Goal: Task Accomplishment & Management: Complete application form

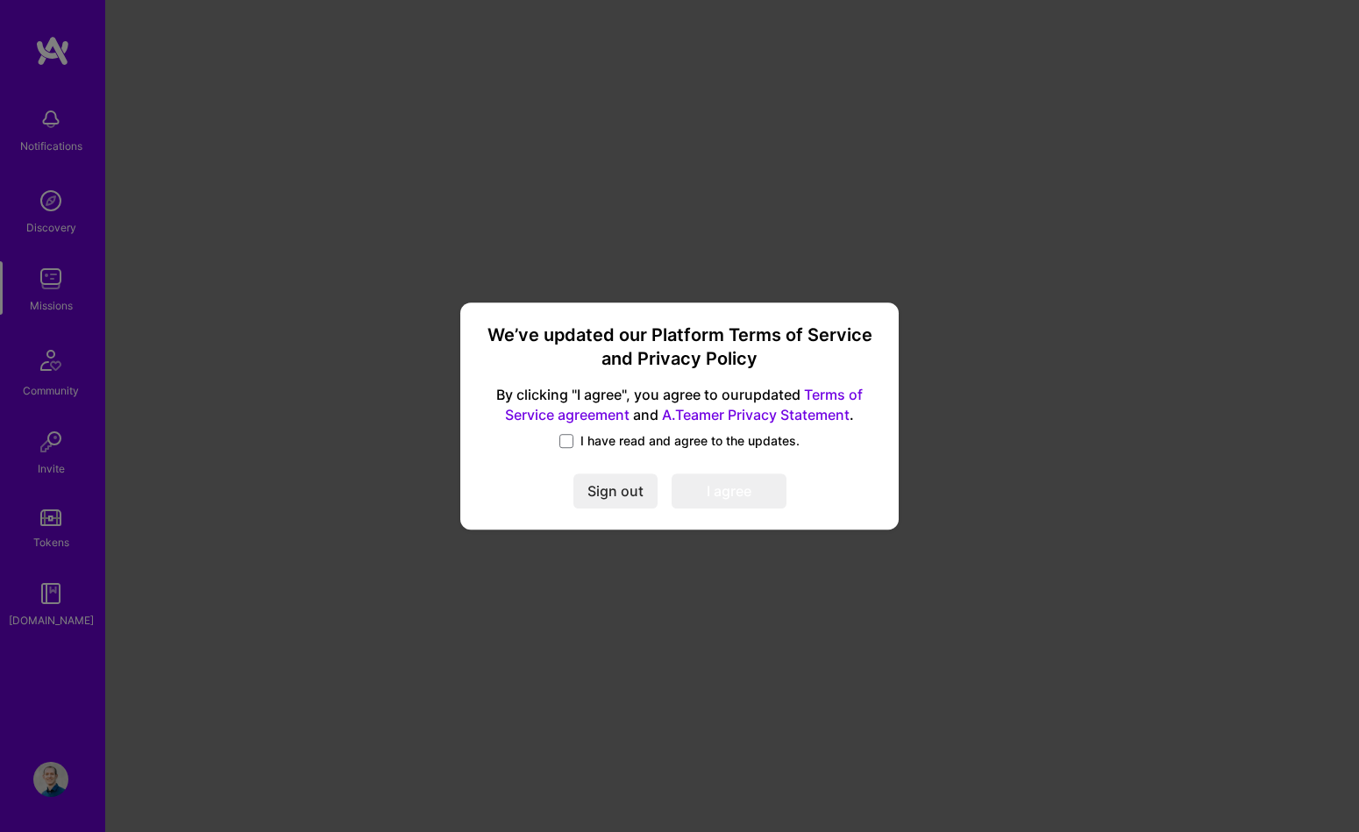
click at [578, 434] on label "I have read and agree to the updates." at bounding box center [679, 441] width 240 height 18
click at [0, 0] on input "I have read and agree to the updates." at bounding box center [0, 0] width 0 height 0
click at [743, 491] on button "I agree" at bounding box center [729, 491] width 115 height 35
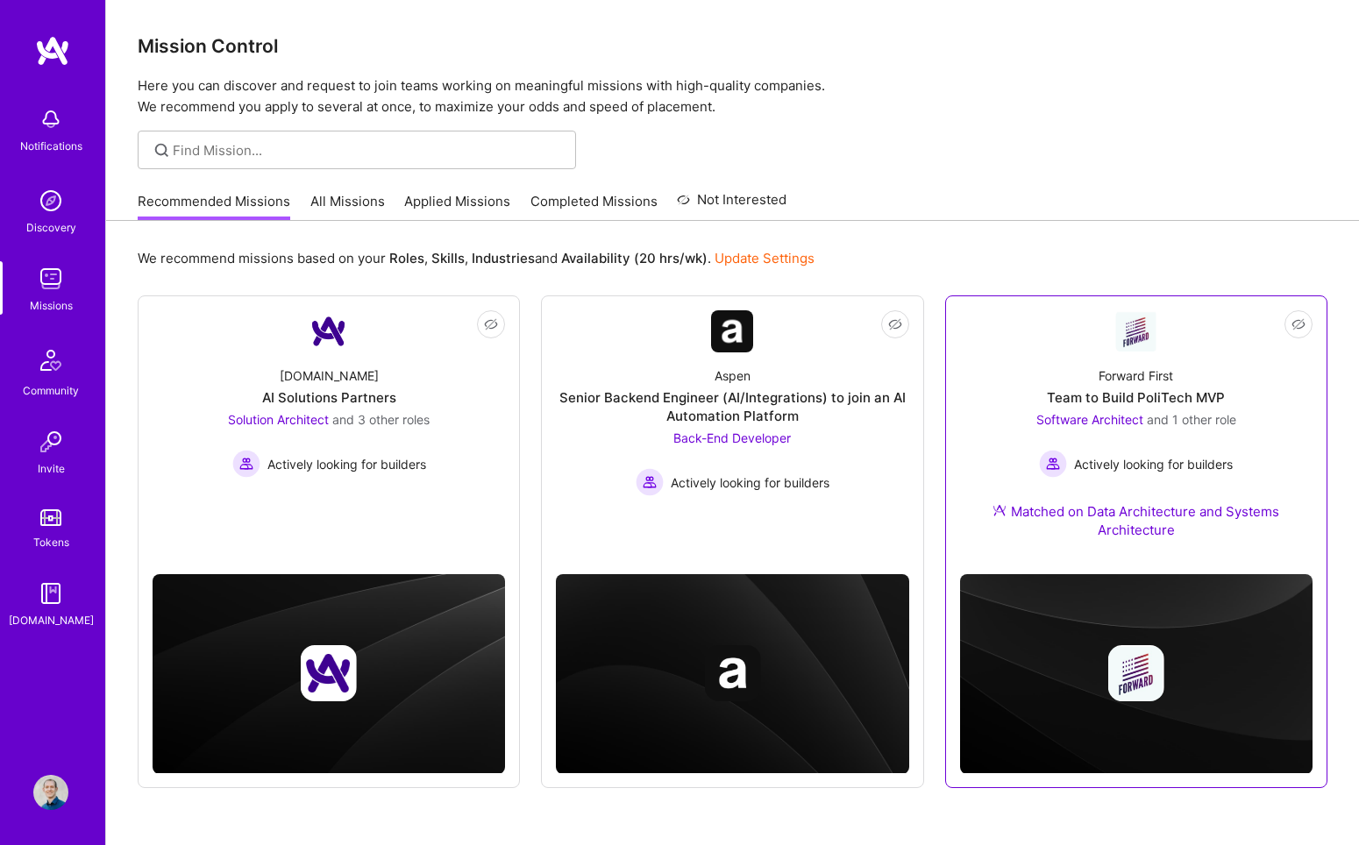
click at [1051, 353] on div "Forward First Team to Build PoliTech MVP Software Architect and 1 other role Ac…" at bounding box center [1136, 456] width 352 height 208
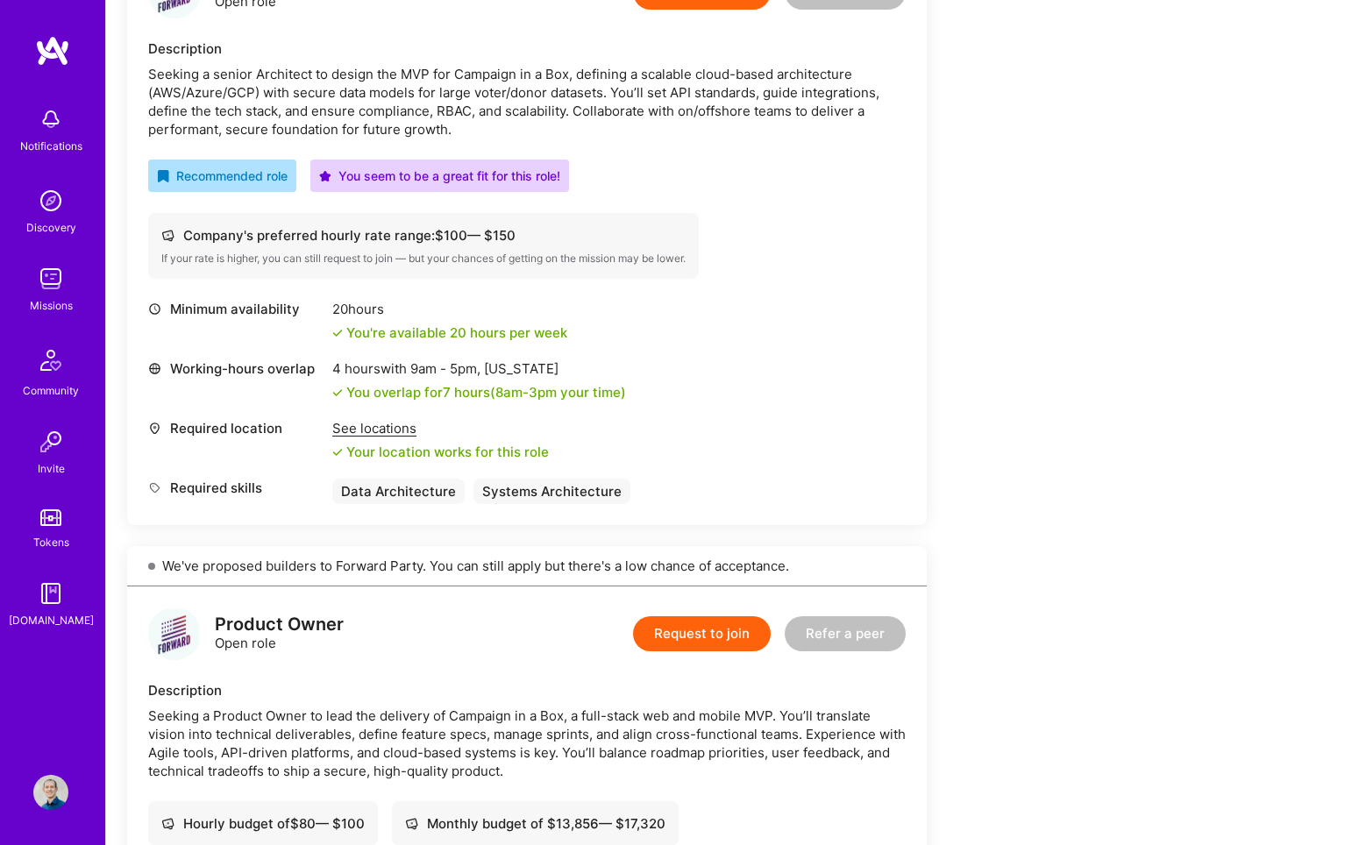
scroll to position [510, 0]
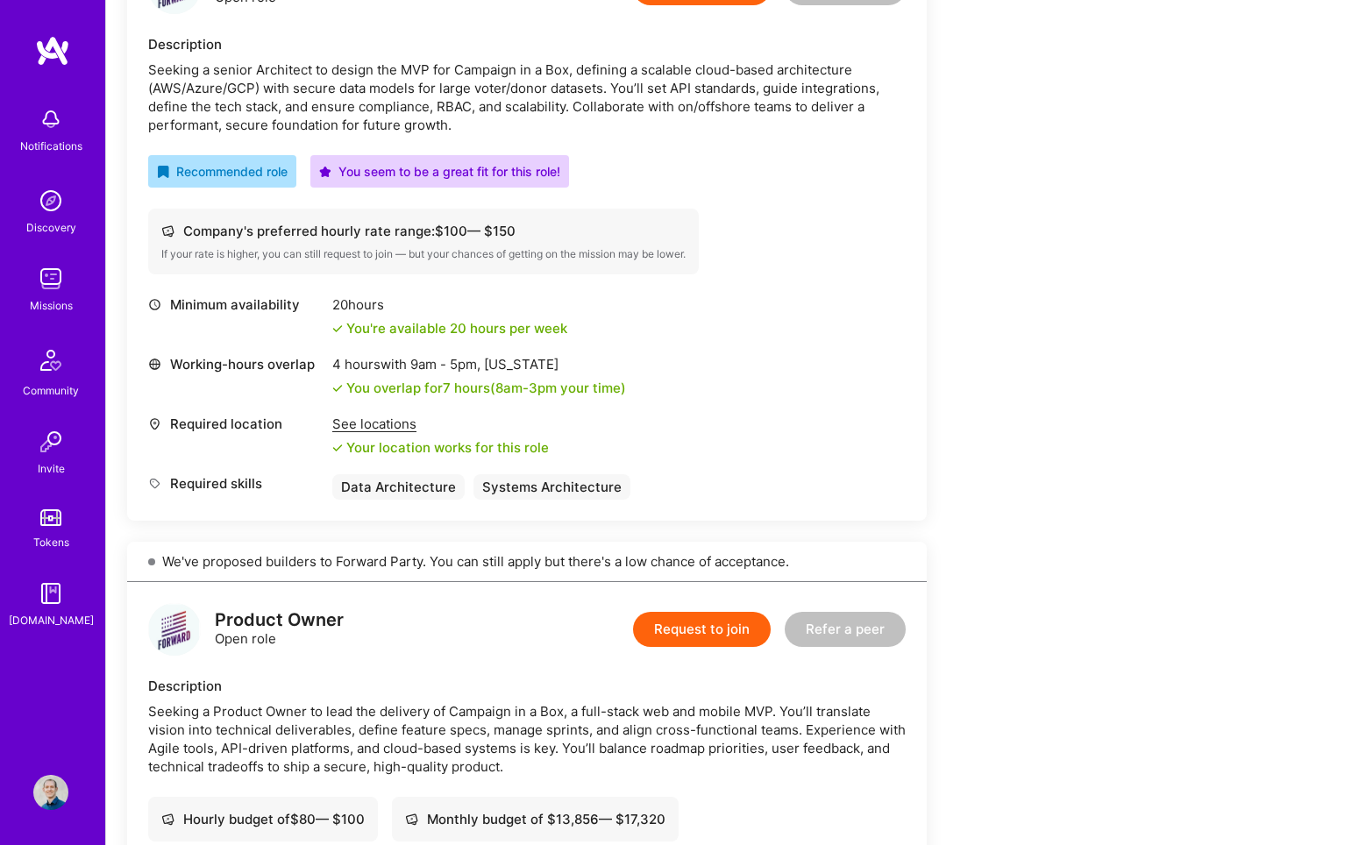
click at [57, 792] on img at bounding box center [50, 792] width 35 height 35
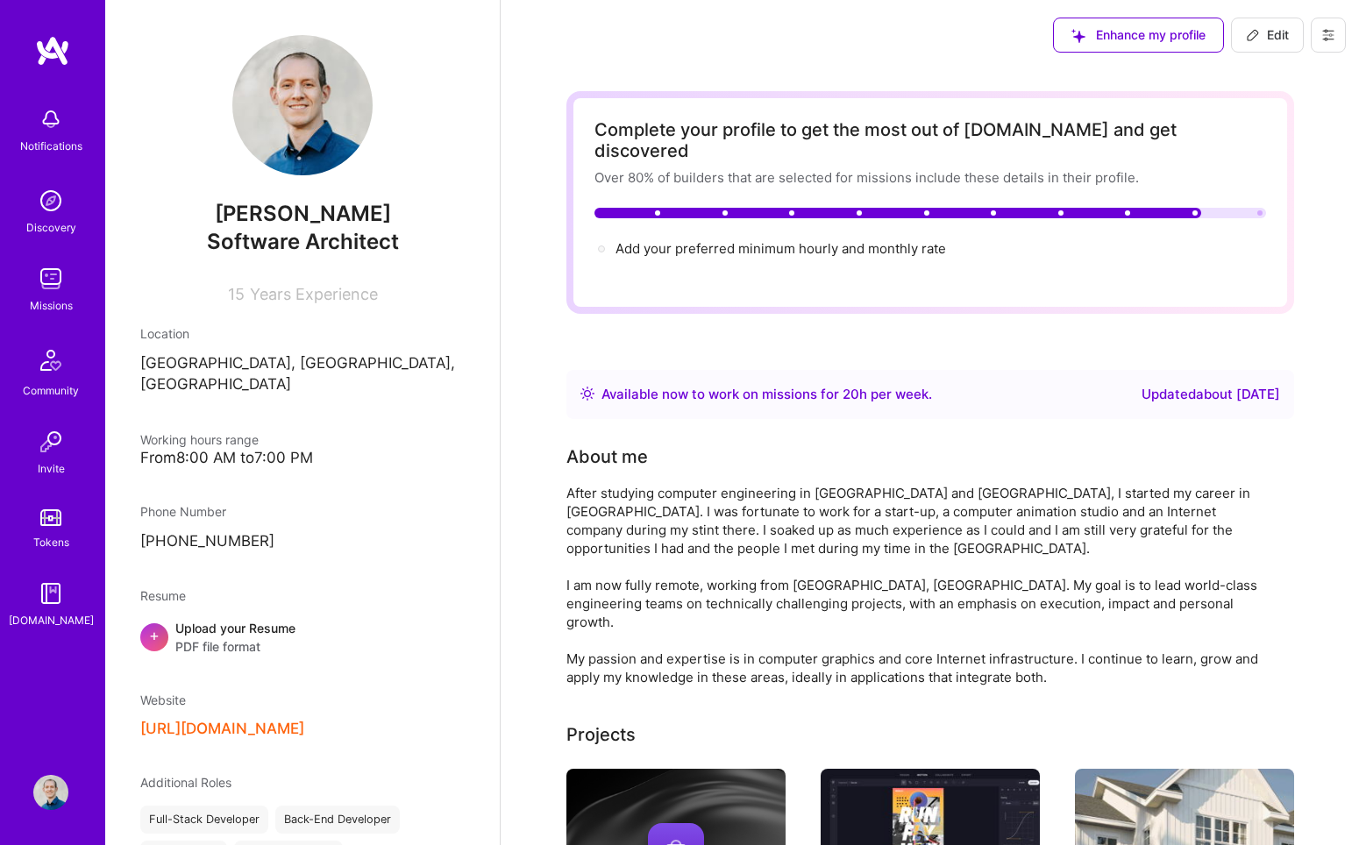
click at [257, 365] on p "El Paso, TX, USA" at bounding box center [302, 374] width 324 height 42
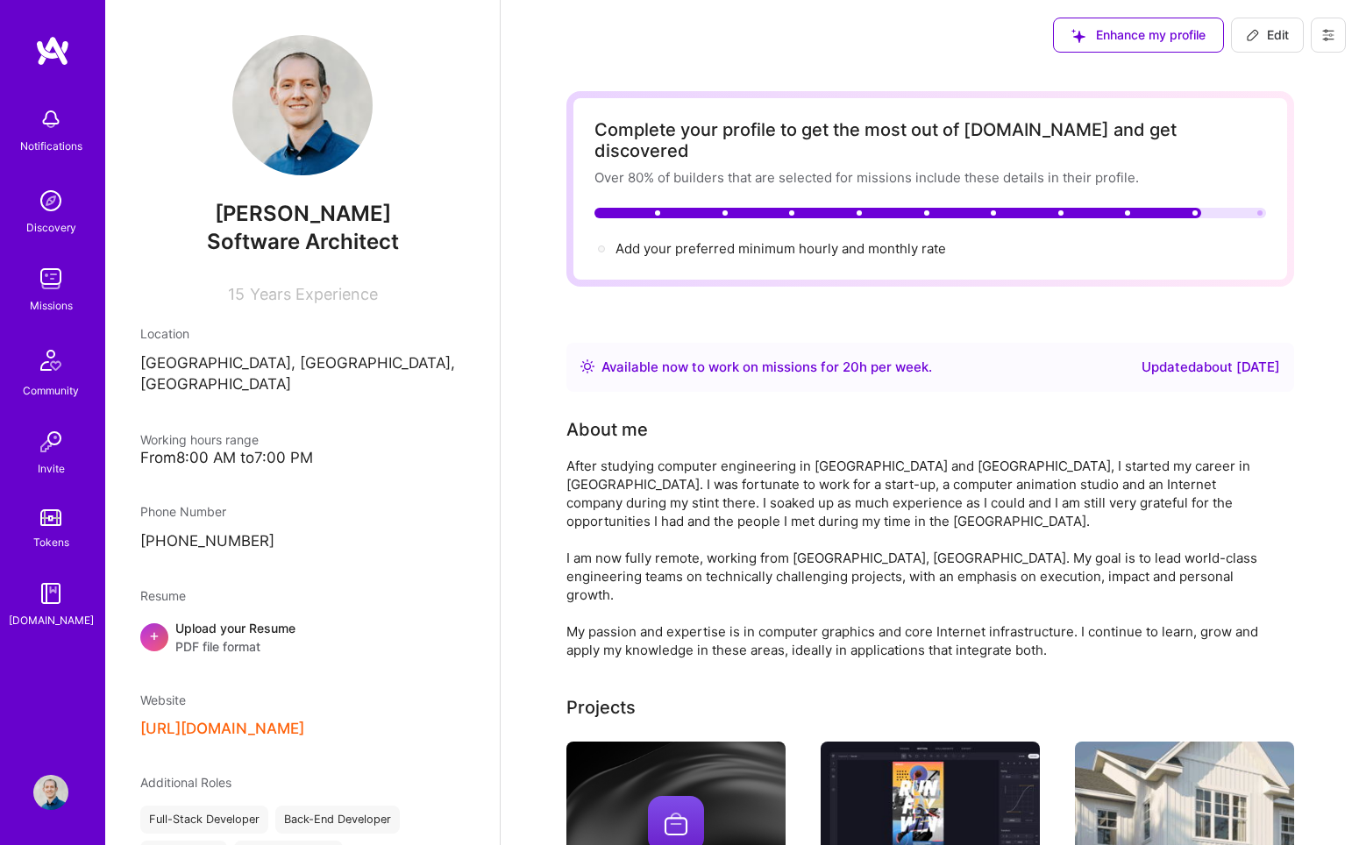
click at [257, 365] on p "El Paso, TX, USA" at bounding box center [302, 374] width 324 height 42
click at [1051, 27] on span "Edit" at bounding box center [1267, 35] width 43 height 18
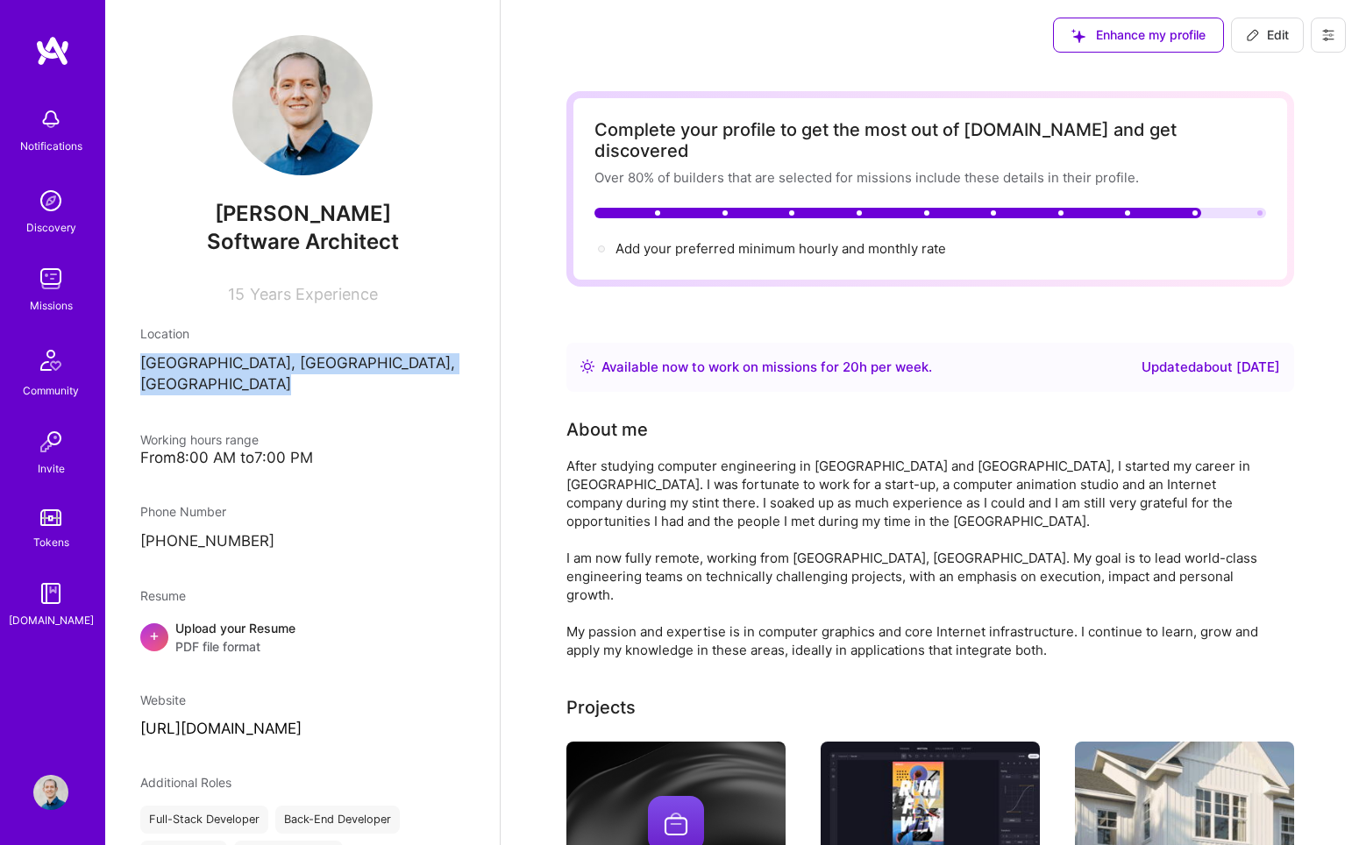
select select "US"
select select "Right Now"
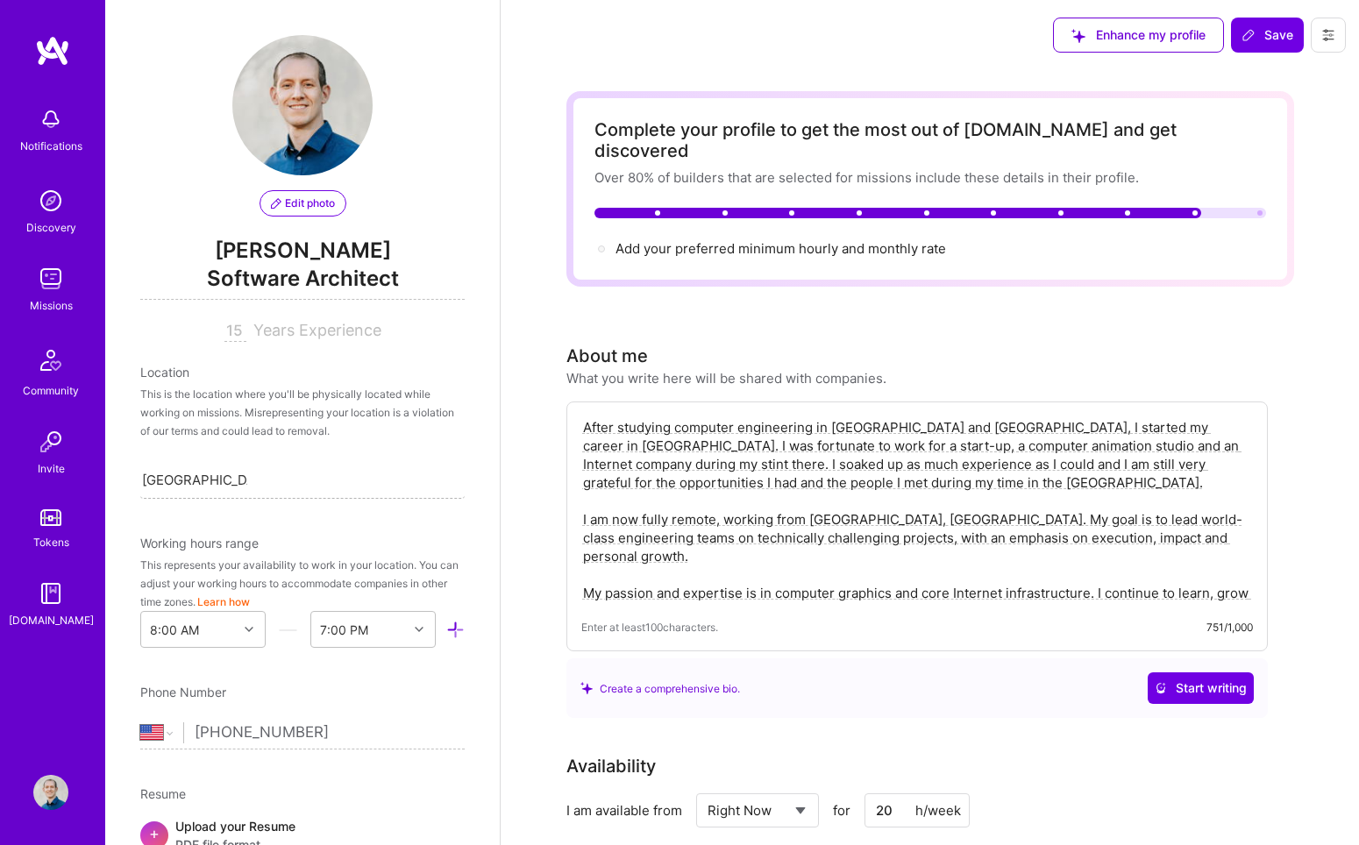
click at [244, 480] on input "El Paso, TX, USA" at bounding box center [194, 480] width 105 height 18
type input "Charlot"
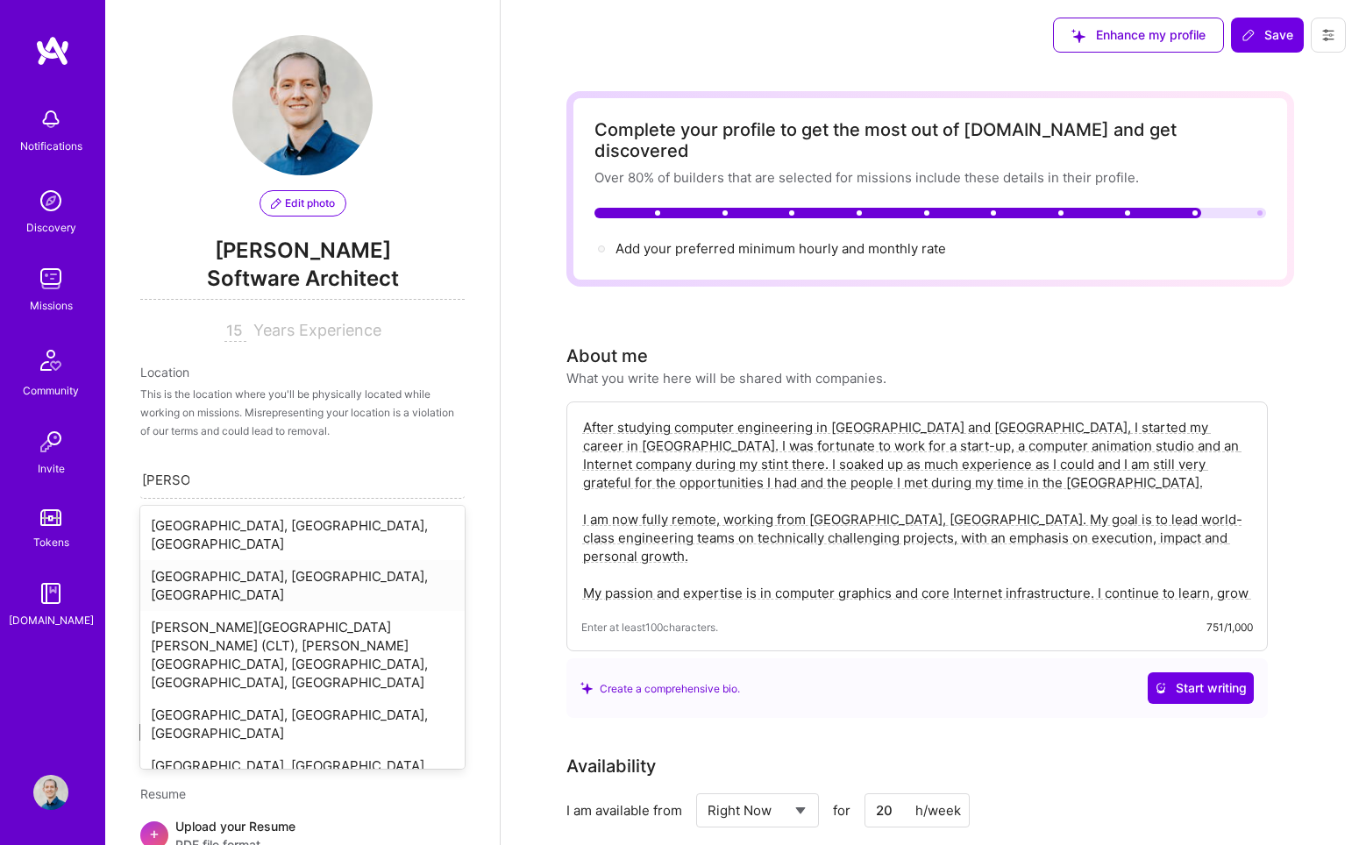
click at [247, 560] on div "[GEOGRAPHIC_DATA], [GEOGRAPHIC_DATA], [GEOGRAPHIC_DATA]" at bounding box center [302, 585] width 324 height 51
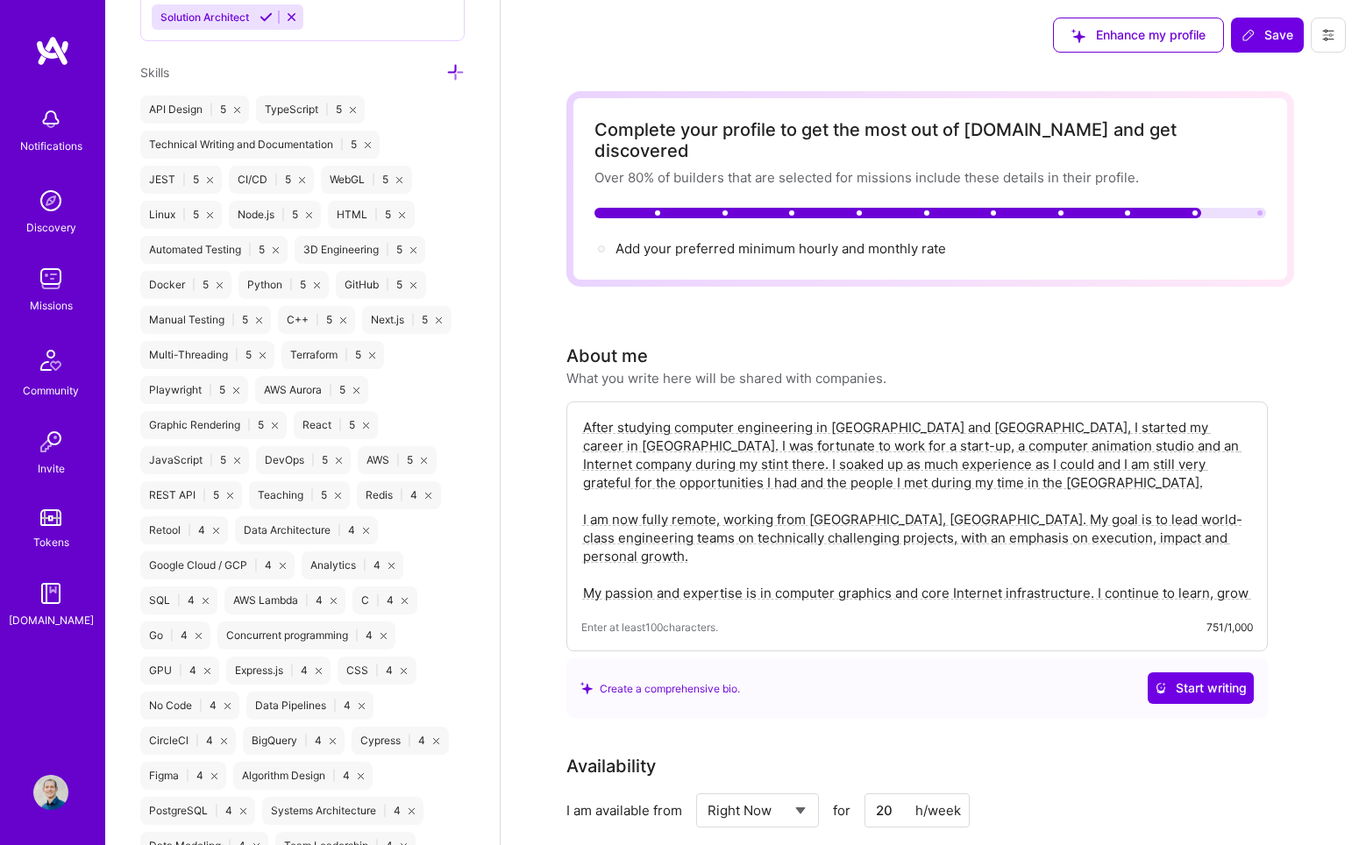
scroll to position [1379, 0]
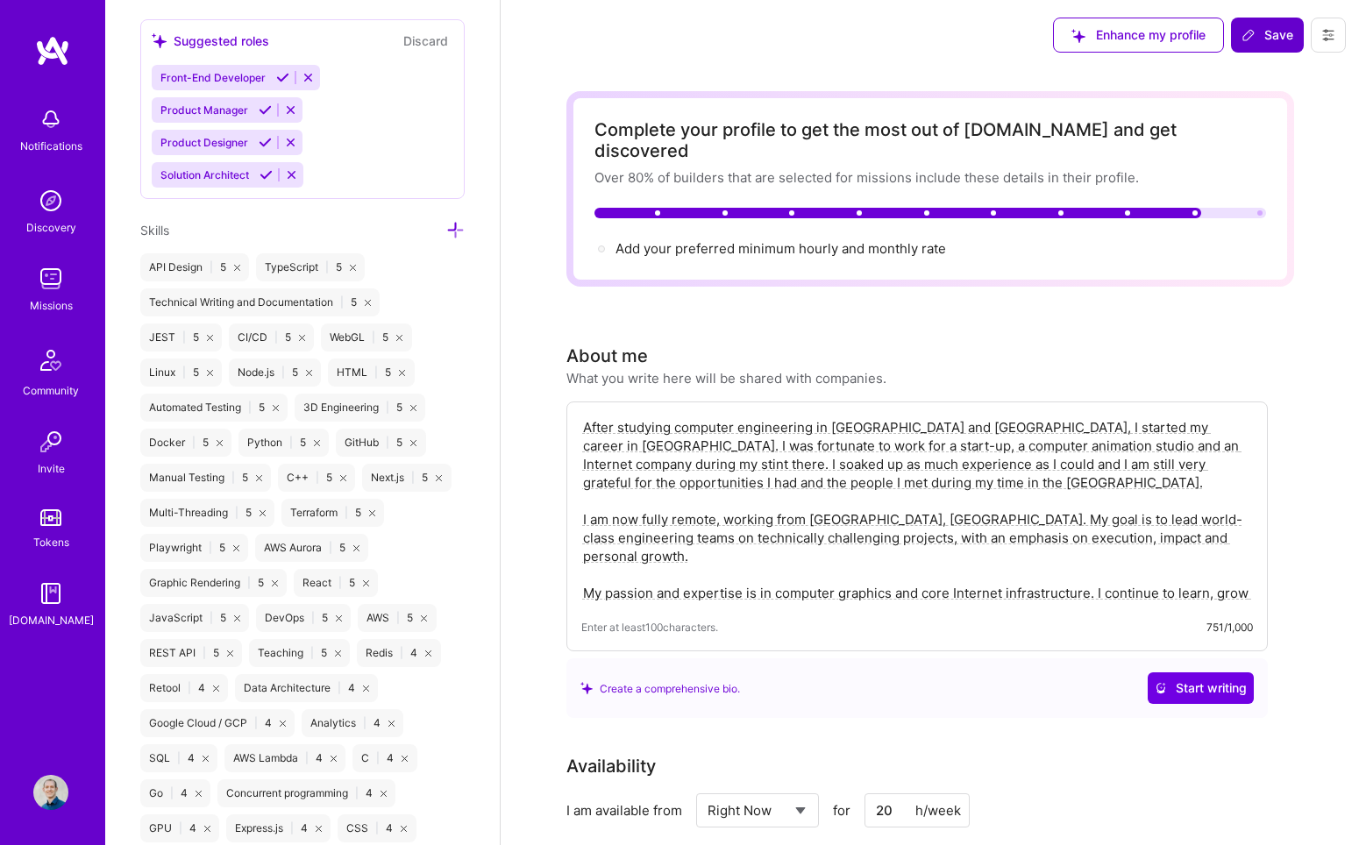
click at [1051, 28] on icon at bounding box center [1248, 35] width 14 height 14
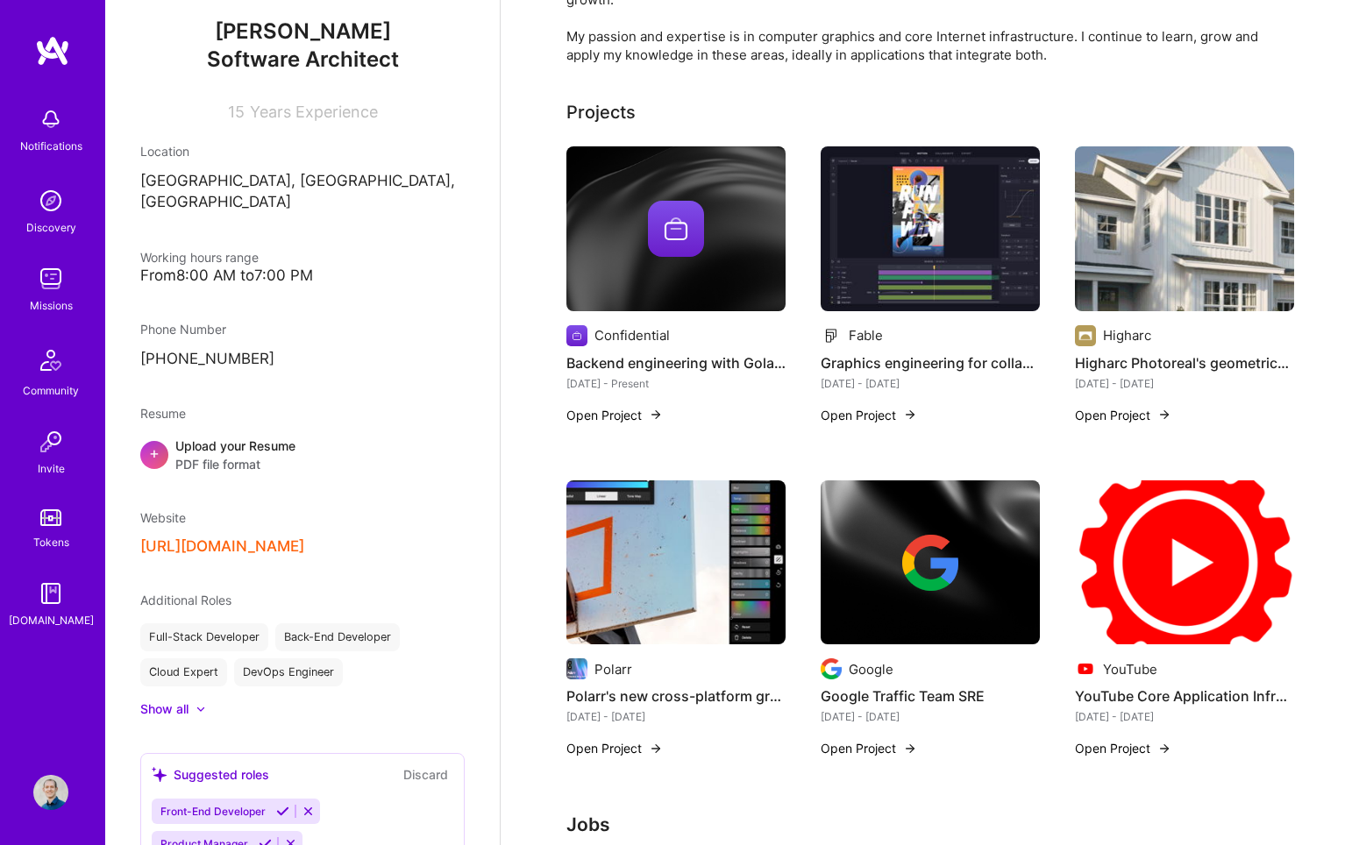
scroll to position [0, 0]
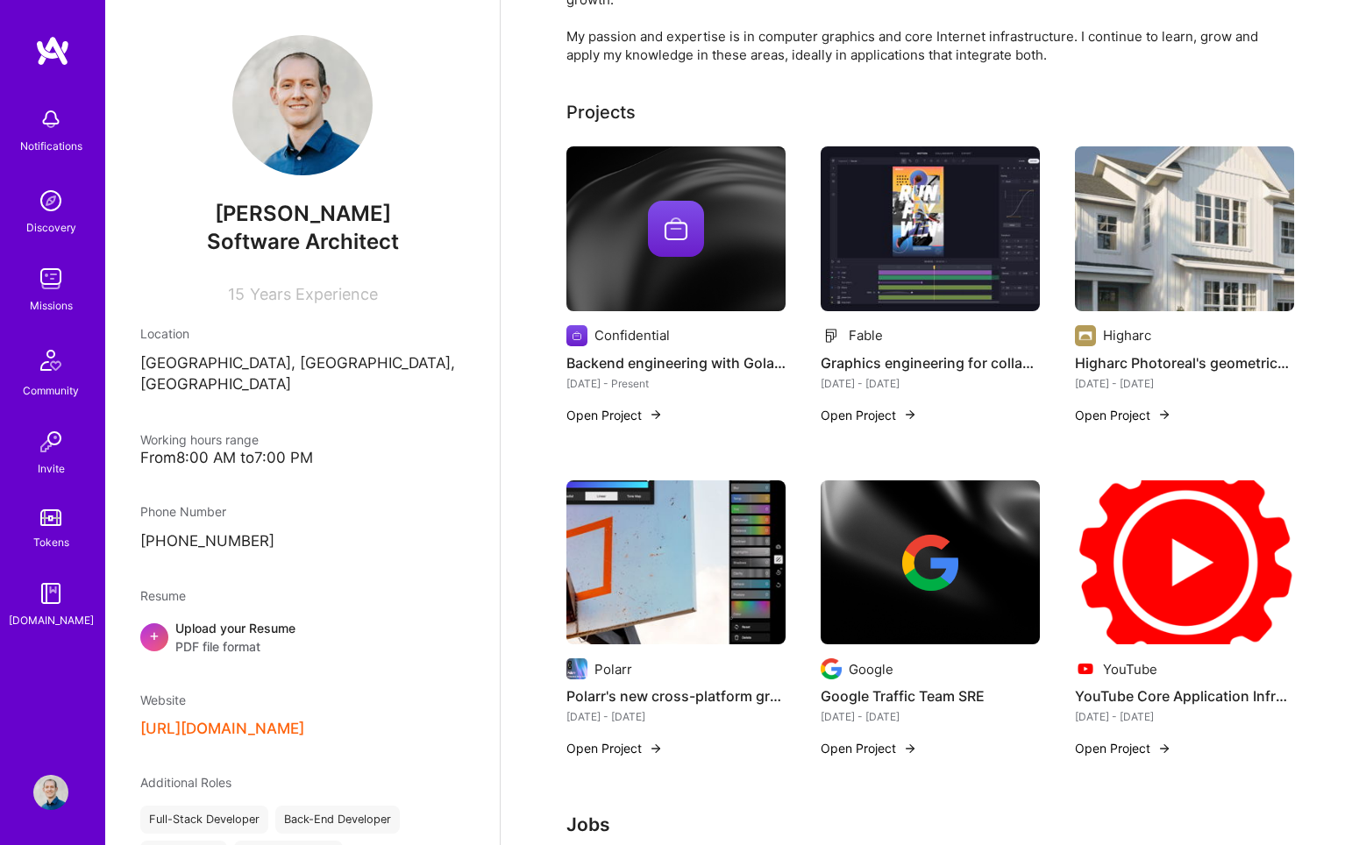
click at [49, 212] on img at bounding box center [50, 200] width 35 height 35
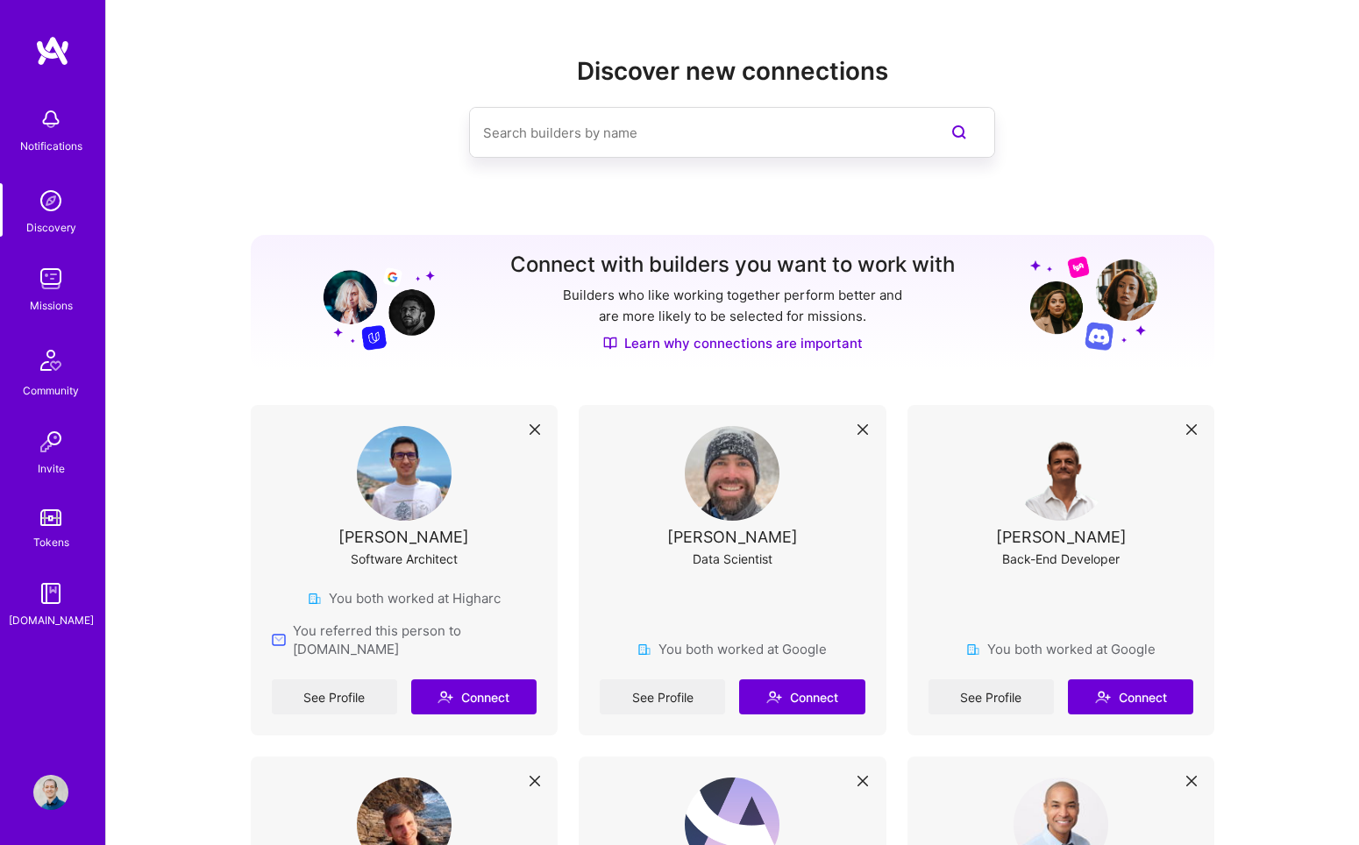
click at [46, 790] on img at bounding box center [50, 792] width 35 height 35
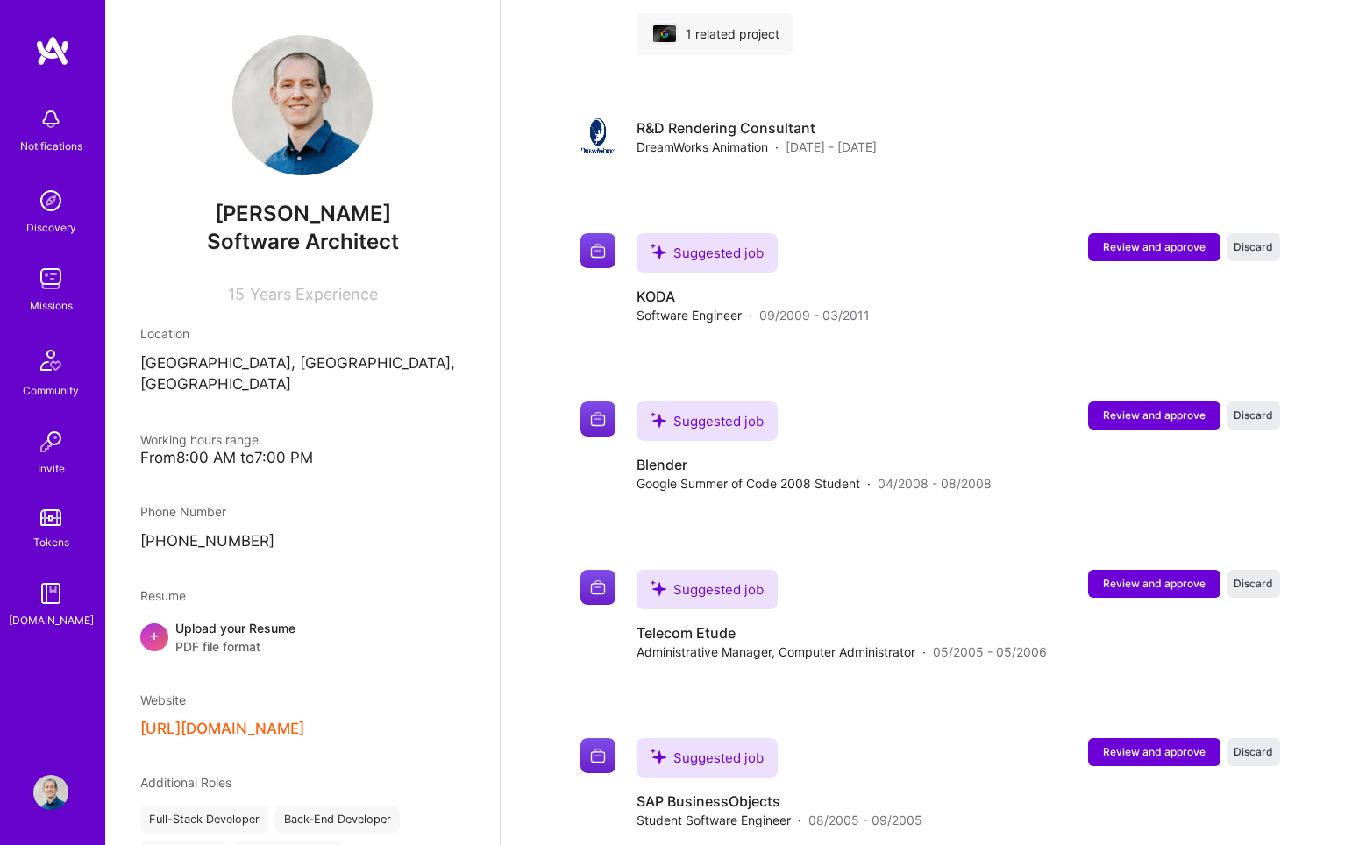
scroll to position [1946, 0]
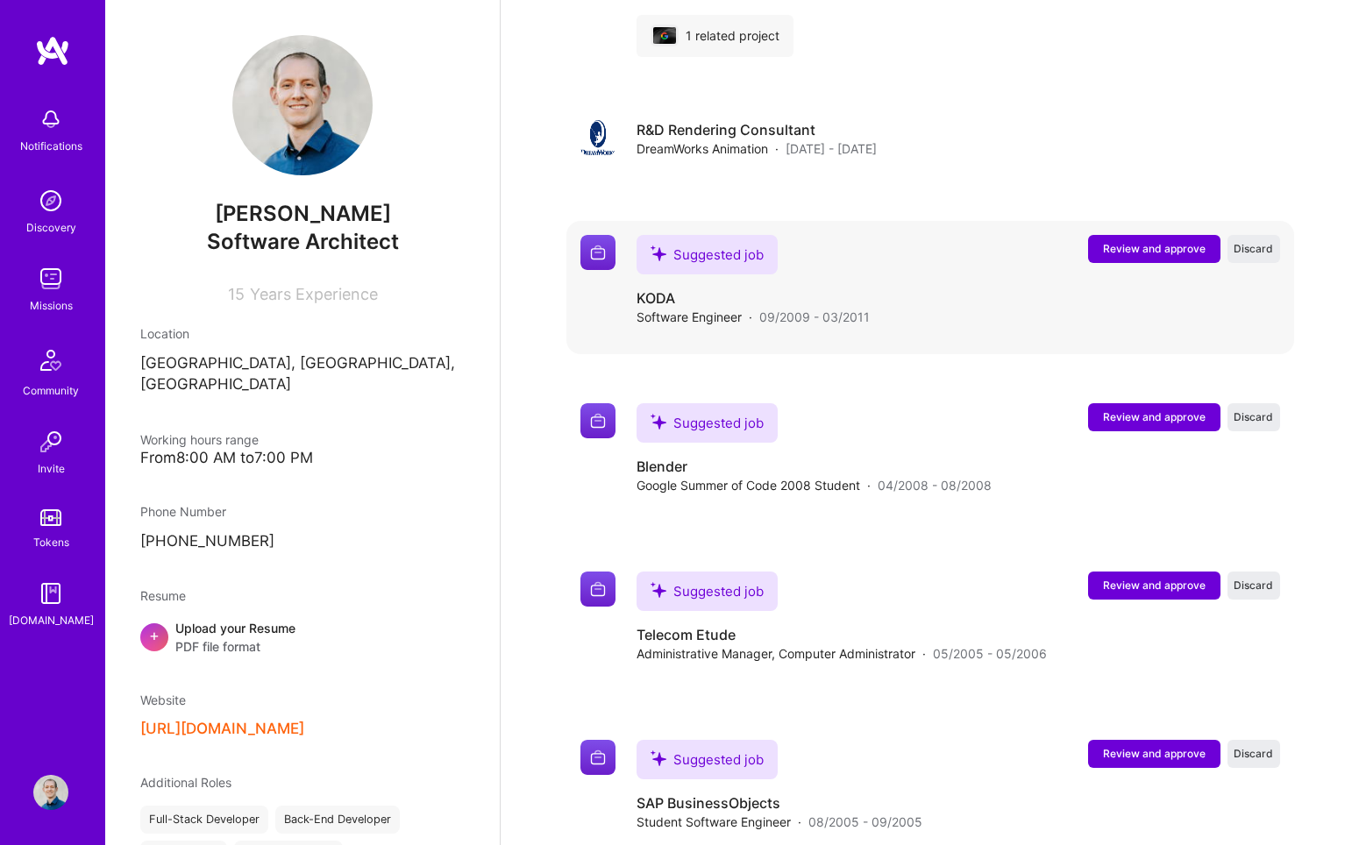
click at [1051, 241] on span "Review and approve" at bounding box center [1154, 248] width 103 height 15
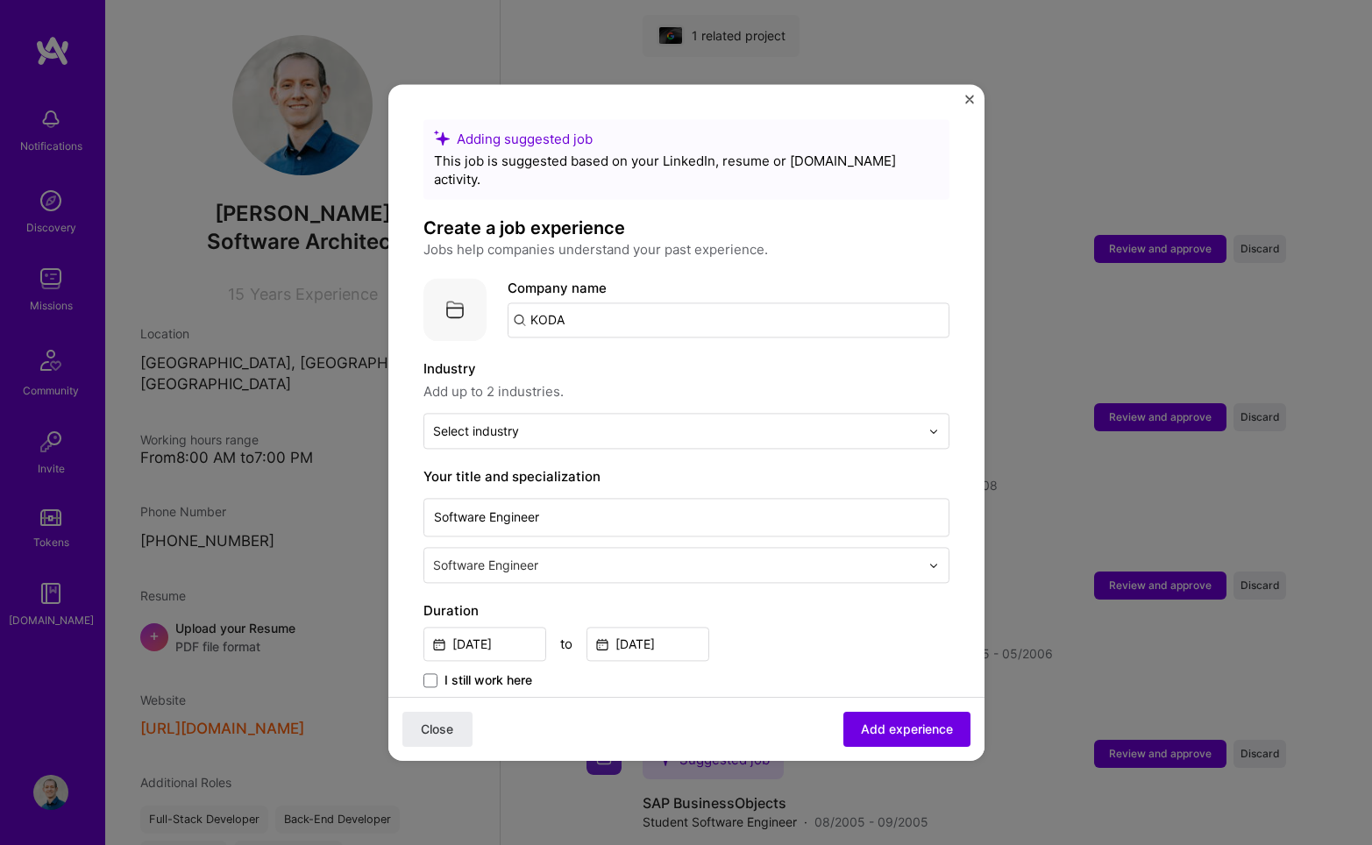
click at [969, 98] on img "Close" at bounding box center [969, 99] width 9 height 9
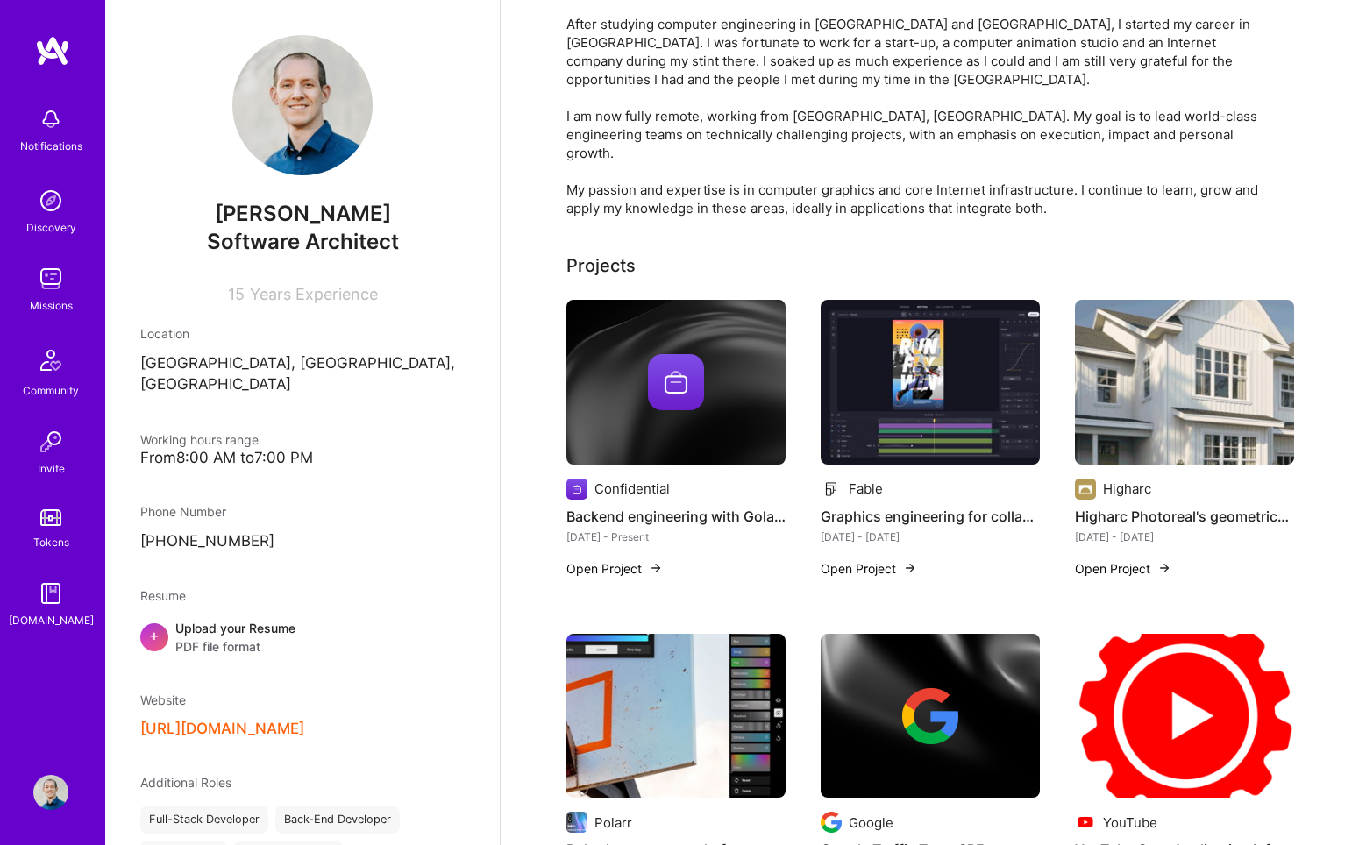
scroll to position [0, 0]
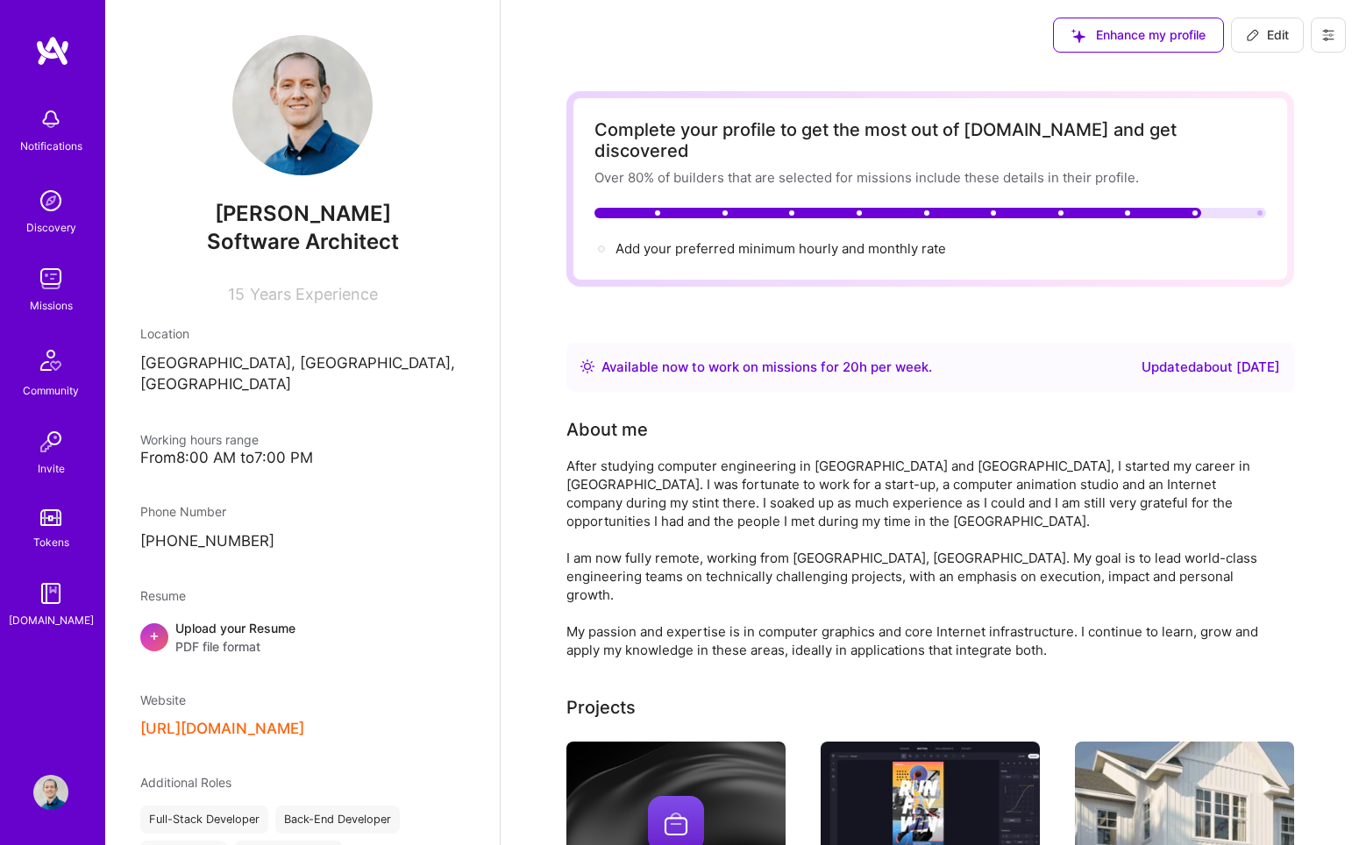
click at [1051, 31] on icon at bounding box center [1253, 35] width 14 height 14
select select "US"
select select "Right Now"
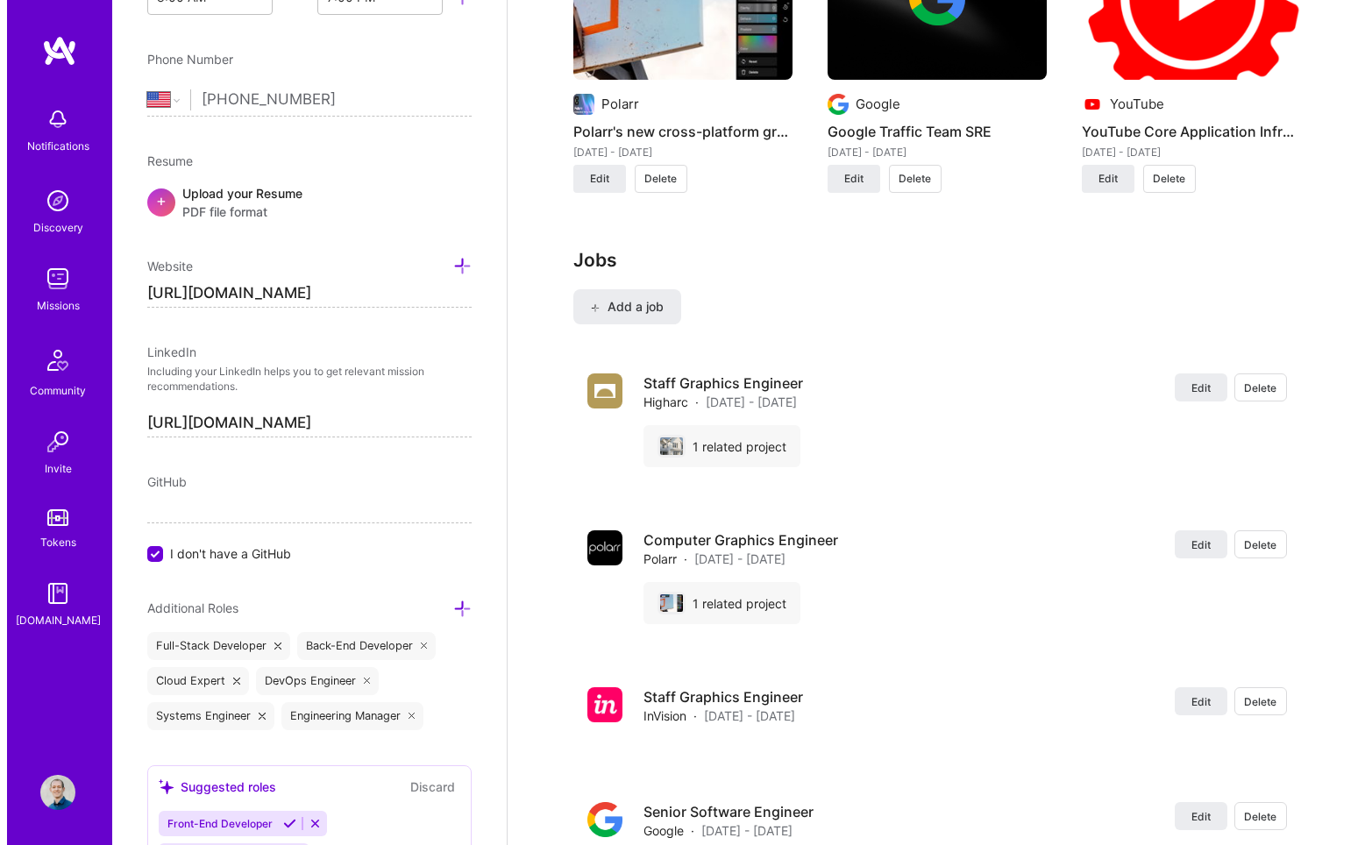
scroll to position [1949, 0]
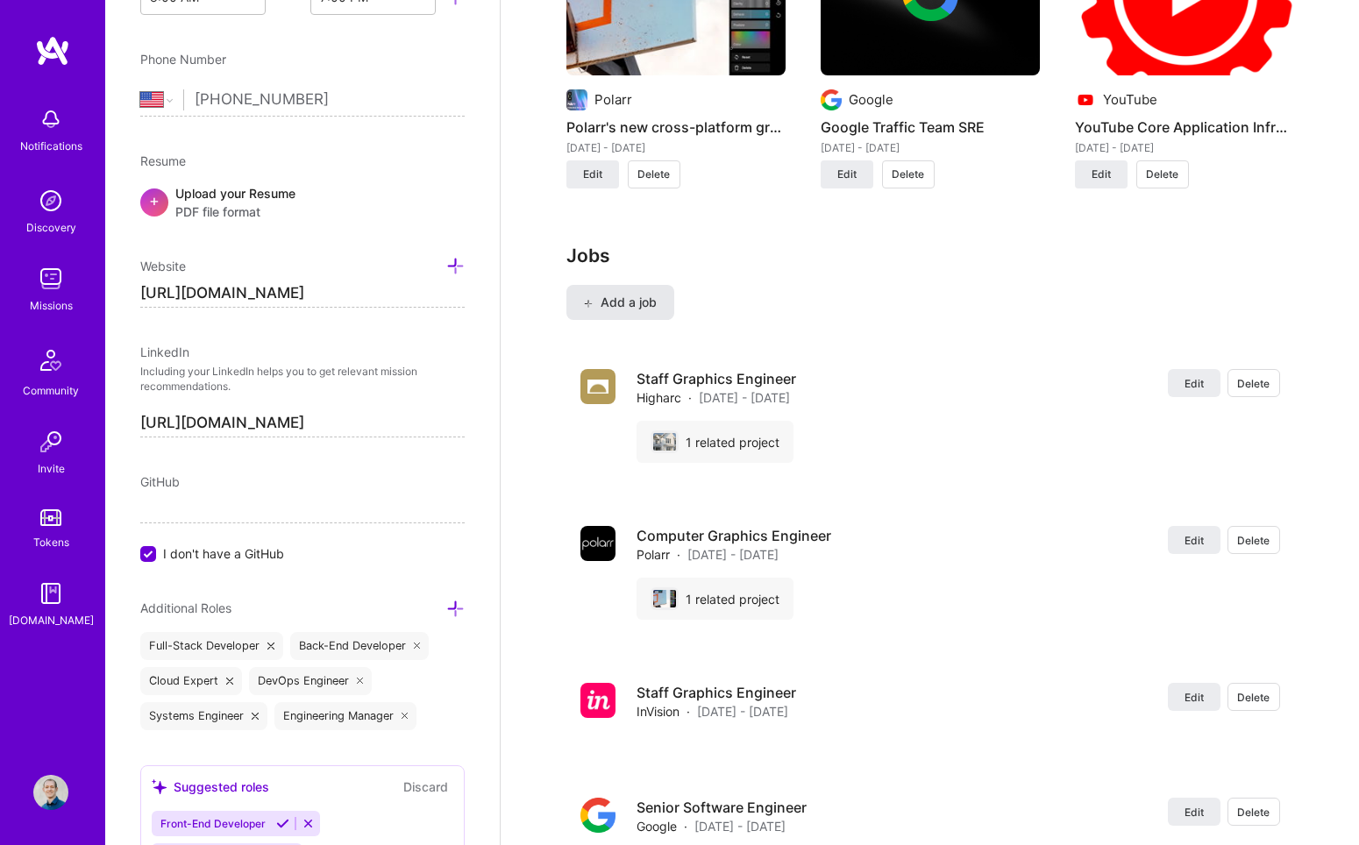
click at [635, 294] on span "Add a job" at bounding box center [620, 303] width 73 height 18
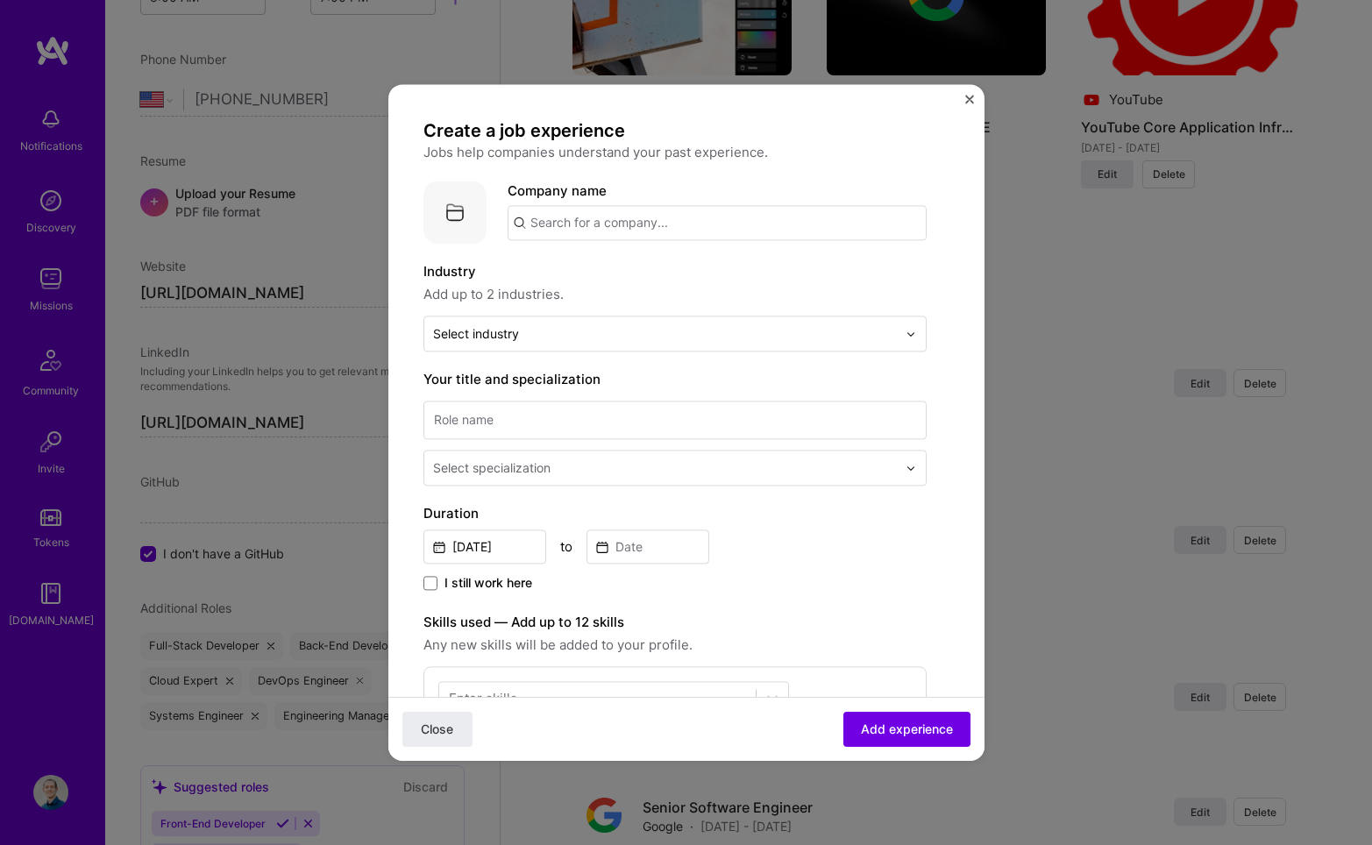
click at [631, 217] on input "text" at bounding box center [717, 222] width 419 height 35
type input "Eigentensor"
click at [644, 270] on div "Eigentensor" at bounding box center [651, 271] width 90 height 31
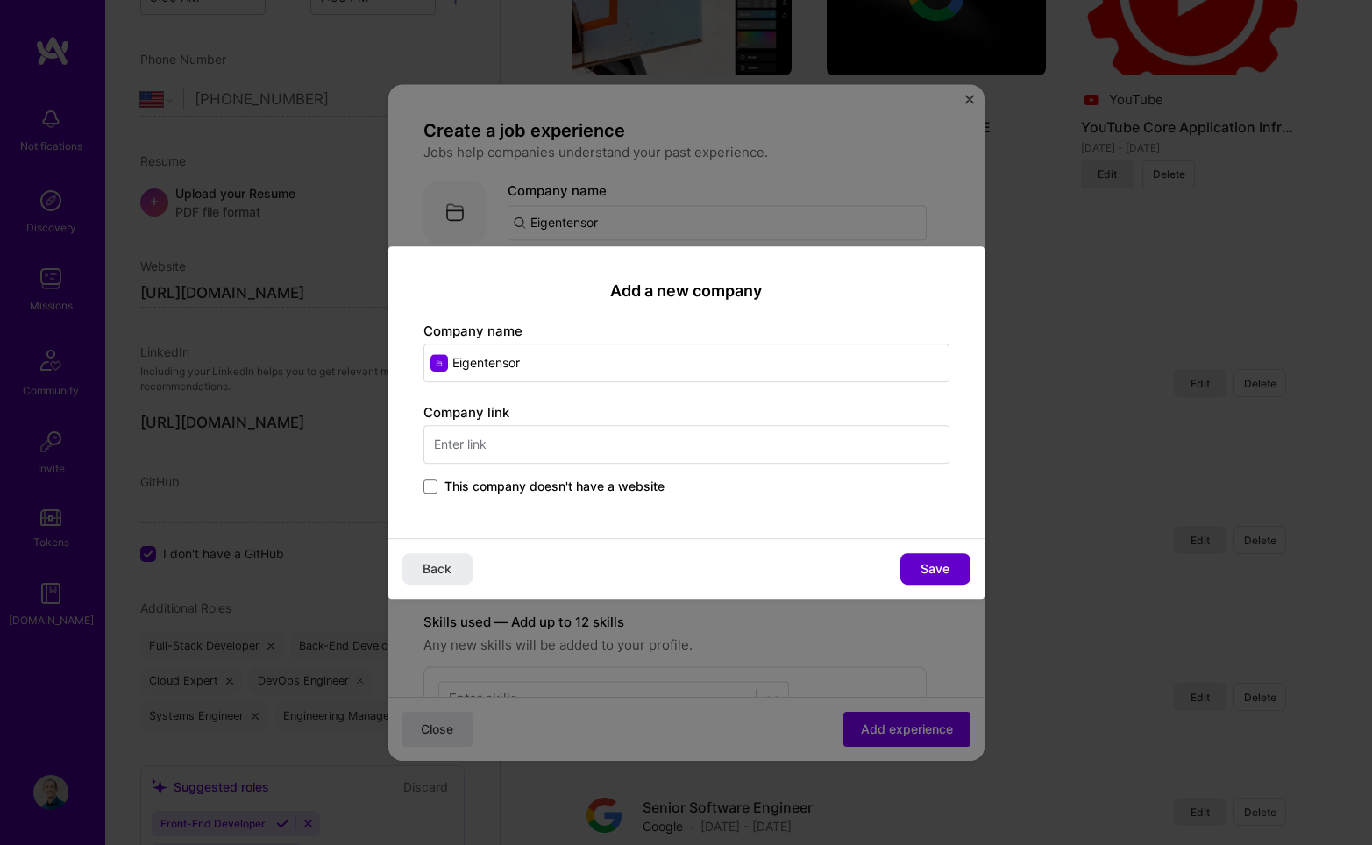
click at [959, 571] on button "Save" at bounding box center [935, 569] width 70 height 32
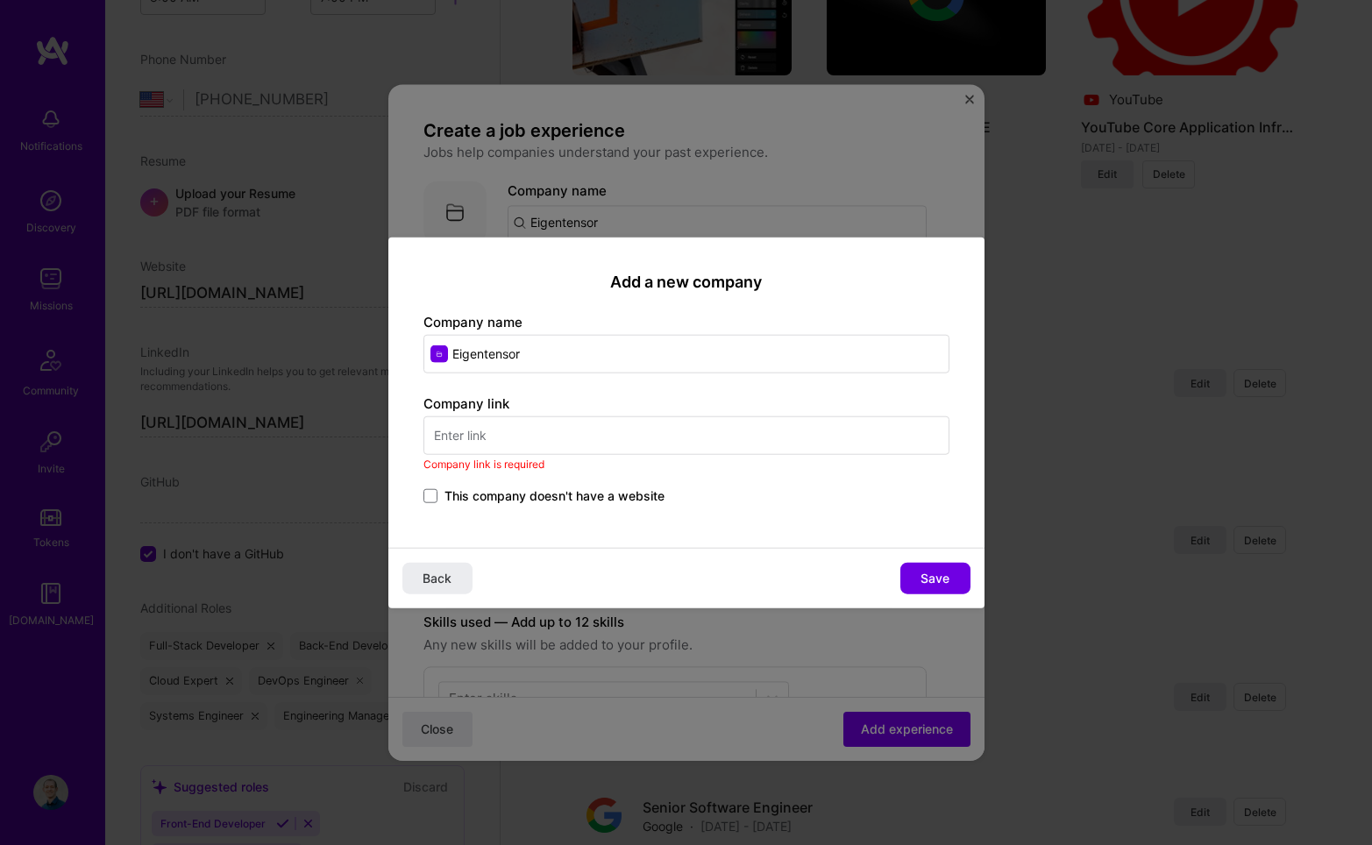
click at [438, 494] on label "This company doesn't have a website" at bounding box center [543, 496] width 241 height 18
click at [0, 0] on input "This company doesn't have a website" at bounding box center [0, 0] width 0 height 0
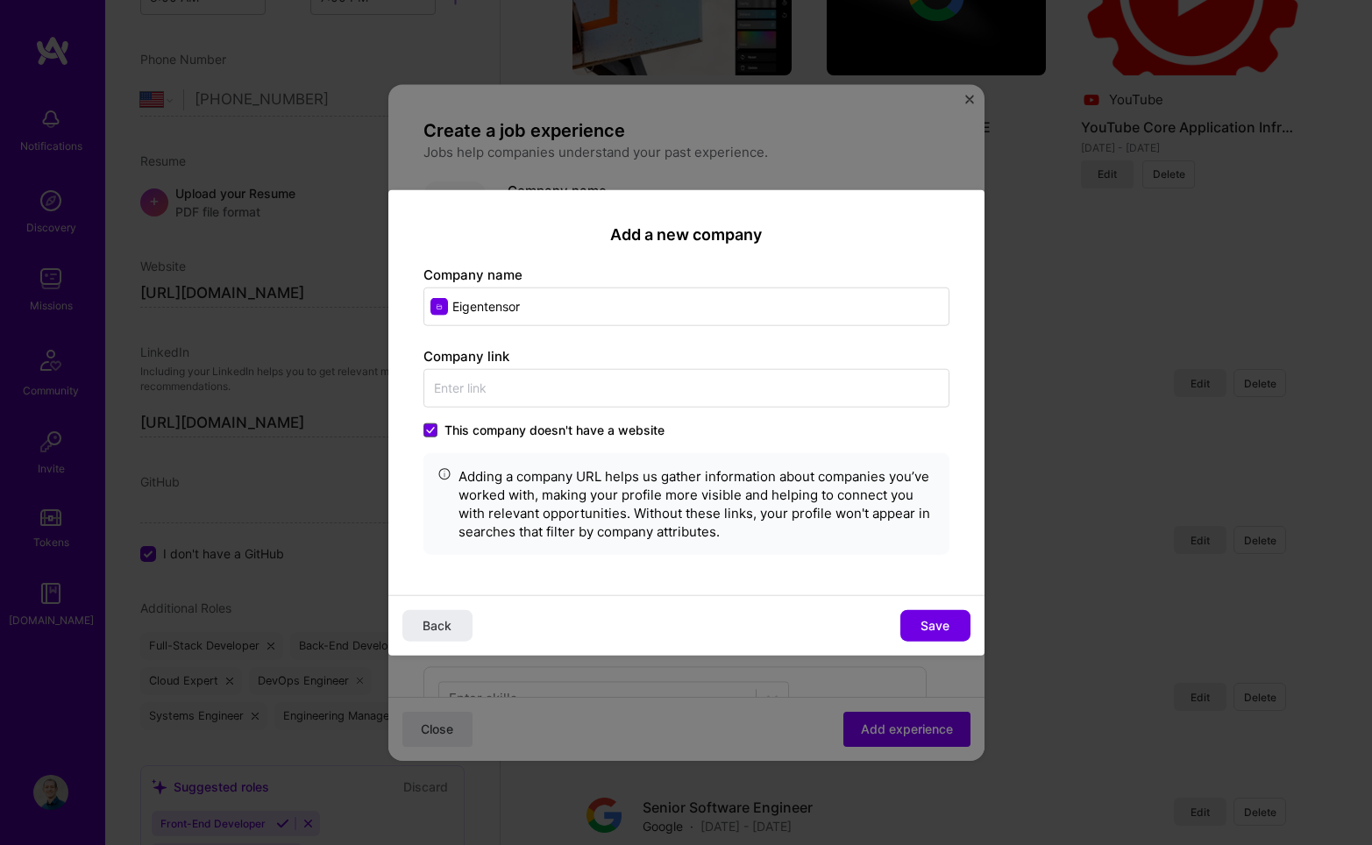
click at [430, 434] on span at bounding box center [430, 430] width 14 height 14
click at [0, 0] on input "This company doesn't have a website" at bounding box center [0, 0] width 0 height 0
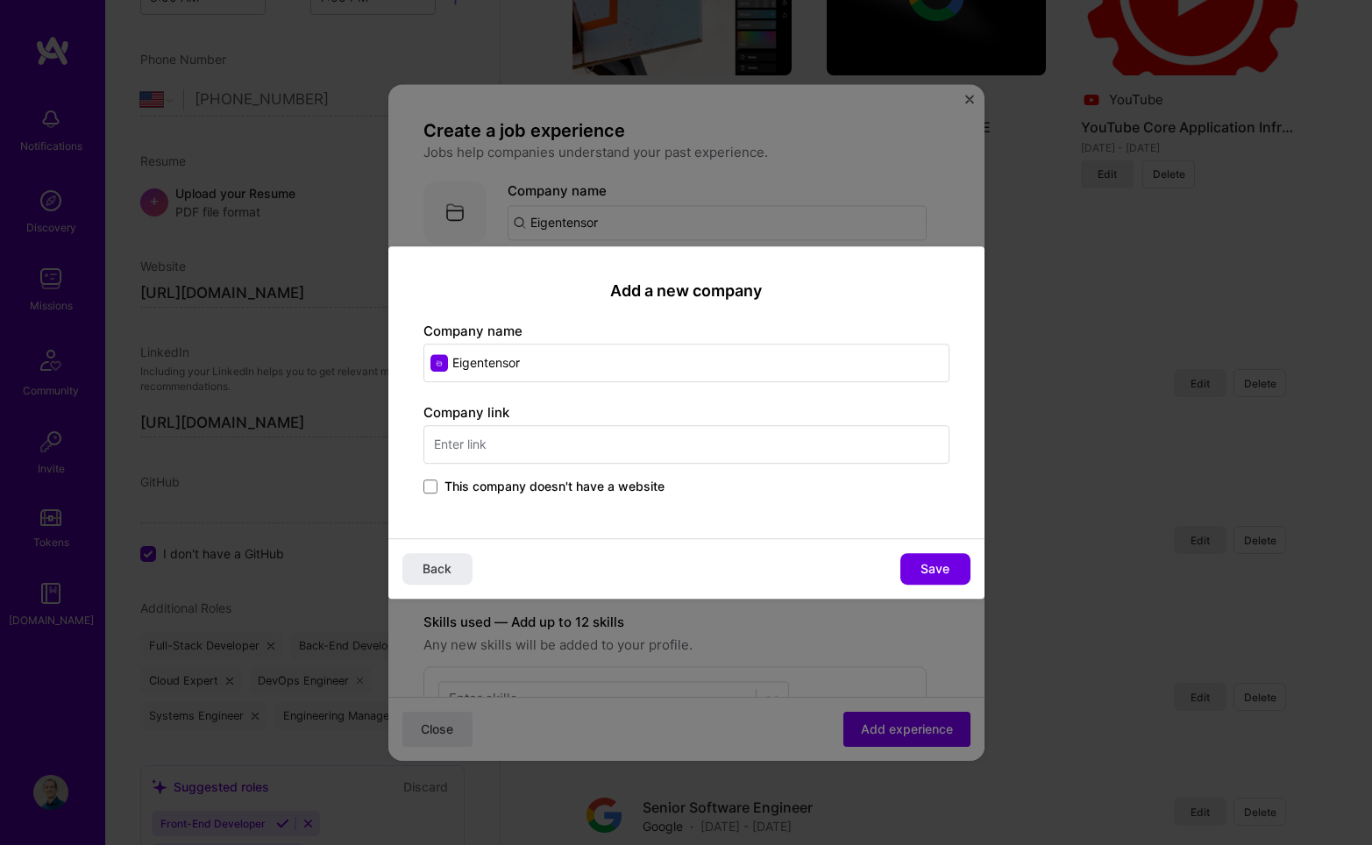
click at [454, 444] on input "text" at bounding box center [686, 444] width 526 height 39
type input "https://eigentensor.io"
click at [943, 575] on span "Save" at bounding box center [935, 569] width 29 height 18
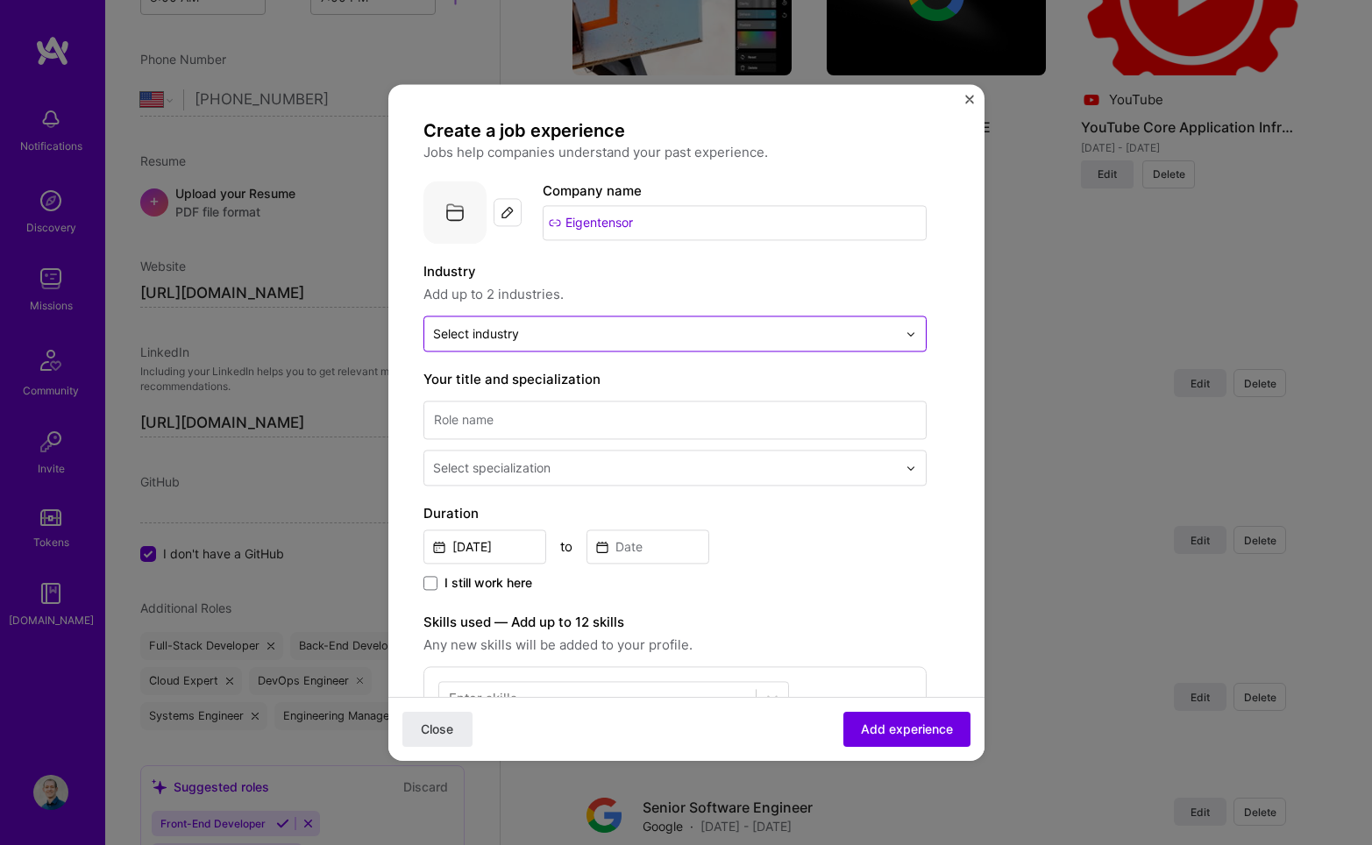
click at [551, 338] on input "text" at bounding box center [665, 333] width 464 height 18
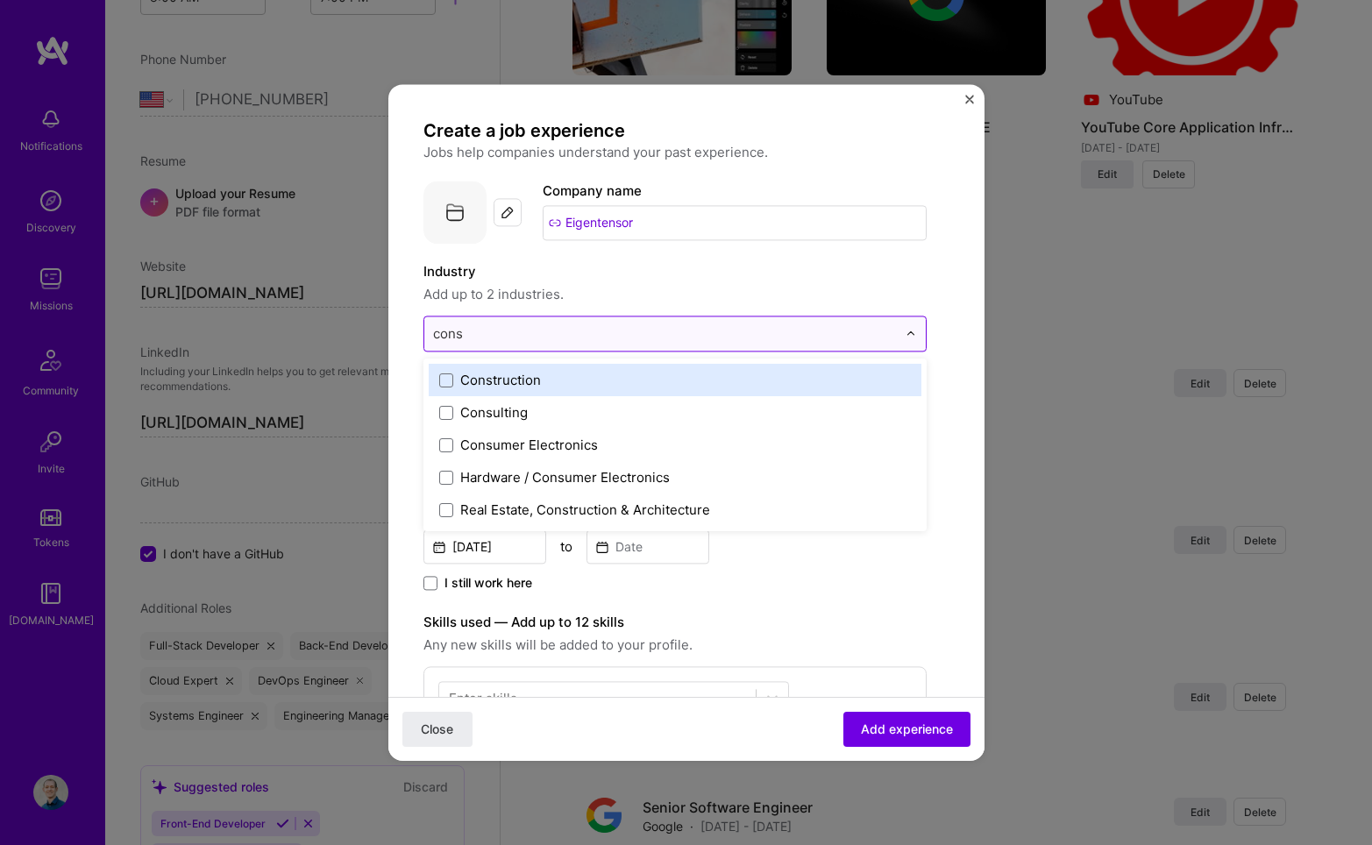
type input "consu"
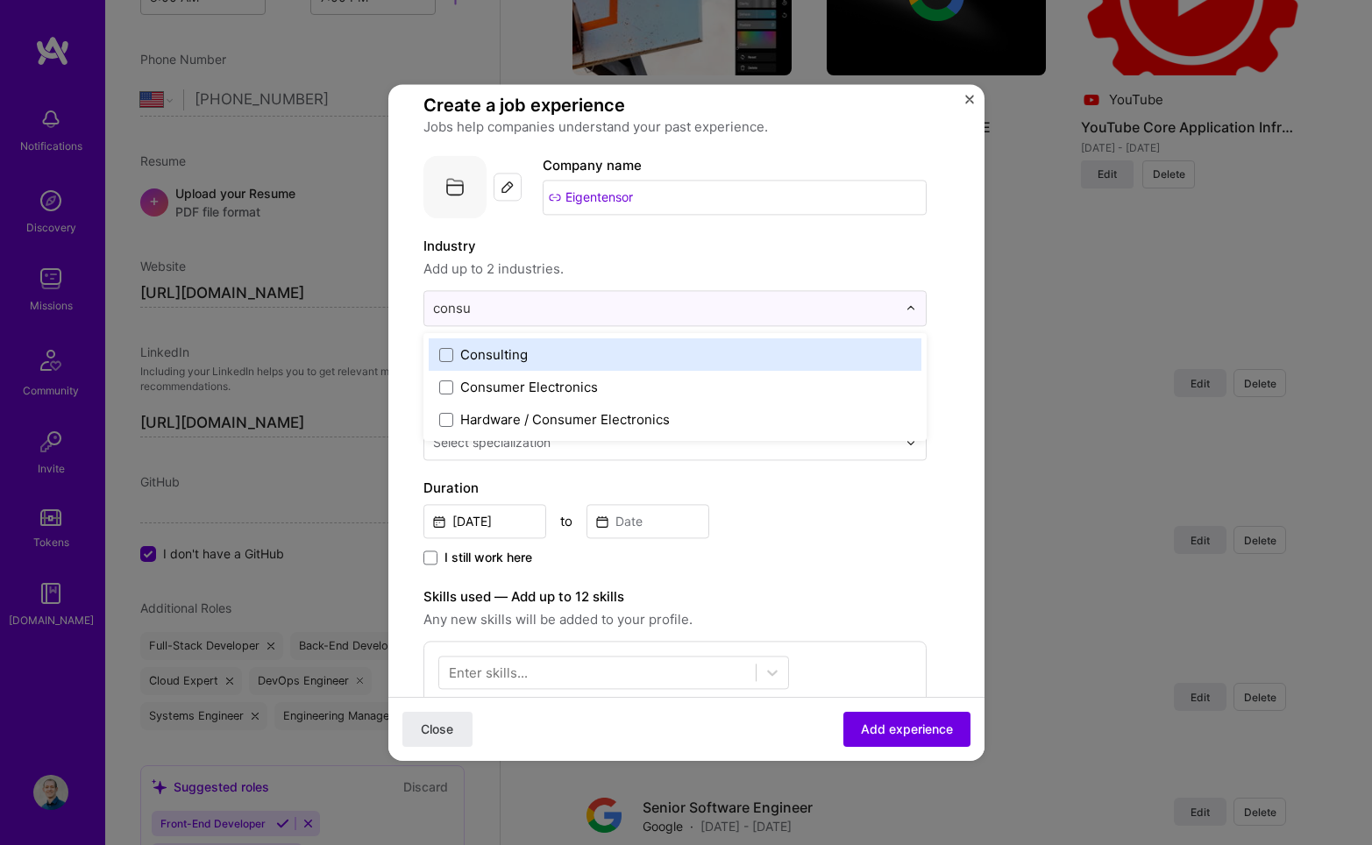
scroll to position [30, 0]
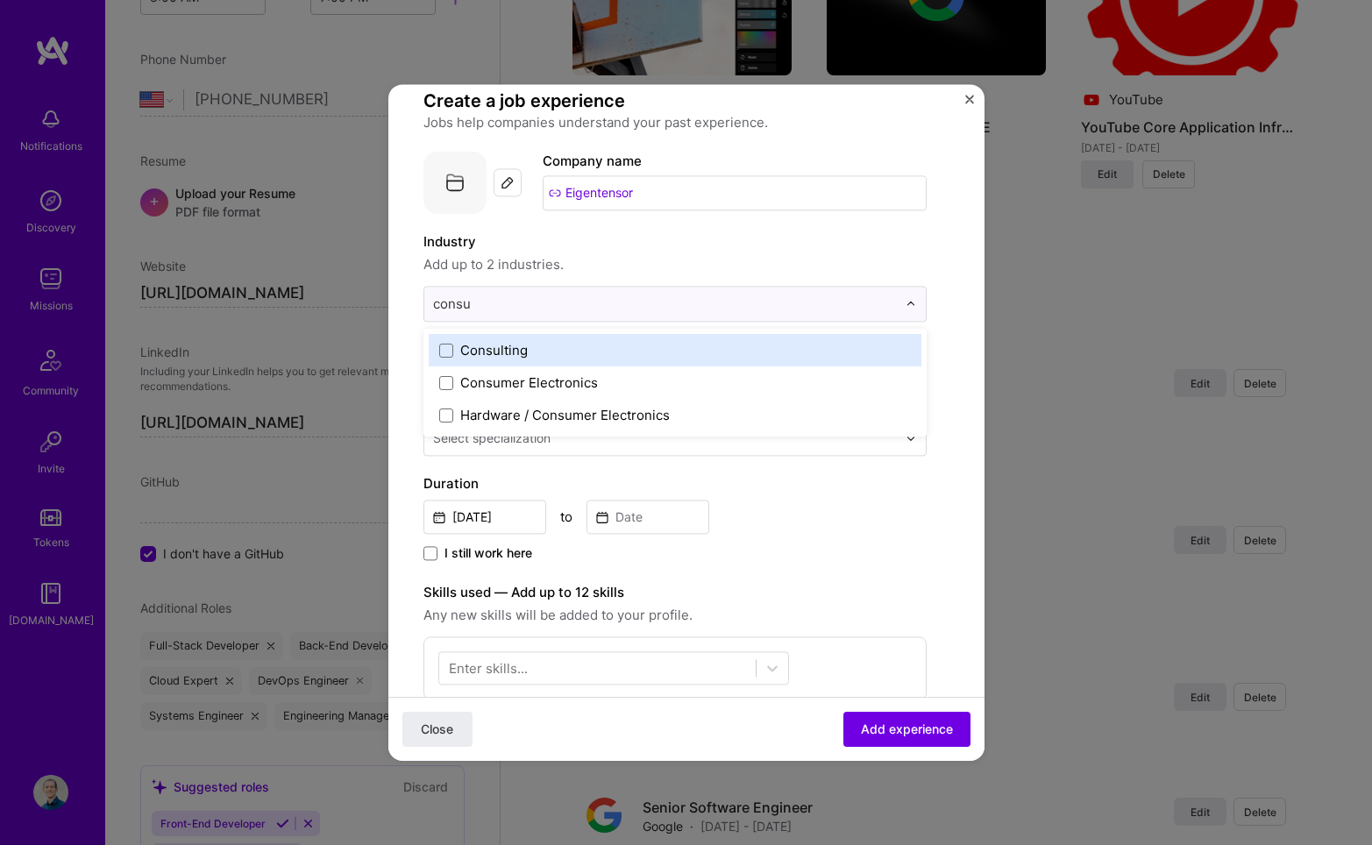
click at [521, 346] on div "Consulting" at bounding box center [494, 350] width 68 height 18
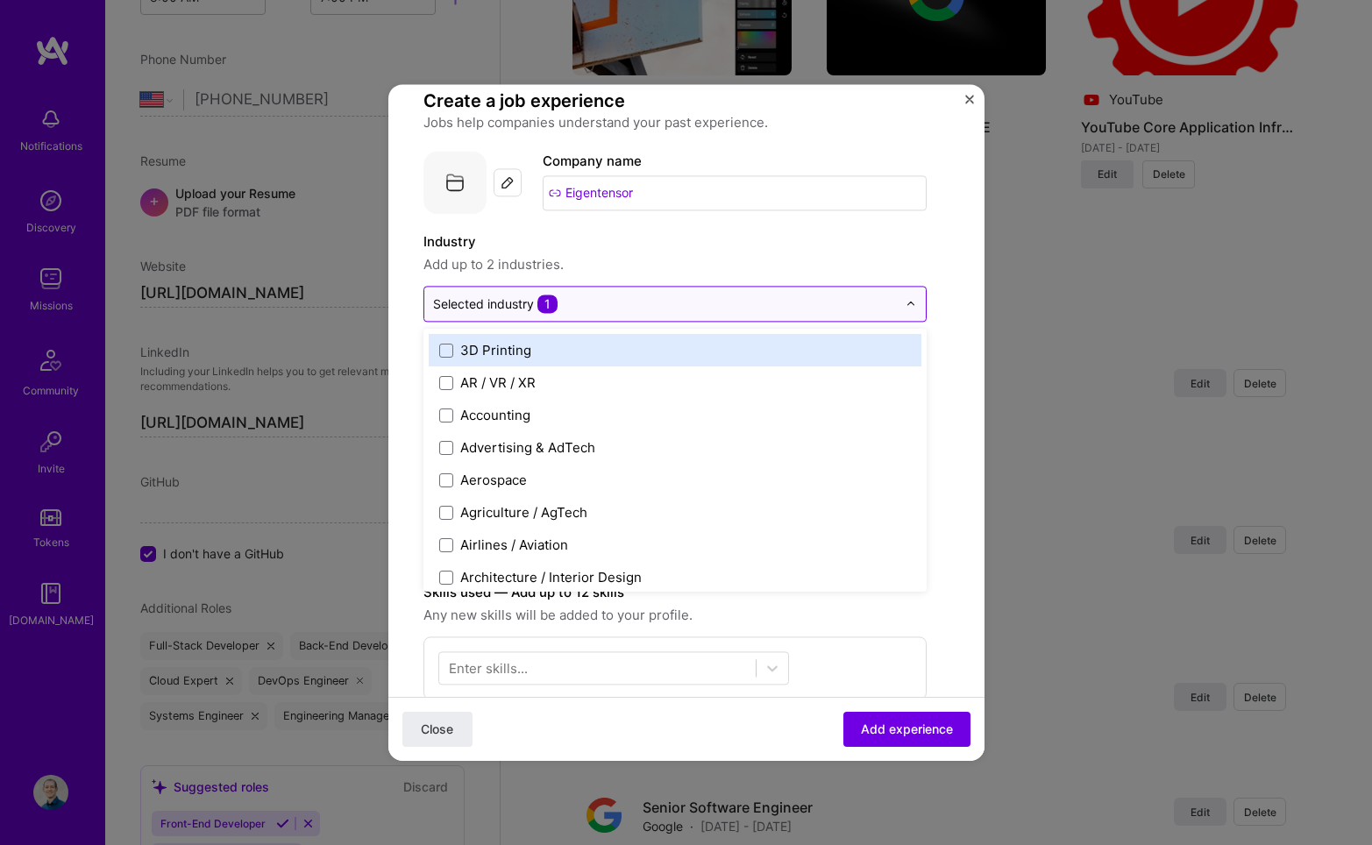
click at [603, 296] on input "text" at bounding box center [665, 304] width 464 height 18
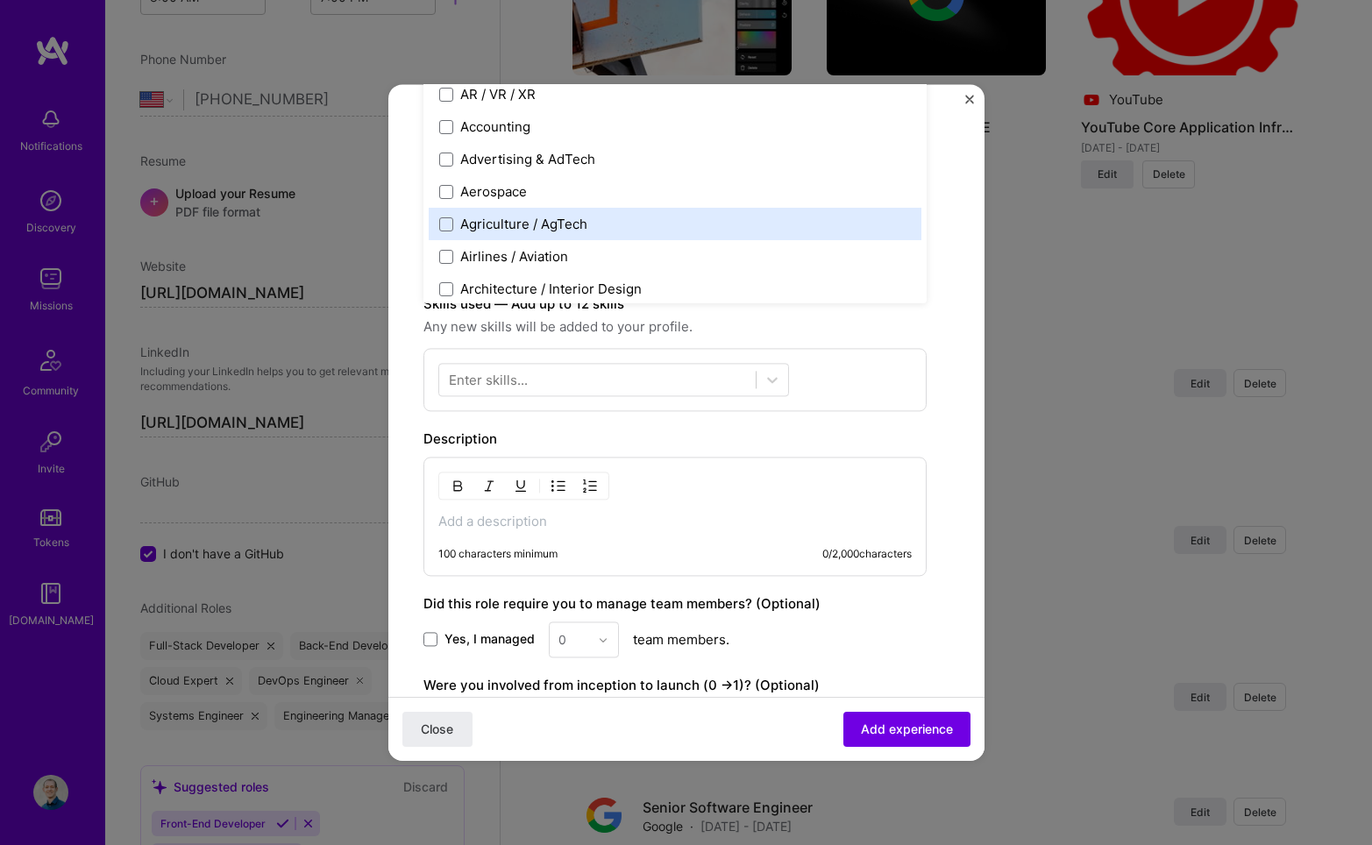
scroll to position [334, 0]
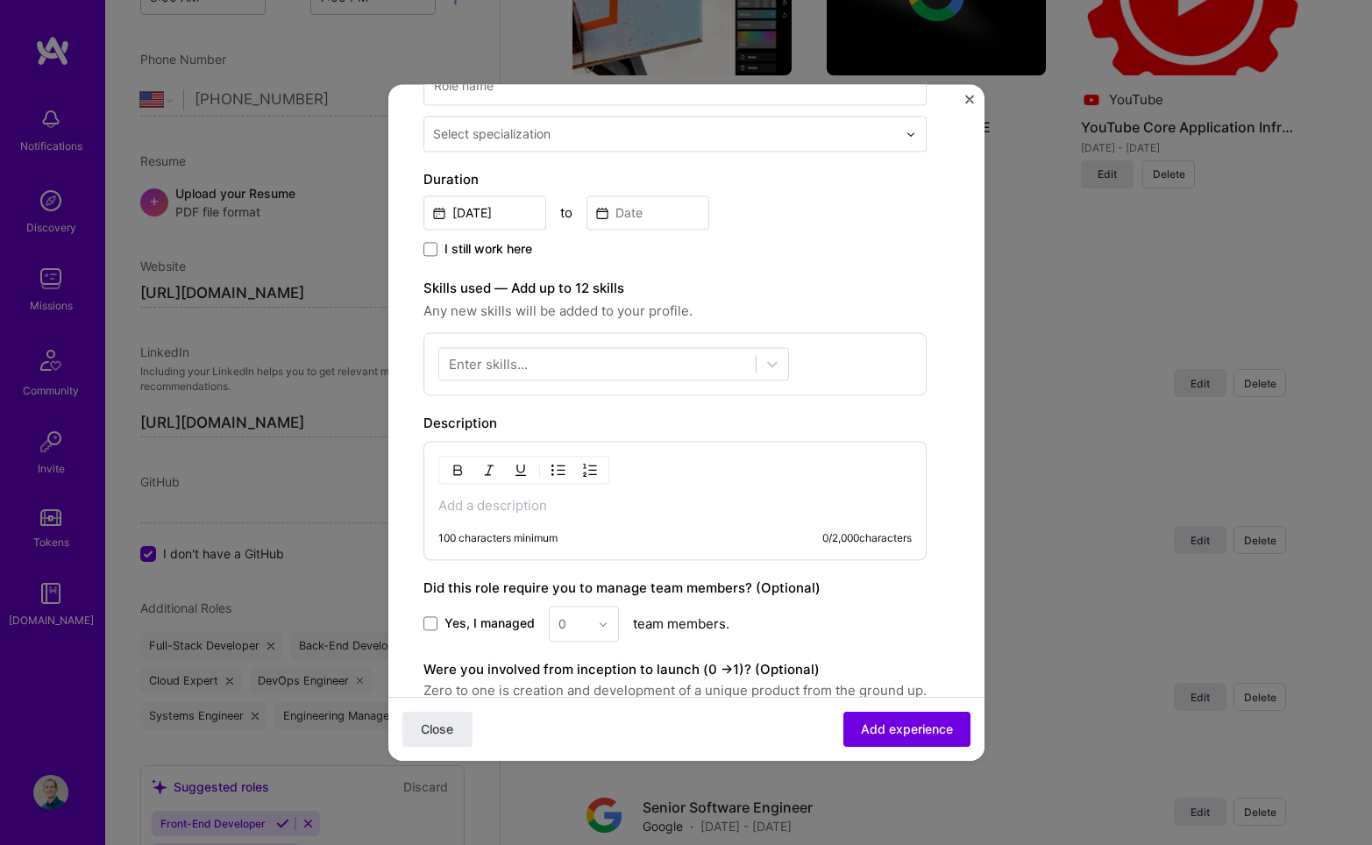
click at [426, 338] on div "Enter skills..." at bounding box center [674, 363] width 503 height 63
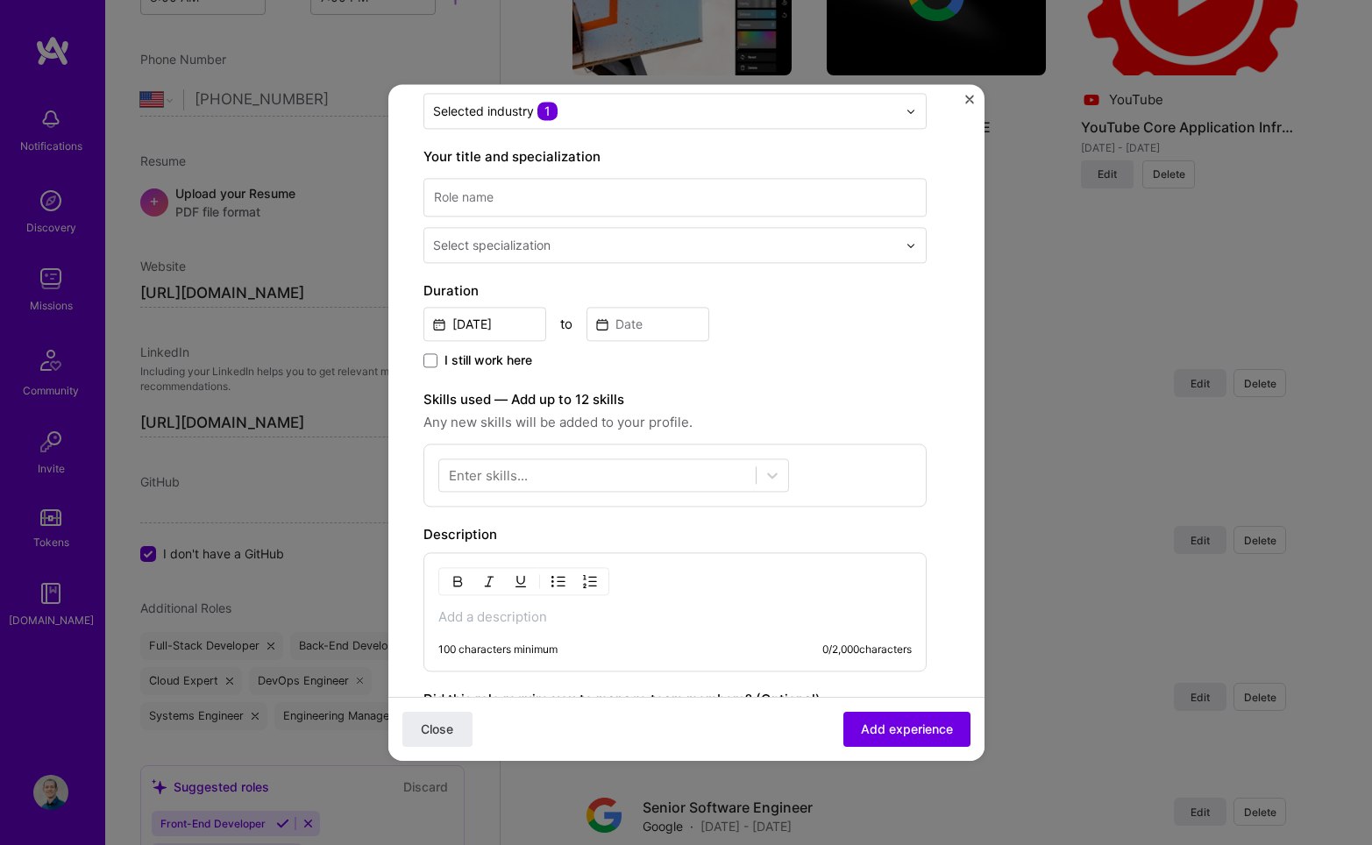
scroll to position [177, 0]
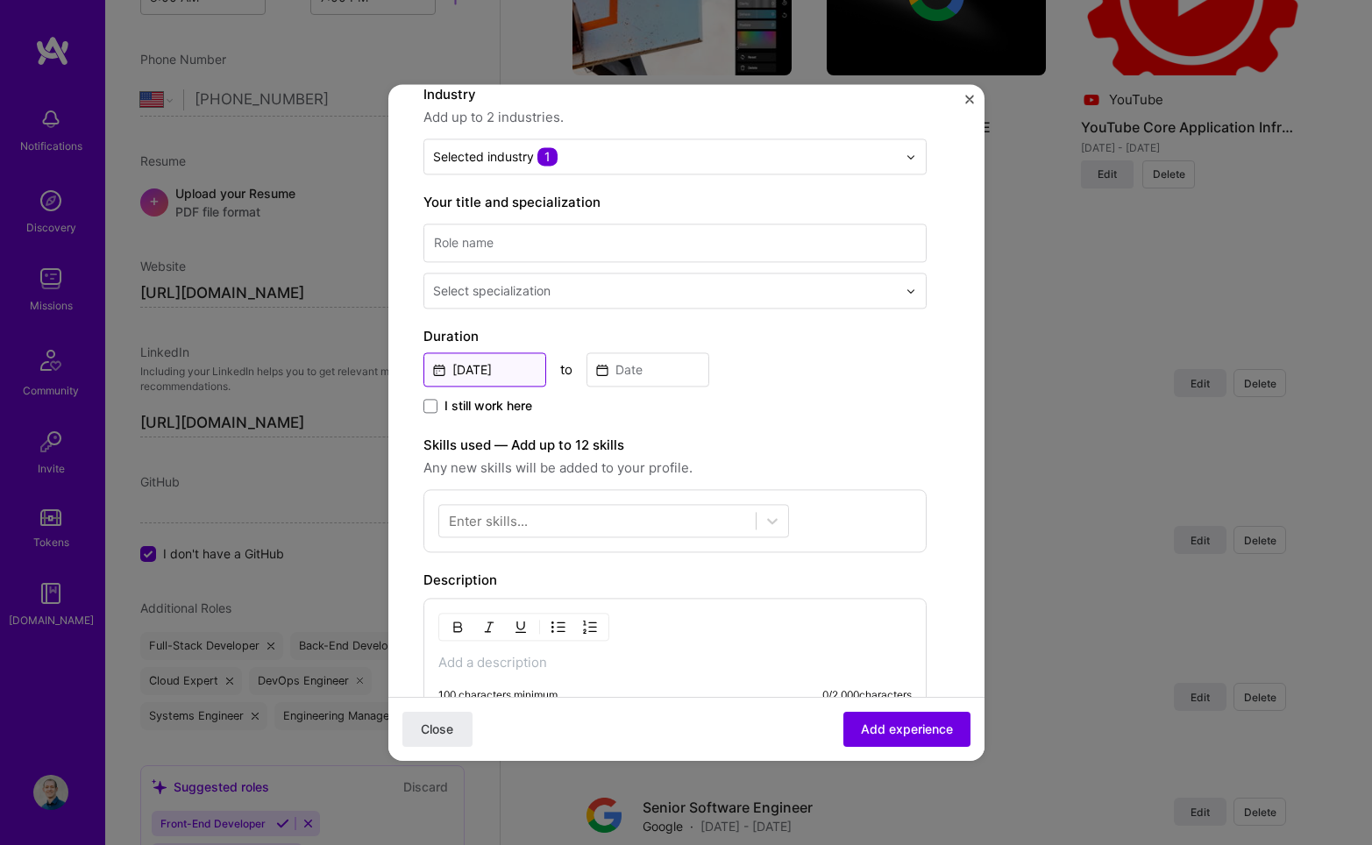
click at [487, 371] on input "Oct, 2025" at bounding box center [484, 369] width 123 height 34
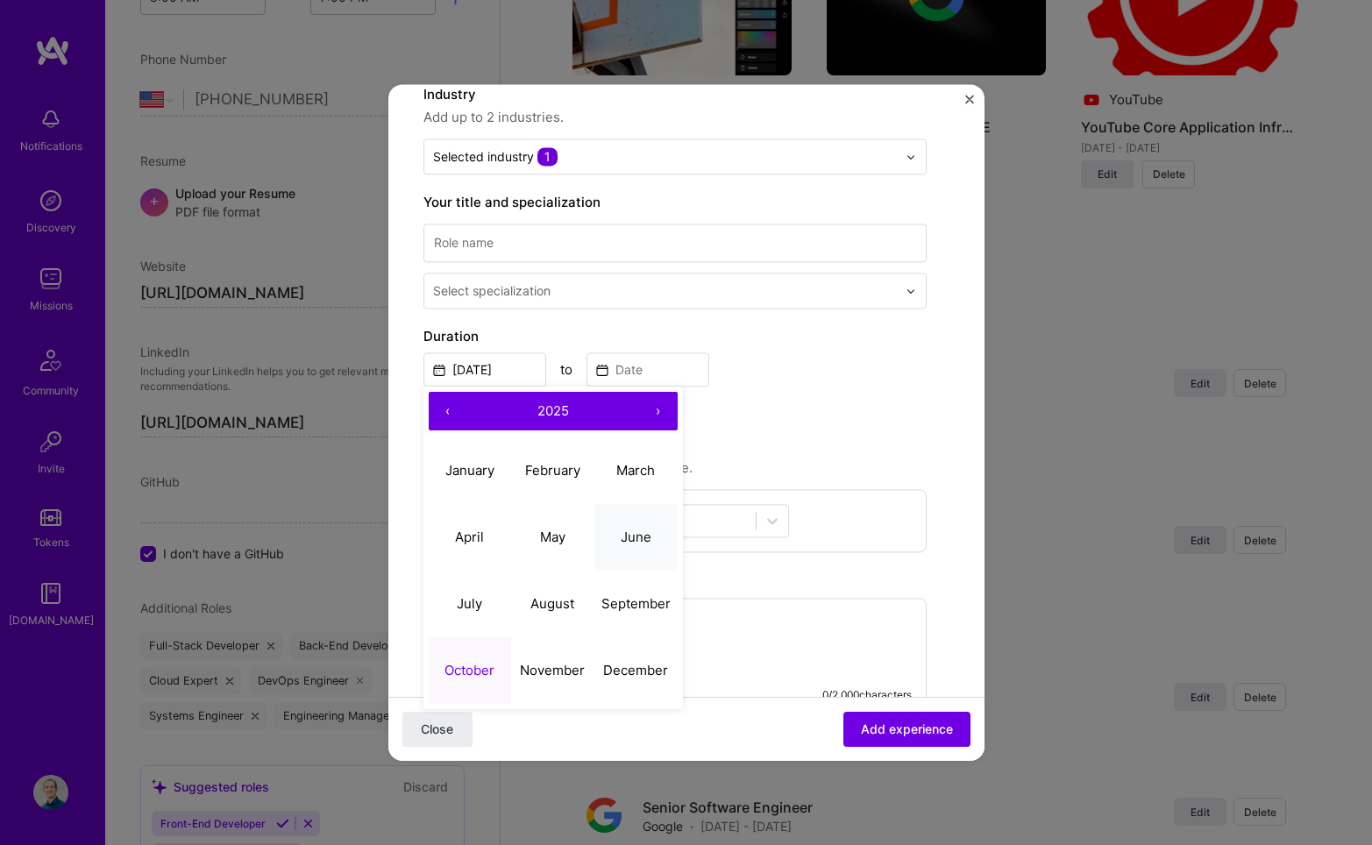
click at [640, 530] on abbr "June" at bounding box center [636, 537] width 31 height 17
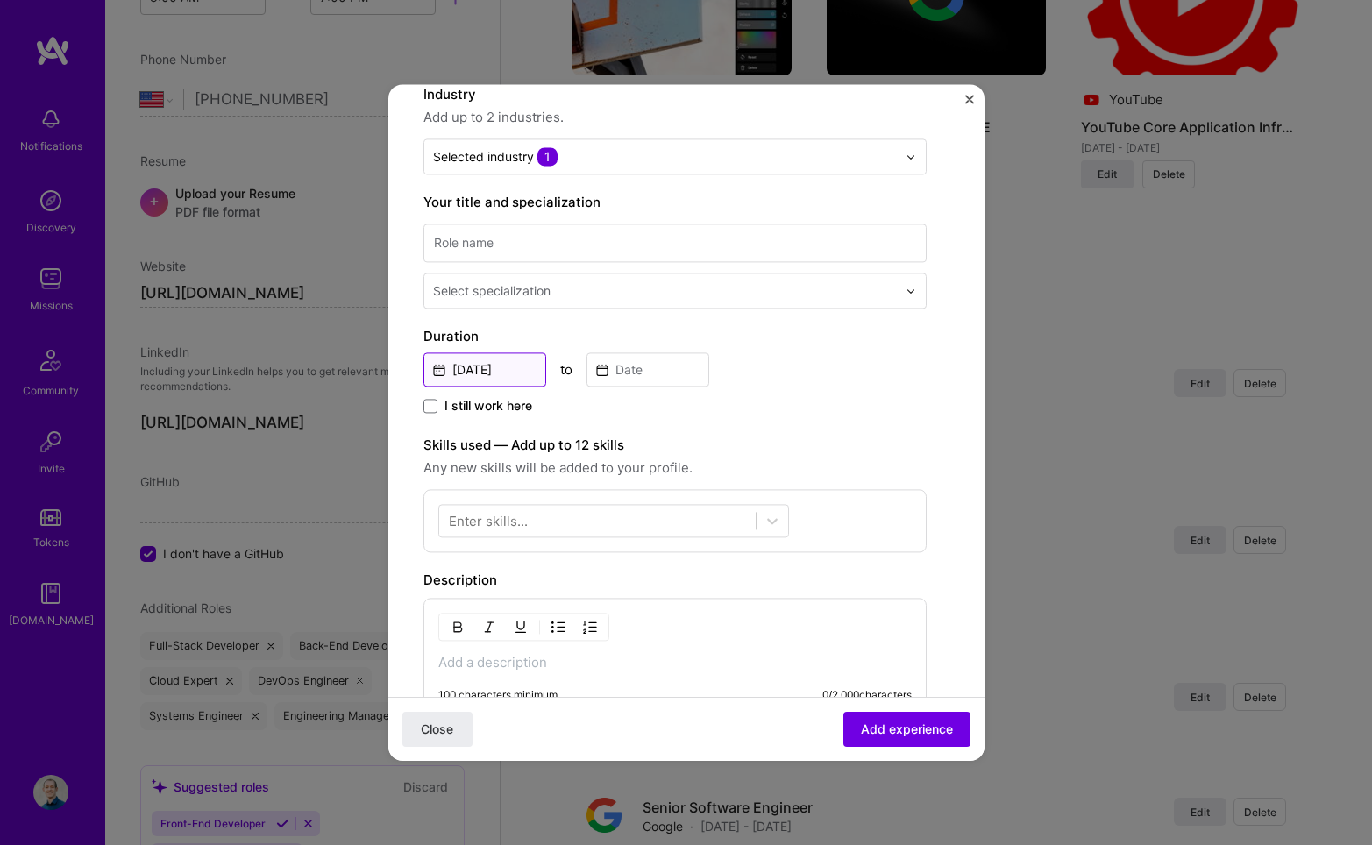
click at [516, 377] on input "Jun, 2025" at bounding box center [484, 369] width 123 height 34
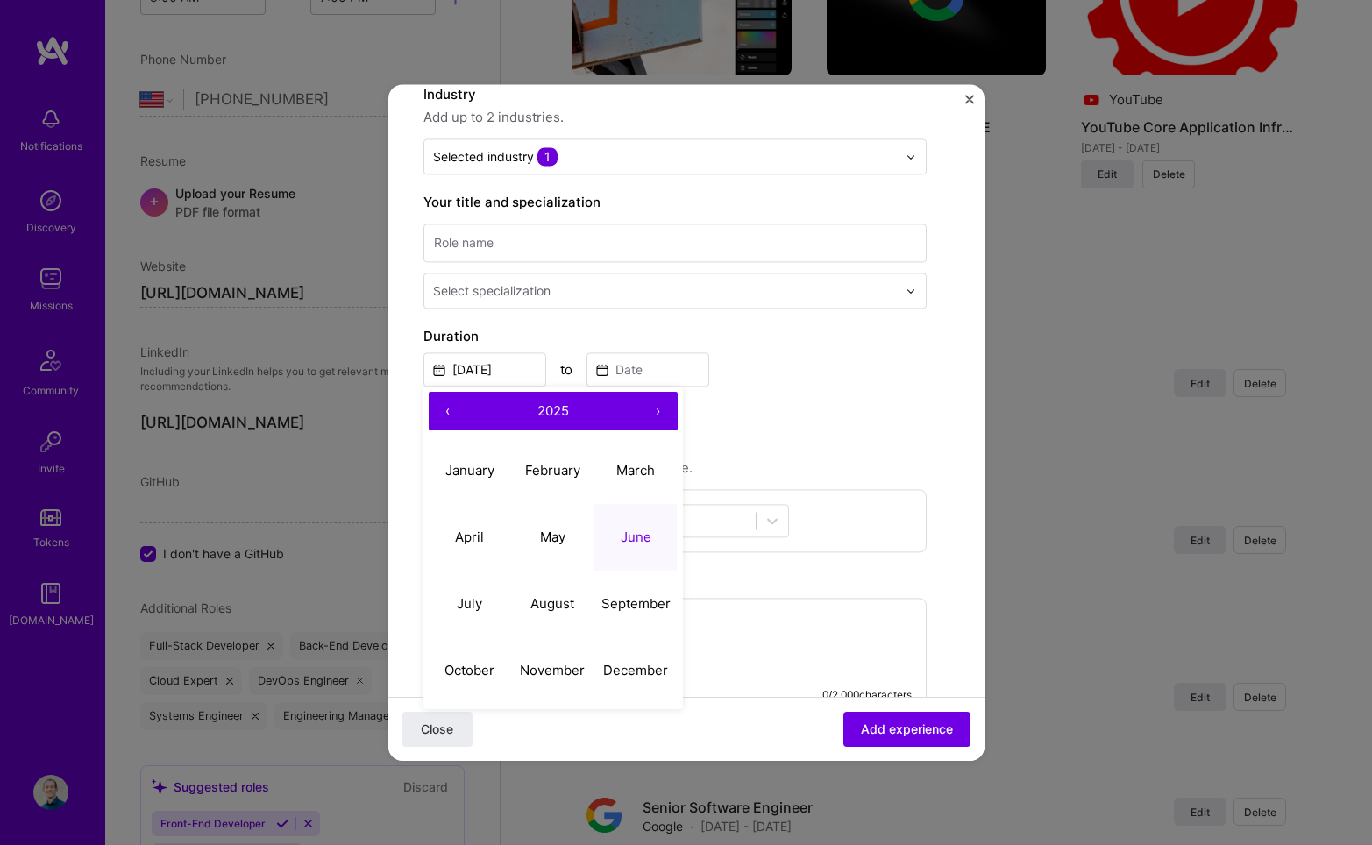
click at [437, 416] on button "‹" at bounding box center [448, 411] width 39 height 39
click at [648, 537] on abbr "June" at bounding box center [636, 537] width 31 height 17
type input "Jun, 2023"
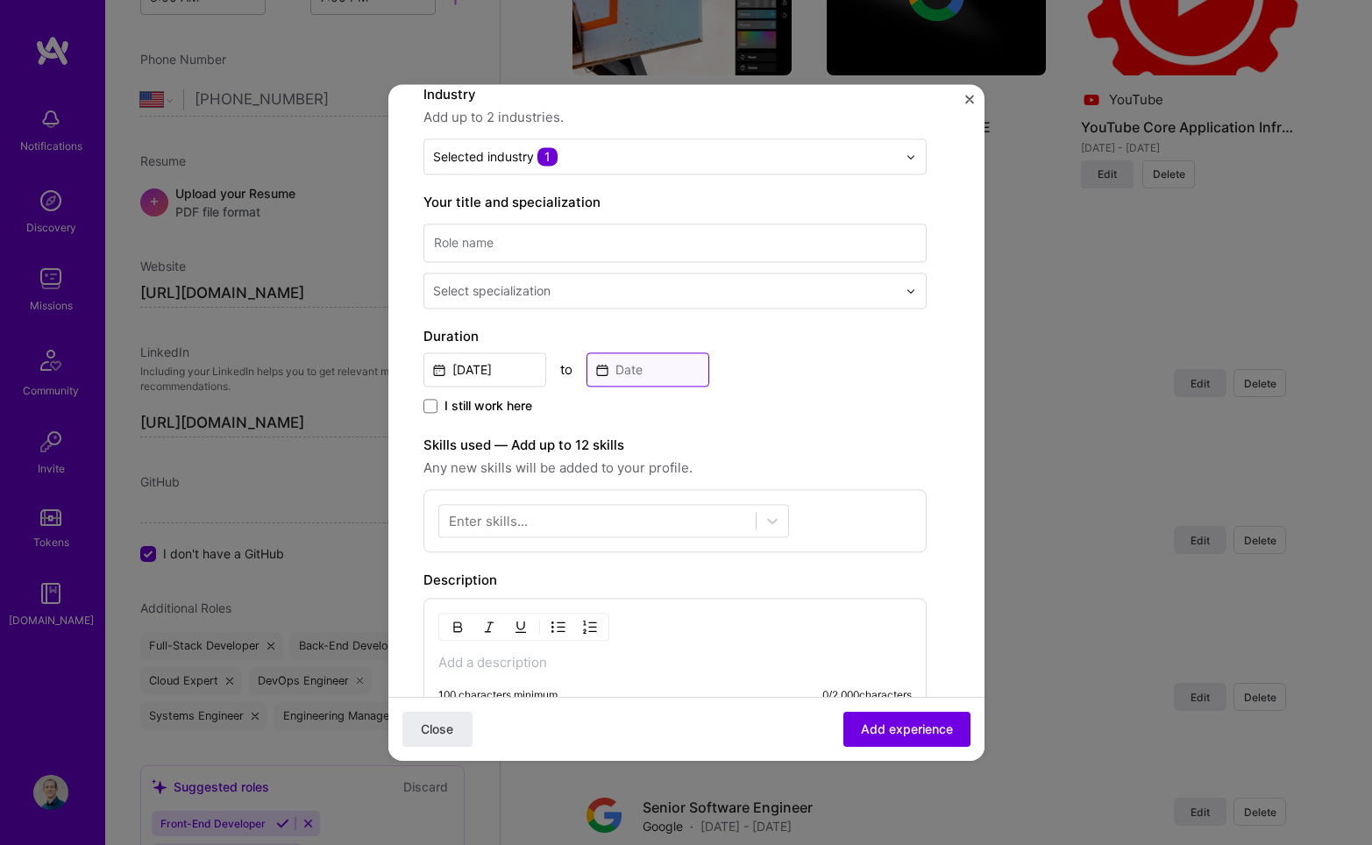
click at [647, 380] on input at bounding box center [648, 369] width 123 height 34
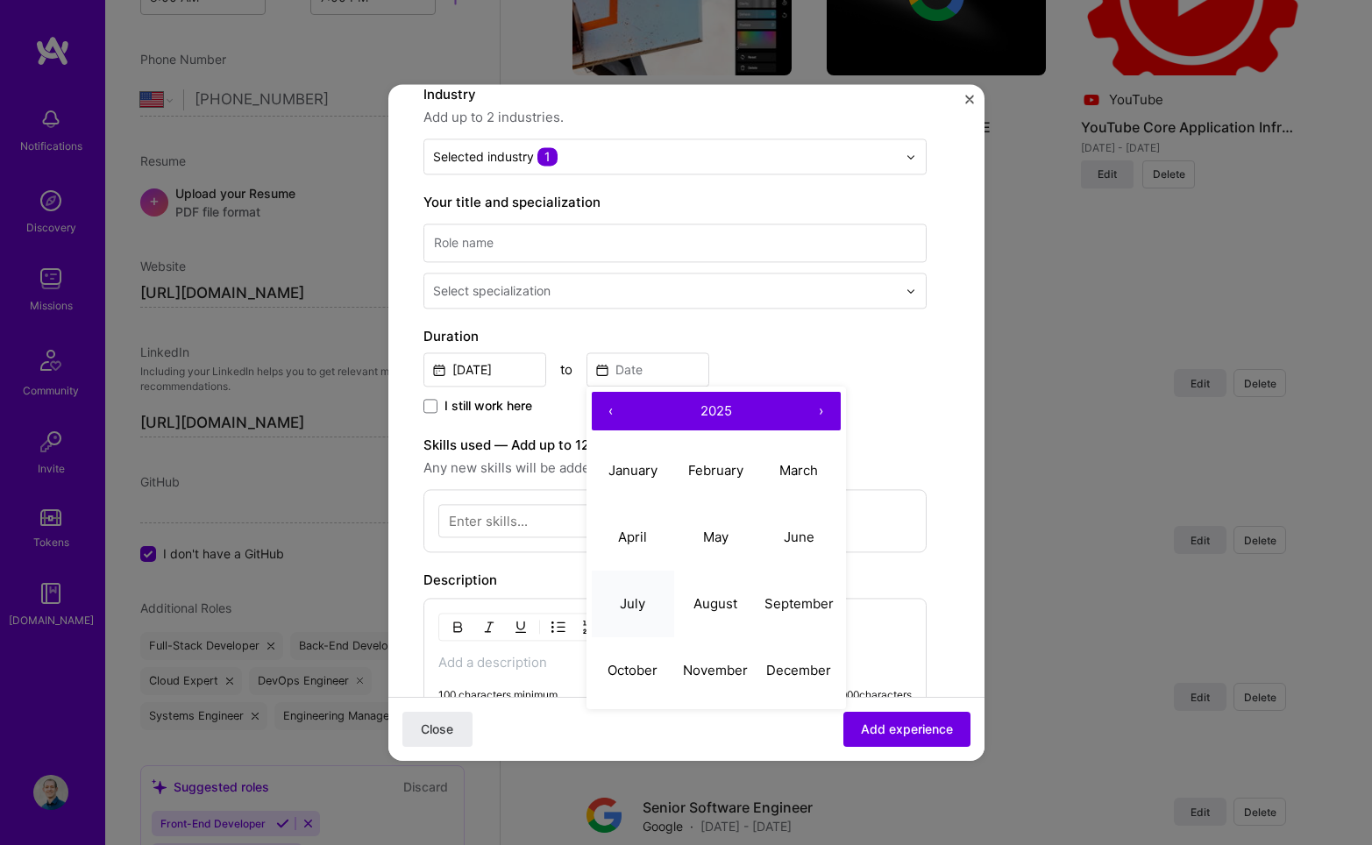
click at [636, 594] on button "July" at bounding box center [633, 604] width 83 height 67
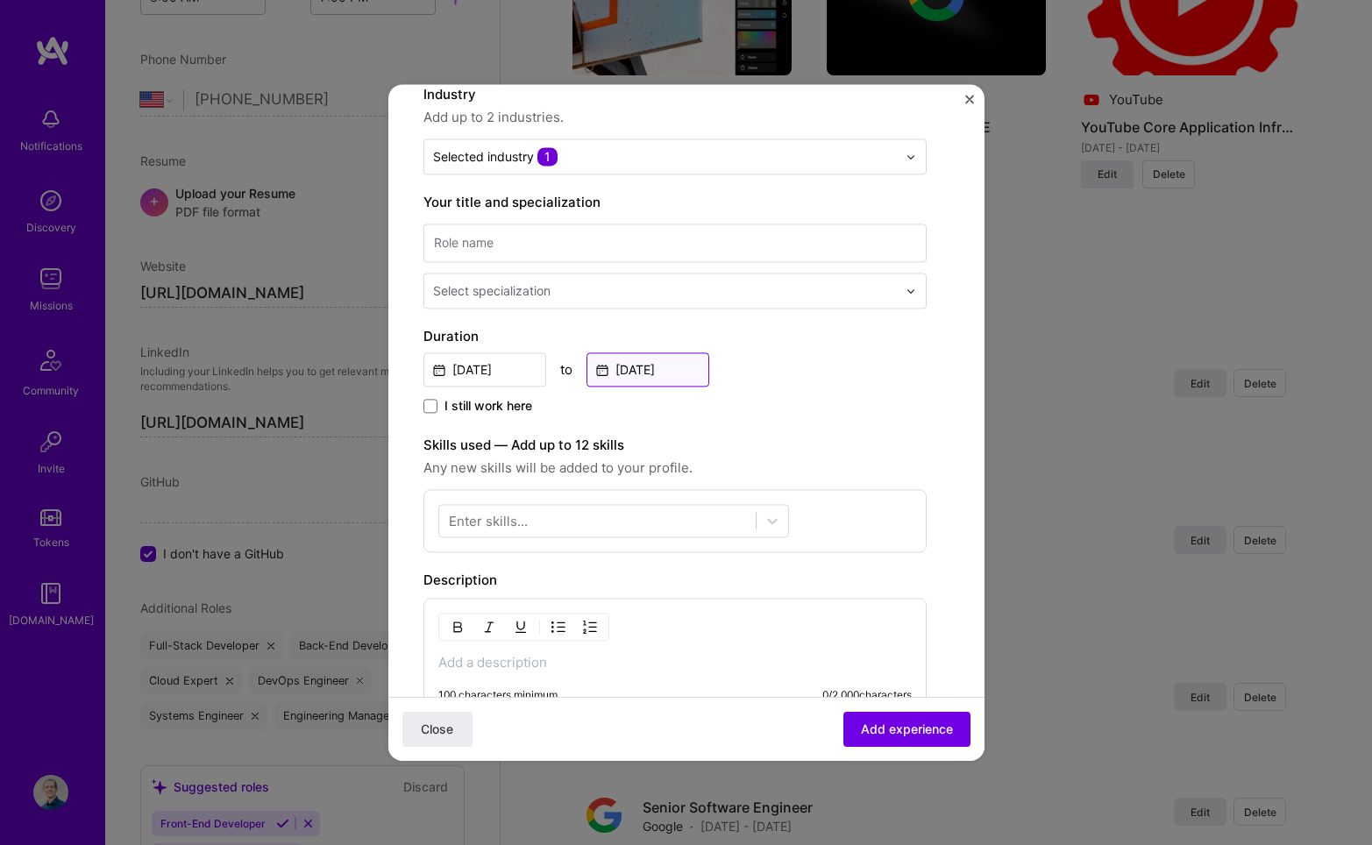
click at [665, 369] on input "Jul, 2025" at bounding box center [648, 369] width 123 height 34
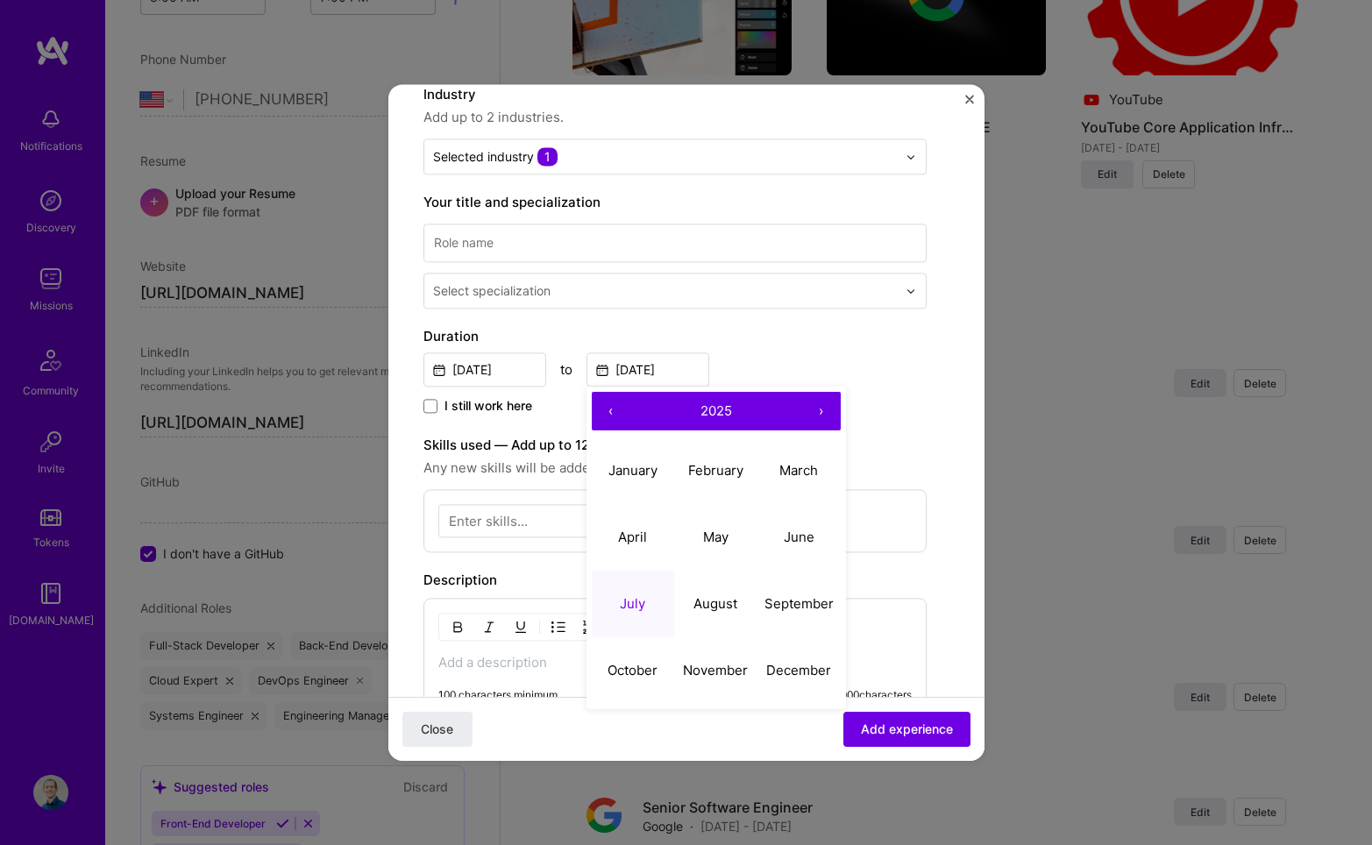
click at [615, 409] on button "‹" at bounding box center [611, 411] width 39 height 39
click at [633, 595] on button "July" at bounding box center [633, 604] width 83 height 67
type input "Jul, 2024"
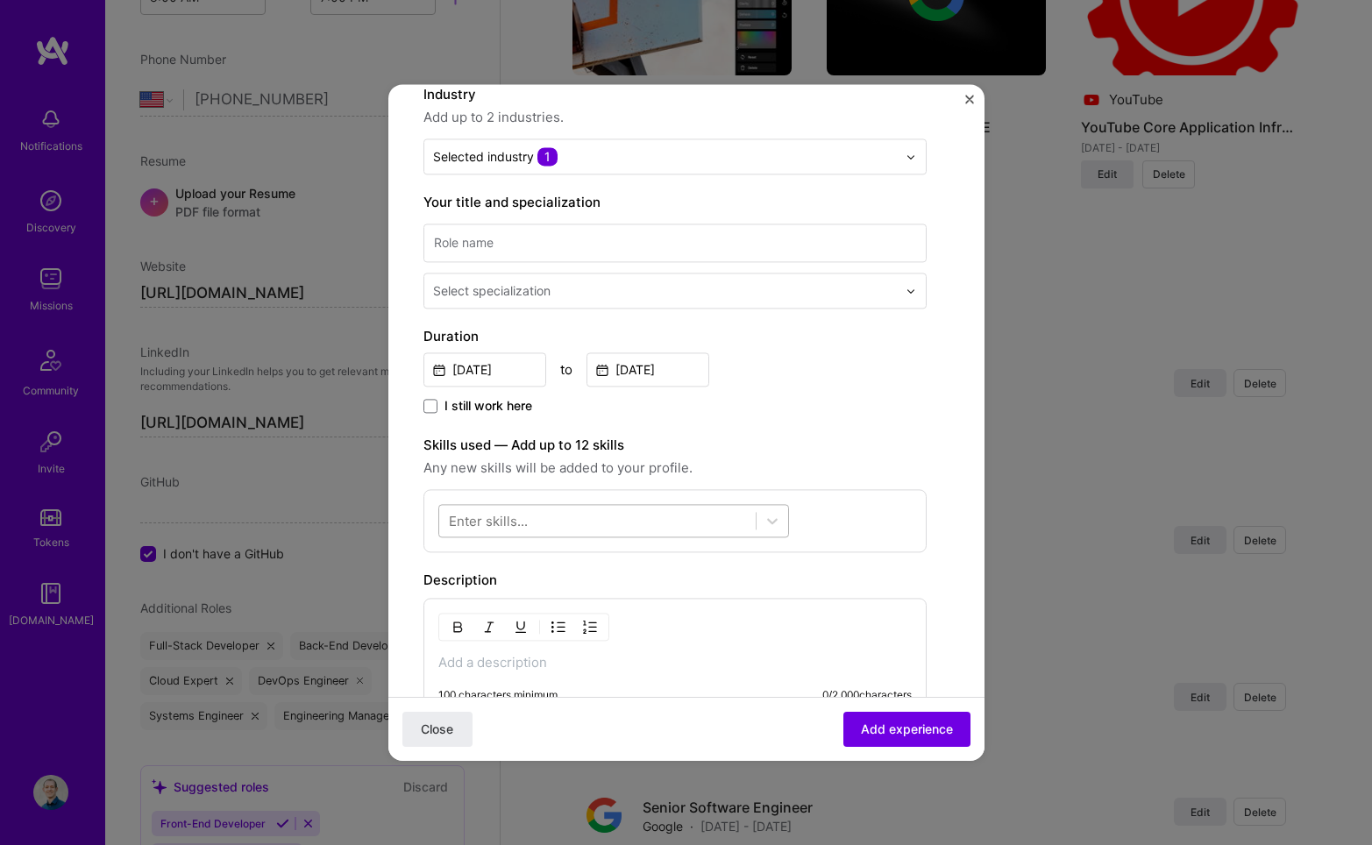
click at [658, 517] on div at bounding box center [597, 521] width 317 height 29
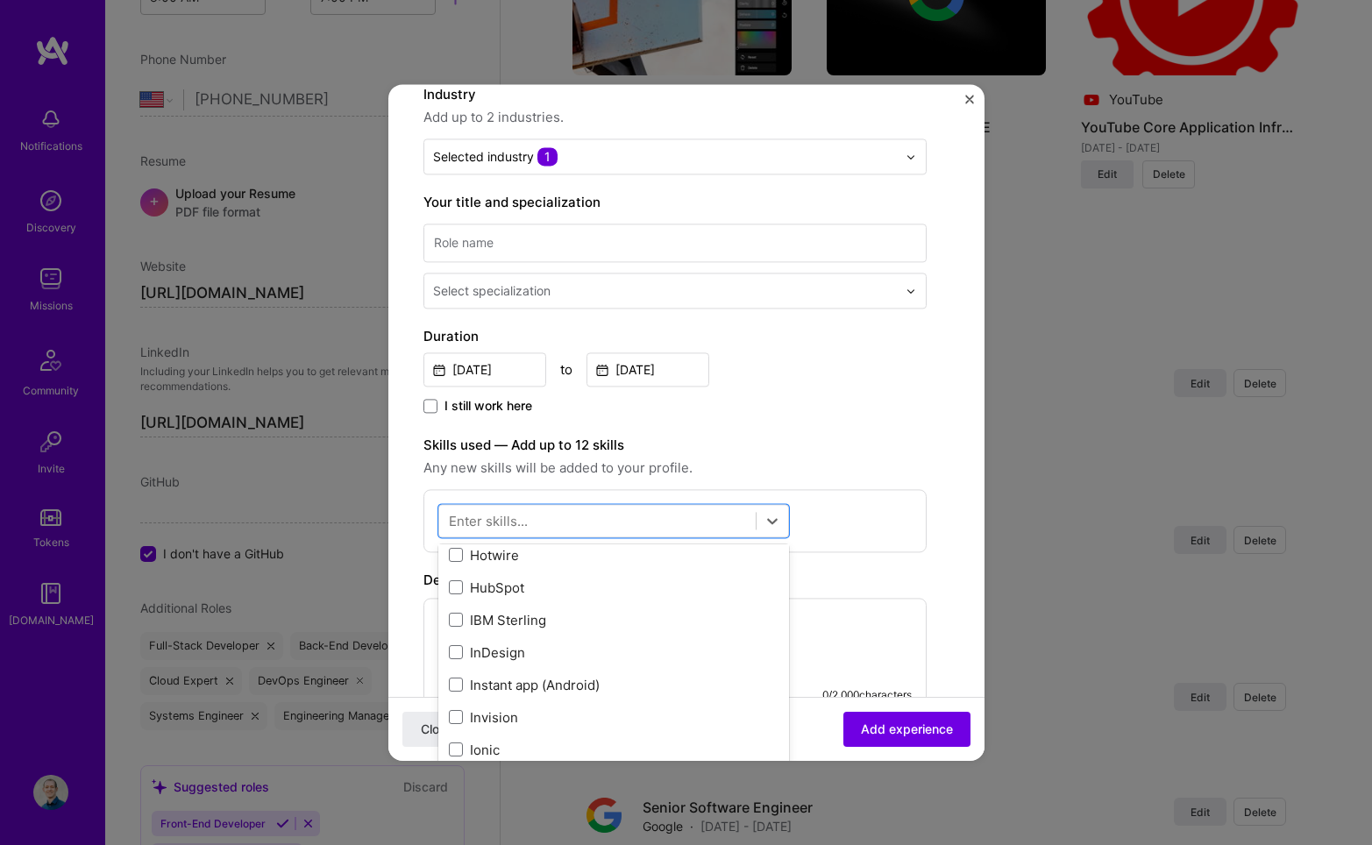
click at [921, 416] on div "I still work here" at bounding box center [674, 407] width 503 height 20
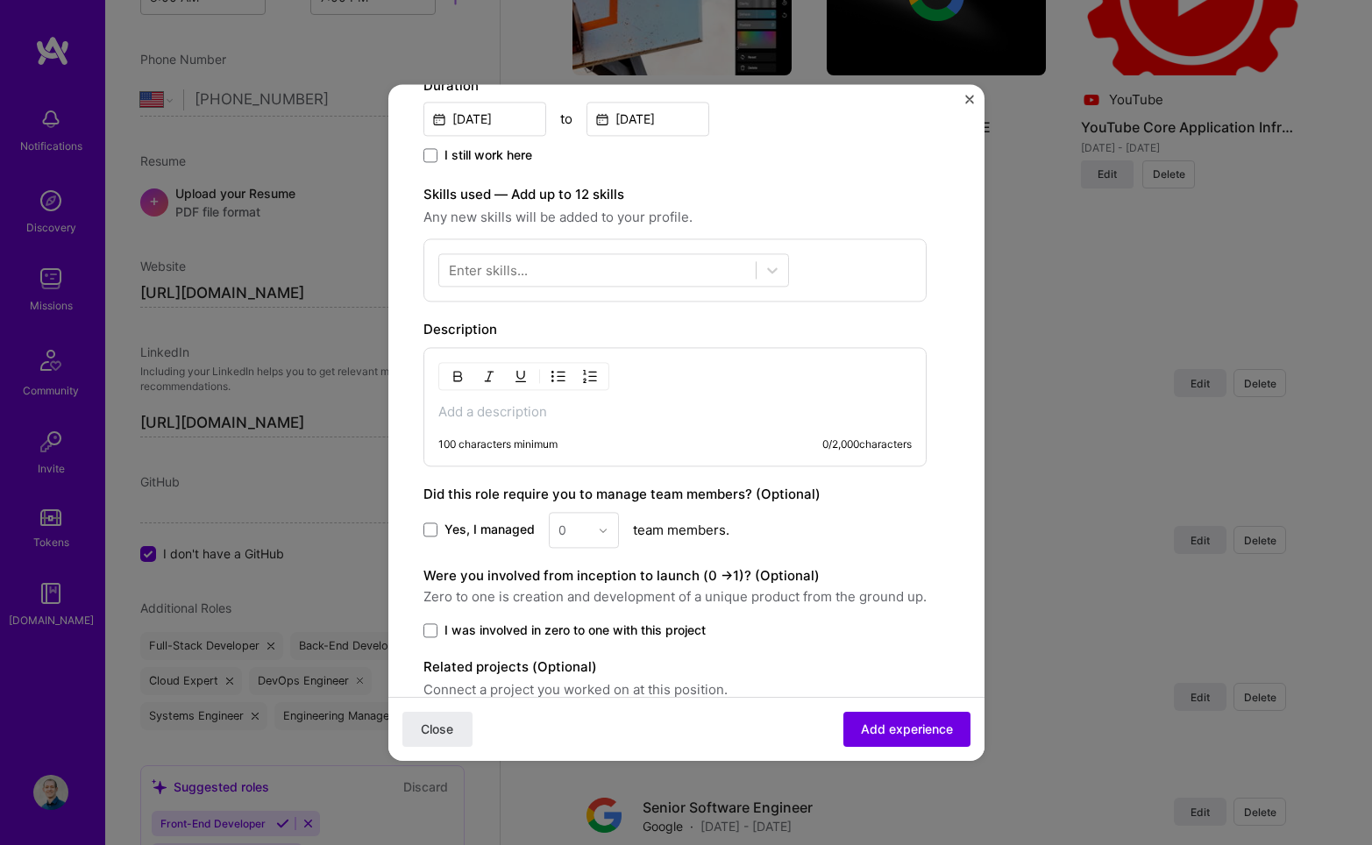
scroll to position [514, 0]
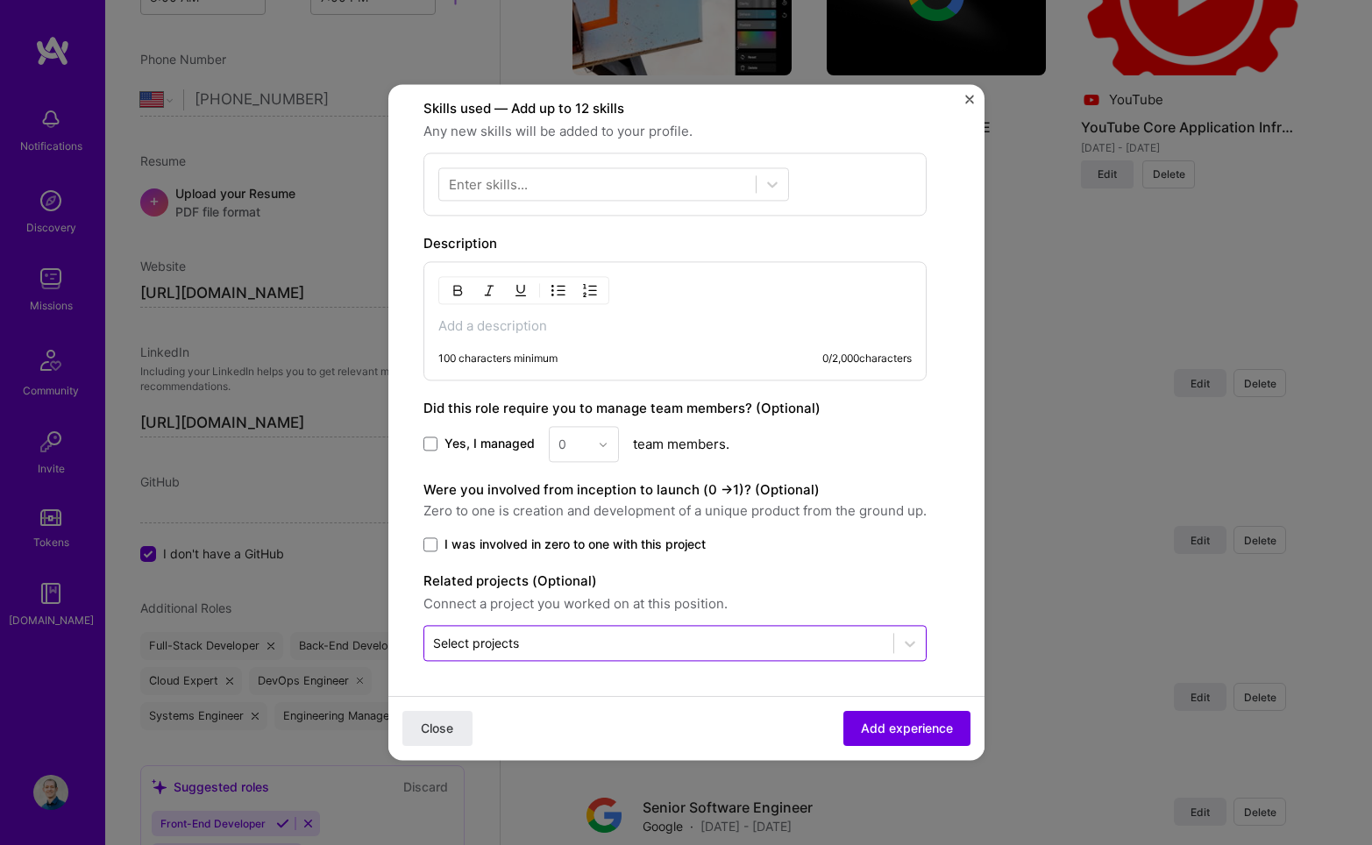
click at [643, 644] on input "text" at bounding box center [659, 643] width 452 height 18
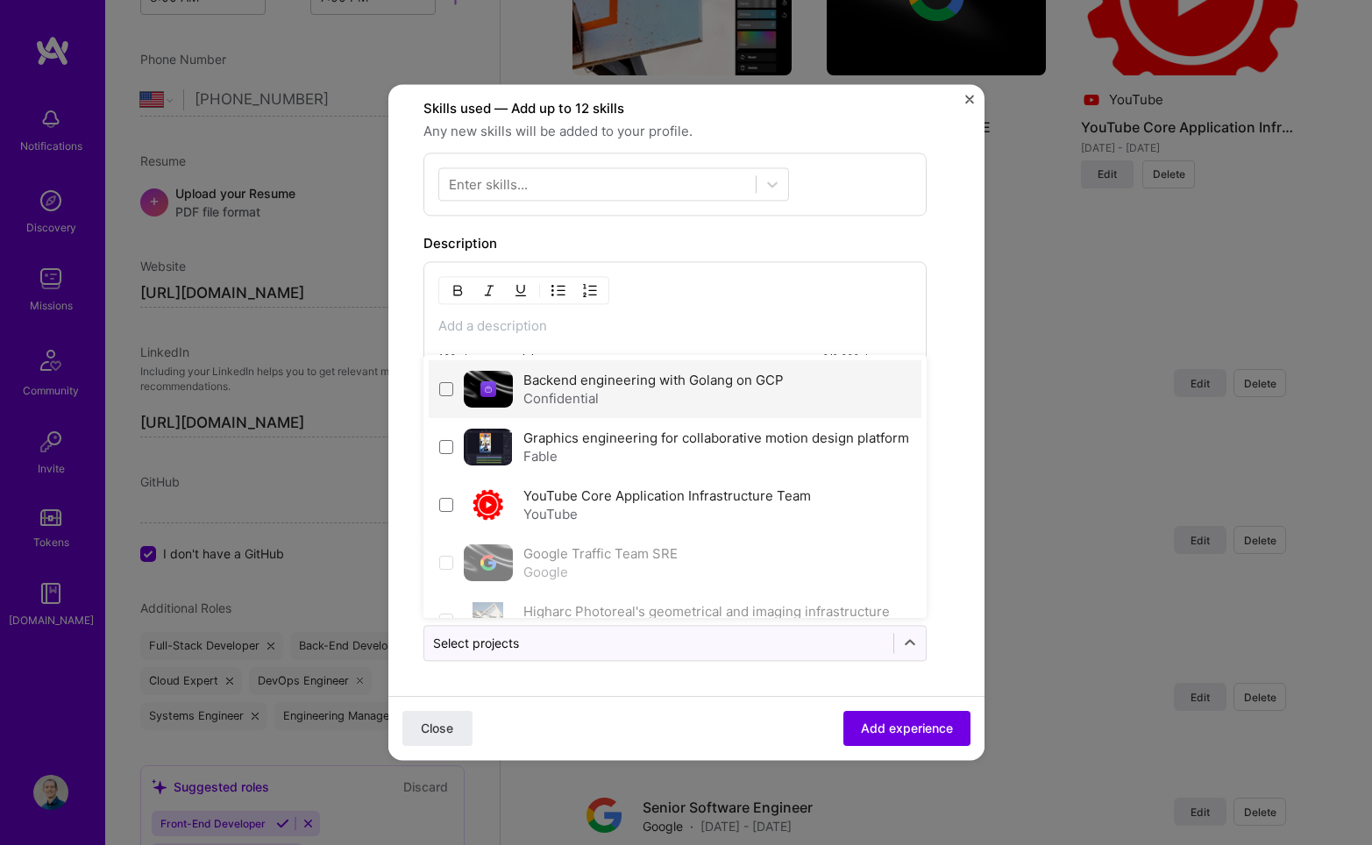
click at [437, 398] on div "Backend engineering with Golang on GCP Confidential" at bounding box center [675, 389] width 493 height 58
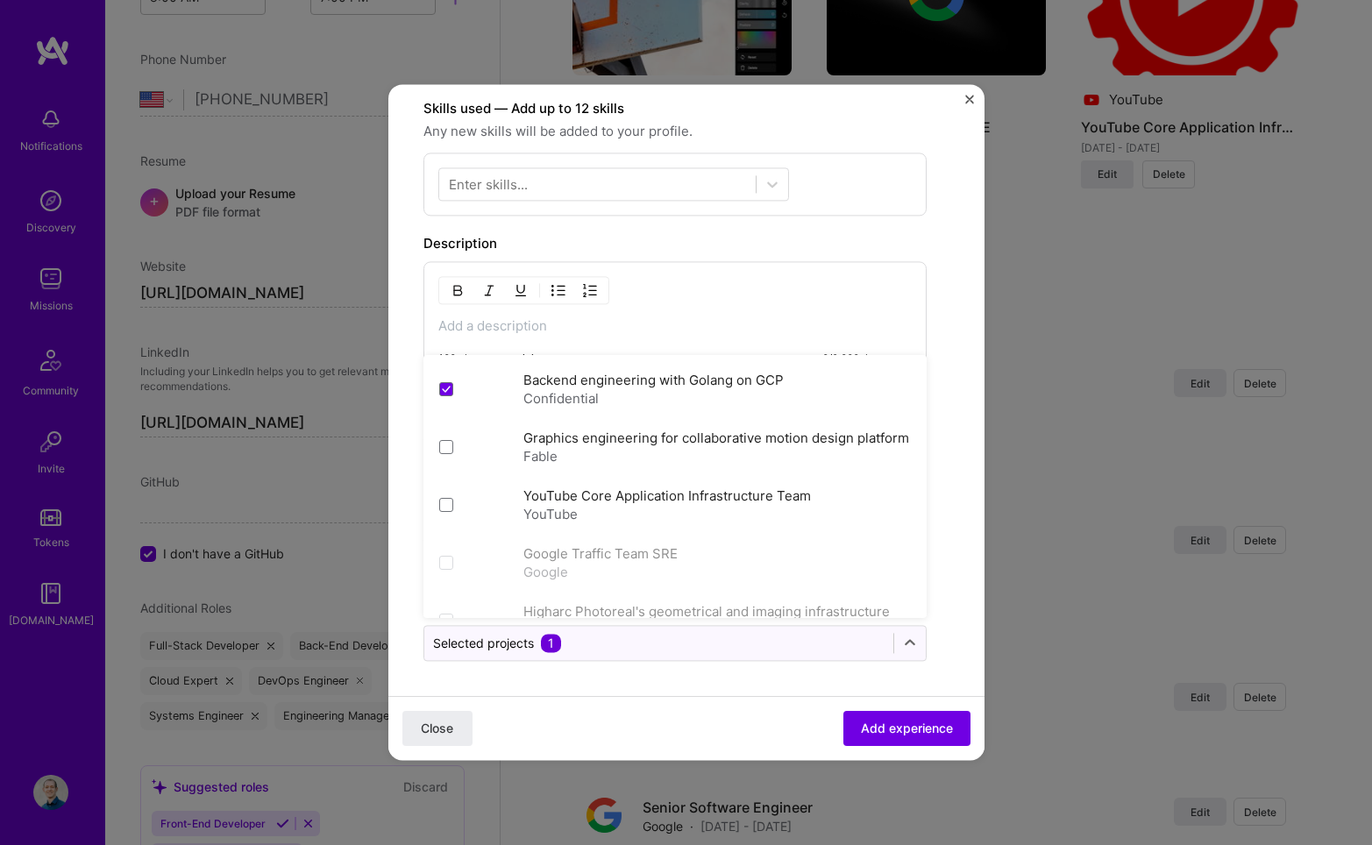
click at [961, 479] on form "Create a job experience Jobs help companies understand your past experience. Co…" at bounding box center [686, 182] width 596 height 1155
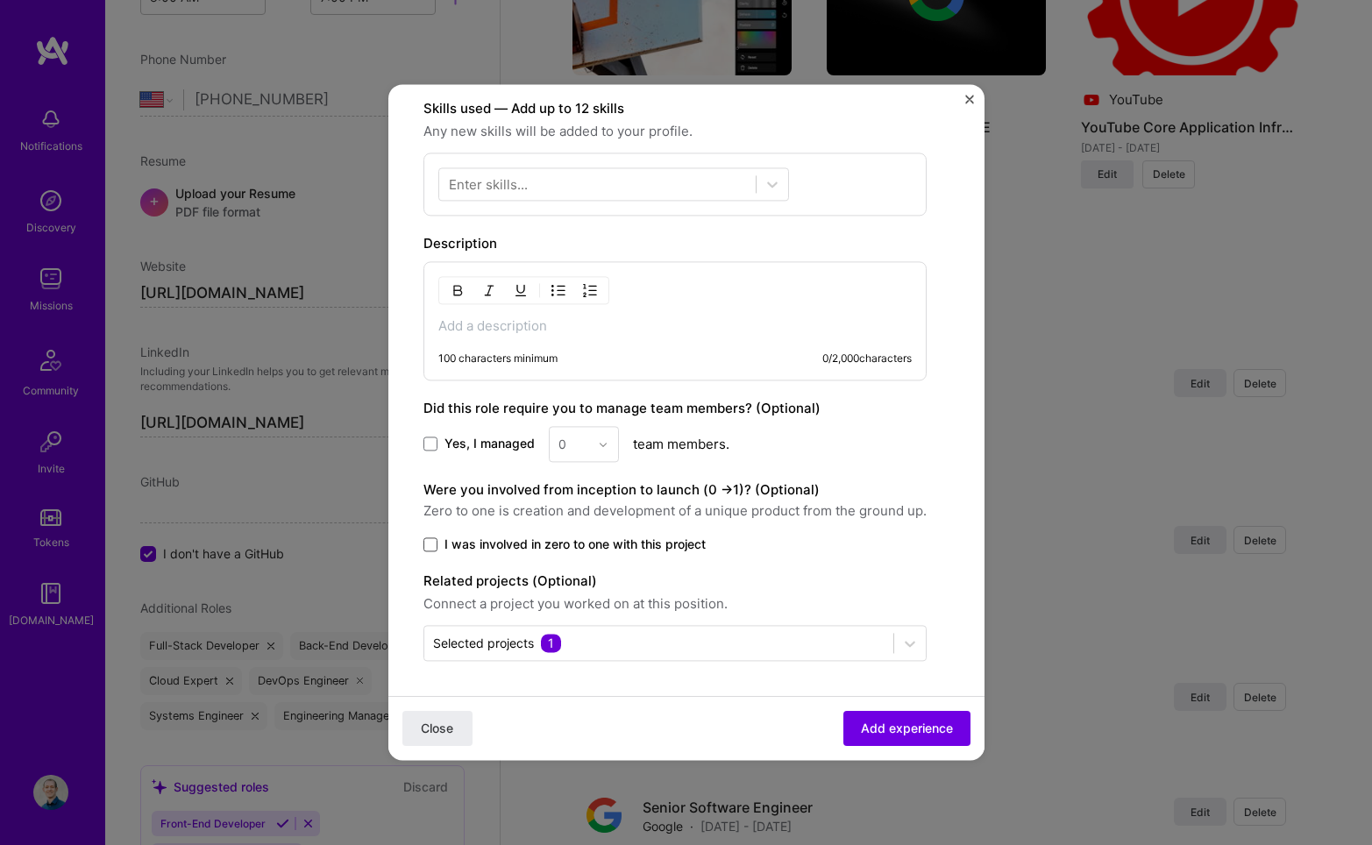
click at [430, 545] on span at bounding box center [430, 544] width 14 height 14
click at [0, 0] on input "I was involved in zero to one with this project" at bounding box center [0, 0] width 0 height 0
click at [429, 543] on icon at bounding box center [430, 544] width 9 height 7
click at [0, 0] on input "I was involved in zero to one with this project" at bounding box center [0, 0] width 0 height 0
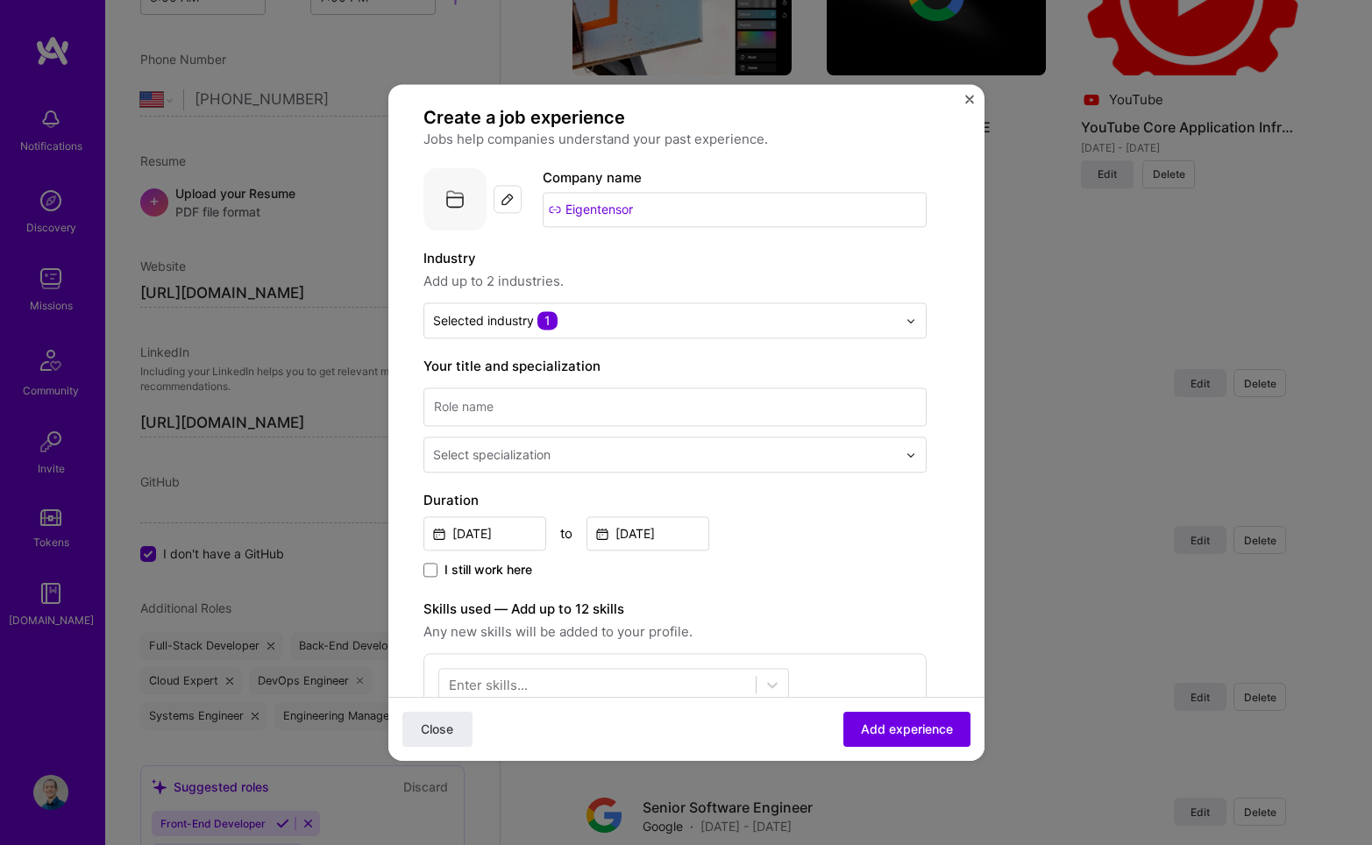
scroll to position [0, 0]
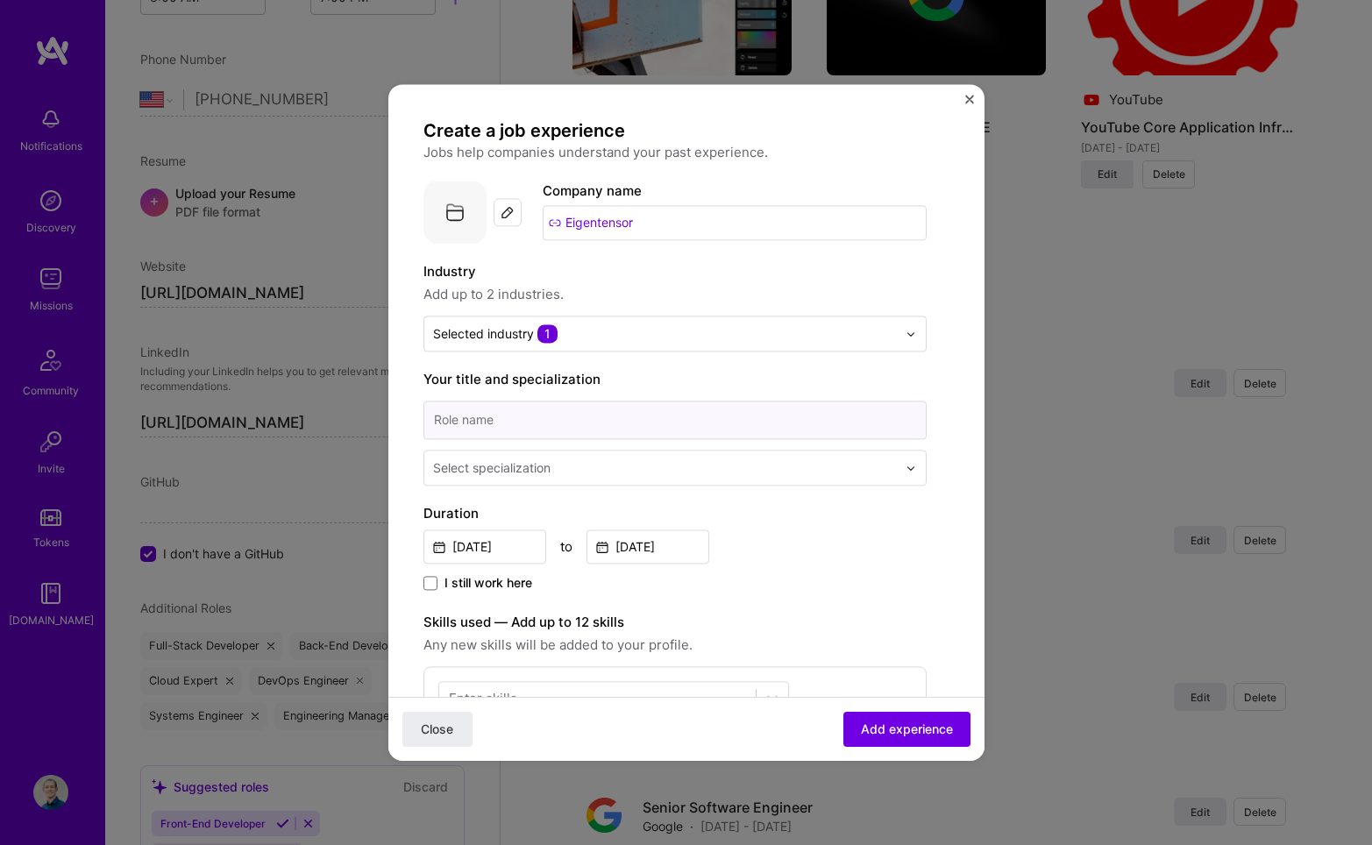
click at [581, 423] on input at bounding box center [674, 420] width 503 height 39
type input "Software Engineering Consultant"
click at [630, 468] on input "text" at bounding box center [666, 468] width 467 height 18
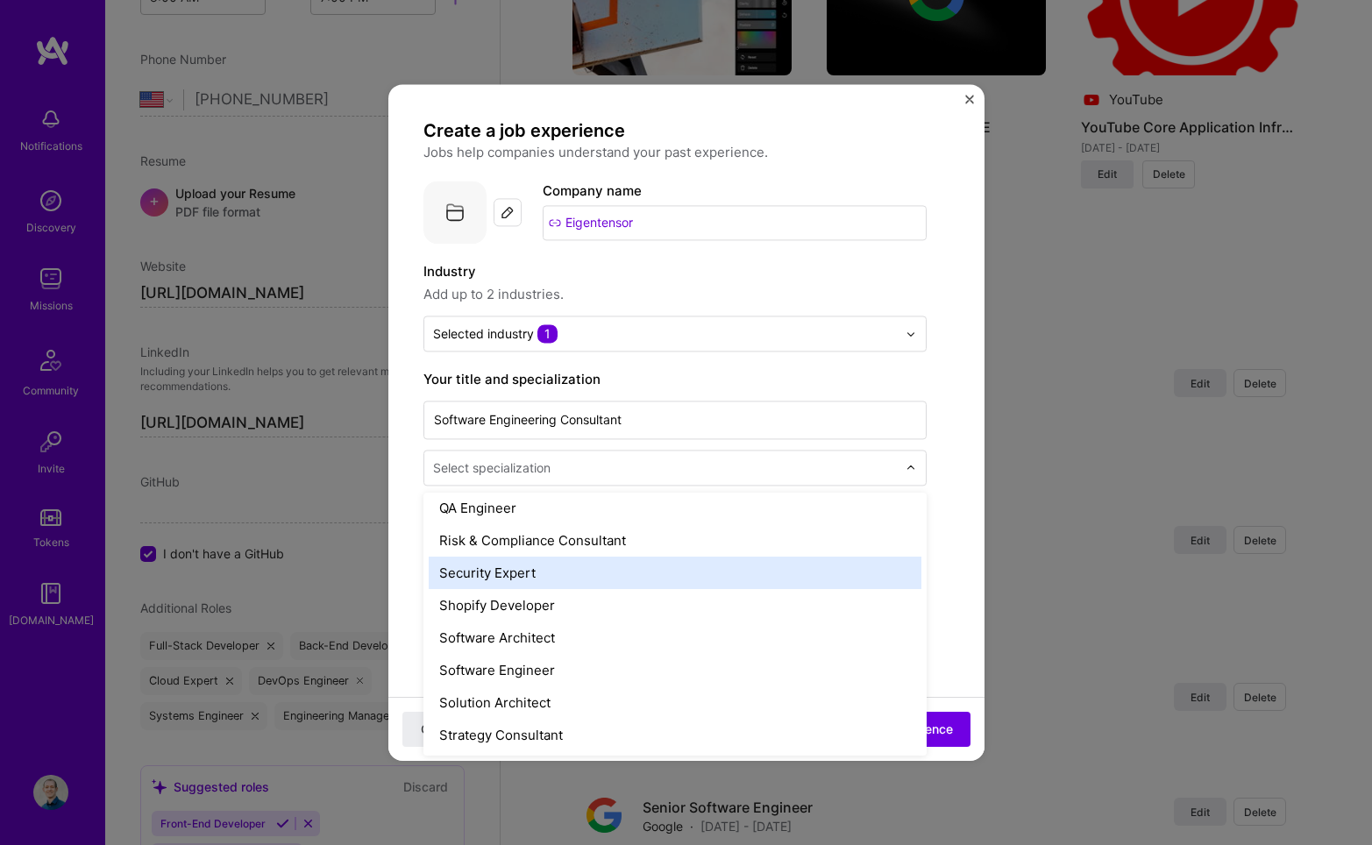
scroll to position [1796, 0]
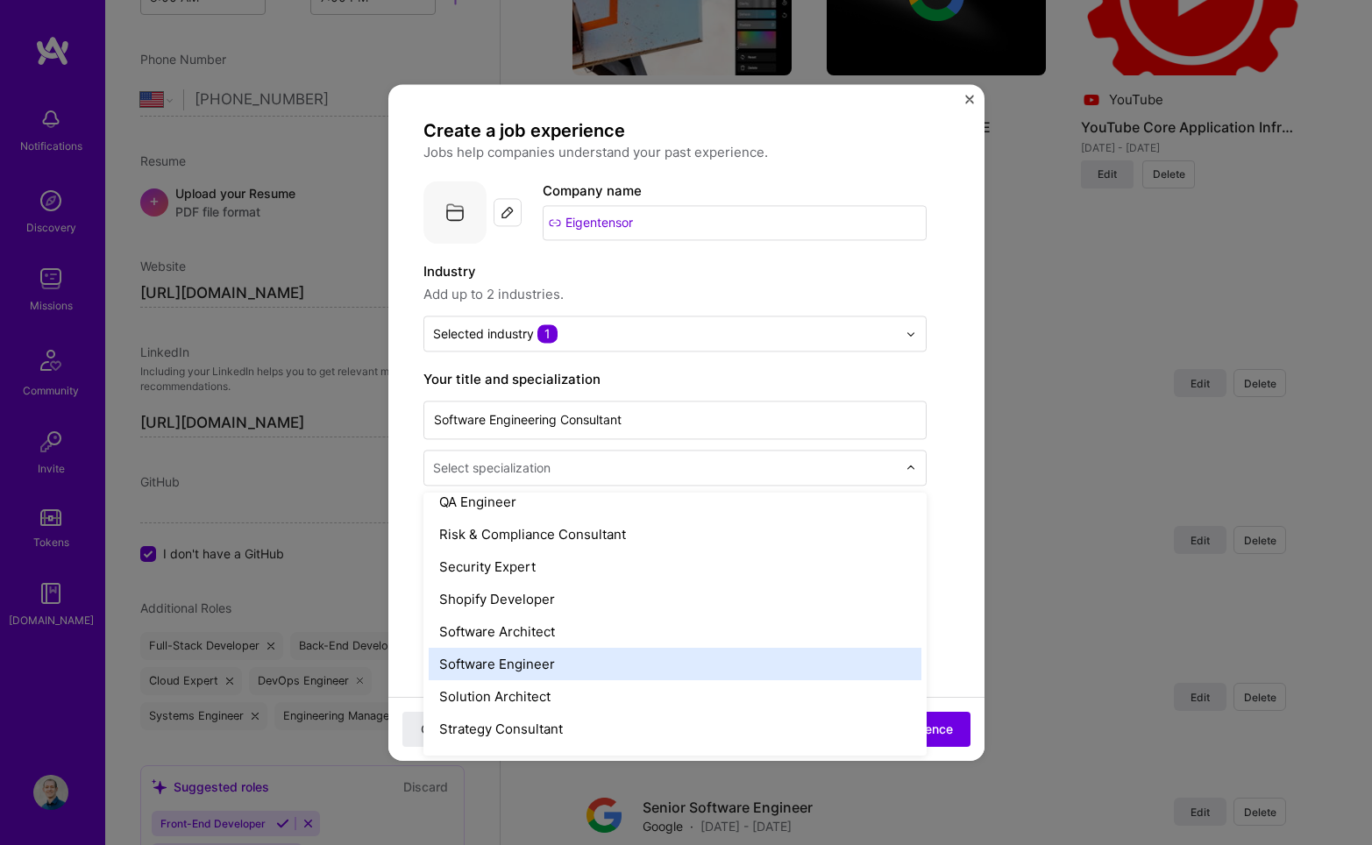
click at [627, 651] on div "Software Engineer" at bounding box center [675, 664] width 493 height 32
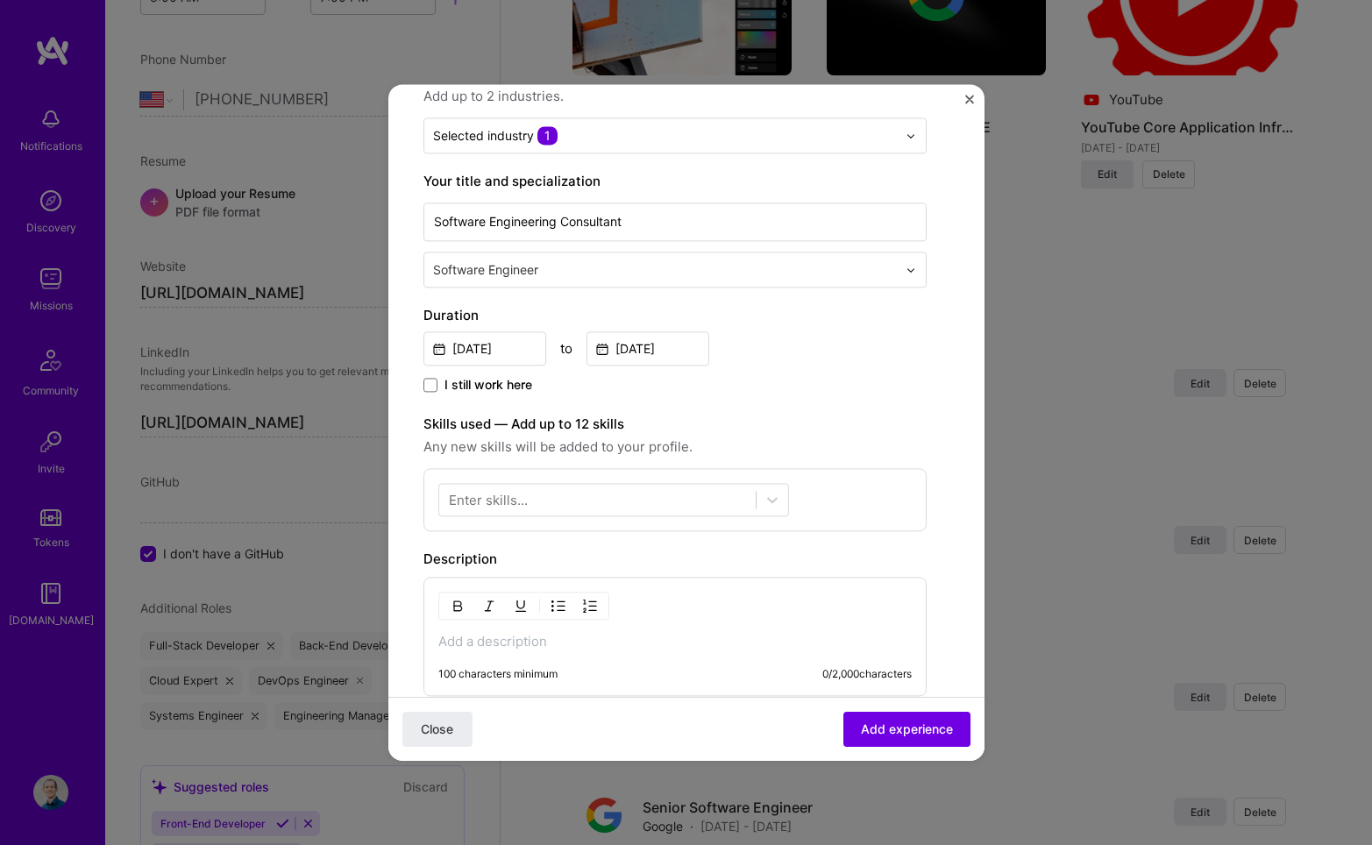
scroll to position [245, 0]
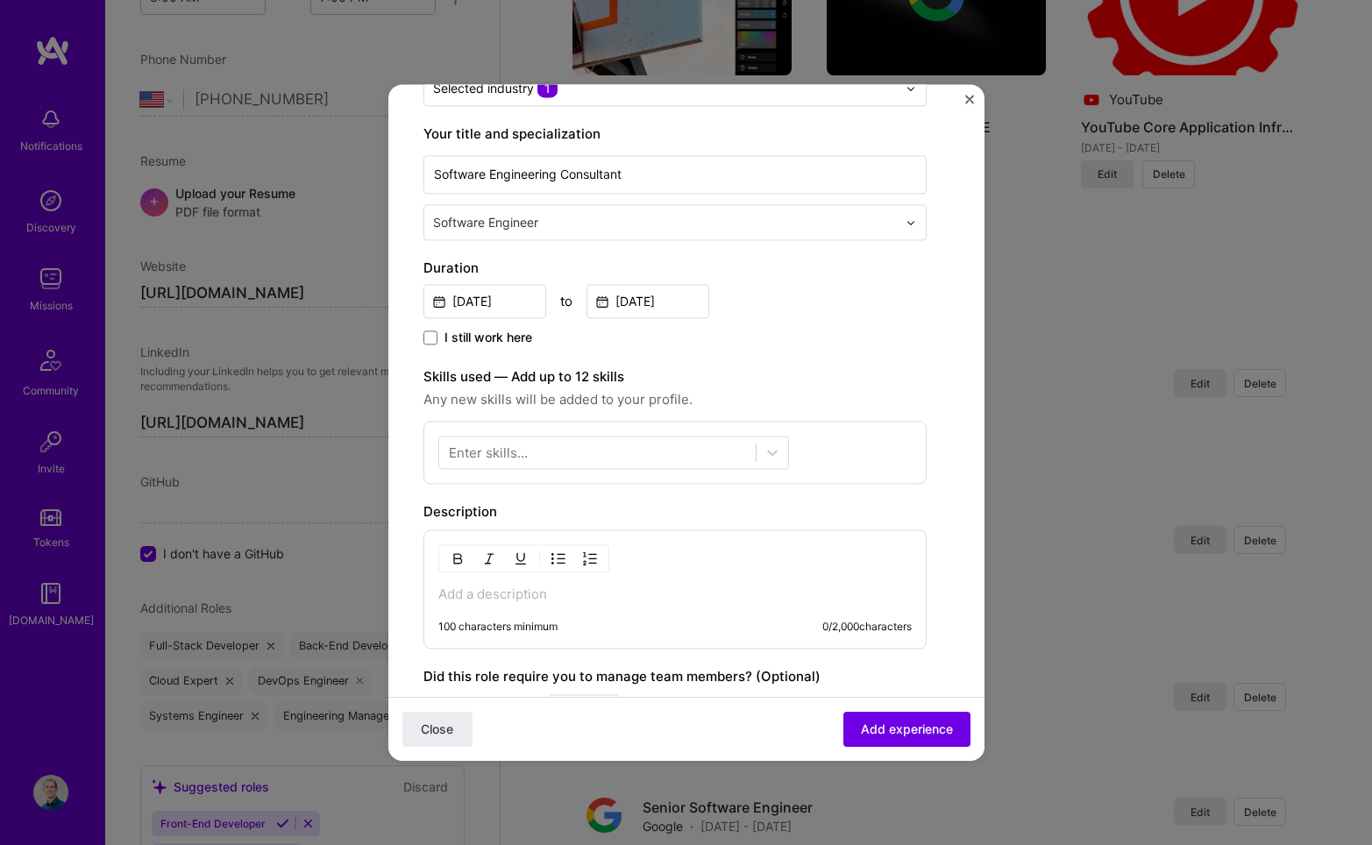
click at [675, 604] on div "100 characters minimum 0 / 2,000 characters" at bounding box center [674, 589] width 503 height 119
click at [637, 594] on p at bounding box center [674, 595] width 473 height 18
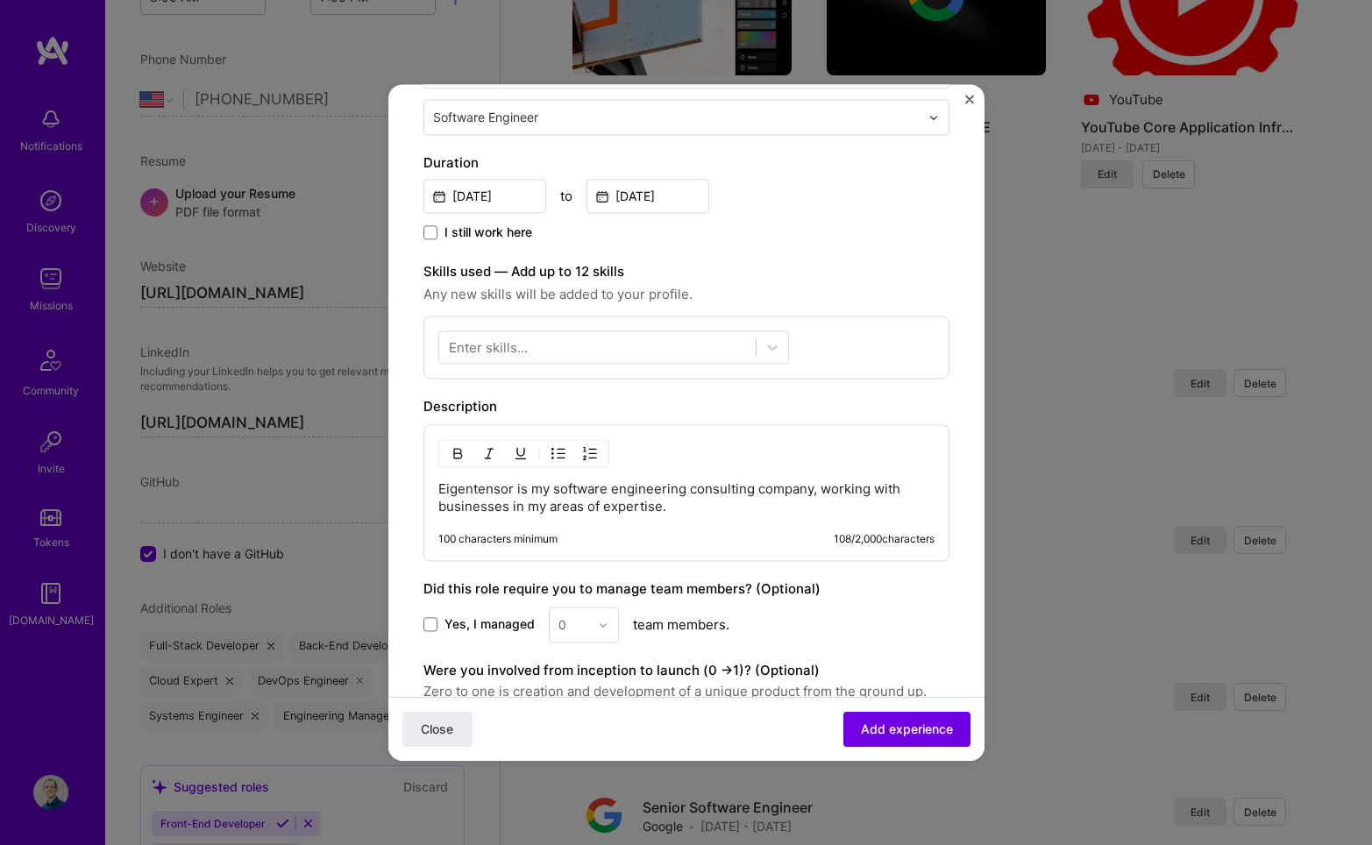
scroll to position [442, 0]
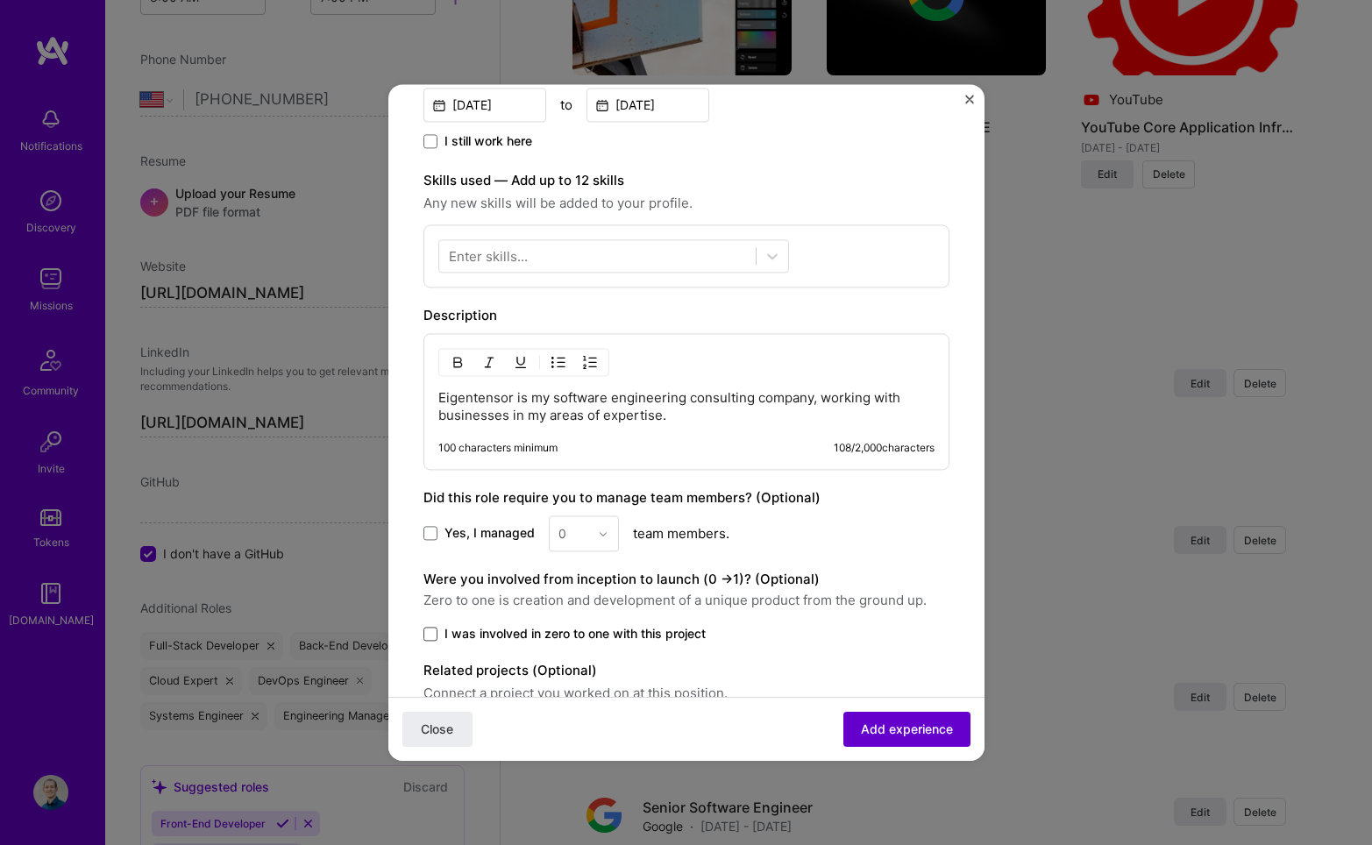
click at [890, 732] on span "Add experience" at bounding box center [907, 730] width 92 height 18
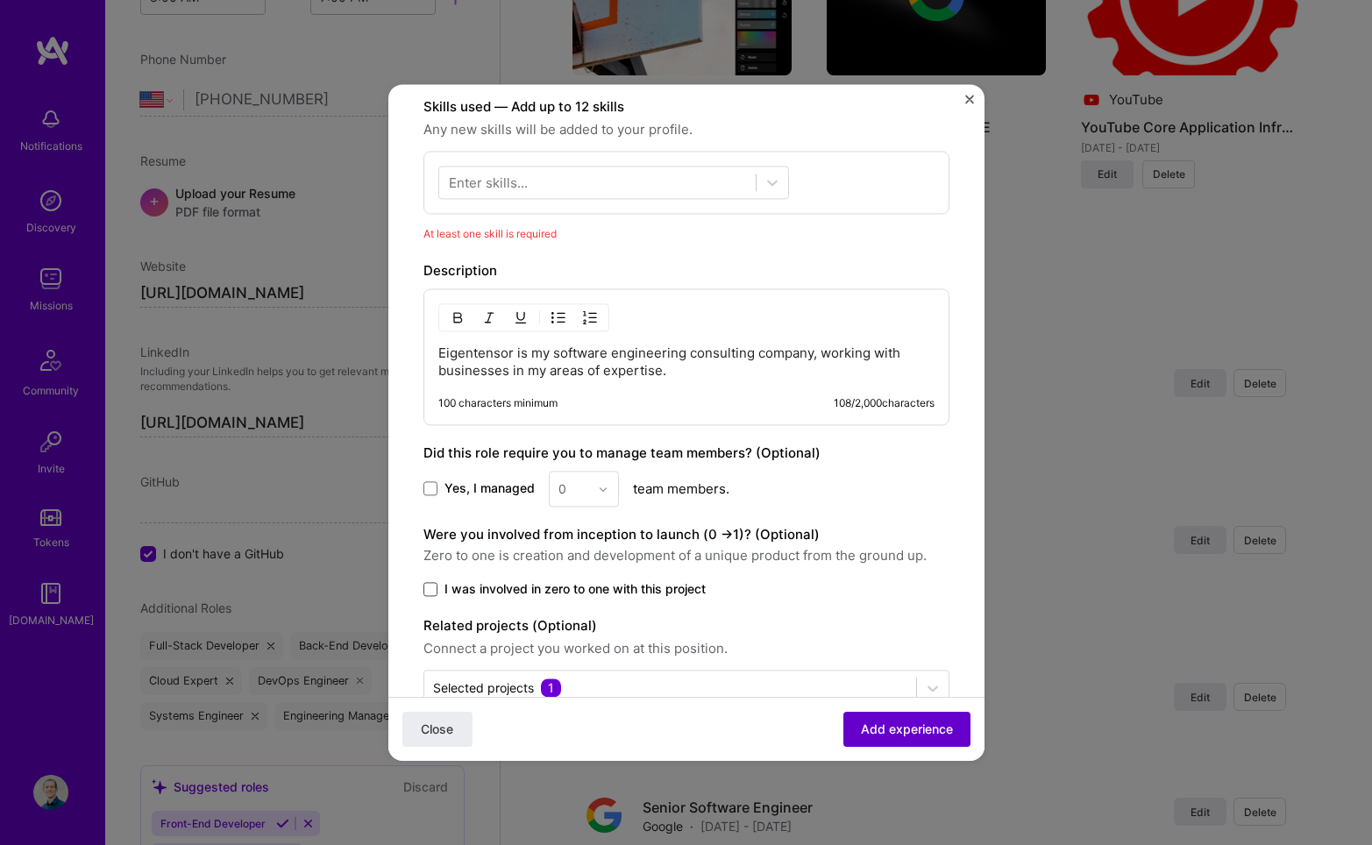
scroll to position [528, 0]
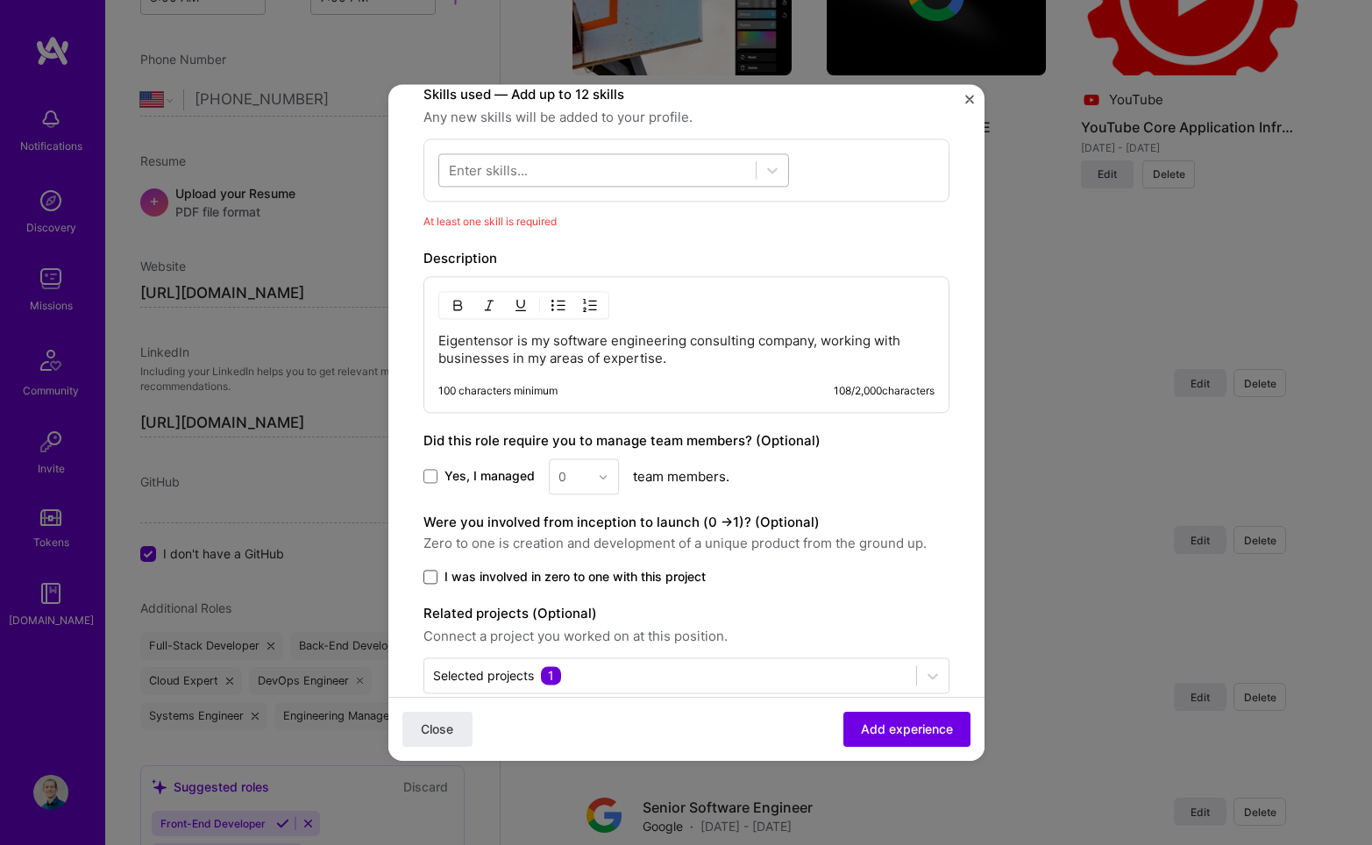
click at [692, 178] on div at bounding box center [597, 170] width 317 height 29
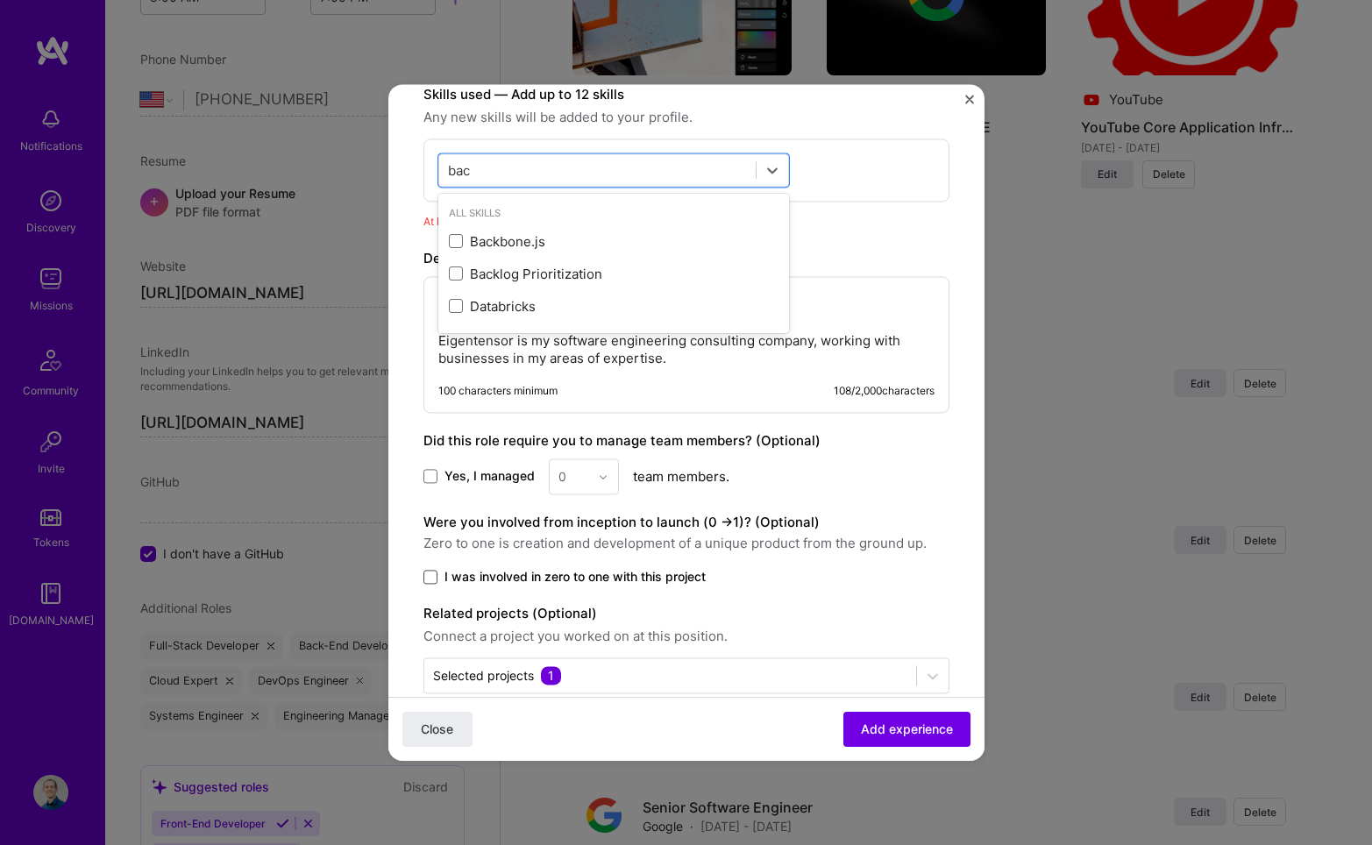
scroll to position [0, 0]
type input "f"
type input "p"
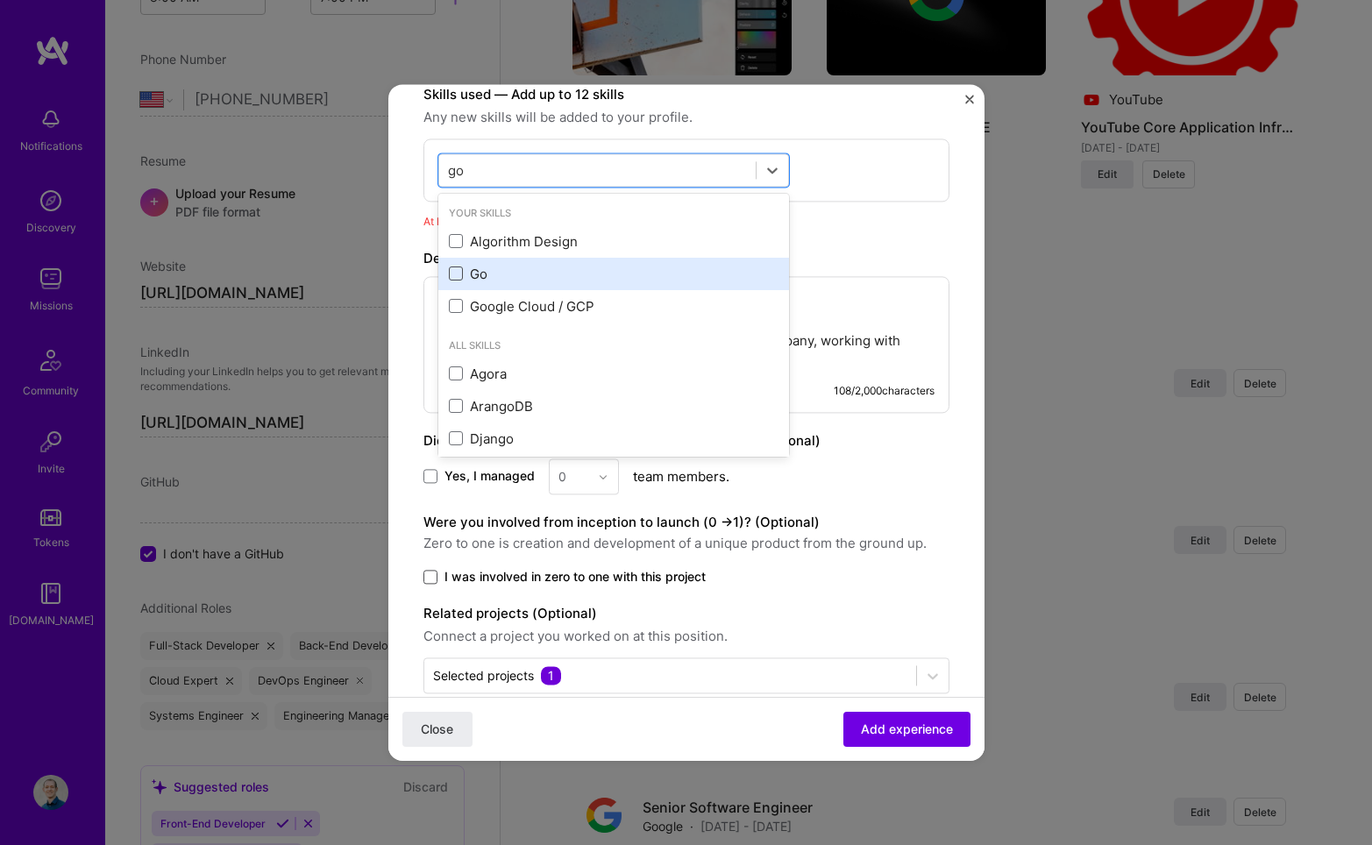
click at [458, 279] on span at bounding box center [456, 274] width 14 height 14
click at [0, 0] on input "checkbox" at bounding box center [0, 0] width 0 height 0
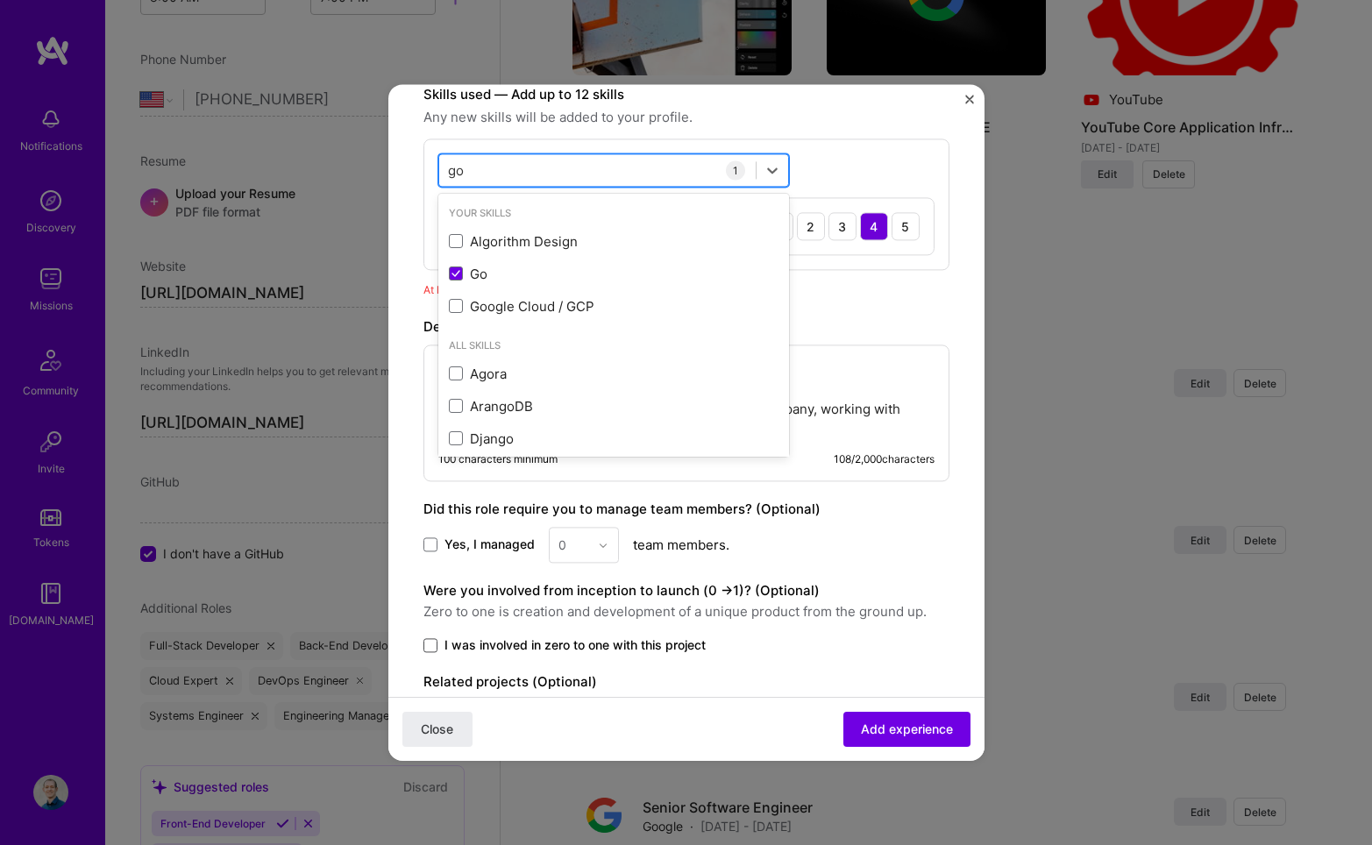
click at [506, 162] on div "go go" at bounding box center [597, 170] width 317 height 29
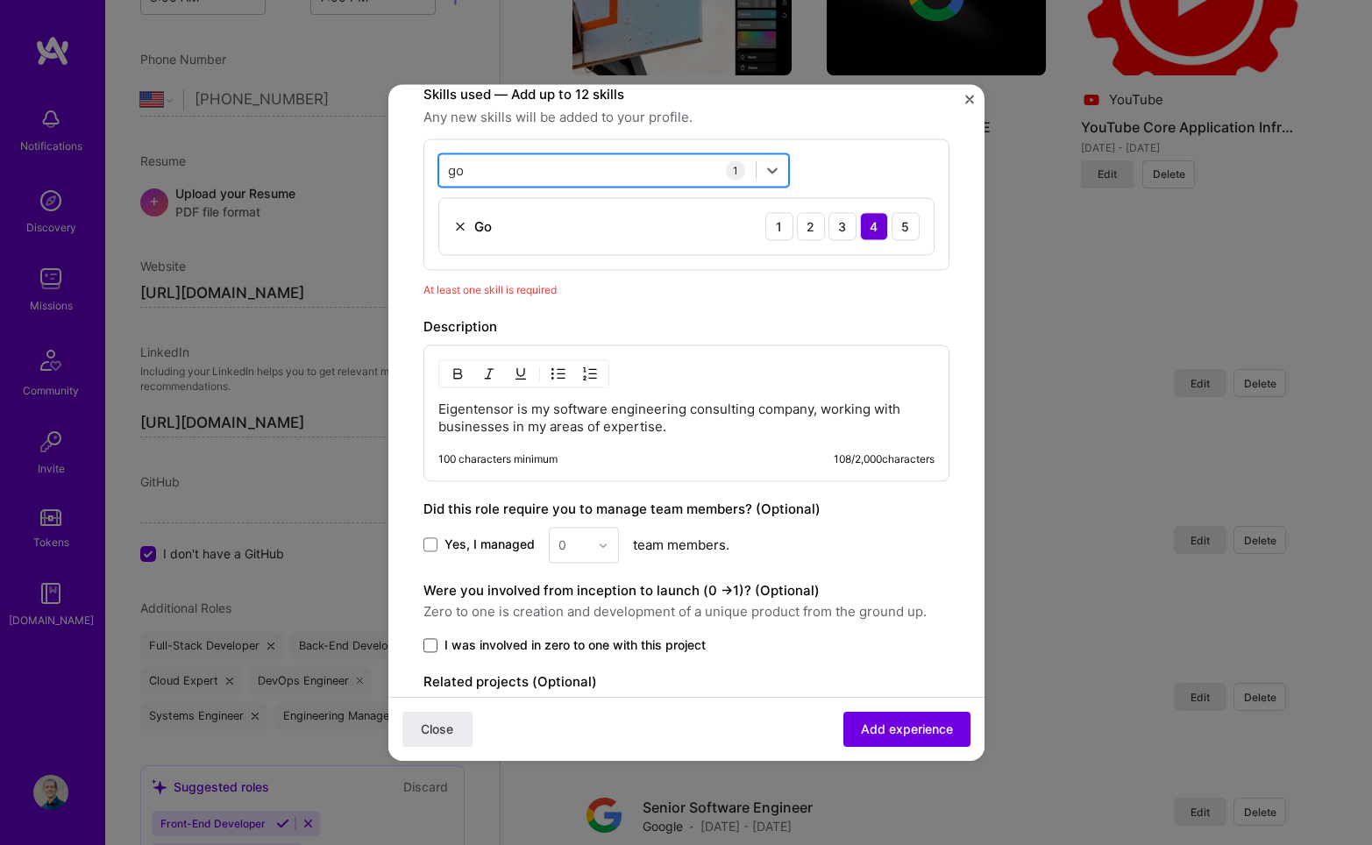
click at [499, 179] on div "go go" at bounding box center [597, 170] width 317 height 29
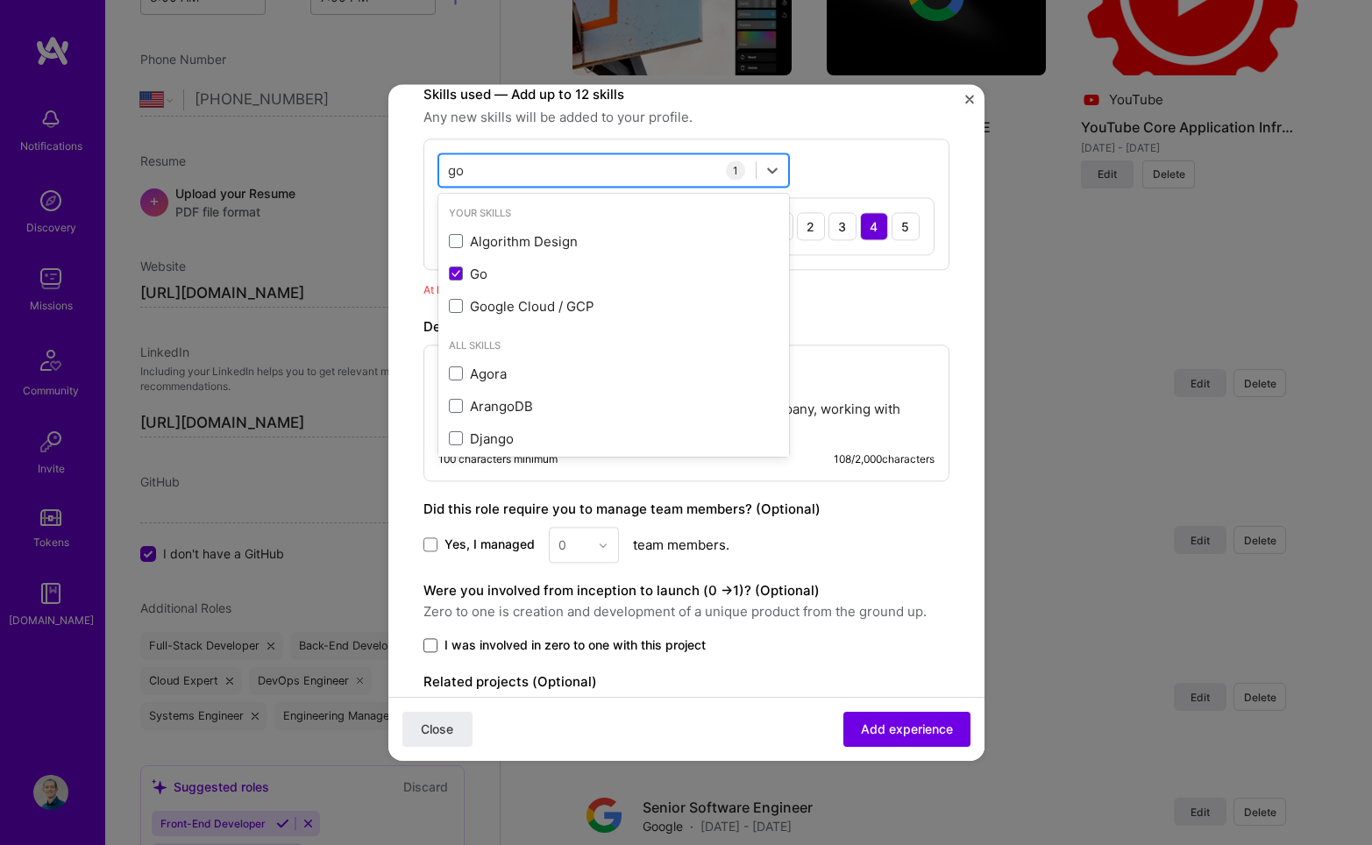
click at [499, 179] on div "go go" at bounding box center [597, 170] width 317 height 29
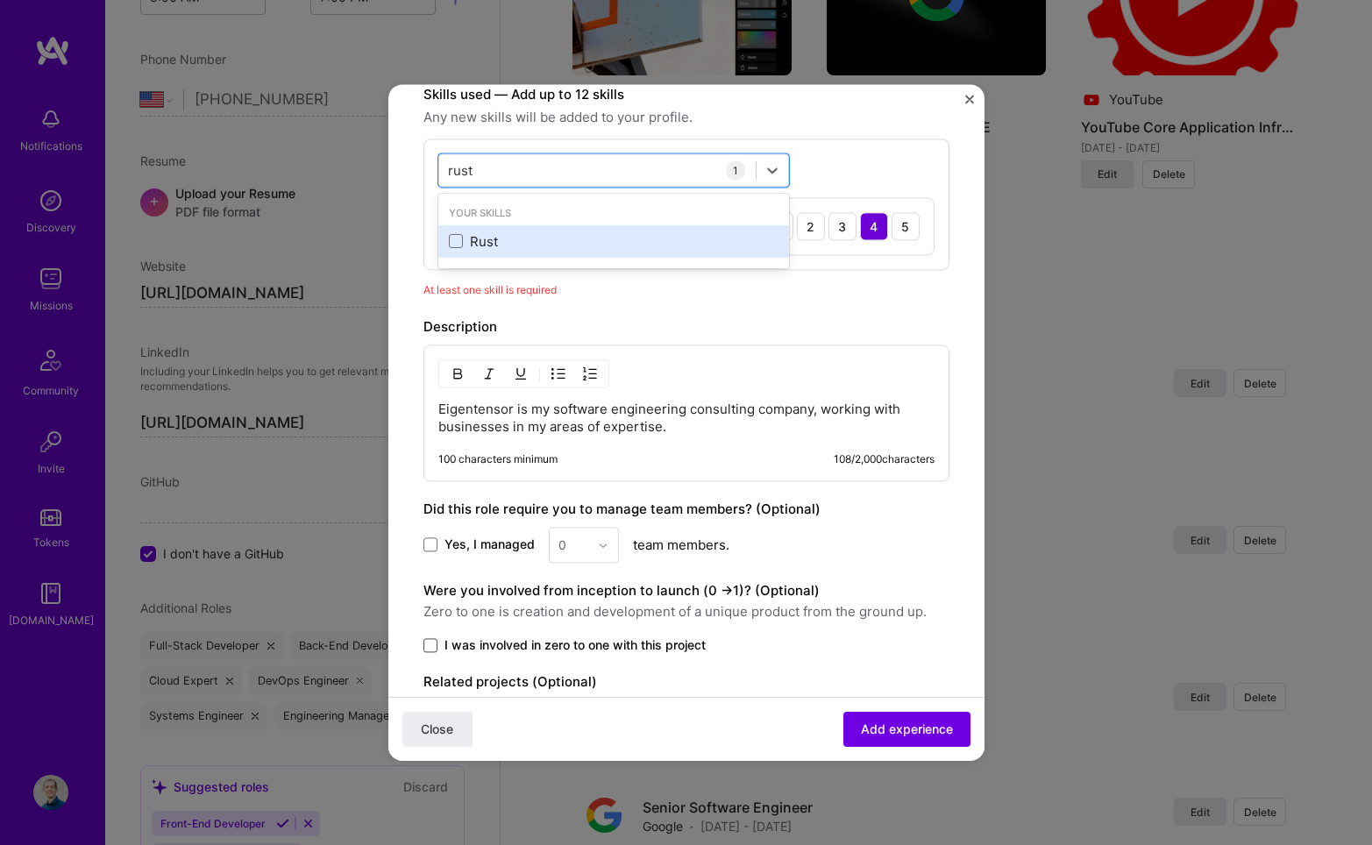
click at [475, 244] on div "Rust" at bounding box center [614, 241] width 330 height 18
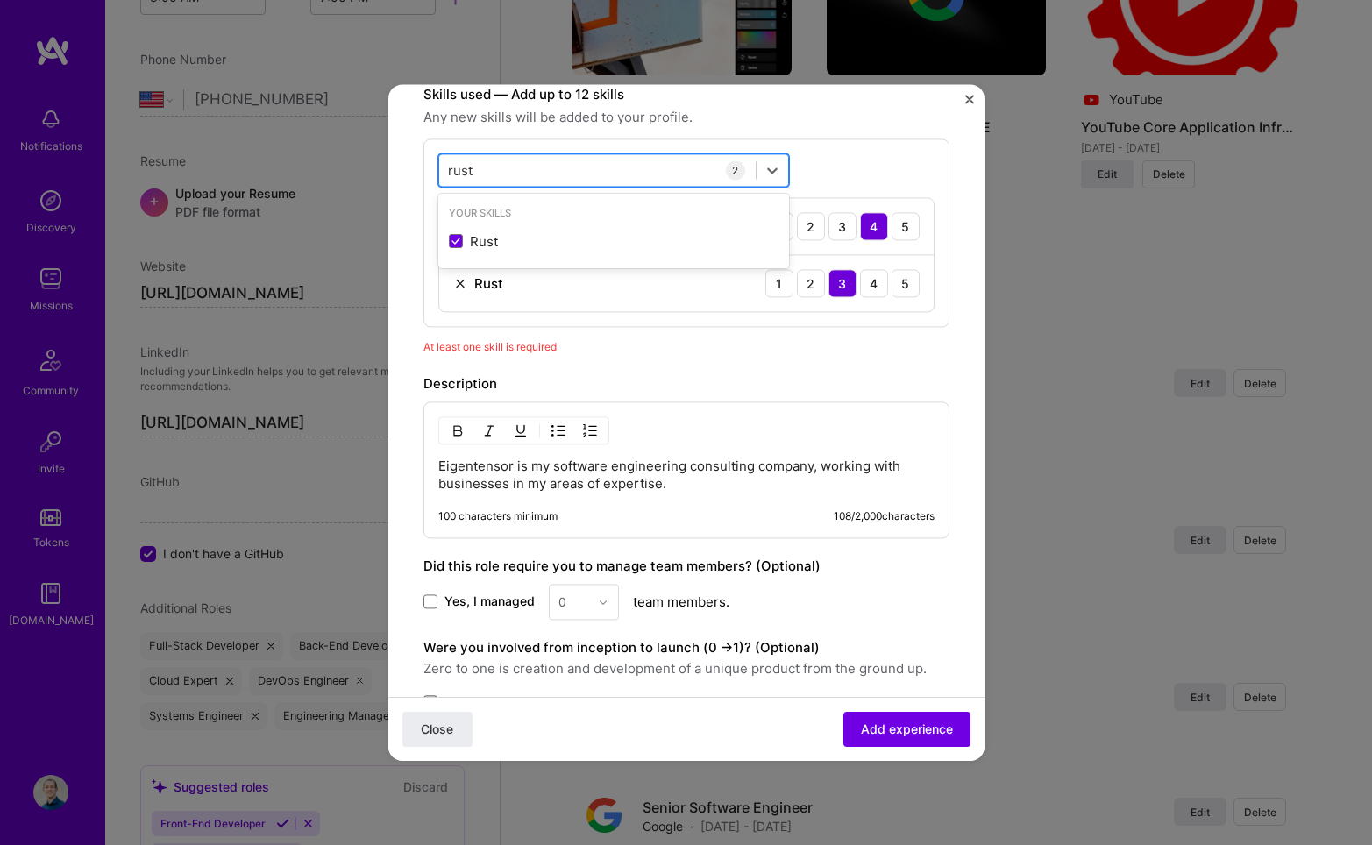
click at [509, 179] on div "rust rust" at bounding box center [597, 170] width 317 height 29
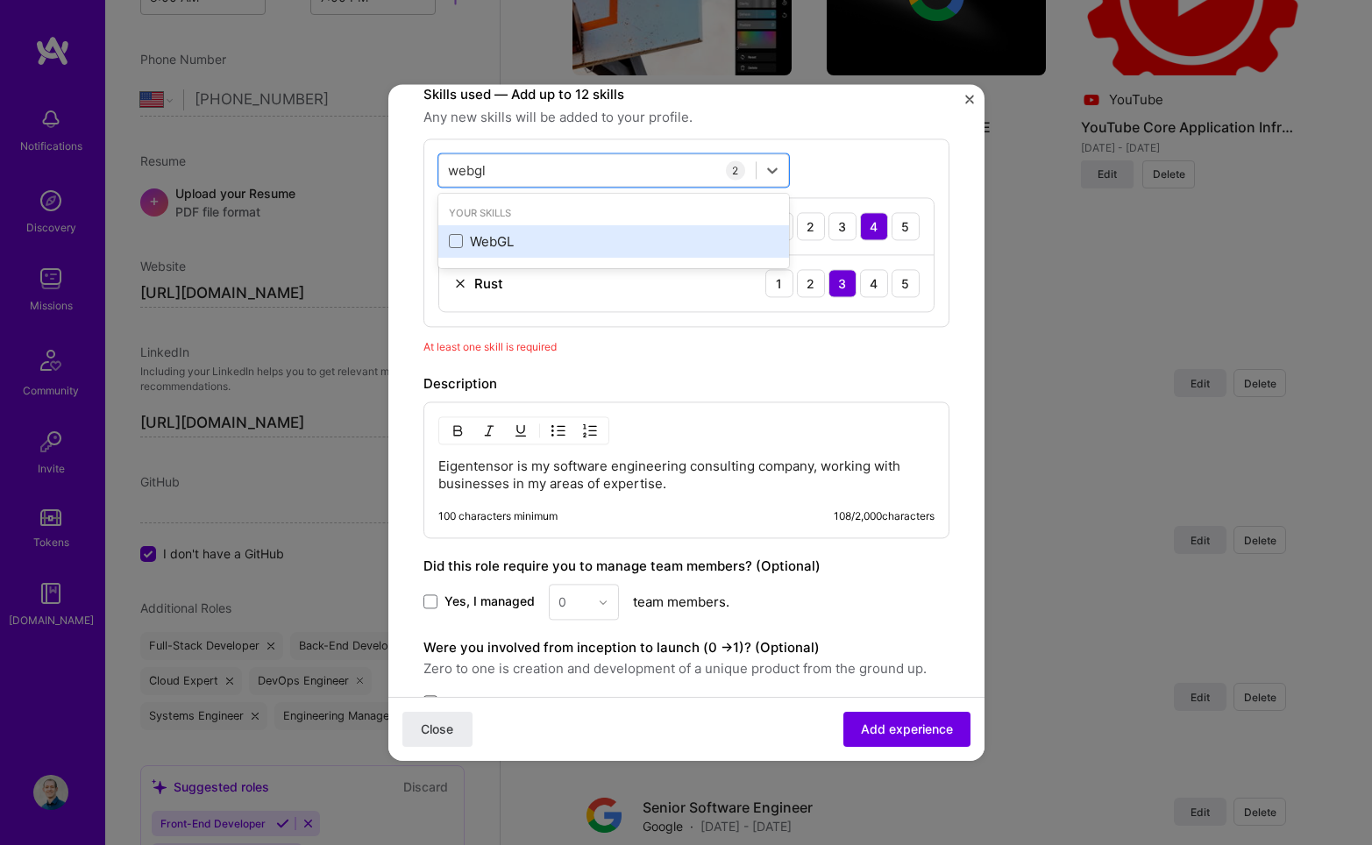
click at [505, 245] on div "WebGL" at bounding box center [614, 241] width 330 height 18
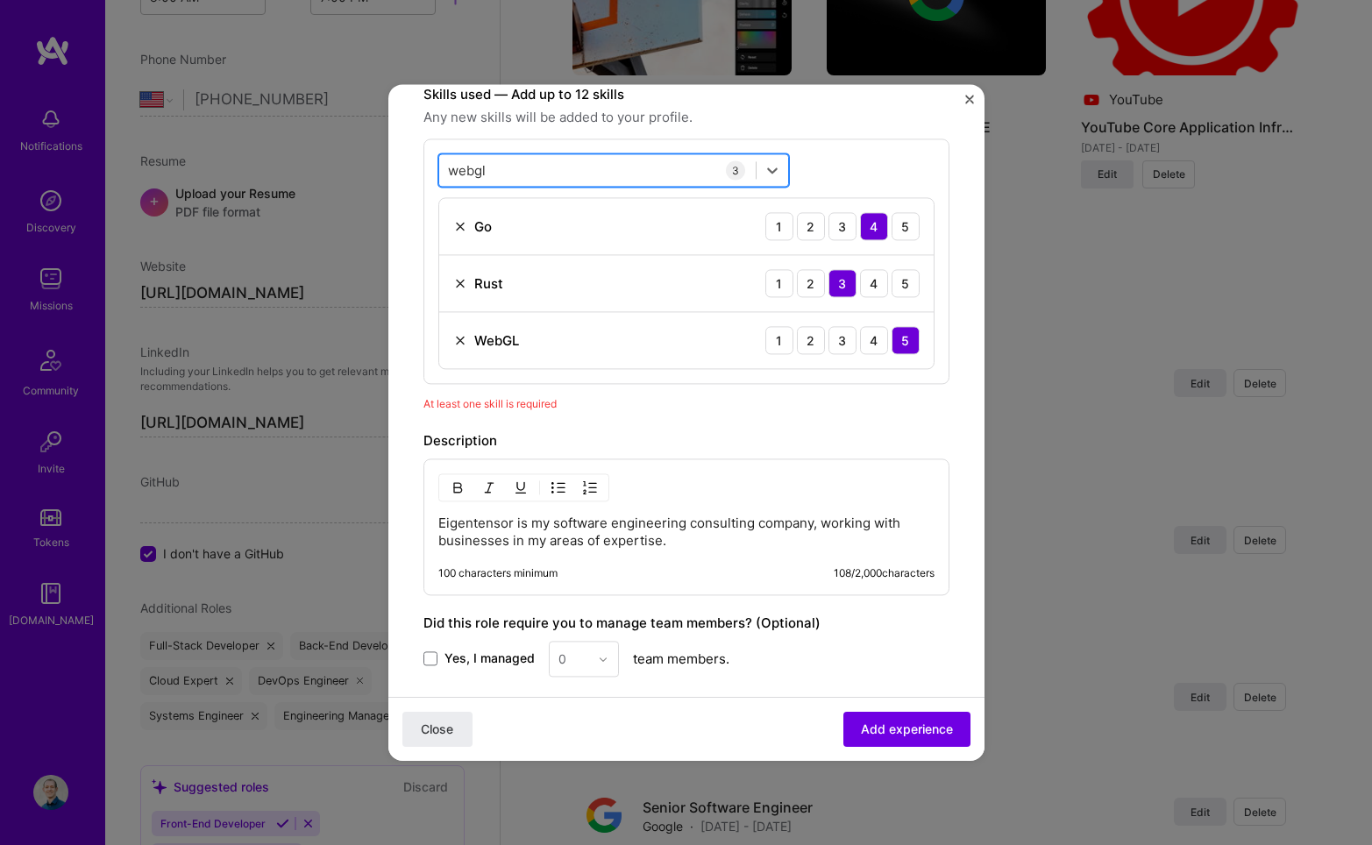
click at [524, 169] on div "webgl webgl" at bounding box center [597, 170] width 317 height 29
type input "WebAssembly"
click button "Close" at bounding box center [437, 729] width 70 height 35
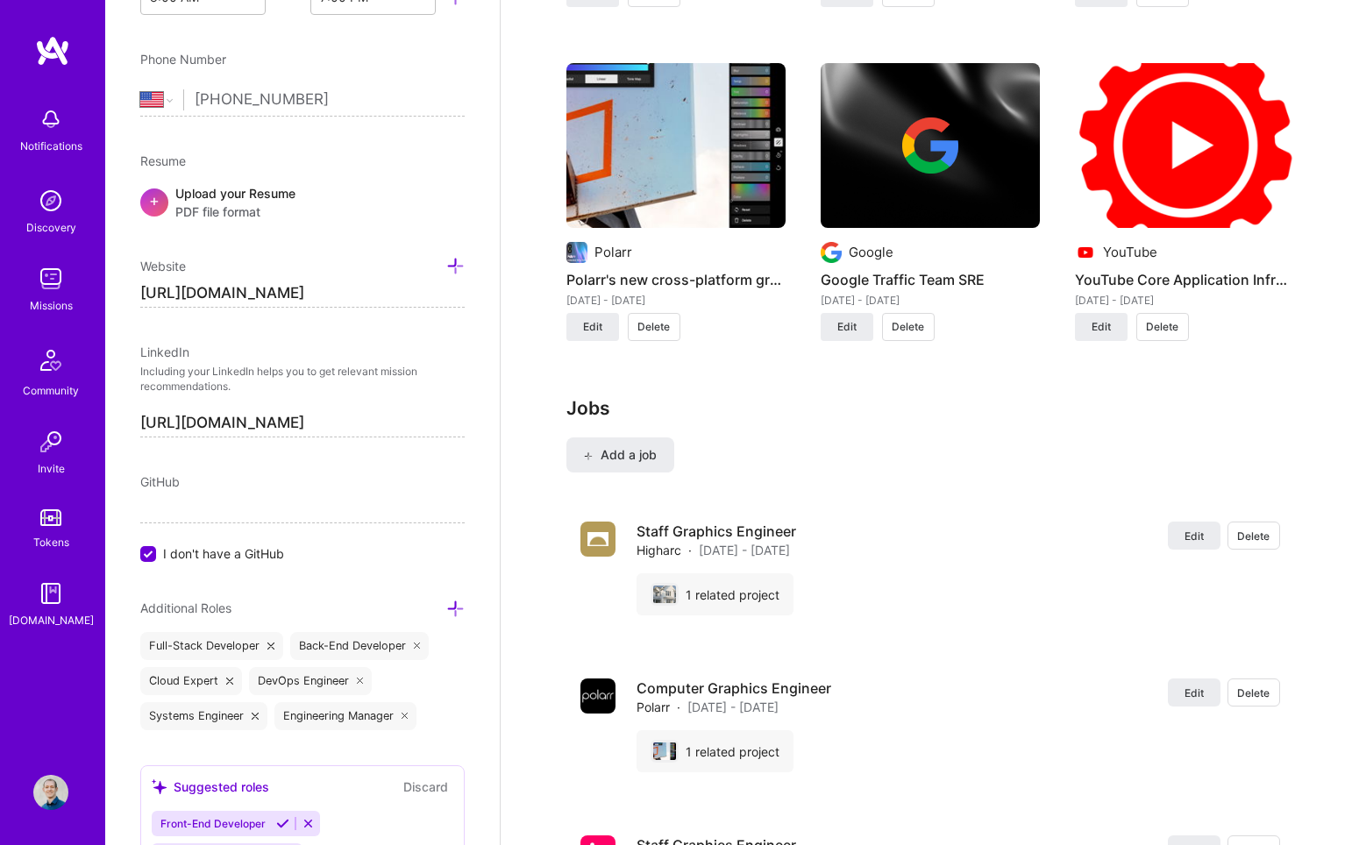
scroll to position [1599, 0]
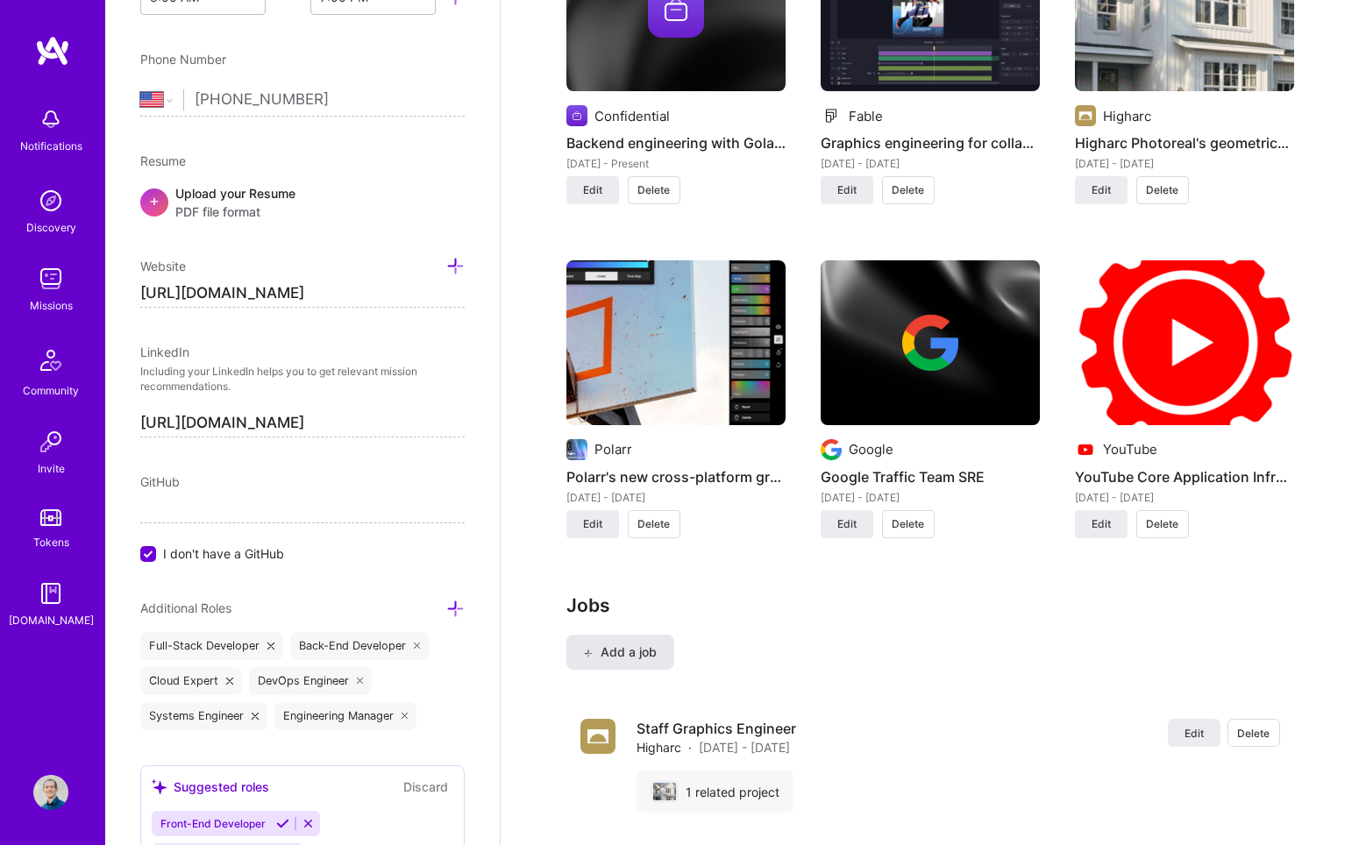
click at [622, 635] on button "Add a job" at bounding box center [620, 652] width 108 height 35
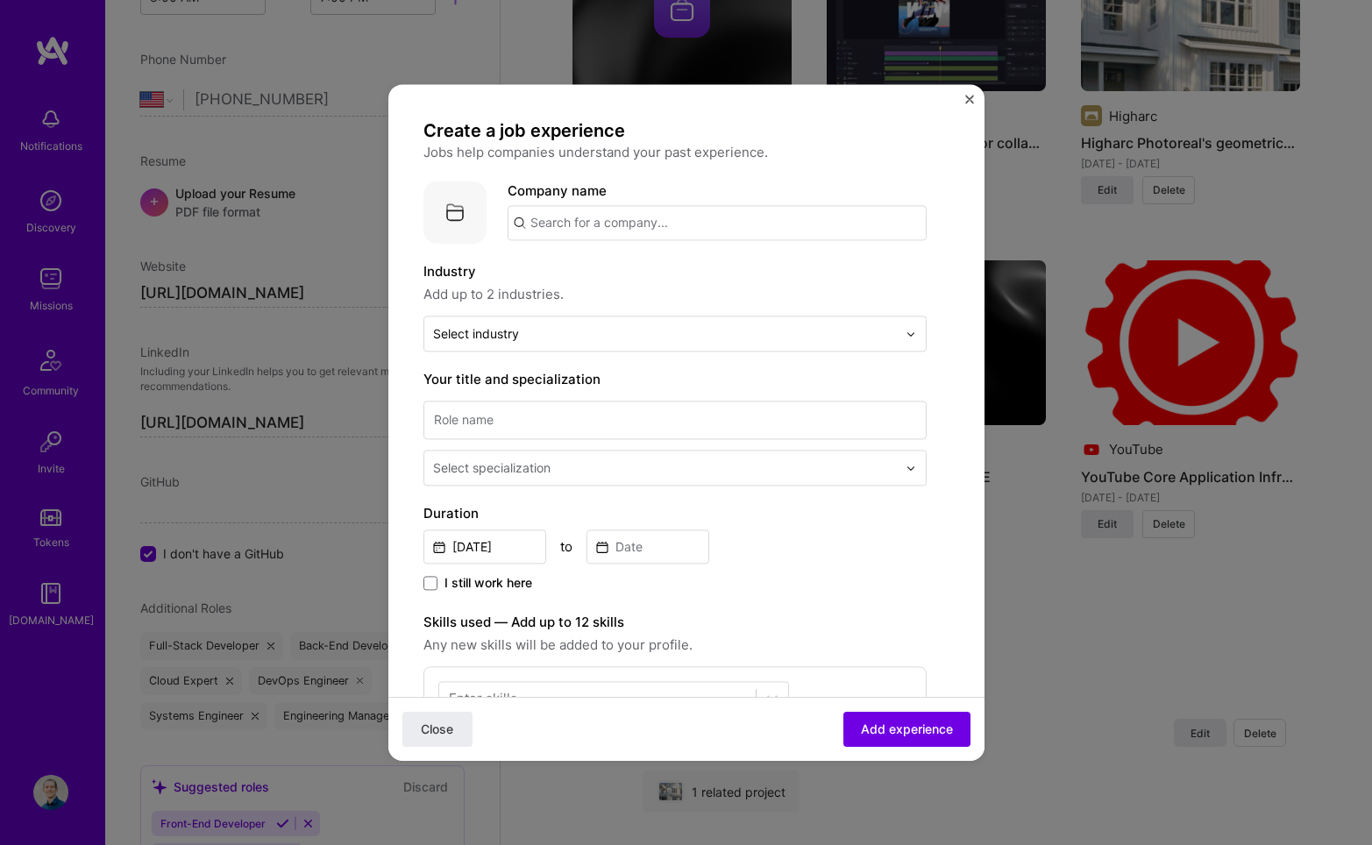
click at [966, 91] on div "Create a job experience Jobs help companies understand your past experience. Co…" at bounding box center [686, 422] width 596 height 676
click at [968, 96] on img "Close" at bounding box center [969, 99] width 9 height 9
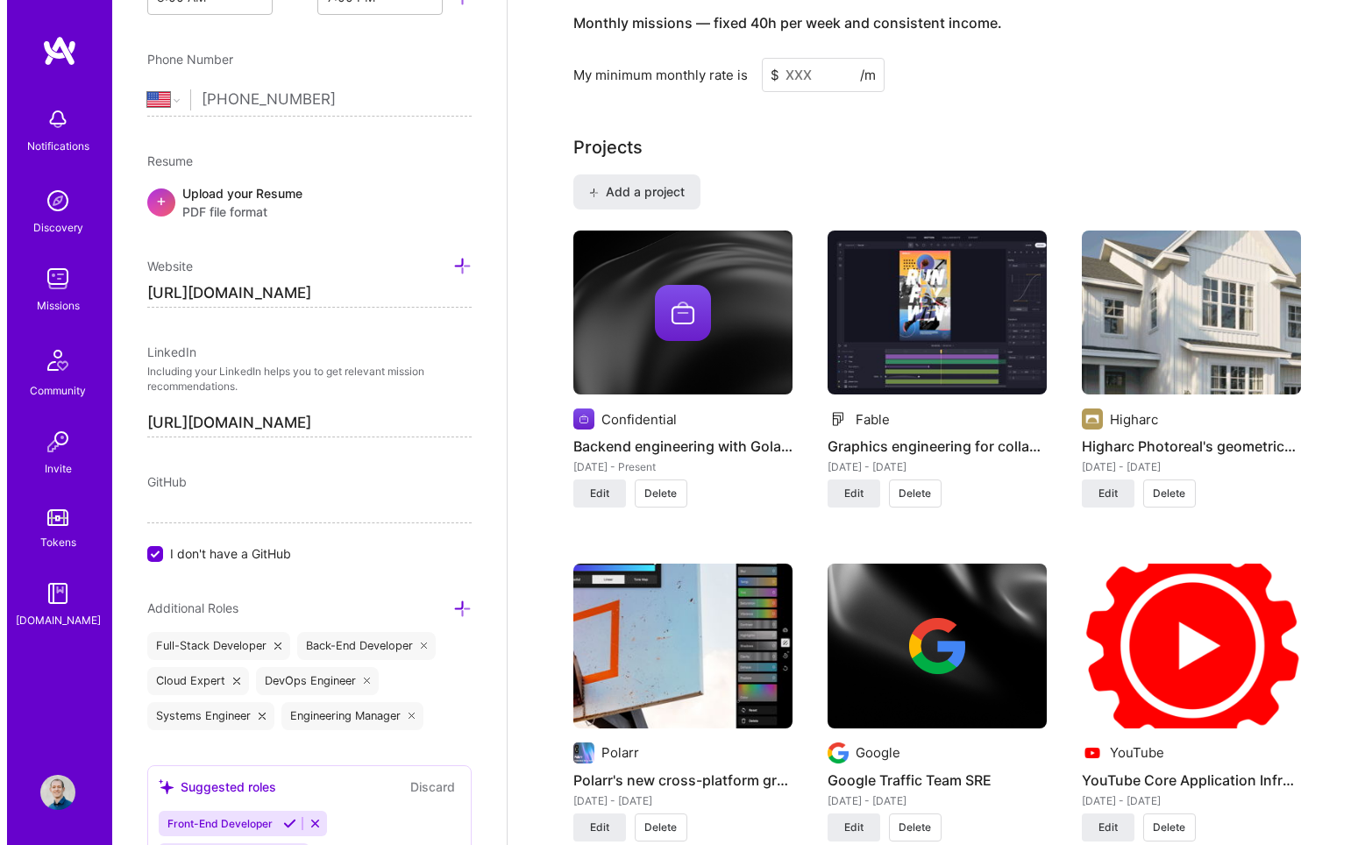
scroll to position [1688, 0]
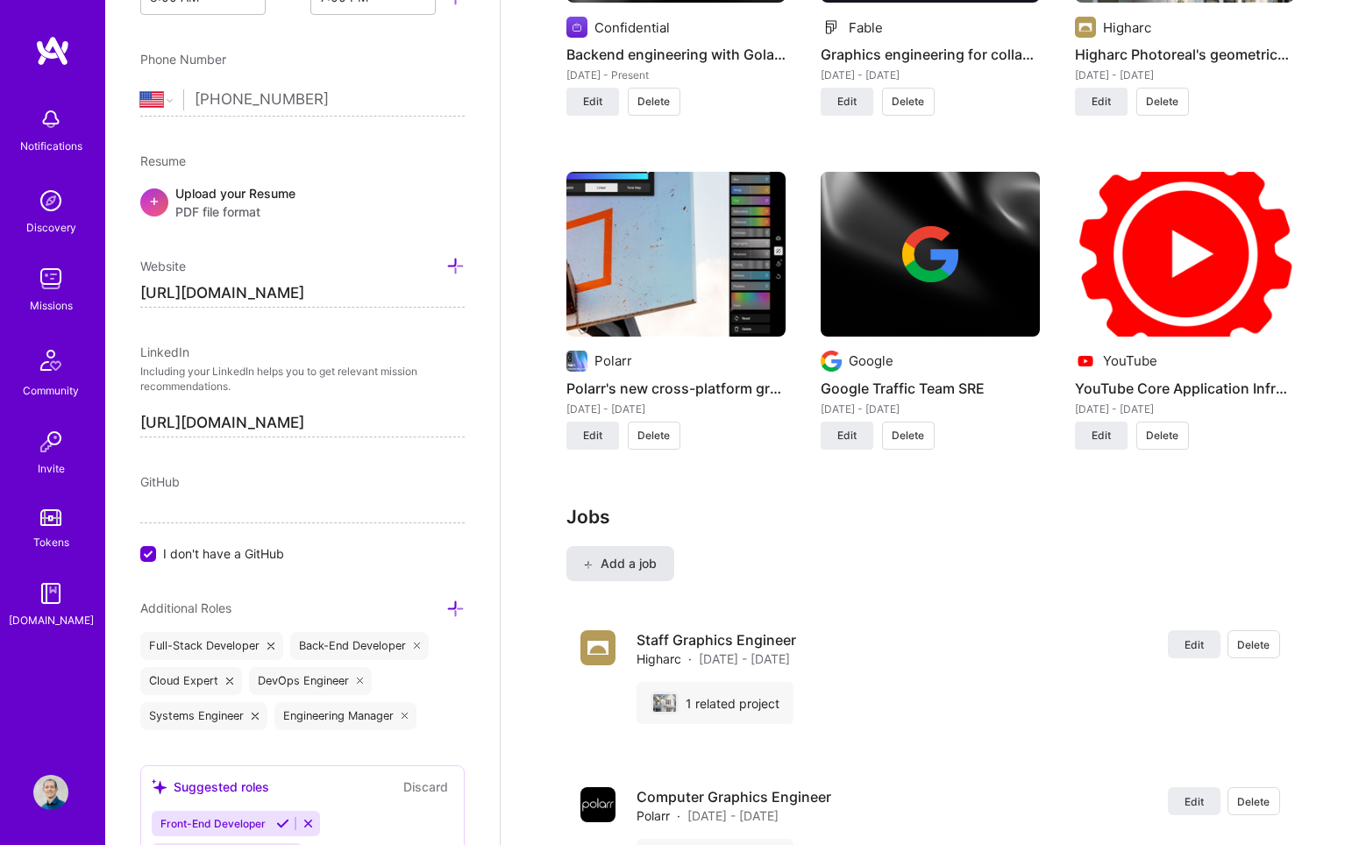
click at [658, 546] on button "Add a job" at bounding box center [620, 563] width 108 height 35
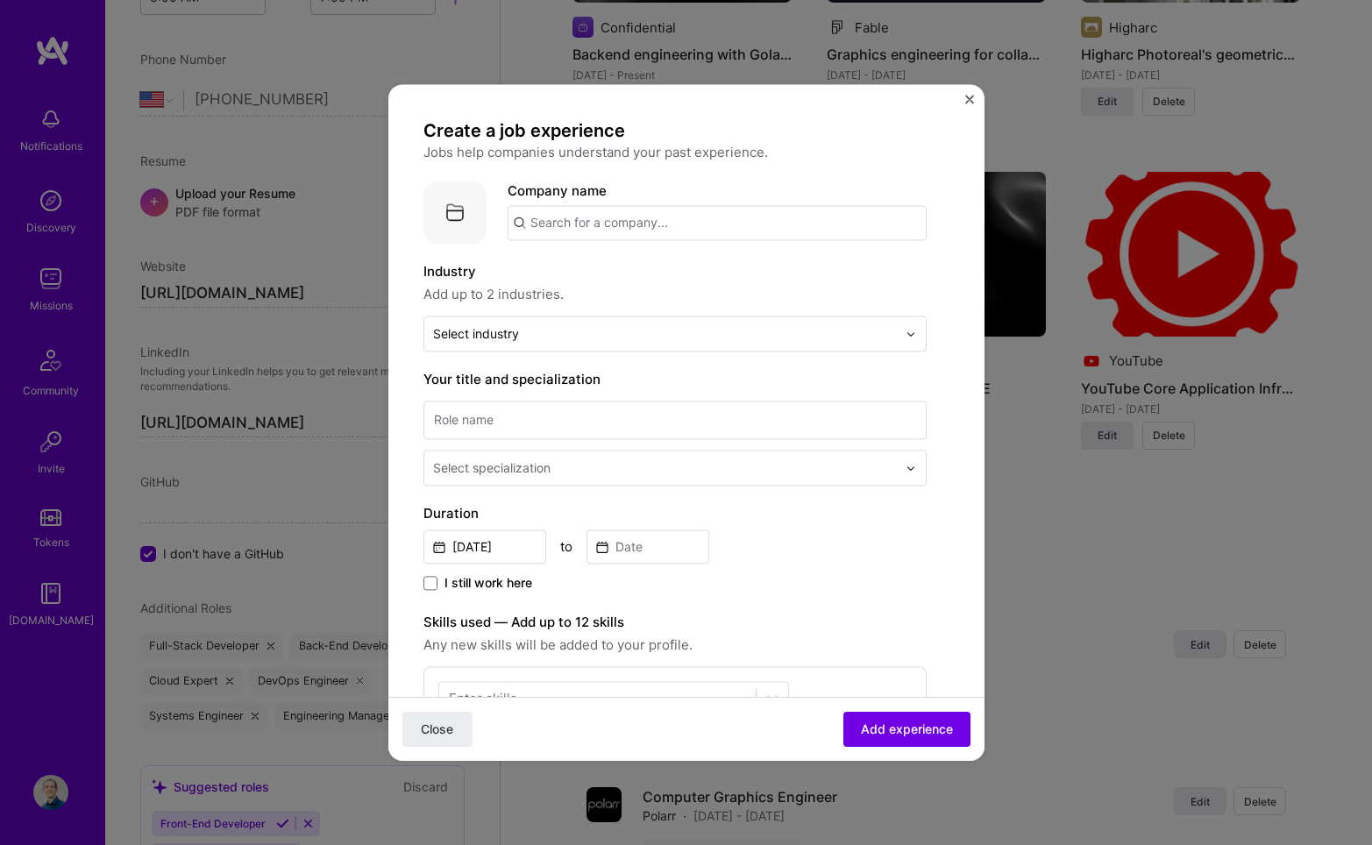
click at [699, 210] on input "text" at bounding box center [717, 222] width 419 height 35
type input "Eigentensor"
click at [651, 274] on div "Eigentensor" at bounding box center [651, 271] width 90 height 31
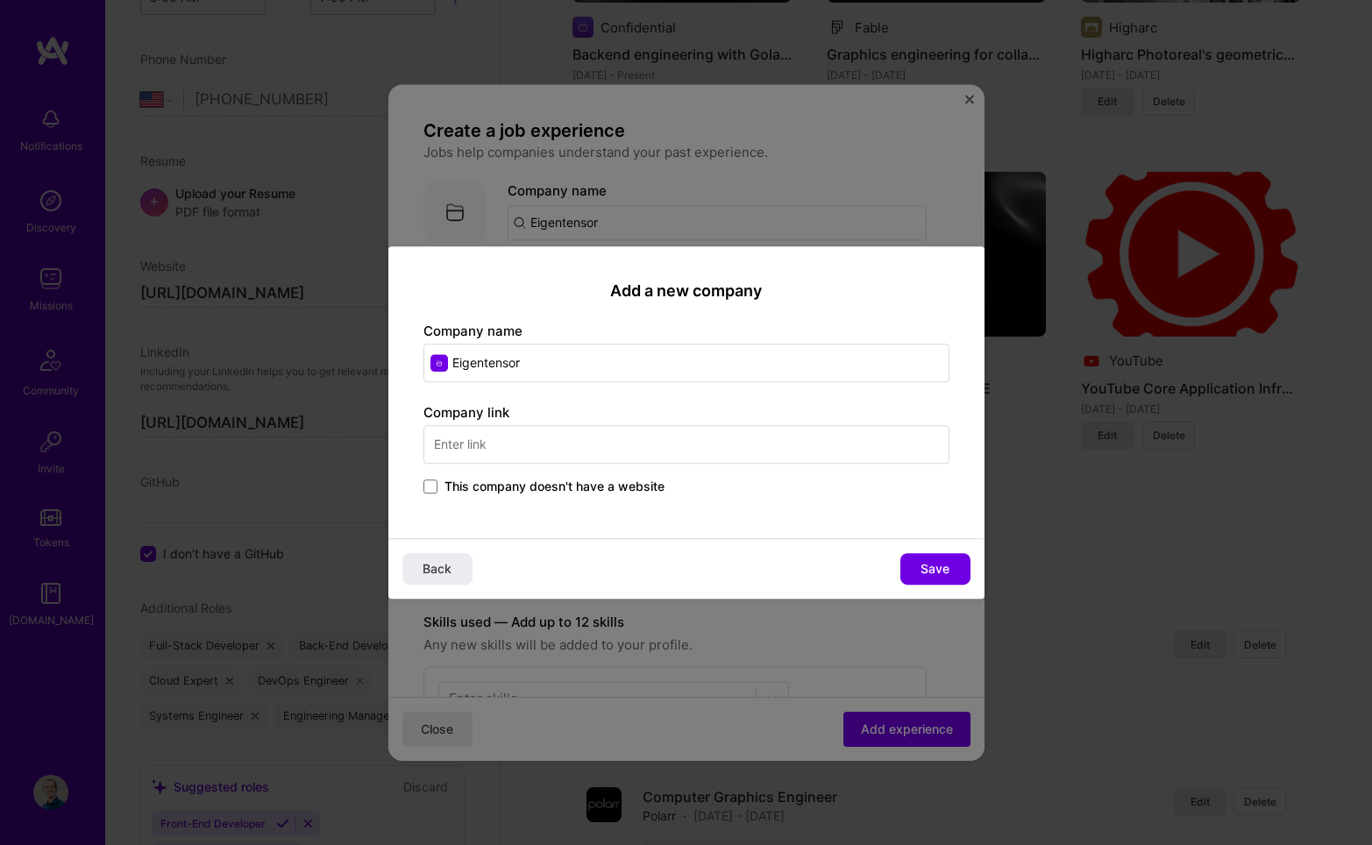
click at [537, 441] on input "text" at bounding box center [686, 444] width 526 height 39
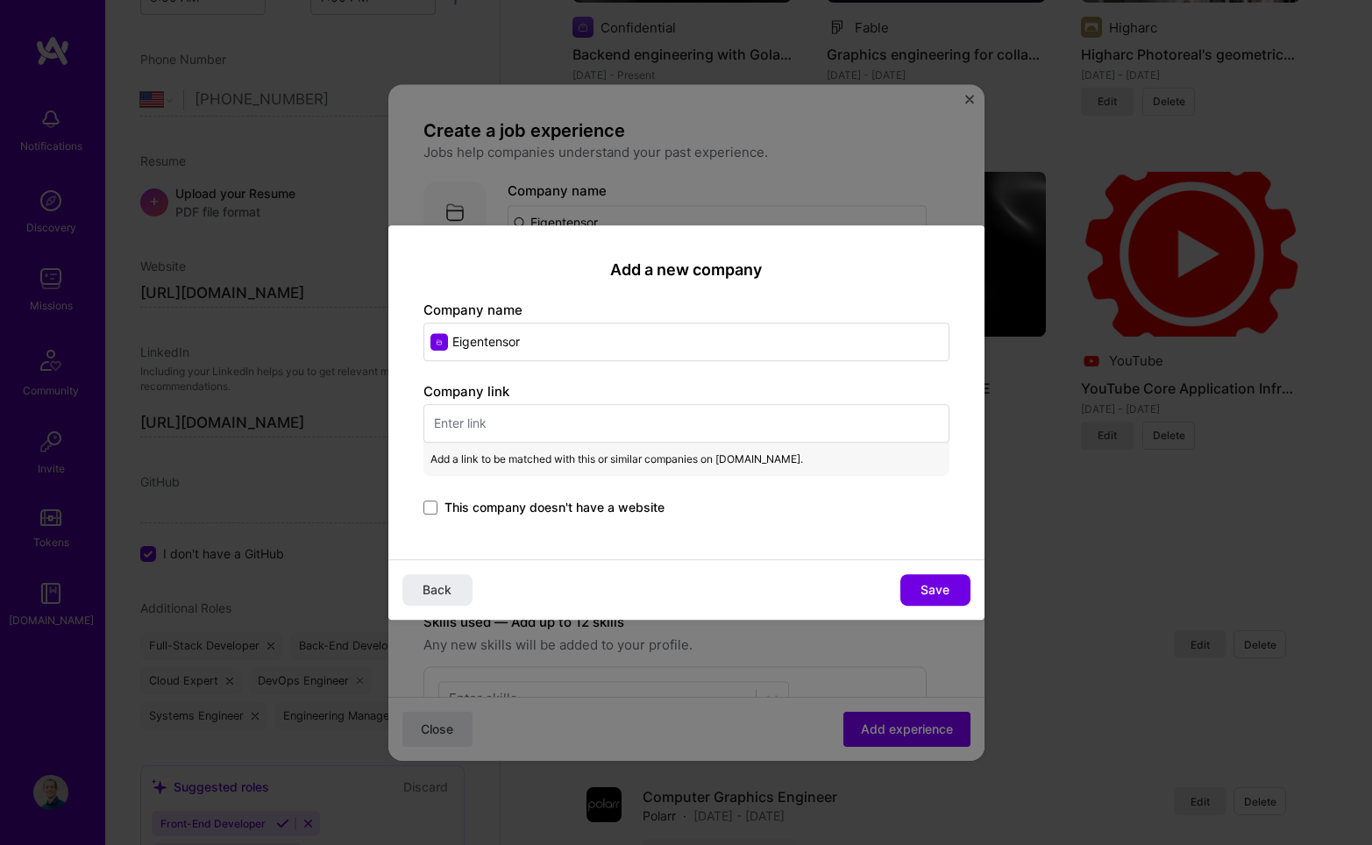
type input "t"
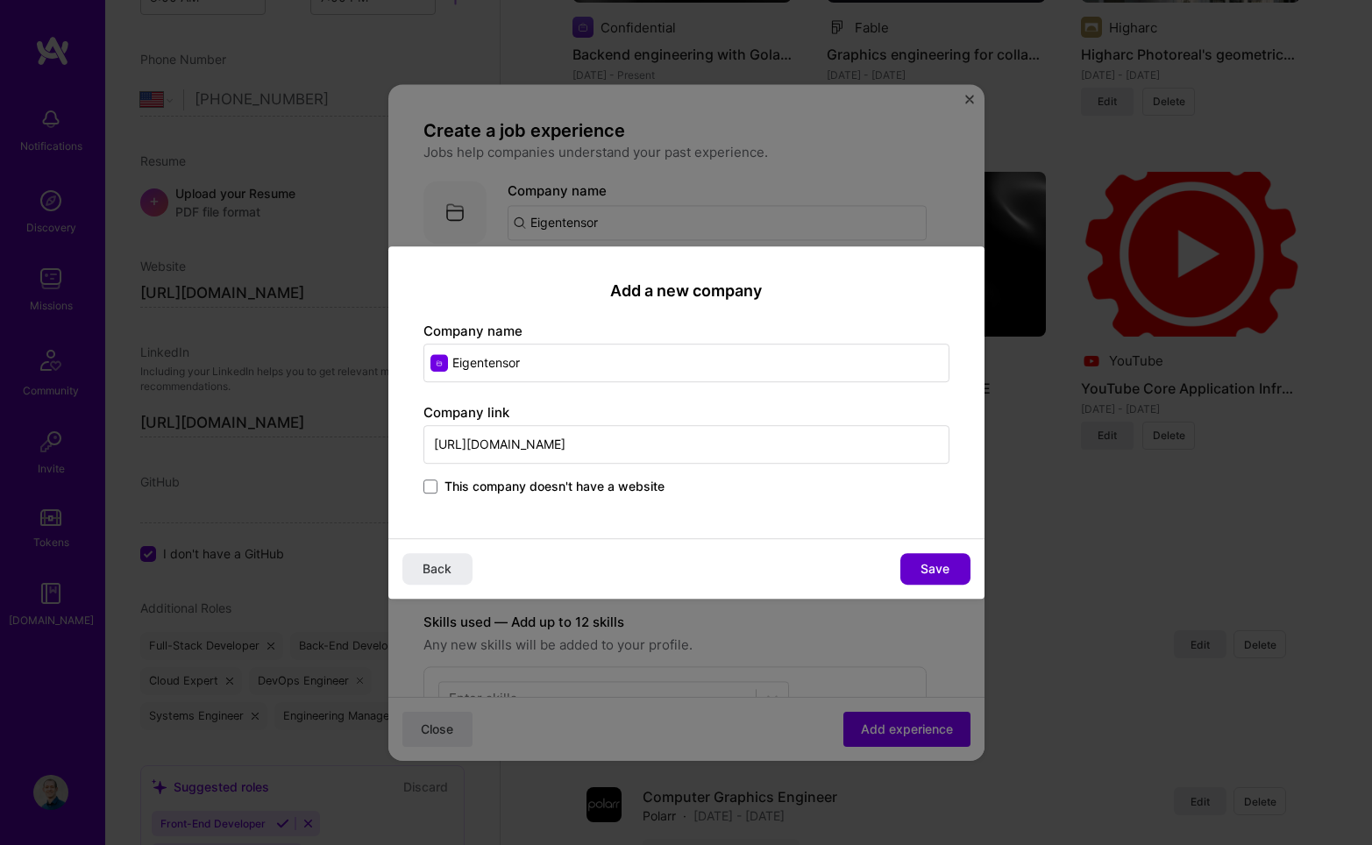
type input "https://eigentensor.io"
click at [913, 563] on button "Save" at bounding box center [935, 569] width 70 height 32
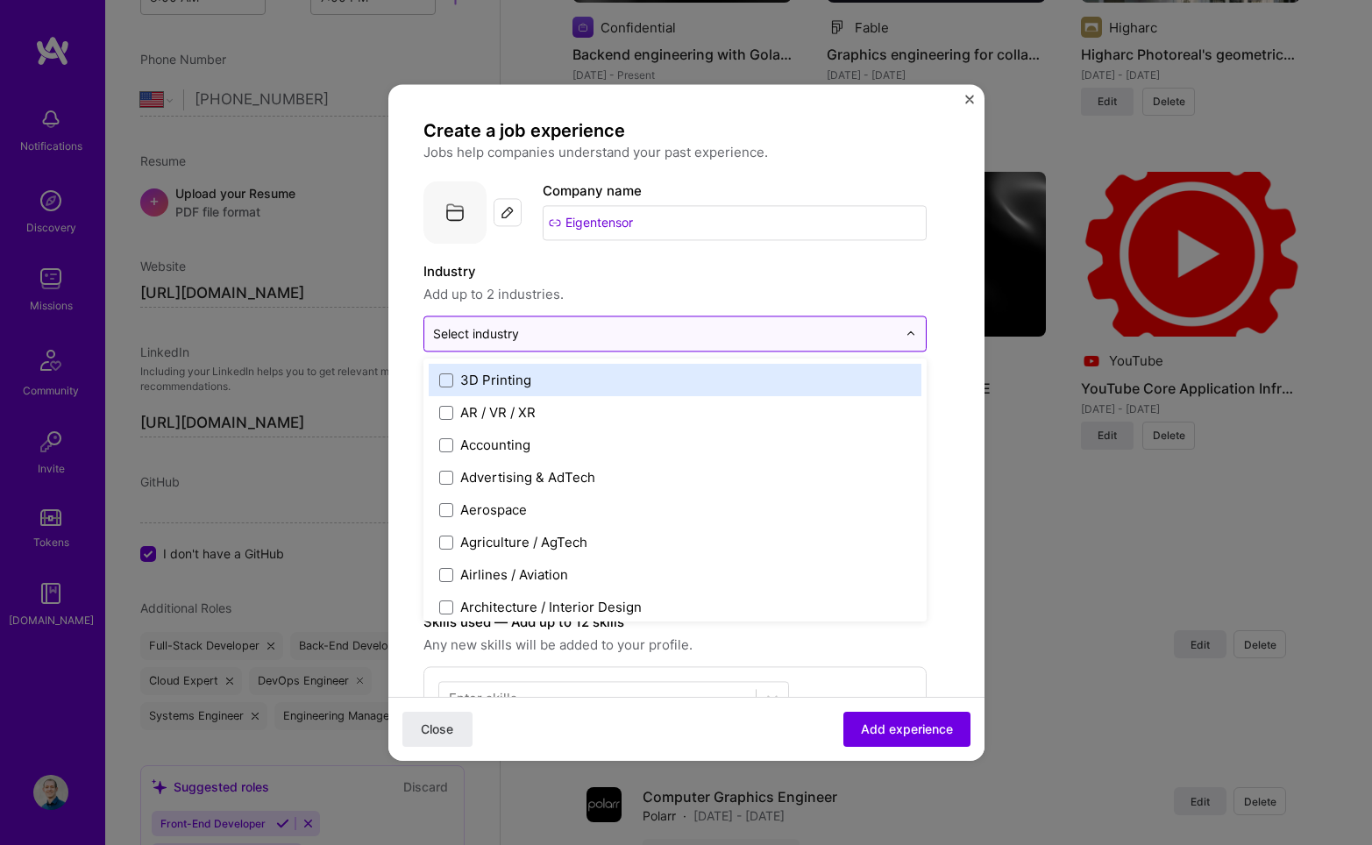
click at [567, 341] on input "text" at bounding box center [665, 333] width 464 height 18
type input "cons"
type input "e"
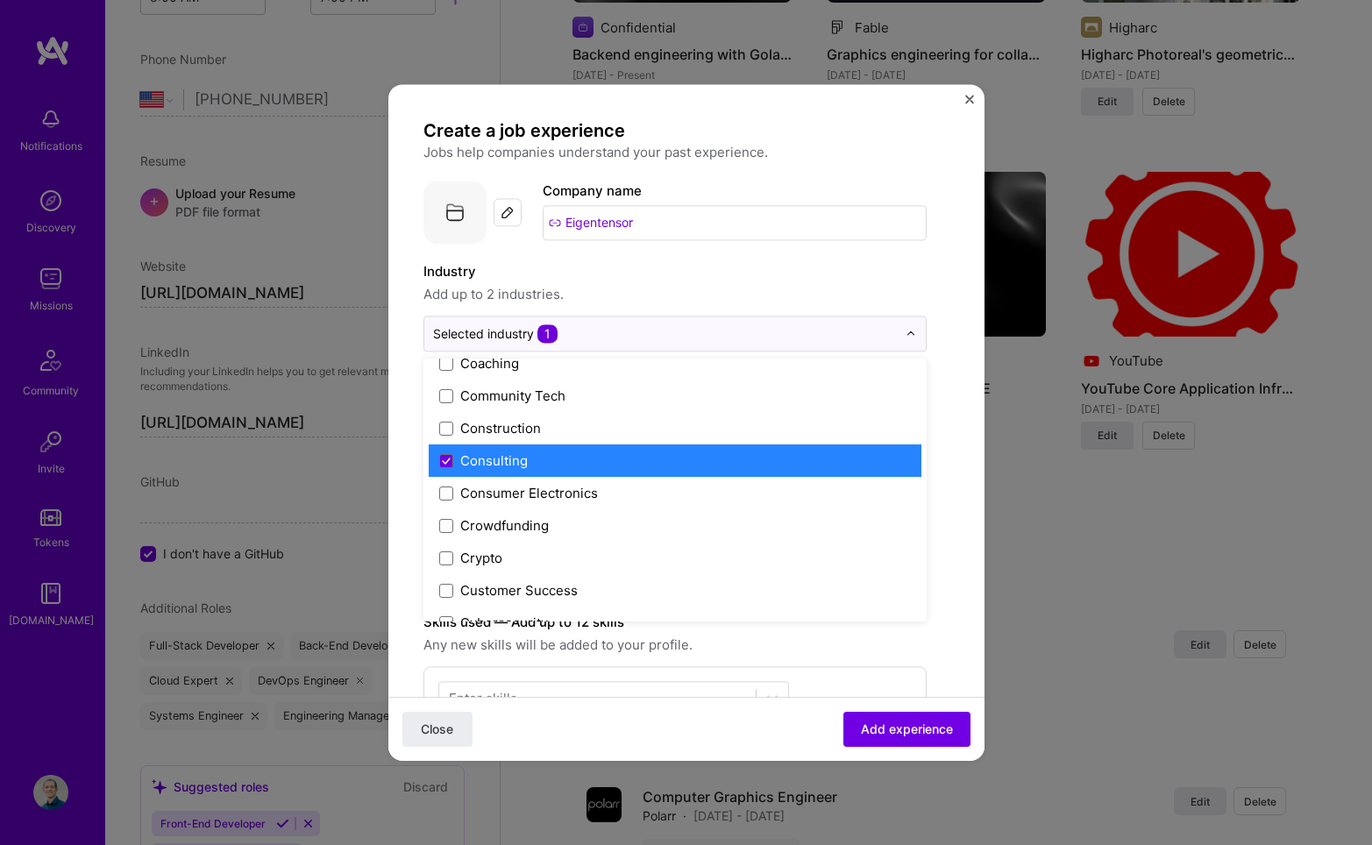
scroll to position [1079, 0]
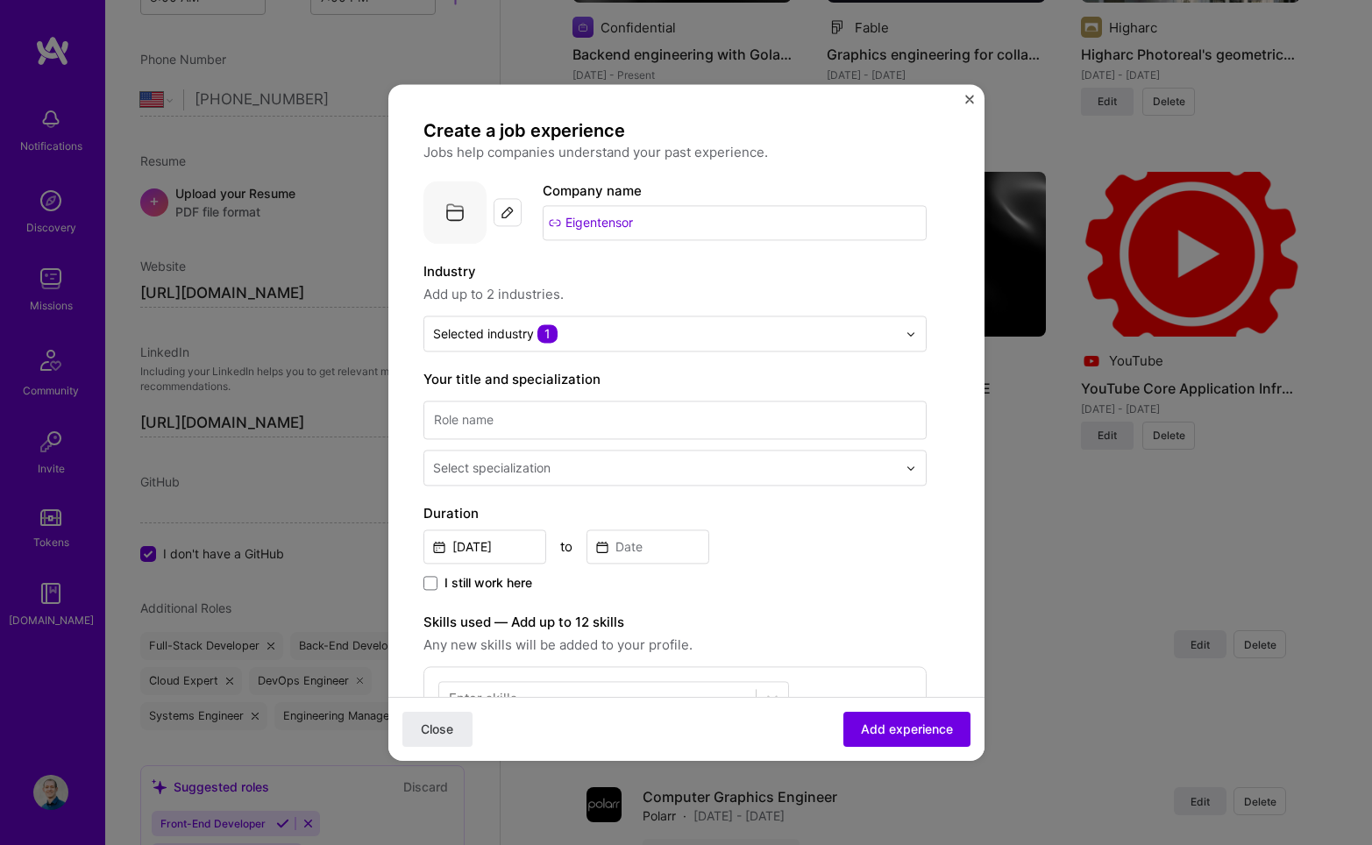
click at [948, 539] on form "Create a job experience Jobs help companies understand your past experience. Co…" at bounding box center [686, 696] width 596 height 1155
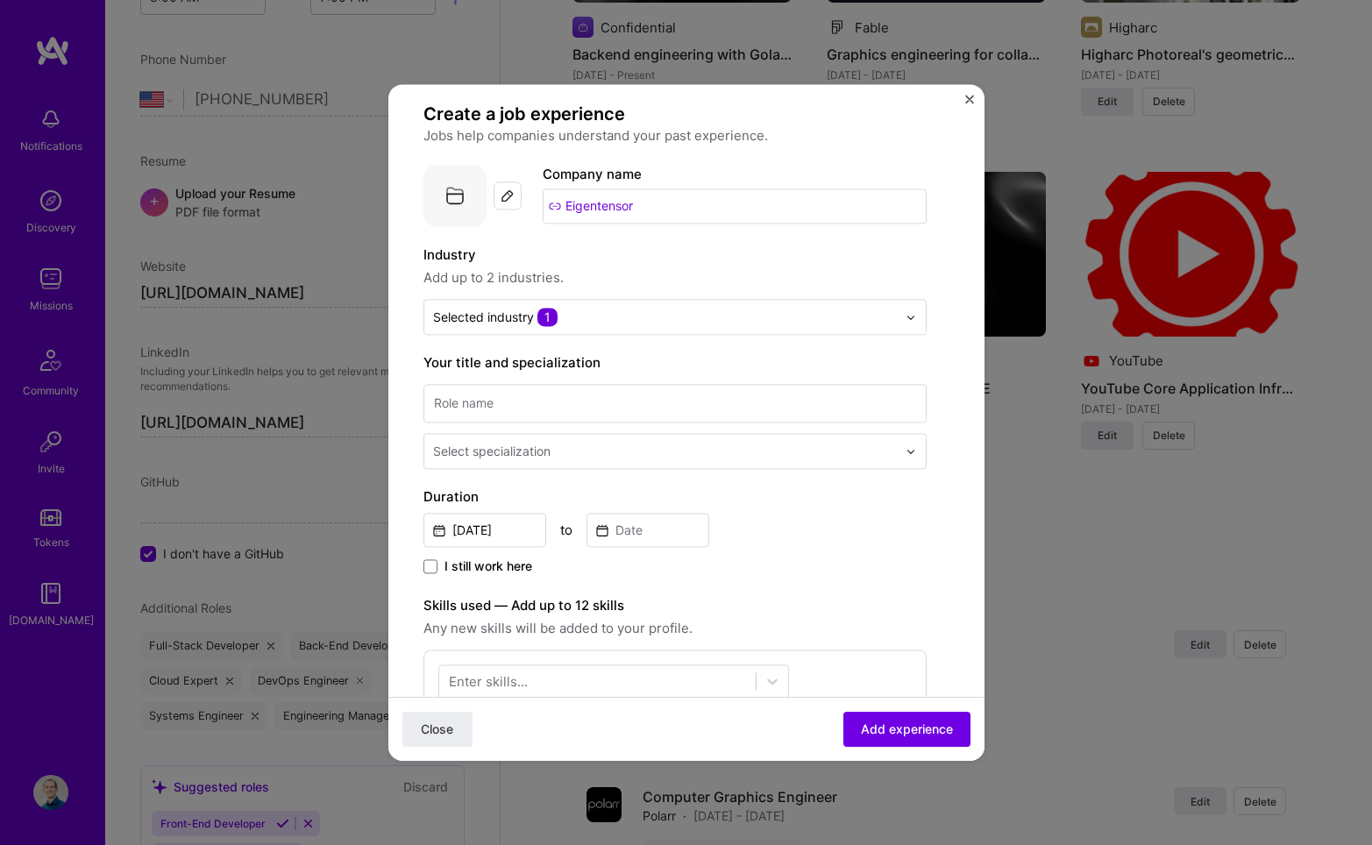
scroll to position [16, 0]
click at [769, 407] on input at bounding box center [674, 404] width 503 height 39
type input "Software Engineering Consultant"
click at [751, 460] on input "text" at bounding box center [666, 452] width 467 height 18
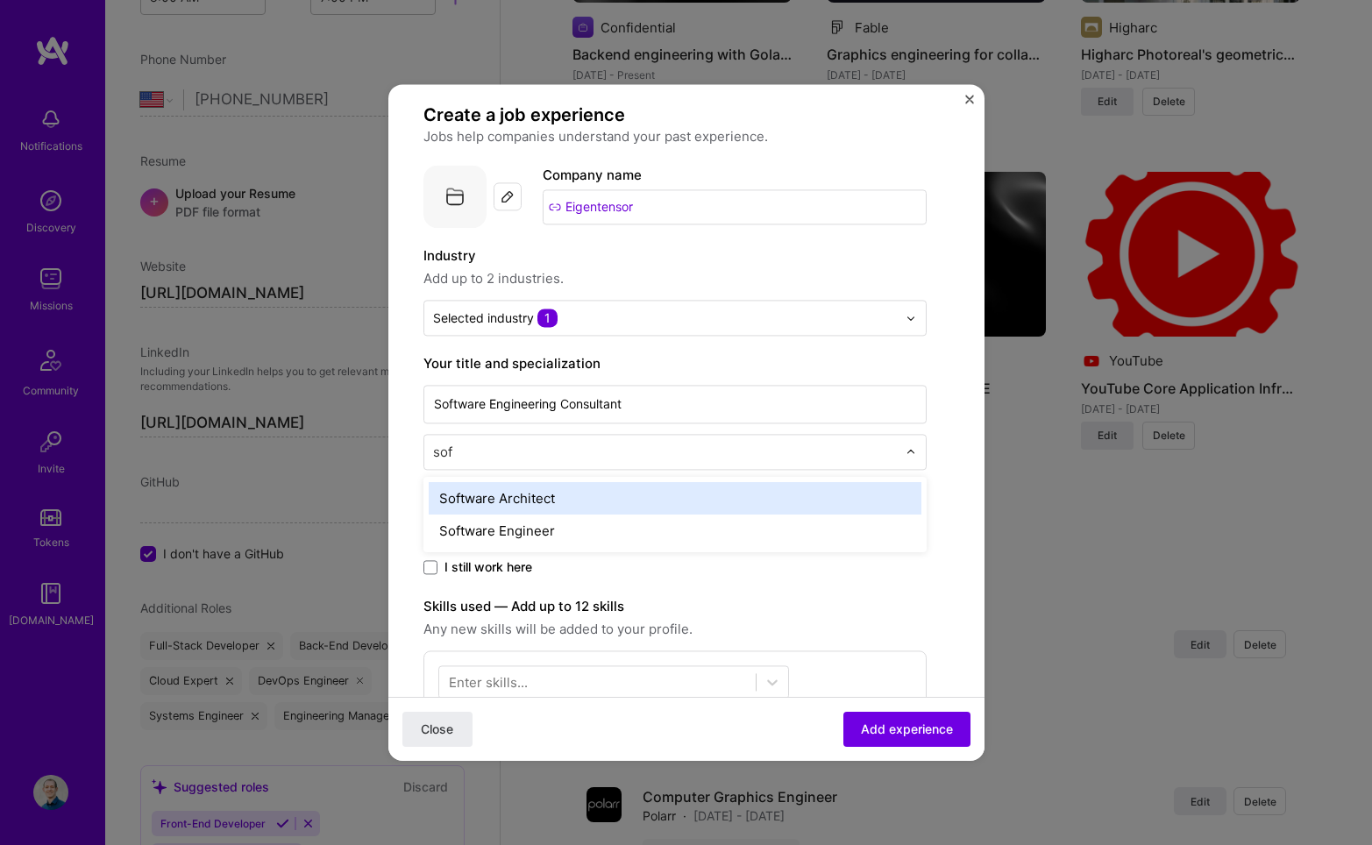
type input "soft"
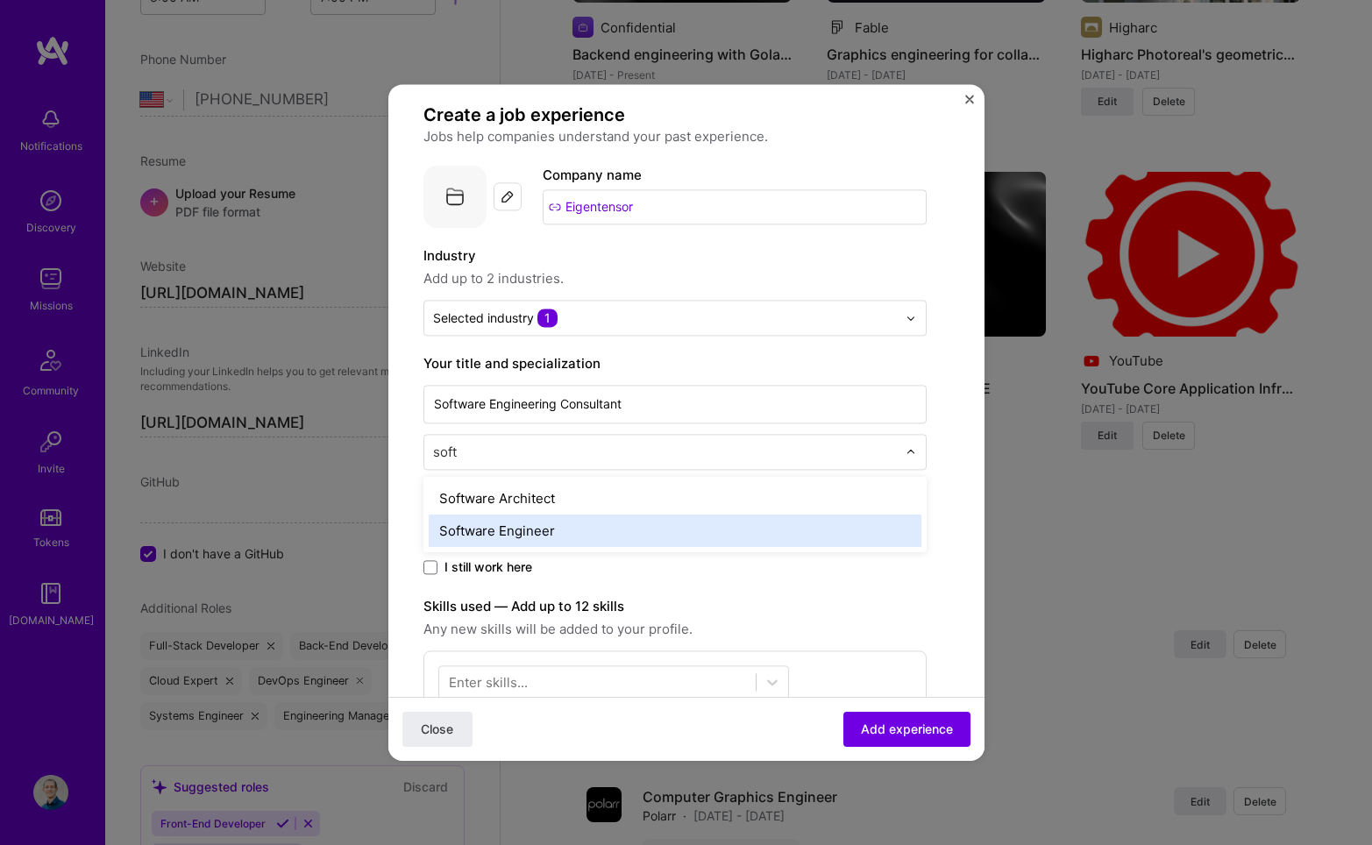
click at [642, 534] on div "Software Engineer" at bounding box center [675, 531] width 493 height 32
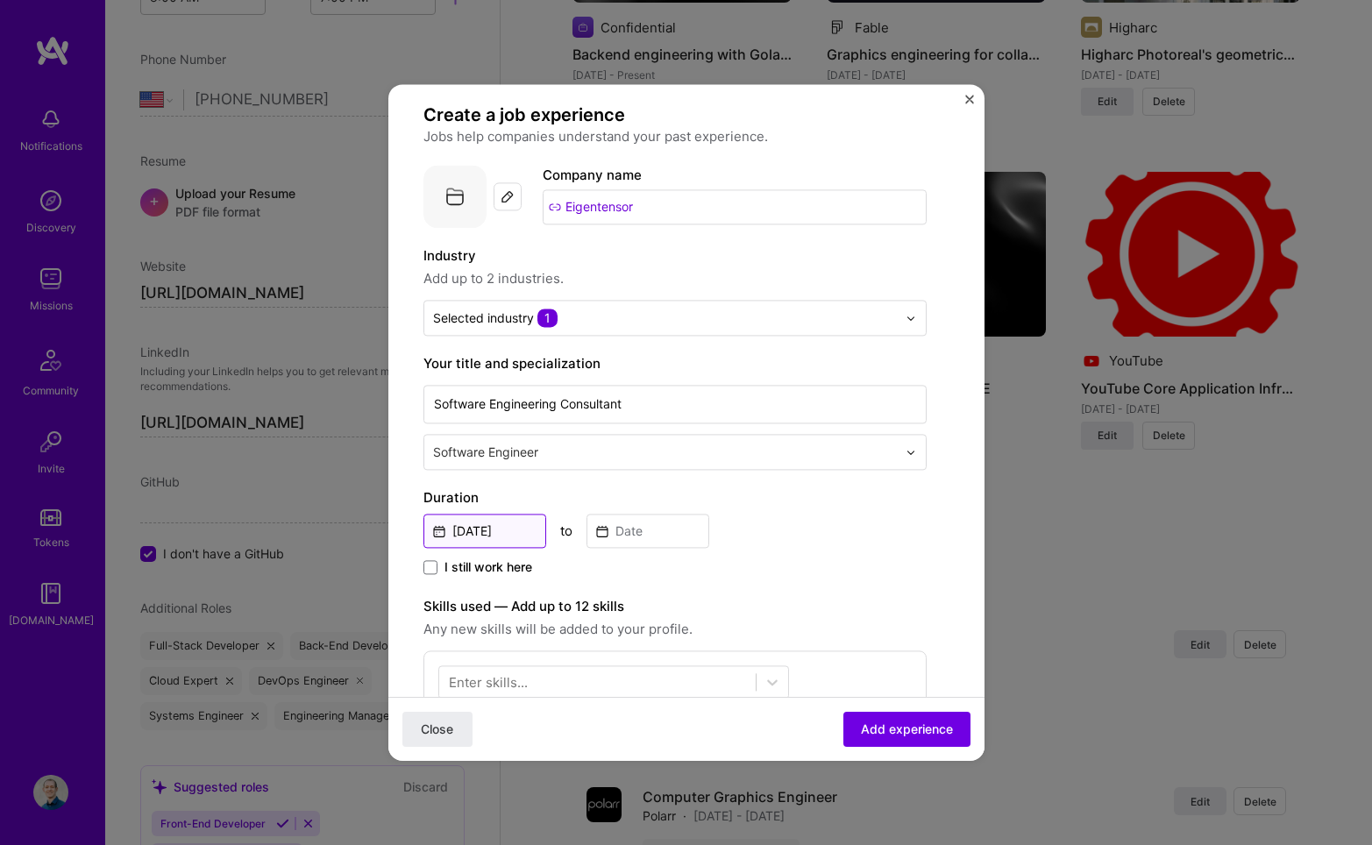
click at [523, 522] on input "Oct, 2025" at bounding box center [484, 531] width 123 height 34
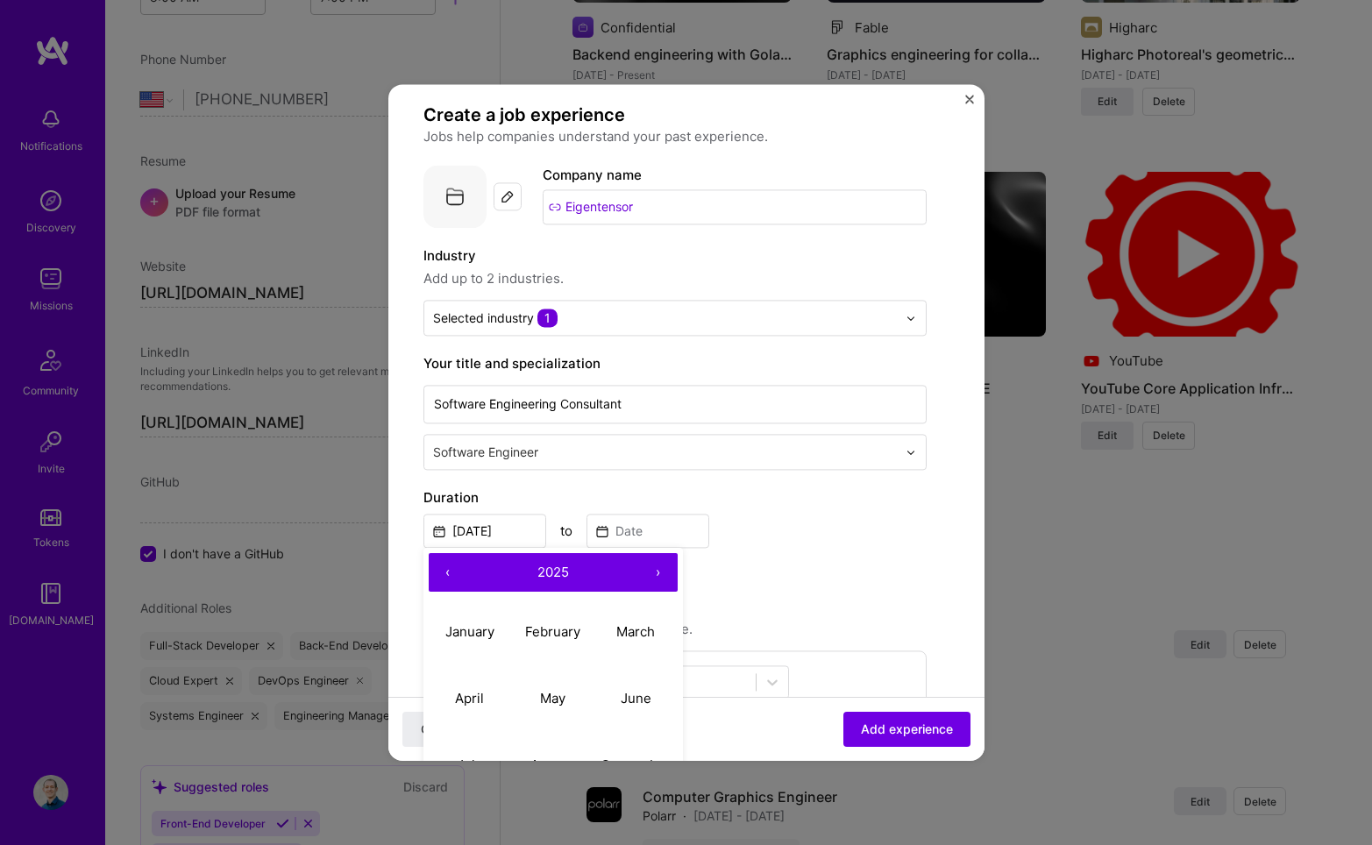
click at [449, 568] on button "‹" at bounding box center [448, 572] width 39 height 39
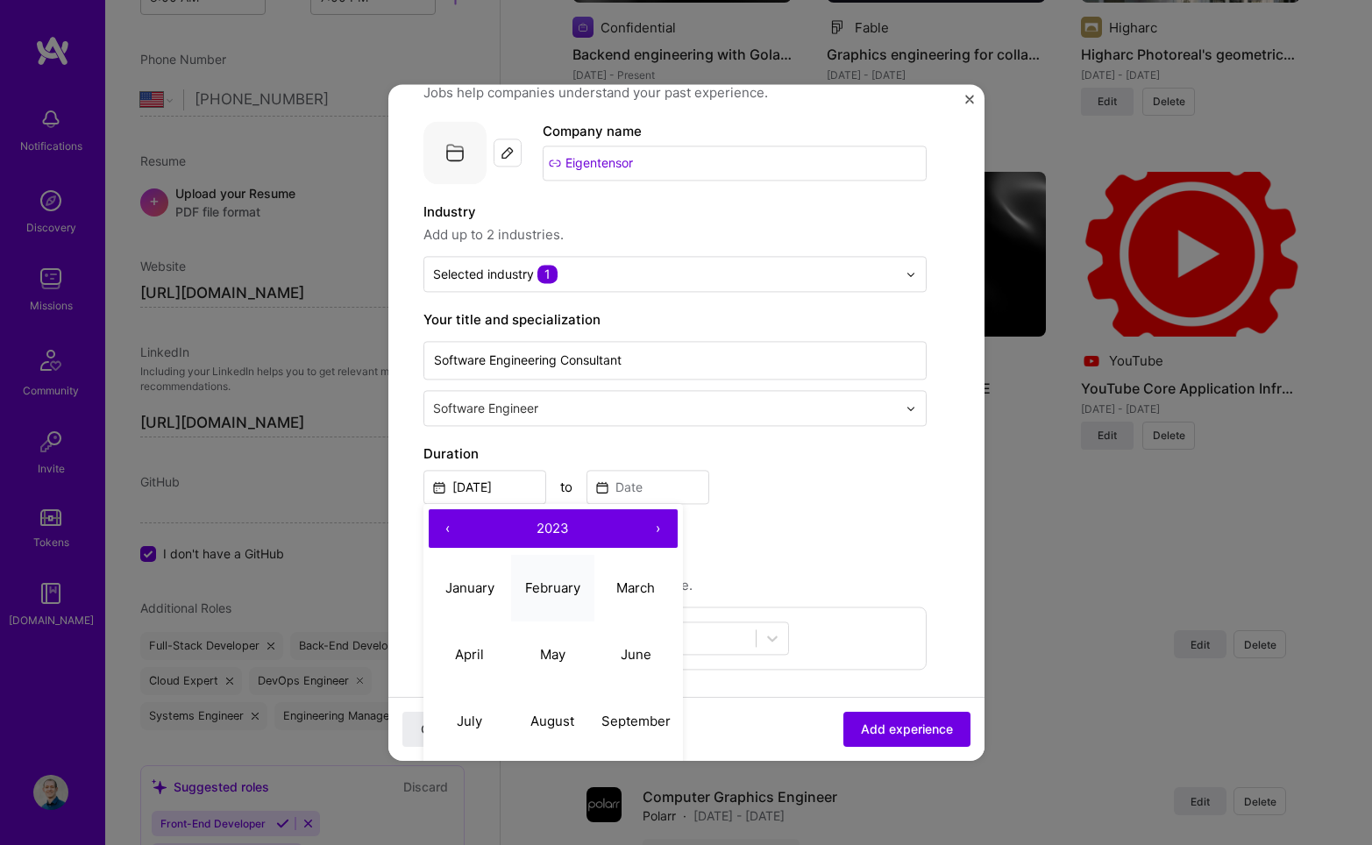
scroll to position [61, 0]
click at [628, 648] on abbr "June" at bounding box center [636, 652] width 31 height 17
type input "Jun, 2023"
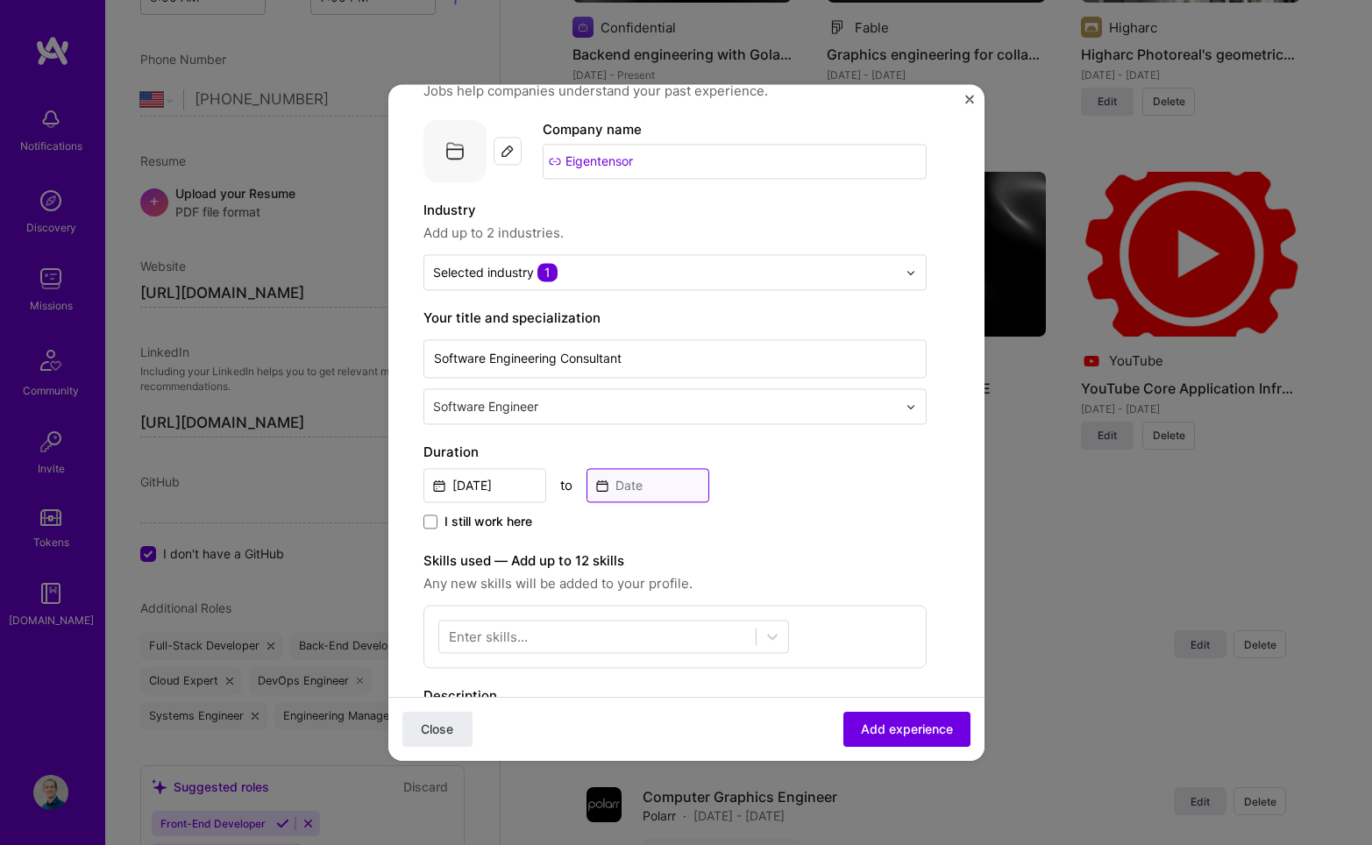
click at [641, 487] on input at bounding box center [648, 485] width 123 height 34
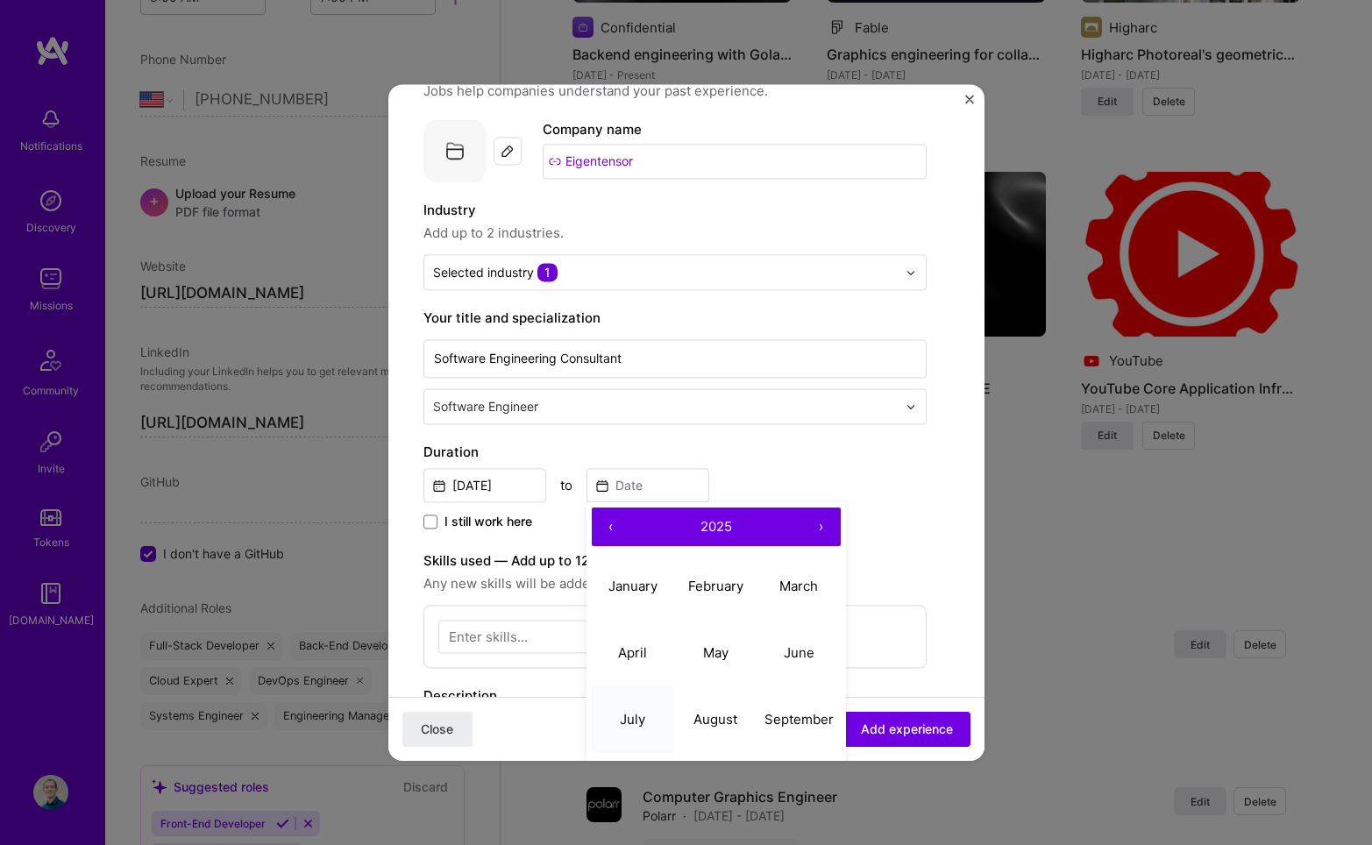
click at [644, 729] on button "July" at bounding box center [633, 720] width 83 height 67
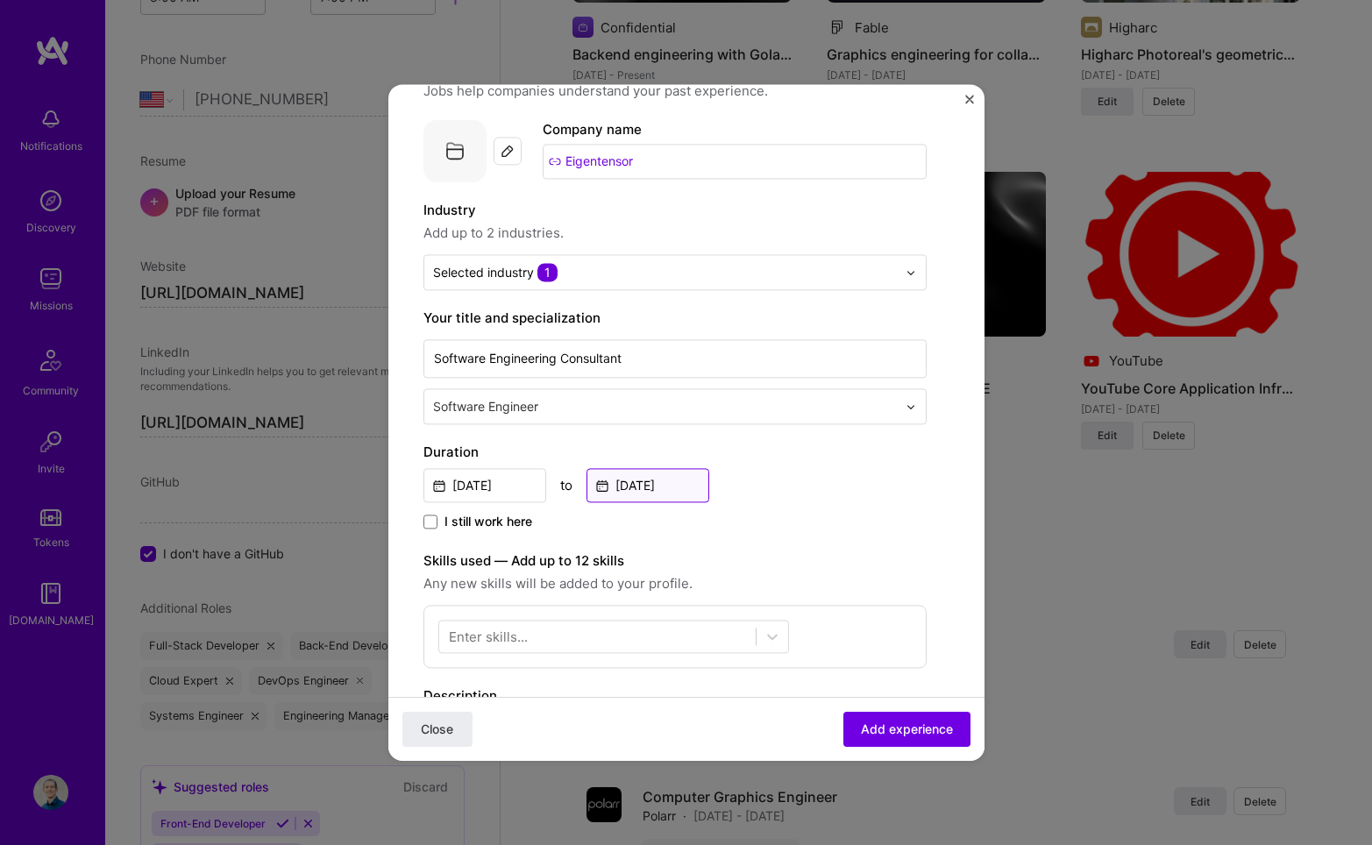
click at [671, 487] on input "Jul, 2025" at bounding box center [648, 485] width 123 height 34
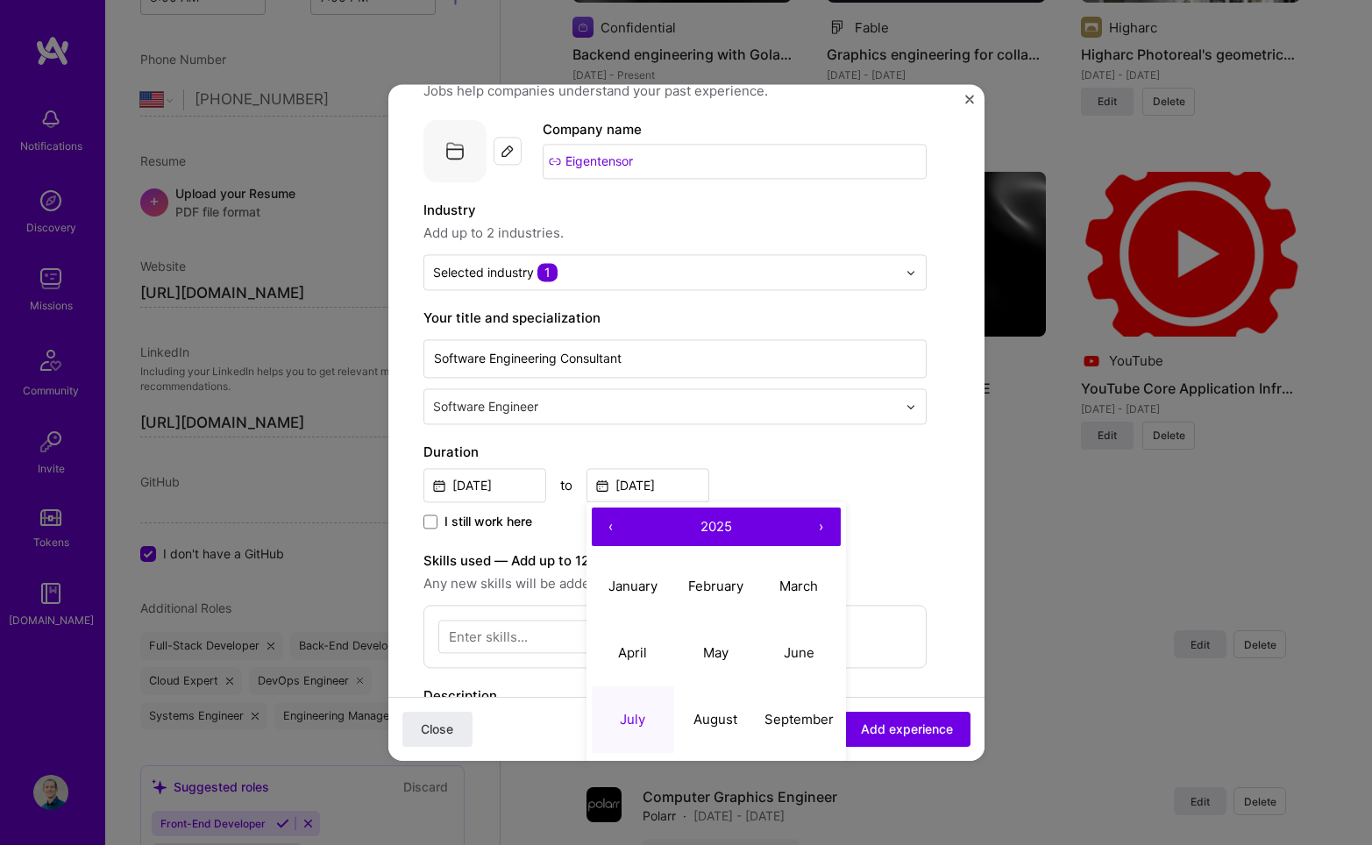
click at [602, 526] on button "‹" at bounding box center [611, 527] width 39 height 39
click at [644, 727] on abbr "July" at bounding box center [632, 719] width 25 height 17
type input "Jul, 2024"
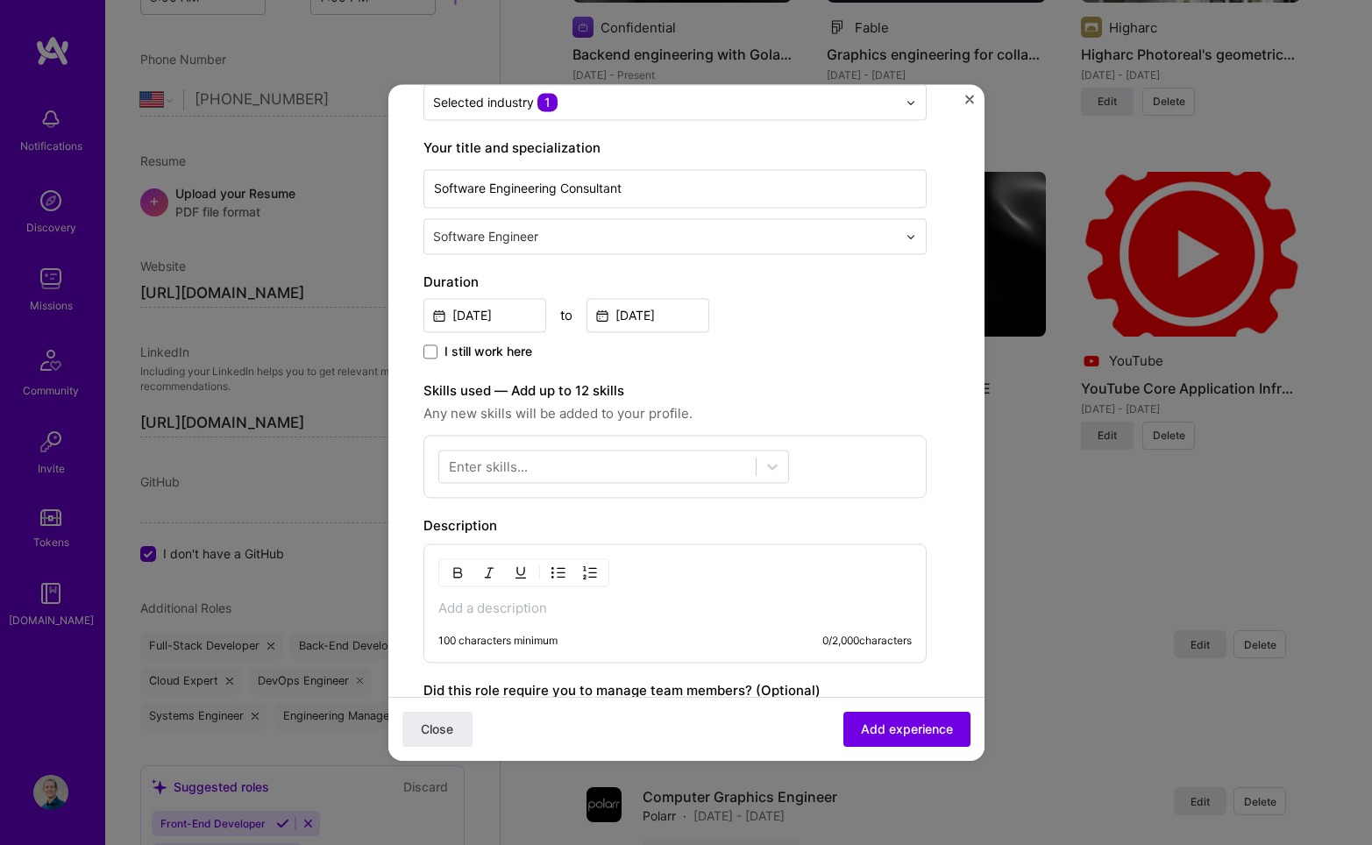
scroll to position [243, 0]
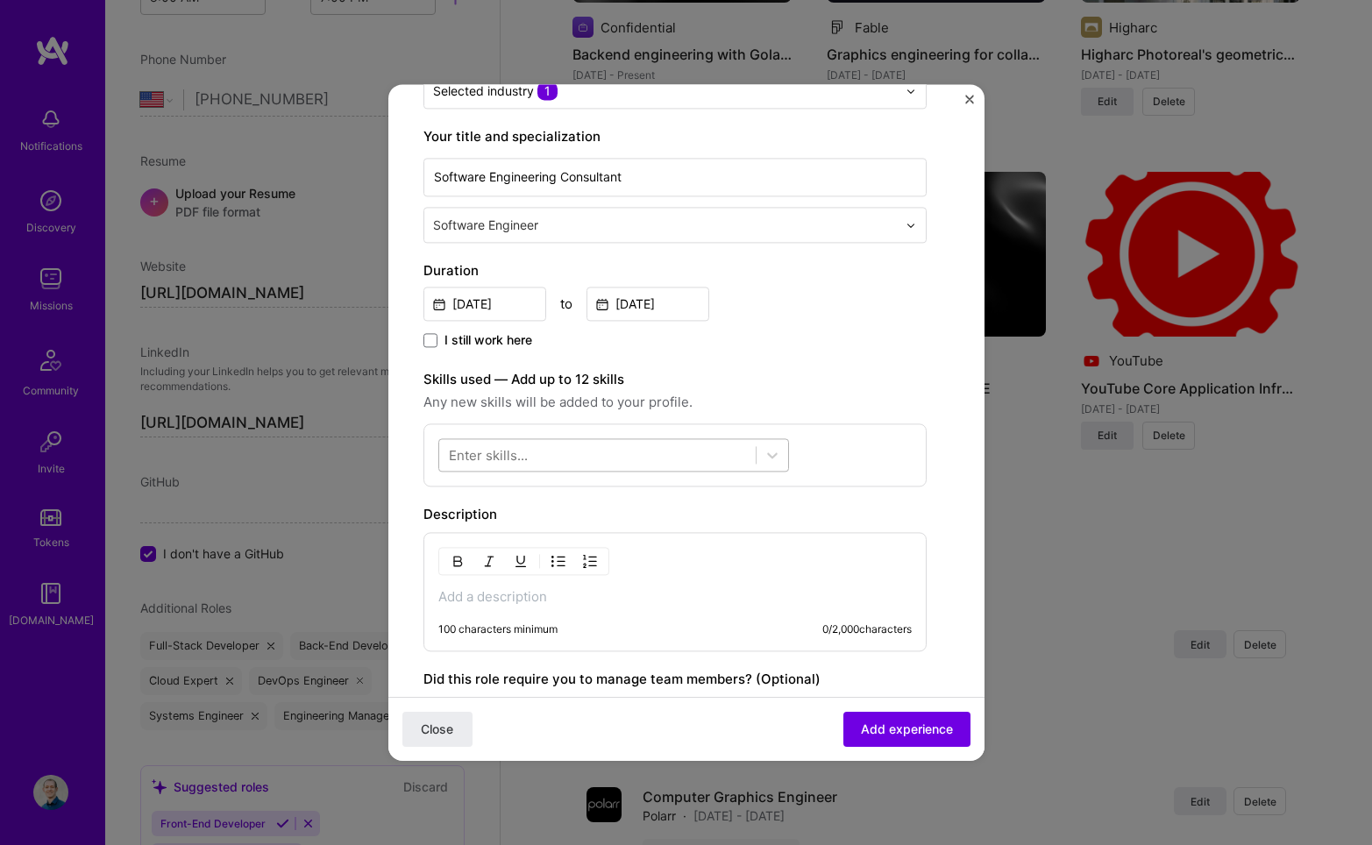
click at [628, 452] on div at bounding box center [597, 455] width 317 height 29
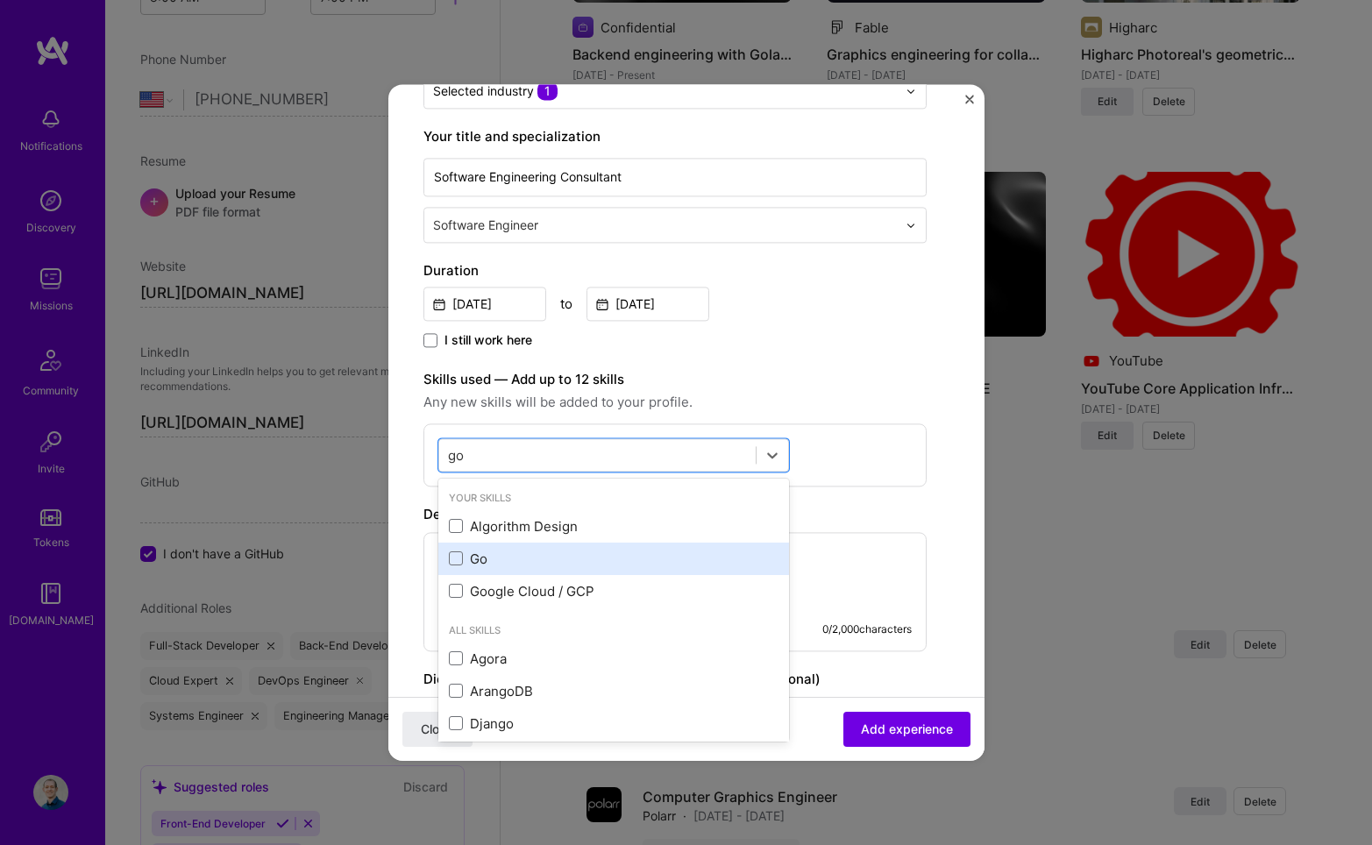
click at [582, 559] on div "Go" at bounding box center [614, 559] width 330 height 18
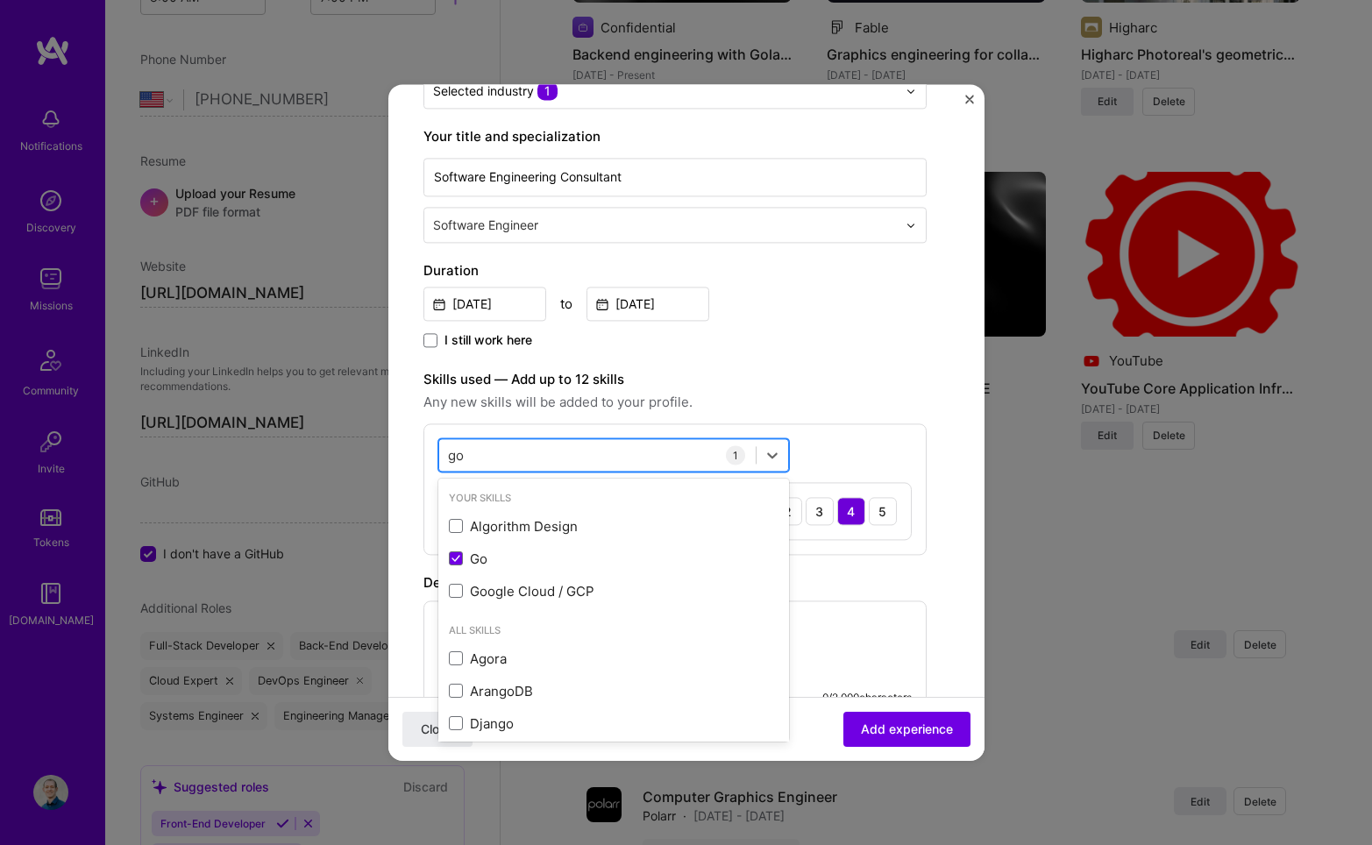
click at [576, 456] on div "go go" at bounding box center [597, 455] width 317 height 29
type input "g"
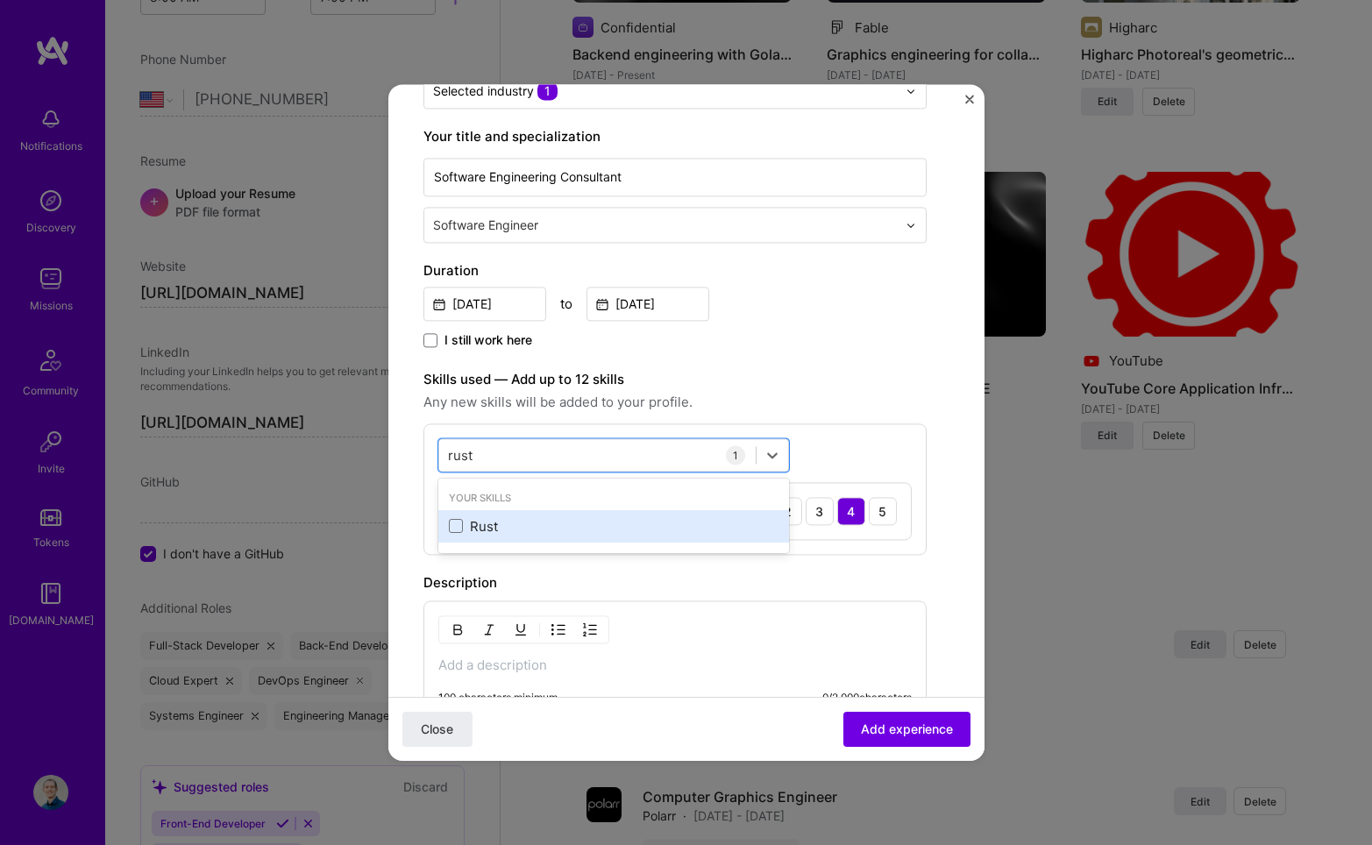
click at [534, 524] on div "Rust" at bounding box center [614, 526] width 330 height 18
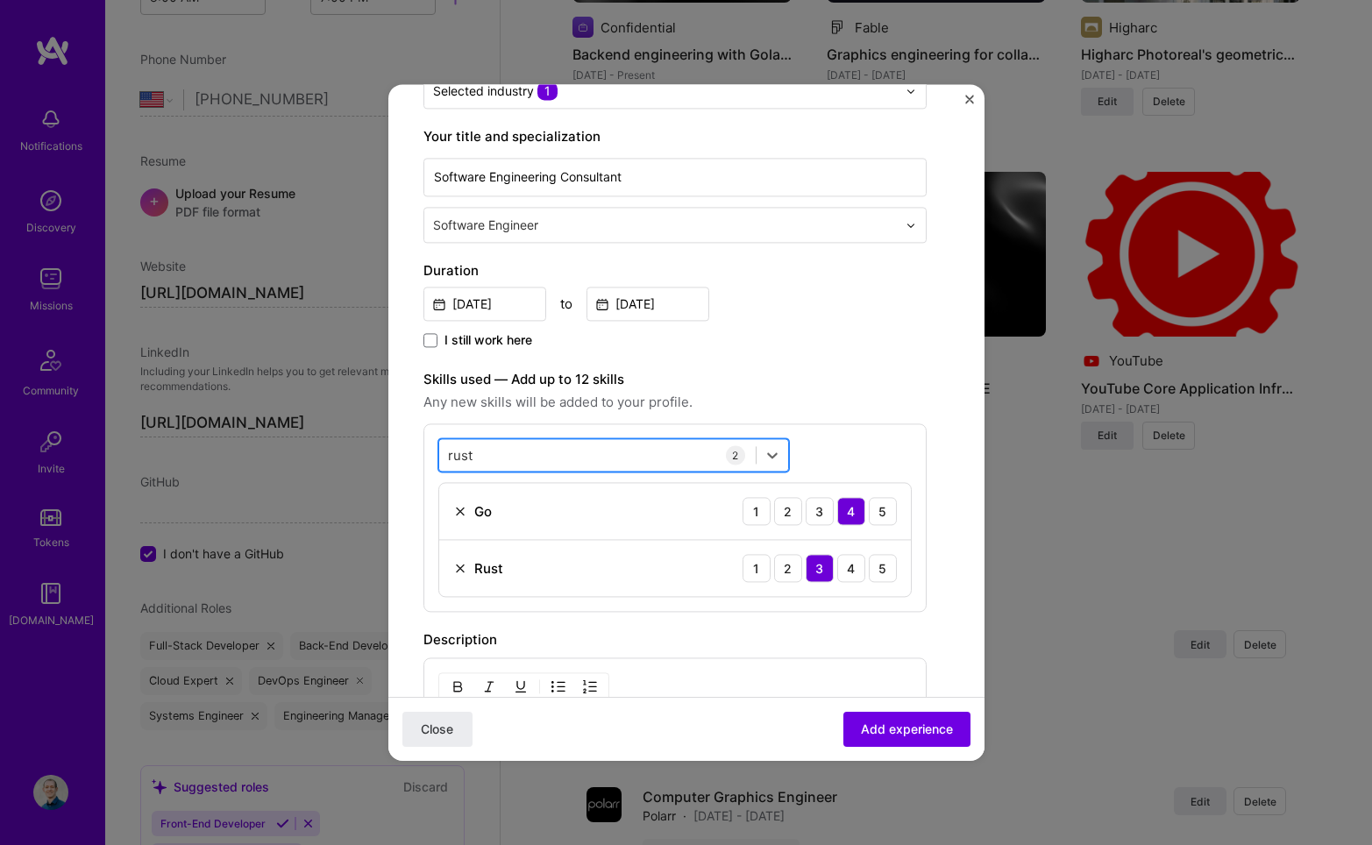
click at [531, 458] on div "rust rust" at bounding box center [597, 455] width 317 height 29
type input "r"
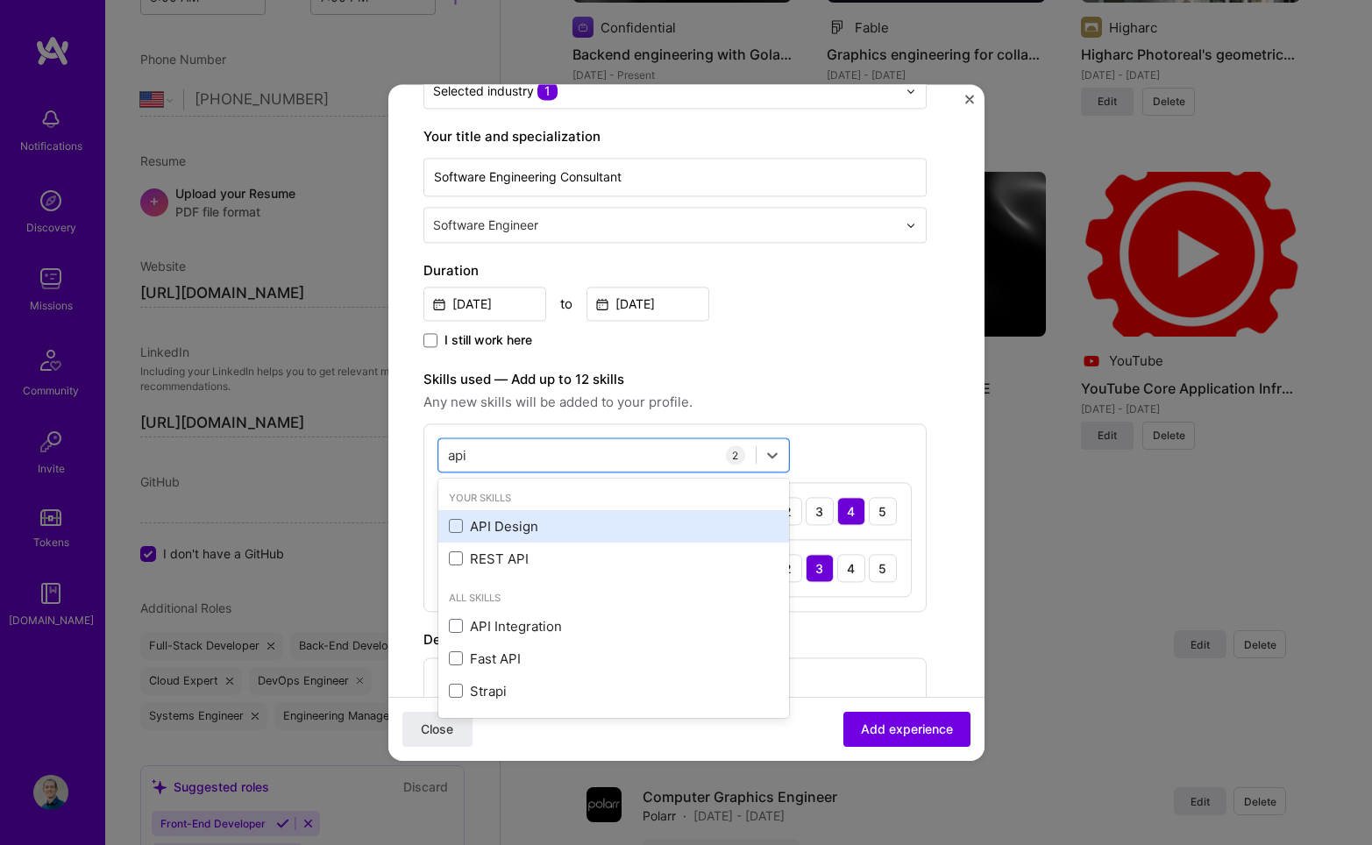
click at [519, 521] on div "API Design" at bounding box center [614, 526] width 330 height 18
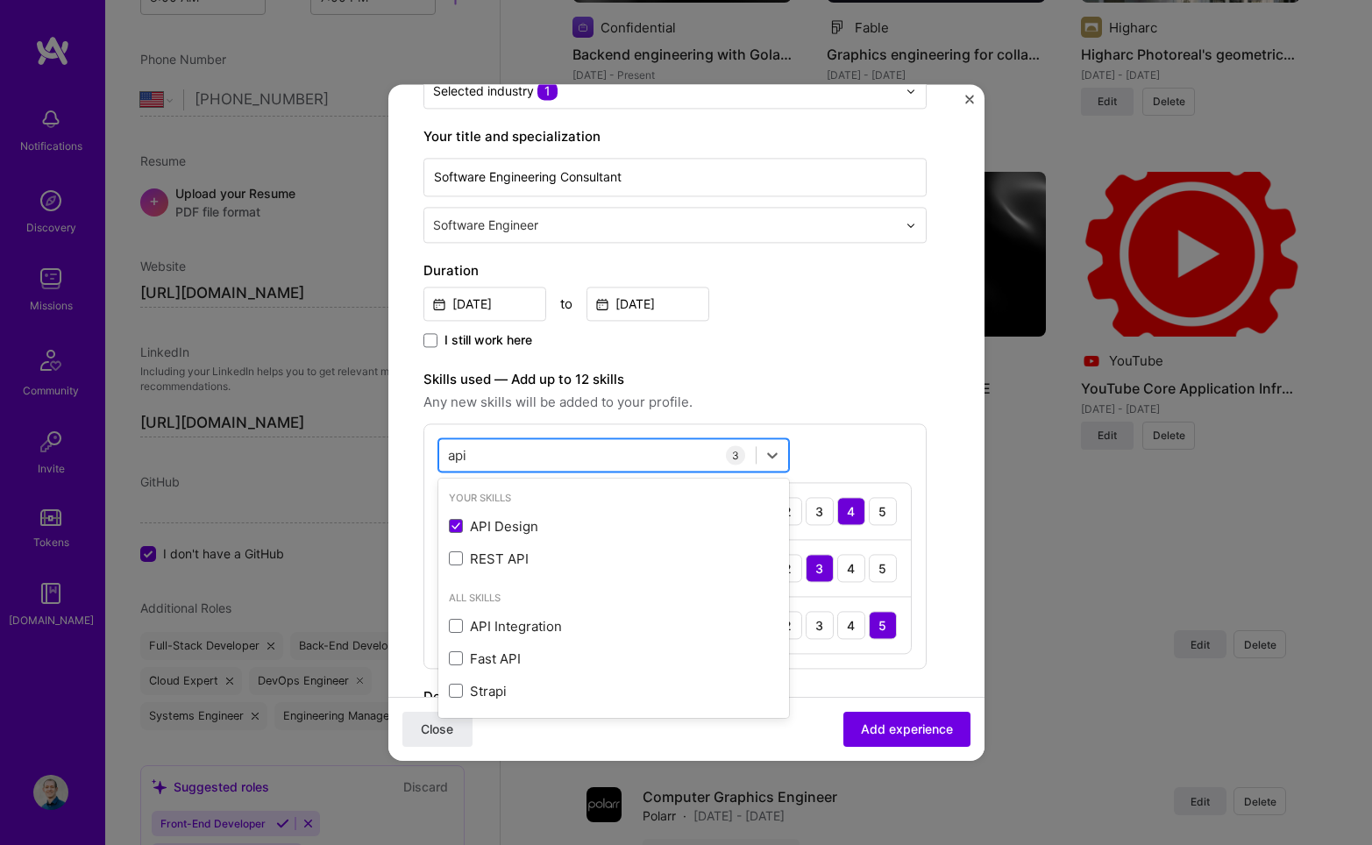
click at [537, 454] on div "api api" at bounding box center [597, 455] width 317 height 29
type input "a"
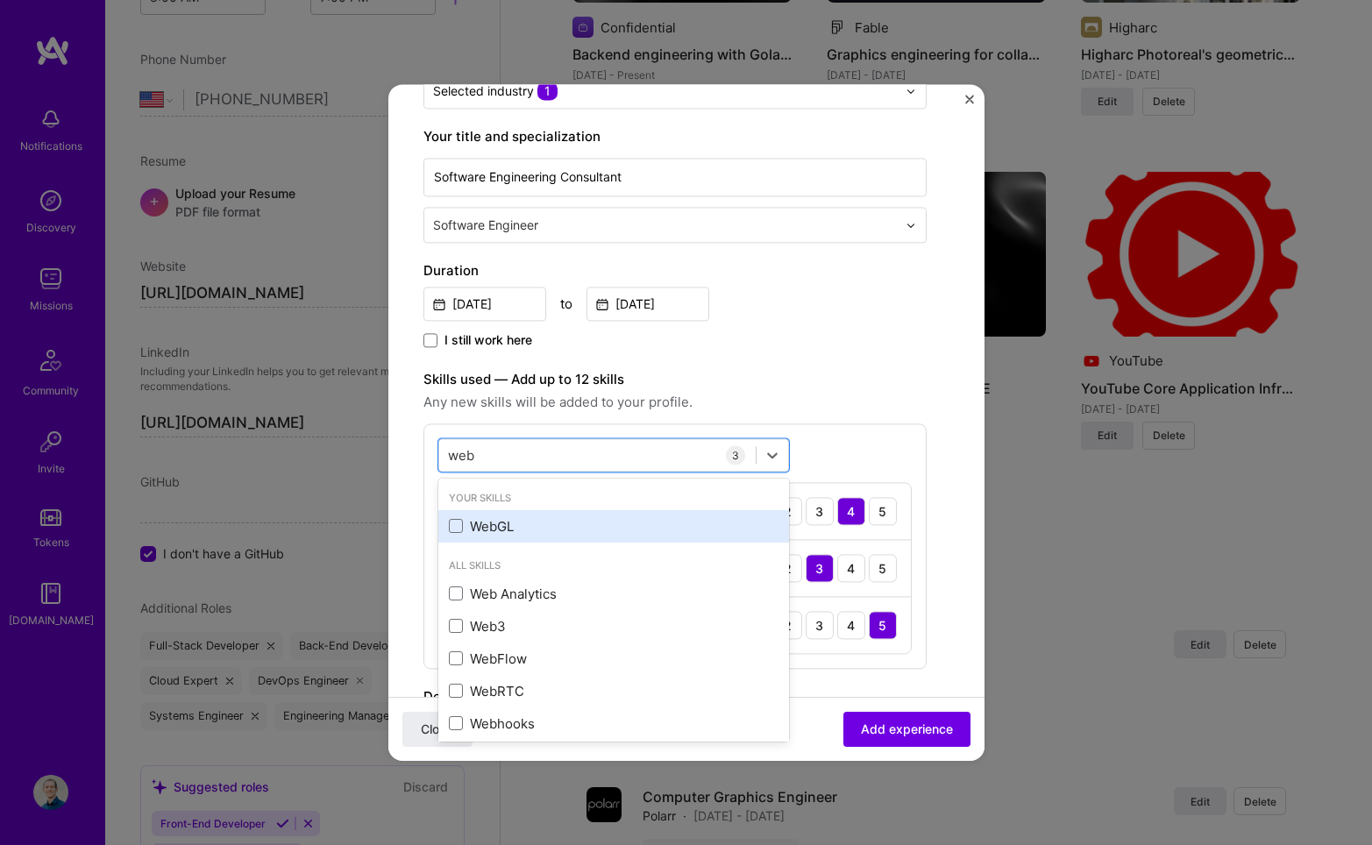
click at [491, 521] on div "WebGL" at bounding box center [614, 526] width 330 height 18
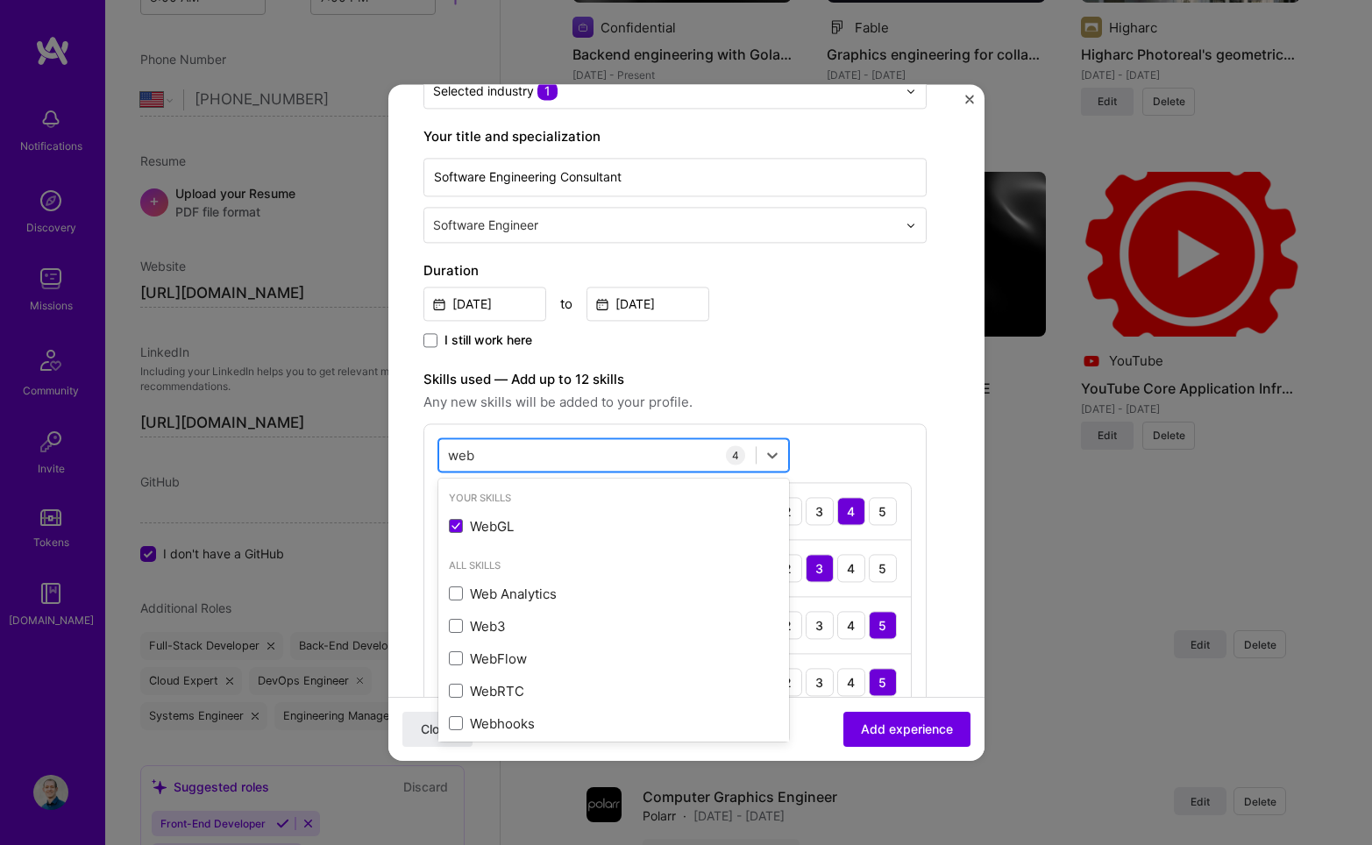
click at [538, 459] on div "web web" at bounding box center [597, 455] width 317 height 29
type input "w"
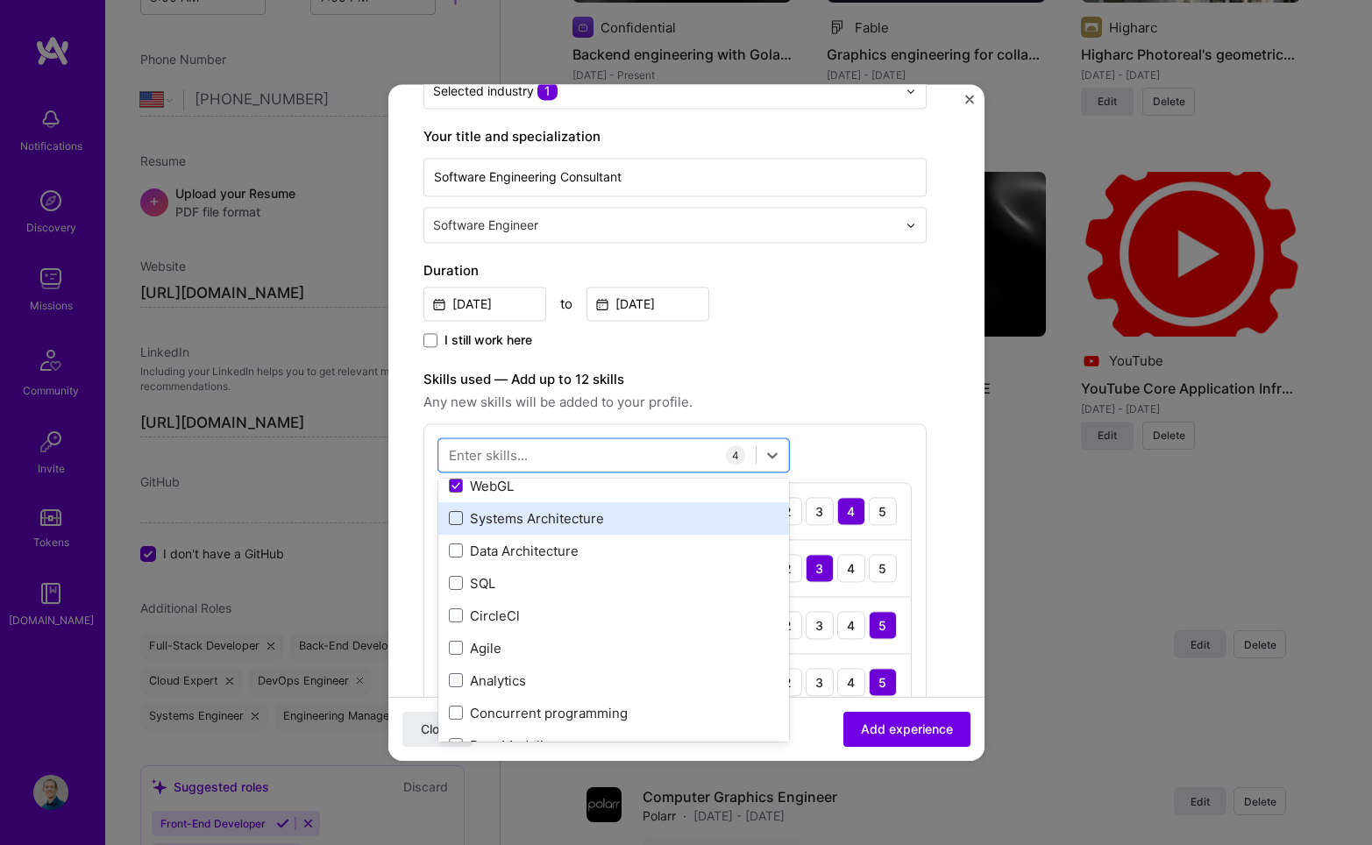
click at [452, 520] on span at bounding box center [456, 519] width 14 height 14
click at [0, 0] on input "checkbox" at bounding box center [0, 0] width 0 height 0
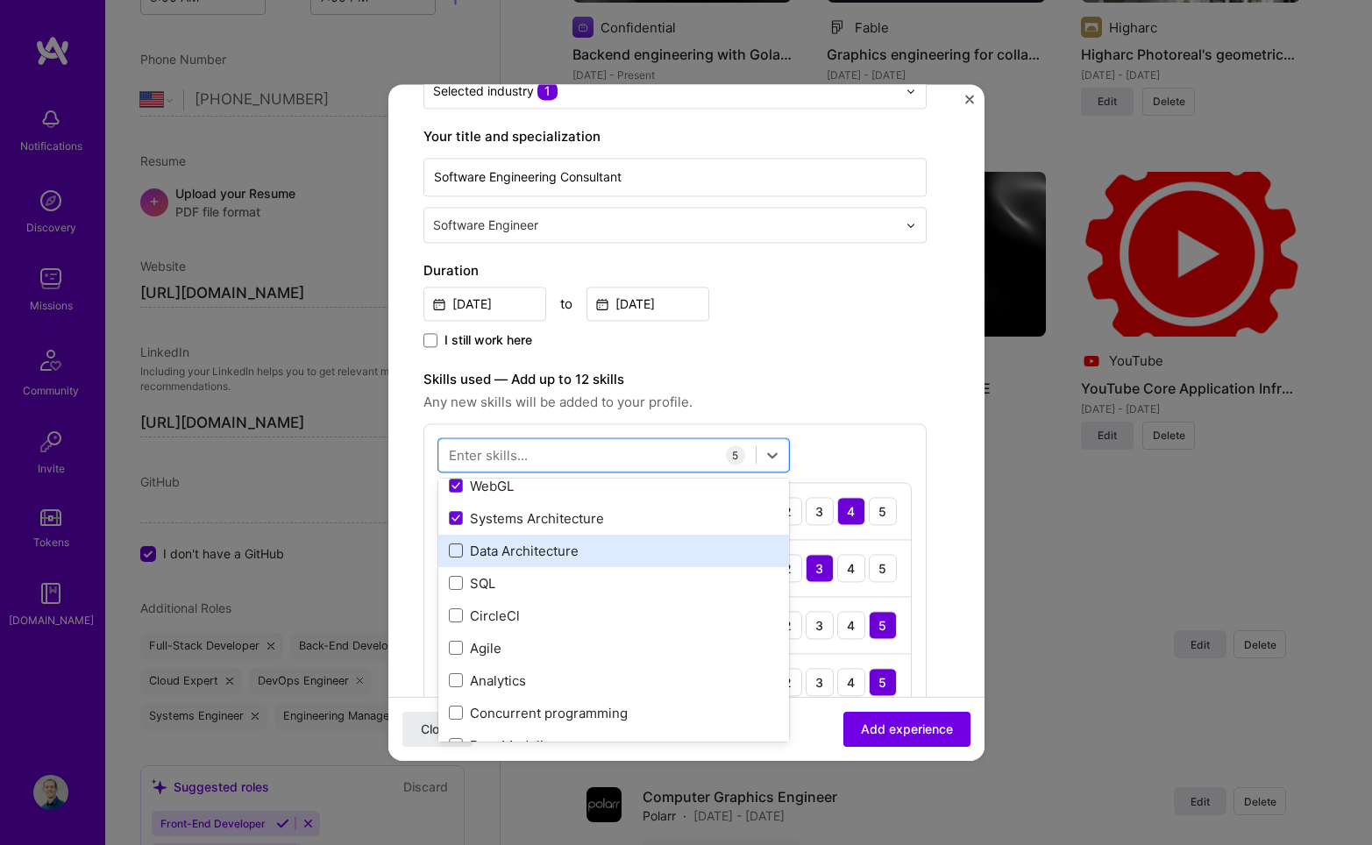
click at [451, 553] on span at bounding box center [456, 551] width 14 height 14
click at [0, 0] on input "checkbox" at bounding box center [0, 0] width 0 height 0
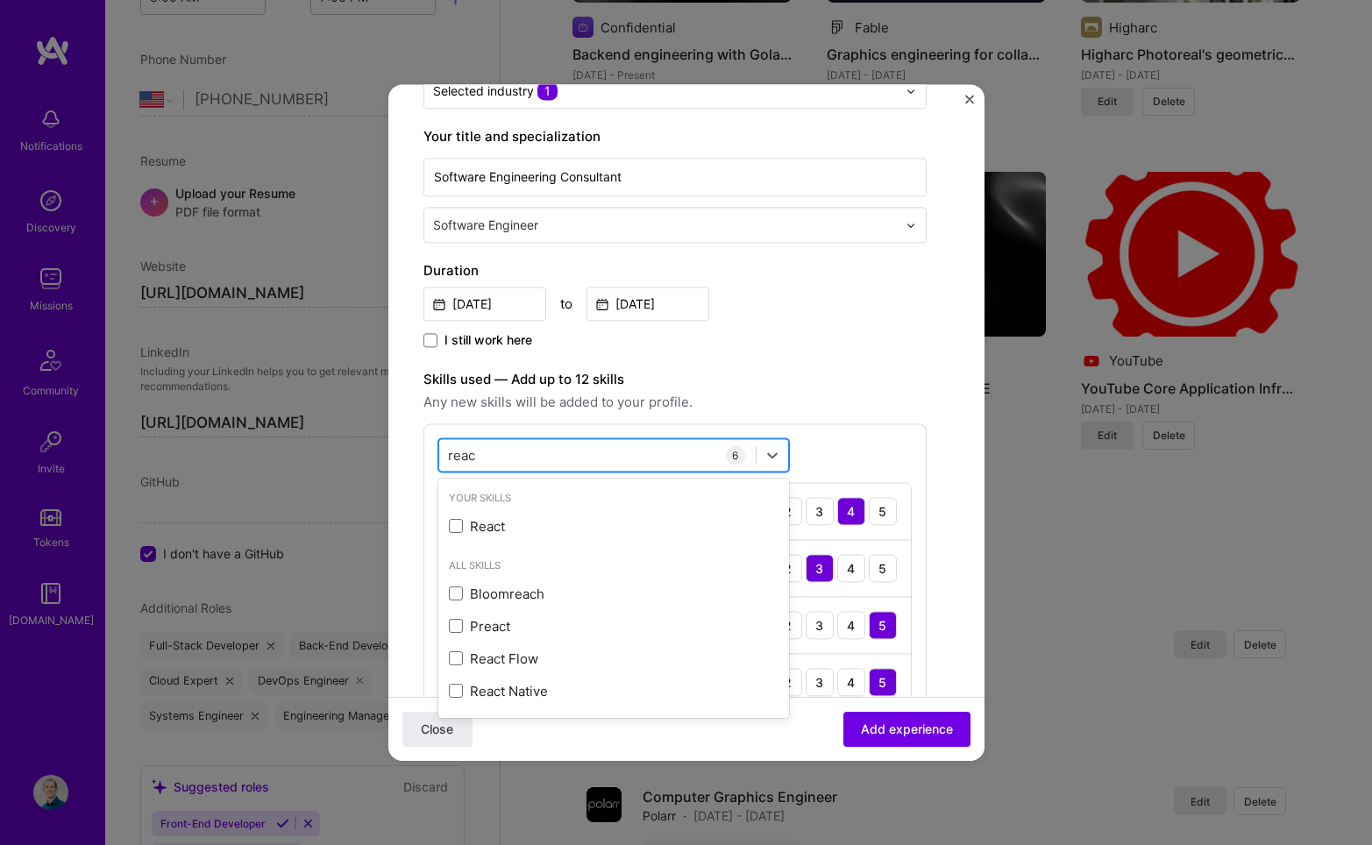
scroll to position [0, 0]
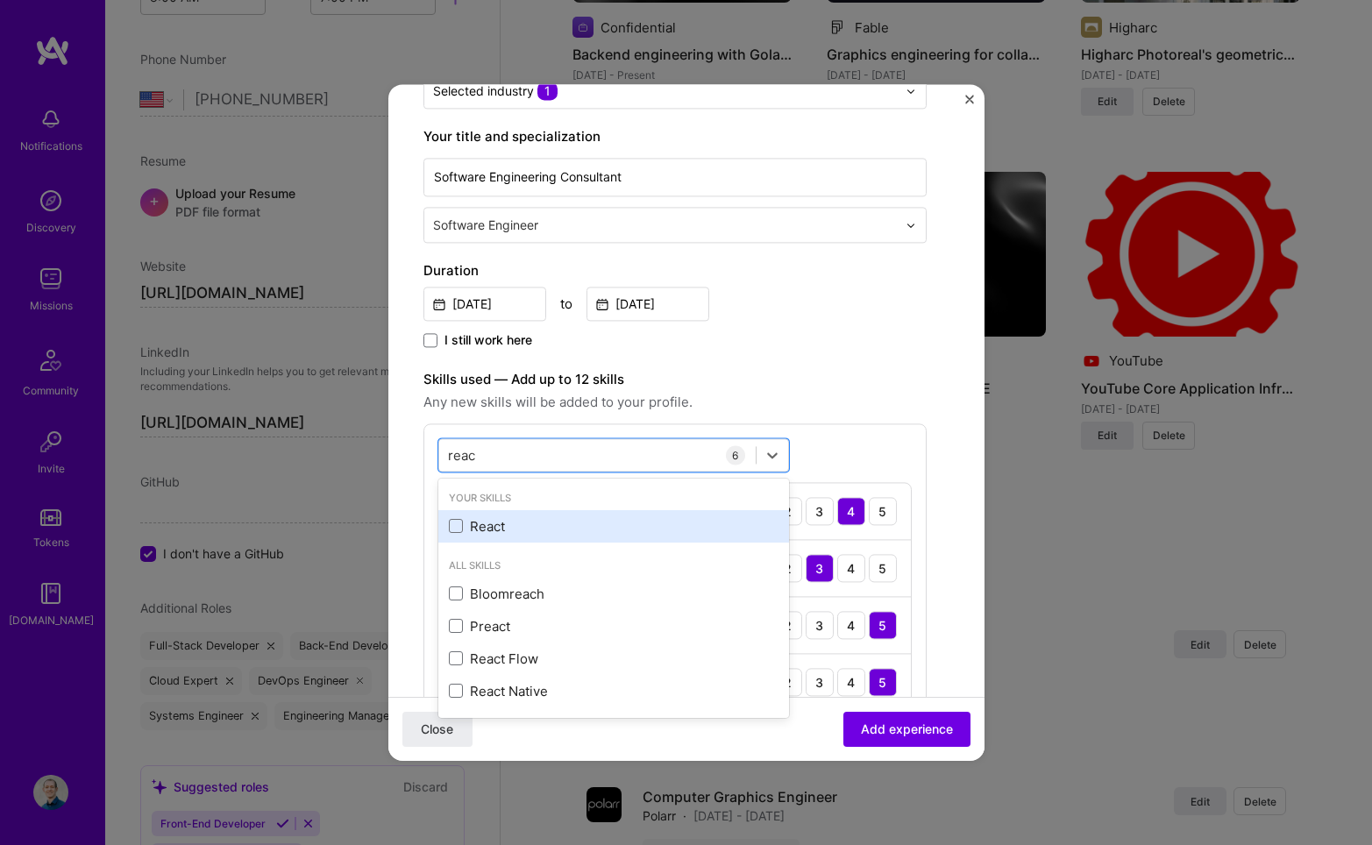
click at [508, 535] on div "React" at bounding box center [614, 526] width 330 height 18
type input "reac"
click at [847, 452] on div "option React, selected. option React selected, 0 of 2. 5 results available for …" at bounding box center [674, 659] width 503 height 473
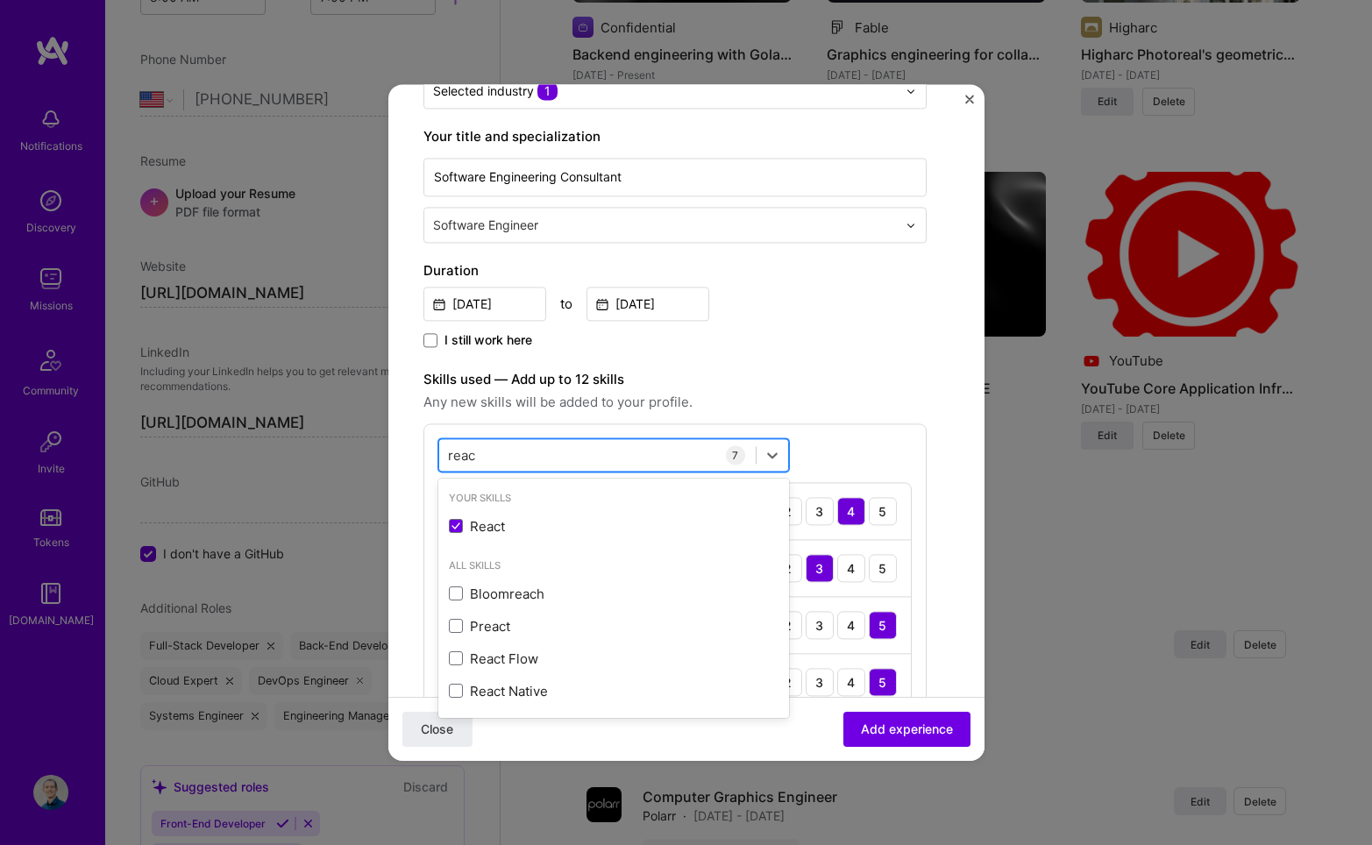
click at [639, 459] on div "reac reac" at bounding box center [597, 455] width 317 height 29
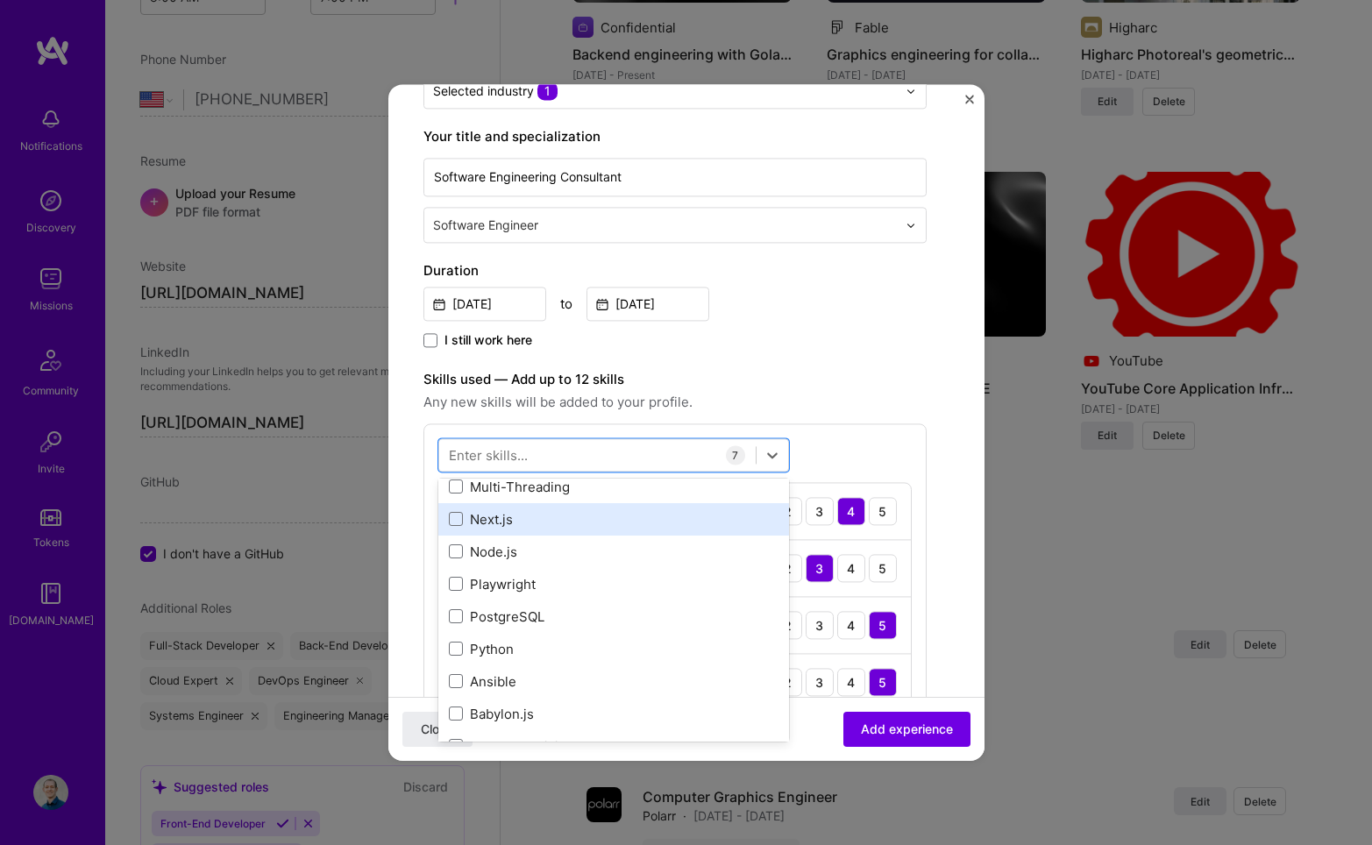
click at [510, 516] on div "Next.js" at bounding box center [614, 519] width 330 height 18
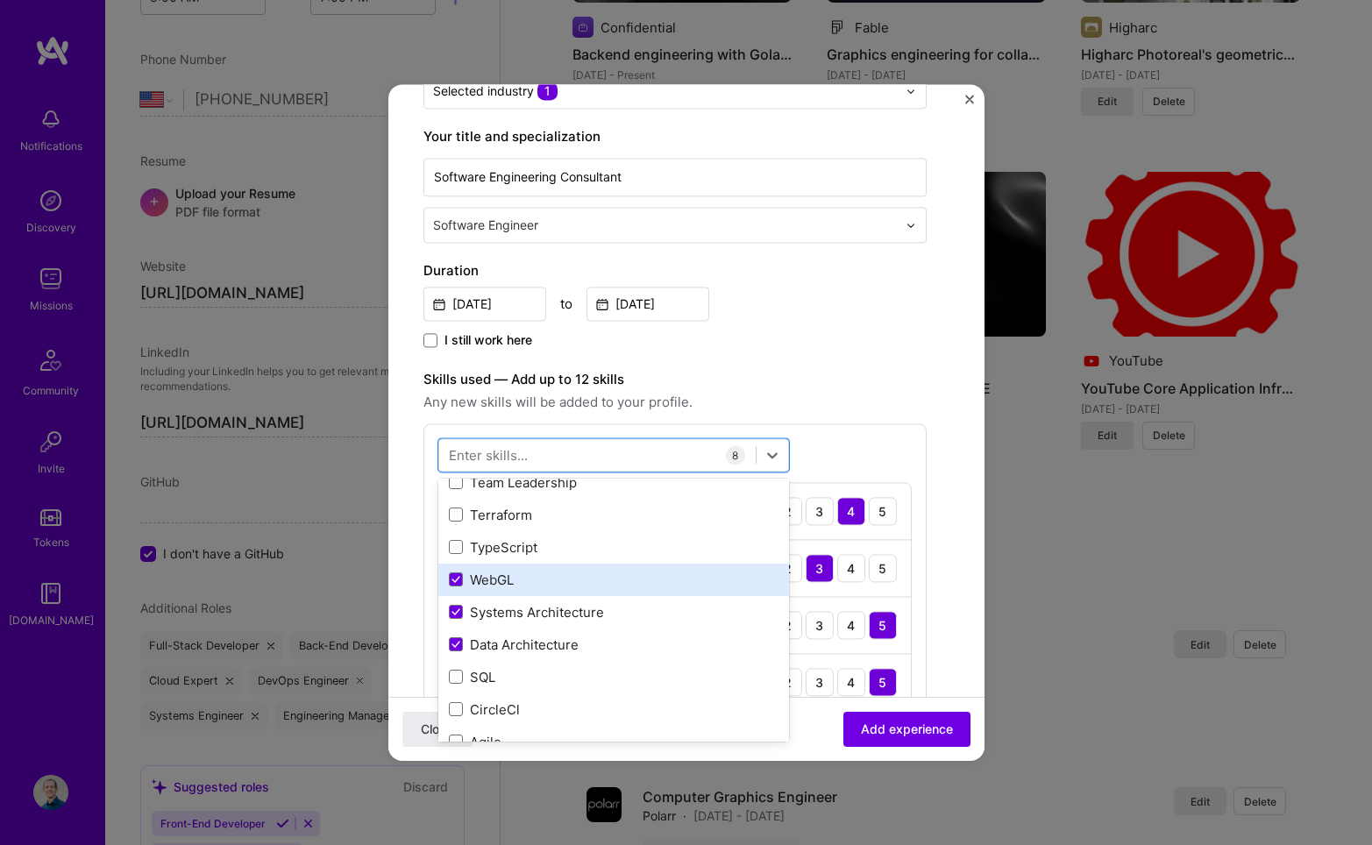
scroll to position [1084, 0]
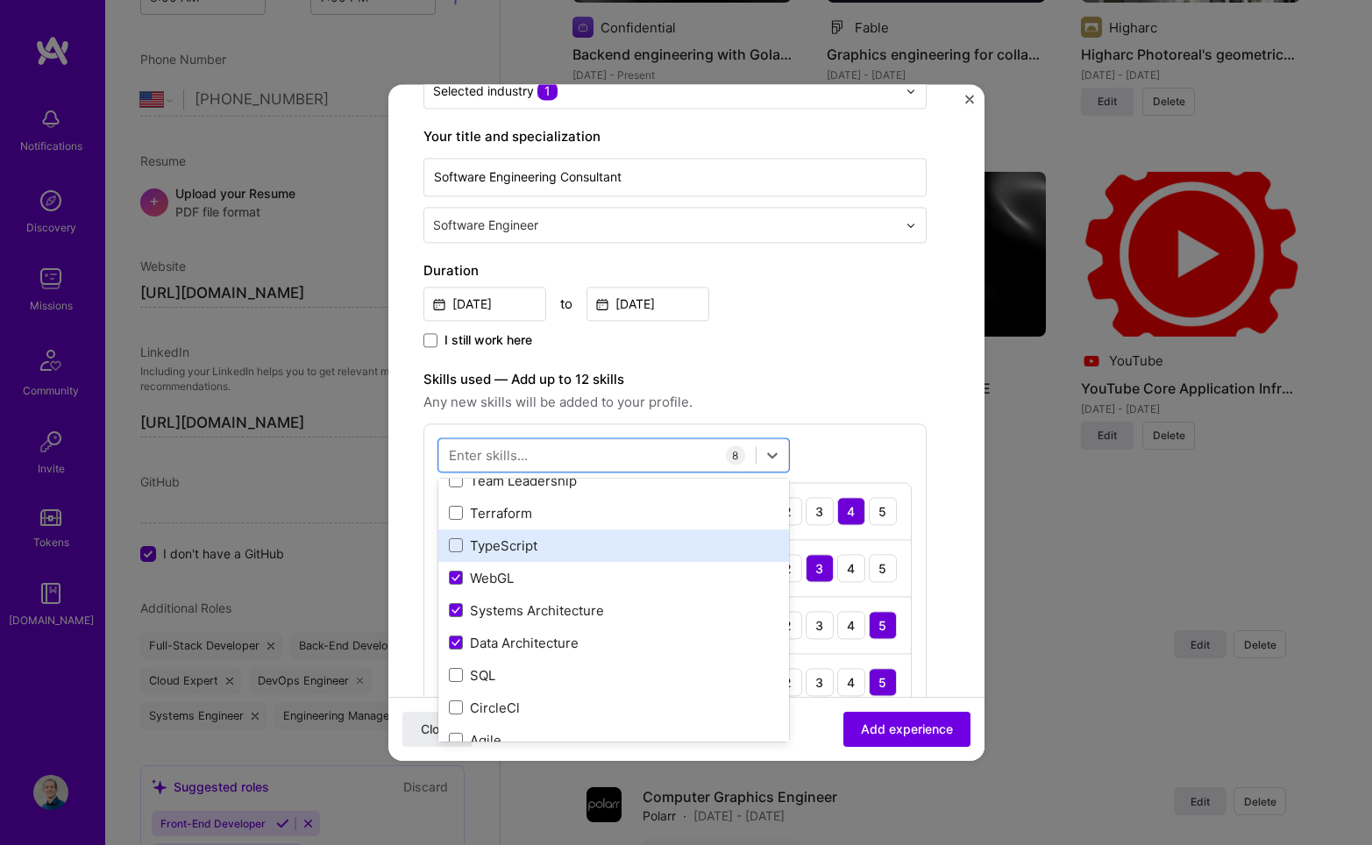
click at [563, 552] on div "TypeScript" at bounding box center [614, 546] width 330 height 18
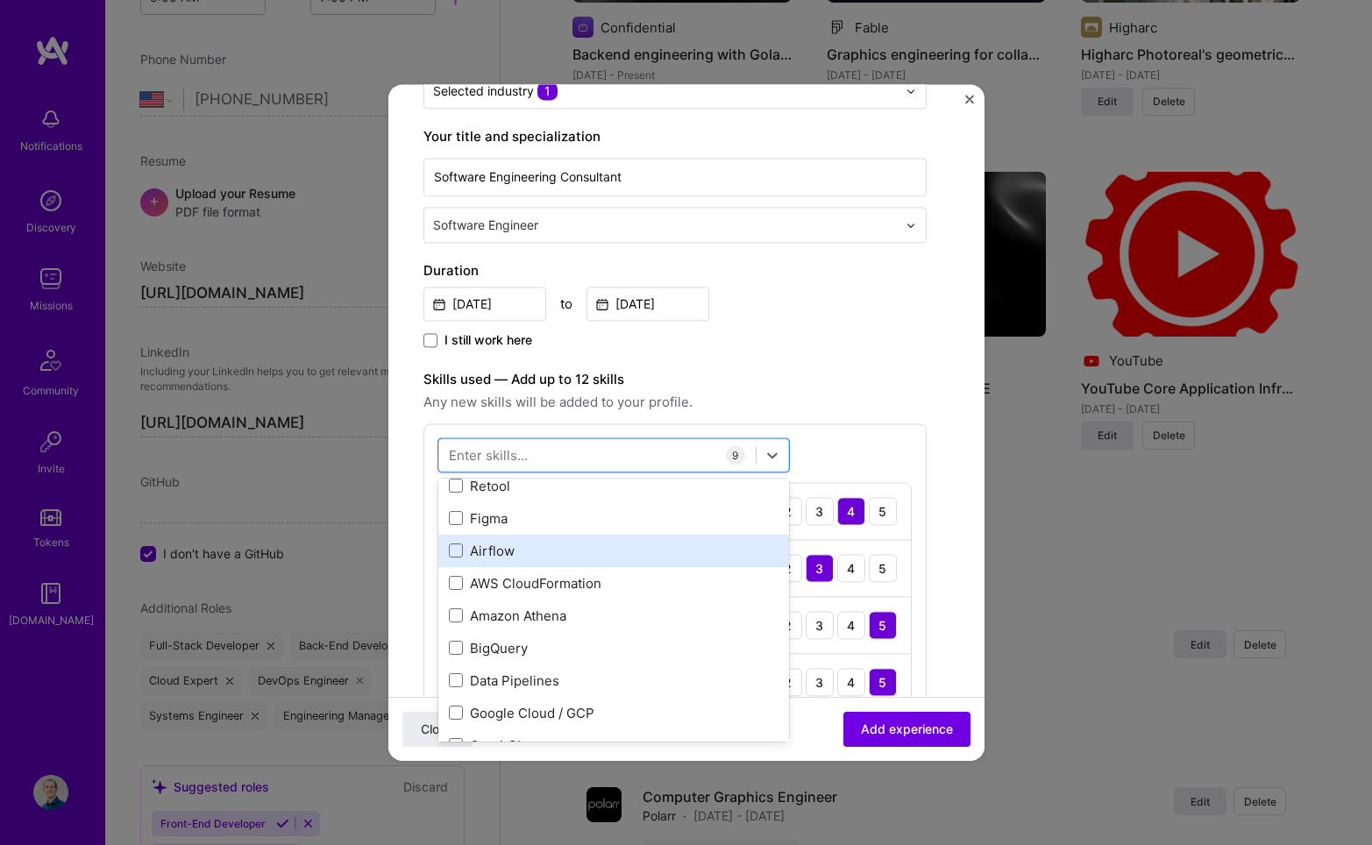
scroll to position [2261, 0]
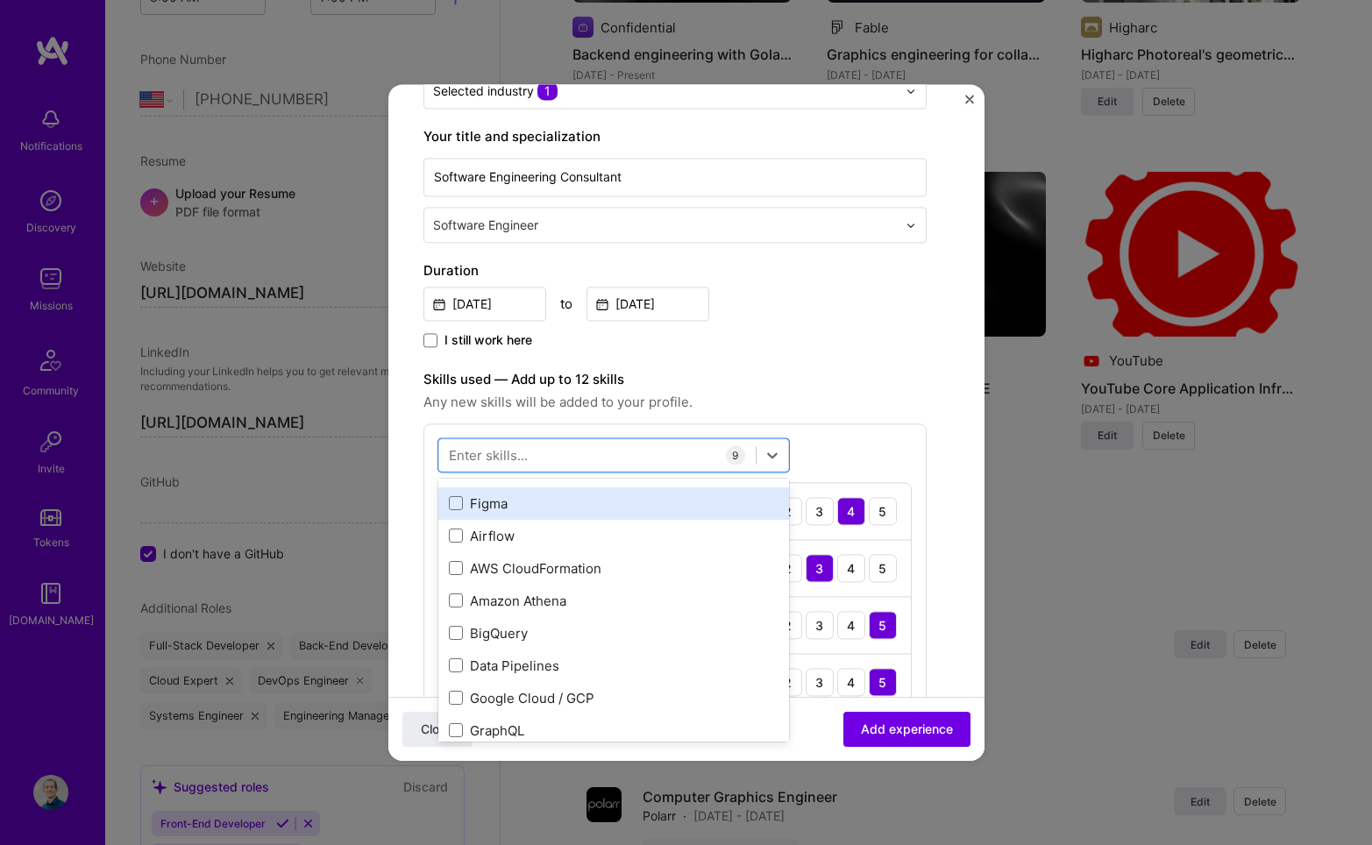
click at [496, 511] on div "Figma" at bounding box center [614, 503] width 330 height 18
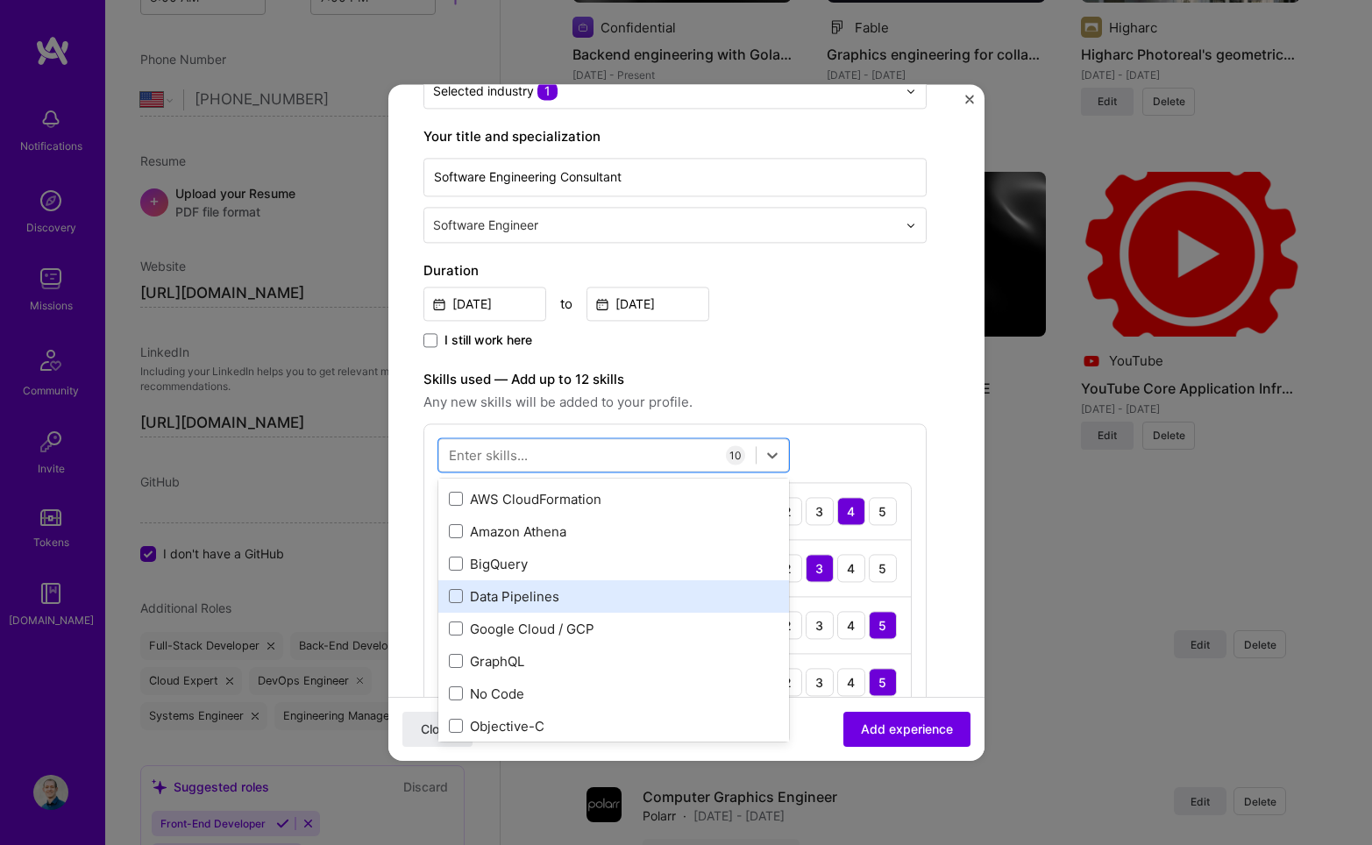
scroll to position [2342, 0]
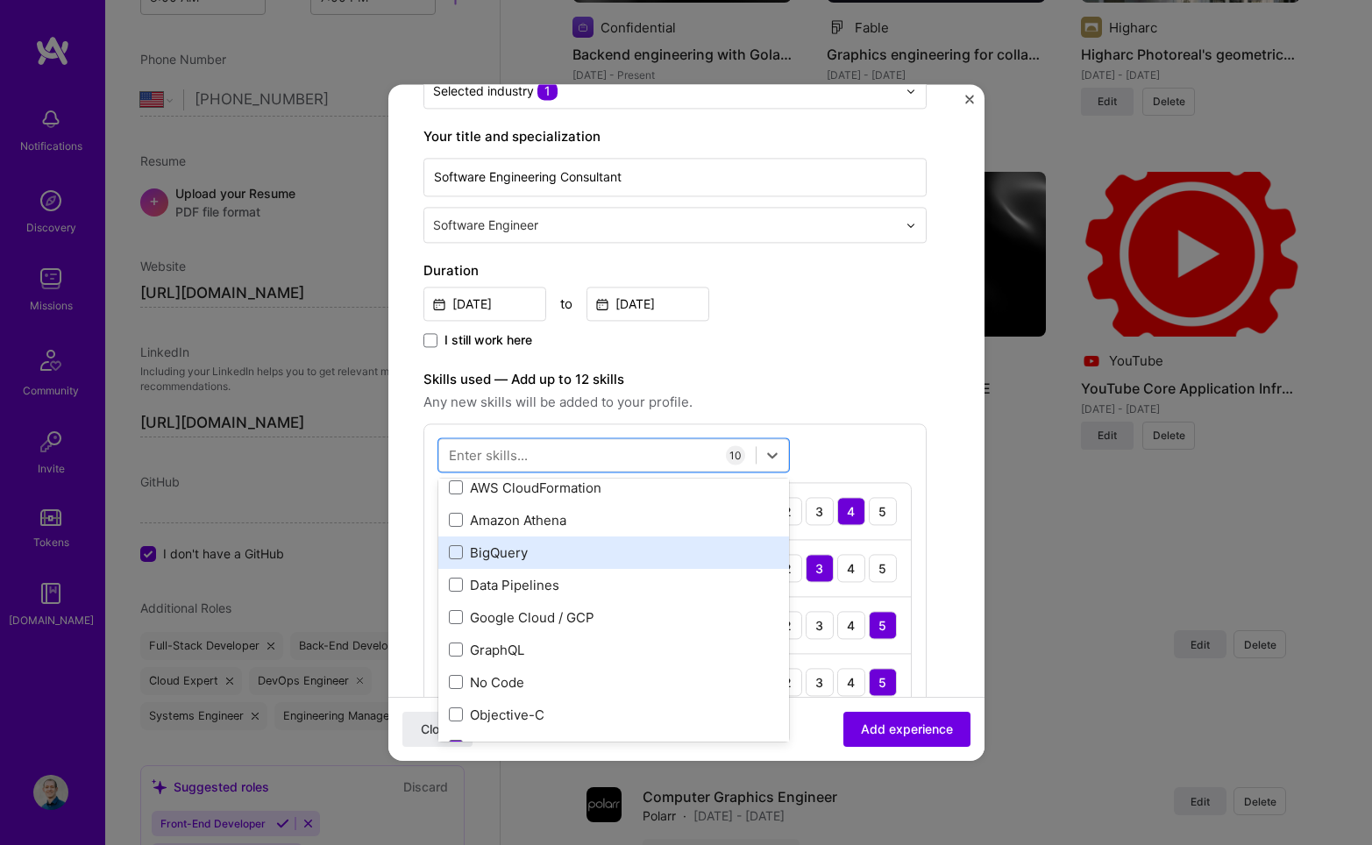
click at [523, 556] on div "BigQuery" at bounding box center [614, 553] width 330 height 18
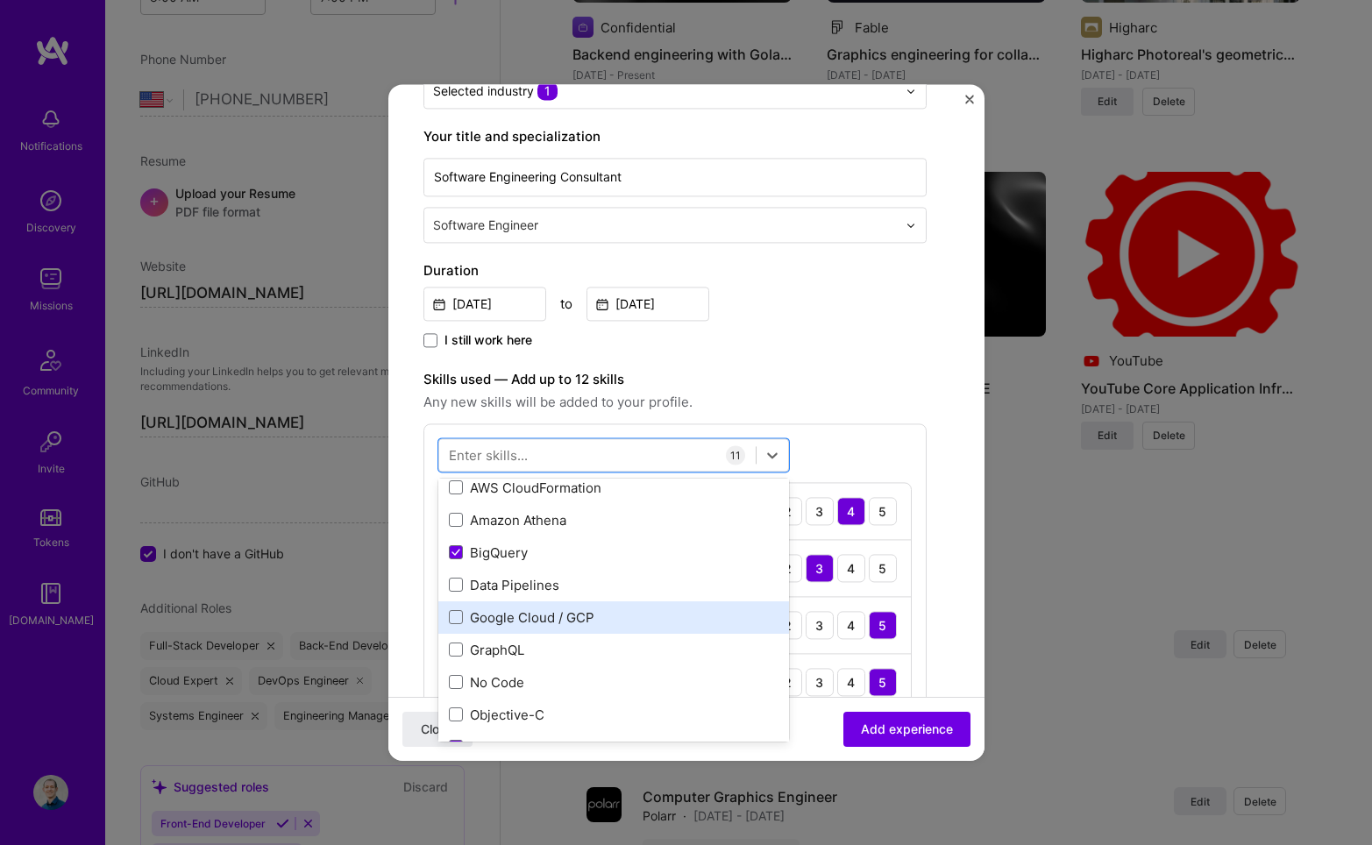
click at [608, 622] on div "Google Cloud / GCP" at bounding box center [614, 617] width 330 height 18
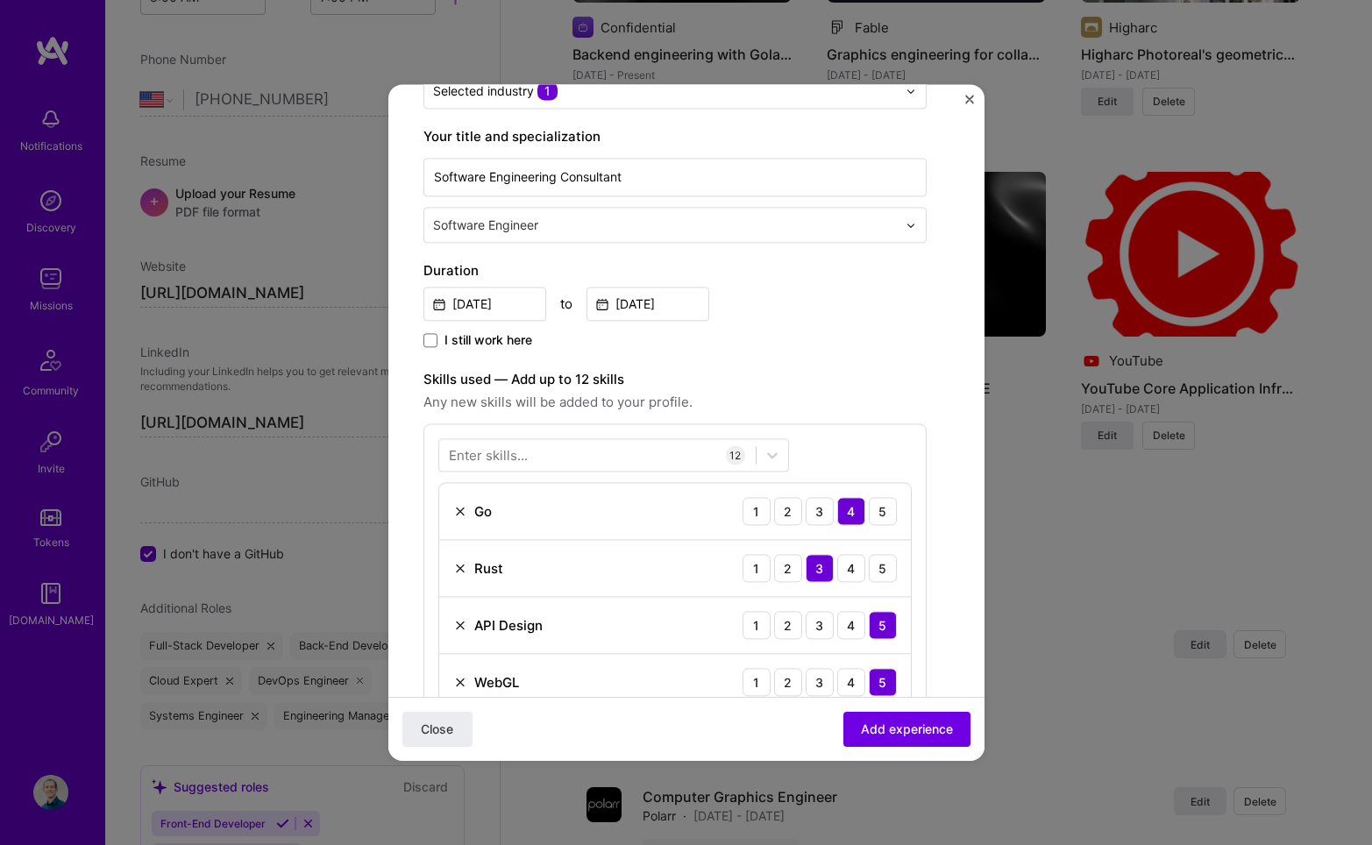
click at [844, 357] on div "Create a job experience Jobs help companies understand your past experience. Co…" at bounding box center [674, 751] width 503 height 1751
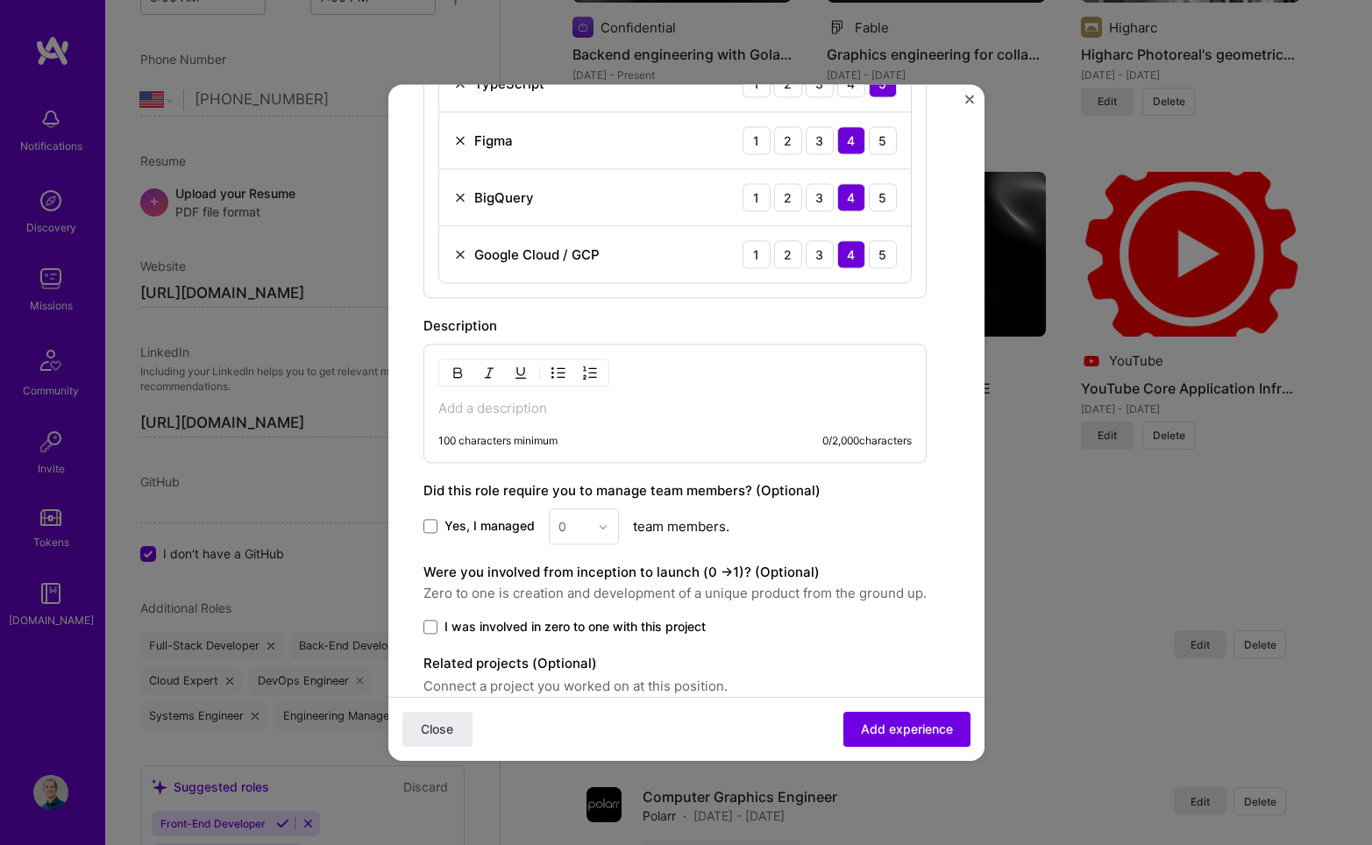
scroll to position [1209, 0]
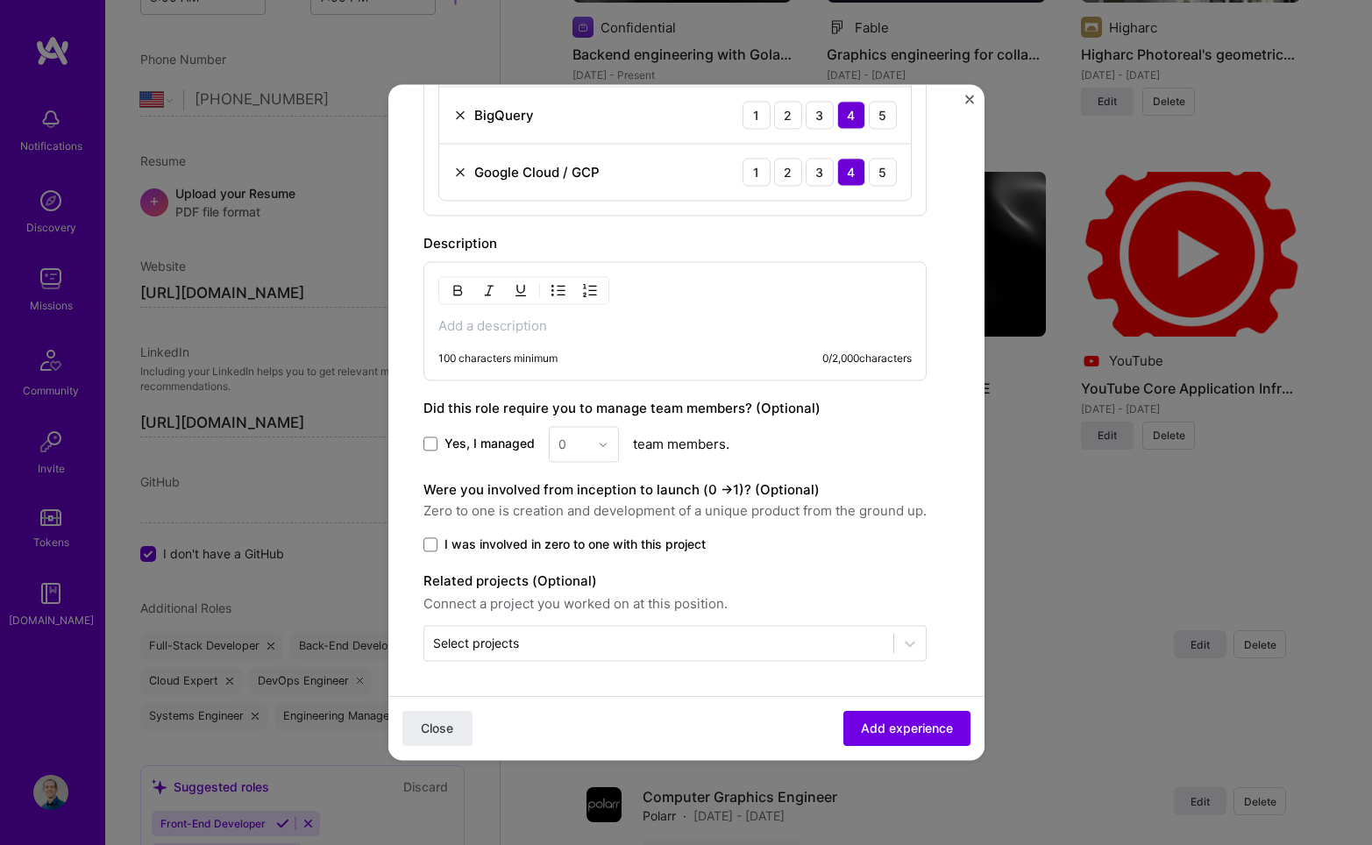
click at [565, 331] on p at bounding box center [674, 326] width 473 height 18
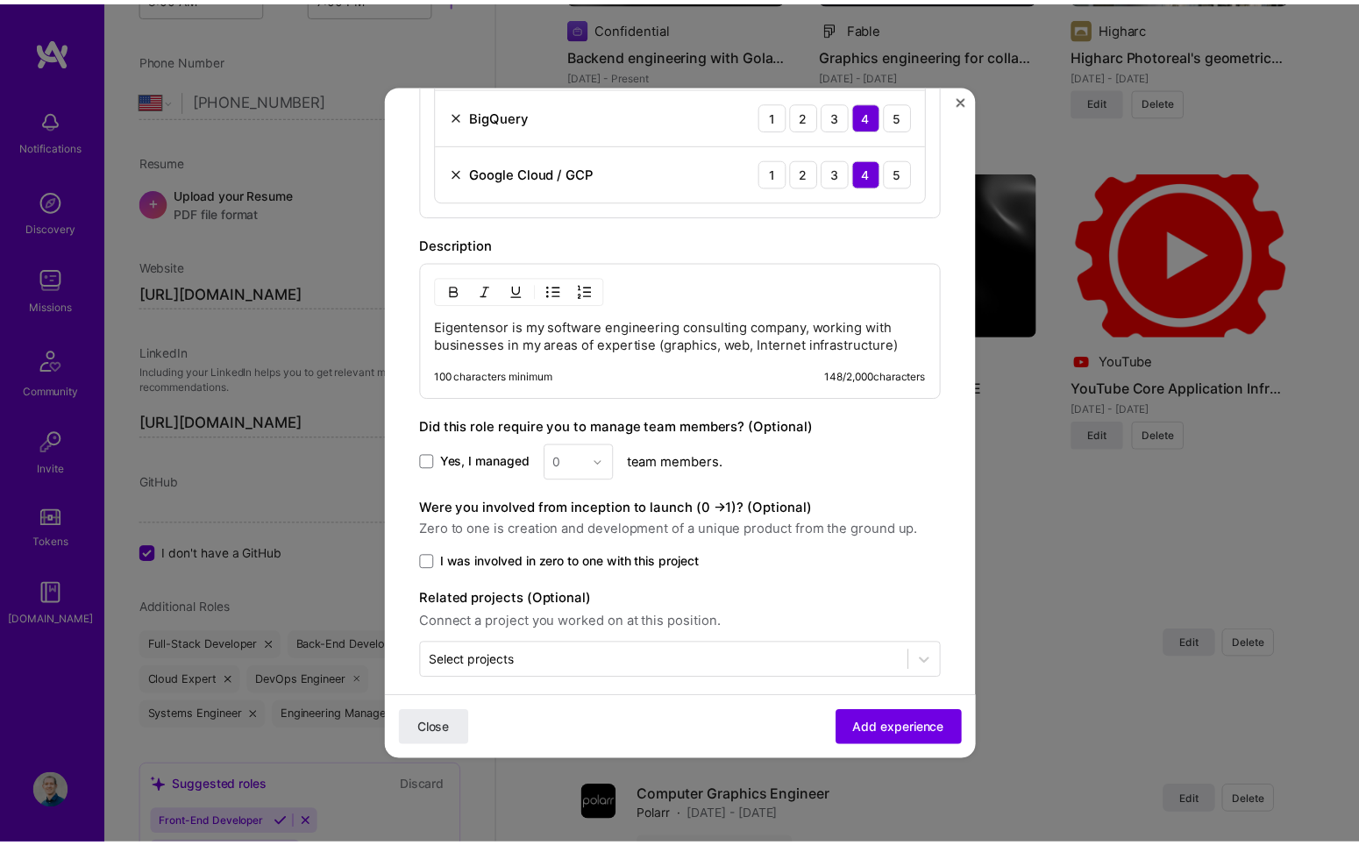
scroll to position [1227, 0]
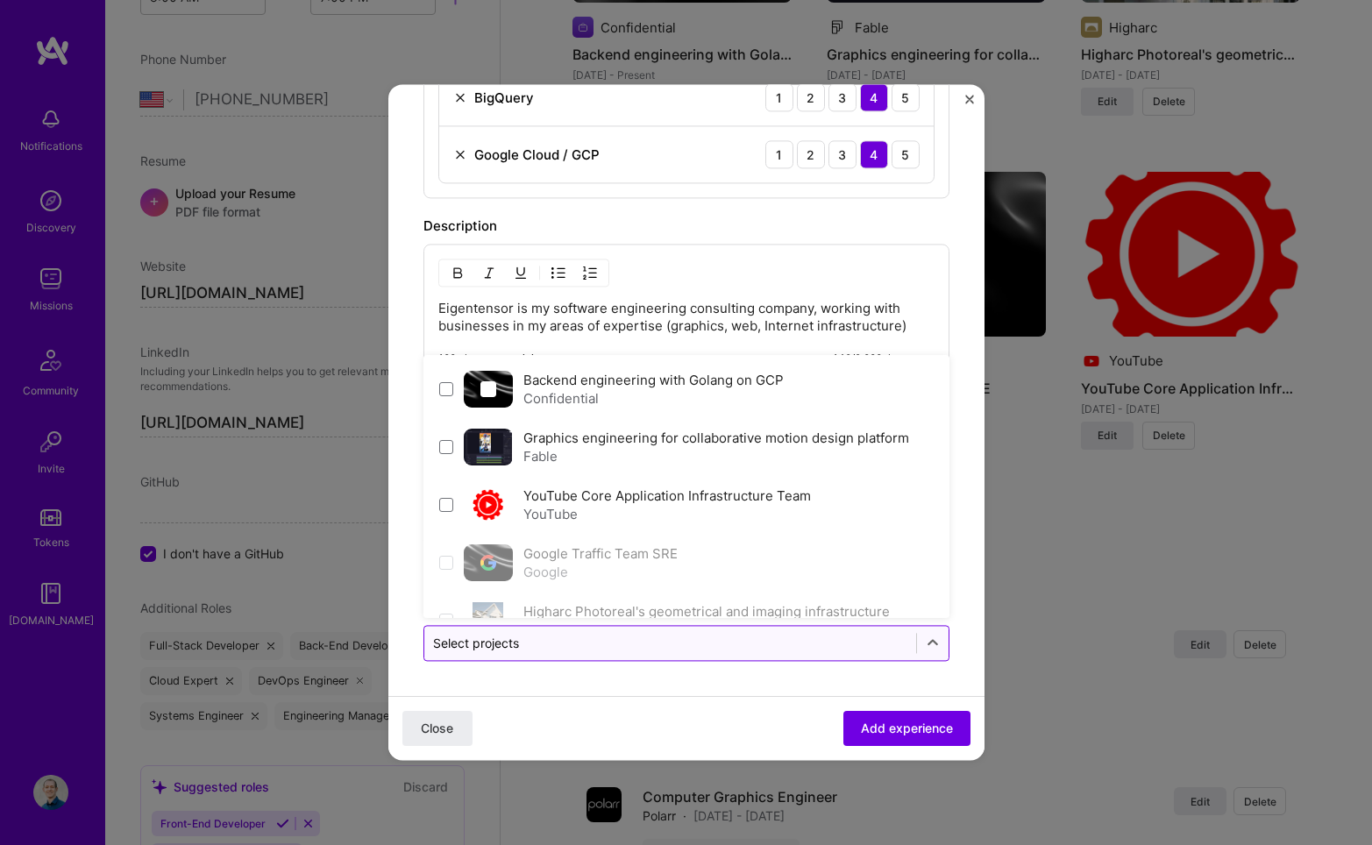
click at [822, 657] on div "Select projects" at bounding box center [670, 643] width 492 height 34
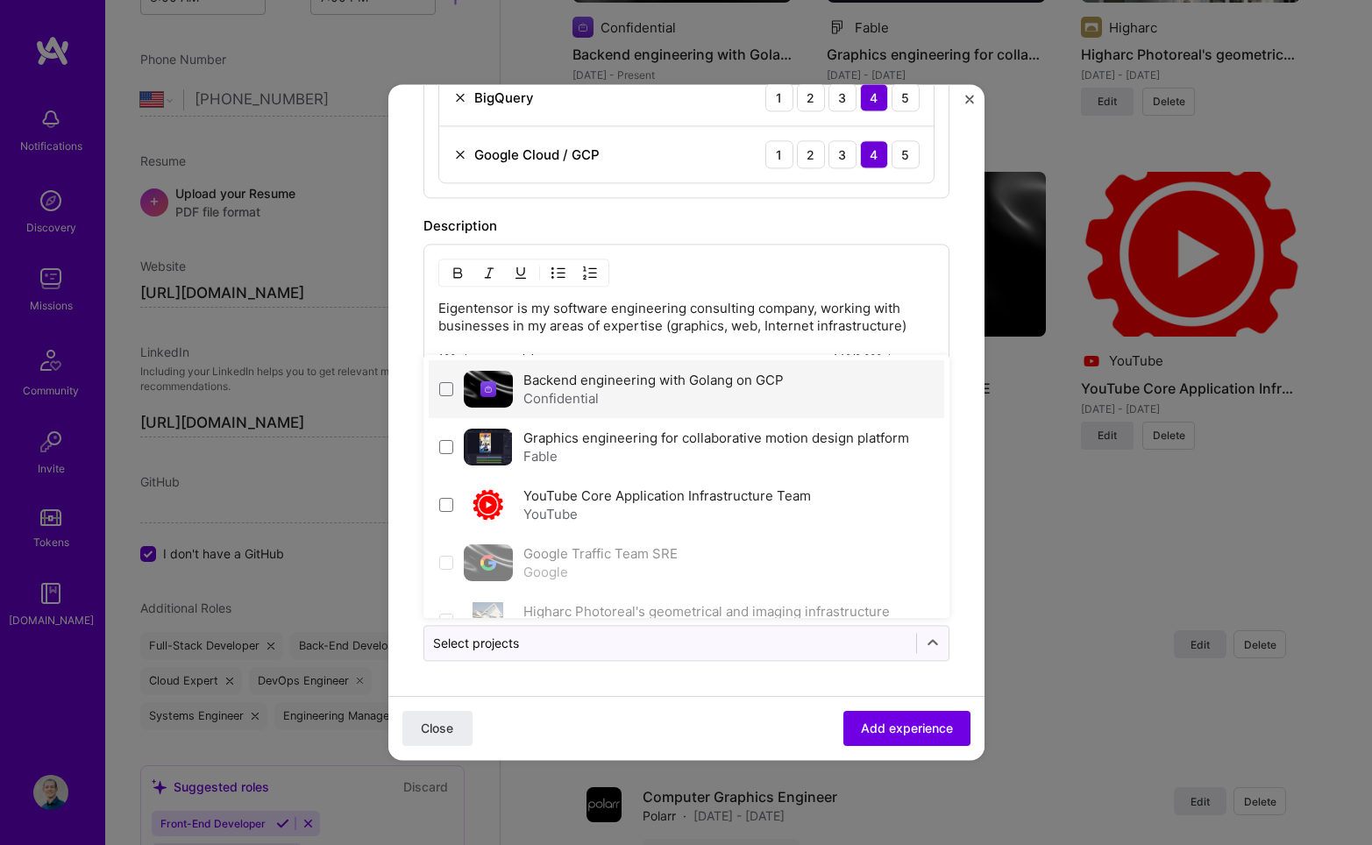
click at [699, 377] on label "Backend engineering with Golang on GCP" at bounding box center [653, 380] width 260 height 17
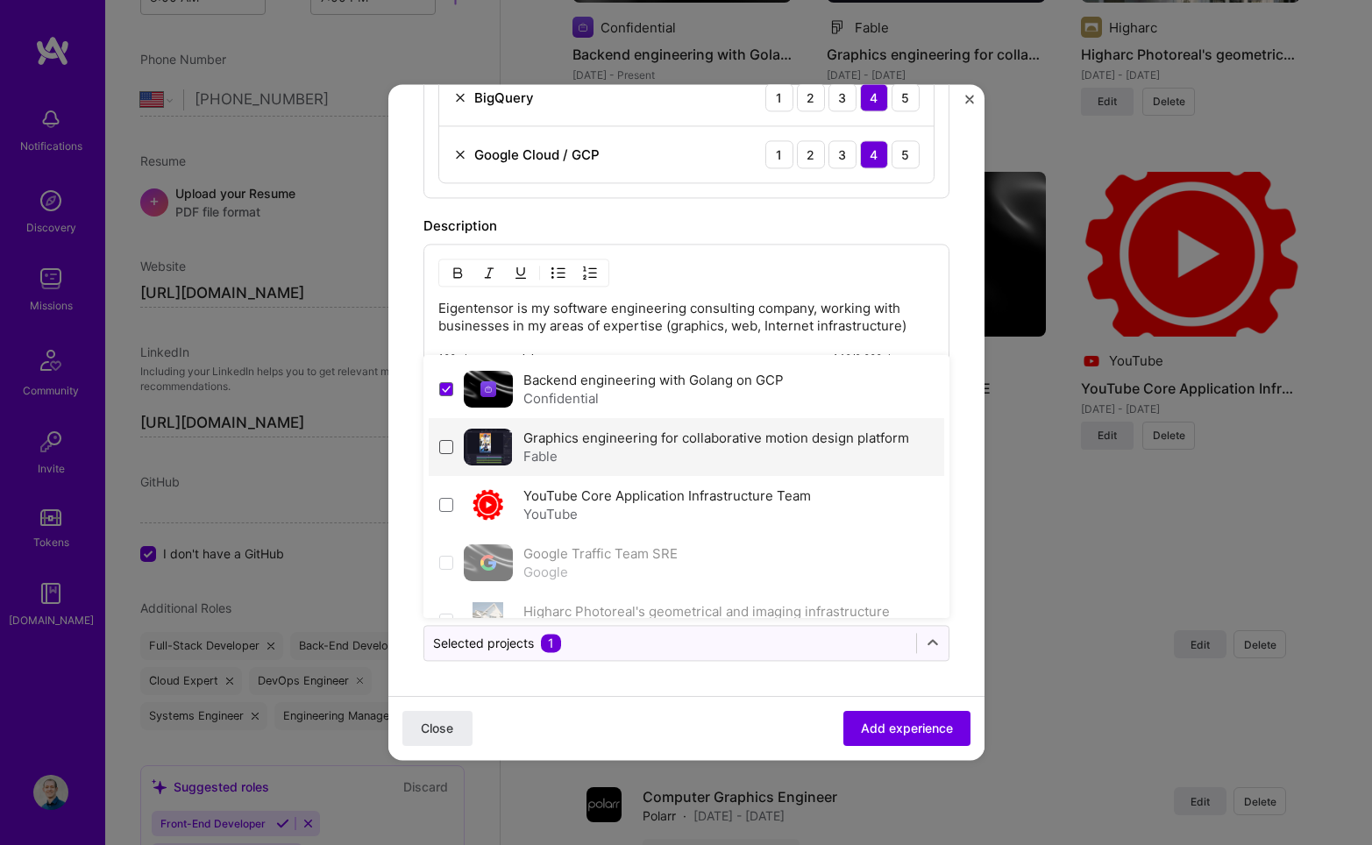
click at [442, 446] on span at bounding box center [446, 447] width 14 height 14
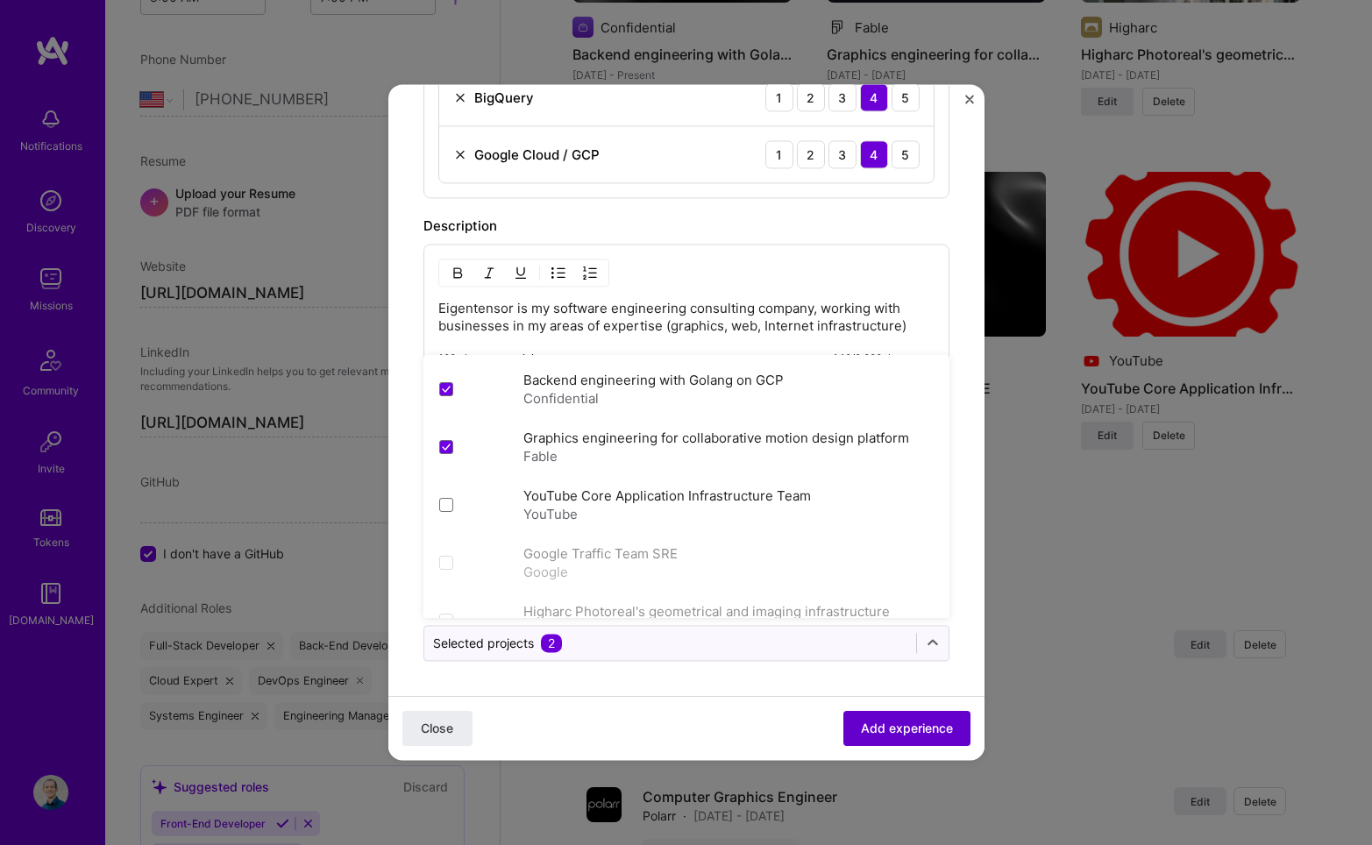
click at [887, 737] on span "Add experience" at bounding box center [907, 729] width 92 height 18
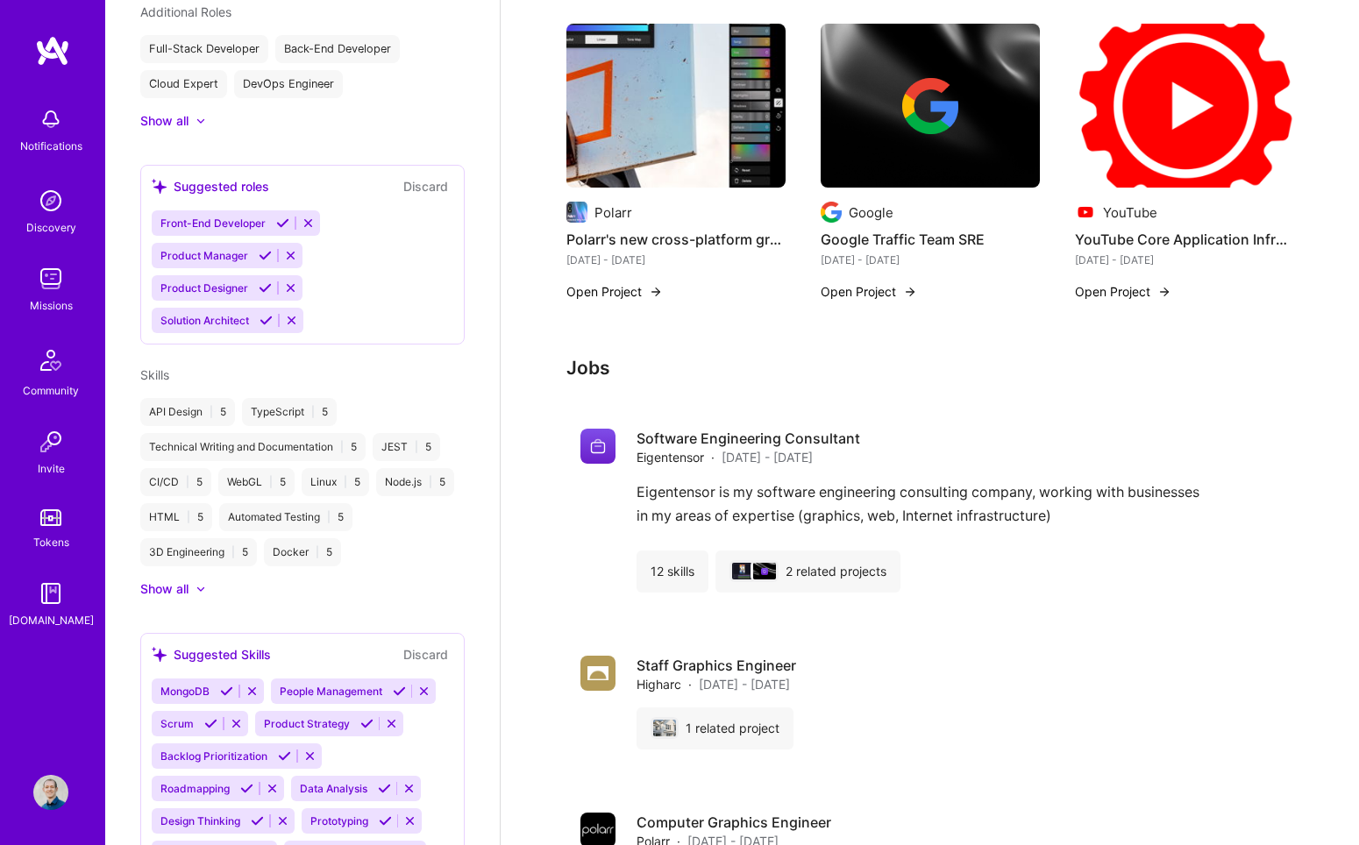
scroll to position [0, 0]
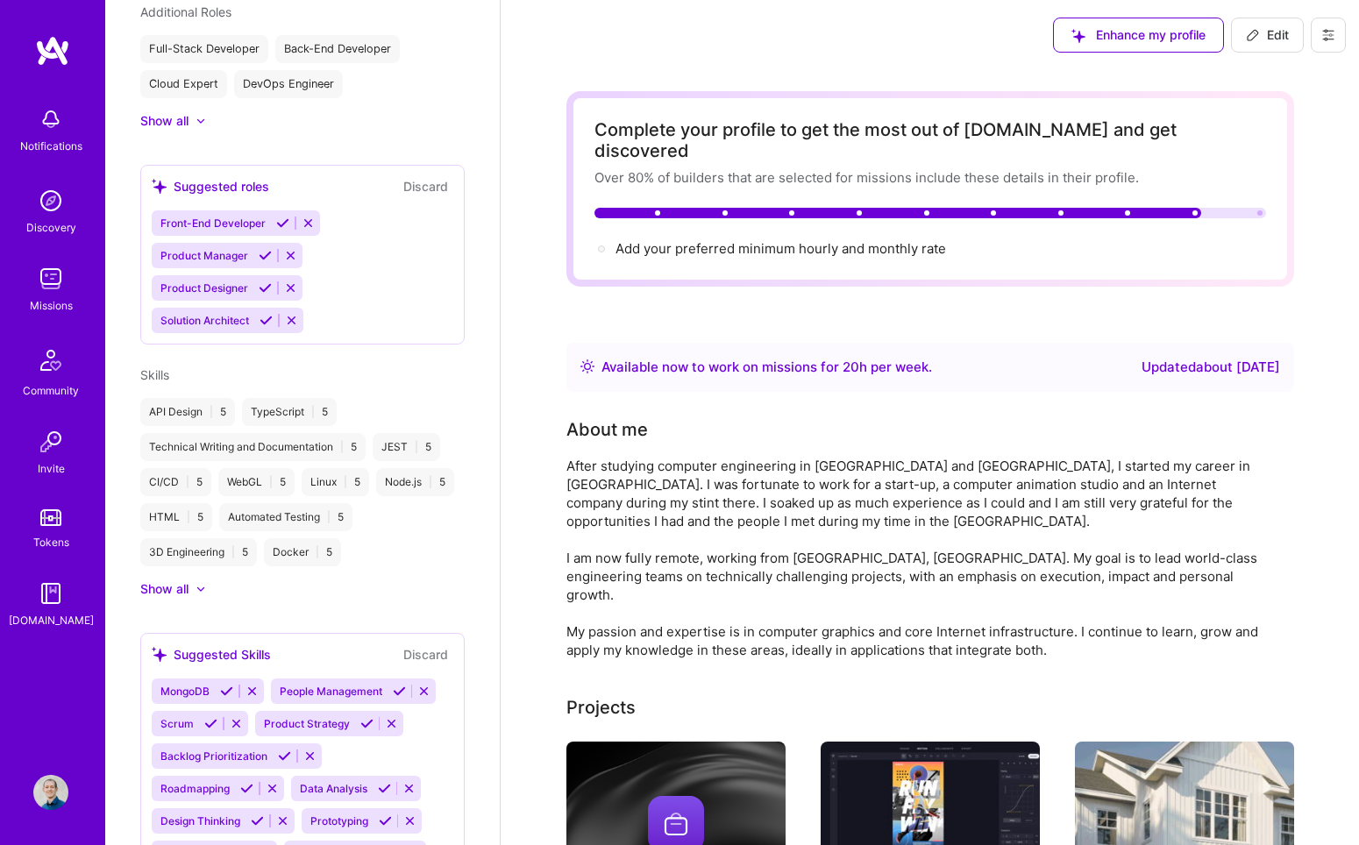
click at [1051, 42] on span "Edit" at bounding box center [1267, 35] width 43 height 18
select select "US"
select select "Right Now"
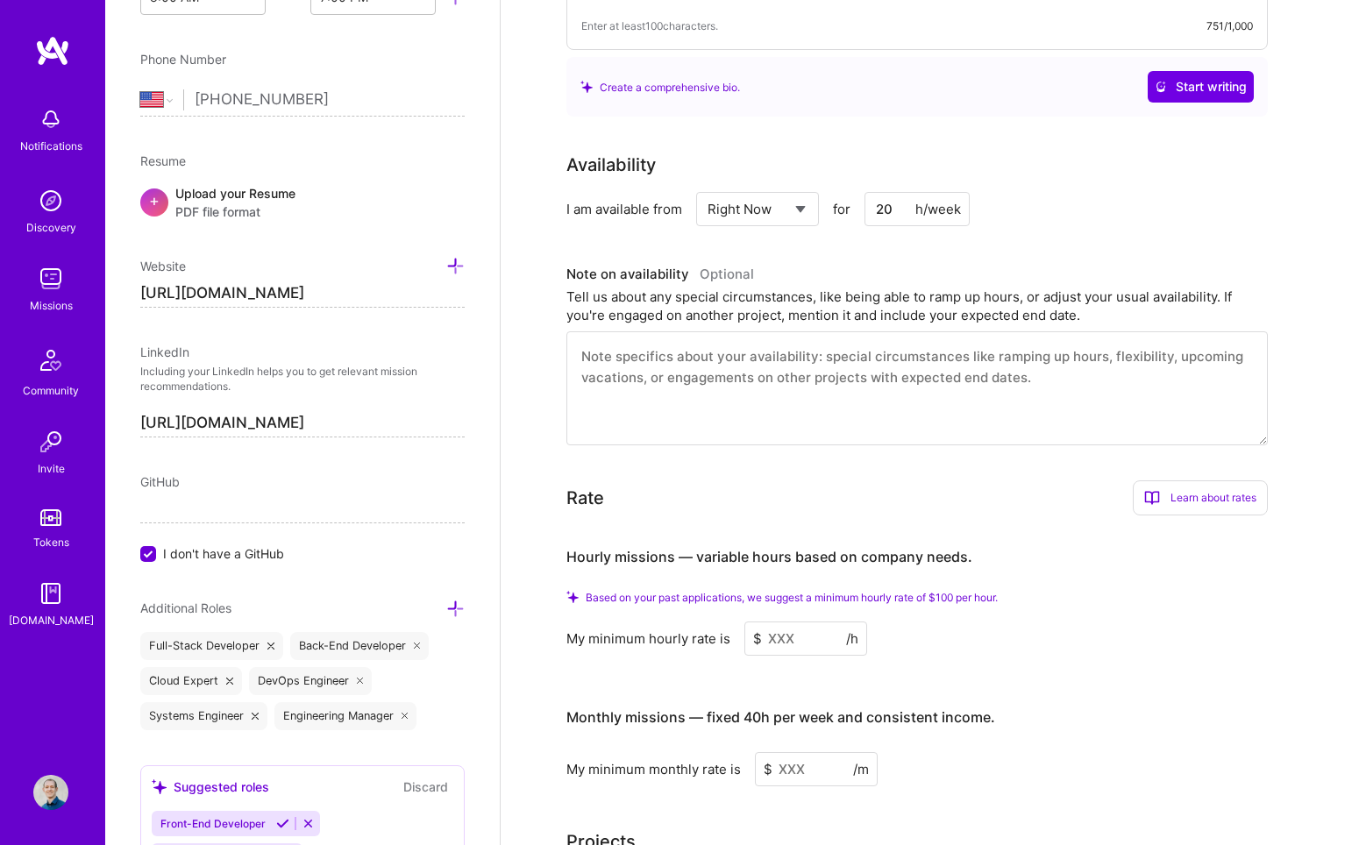
scroll to position [605, 0]
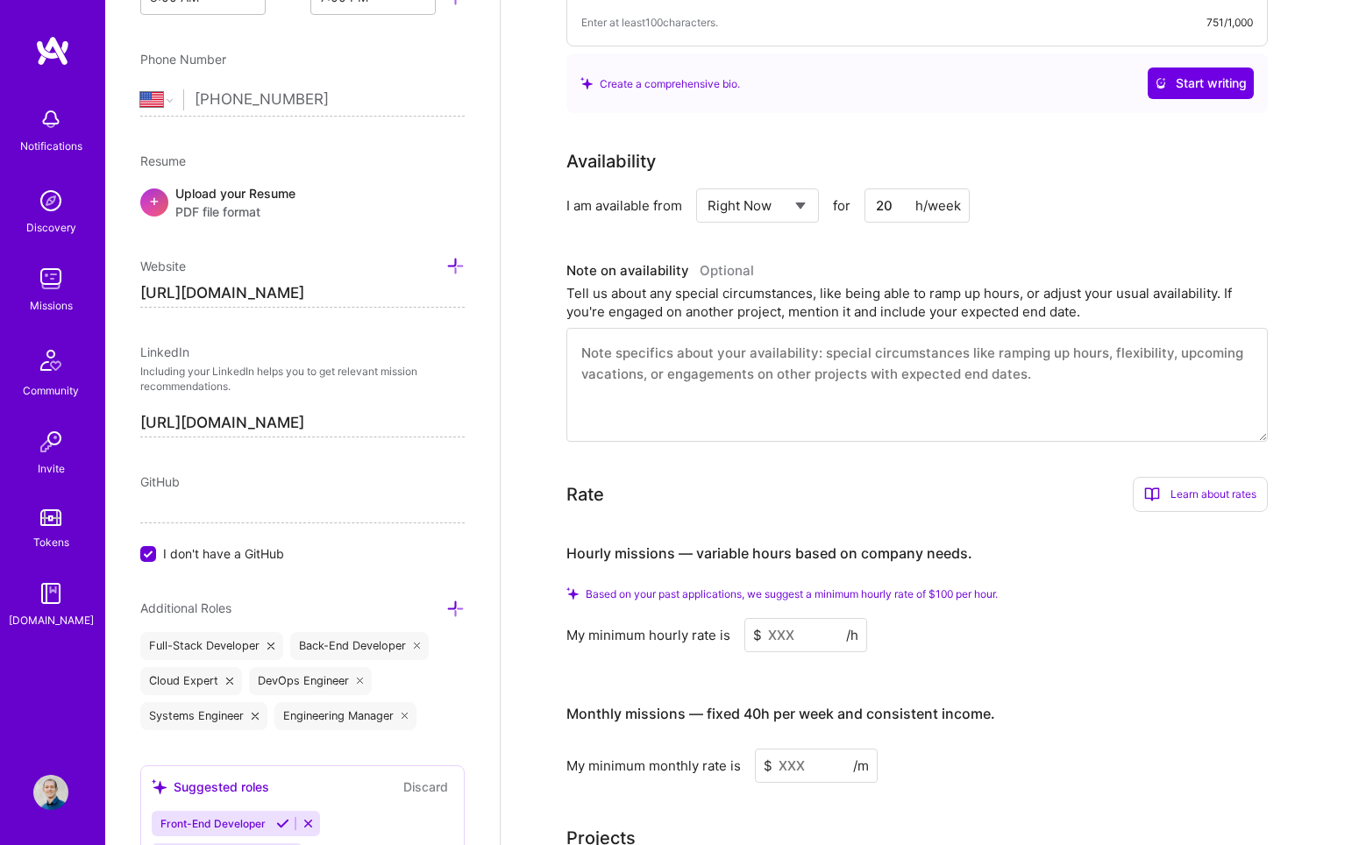
click at [798, 618] on input at bounding box center [805, 635] width 123 height 34
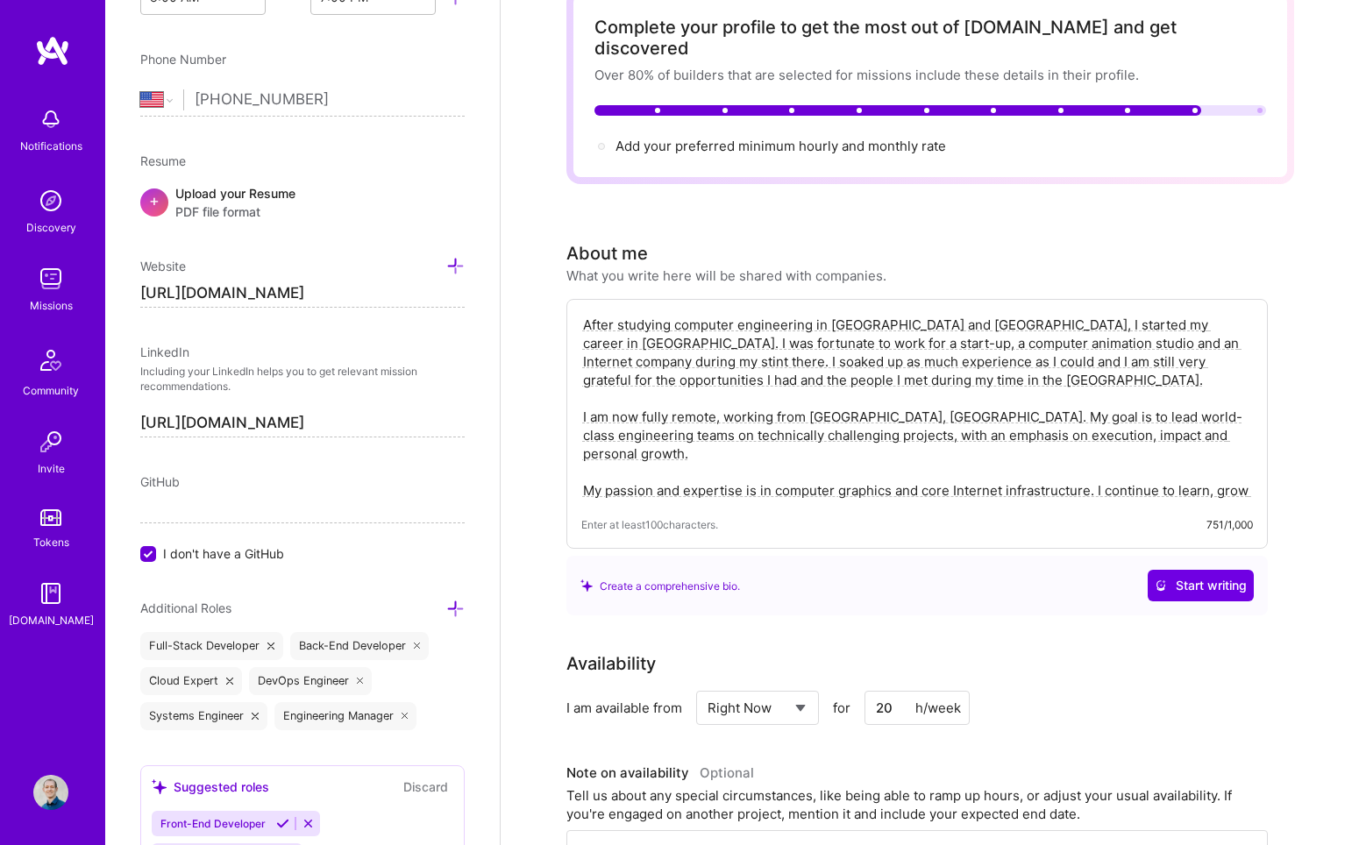
scroll to position [0, 0]
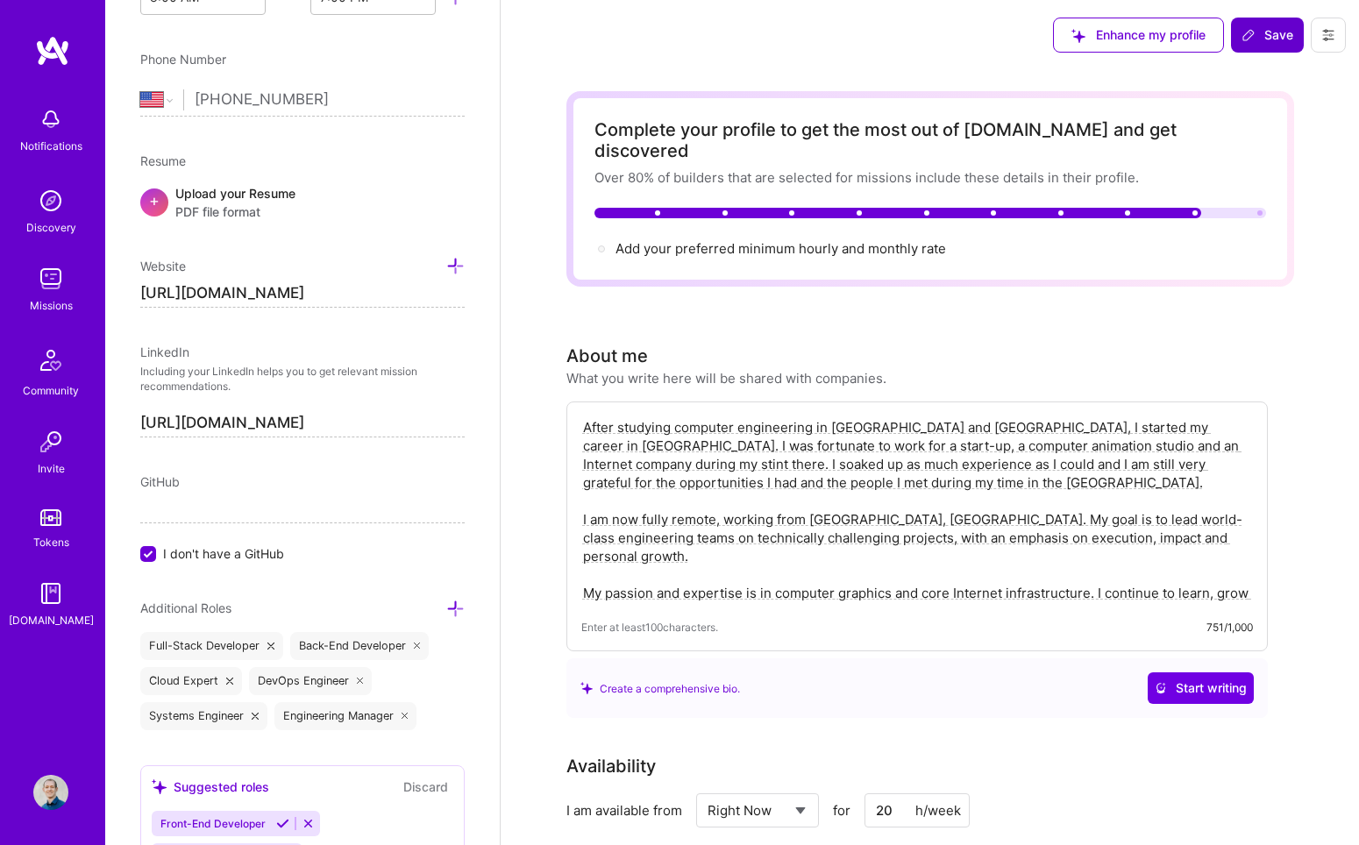
type input "150"
click at [1051, 30] on span "Save" at bounding box center [1267, 35] width 52 height 18
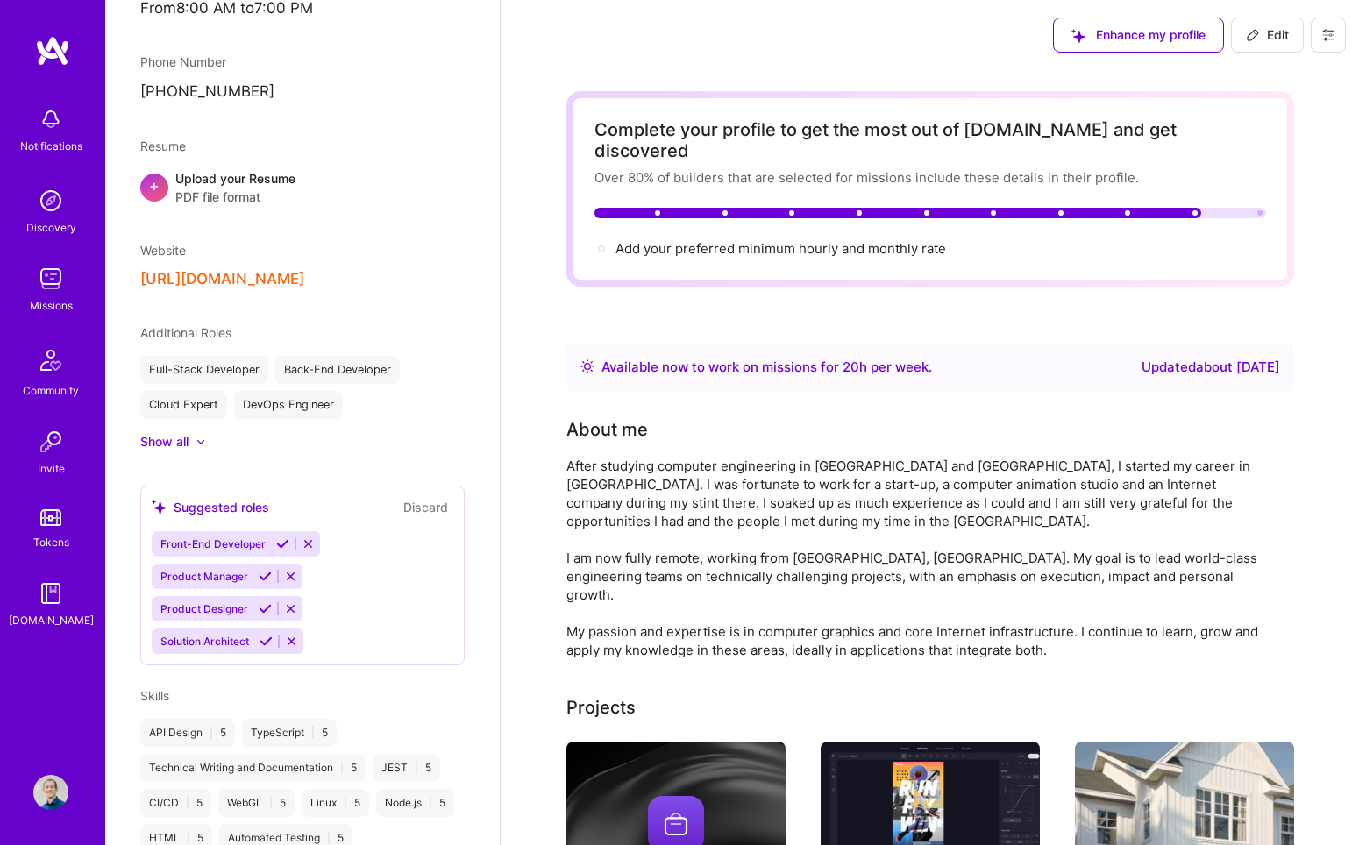
click at [1051, 34] on icon at bounding box center [1253, 35] width 14 height 14
select select "US"
select select "Right Now"
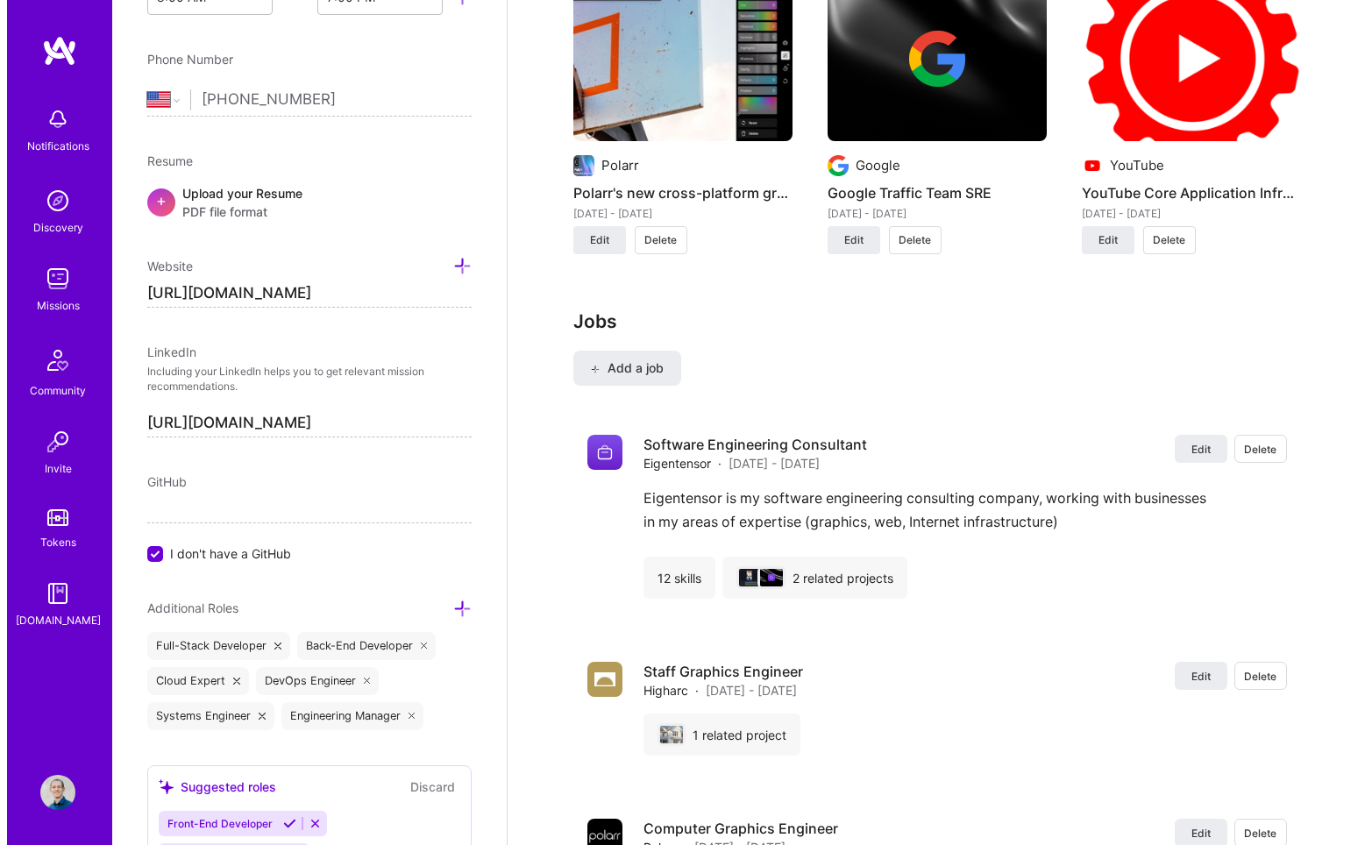
scroll to position [1989, 0]
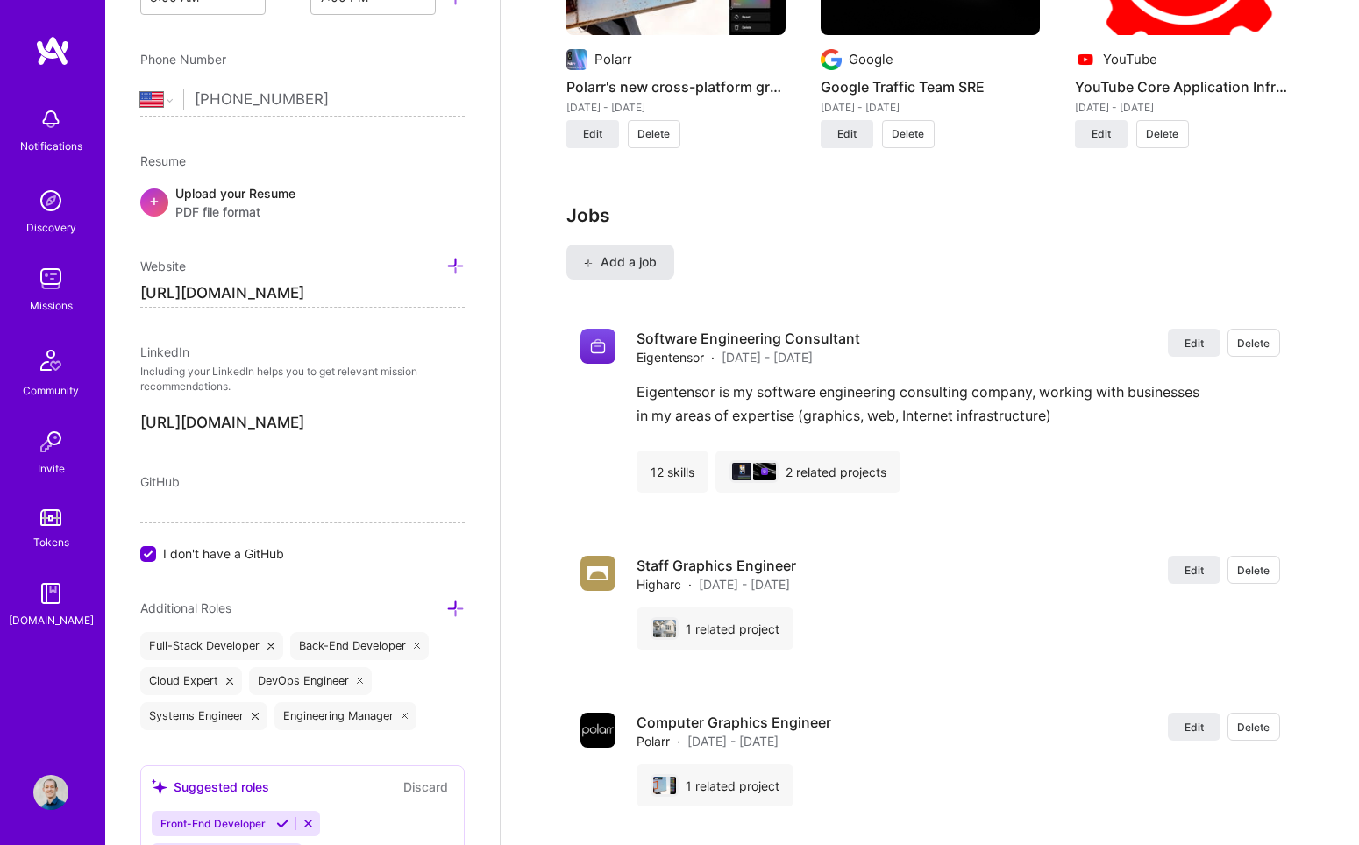
click at [648, 253] on span "Add a job" at bounding box center [620, 262] width 73 height 18
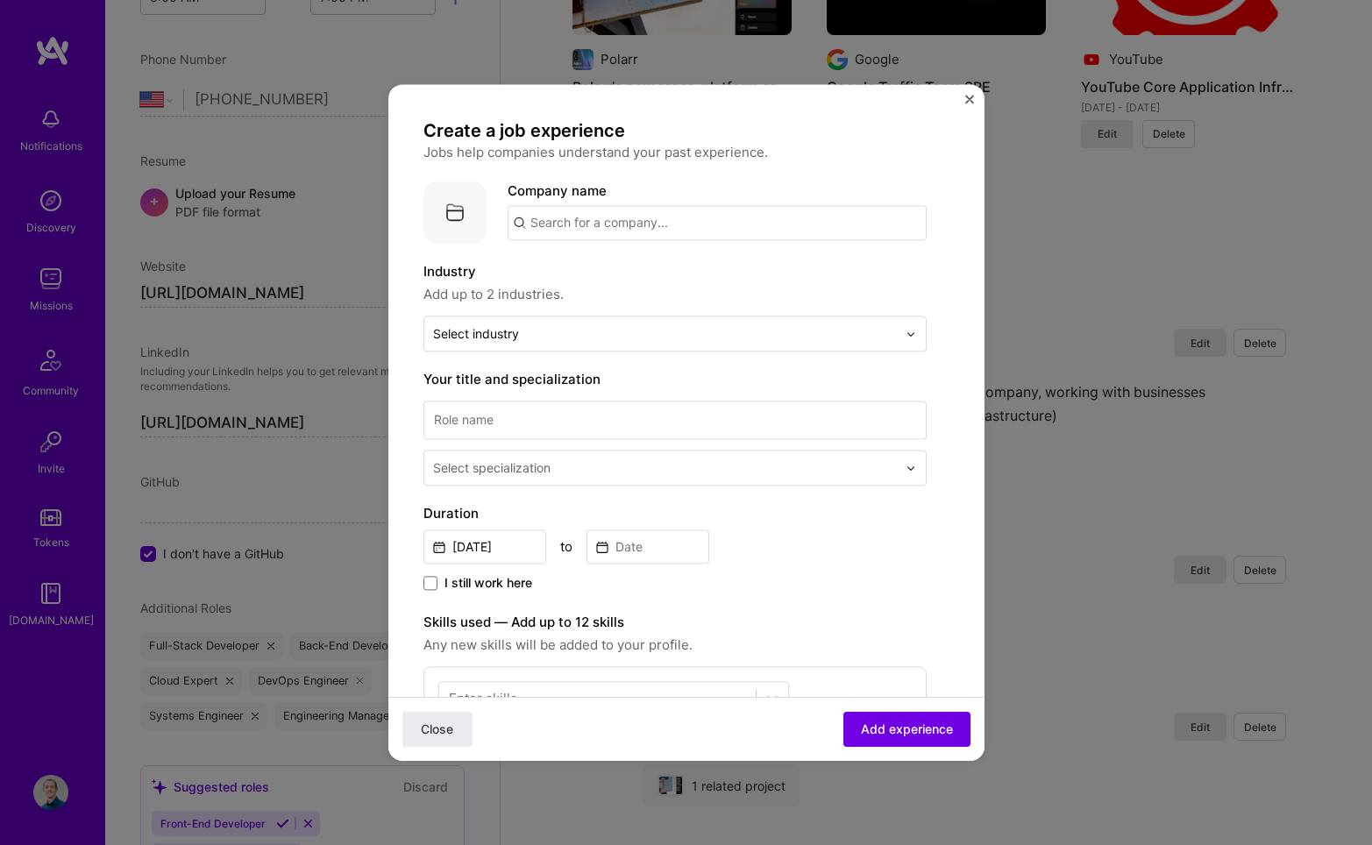
click at [626, 233] on input "text" at bounding box center [717, 222] width 419 height 35
click at [607, 272] on span "[DOMAIN_NAME]" at bounding box center [613, 267] width 106 height 18
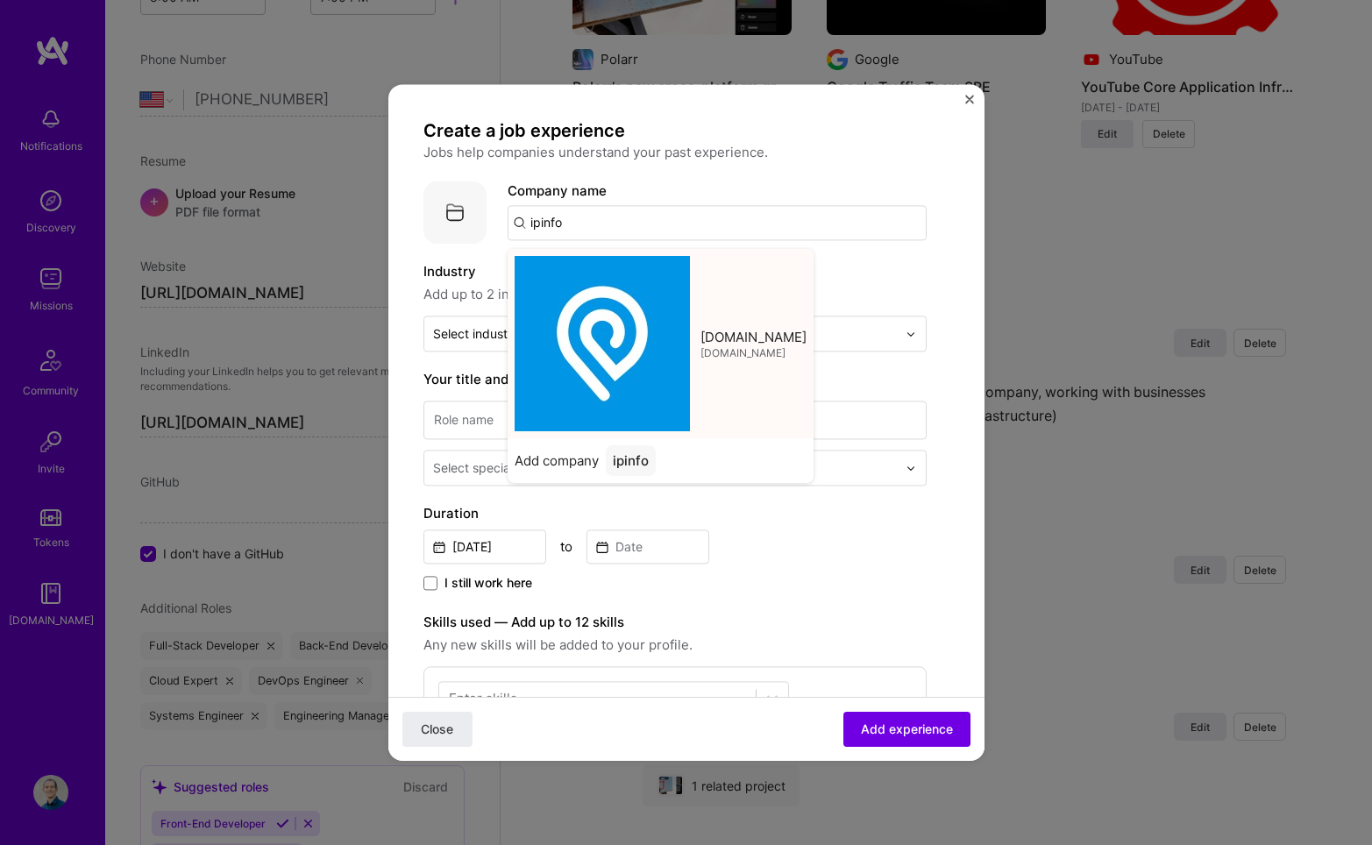
type input "[DOMAIN_NAME]"
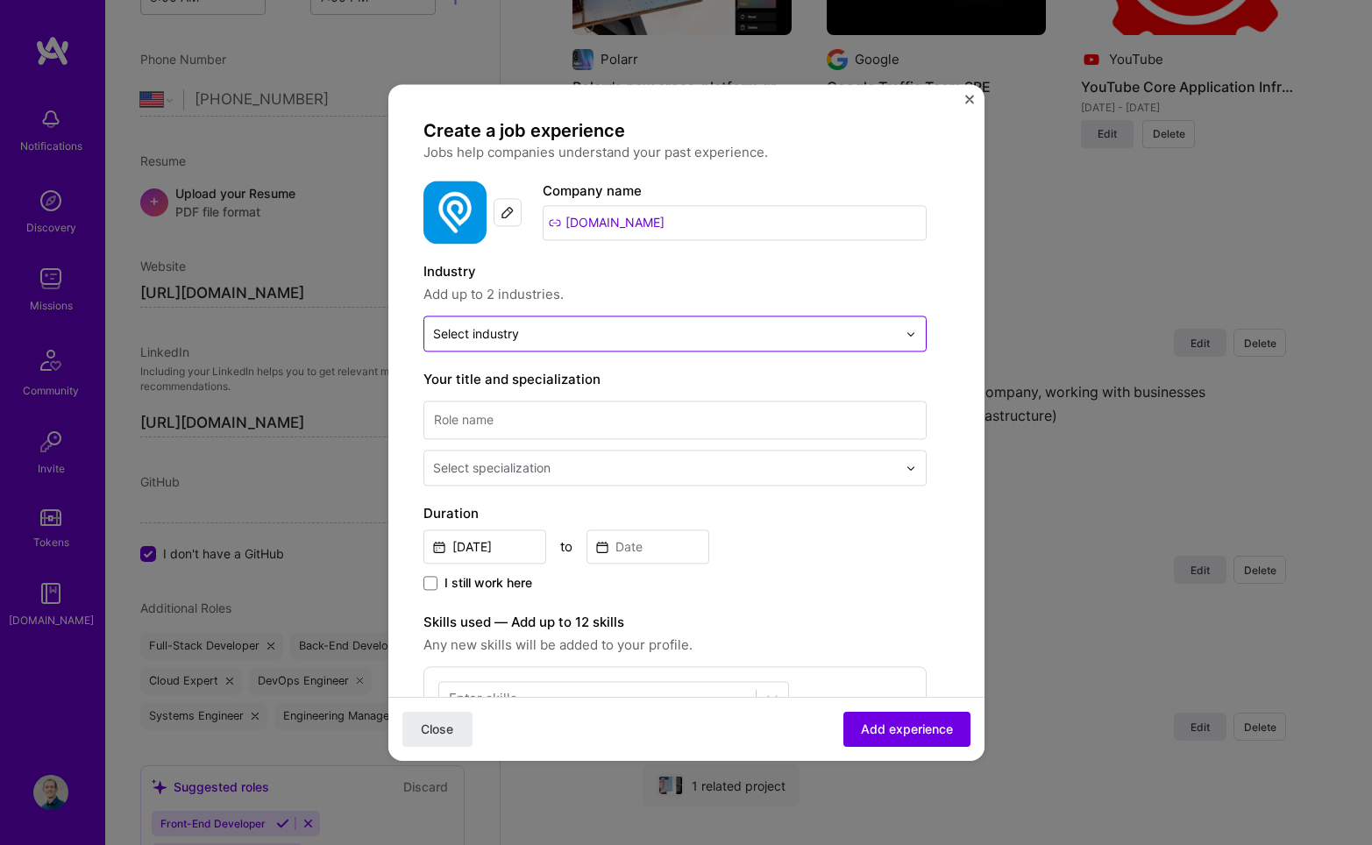
click at [574, 333] on input "text" at bounding box center [665, 333] width 464 height 18
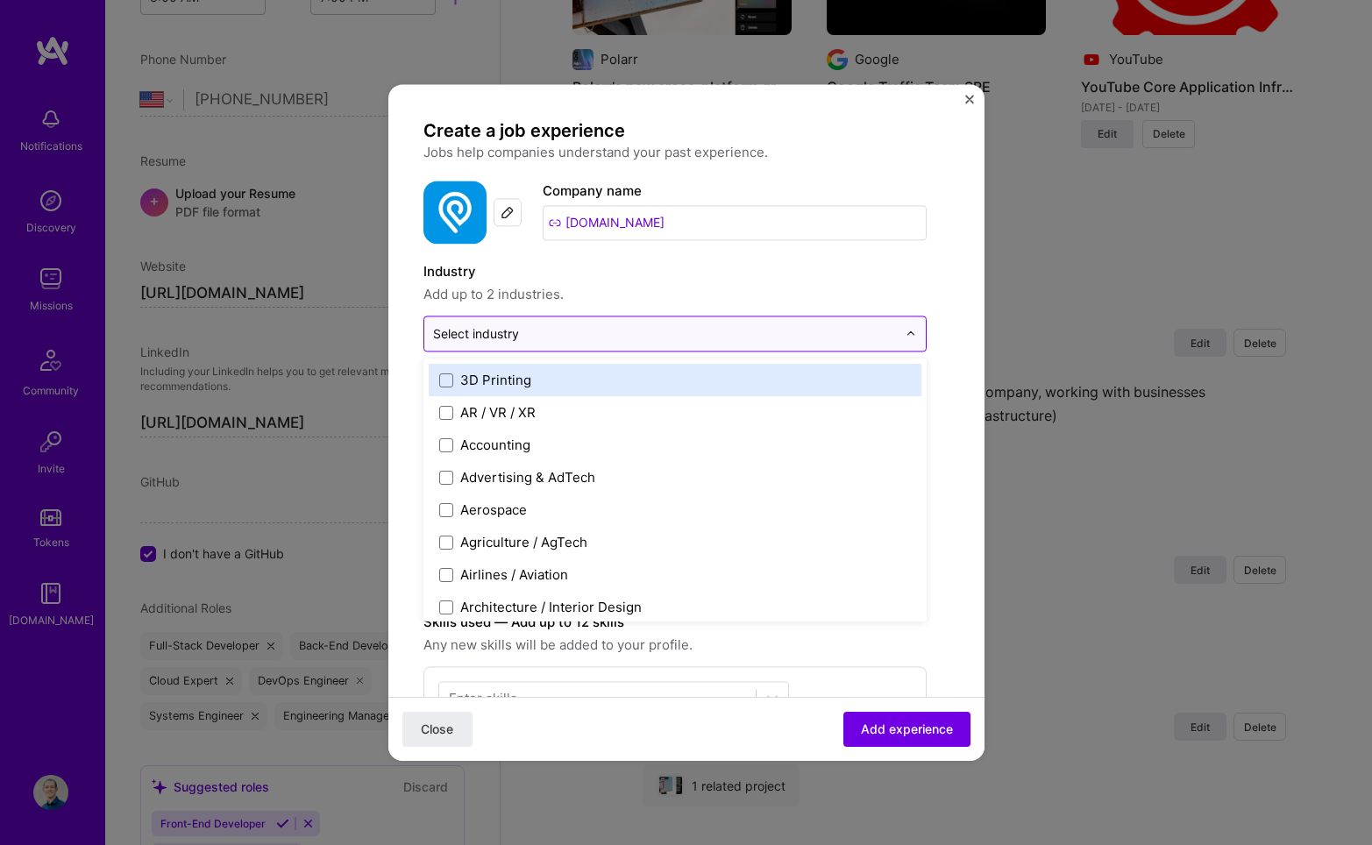
type input "a"
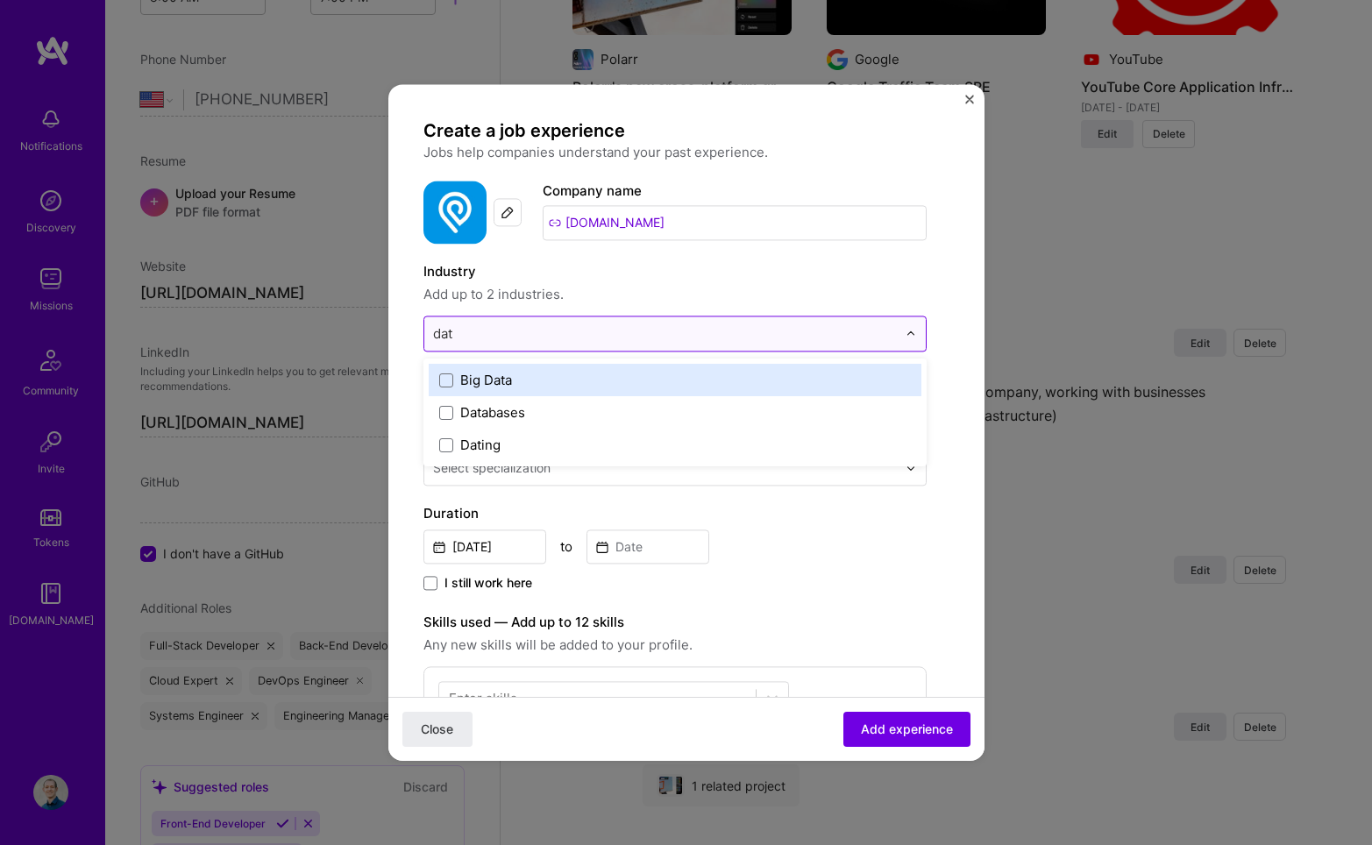
type input "data"
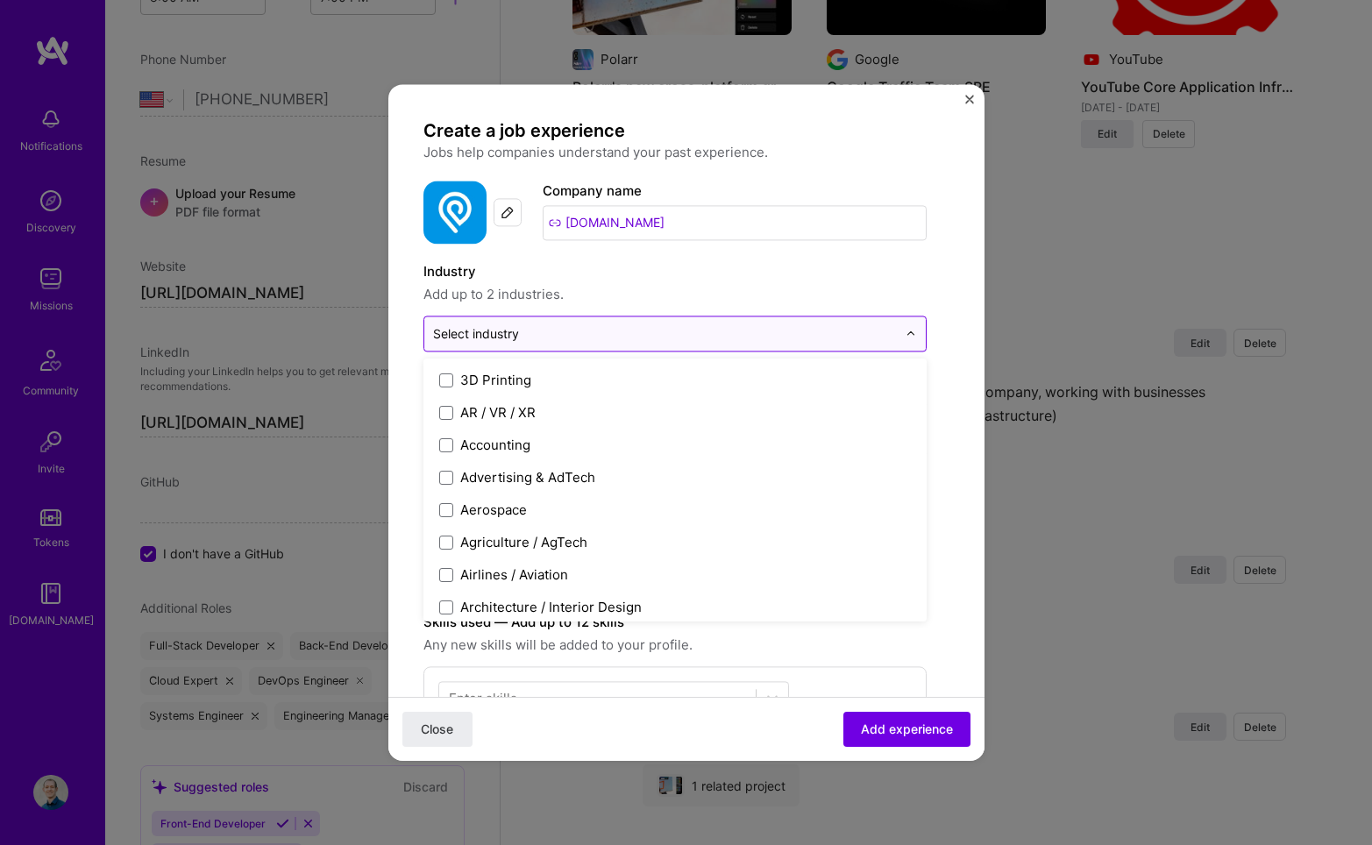
type input "D"
type input "d"
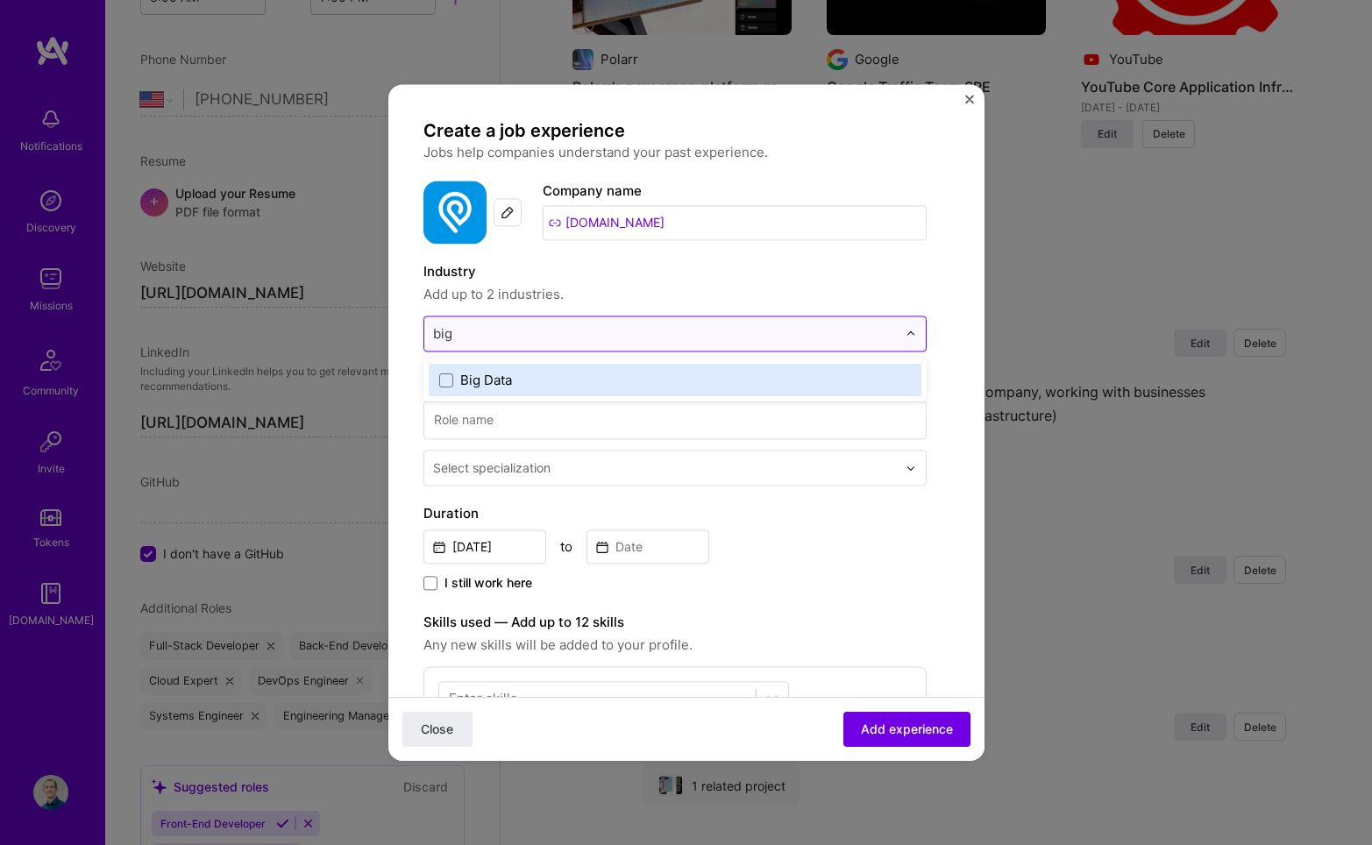
type input "big d"
click at [507, 388] on div "Big Data" at bounding box center [486, 380] width 52 height 18
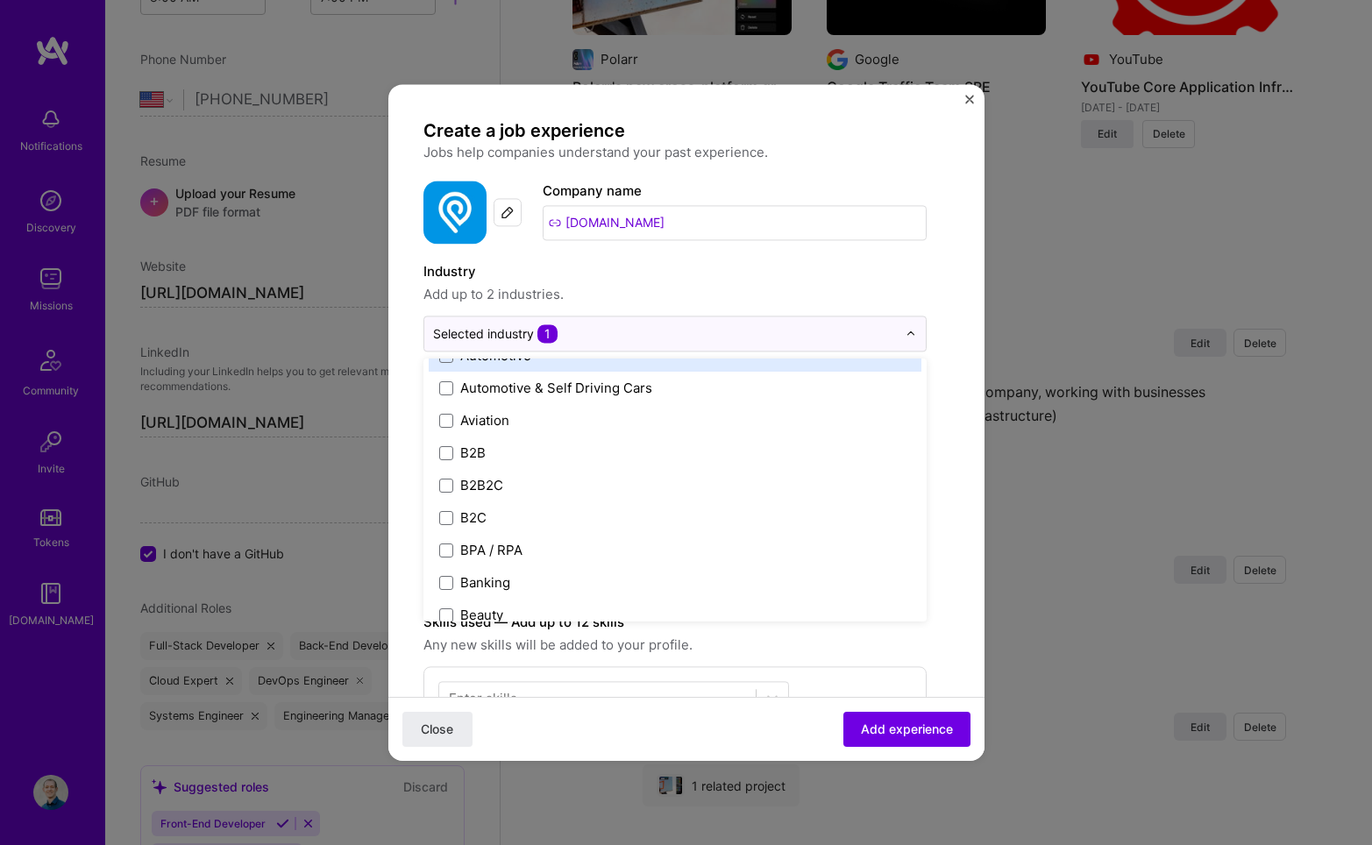
scroll to position [429, 0]
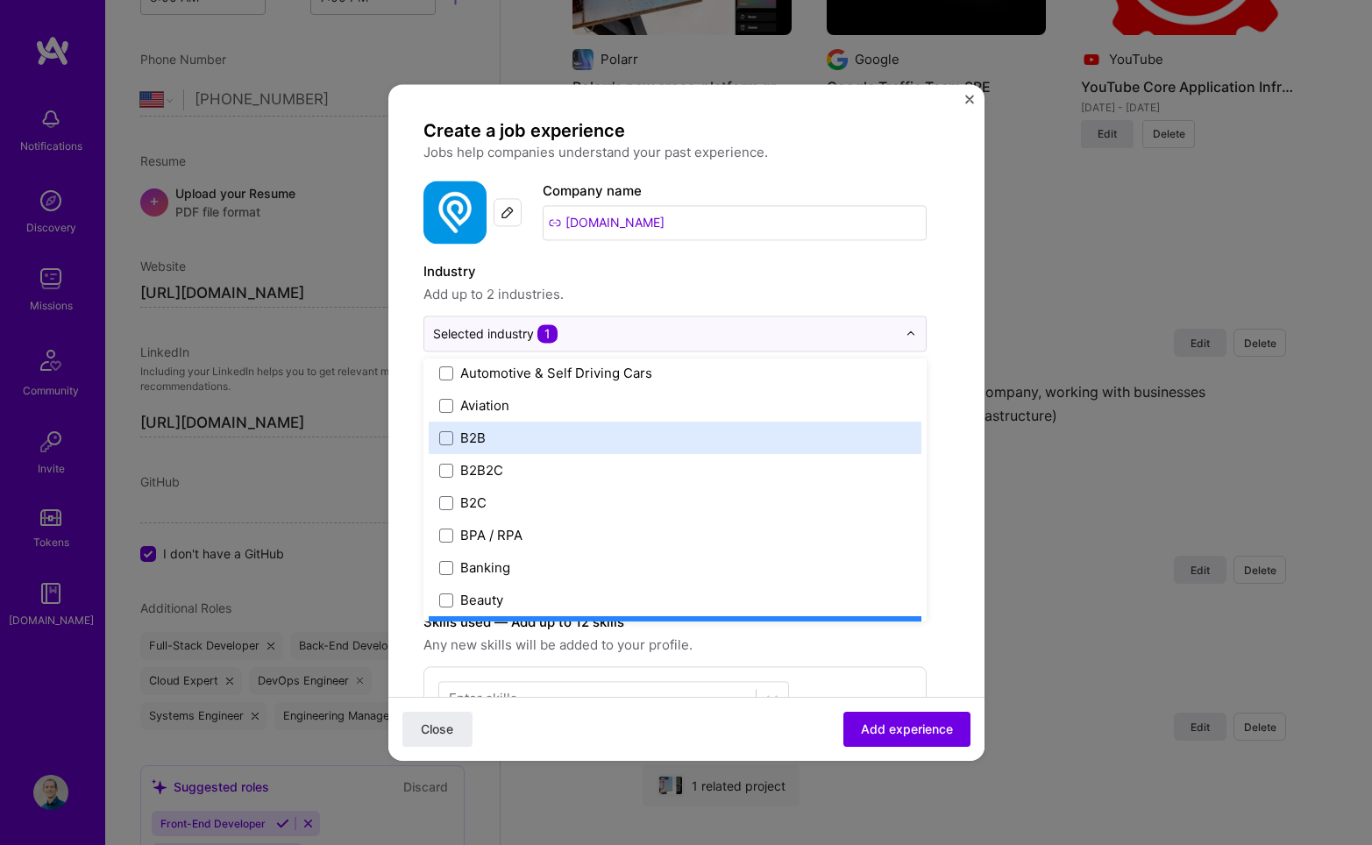
click at [466, 430] on div "B2B" at bounding box center [472, 438] width 25 height 18
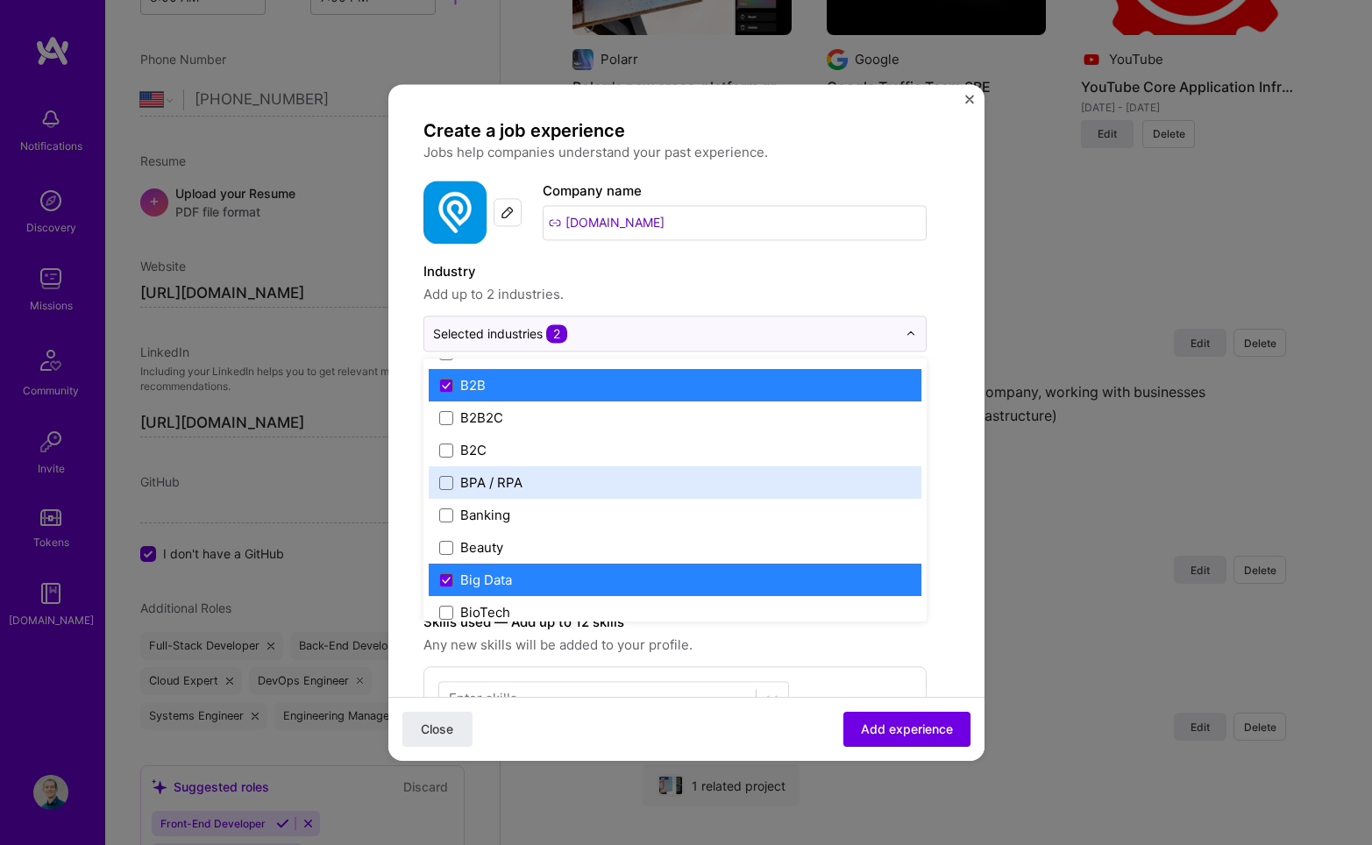
scroll to position [482, 0]
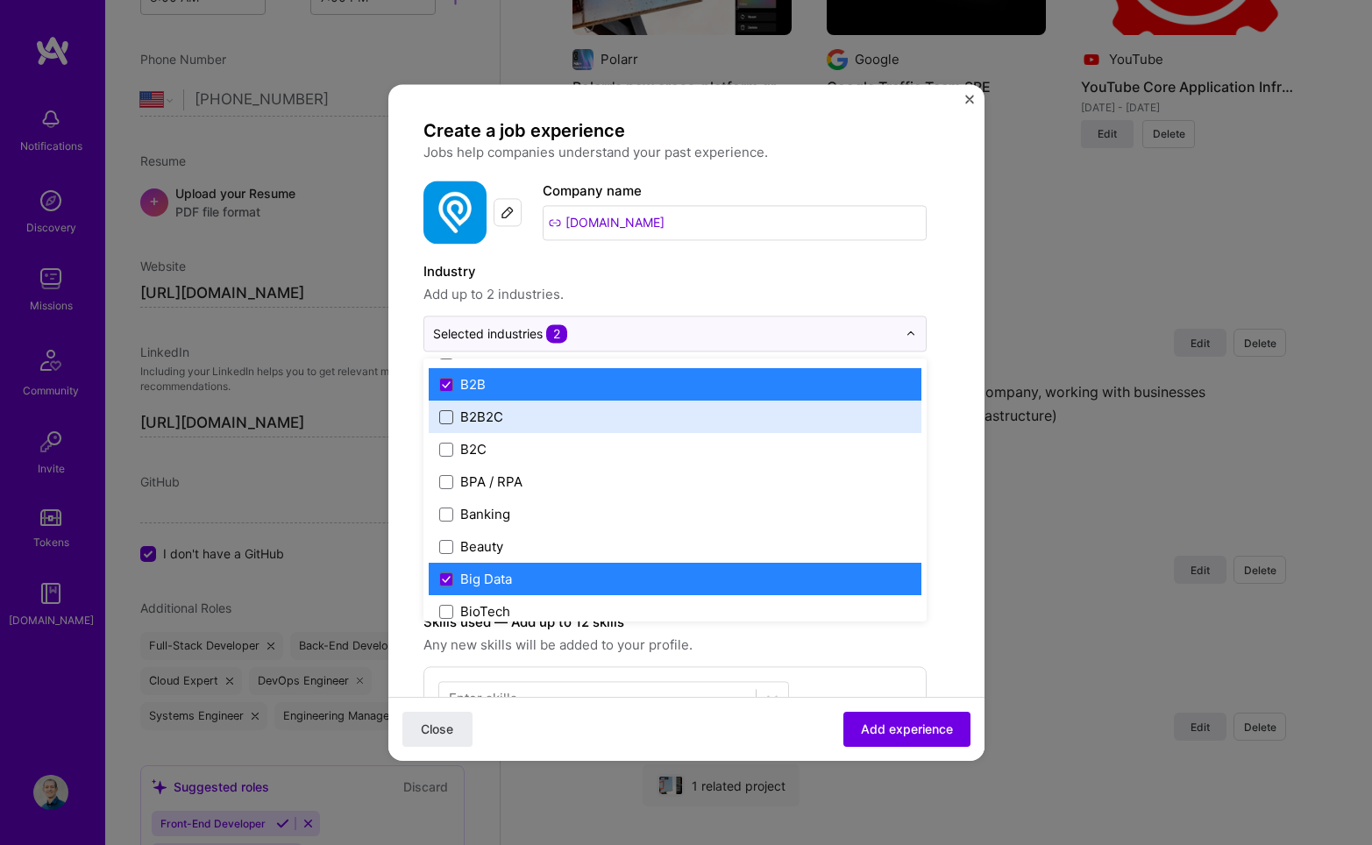
click at [447, 415] on span at bounding box center [446, 417] width 14 height 14
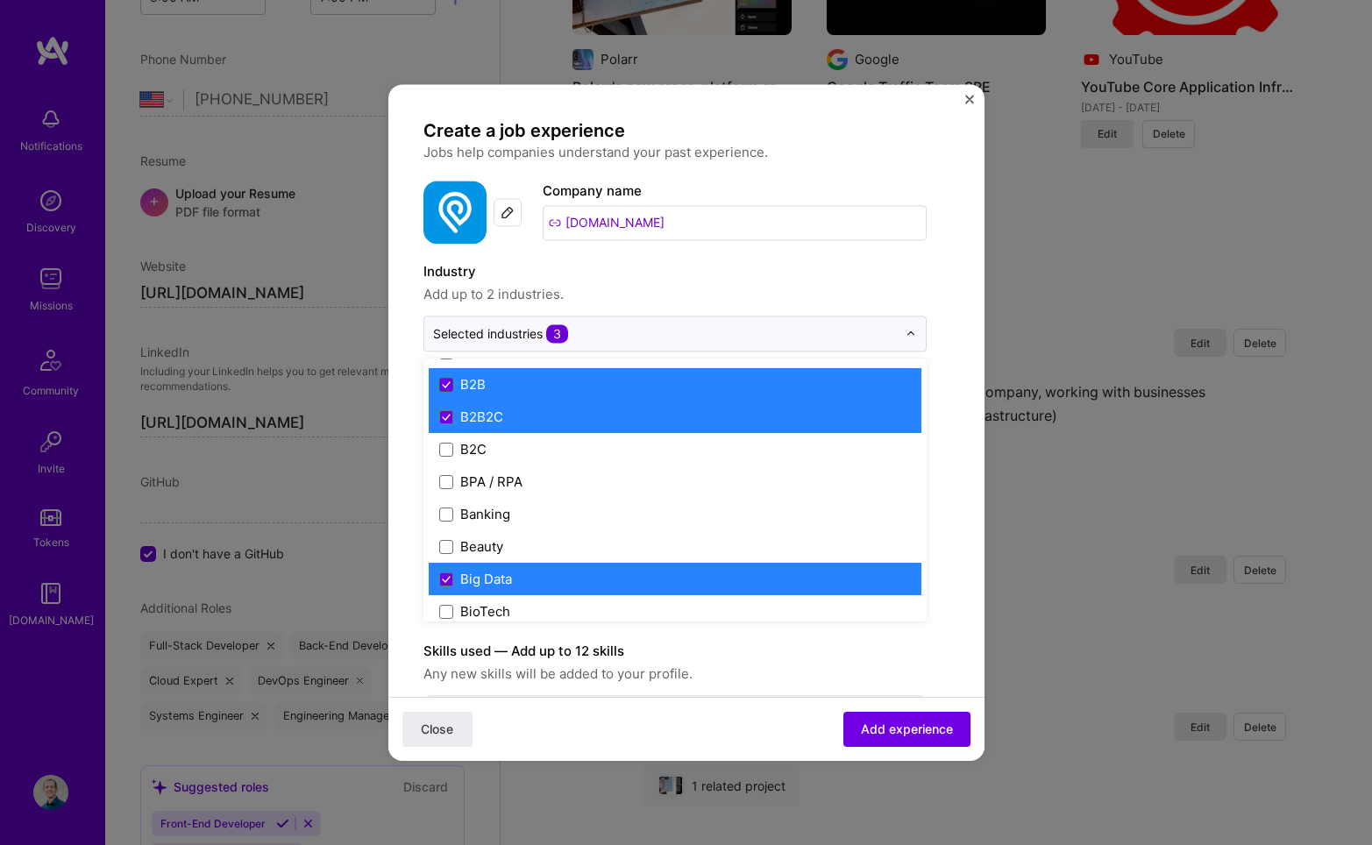
click at [448, 385] on icon at bounding box center [446, 384] width 9 height 7
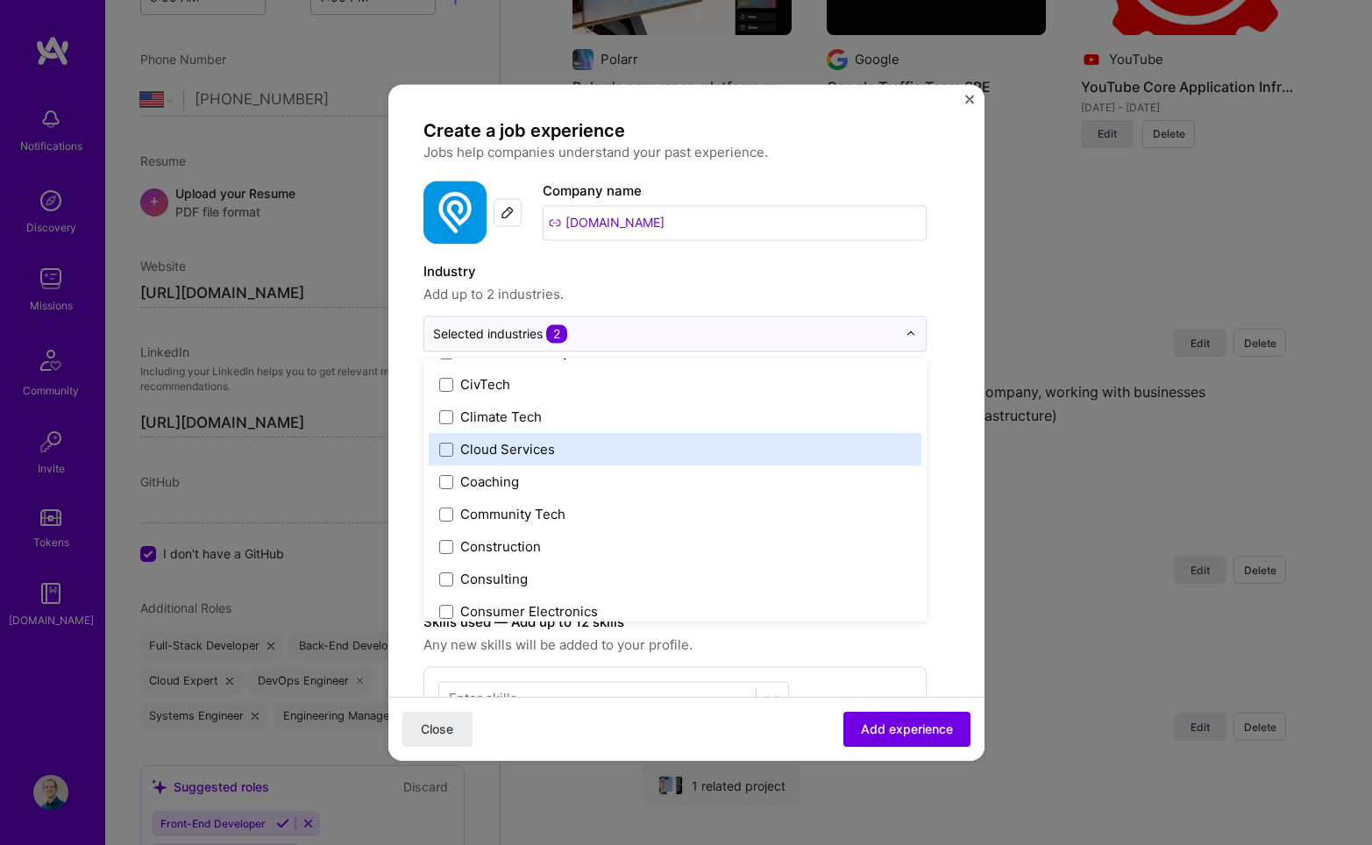
scroll to position [976, 0]
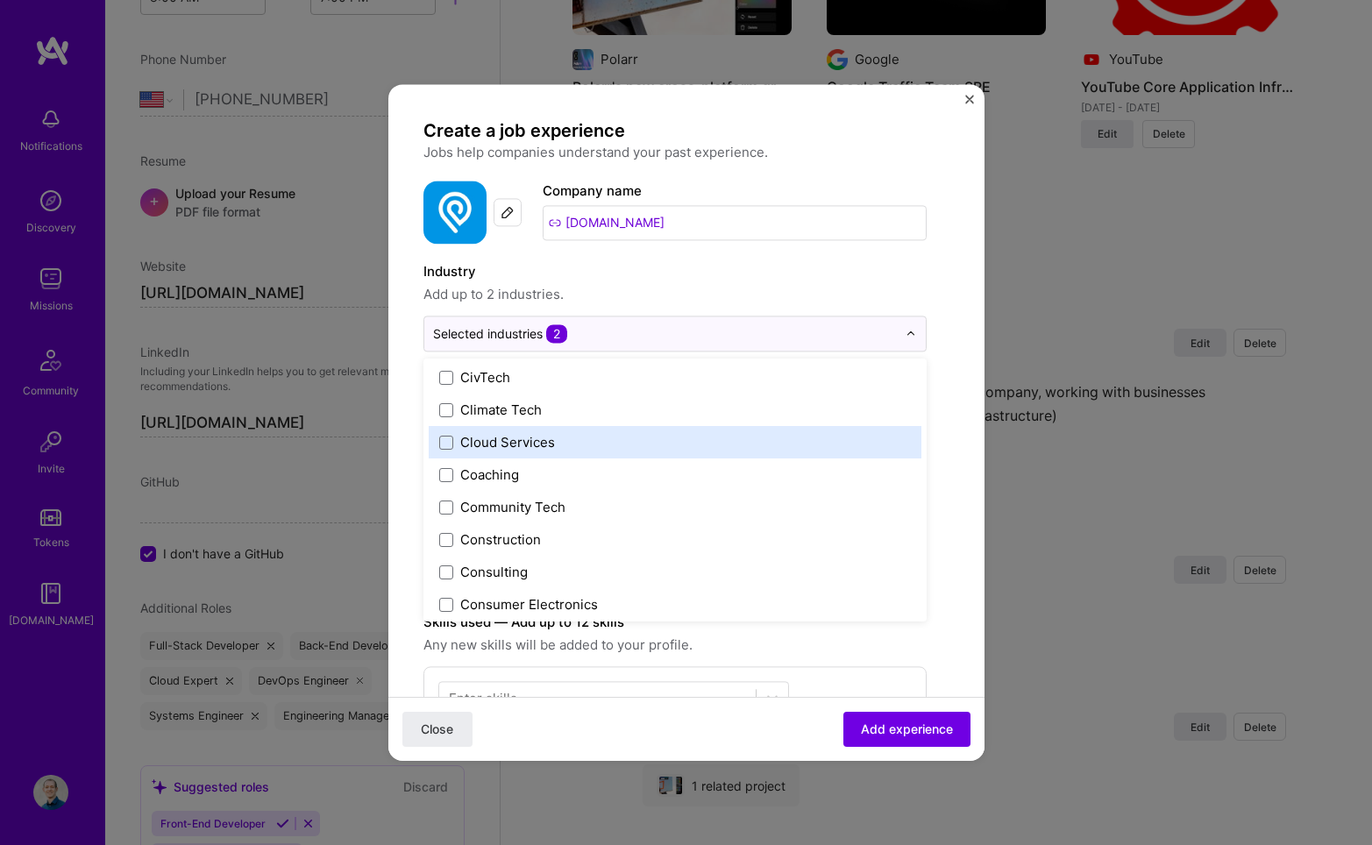
click at [522, 441] on div "Cloud Services" at bounding box center [507, 442] width 95 height 18
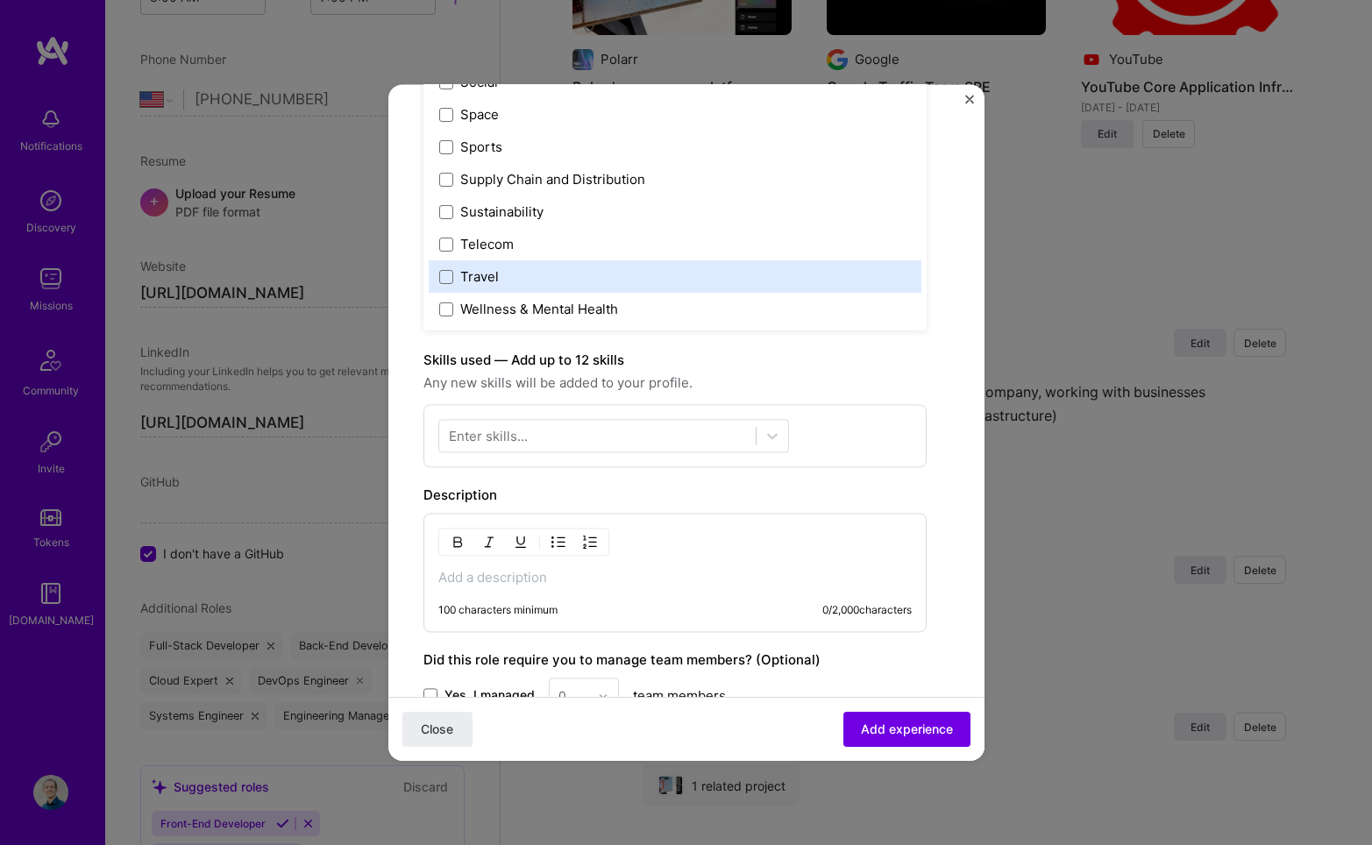
scroll to position [297, 0]
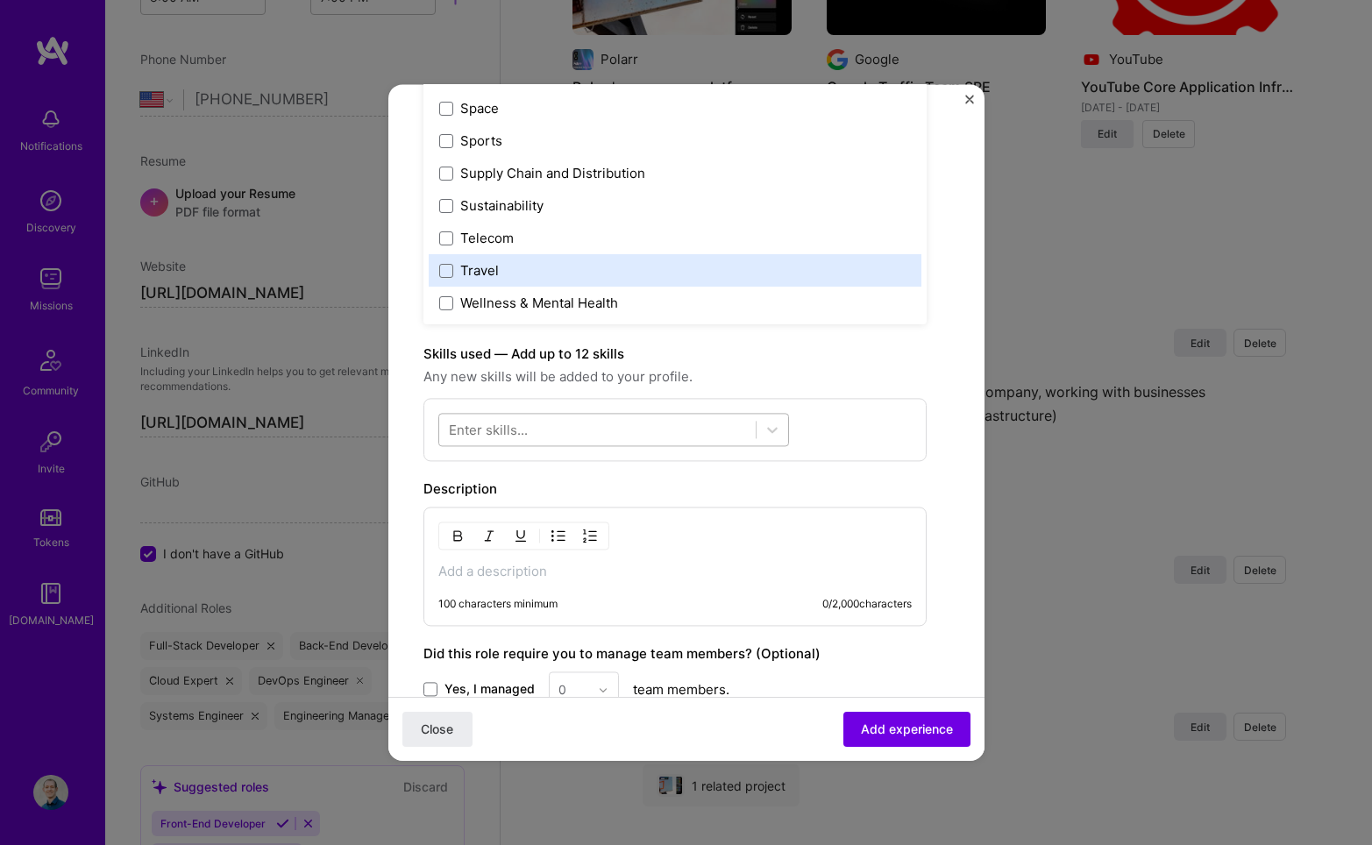
click at [704, 432] on div at bounding box center [597, 430] width 317 height 29
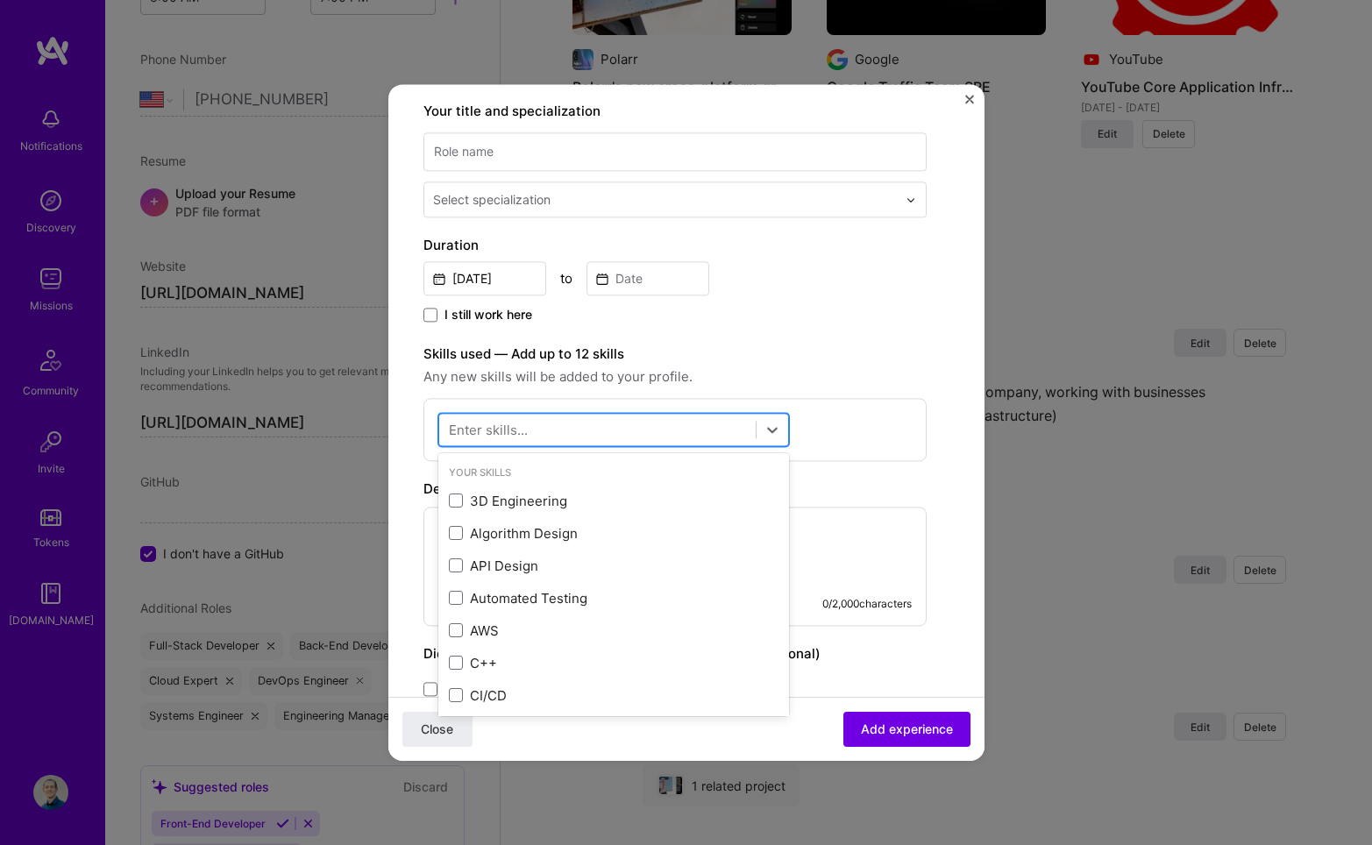
type input "m"
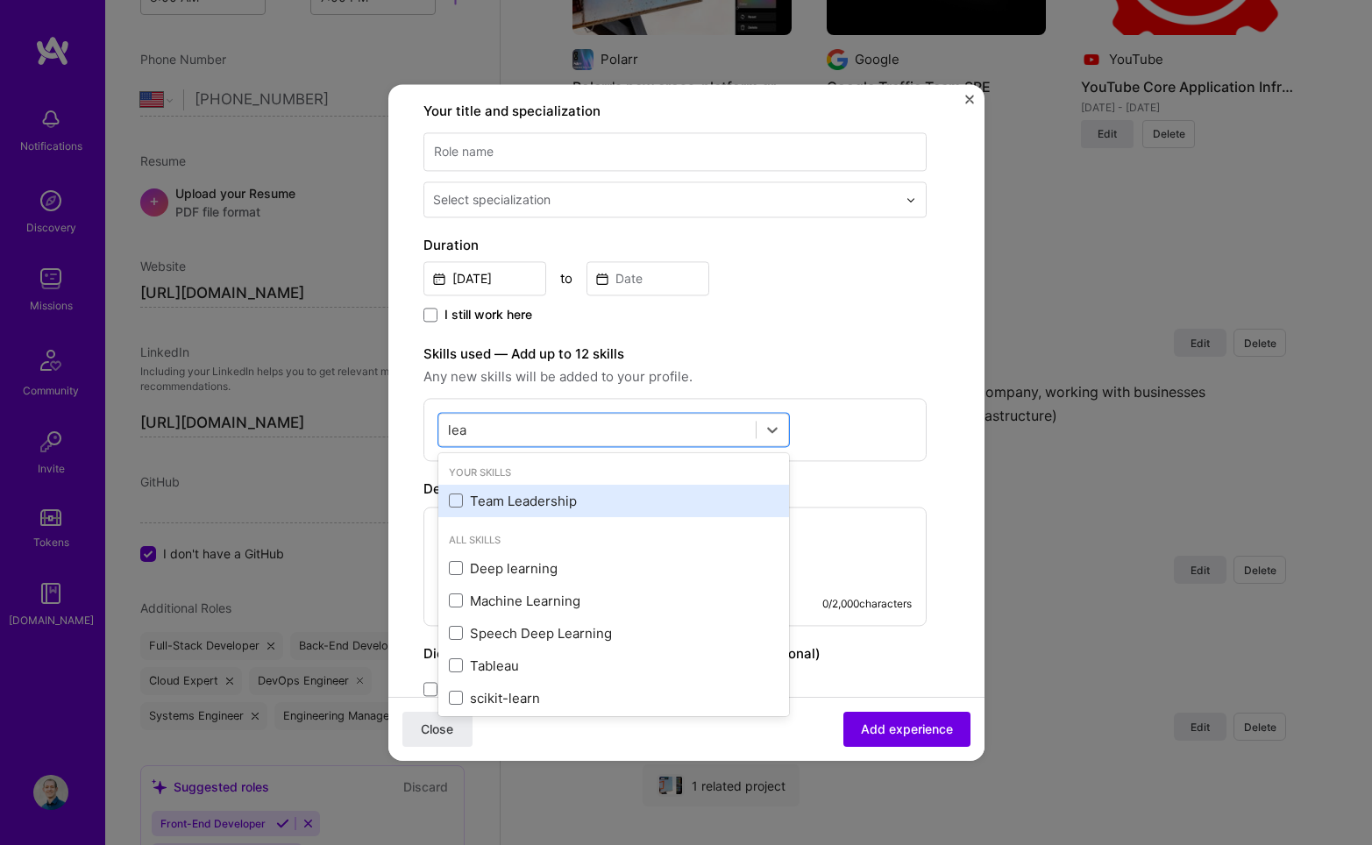
click at [562, 506] on div "Team Leadership" at bounding box center [614, 501] width 330 height 18
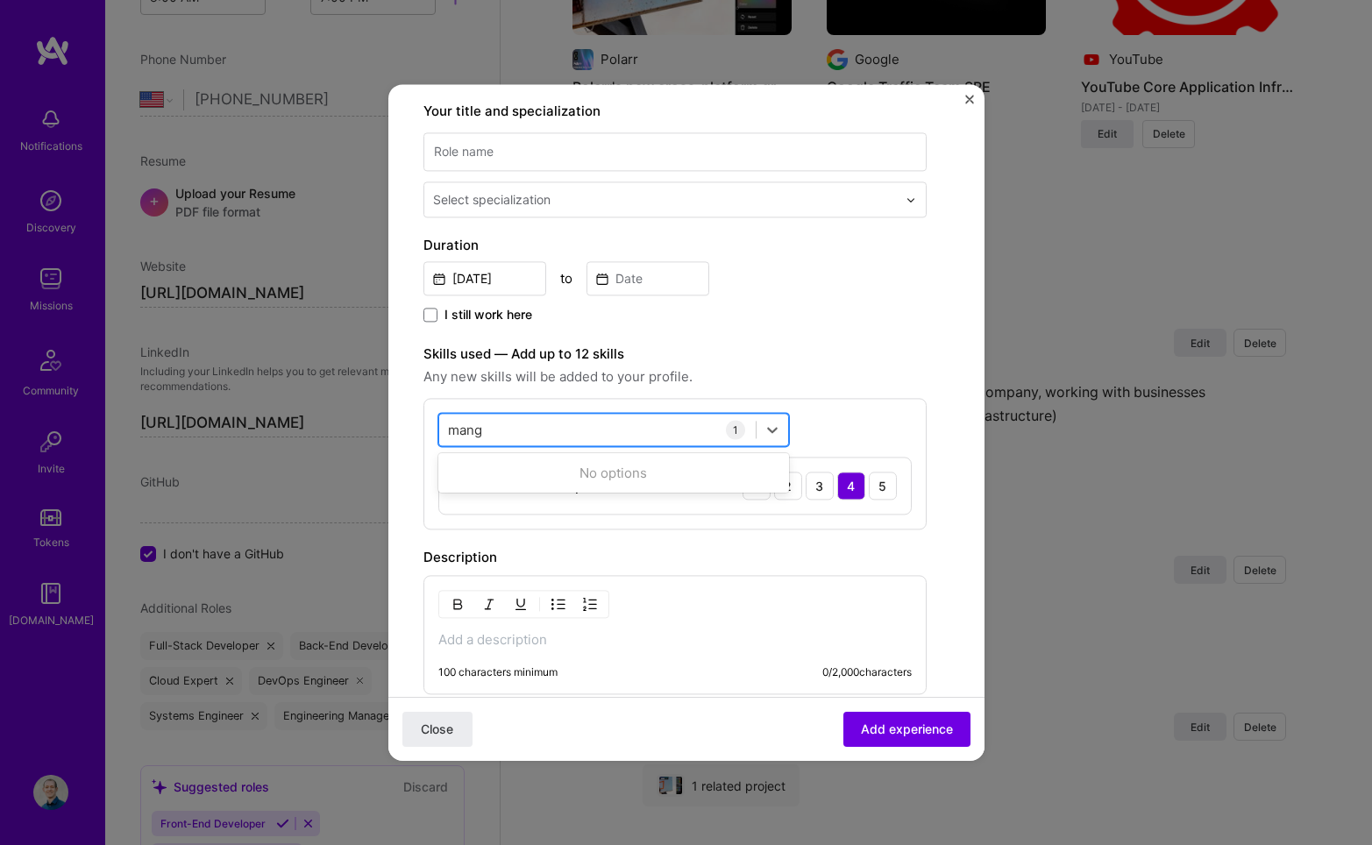
scroll to position [0, 0]
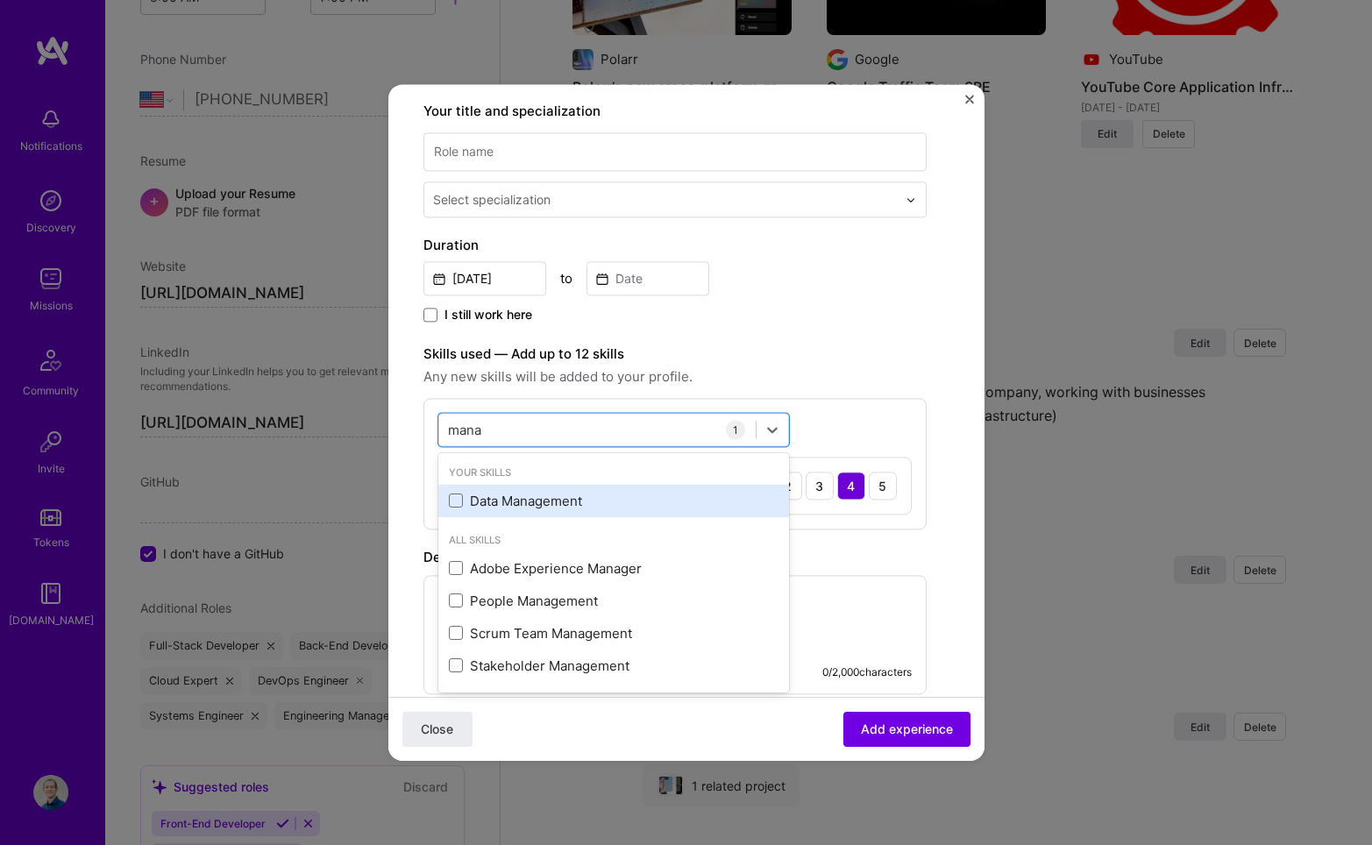
click at [479, 504] on div "Data Management" at bounding box center [614, 501] width 330 height 18
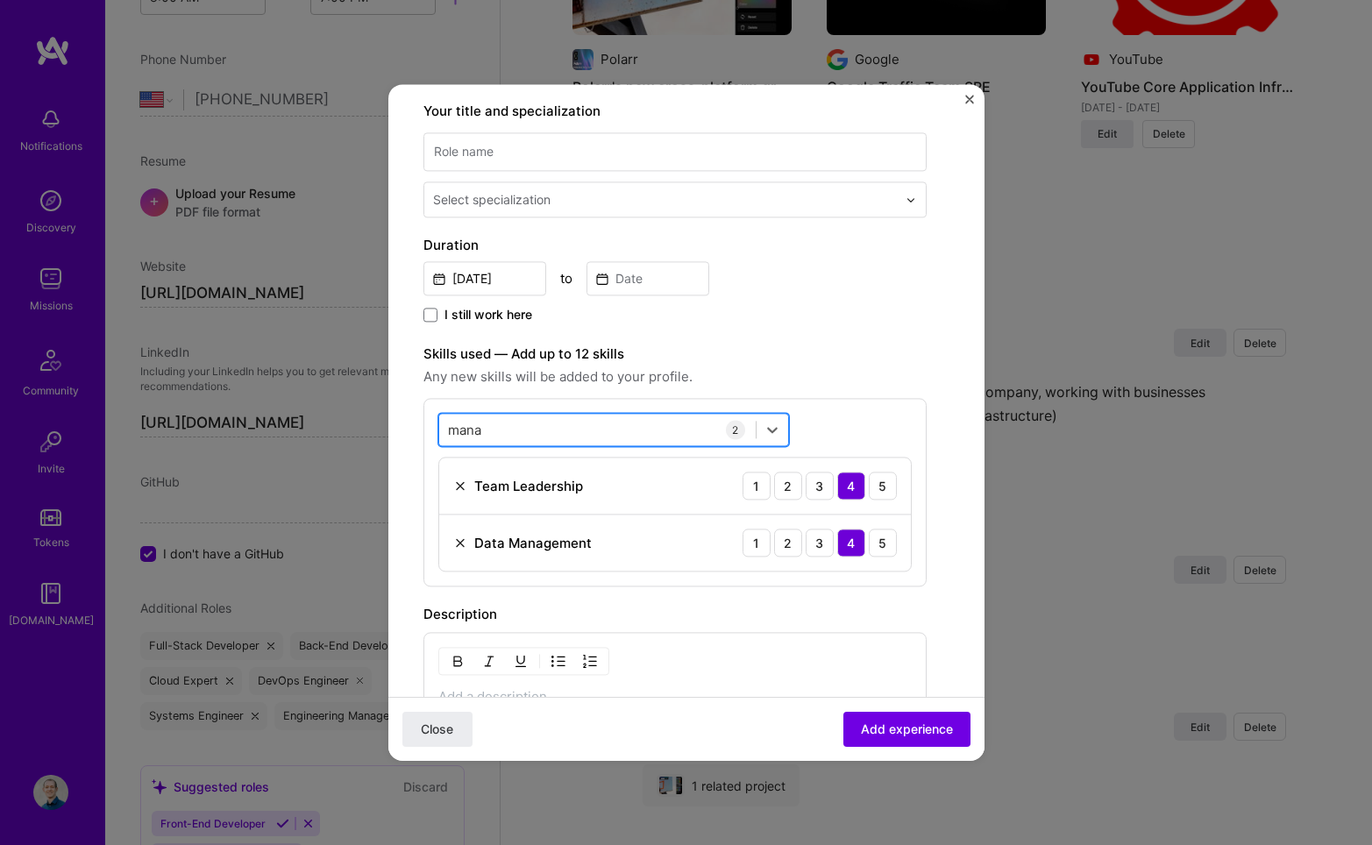
click at [559, 425] on div "mana mana" at bounding box center [597, 430] width 317 height 29
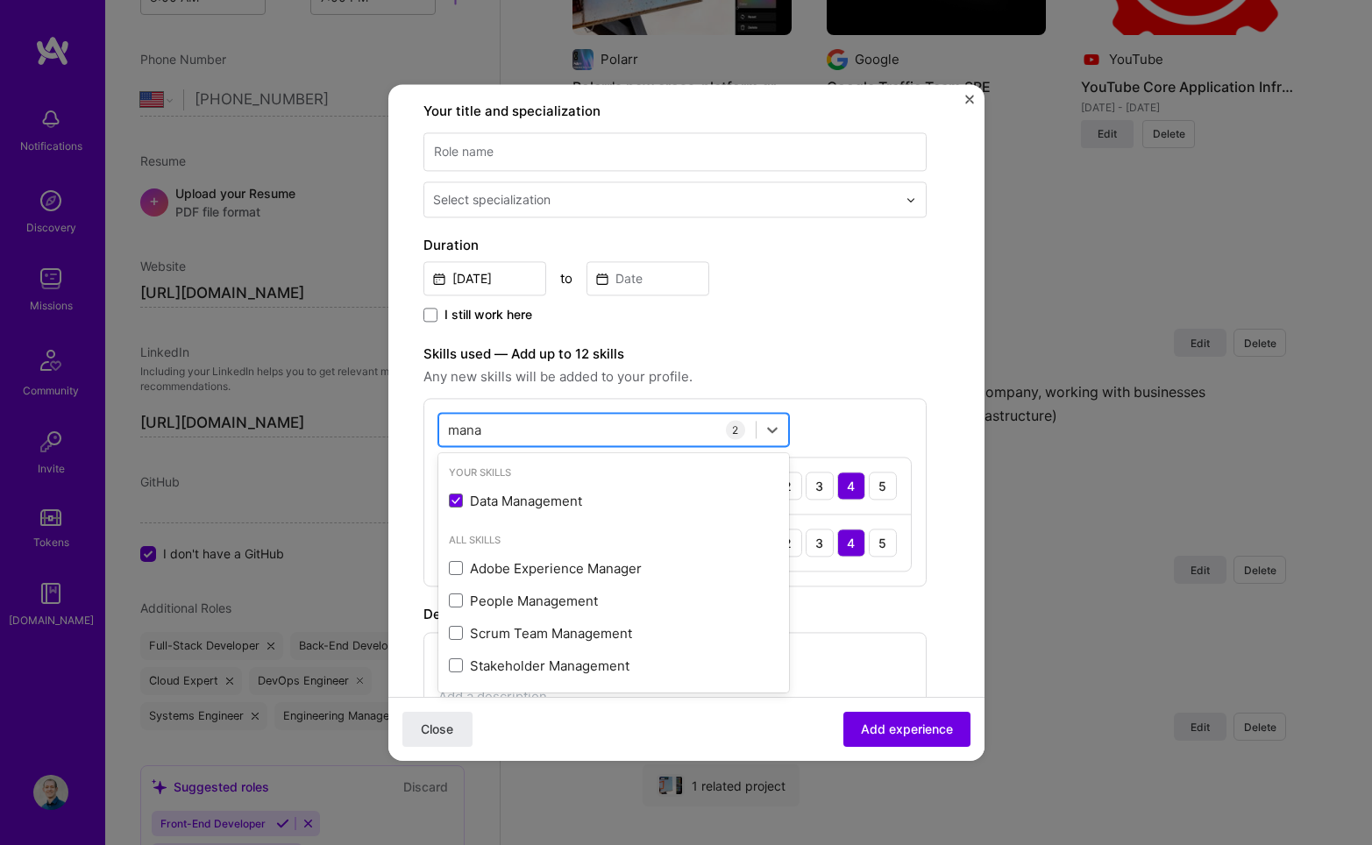
click at [559, 425] on div "mana mana" at bounding box center [597, 430] width 317 height 29
type input "m"
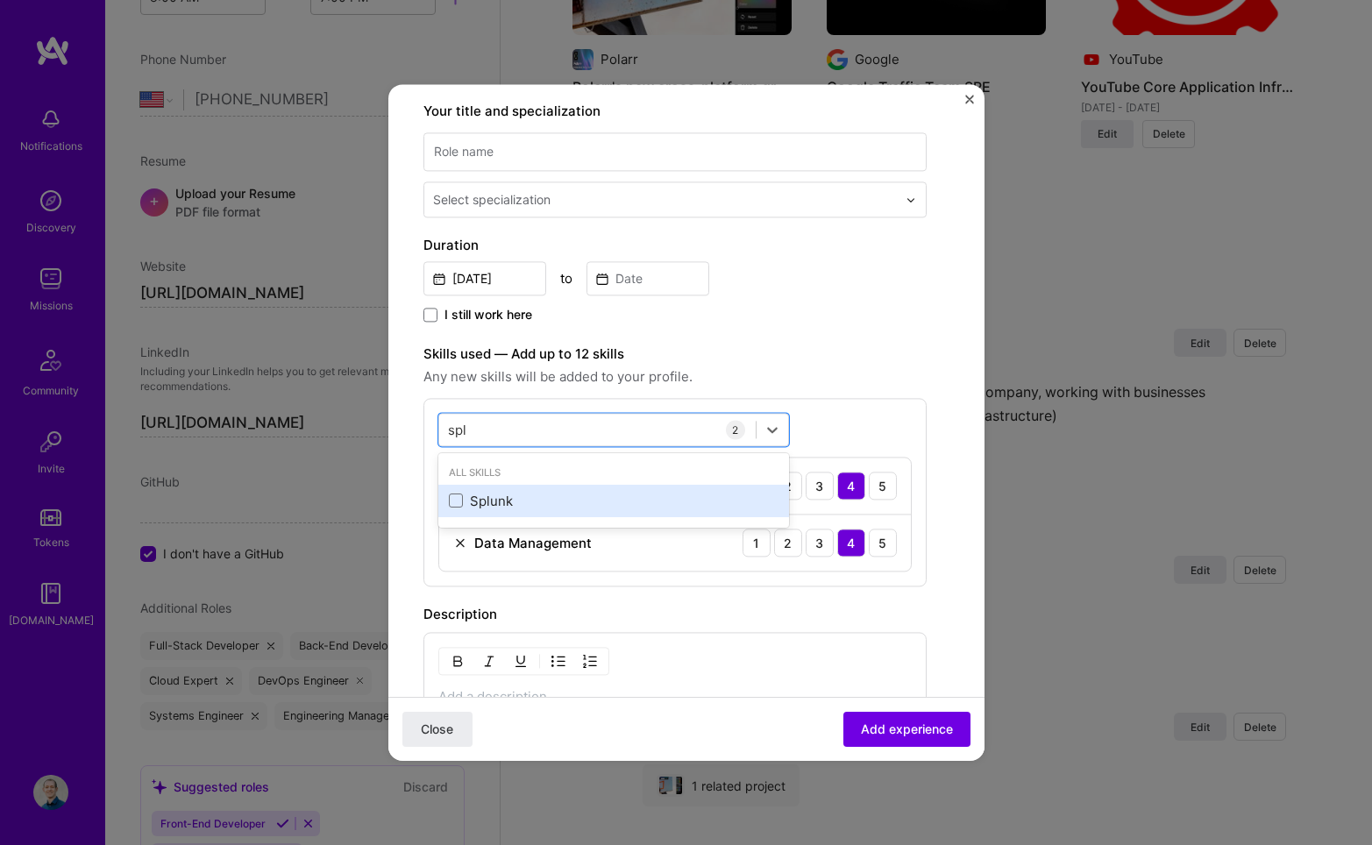
click at [489, 506] on div "Splunk" at bounding box center [614, 501] width 330 height 18
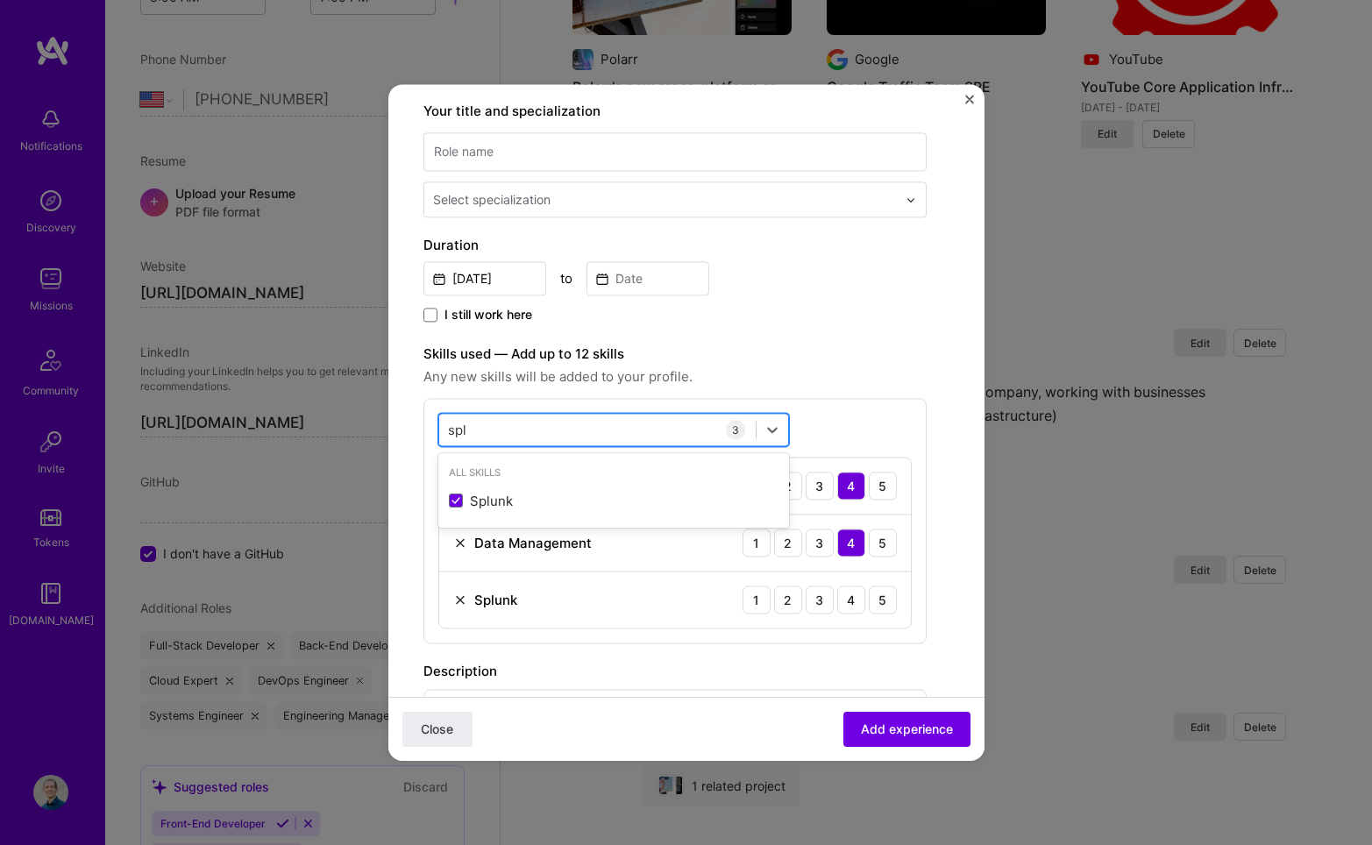
click at [523, 430] on div "spl spl" at bounding box center [597, 430] width 317 height 29
click at [503, 498] on div "Snowflake" at bounding box center [614, 501] width 330 height 18
click at [511, 430] on div "snow snow" at bounding box center [597, 430] width 317 height 29
type input "s"
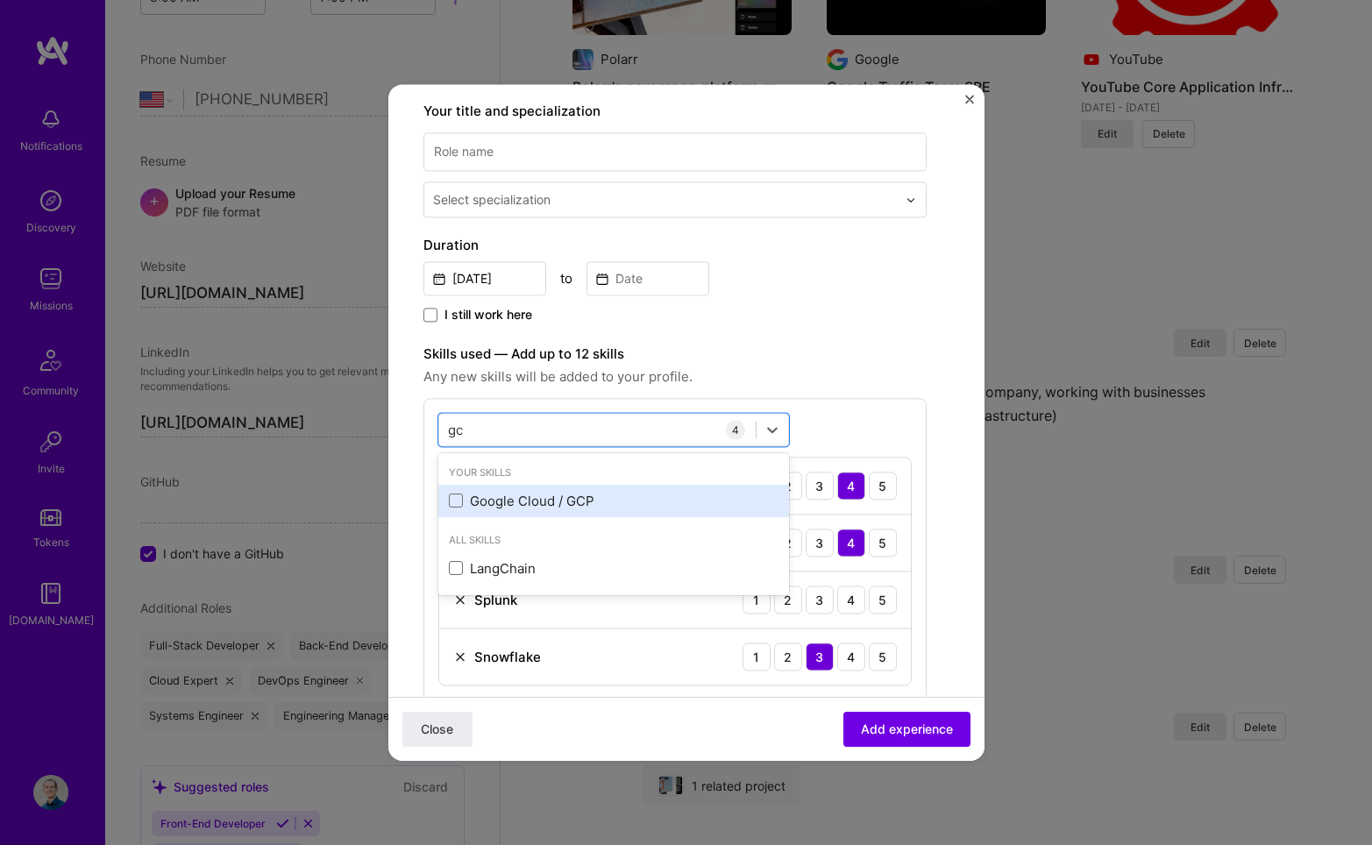
click at [495, 495] on div "Google Cloud / GCP" at bounding box center [614, 501] width 330 height 18
click at [581, 448] on div "option Google Cloud / GCP, selected. option Google Cloud / GCP selected, 0 of 2…" at bounding box center [674, 577] width 503 height 359
click at [584, 436] on div "gc gc" at bounding box center [597, 430] width 317 height 29
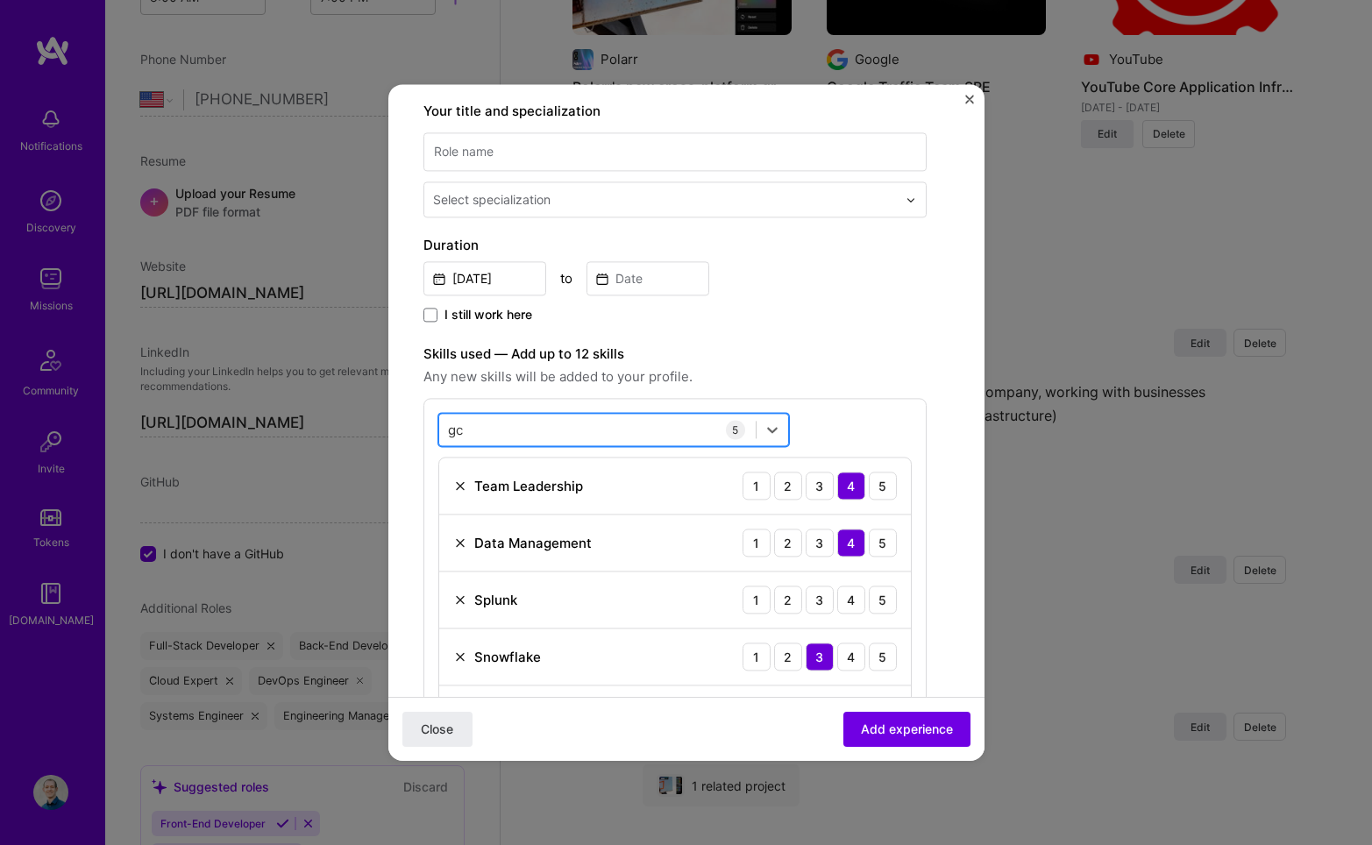
click at [584, 436] on div "gc gc" at bounding box center [597, 430] width 317 height 29
type input "g"
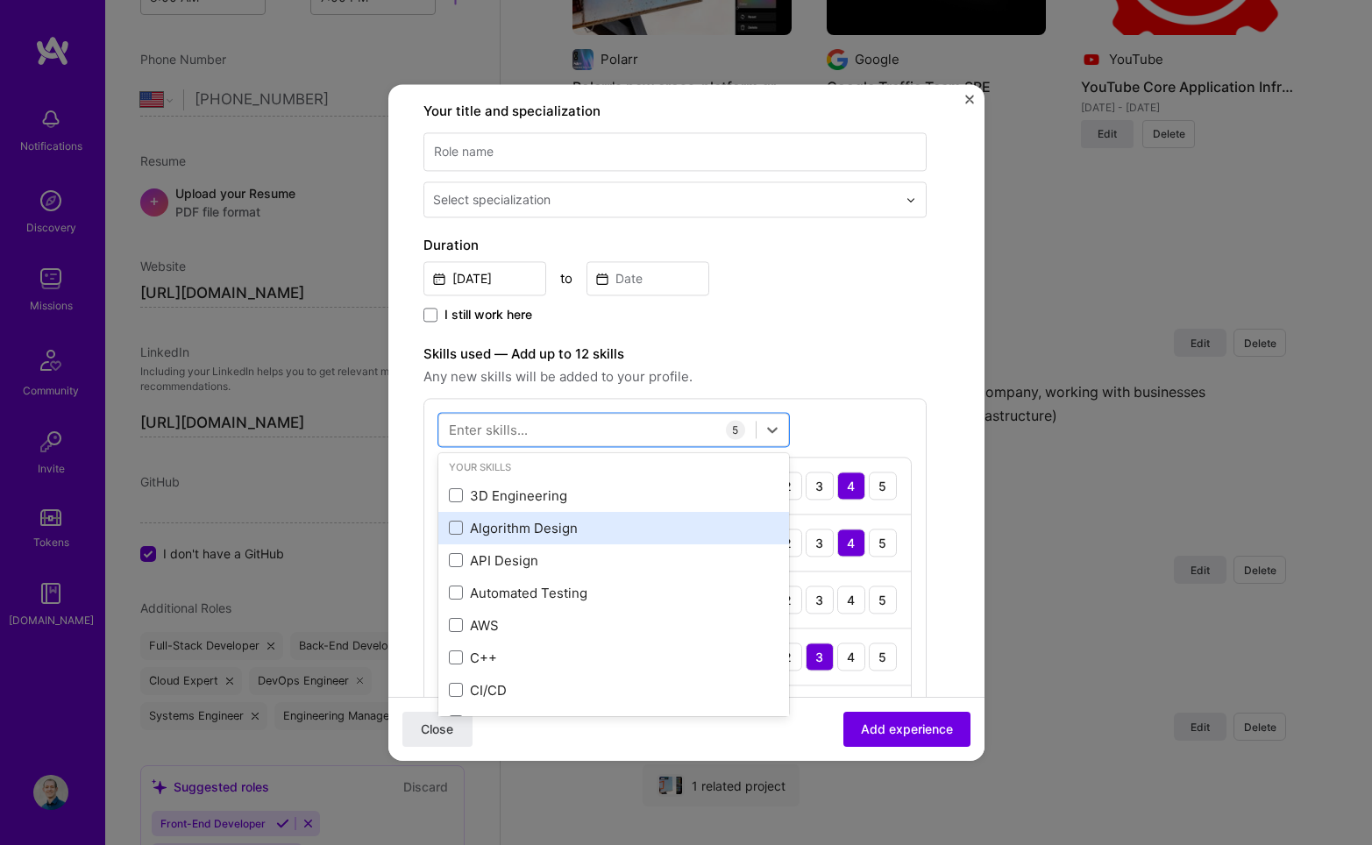
scroll to position [3, 0]
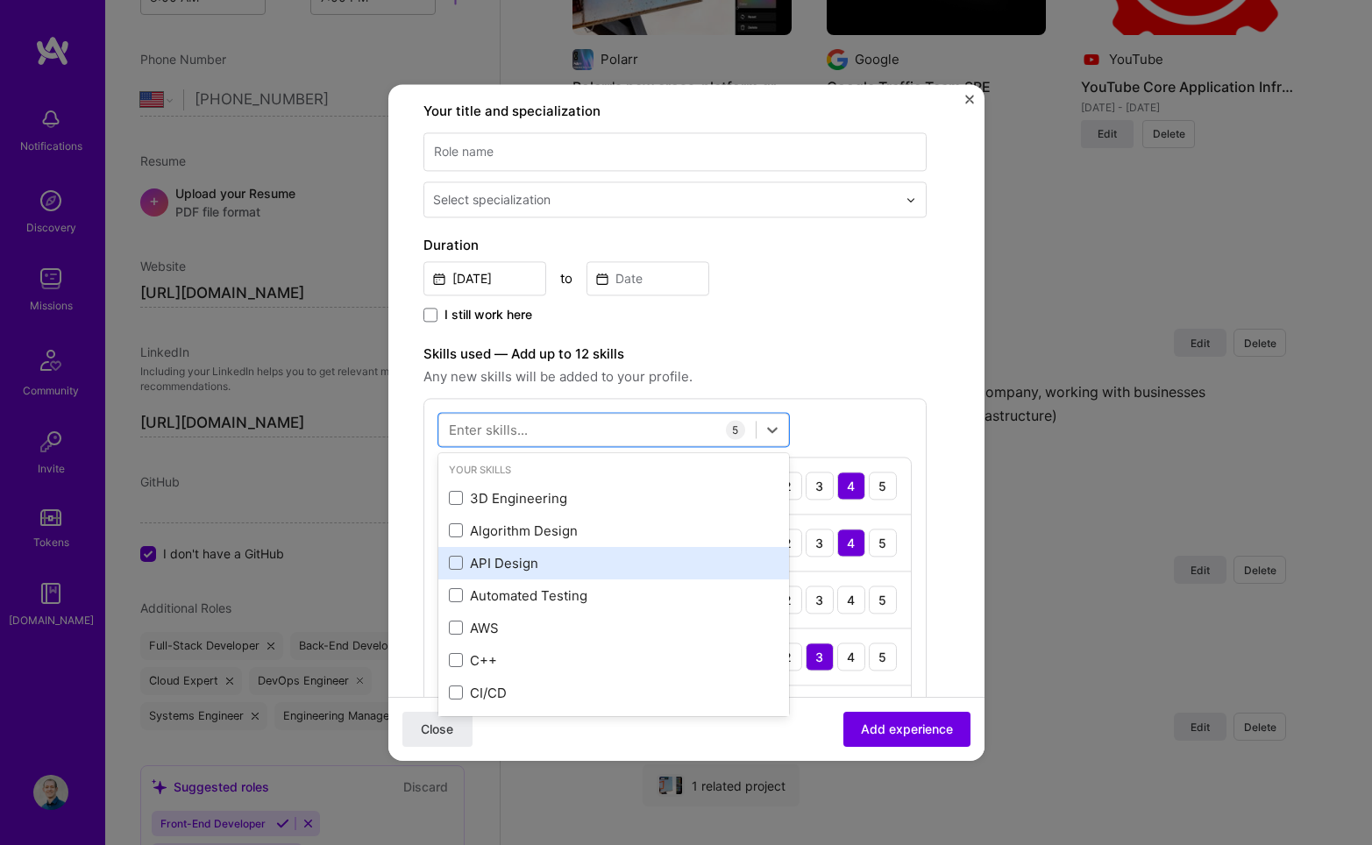
click at [494, 566] on div "API Design" at bounding box center [614, 563] width 330 height 18
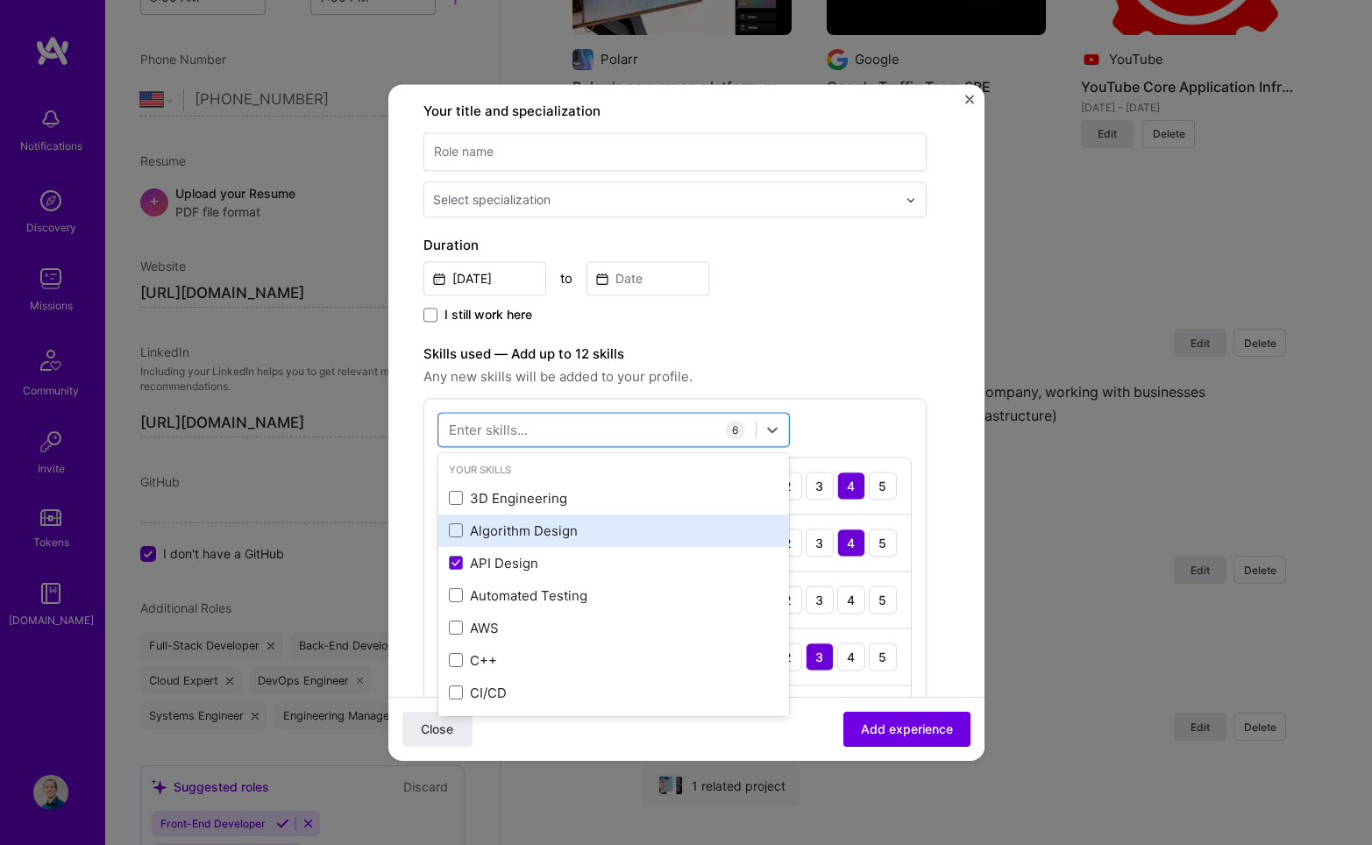
scroll to position [10, 0]
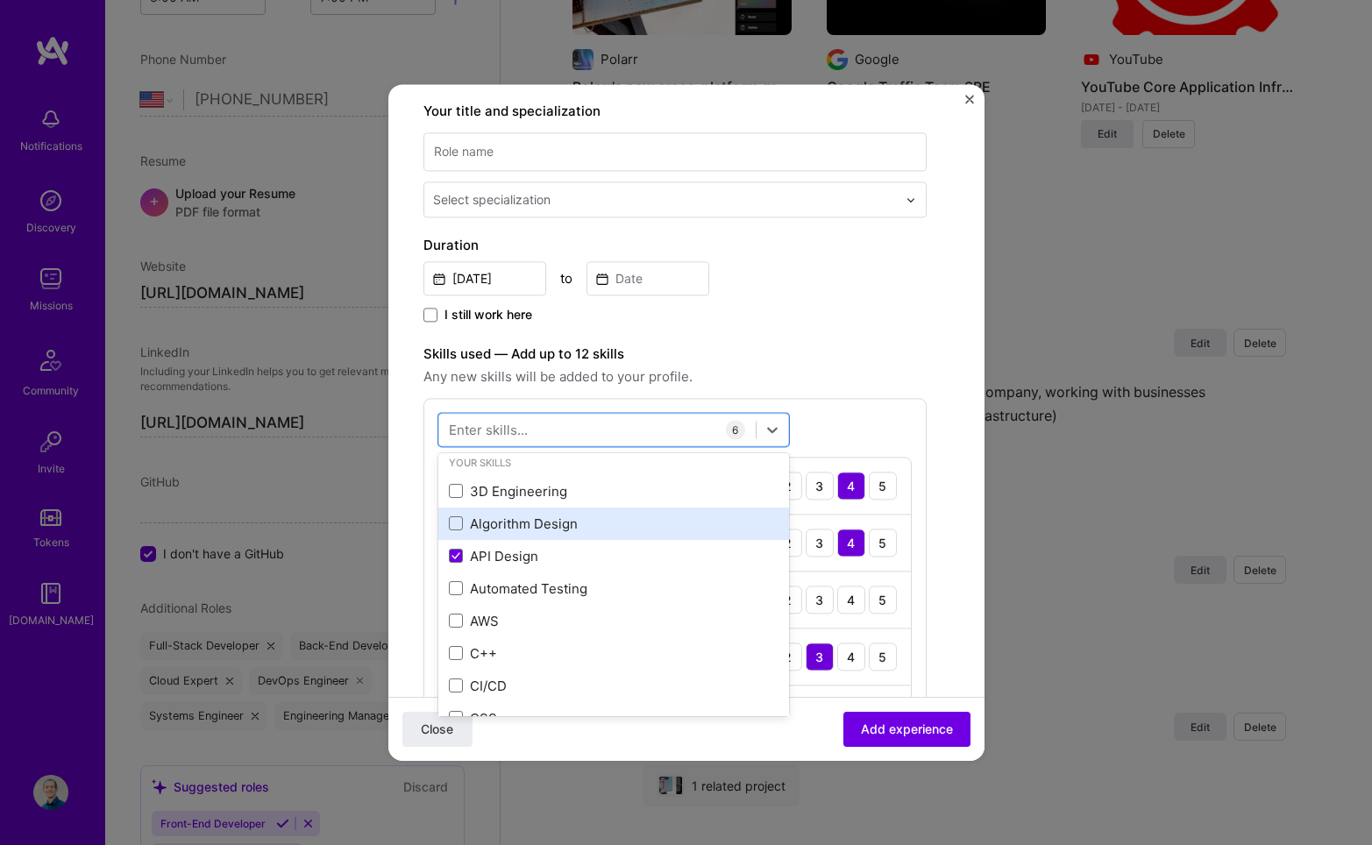
click at [515, 533] on div "Algorithm Design" at bounding box center [614, 524] width 330 height 18
click at [514, 533] on div "Algorithm Design" at bounding box center [614, 524] width 330 height 18
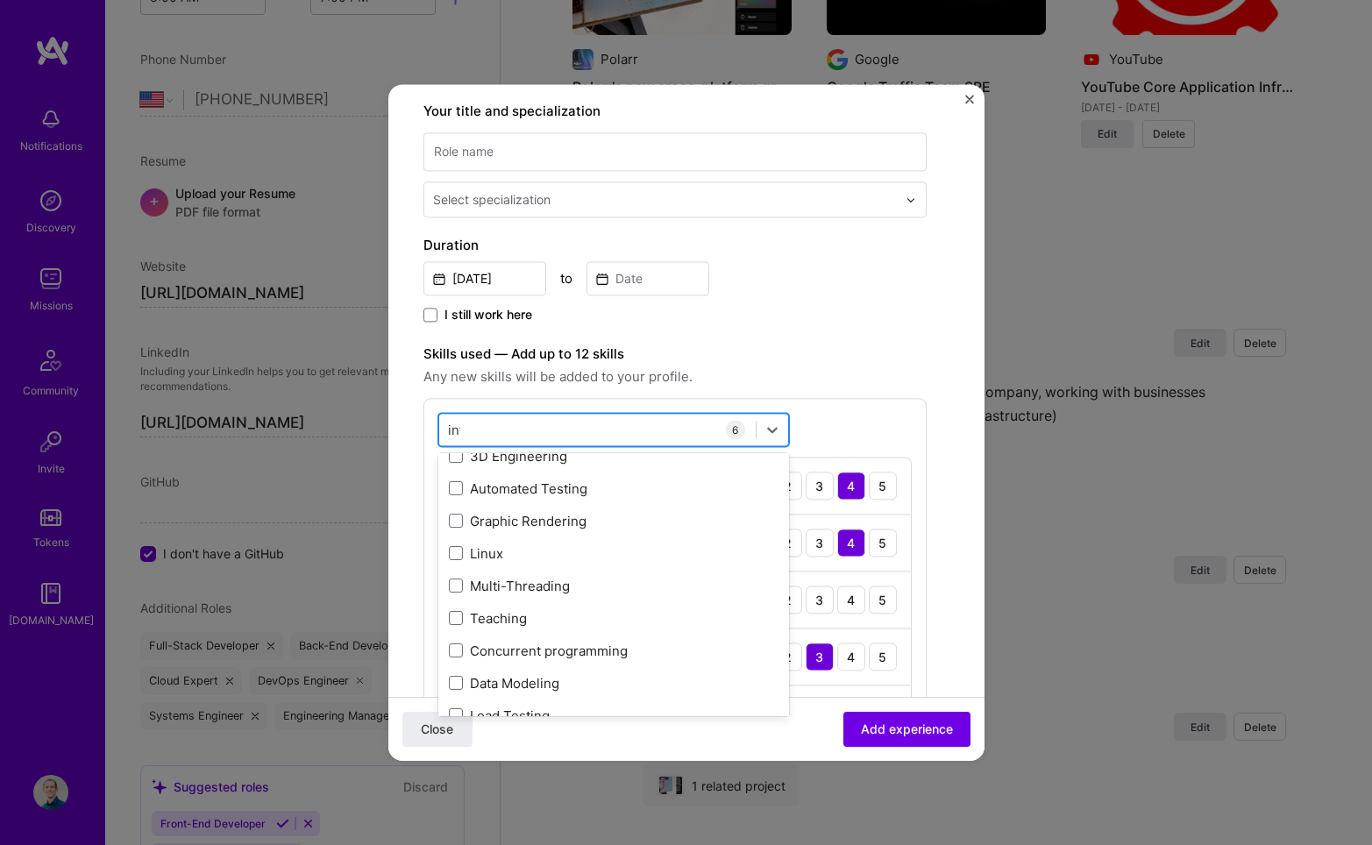
scroll to position [0, 0]
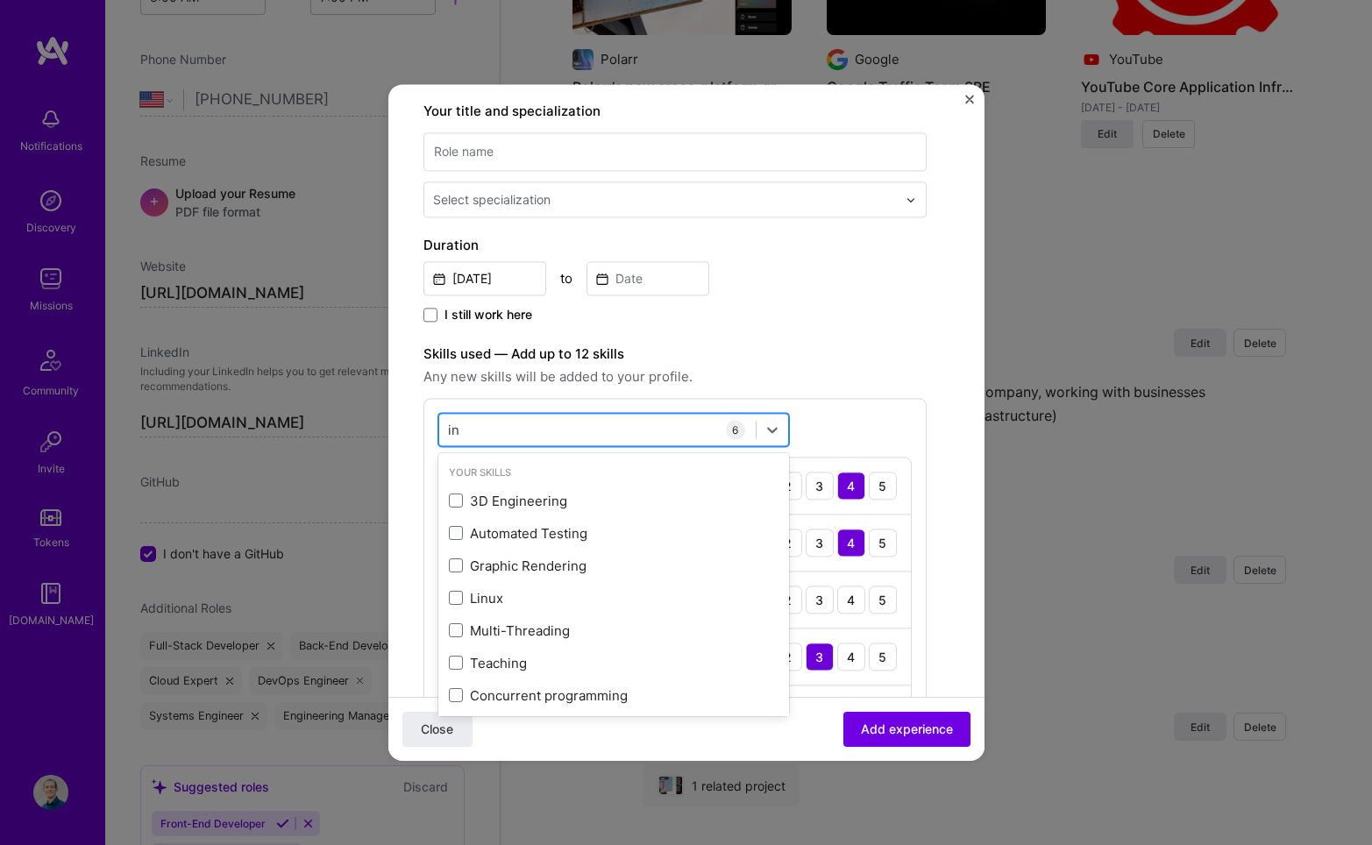
type input "i"
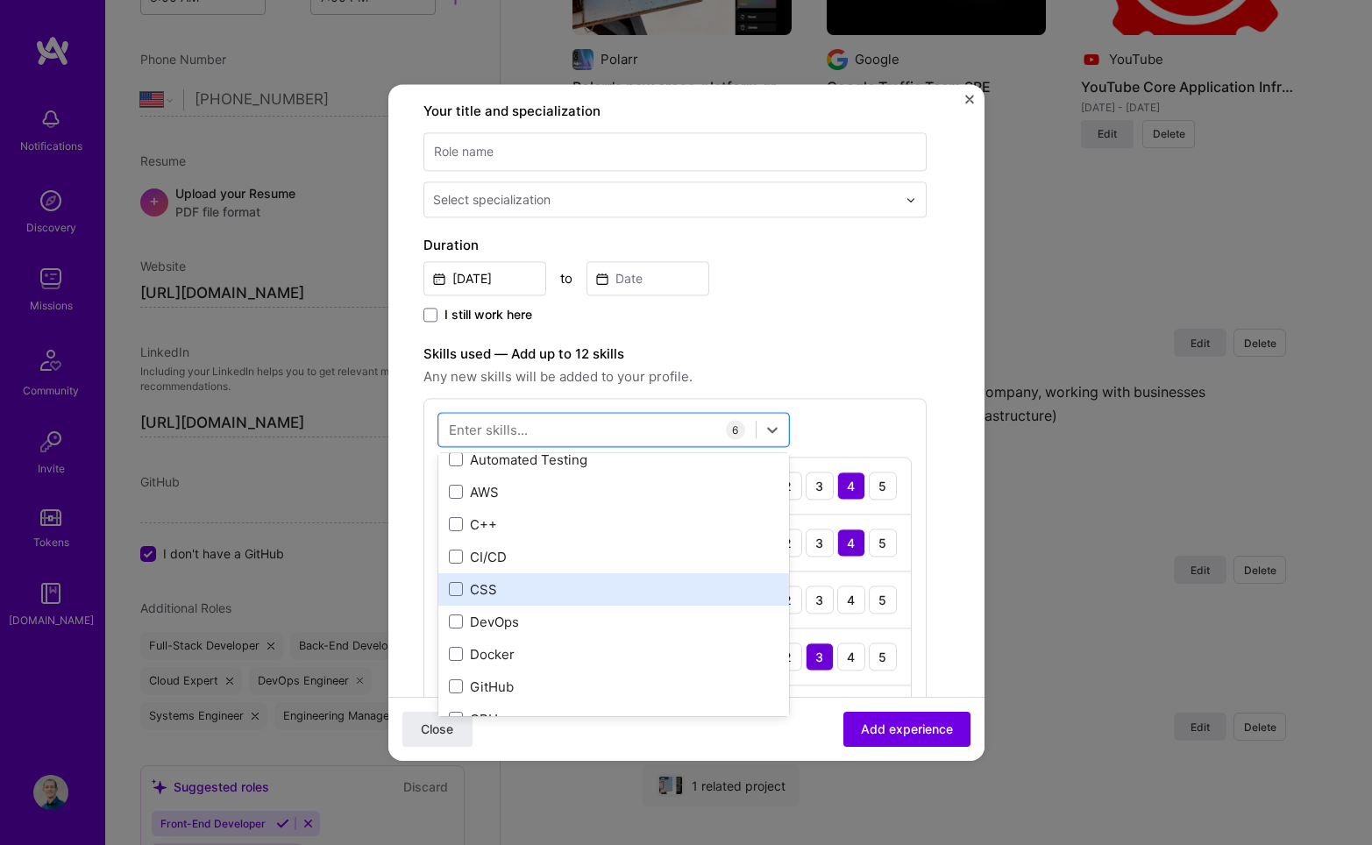
scroll to position [153, 0]
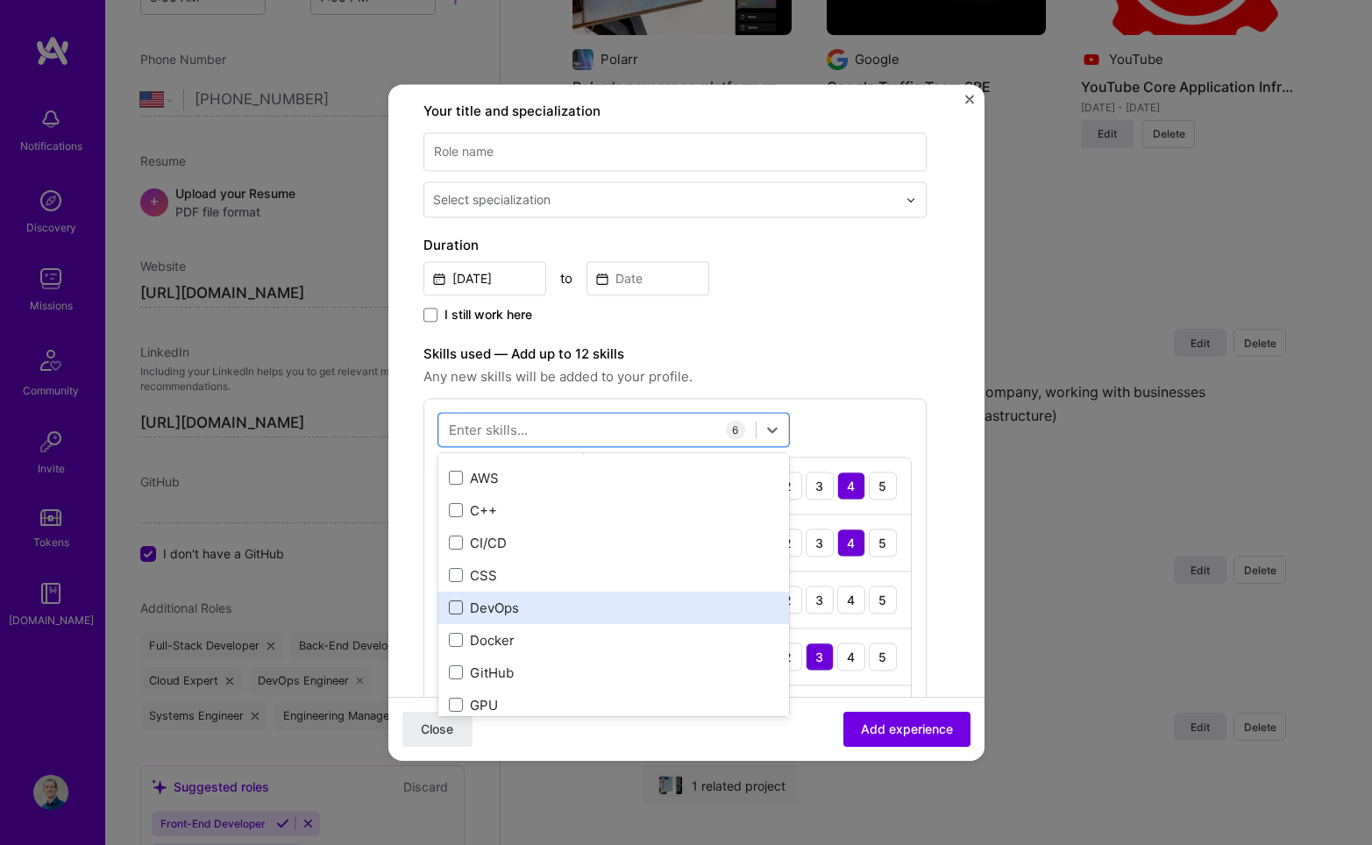
click at [455, 609] on span at bounding box center [456, 608] width 14 height 14
click at [0, 0] on input "checkbox" at bounding box center [0, 0] width 0 height 0
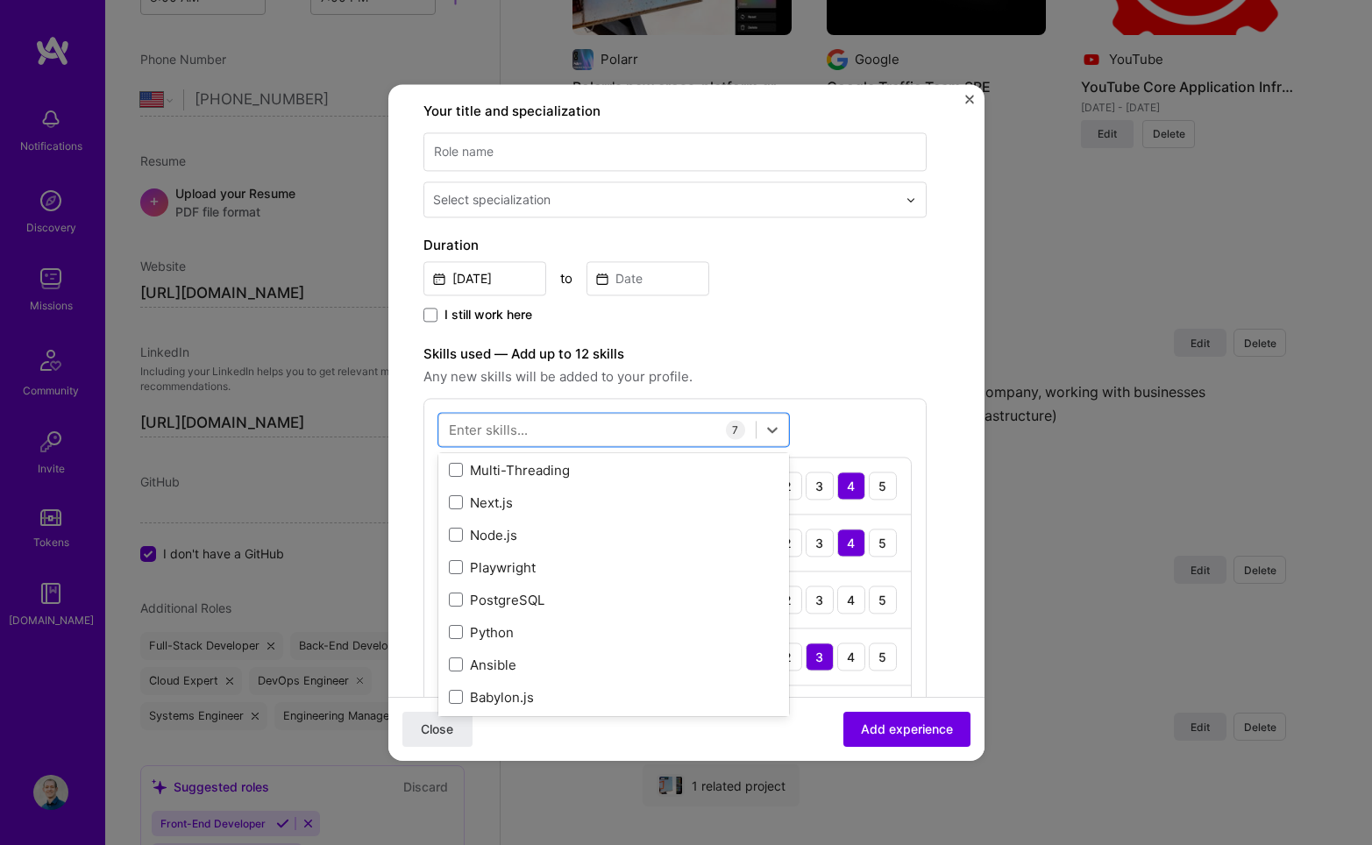
scroll to position [523, 0]
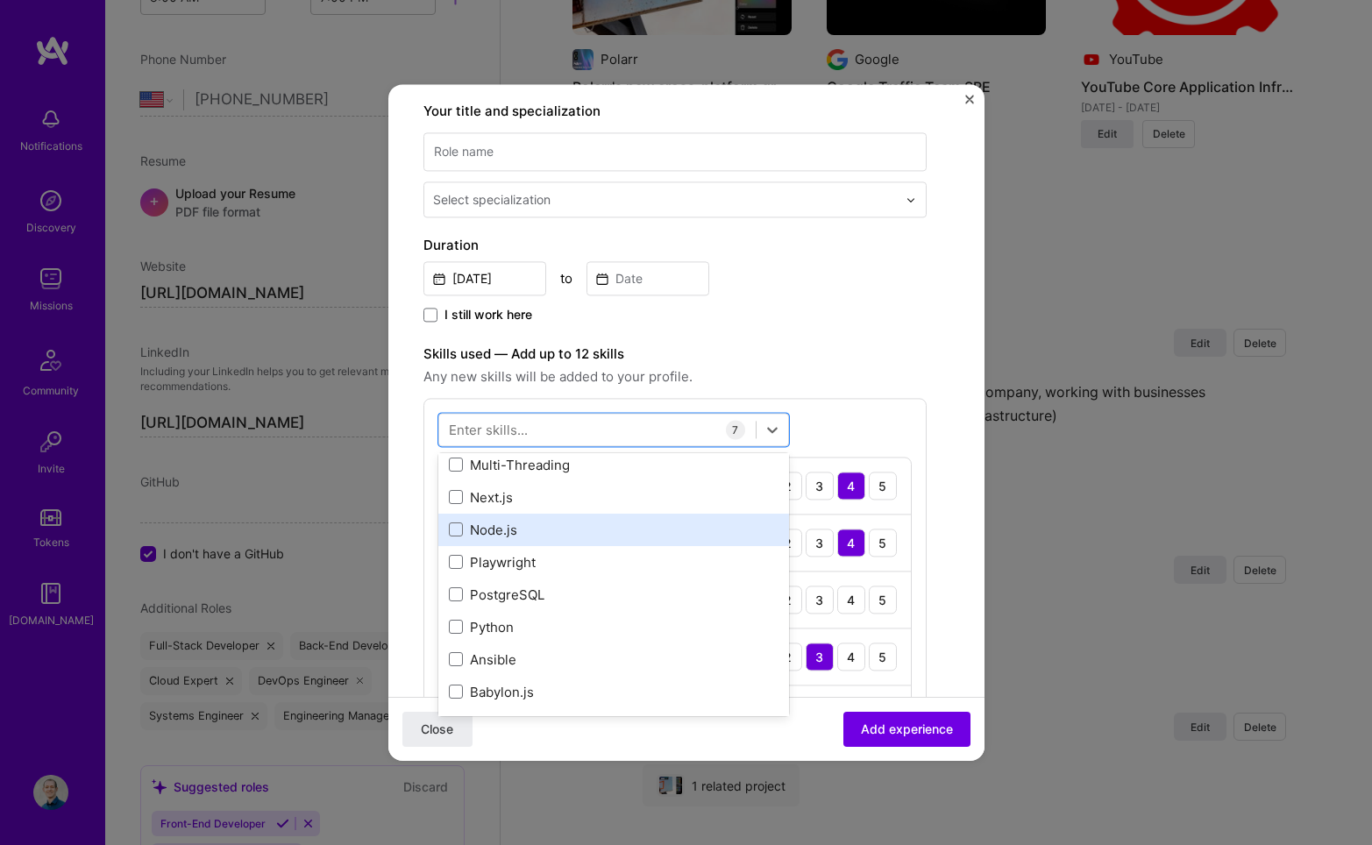
click at [506, 535] on div "Node.js" at bounding box center [614, 530] width 330 height 18
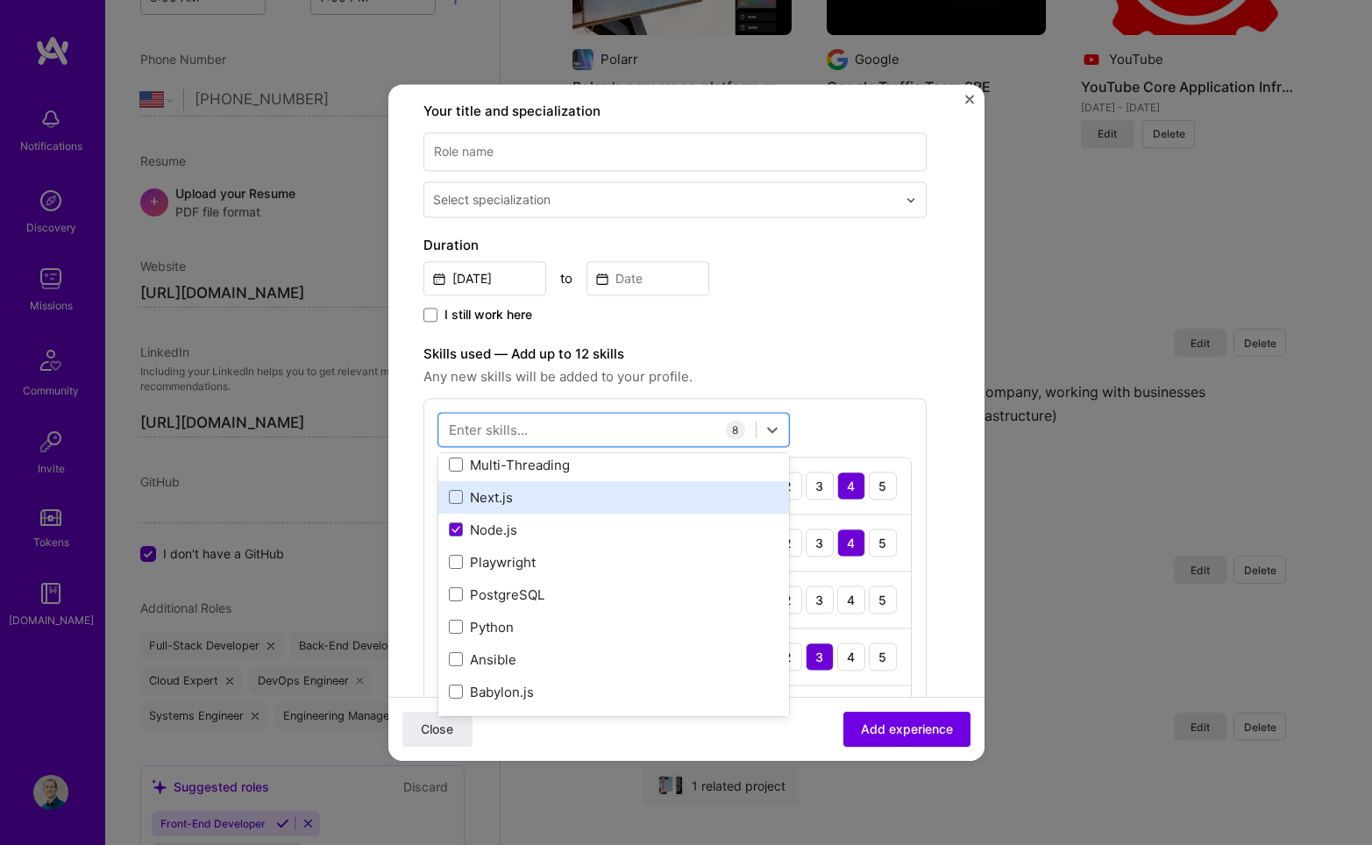
click at [496, 494] on div "Next.js" at bounding box center [614, 497] width 330 height 18
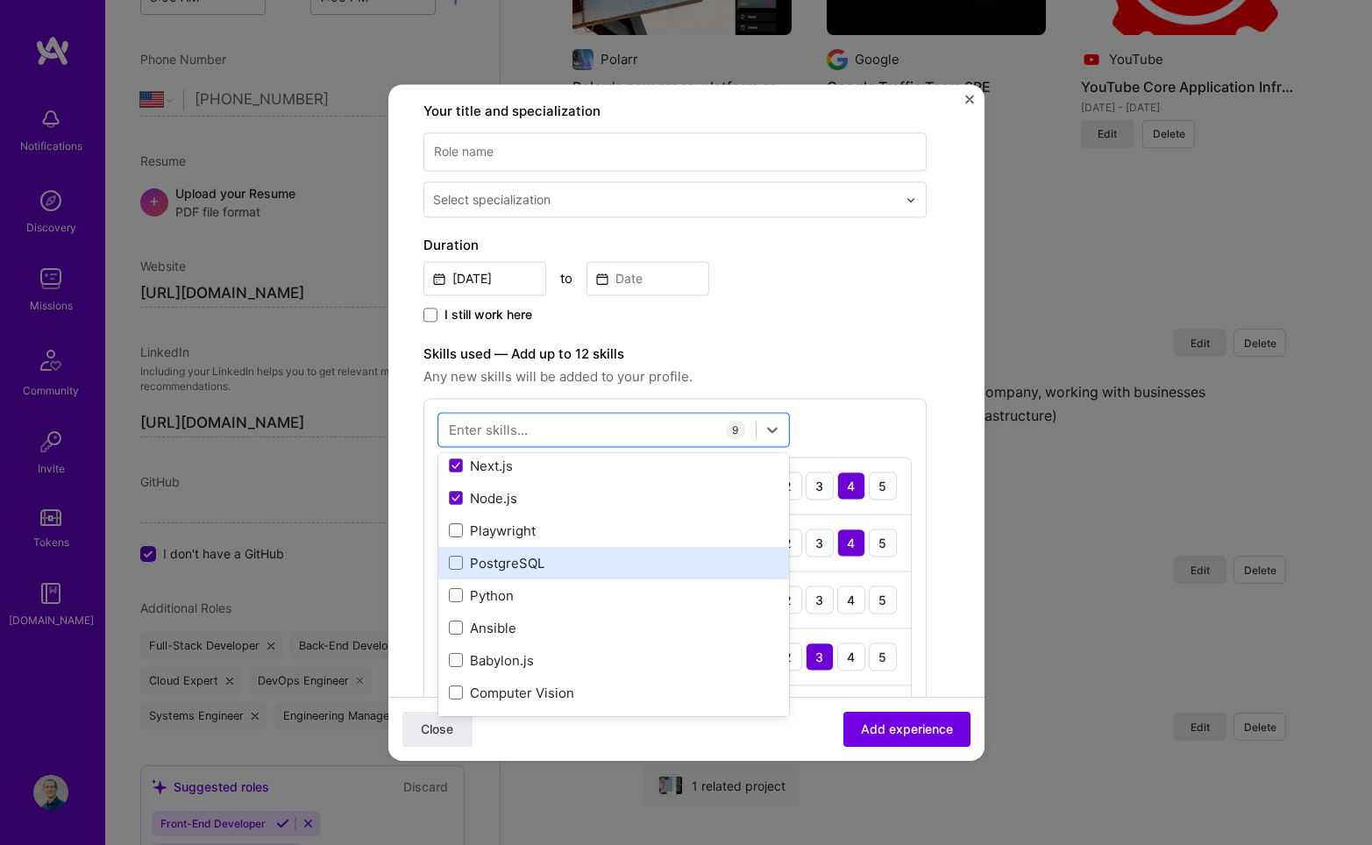
scroll to position [555, 0]
click at [618, 564] on div "PostgreSQL" at bounding box center [614, 562] width 330 height 18
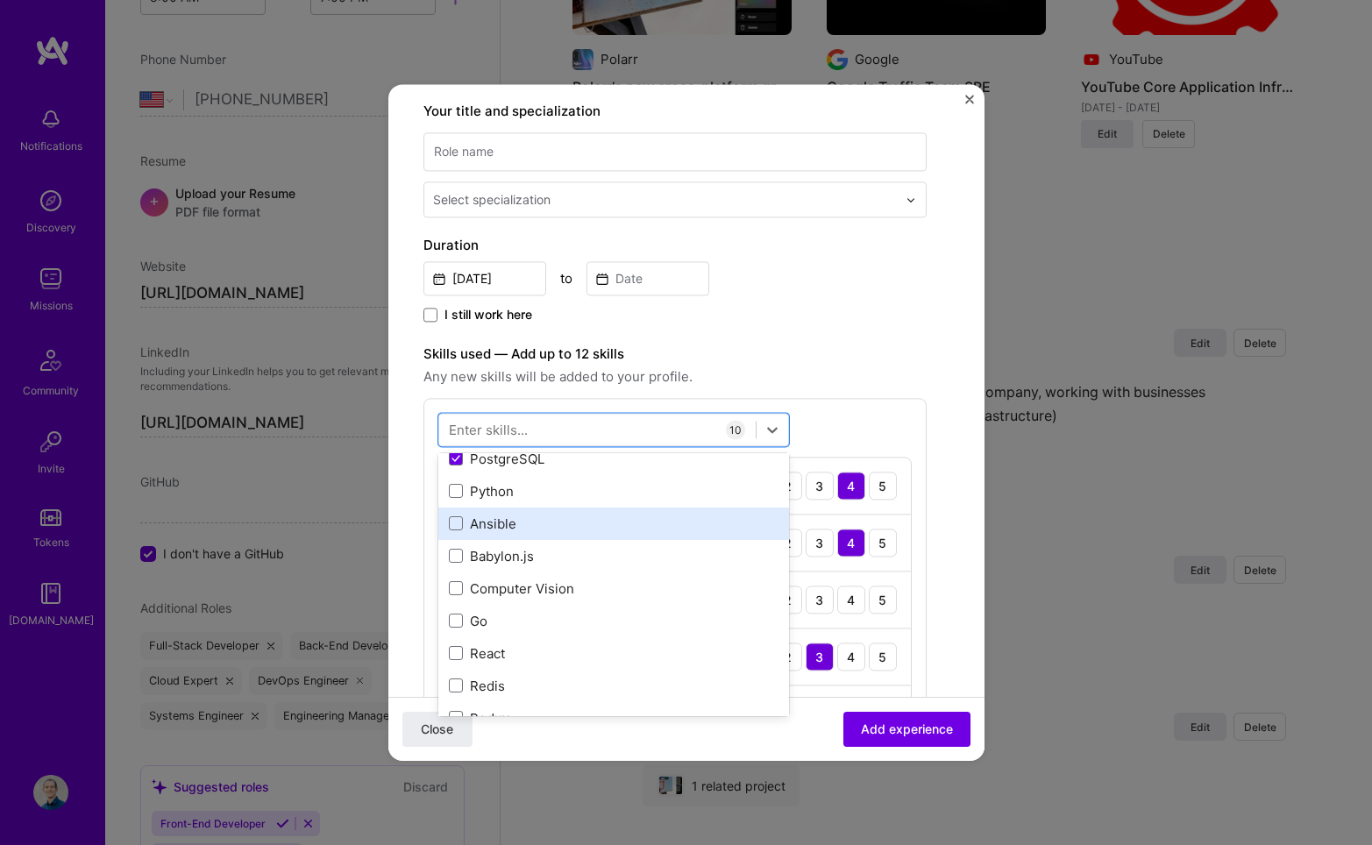
scroll to position [660, 0]
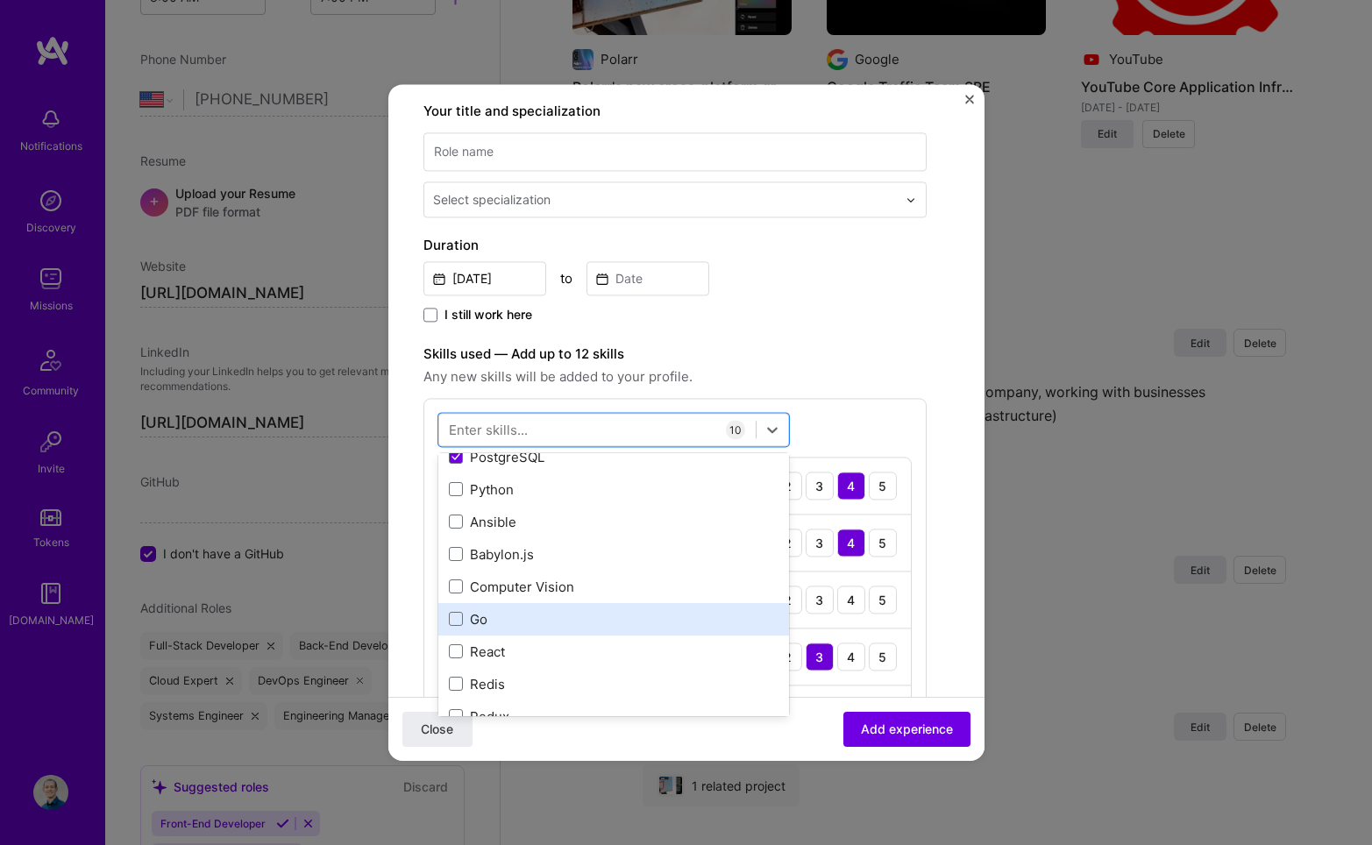
click at [632, 624] on div "Go" at bounding box center [614, 619] width 330 height 18
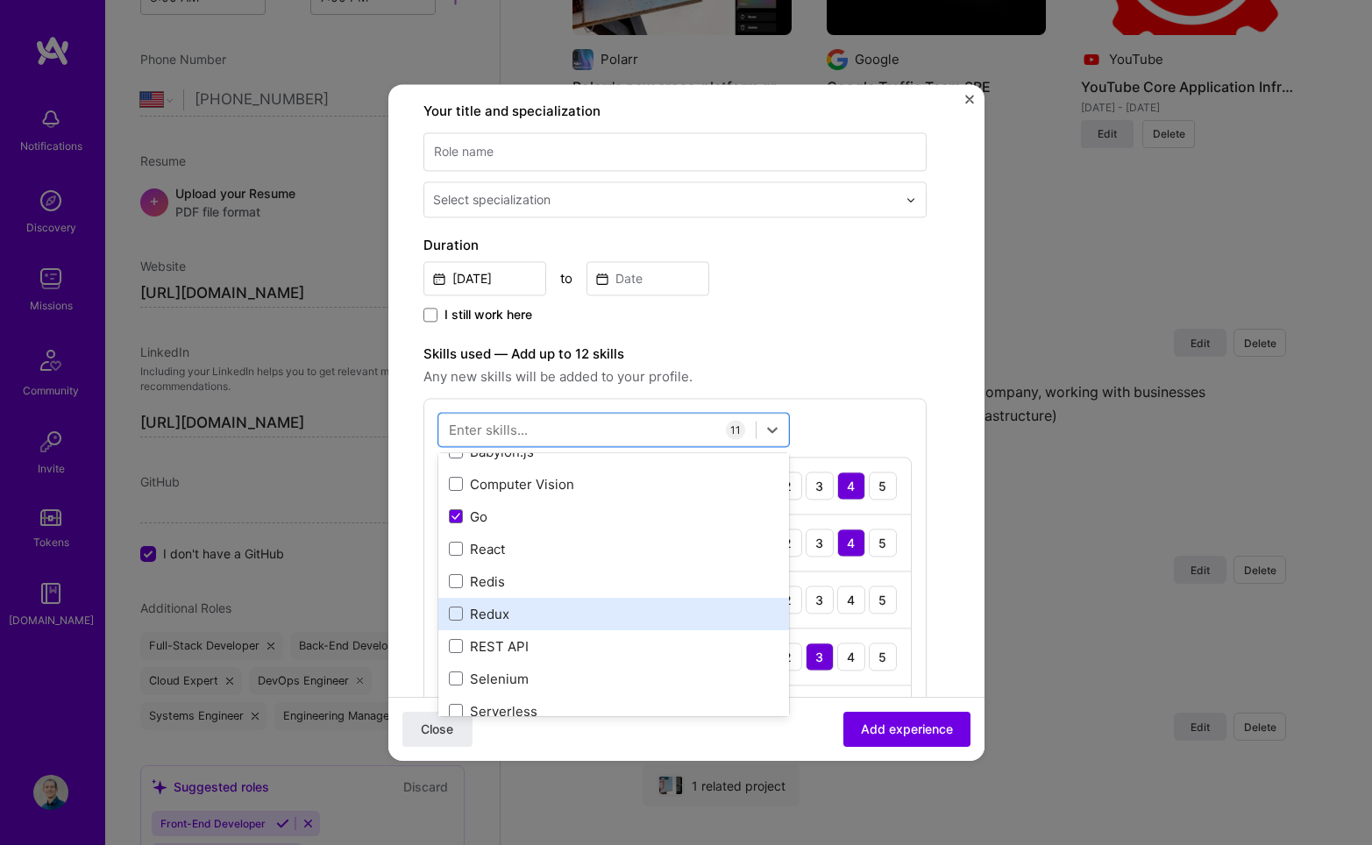
scroll to position [760, 0]
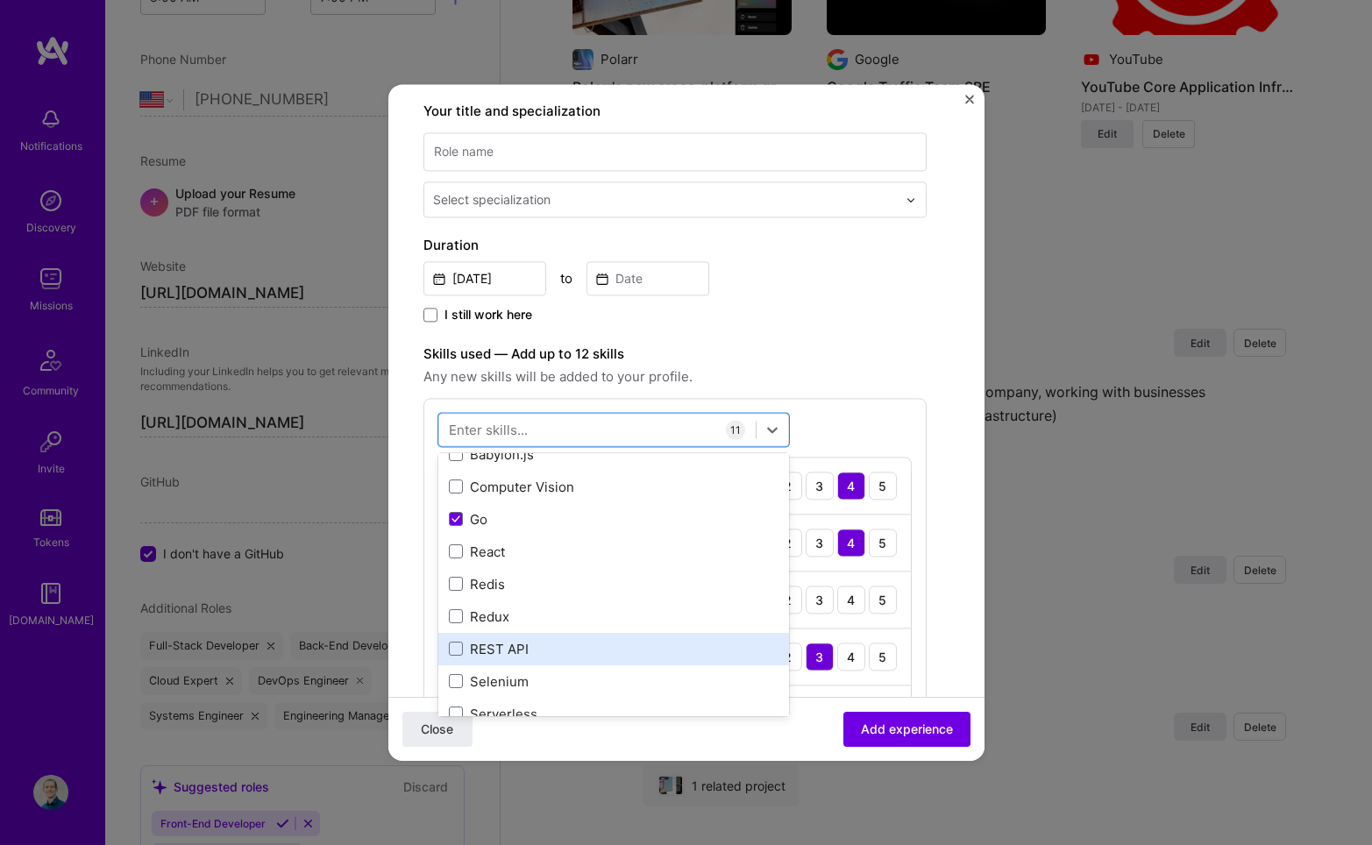
click at [582, 656] on div "REST API" at bounding box center [614, 649] width 330 height 18
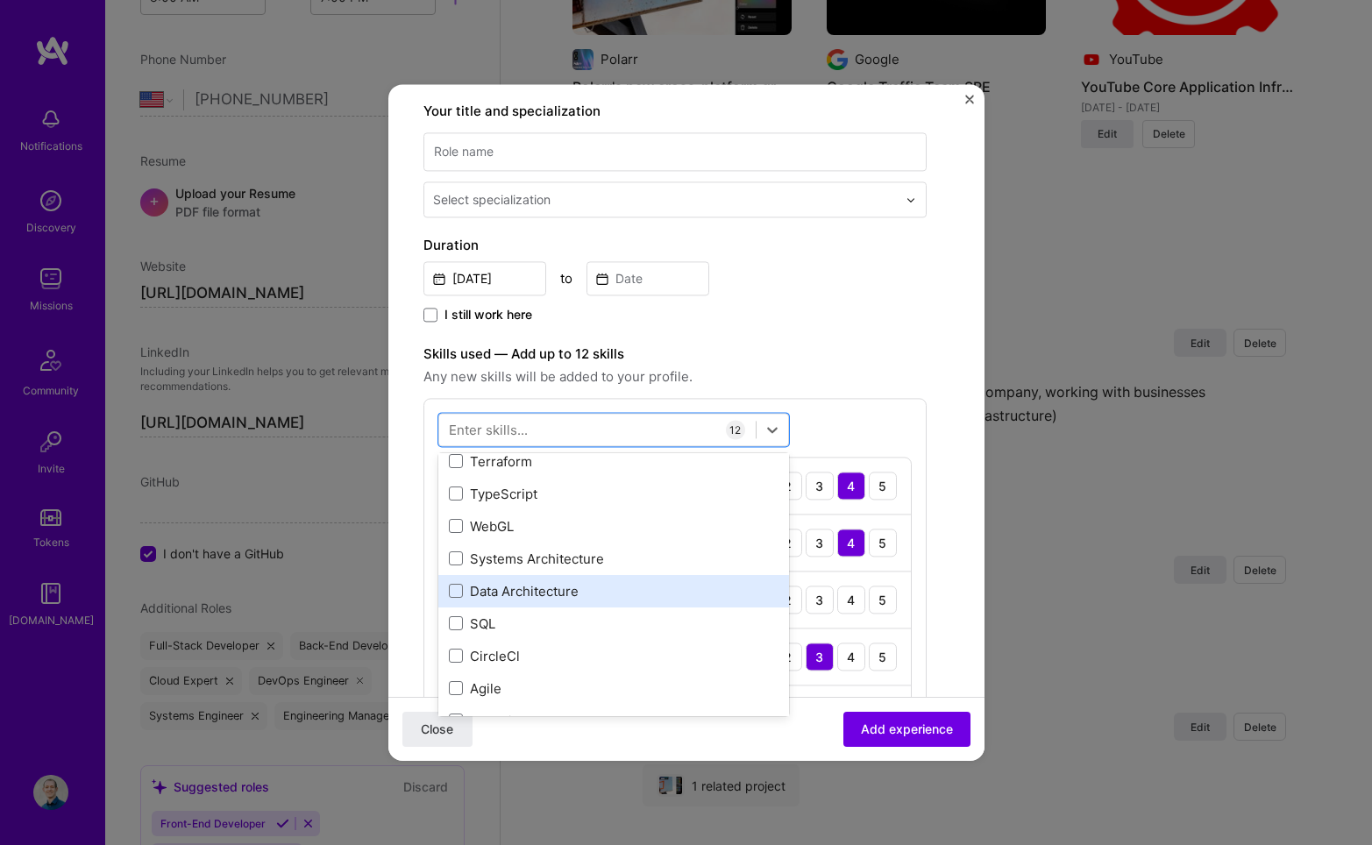
scroll to position [1112, 0]
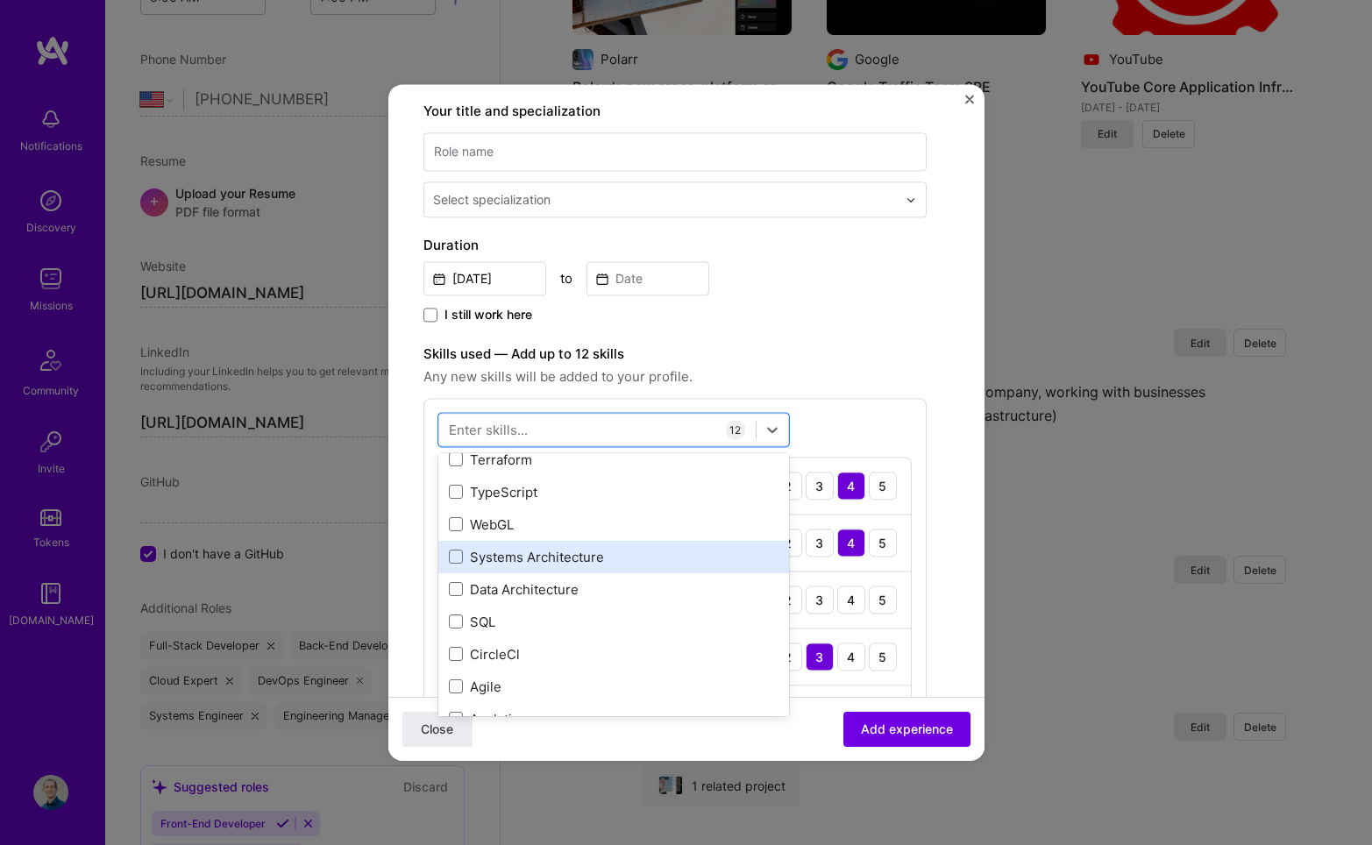
click at [587, 563] on div "Systems Architecture" at bounding box center [614, 557] width 330 height 18
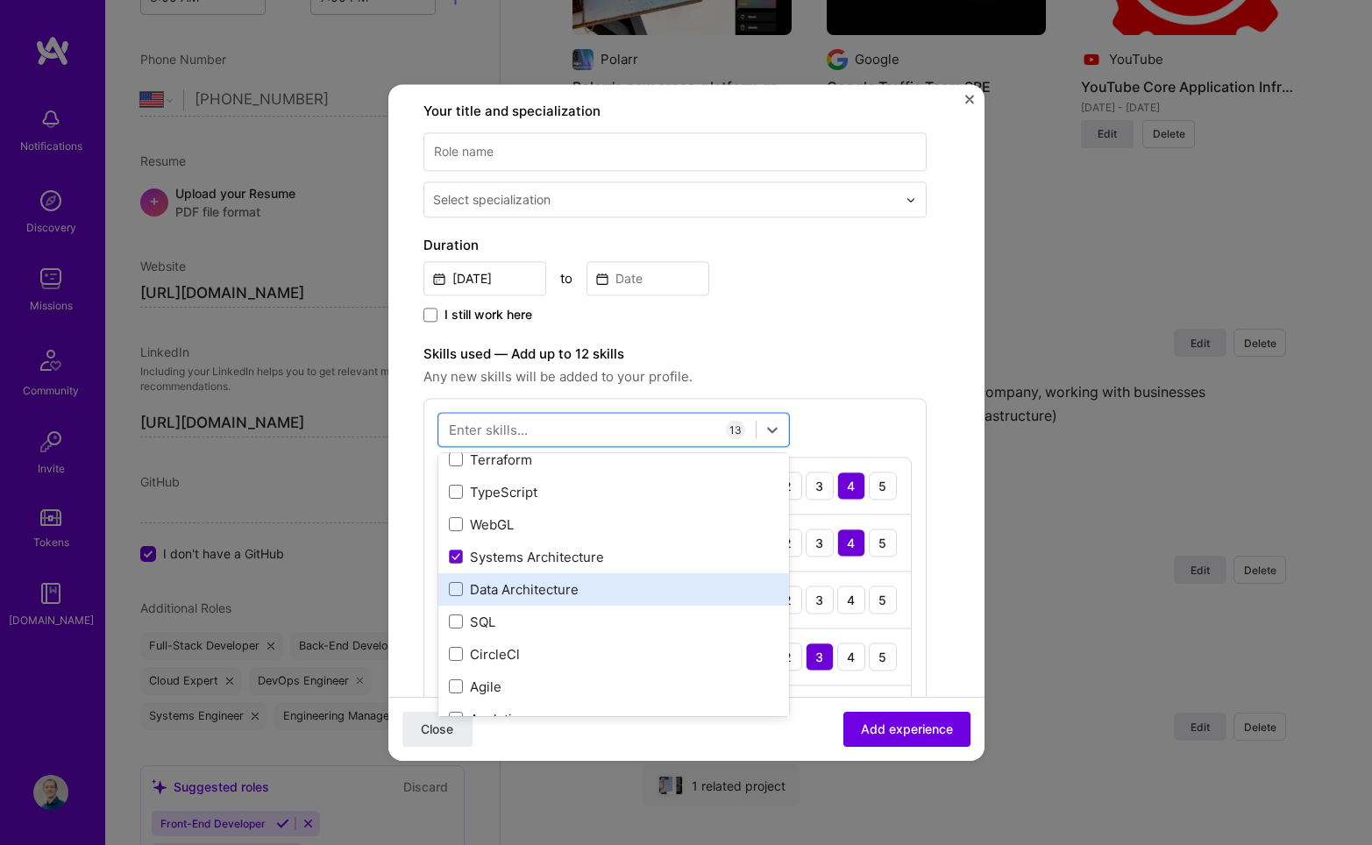
click at [580, 587] on div "Data Architecture" at bounding box center [614, 589] width 330 height 18
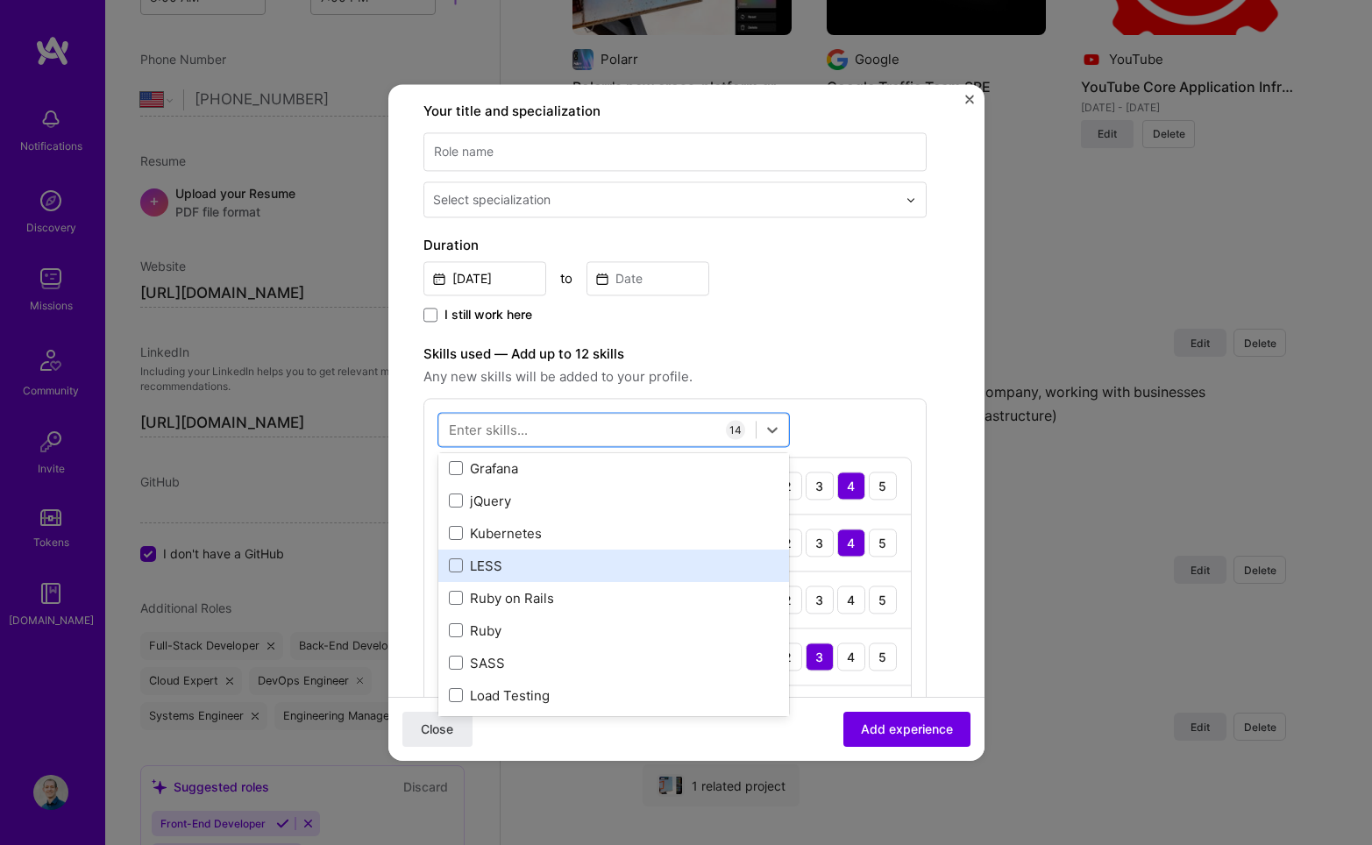
scroll to position [1846, 0]
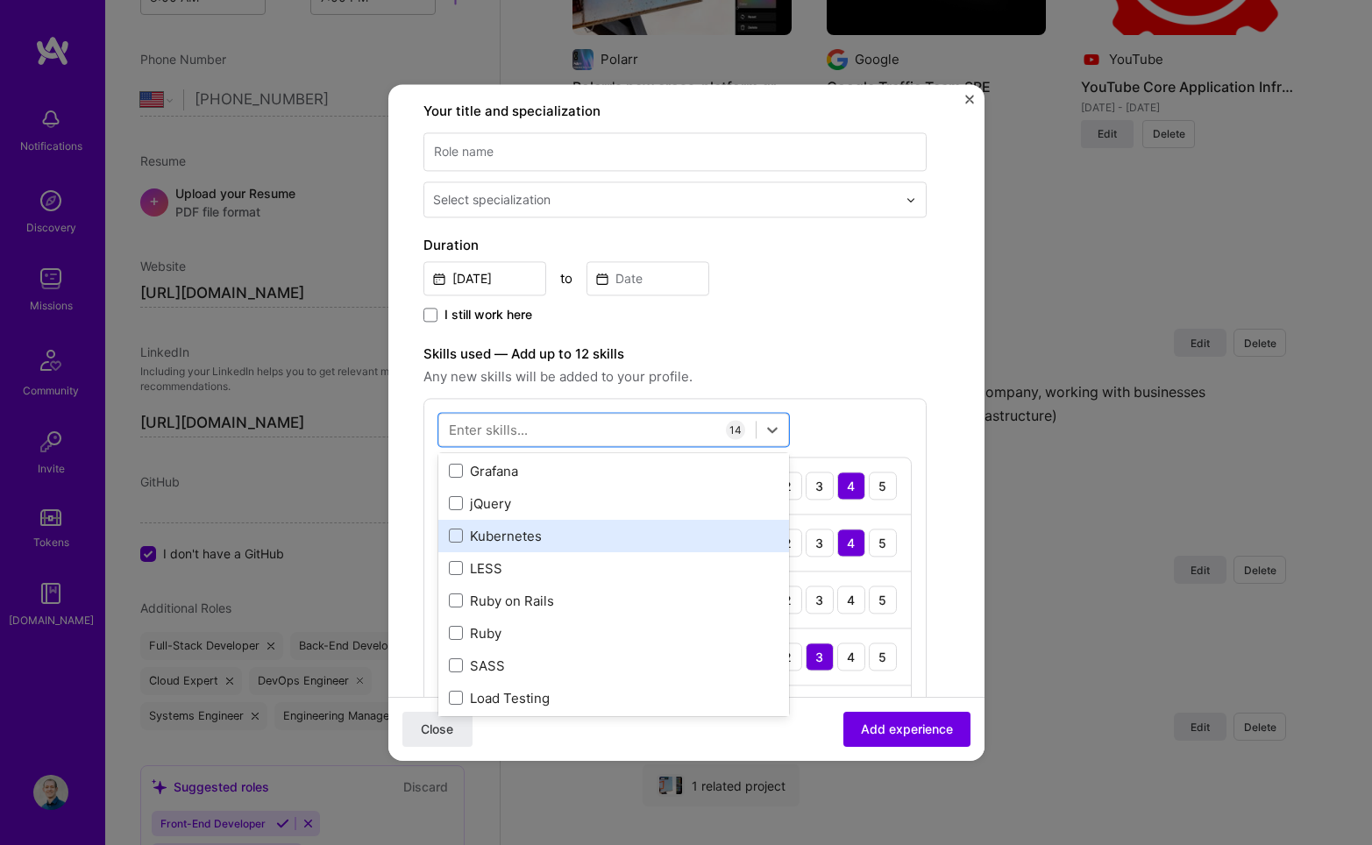
click at [667, 544] on div "Kubernetes" at bounding box center [614, 536] width 330 height 18
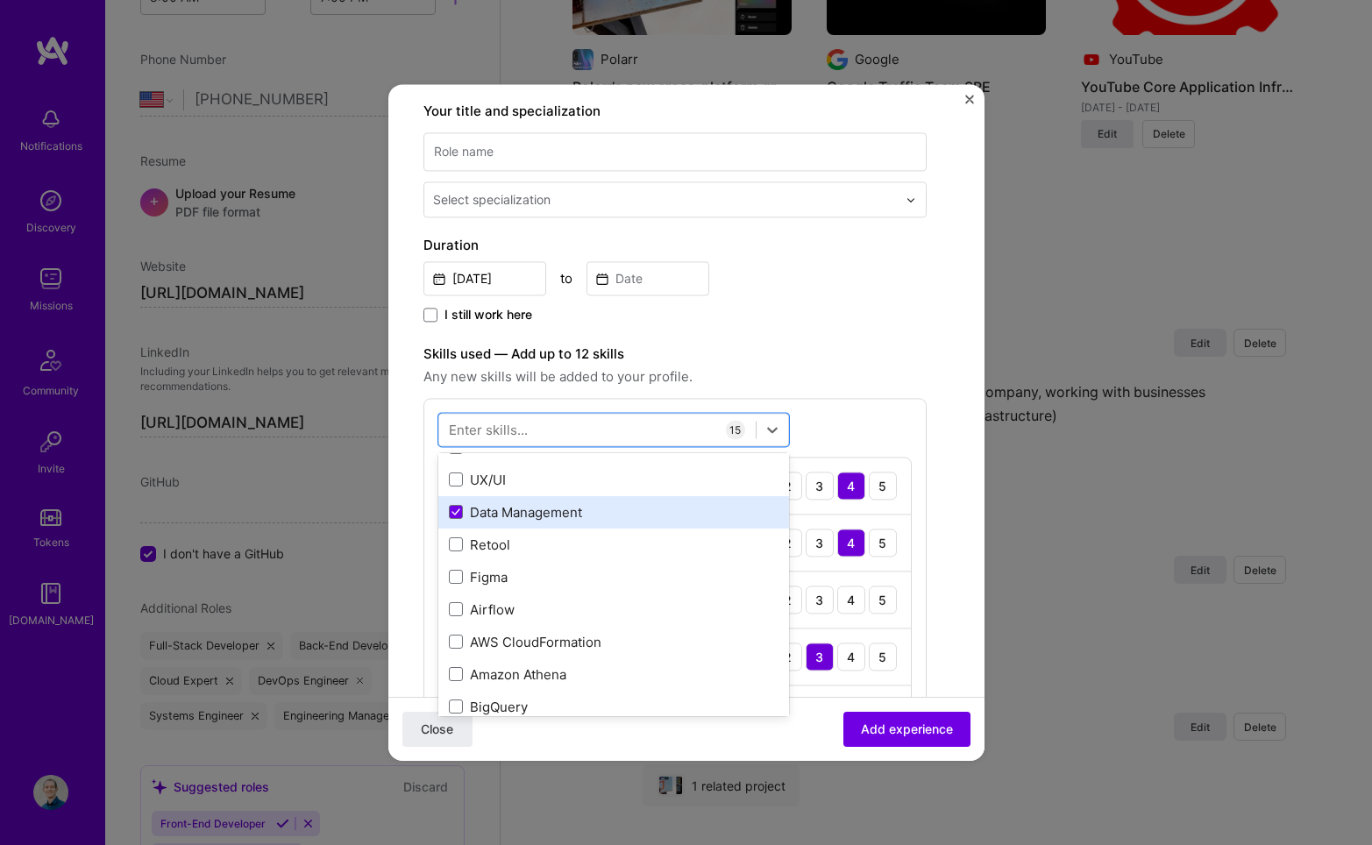
scroll to position [2163, 0]
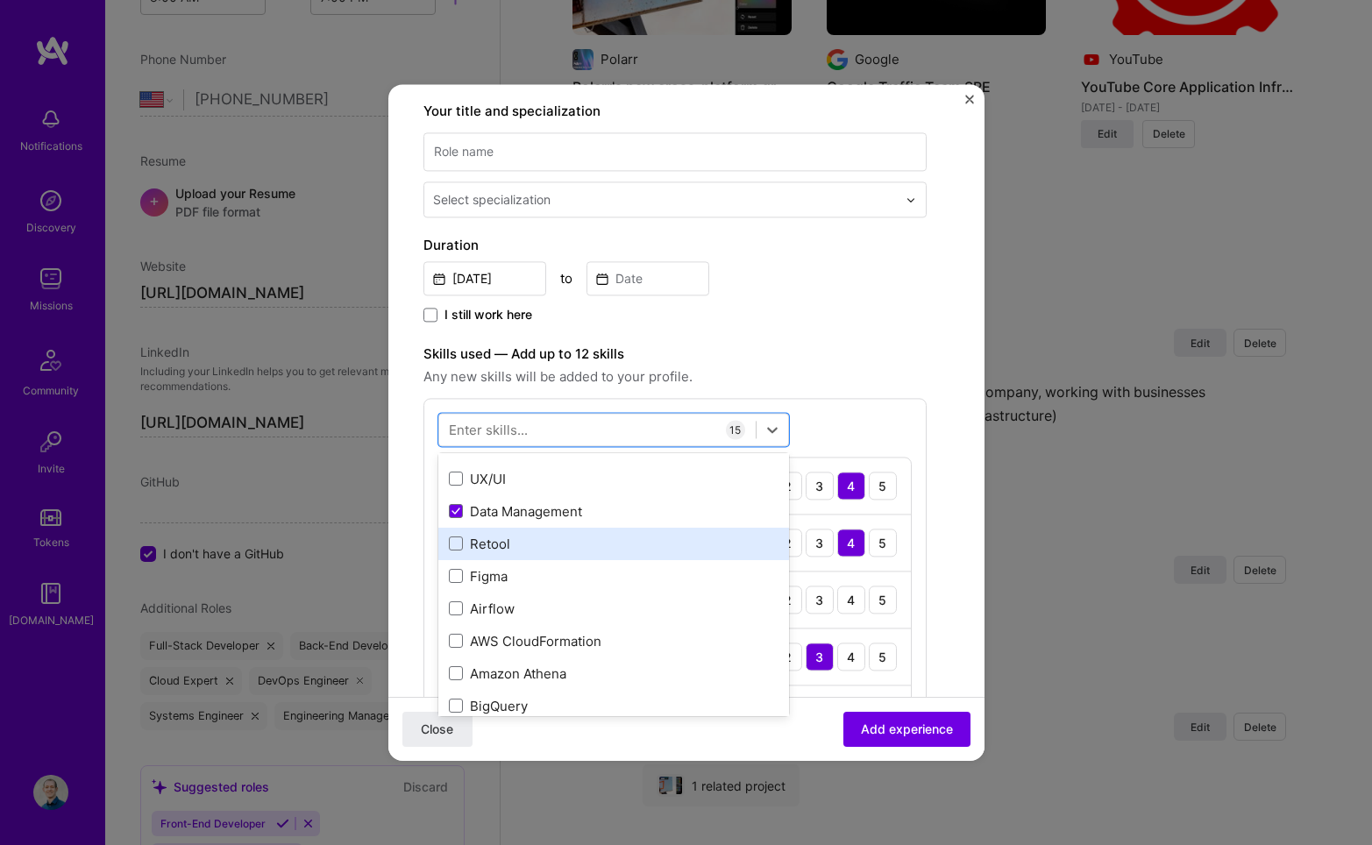
click at [499, 543] on div "Retool" at bounding box center [614, 544] width 330 height 18
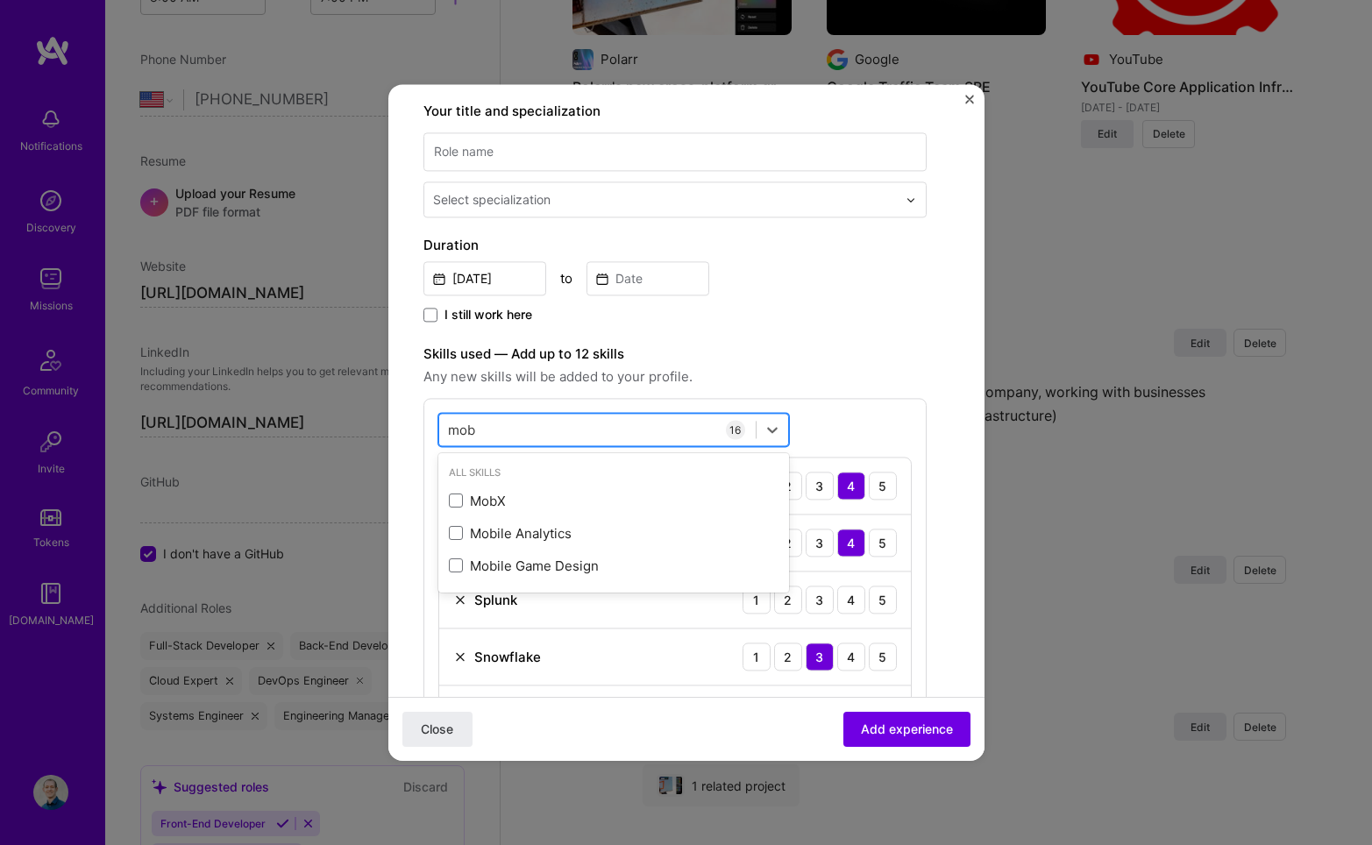
scroll to position [0, 0]
type input "m"
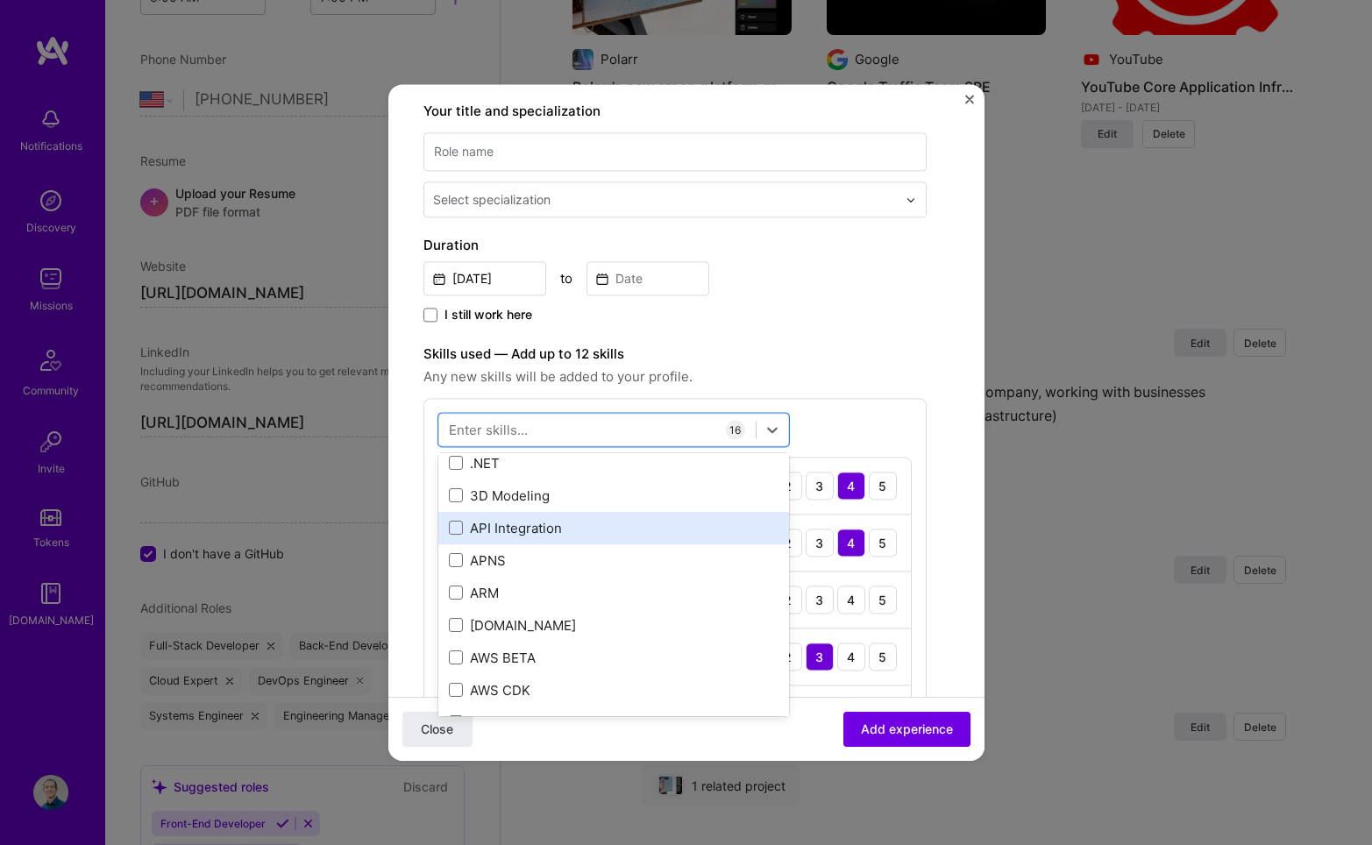
click at [549, 537] on div "API Integration" at bounding box center [613, 528] width 351 height 32
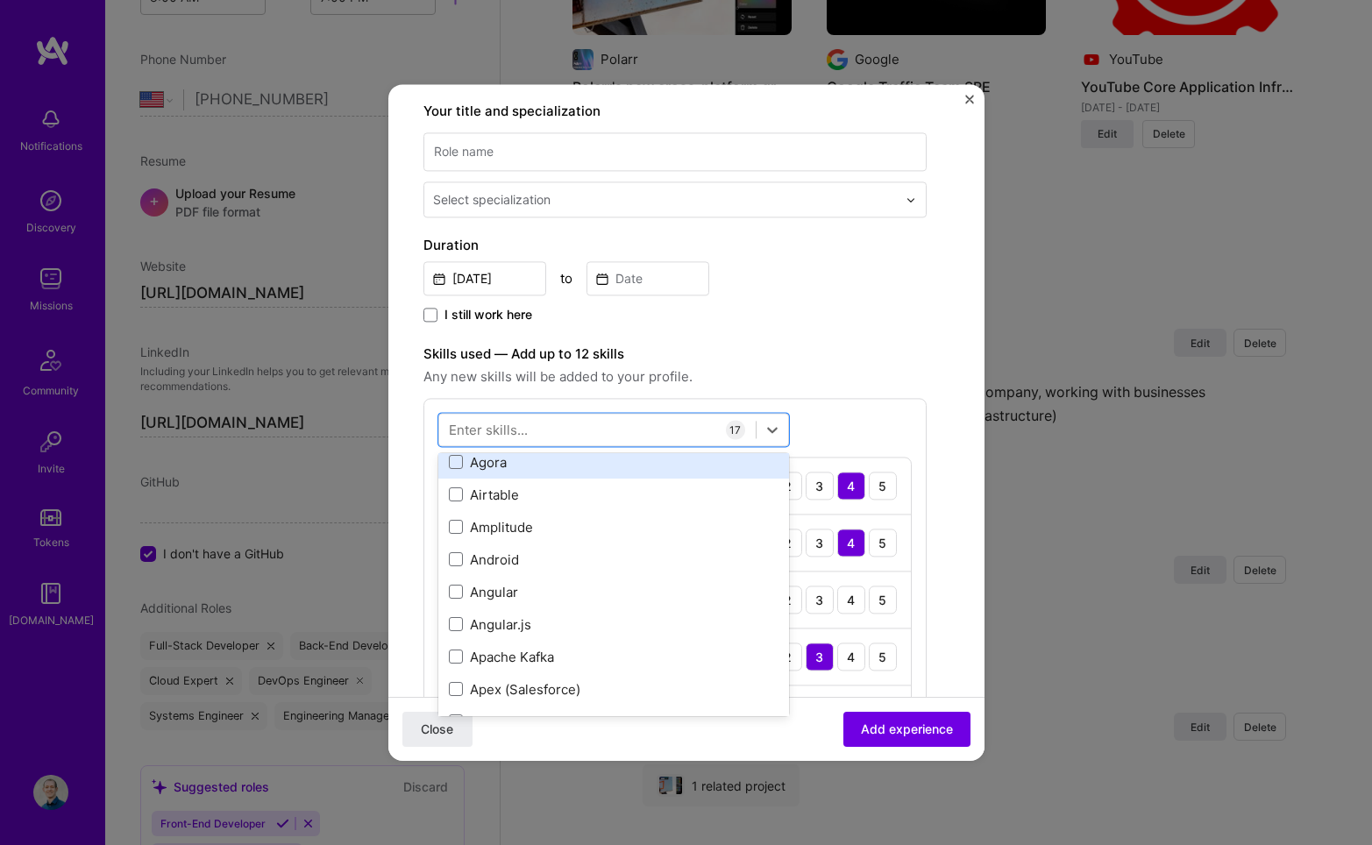
scroll to position [3466, 0]
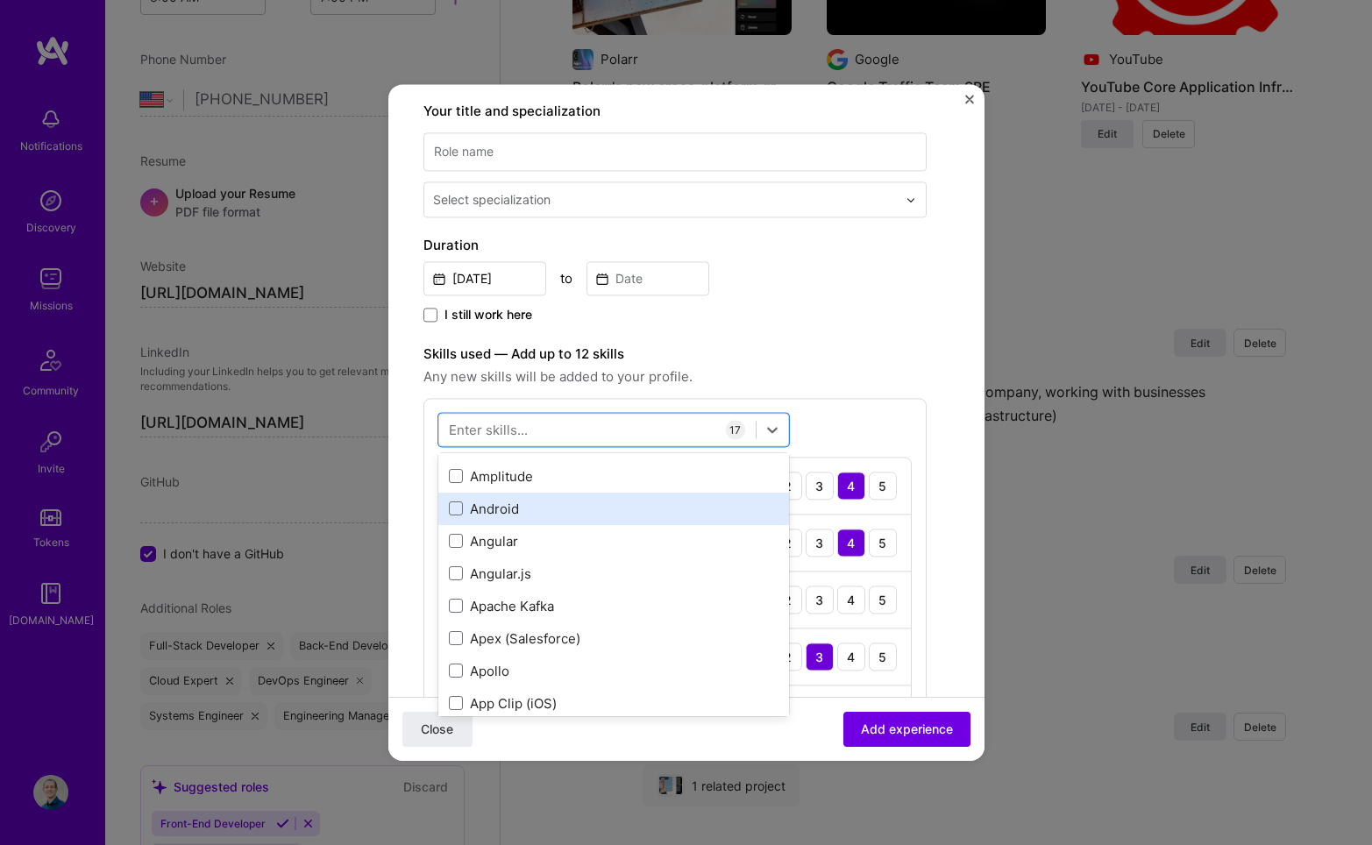
click at [544, 510] on div "Android" at bounding box center [614, 509] width 330 height 18
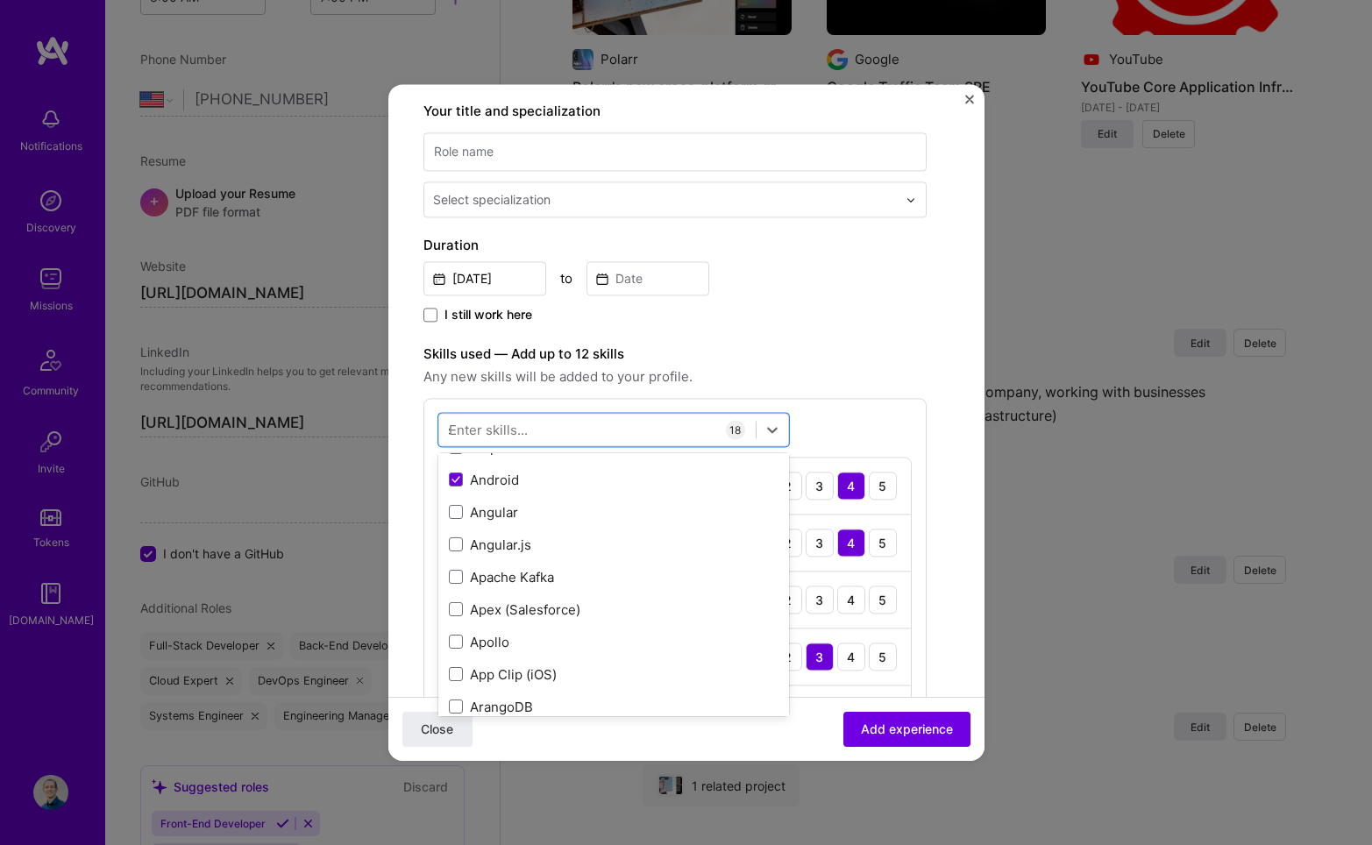
scroll to position [1711, 0]
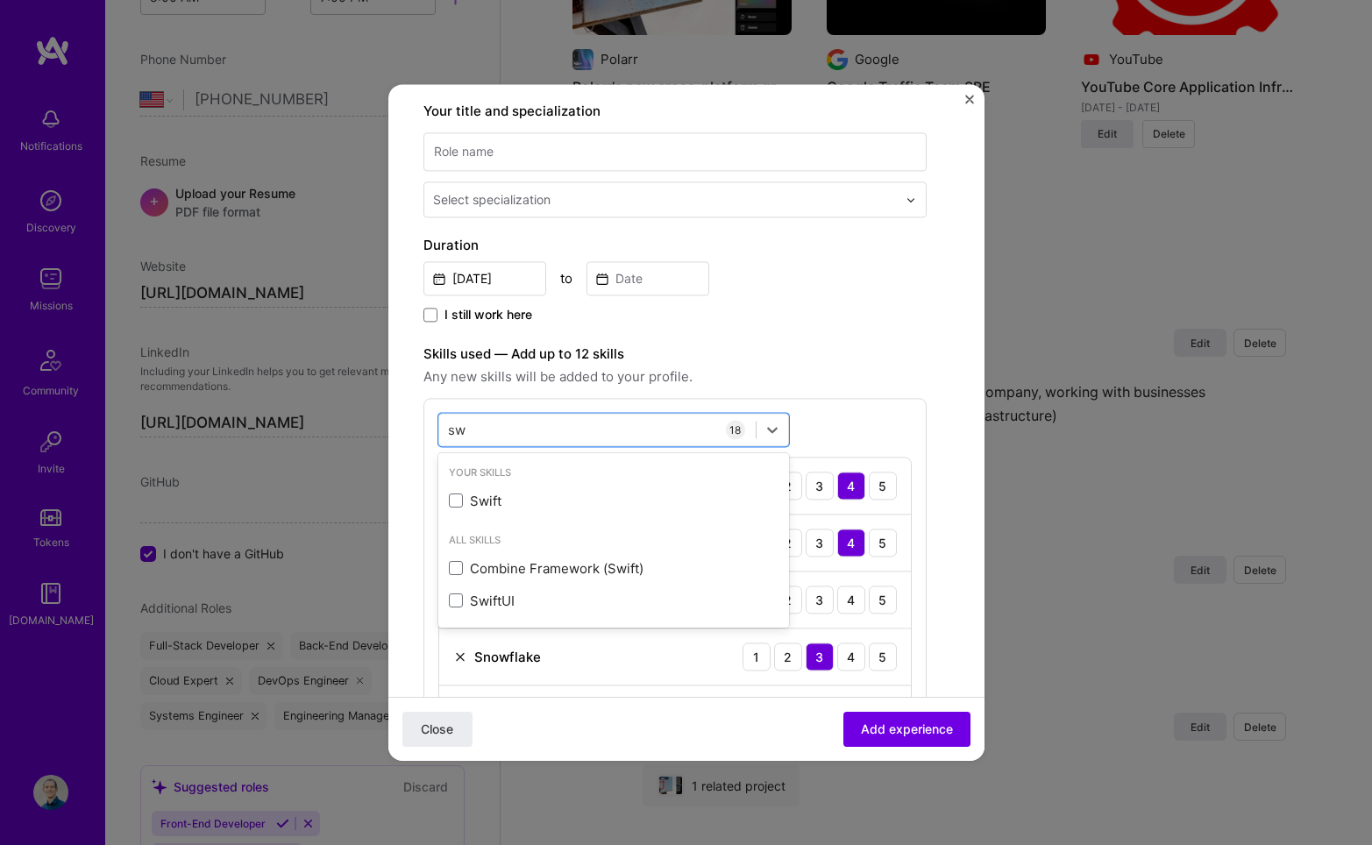
type input "swi"
click at [502, 501] on div "Swift" at bounding box center [614, 501] width 330 height 18
click at [496, 606] on div "SwiftUI" at bounding box center [614, 601] width 330 height 18
click at [557, 430] on div "swi swi" at bounding box center [597, 430] width 317 height 29
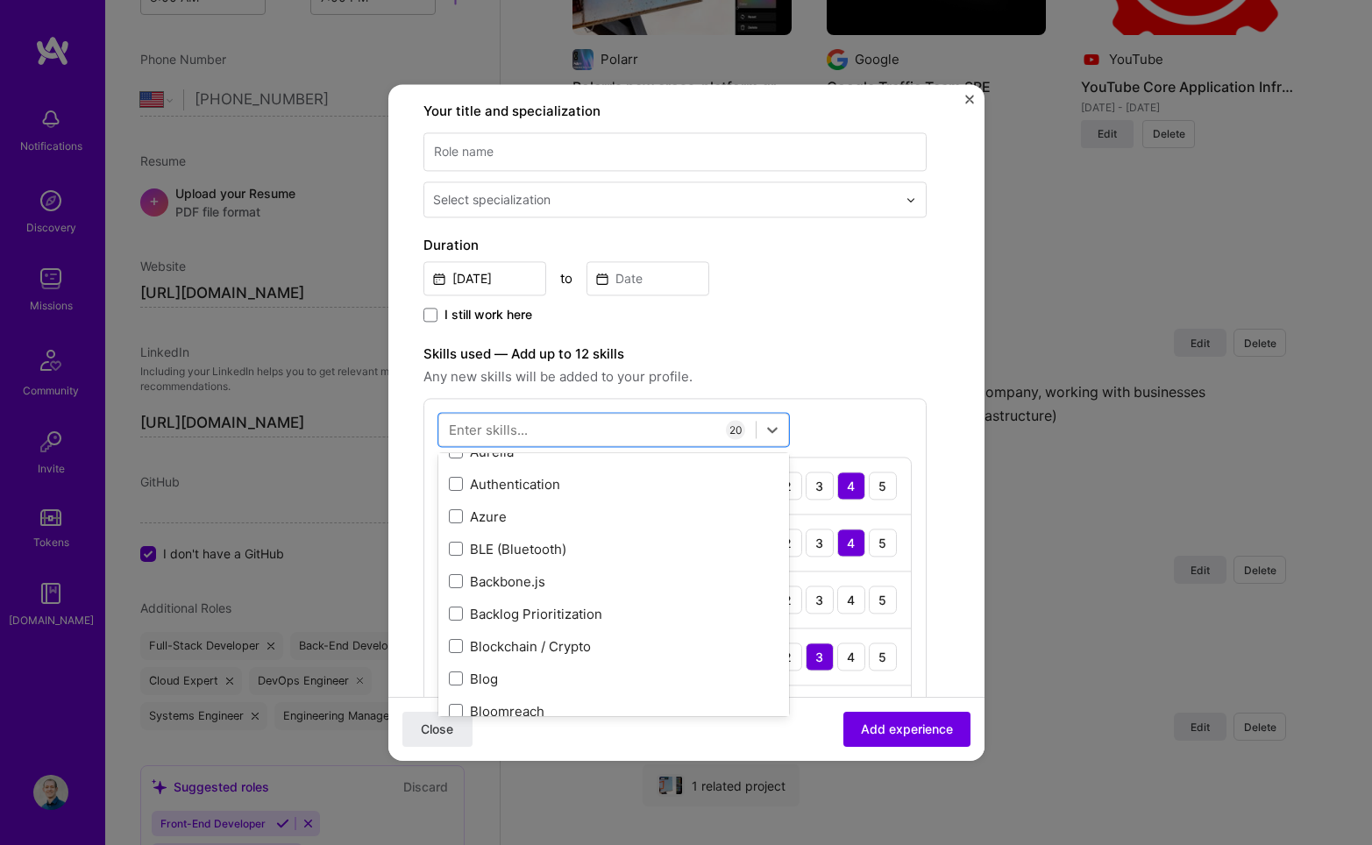
scroll to position [3914, 0]
click at [509, 512] on div "Azure" at bounding box center [614, 515] width 330 height 18
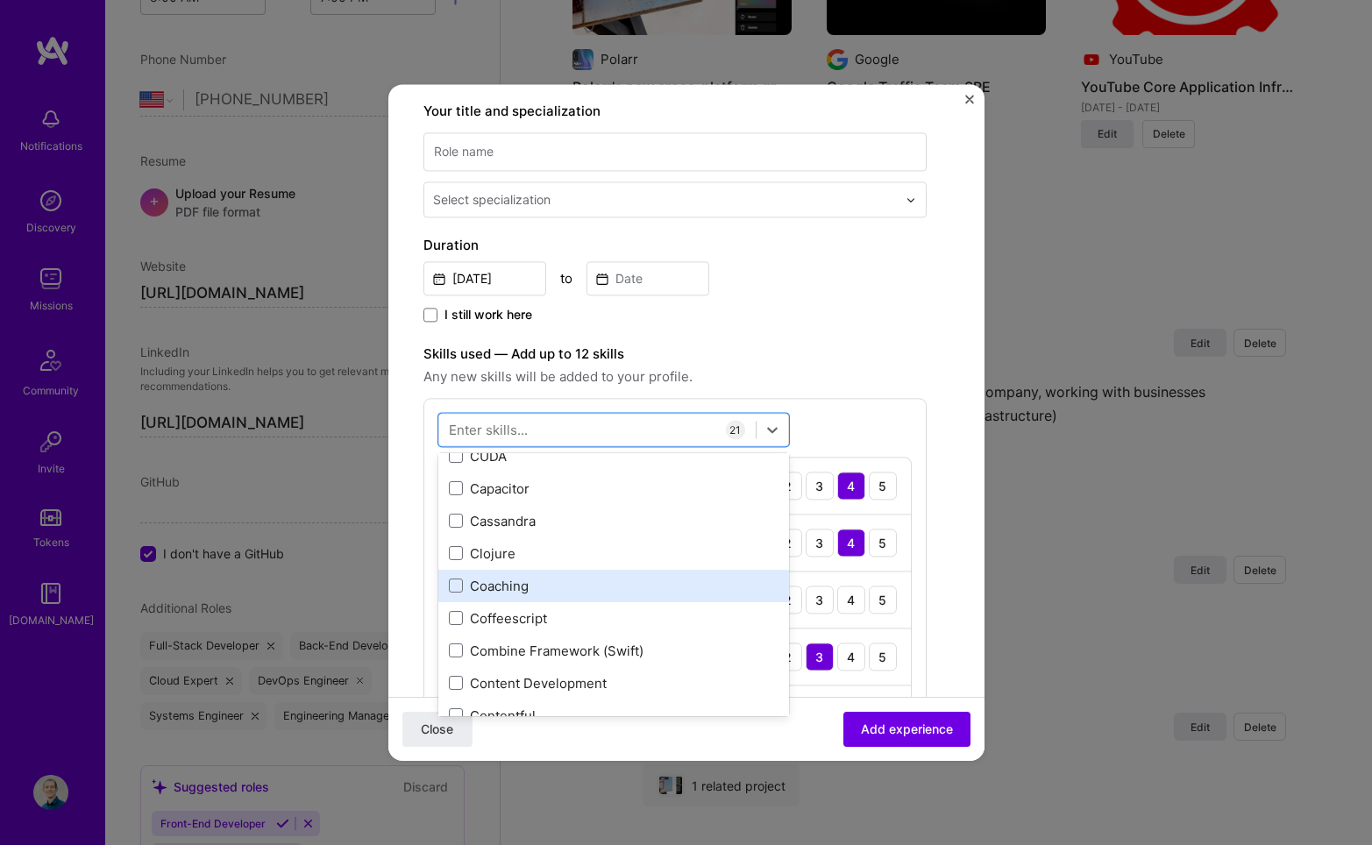
scroll to position [4405, 0]
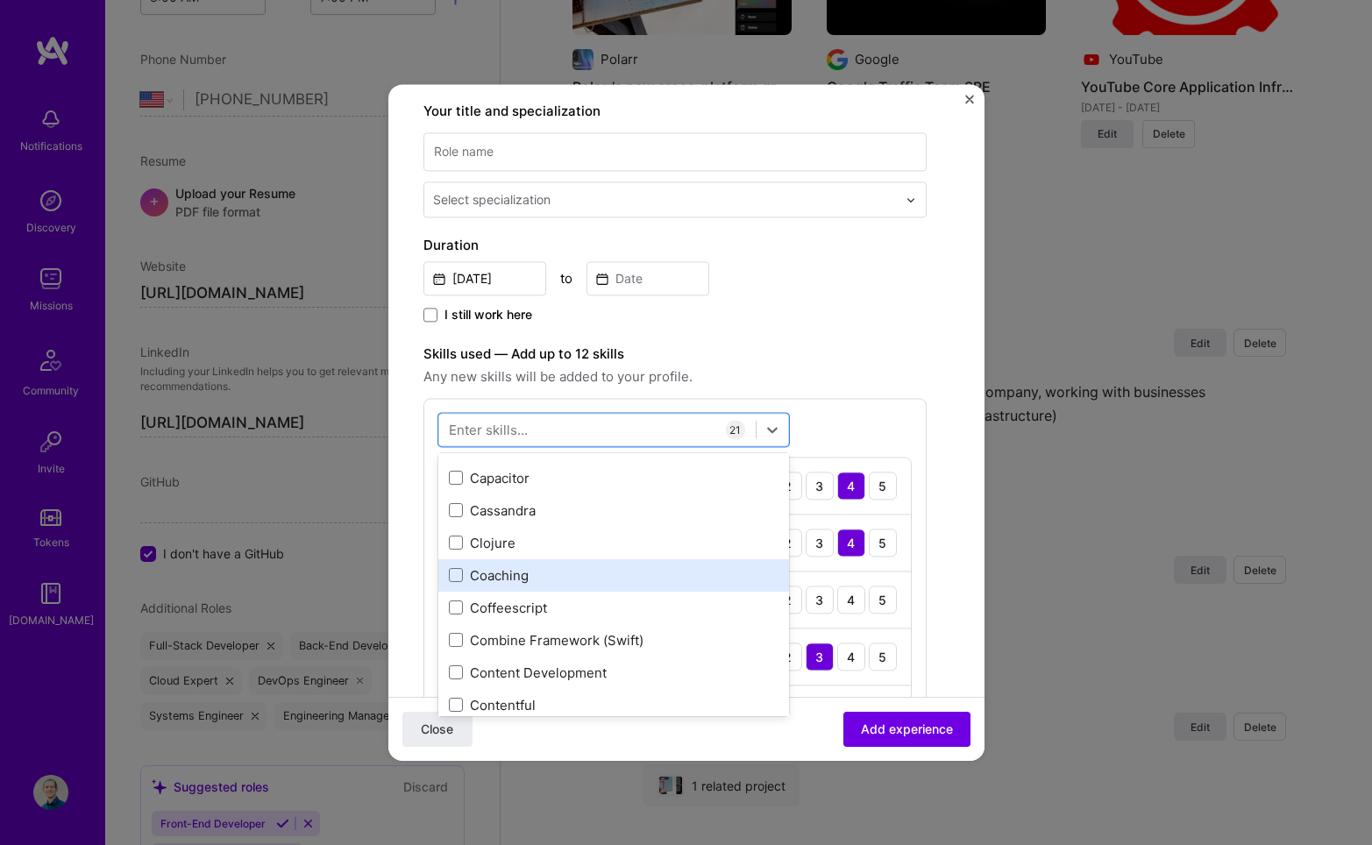
click at [606, 578] on div "Coaching" at bounding box center [614, 575] width 330 height 18
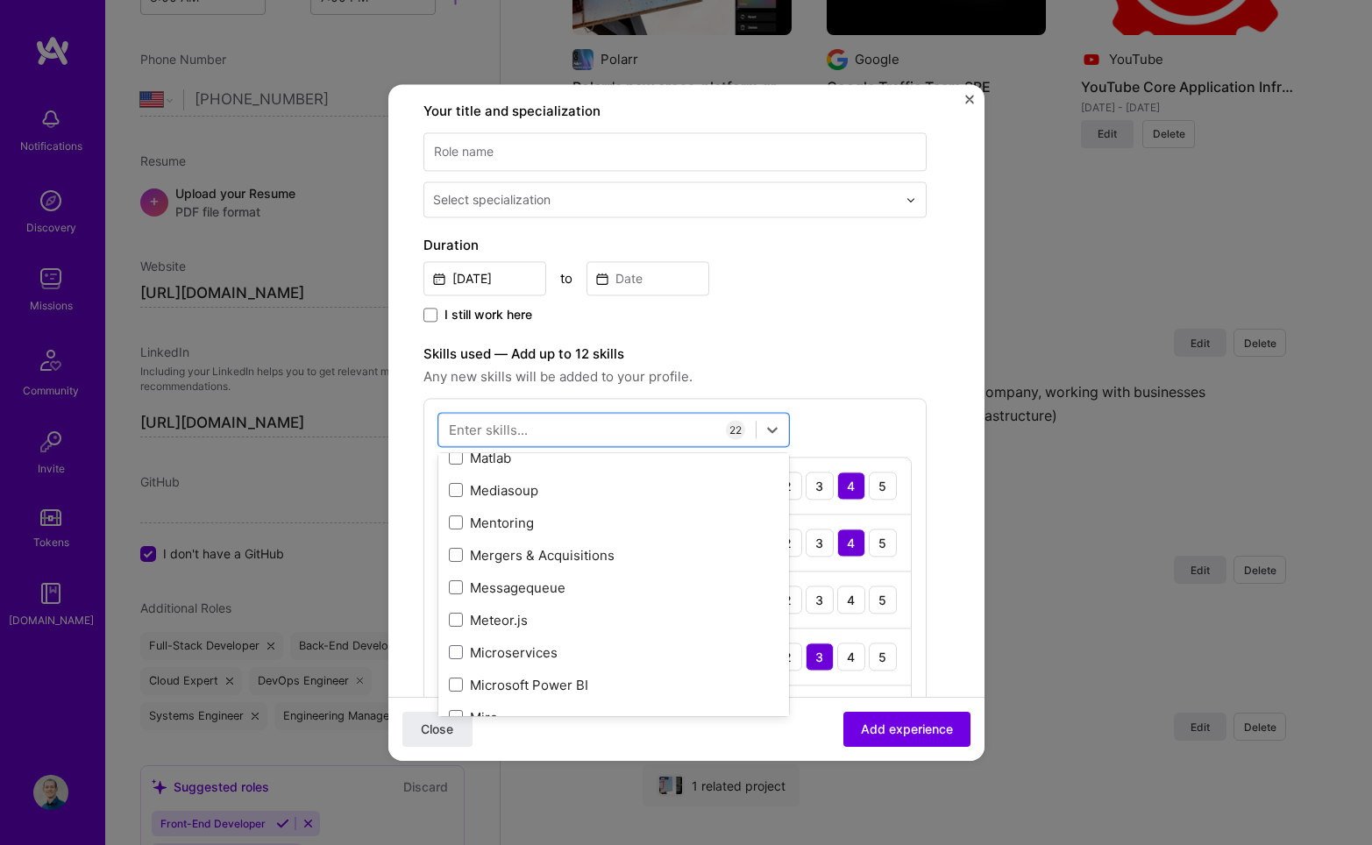
scroll to position [7768, 0]
click at [633, 529] on div "Mentoring" at bounding box center [614, 521] width 330 height 18
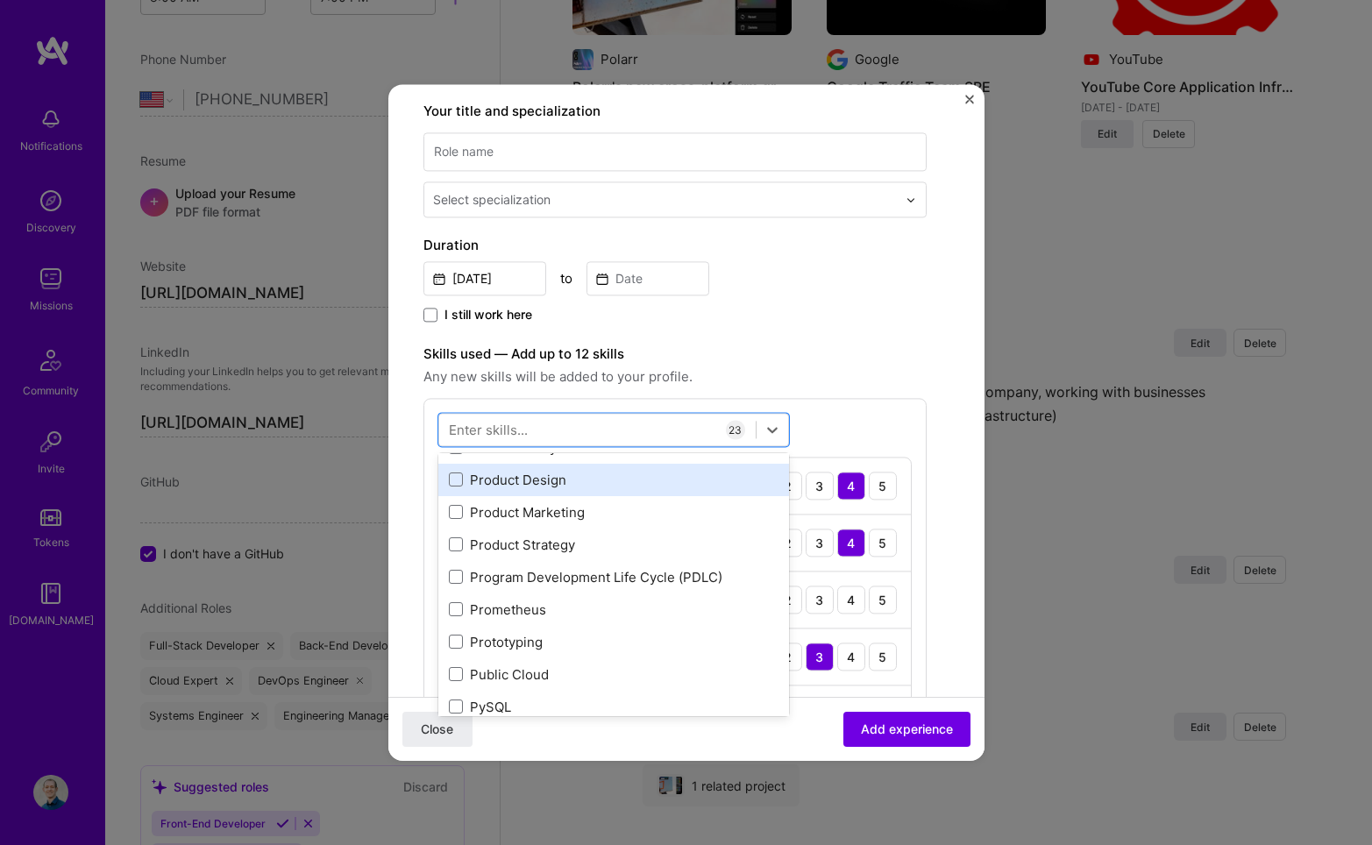
scroll to position [9110, 0]
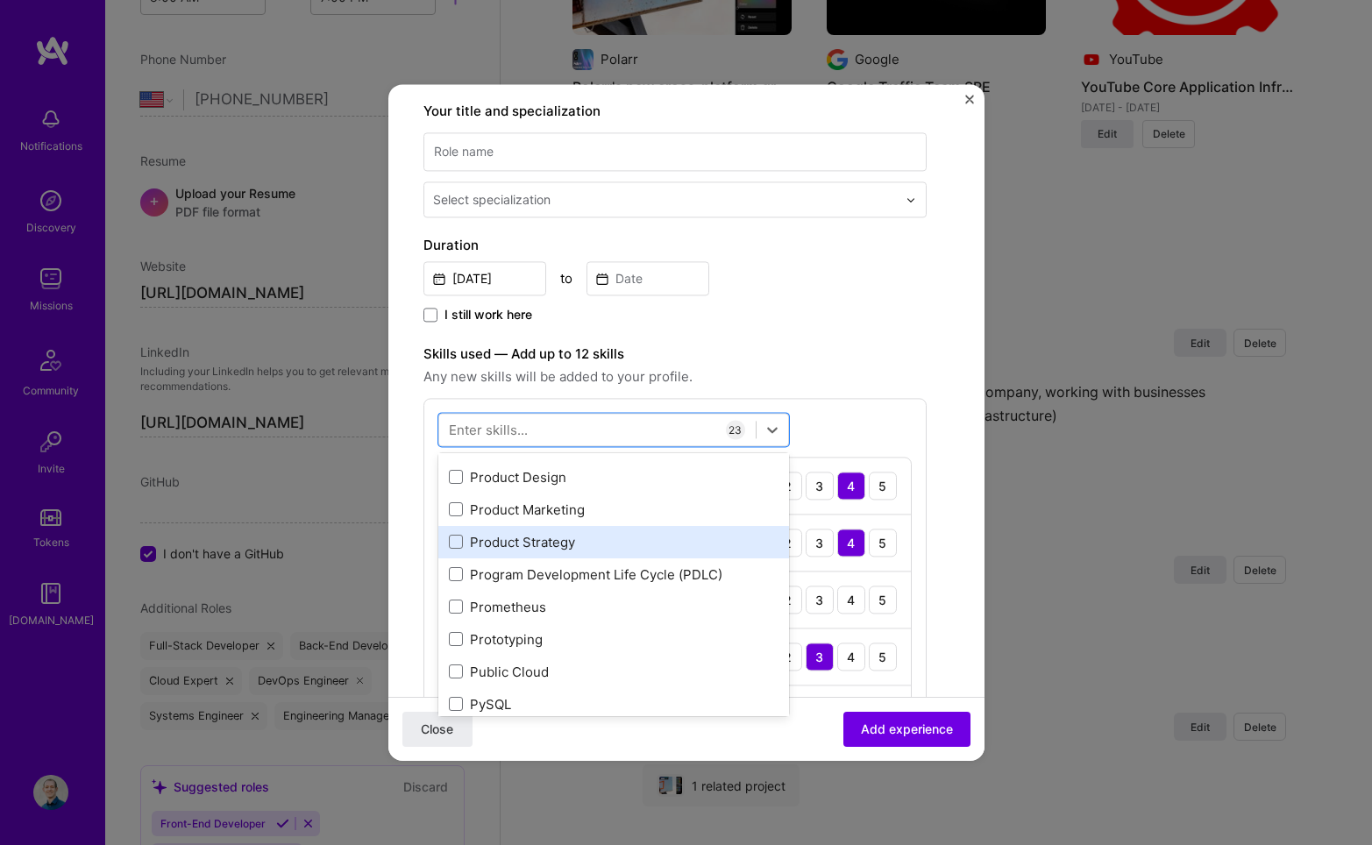
click at [649, 544] on div "Product Strategy" at bounding box center [614, 542] width 330 height 18
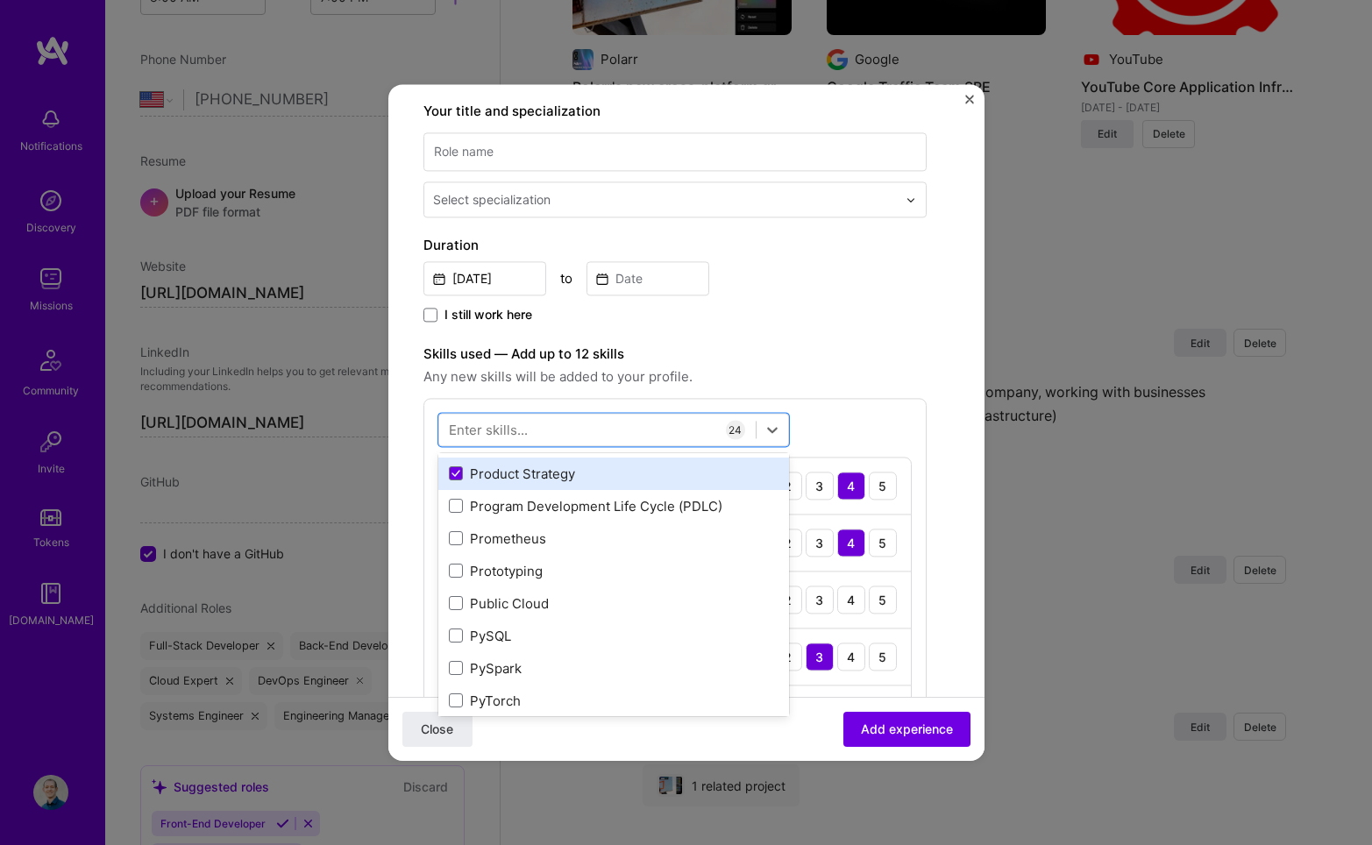
scroll to position [9195, 0]
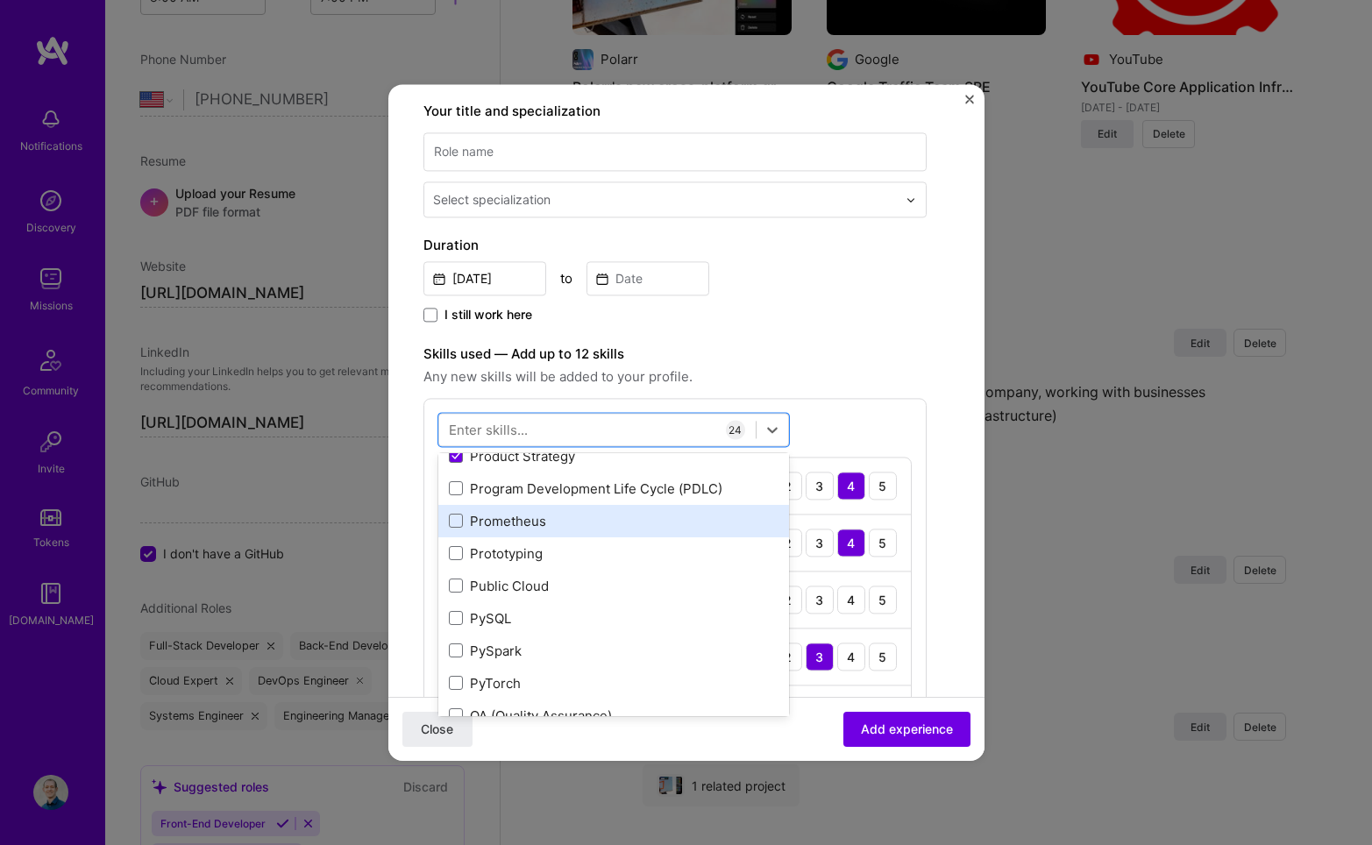
click at [644, 531] on div "Prometheus" at bounding box center [613, 521] width 351 height 32
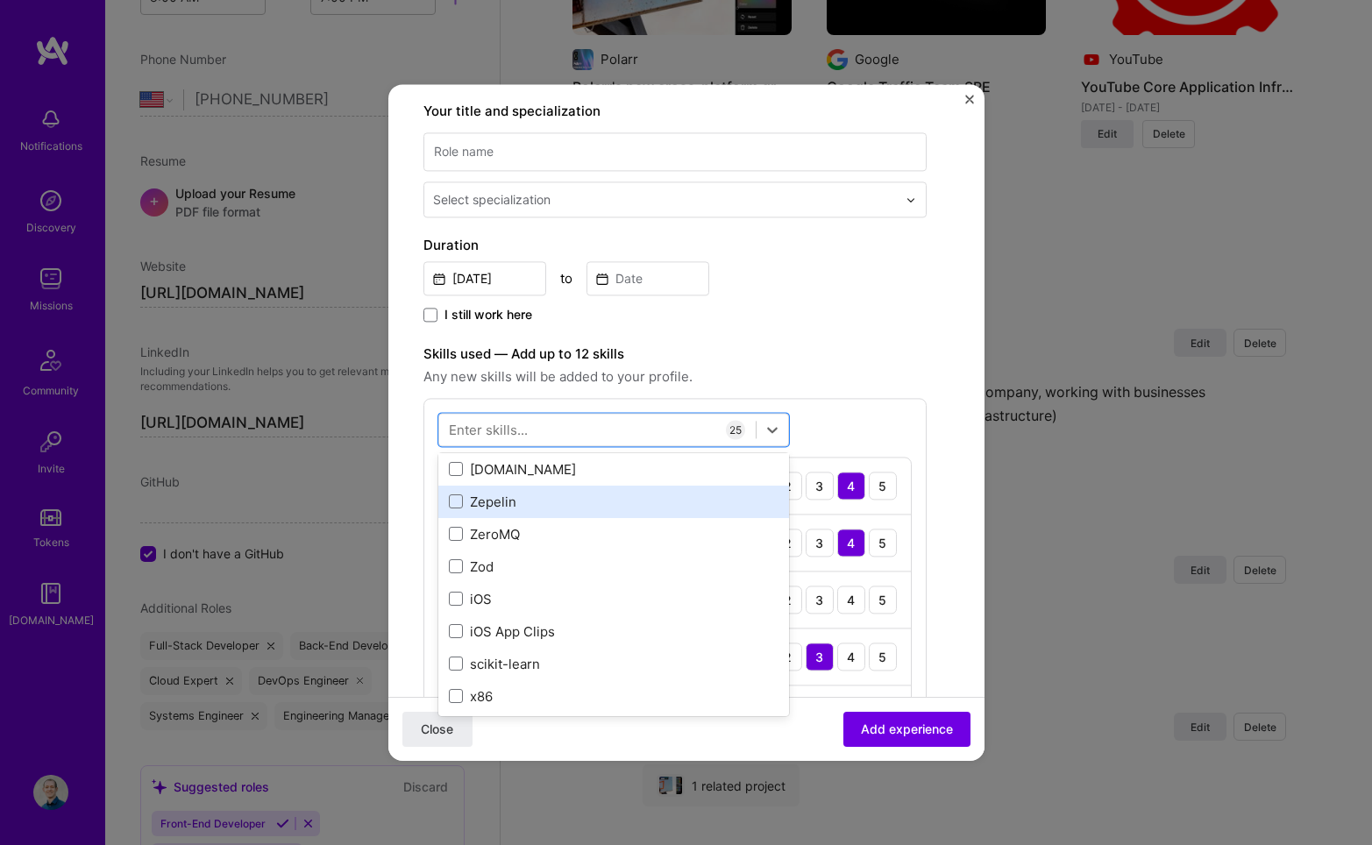
scroll to position [12076, 0]
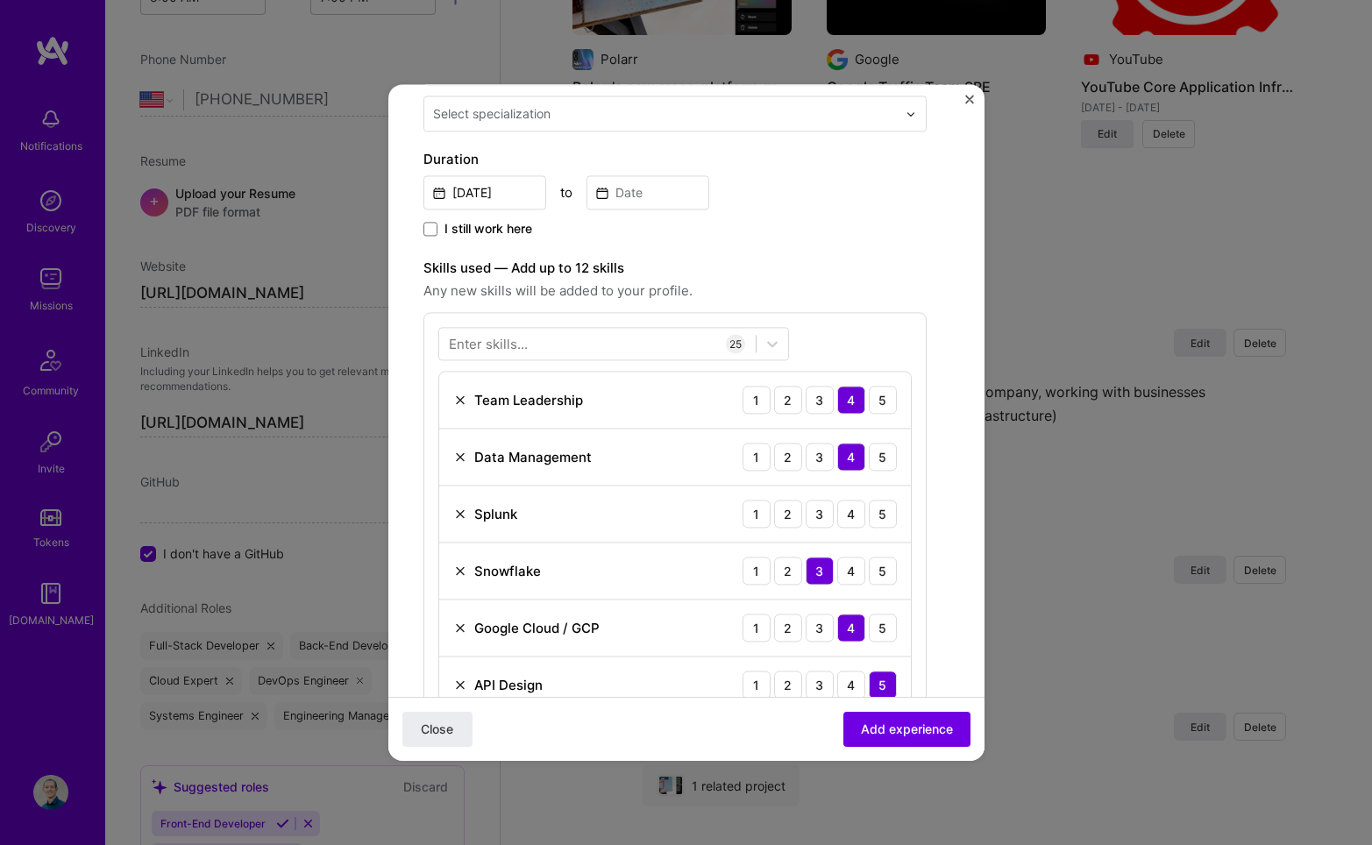
scroll to position [385, 0]
click at [822, 516] on div "3" at bounding box center [820, 512] width 28 height 28
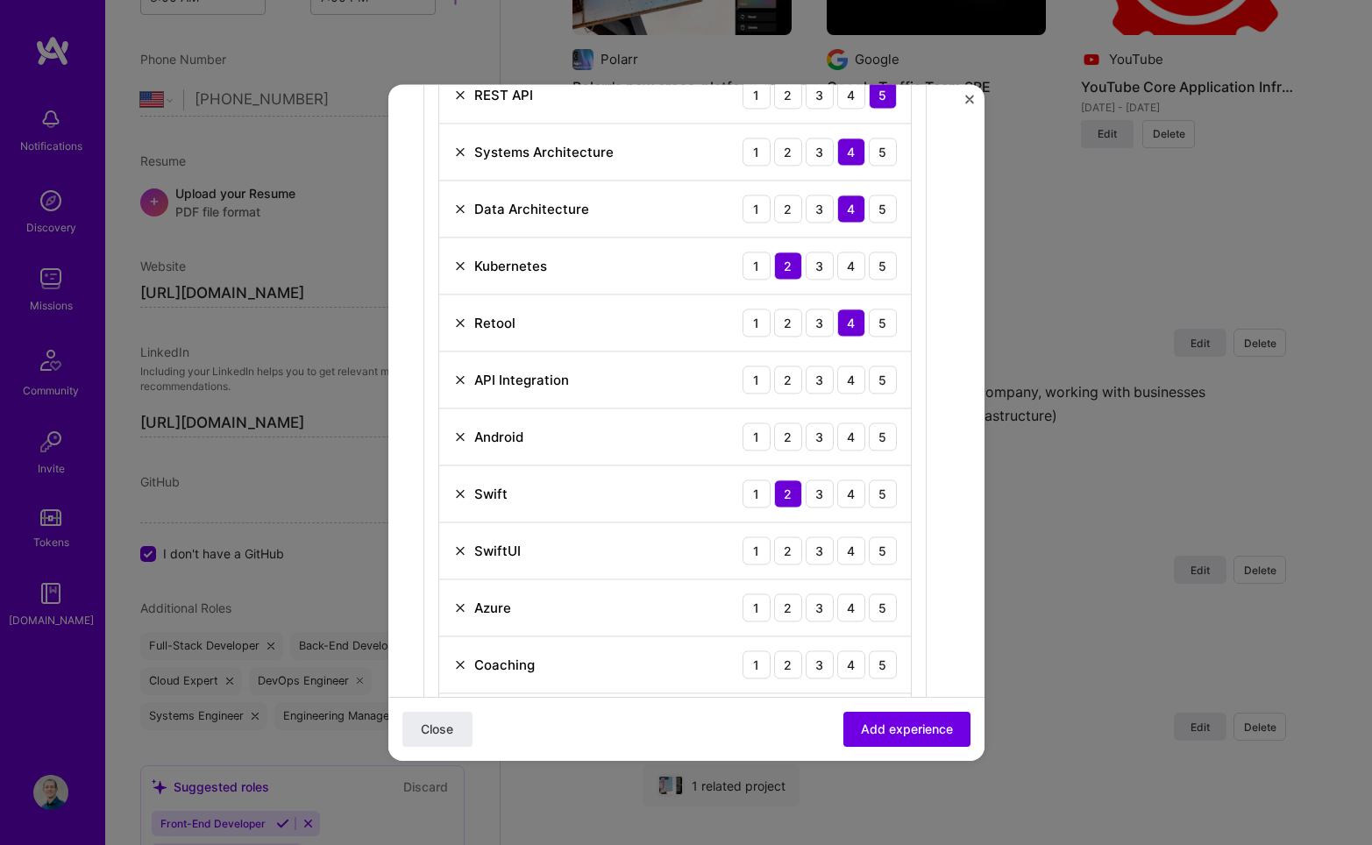
scroll to position [1331, 0]
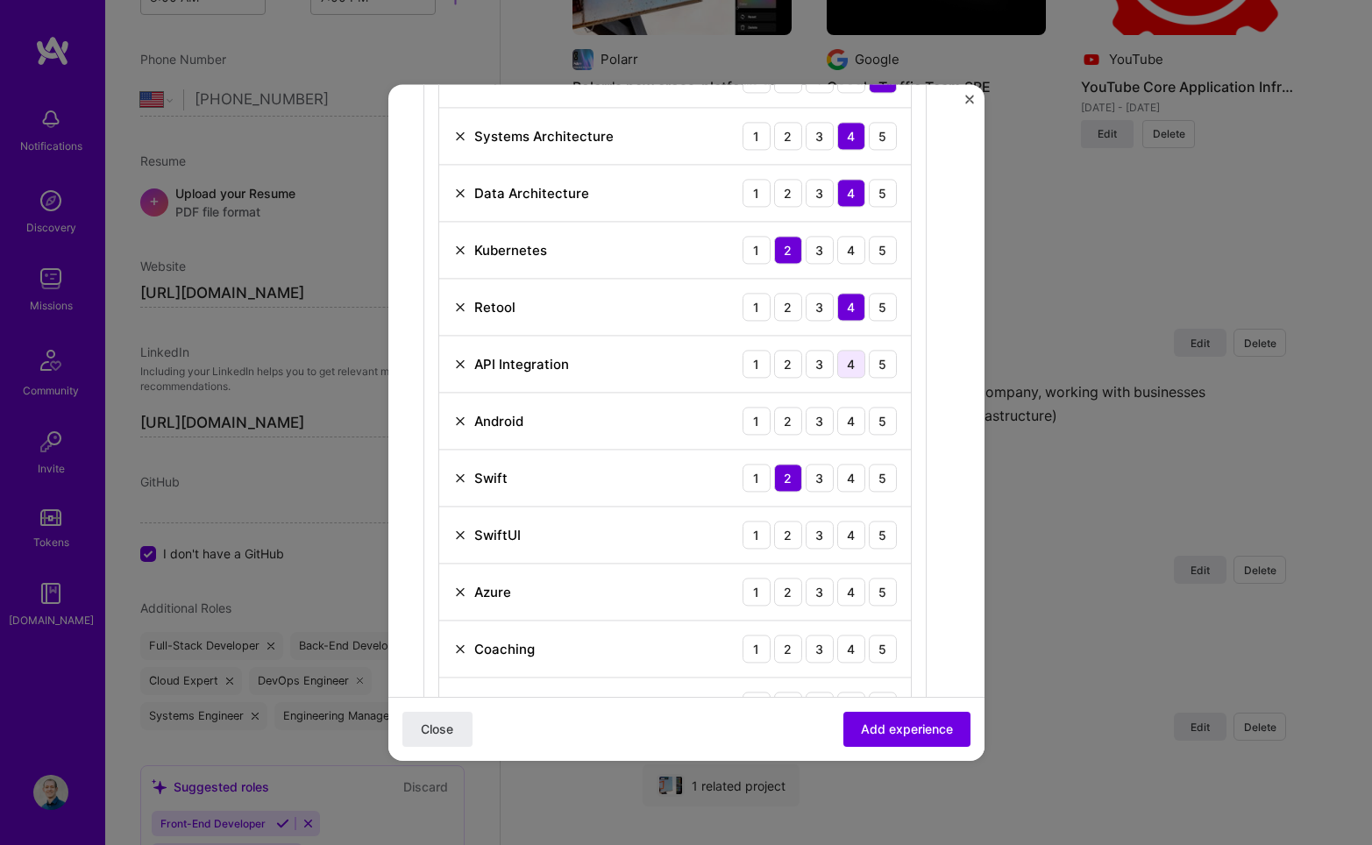
click at [853, 365] on div "4" at bounding box center [851, 364] width 28 height 28
click at [790, 420] on div "2" at bounding box center [788, 421] width 28 height 28
click at [791, 536] on div "2" at bounding box center [788, 535] width 28 height 28
click at [789, 598] on div "2" at bounding box center [788, 592] width 28 height 28
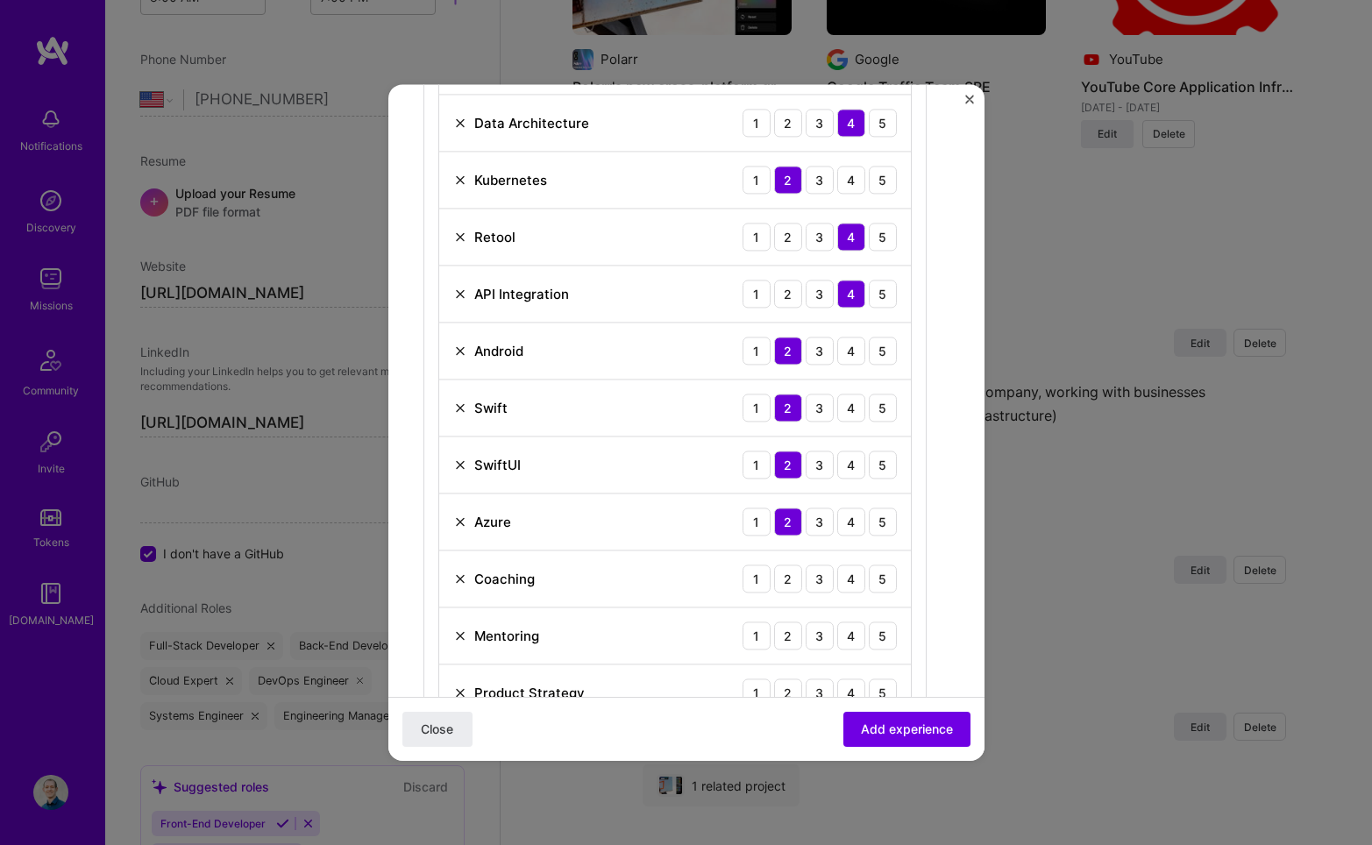
scroll to position [1418, 0]
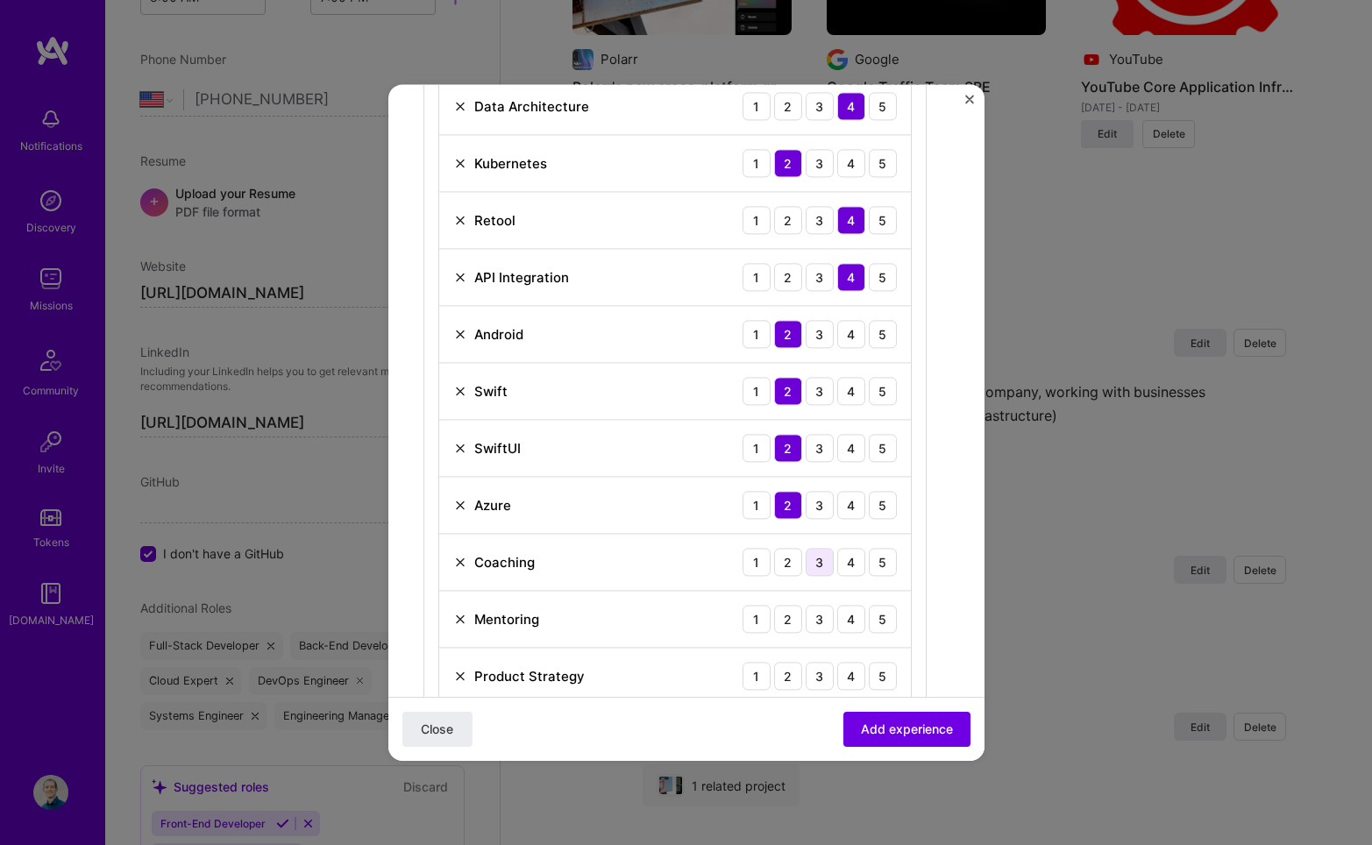
click at [818, 565] on div "3" at bounding box center [820, 562] width 28 height 28
click at [818, 566] on div "3" at bounding box center [820, 562] width 28 height 28
click at [819, 621] on div "3" at bounding box center [820, 619] width 28 height 28
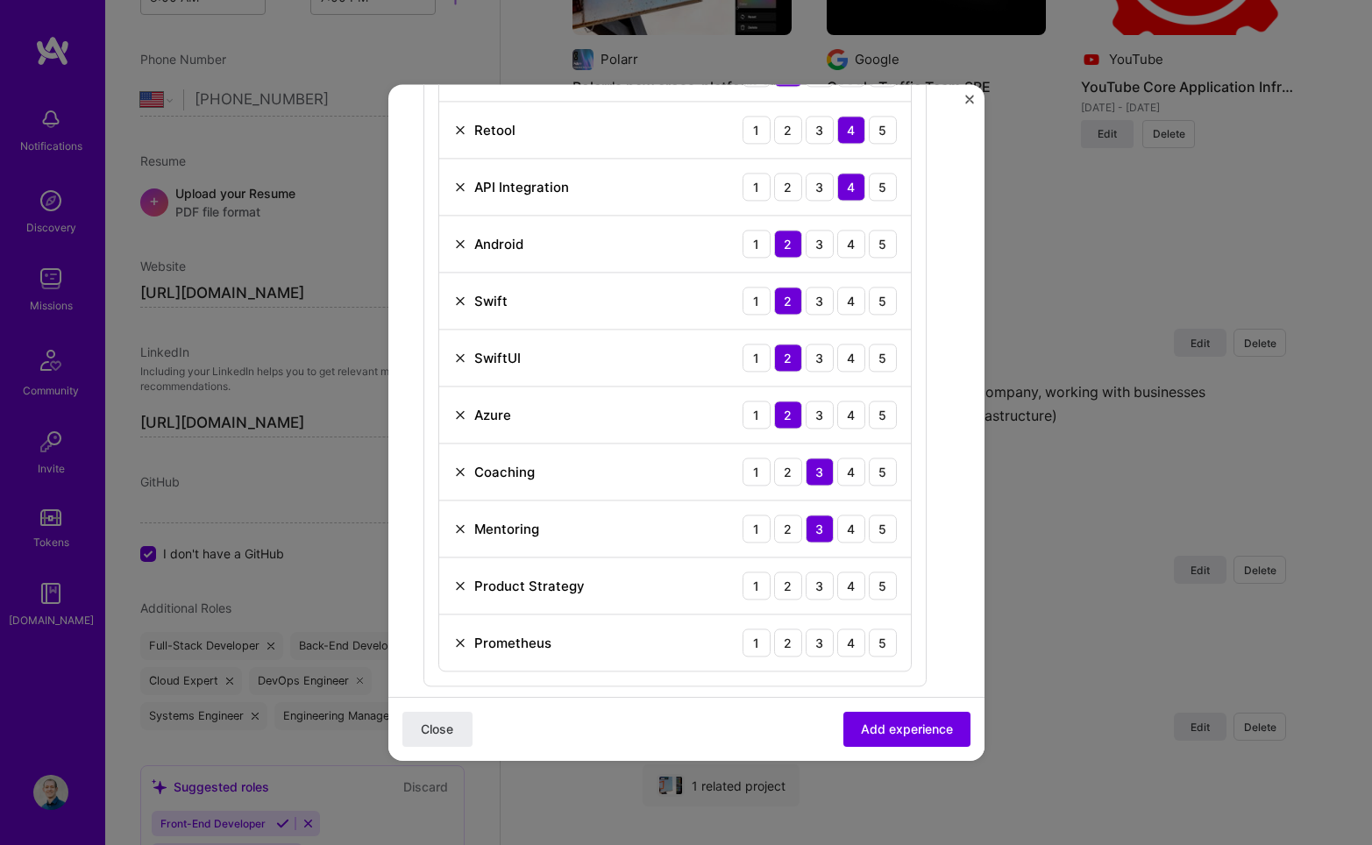
scroll to position [1558, 0]
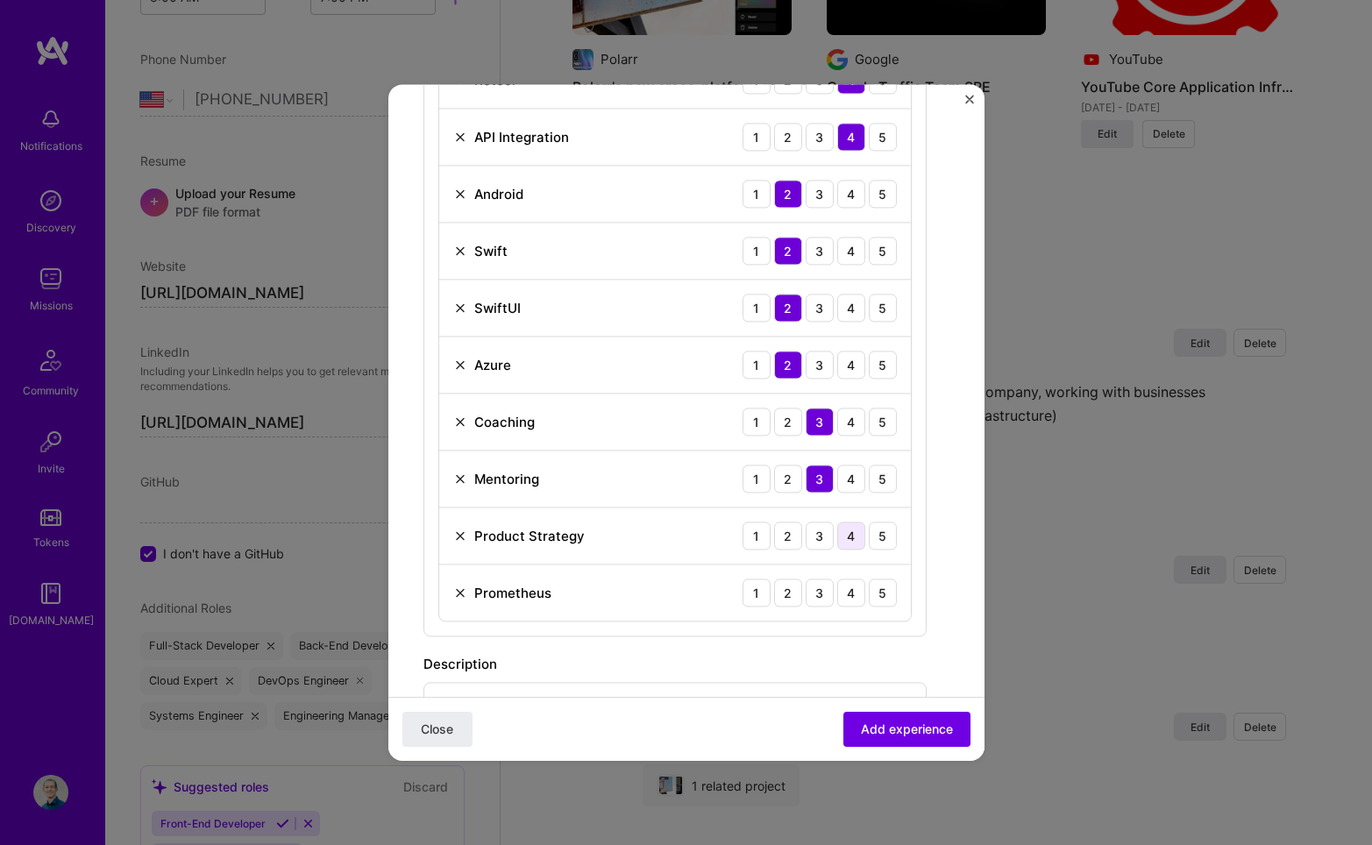
click at [850, 539] on div "4" at bounding box center [851, 536] width 28 height 28
click at [825, 598] on div "3" at bounding box center [820, 593] width 28 height 28
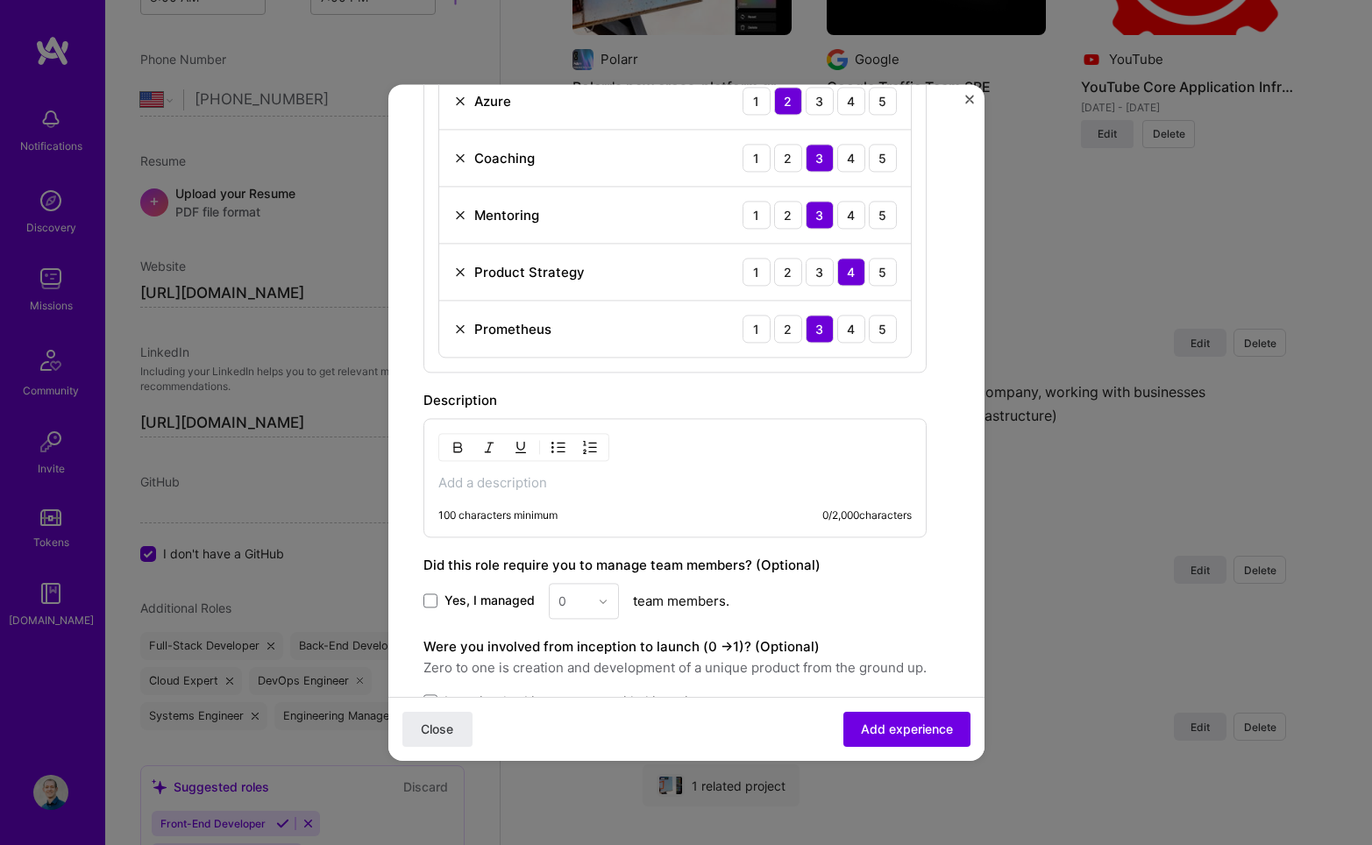
scroll to position [1824, 0]
click at [641, 485] on p at bounding box center [674, 482] width 473 height 18
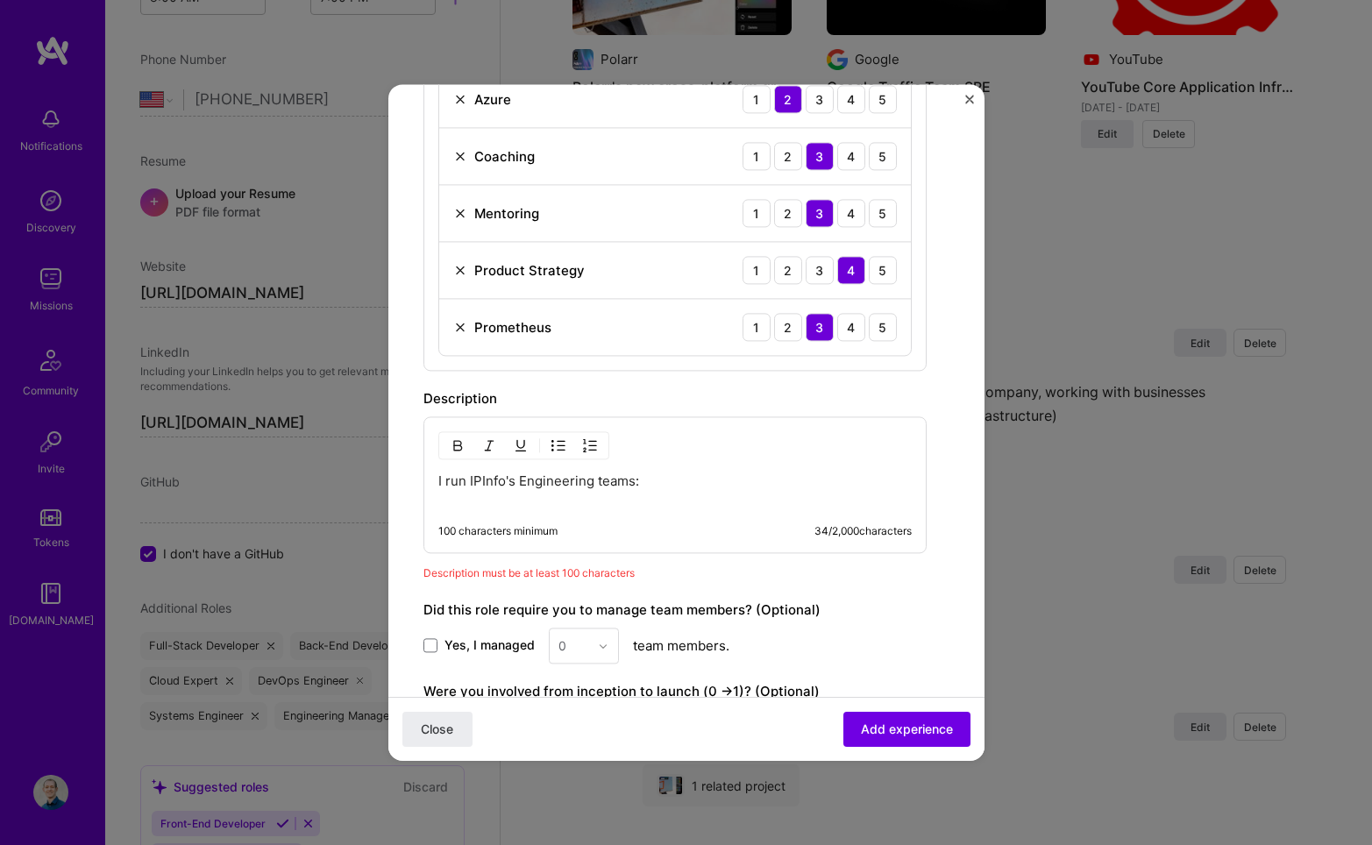
click at [553, 443] on img "button" at bounding box center [558, 445] width 14 height 14
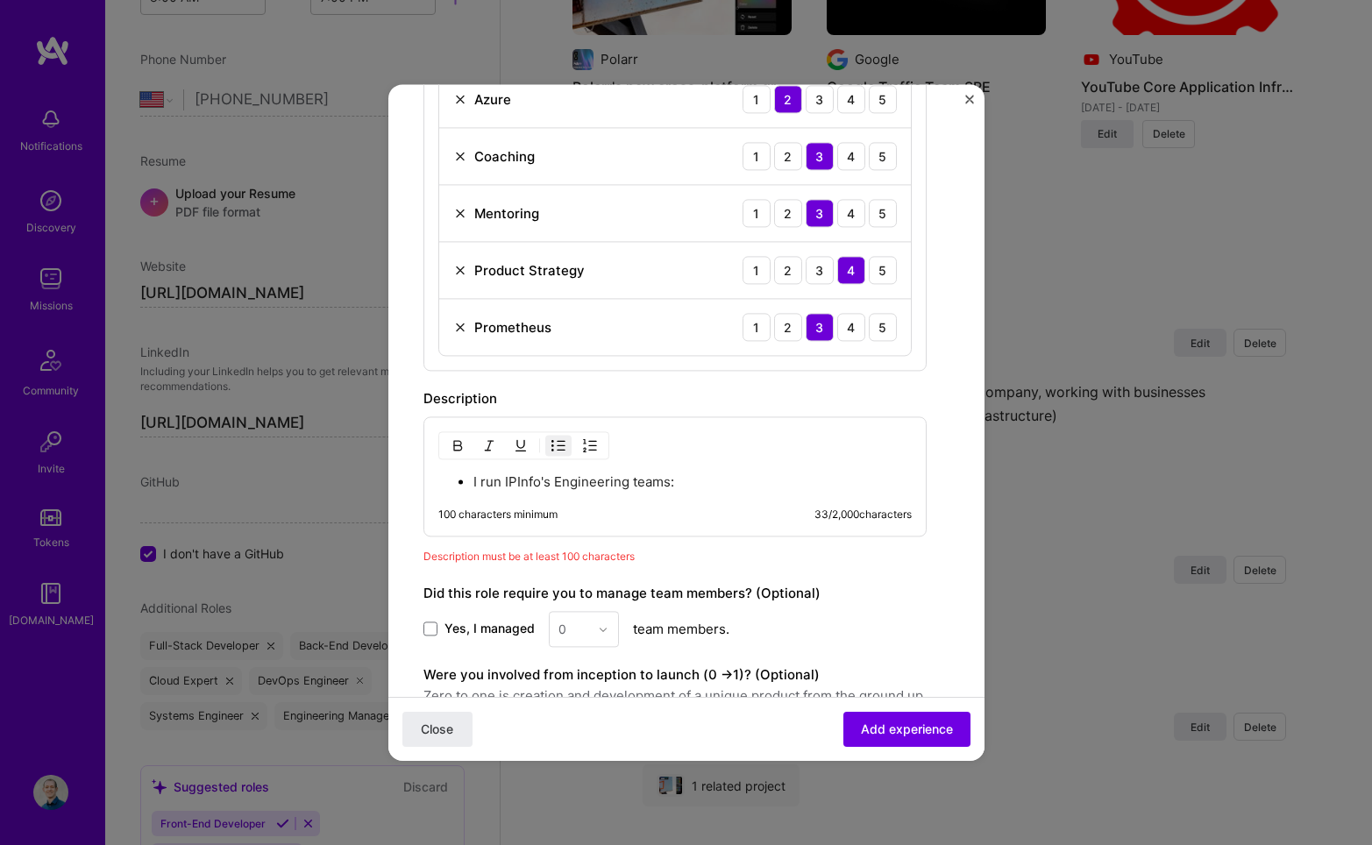
drag, startPoint x: 473, startPoint y: 484, endPoint x: 413, endPoint y: 480, distance: 59.8
click at [655, 475] on p "I run IPInfo's Engineering teams:" at bounding box center [674, 482] width 473 height 18
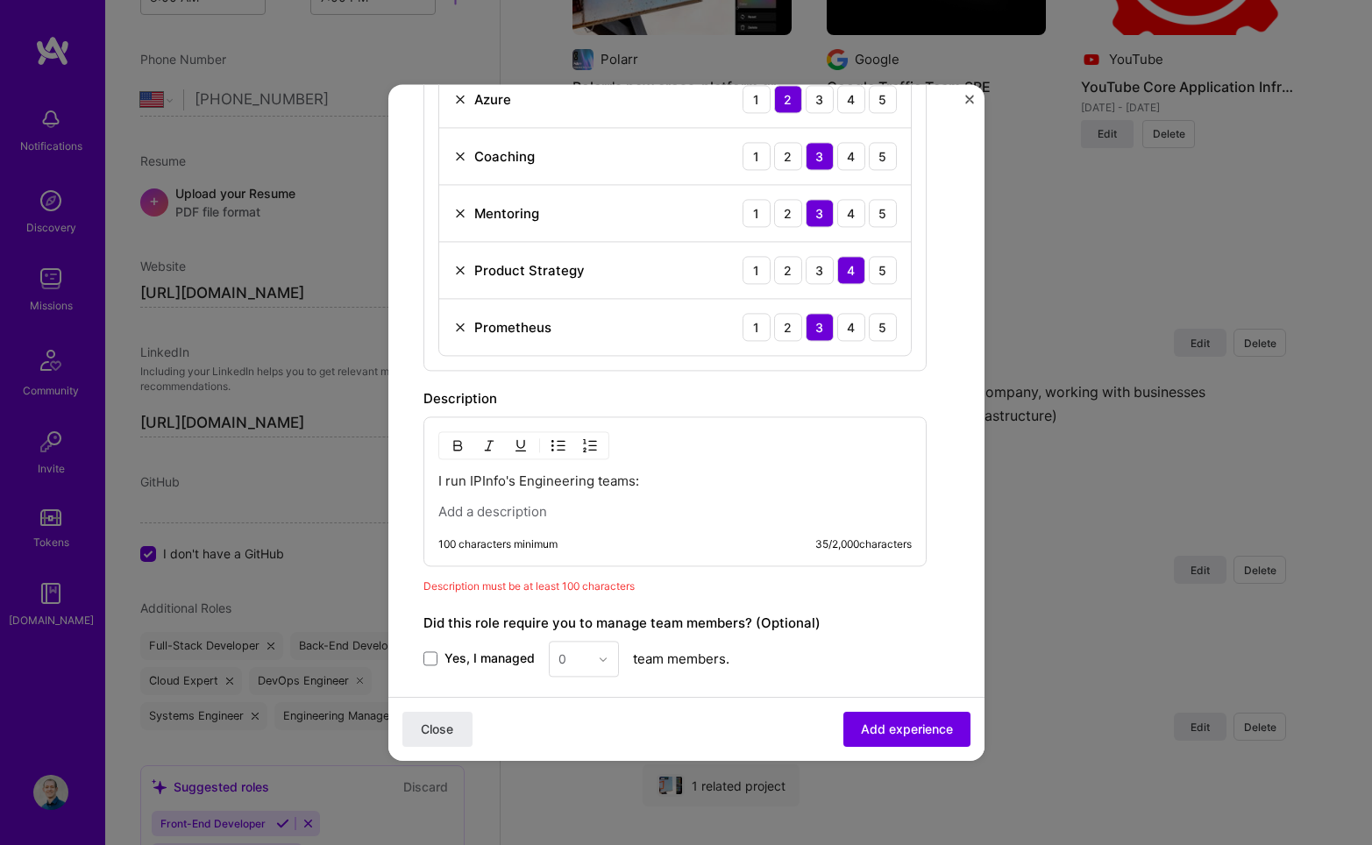
click at [552, 447] on img "button" at bounding box center [558, 445] width 14 height 14
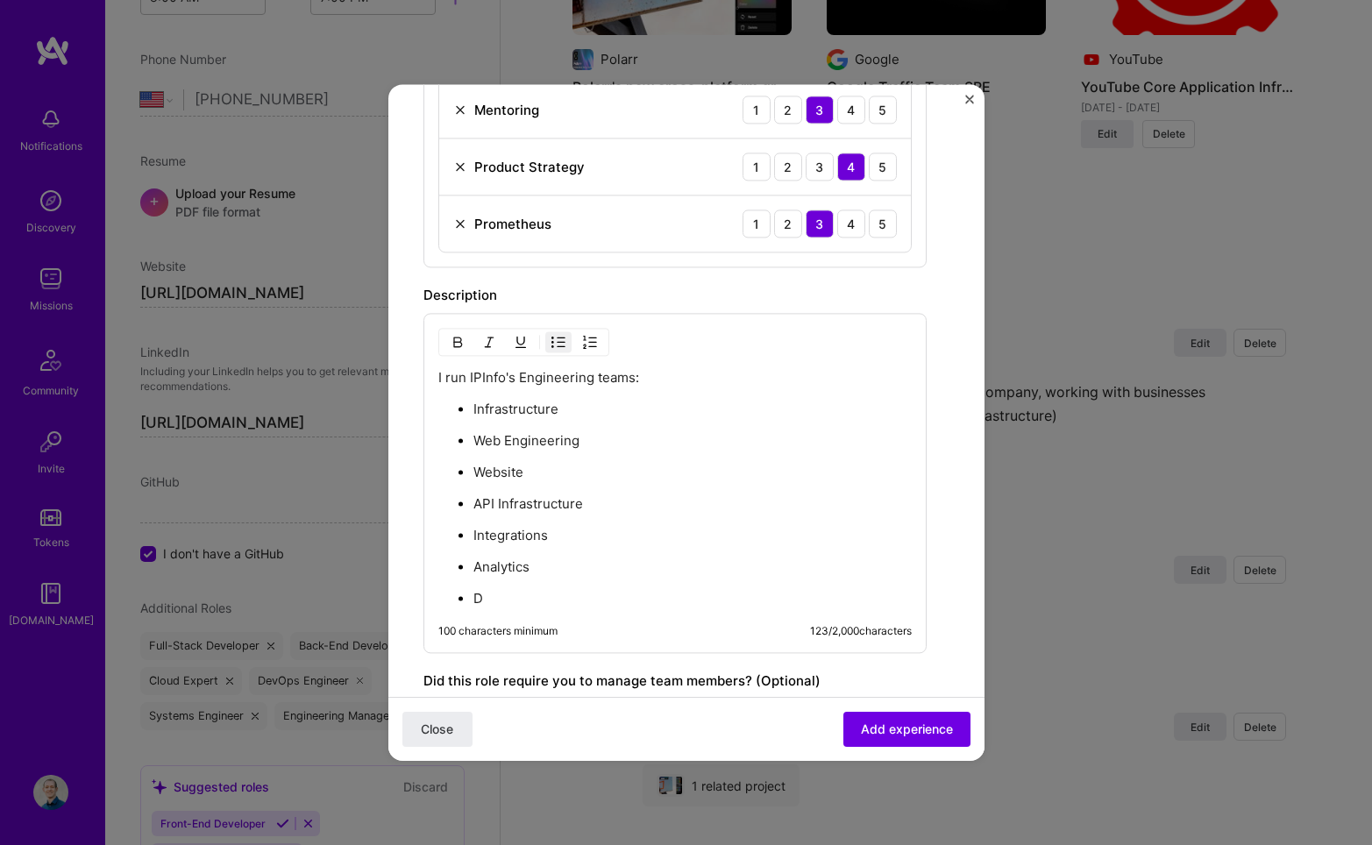
scroll to position [1932, 0]
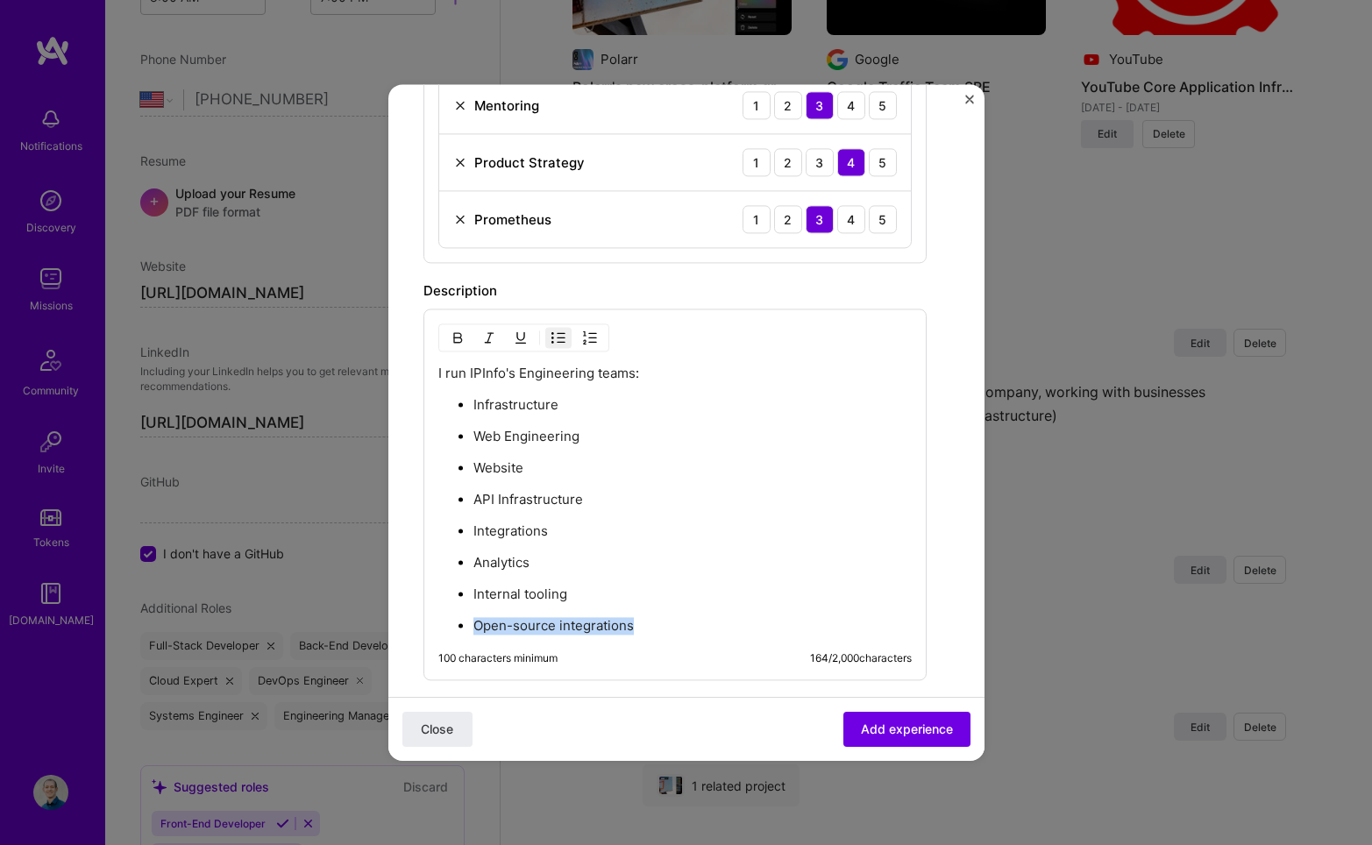
click at [476, 624] on p "Open-source integrations" at bounding box center [692, 626] width 438 height 18
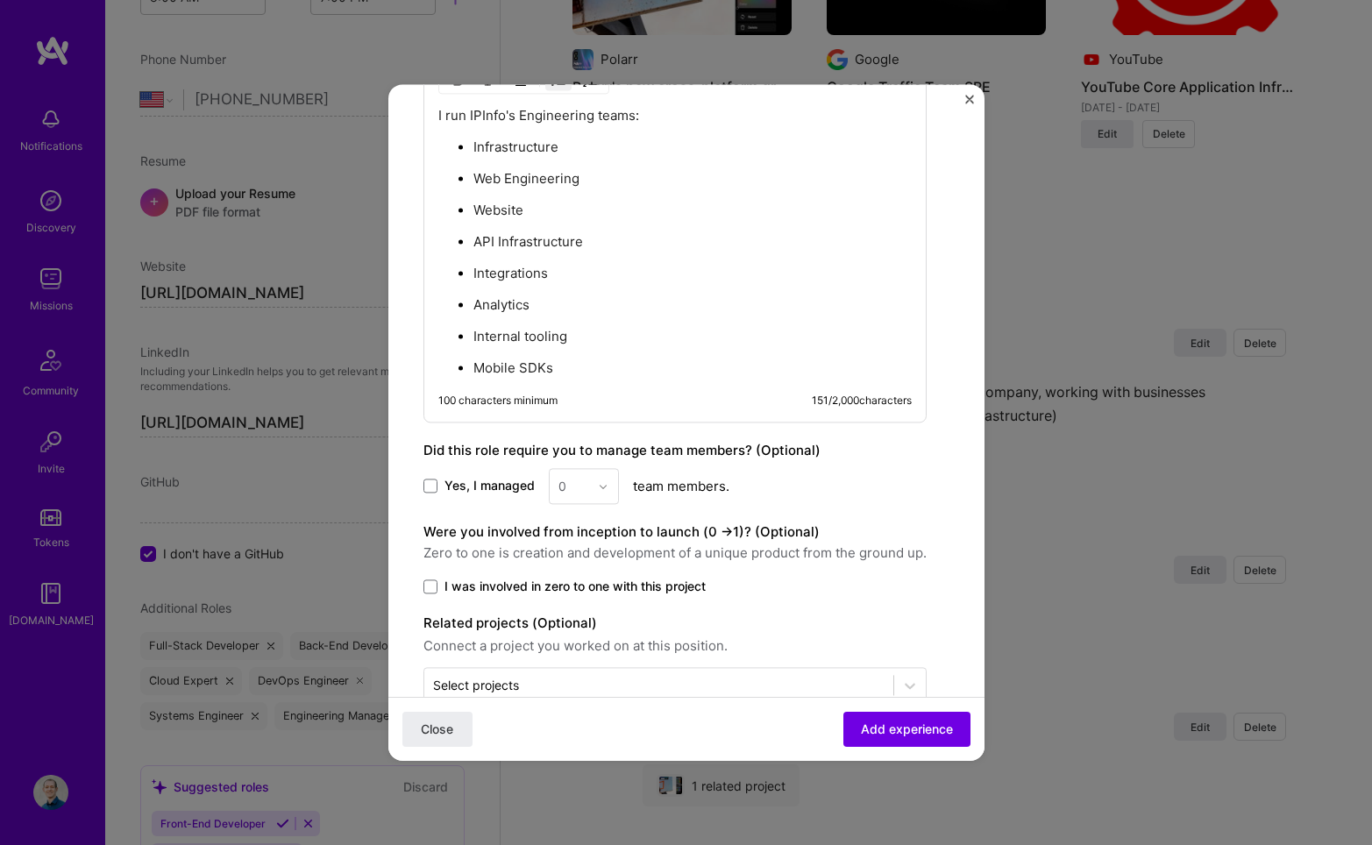
scroll to position [2190, 0]
click at [445, 480] on span "Yes, I managed" at bounding box center [490, 486] width 90 height 18
click at [0, 0] on input "Yes, I managed" at bounding box center [0, 0] width 0 height 0
click at [595, 480] on div "0" at bounding box center [574, 485] width 48 height 34
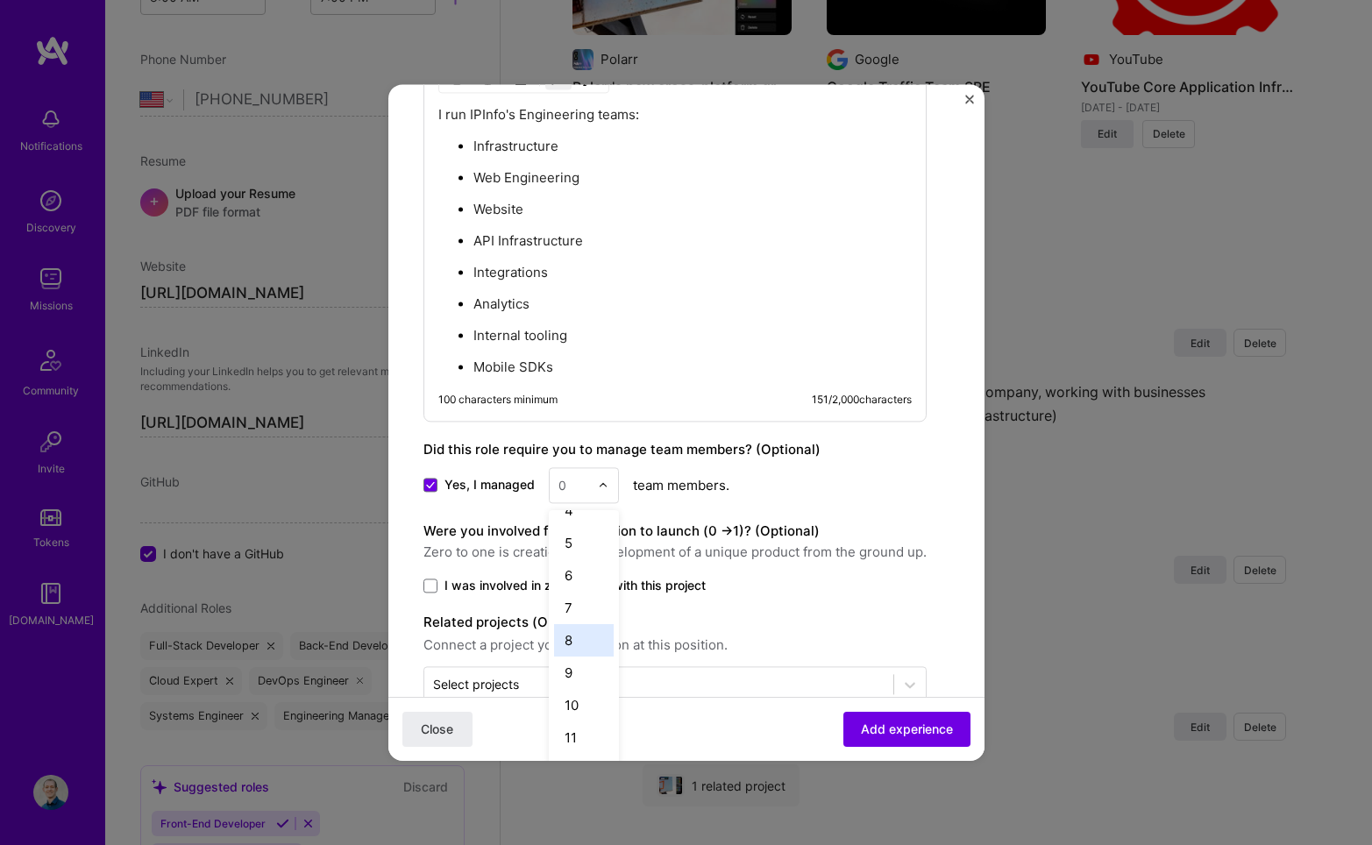
click at [589, 637] on div "8" at bounding box center [584, 640] width 60 height 32
click at [431, 586] on span at bounding box center [430, 586] width 14 height 14
click at [0, 0] on input "I was involved in zero to one with this project" at bounding box center [0, 0] width 0 height 0
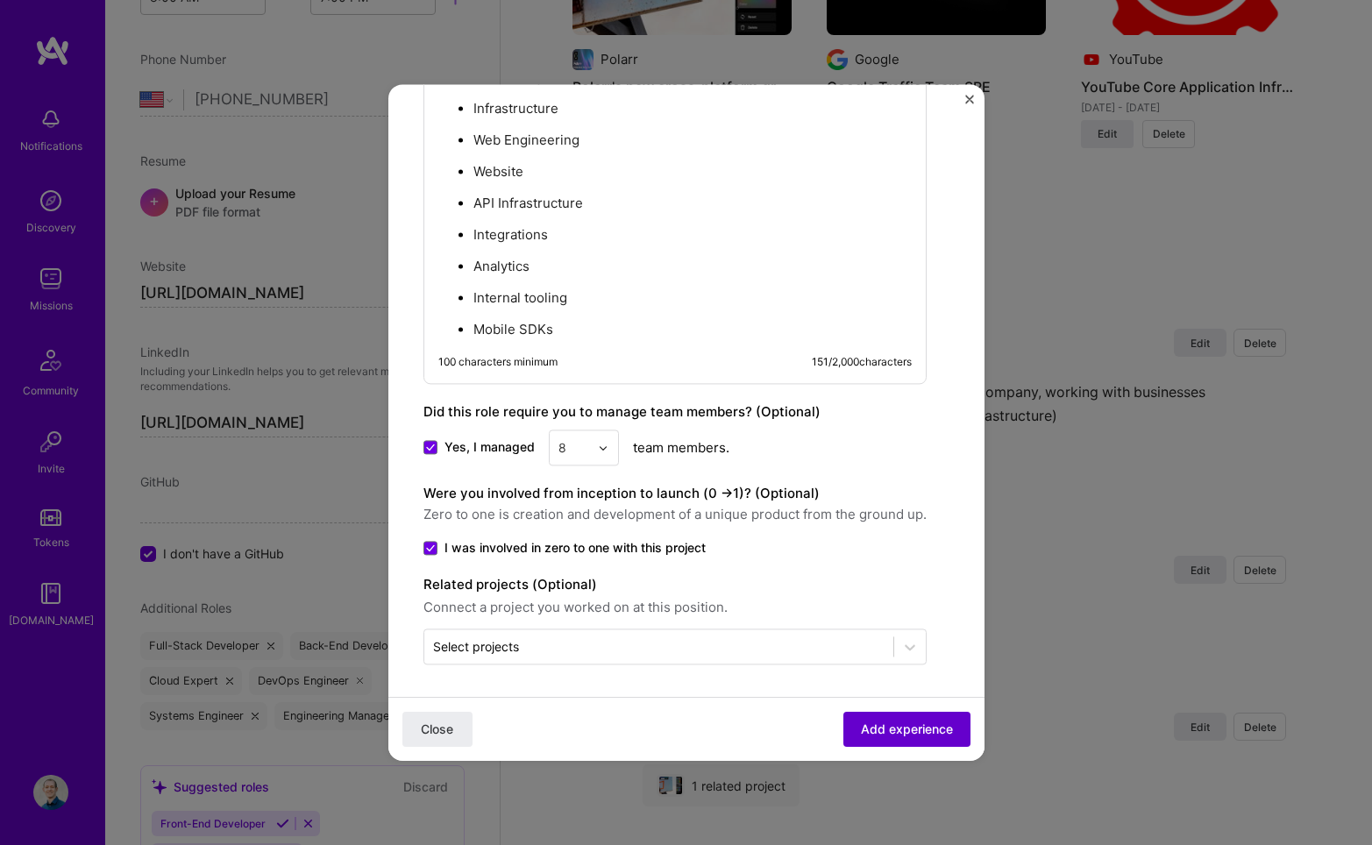
click at [887, 730] on span "Add experience" at bounding box center [907, 730] width 92 height 18
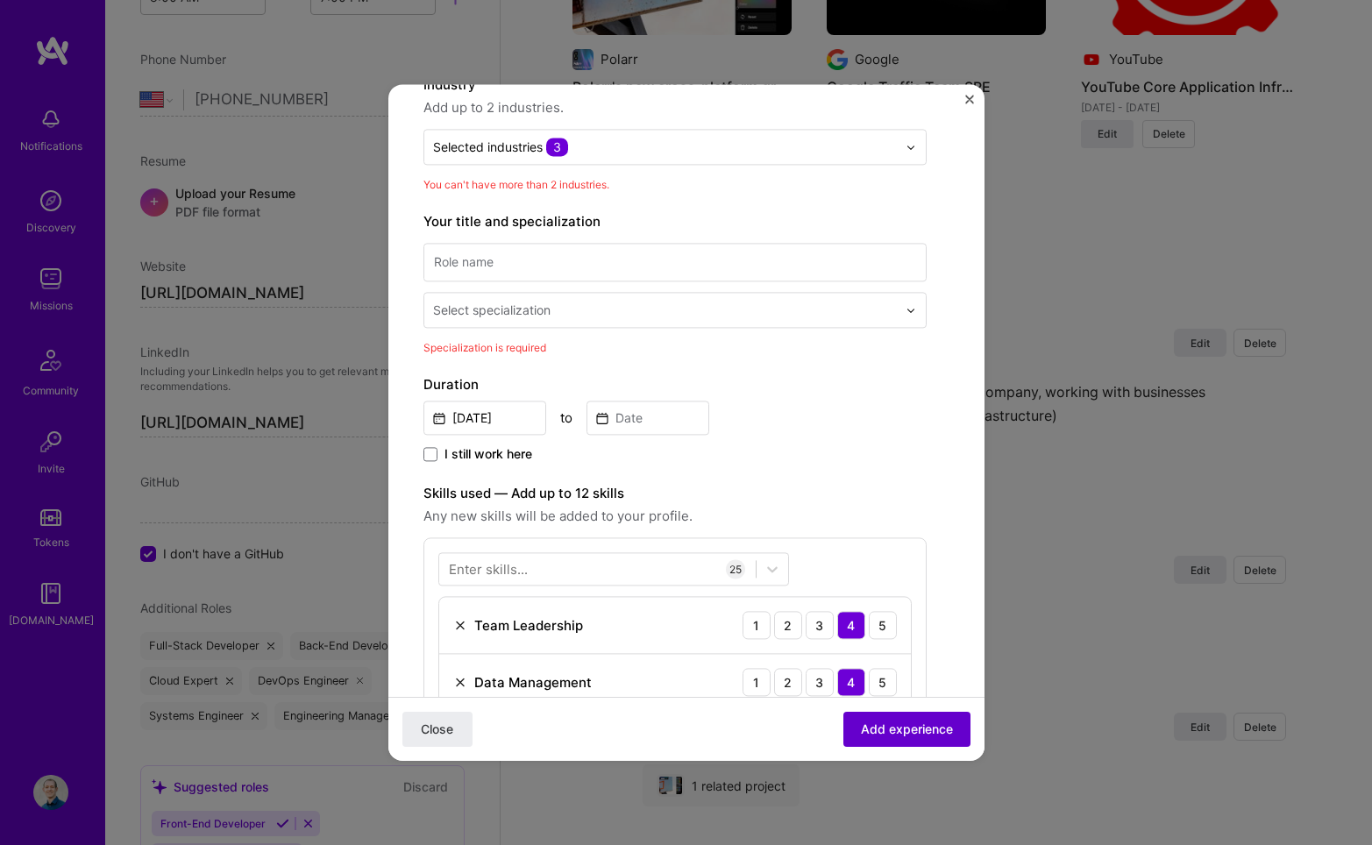
scroll to position [177, 0]
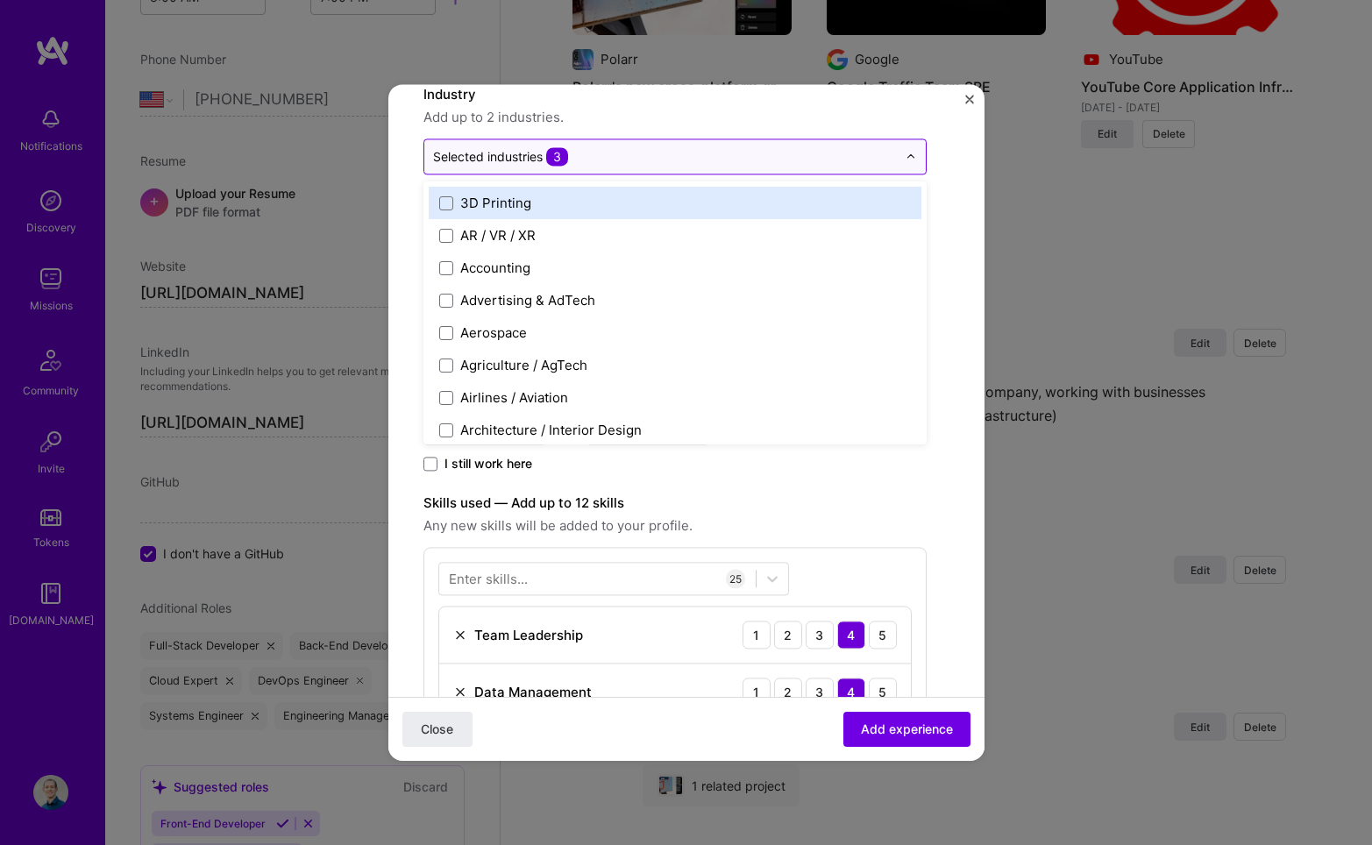
click at [768, 163] on input "text" at bounding box center [665, 156] width 464 height 18
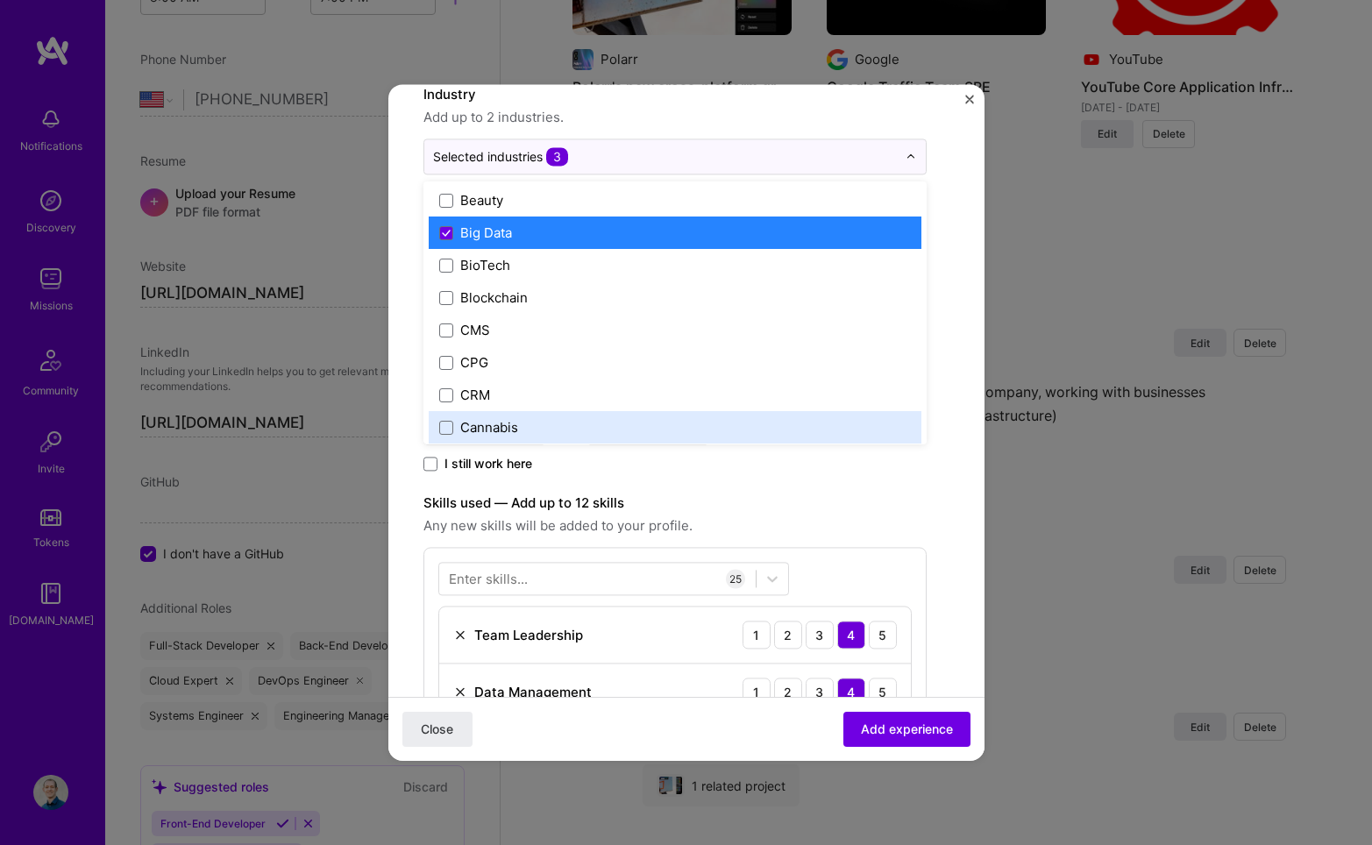
scroll to position [637, 0]
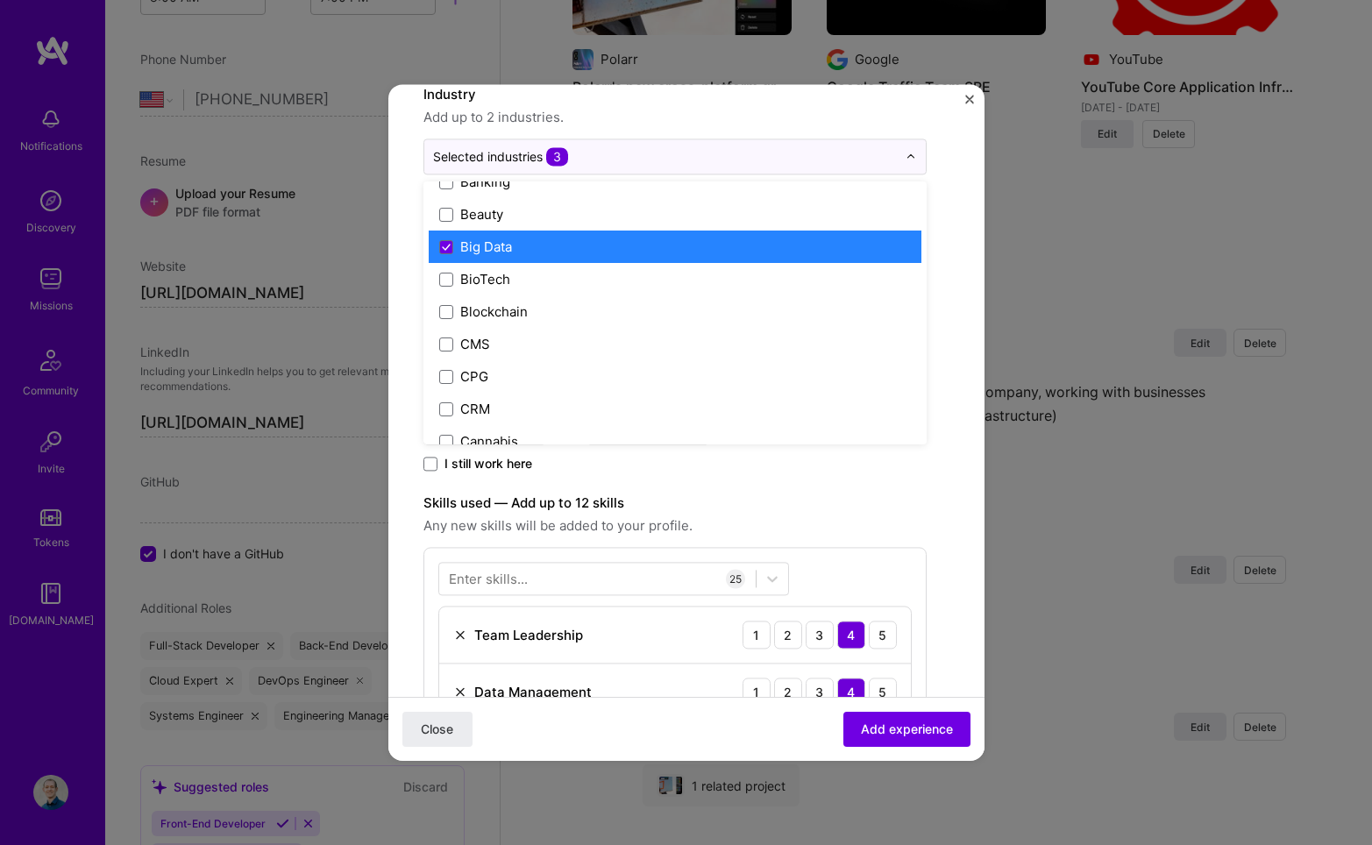
click at [609, 248] on label "Big Data" at bounding box center [675, 247] width 472 height 18
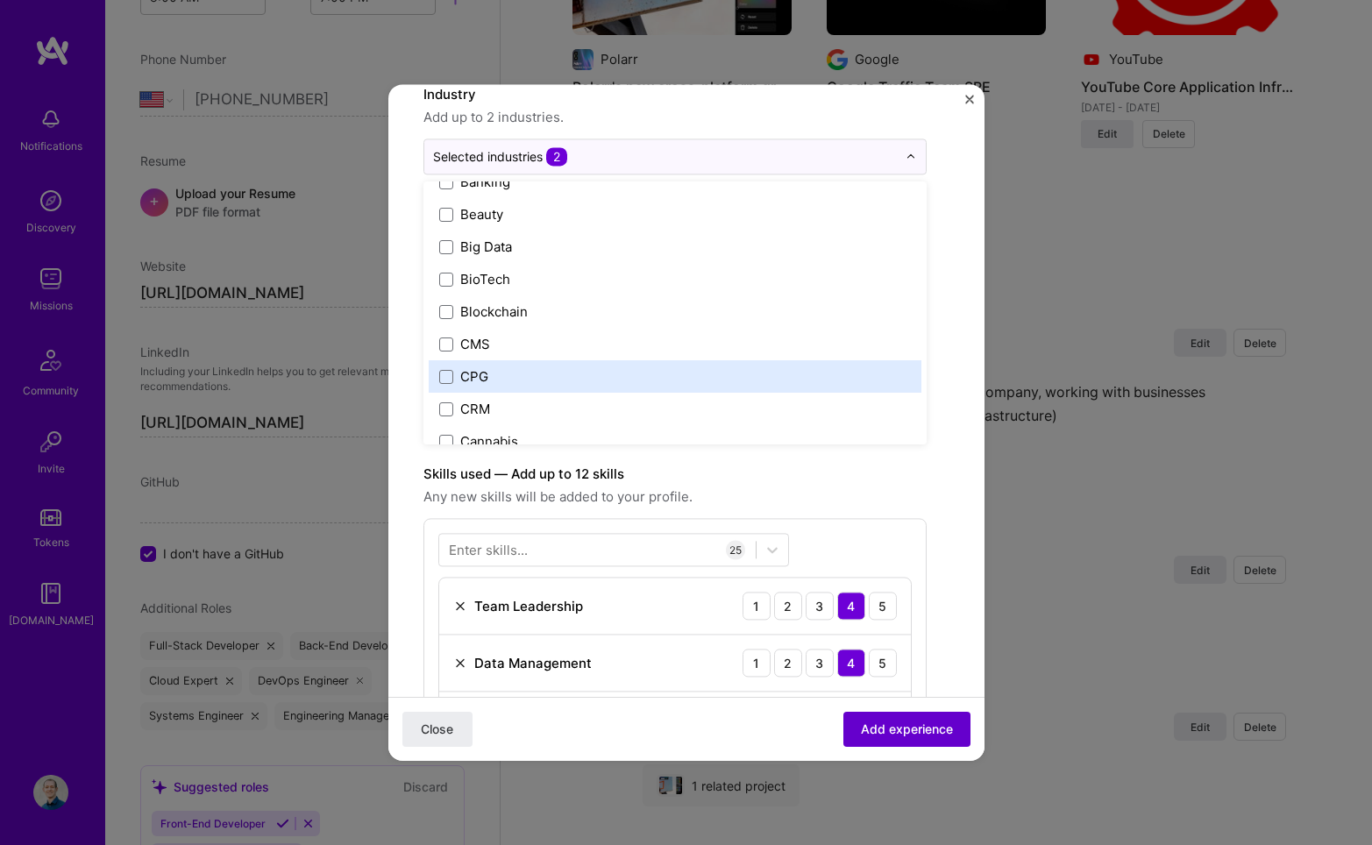
click at [941, 735] on button "Add experience" at bounding box center [906, 729] width 127 height 35
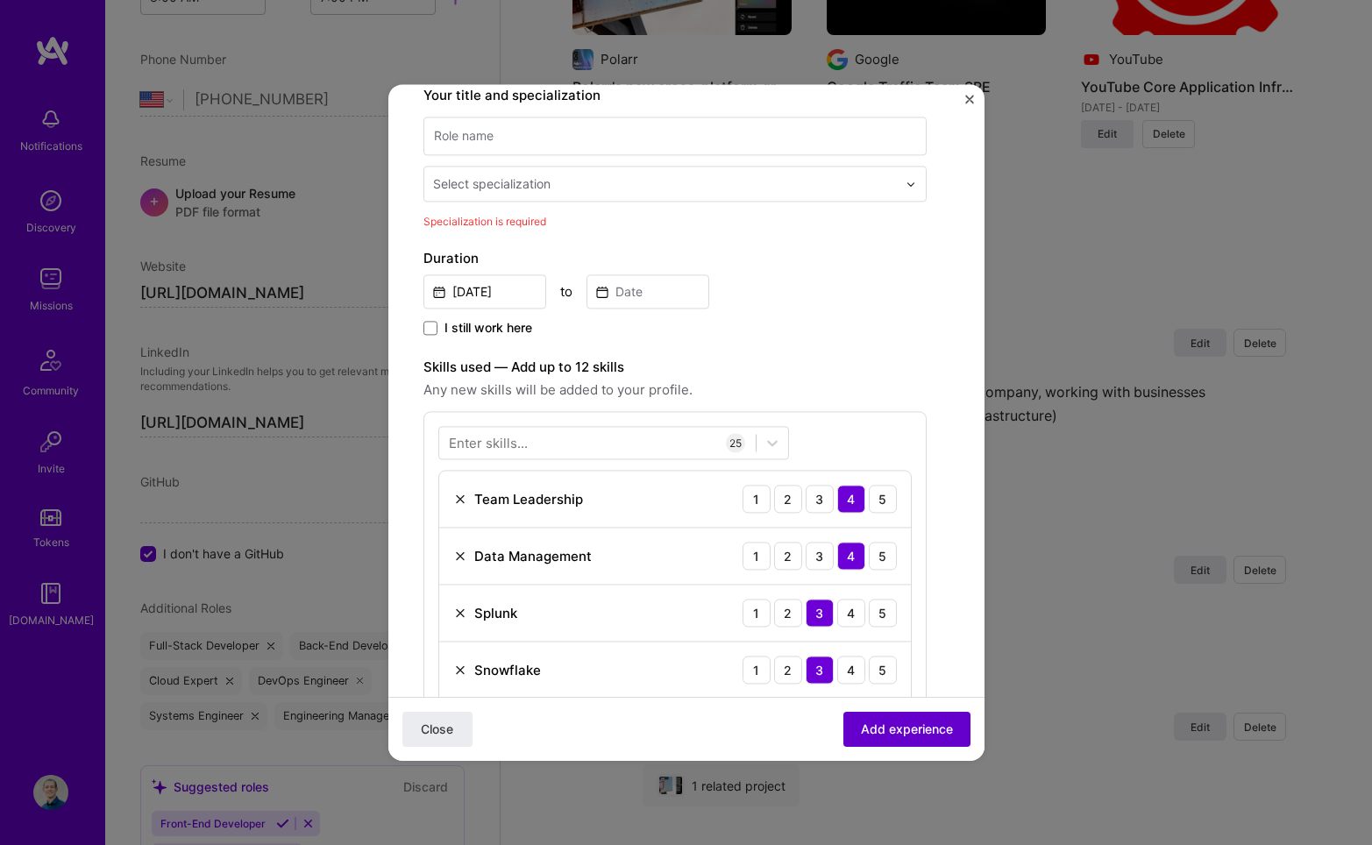
scroll to position [285, 0]
click at [732, 136] on input at bounding box center [674, 135] width 503 height 39
type input "Director of Engineering"
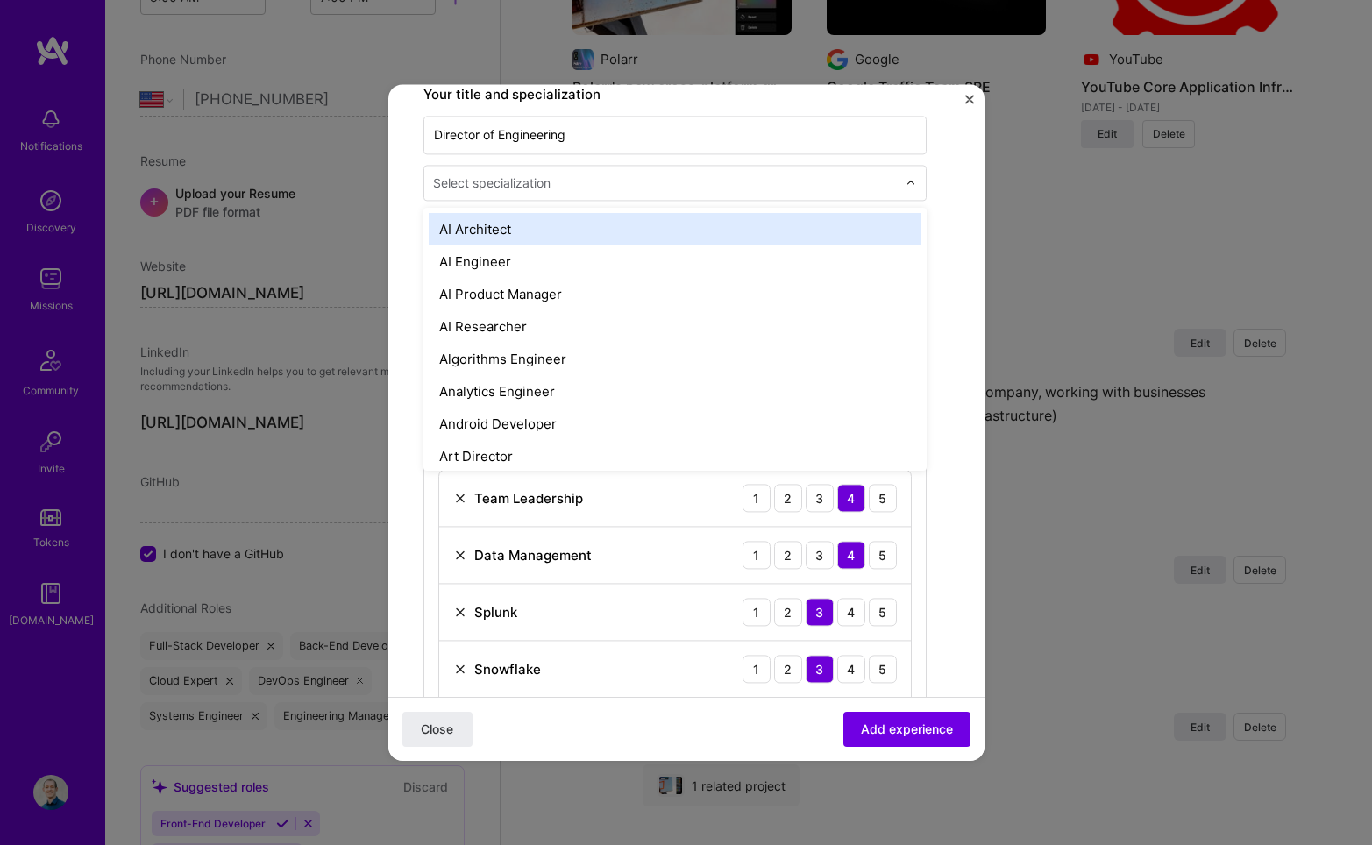
click at [696, 181] on input "text" at bounding box center [666, 183] width 467 height 18
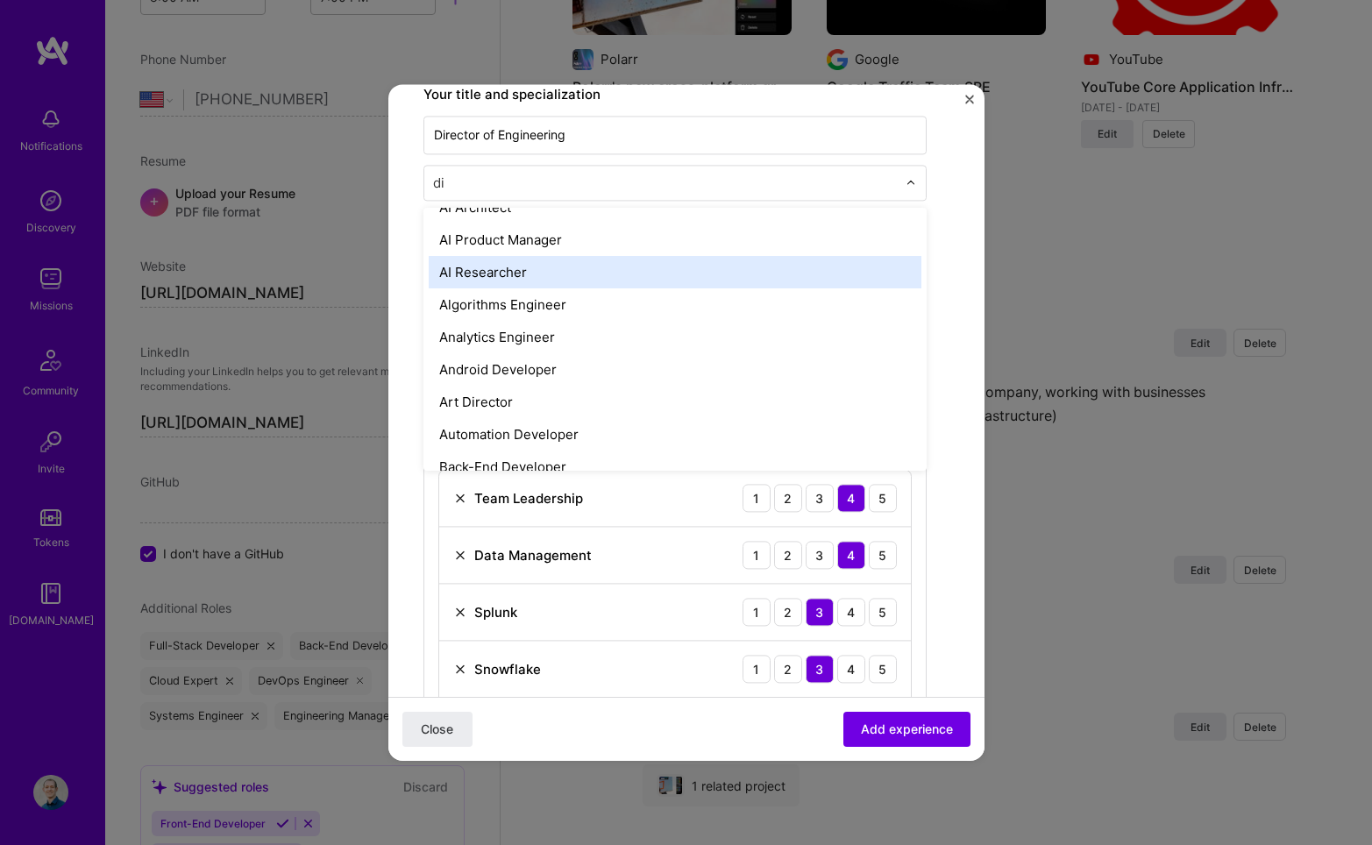
scroll to position [0, 0]
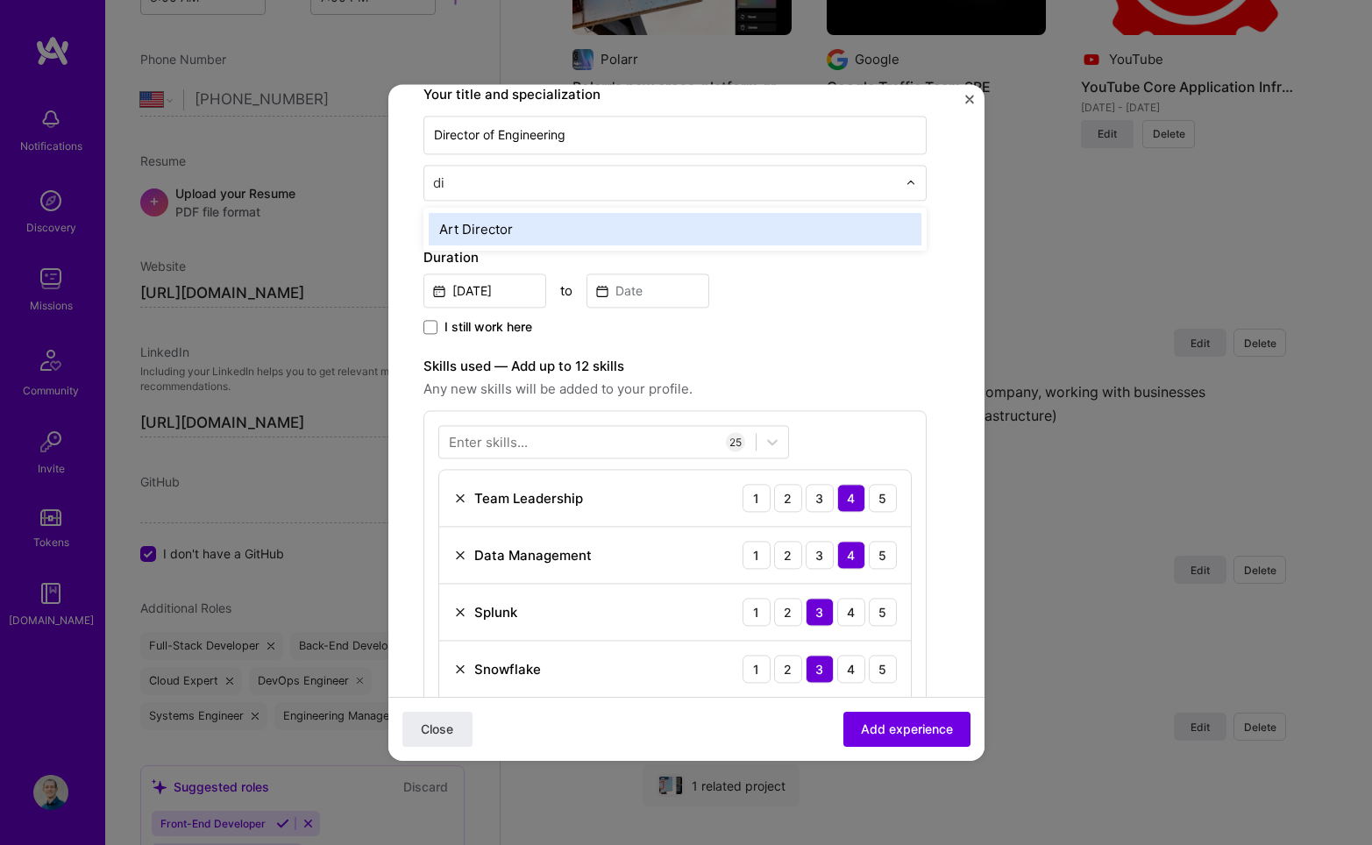
type input "dir"
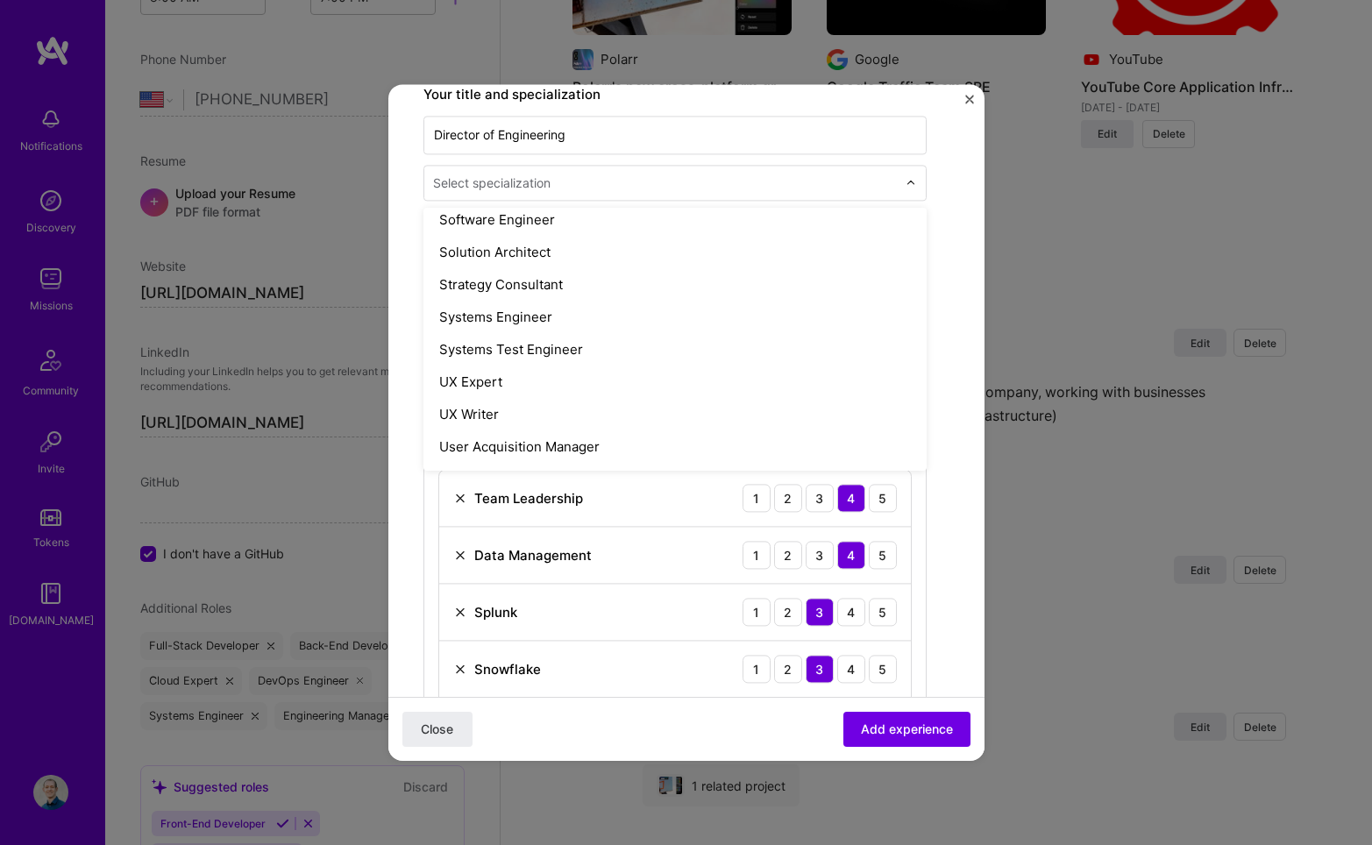
scroll to position [2018, 0]
type input "man"
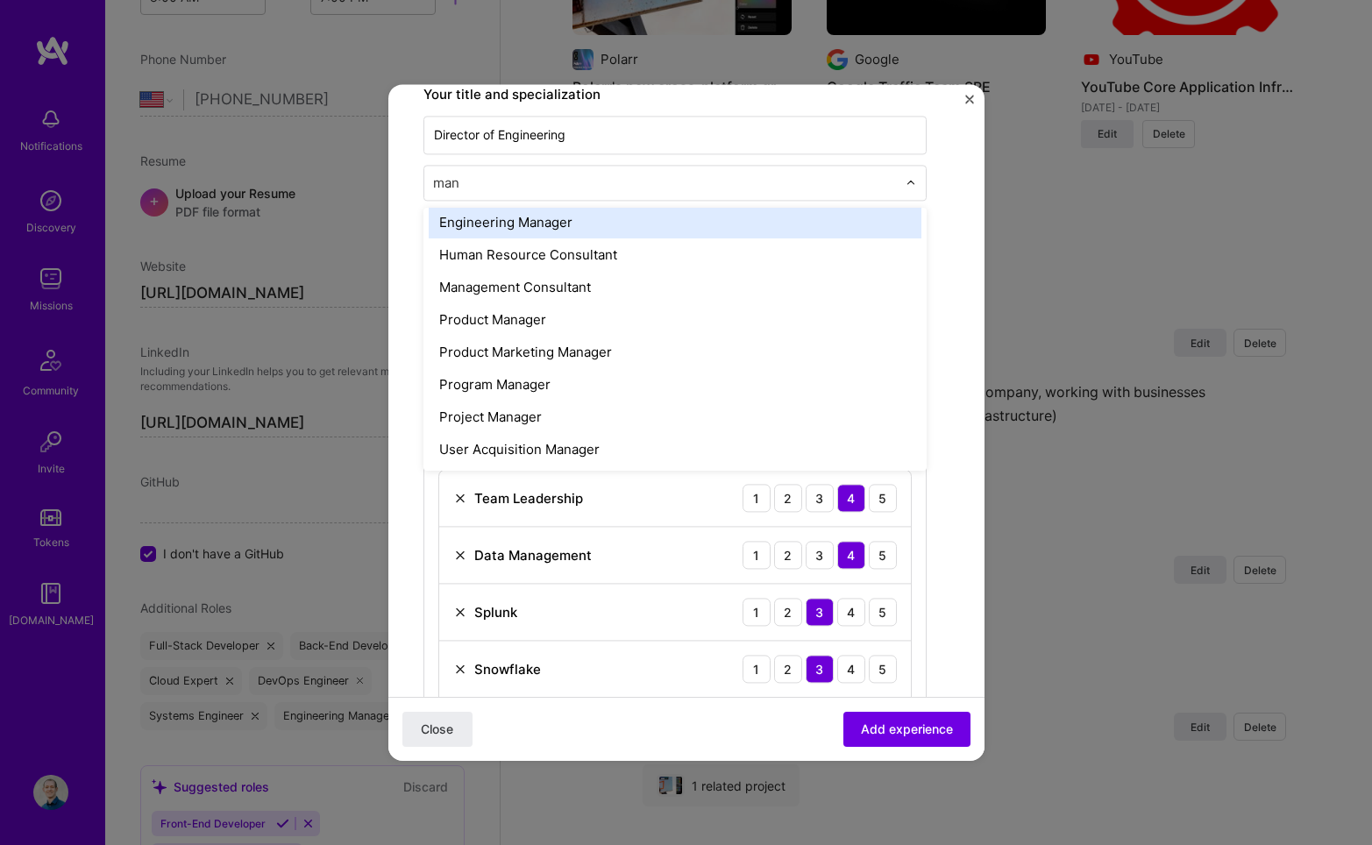
click at [590, 221] on div "Engineering Manager" at bounding box center [675, 222] width 493 height 32
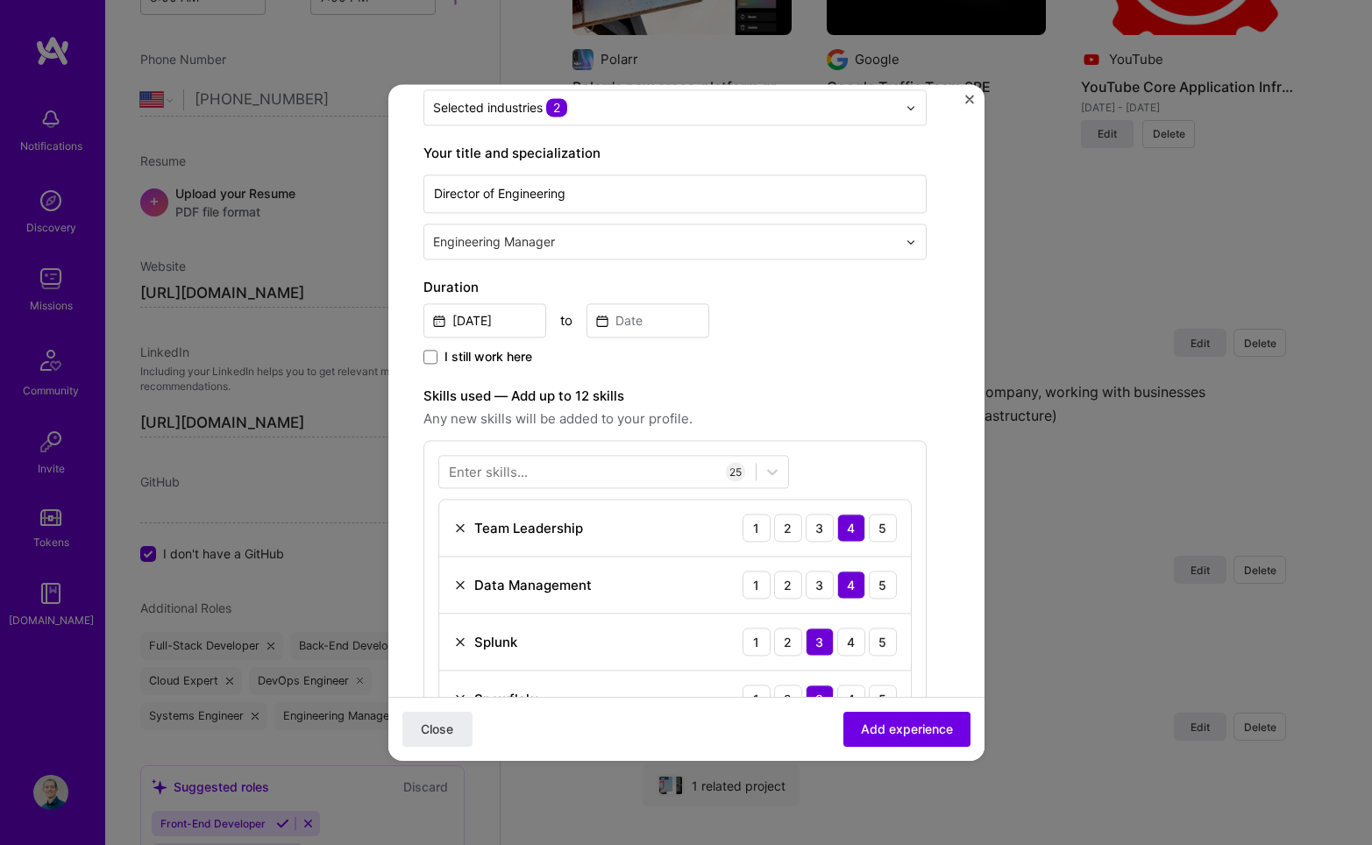
scroll to position [223, 0]
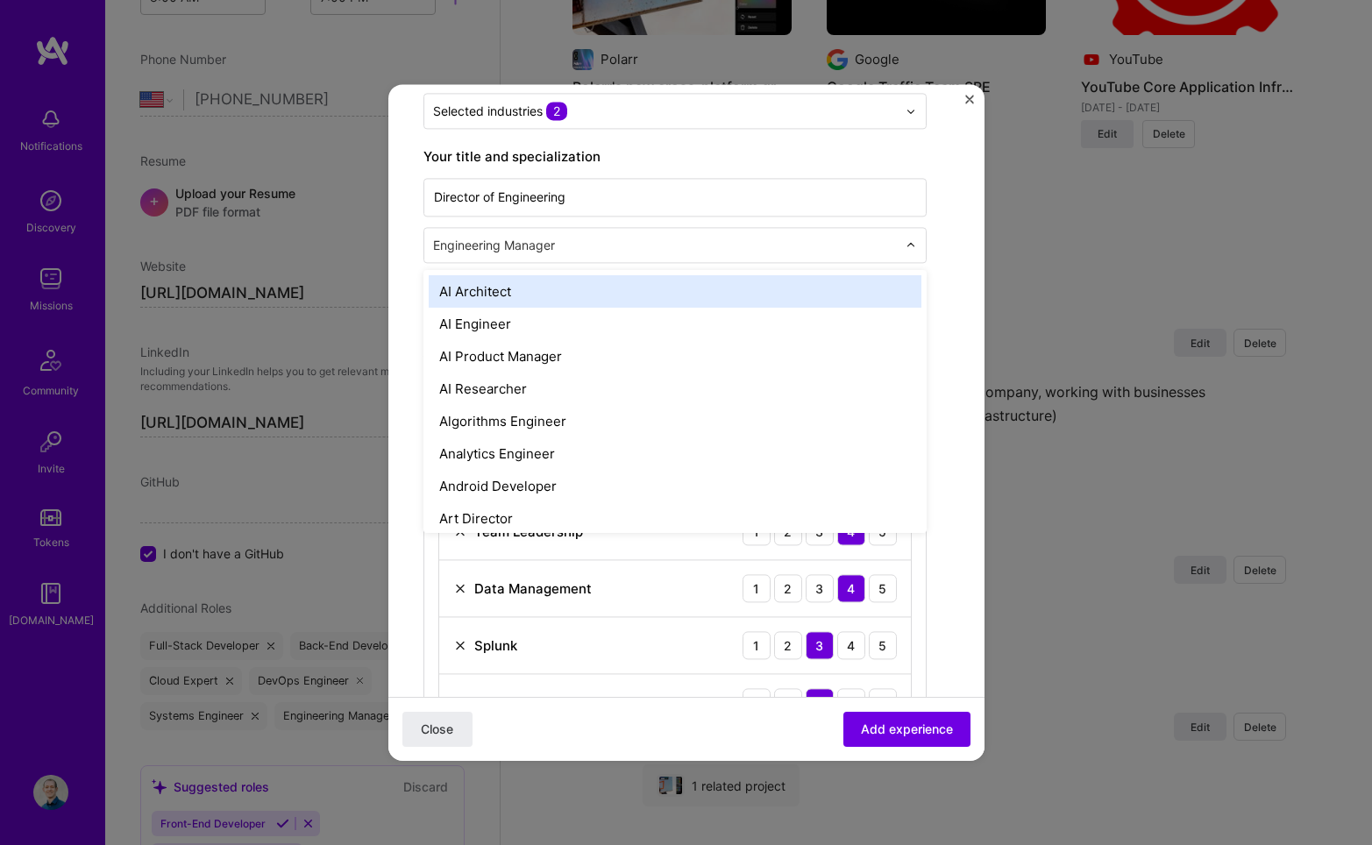
click at [658, 248] on input "text" at bounding box center [666, 245] width 467 height 18
click at [604, 243] on input "text" at bounding box center [666, 245] width 467 height 18
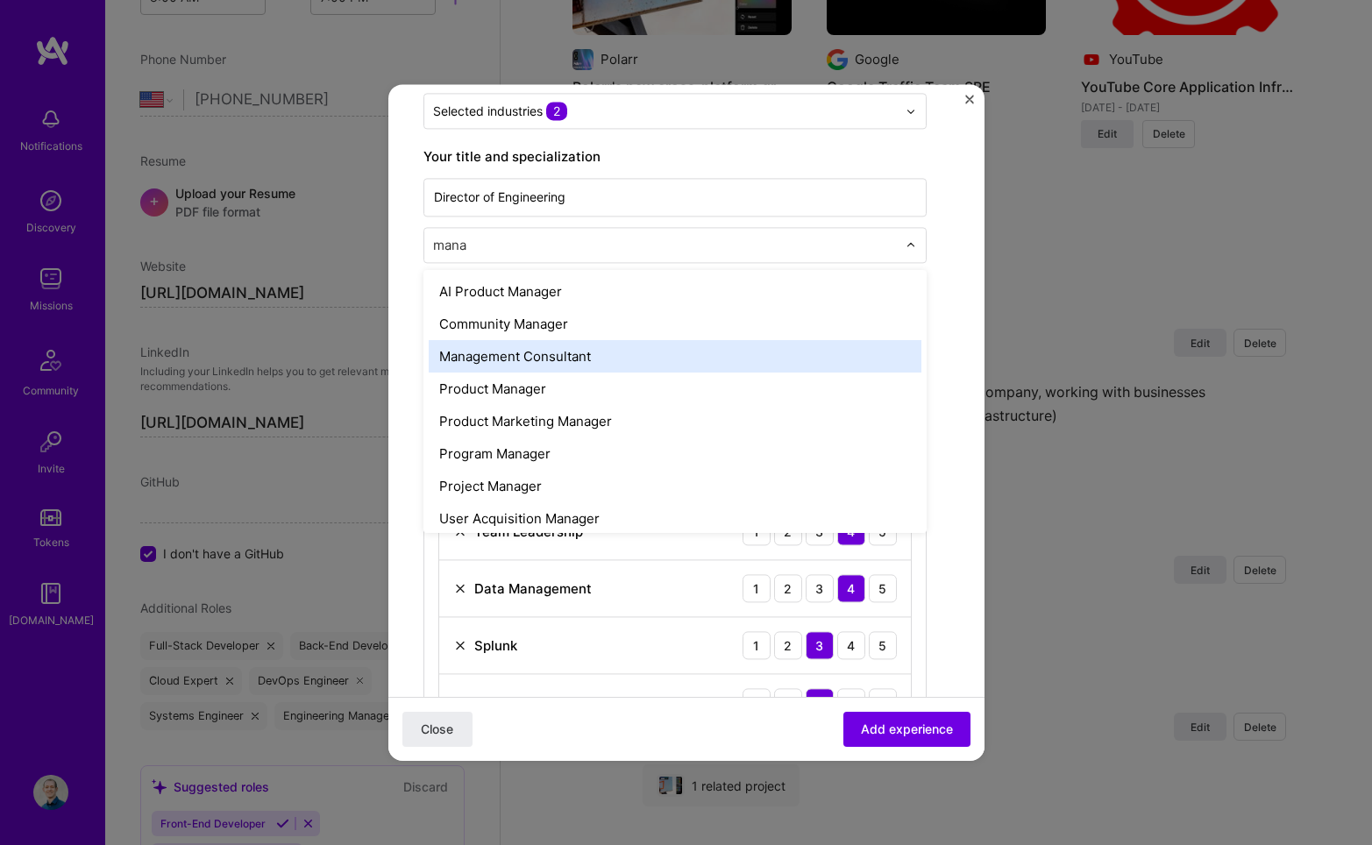
scroll to position [7, 0]
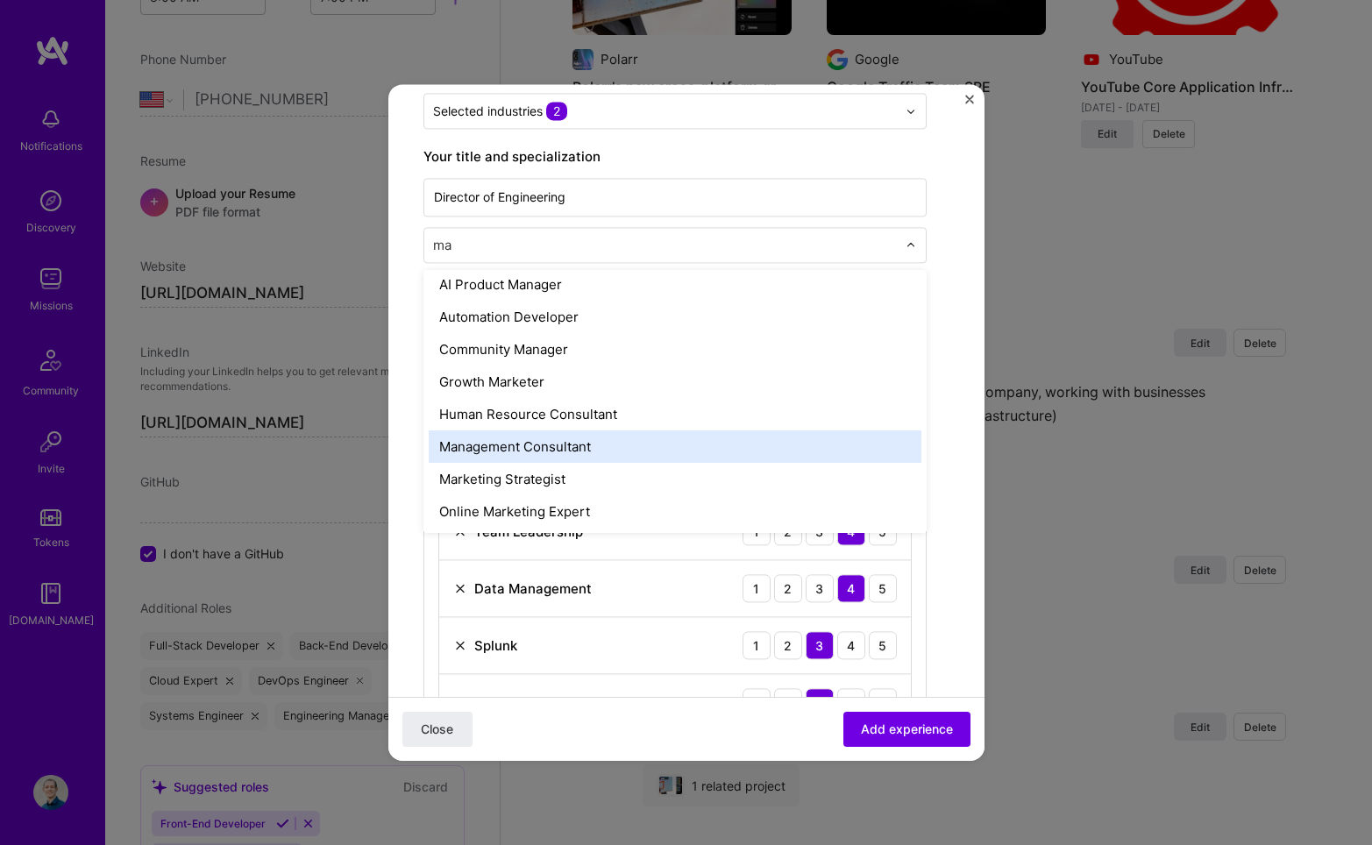
type input "m"
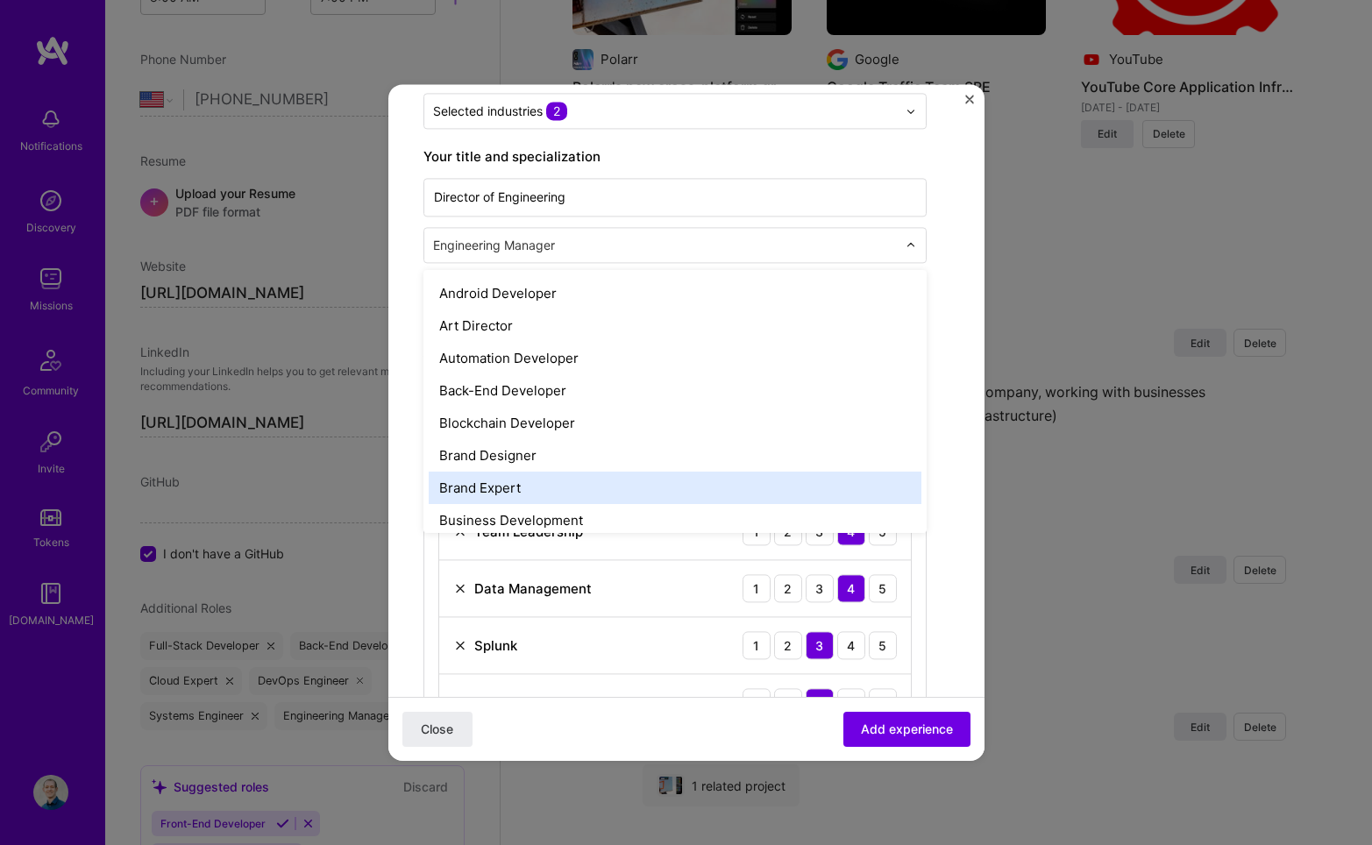
scroll to position [0, 0]
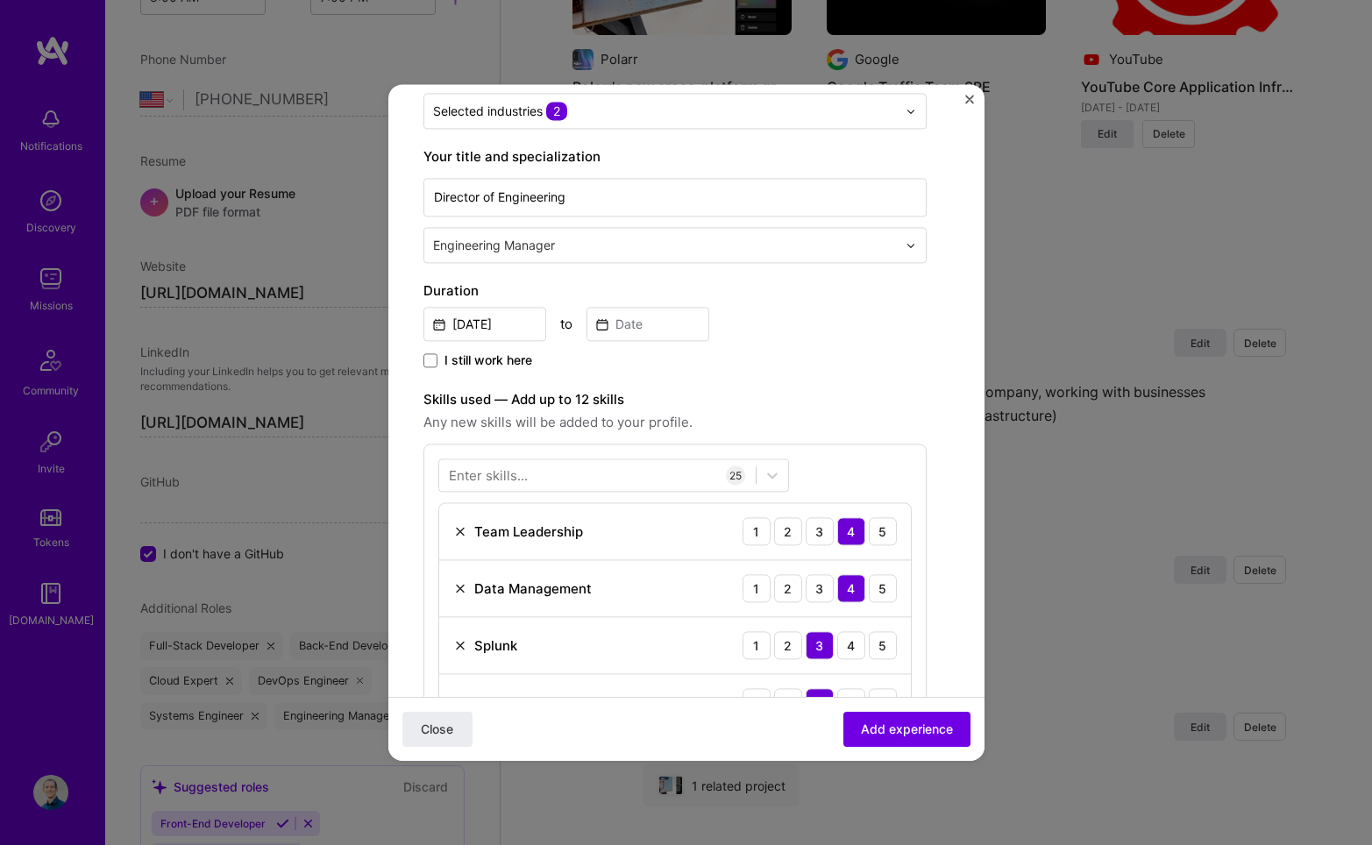
click at [679, 233] on div "Engineering Manager" at bounding box center [664, 245] width 481 height 34
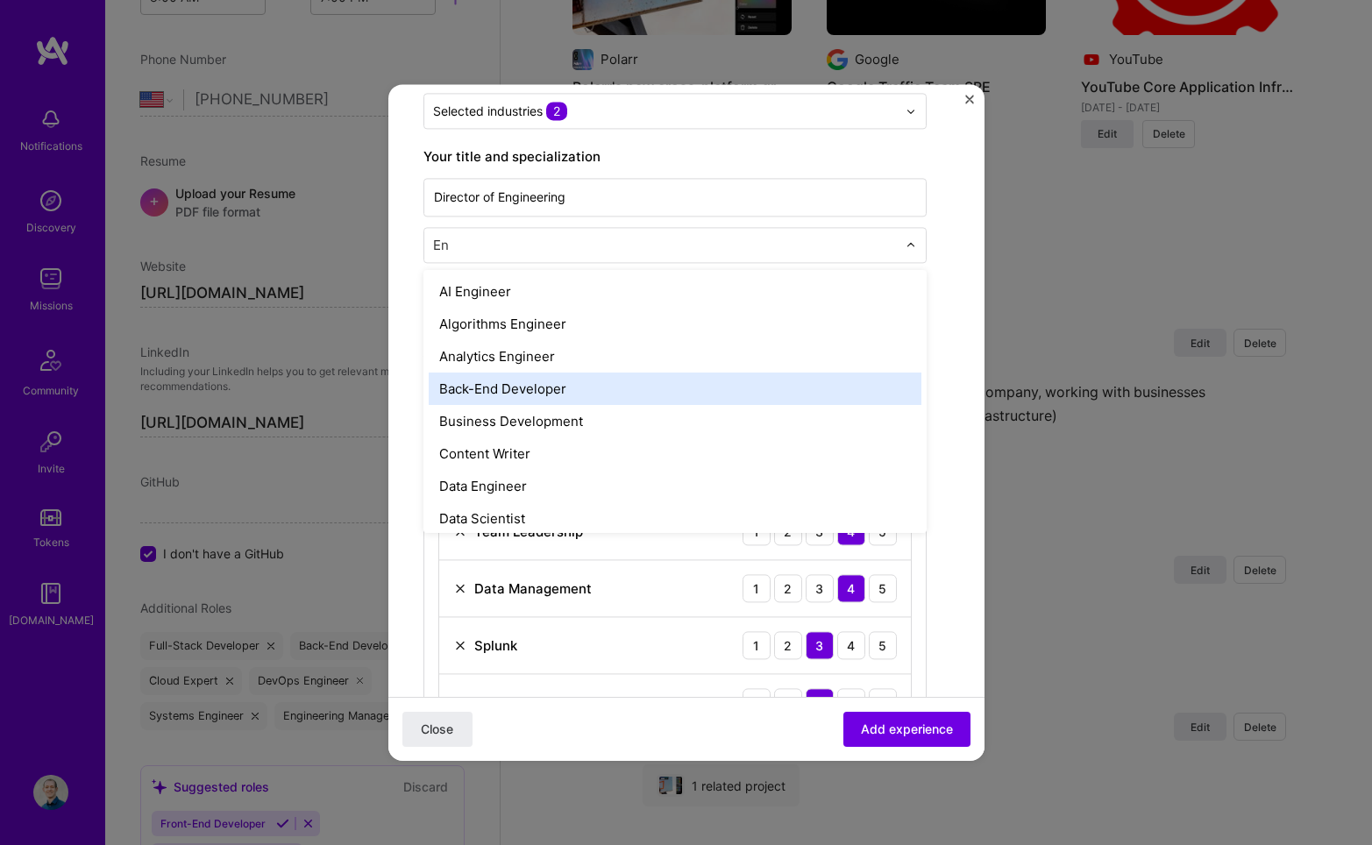
type input "En"
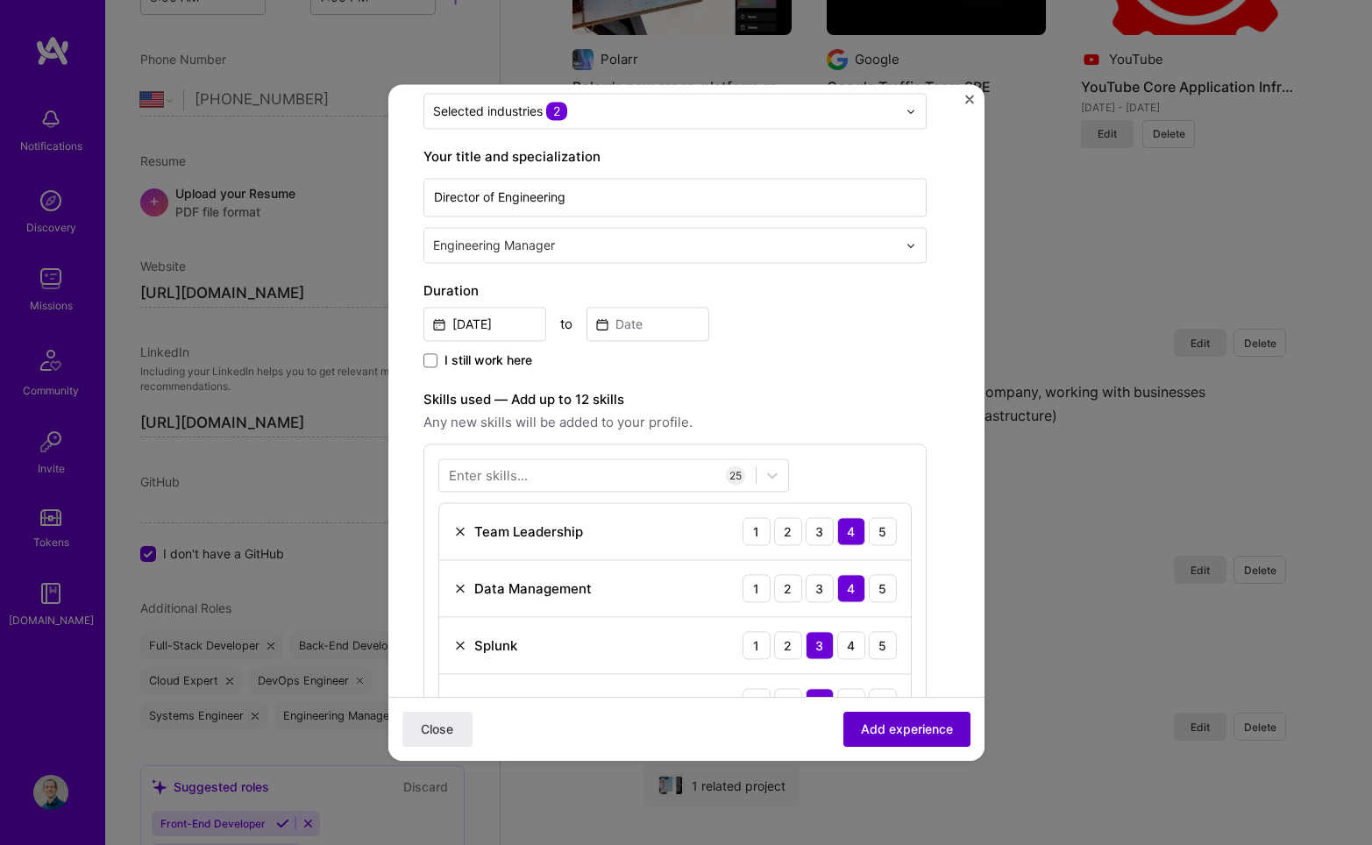
click at [925, 730] on span "Add experience" at bounding box center [907, 730] width 92 height 18
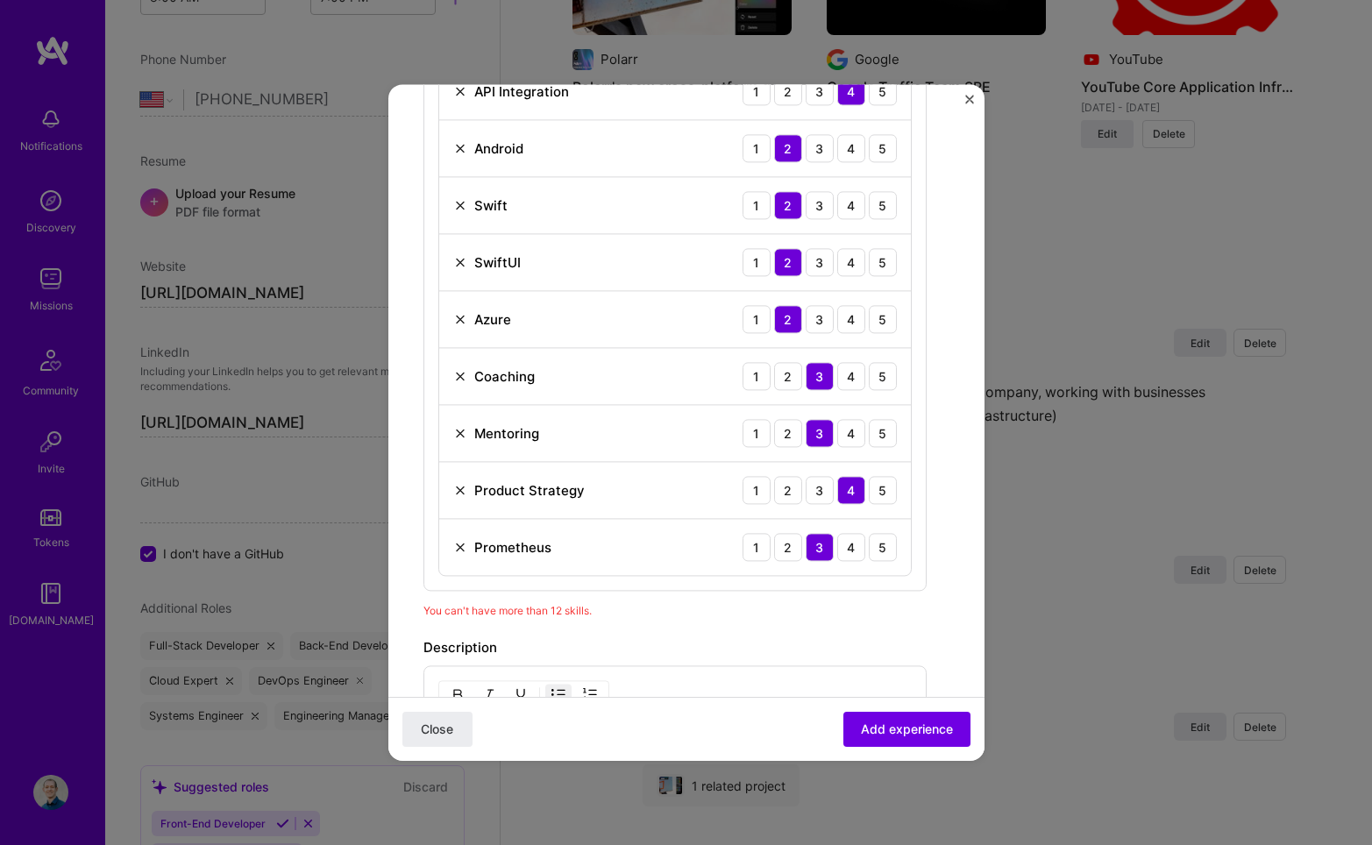
scroll to position [1578, 0]
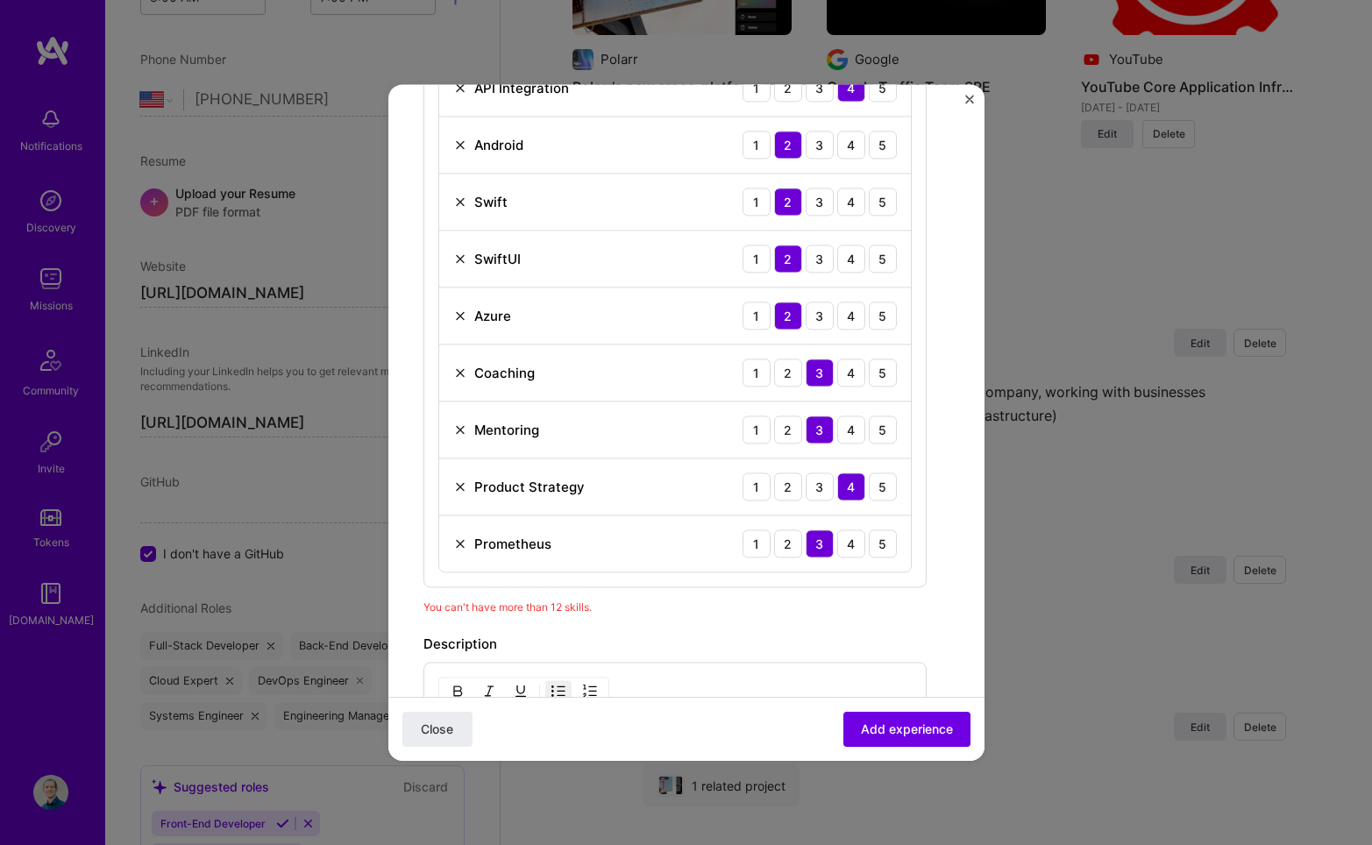
click at [460, 255] on img at bounding box center [460, 259] width 14 height 14
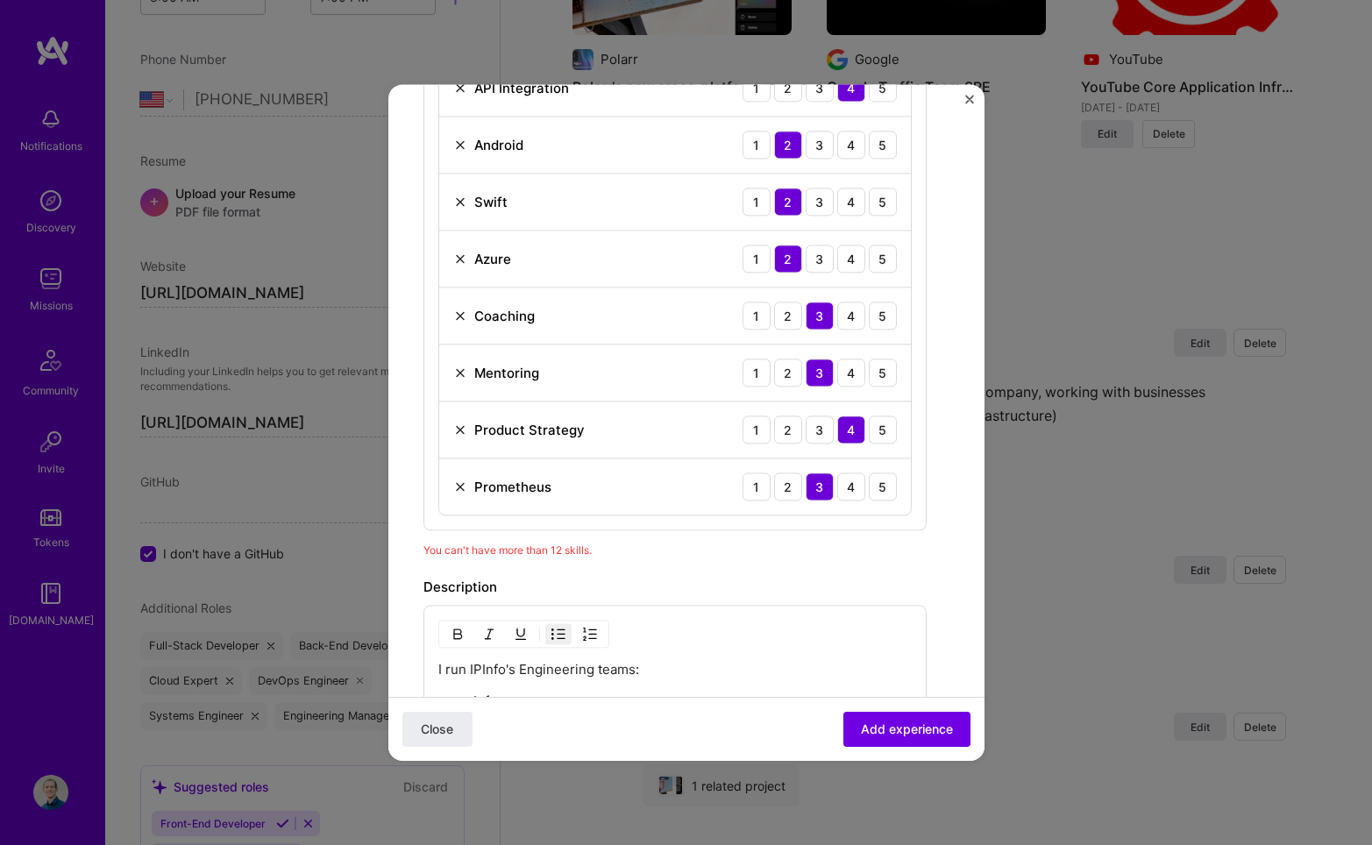
click at [460, 199] on img at bounding box center [460, 202] width 14 height 14
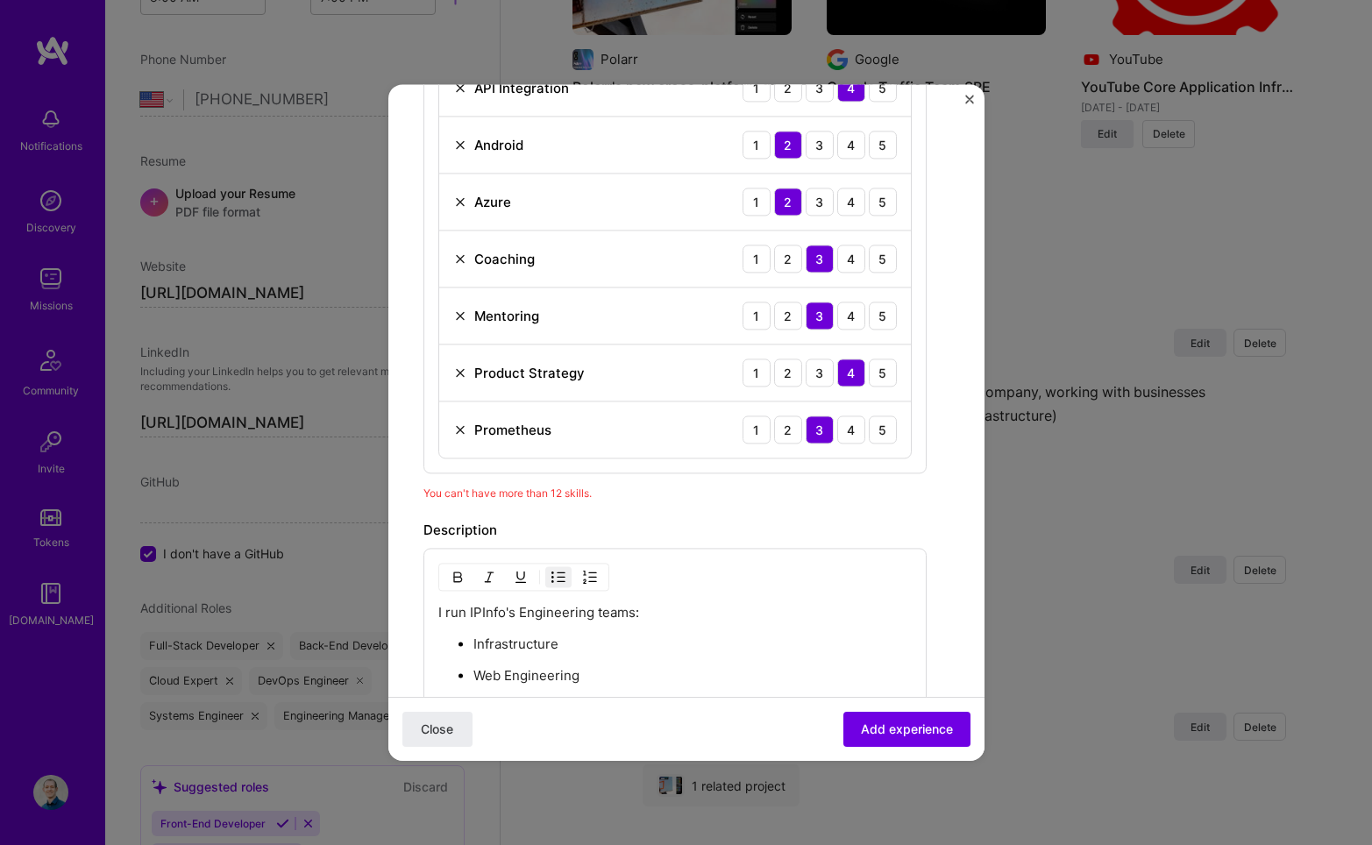
click at [459, 147] on img at bounding box center [460, 145] width 14 height 14
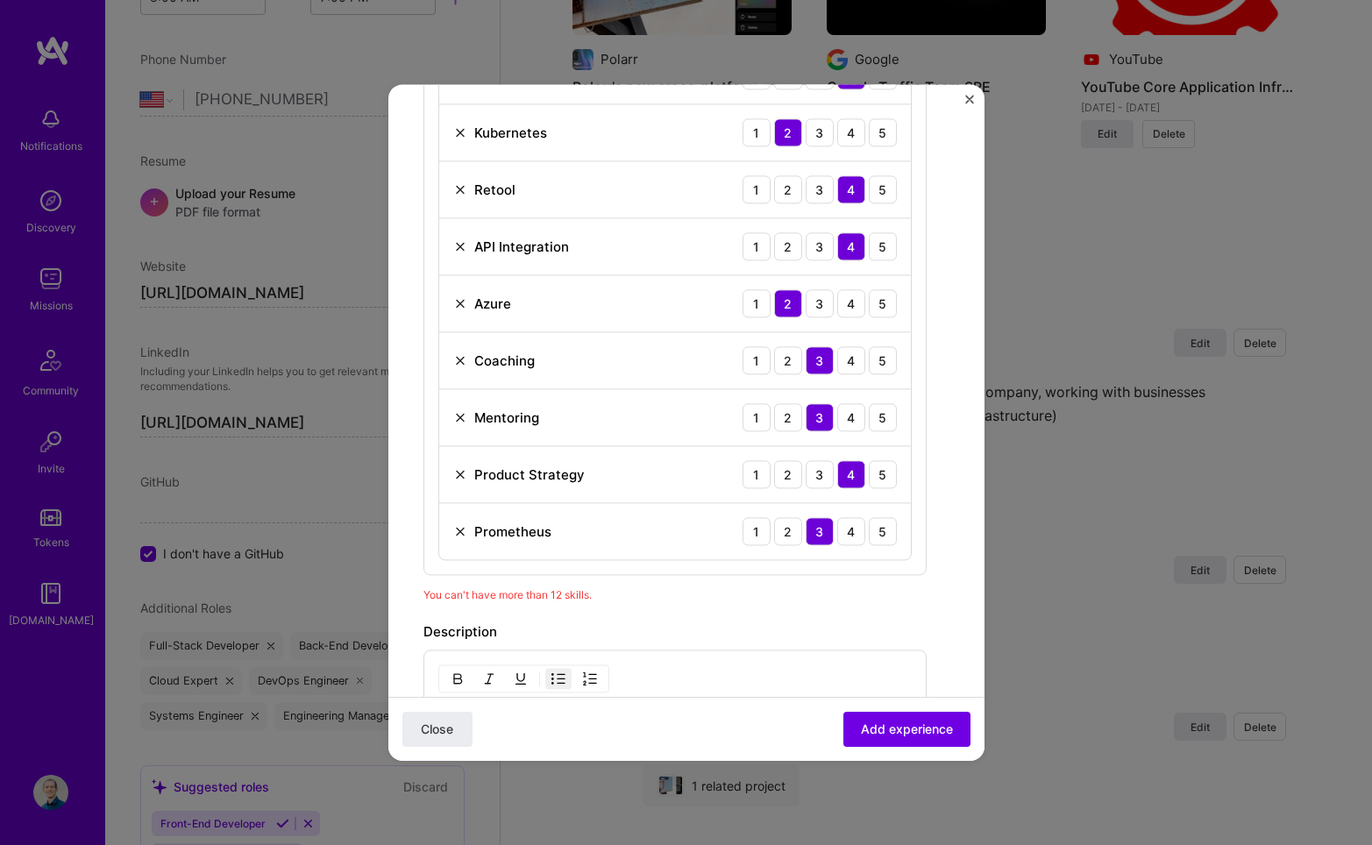
scroll to position [1419, 0]
click at [457, 417] on img at bounding box center [460, 418] width 14 height 14
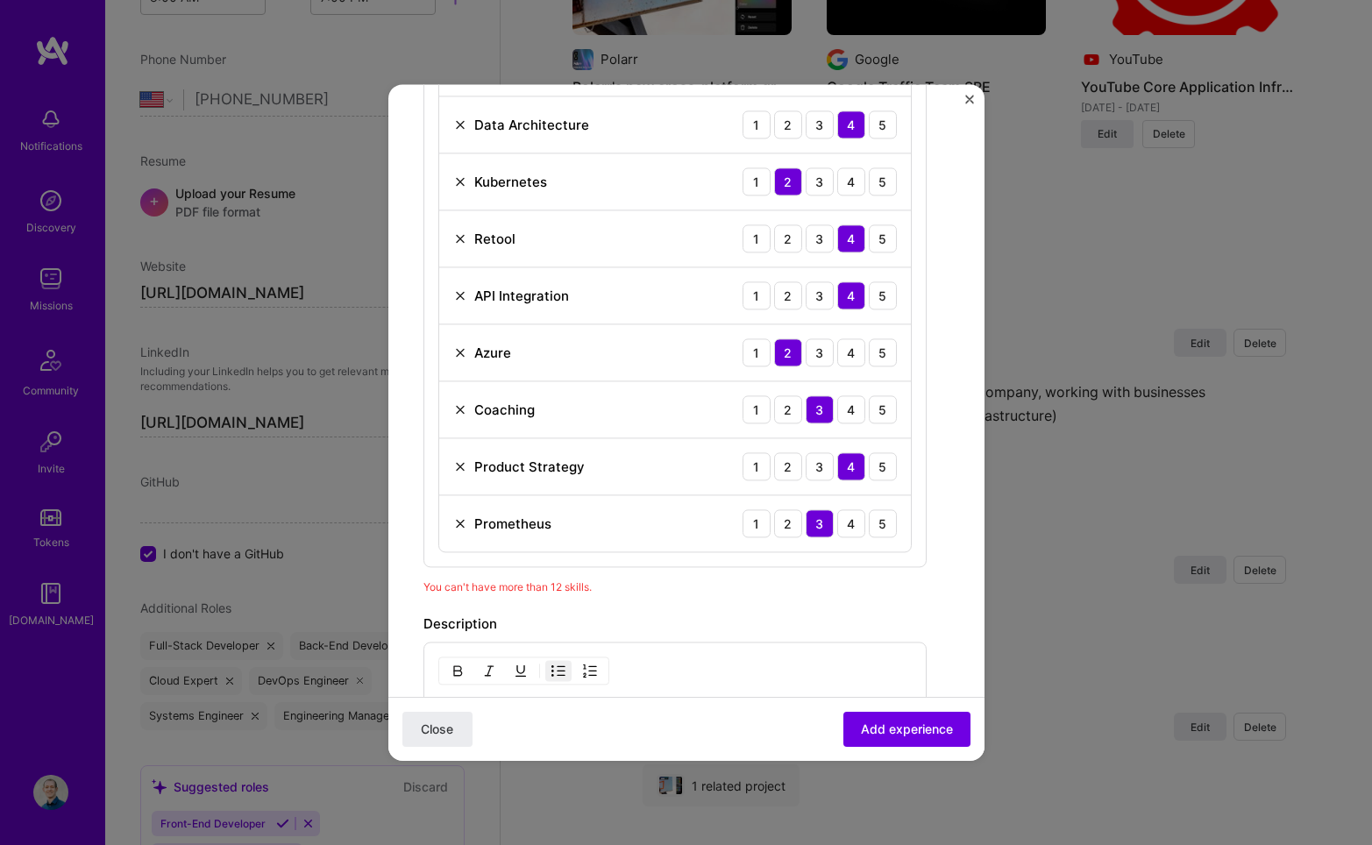
scroll to position [1368, 0]
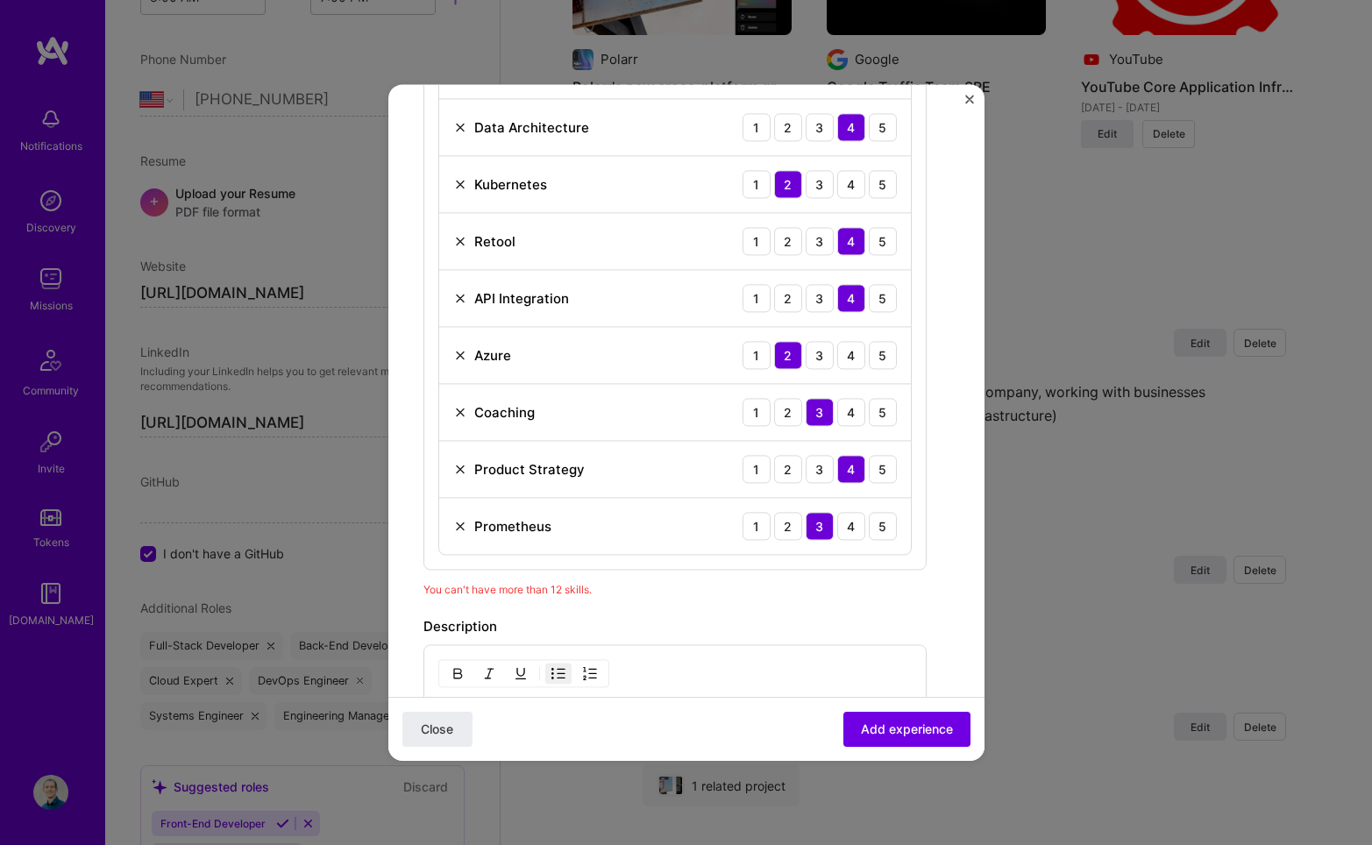
click at [458, 359] on img at bounding box center [460, 355] width 14 height 14
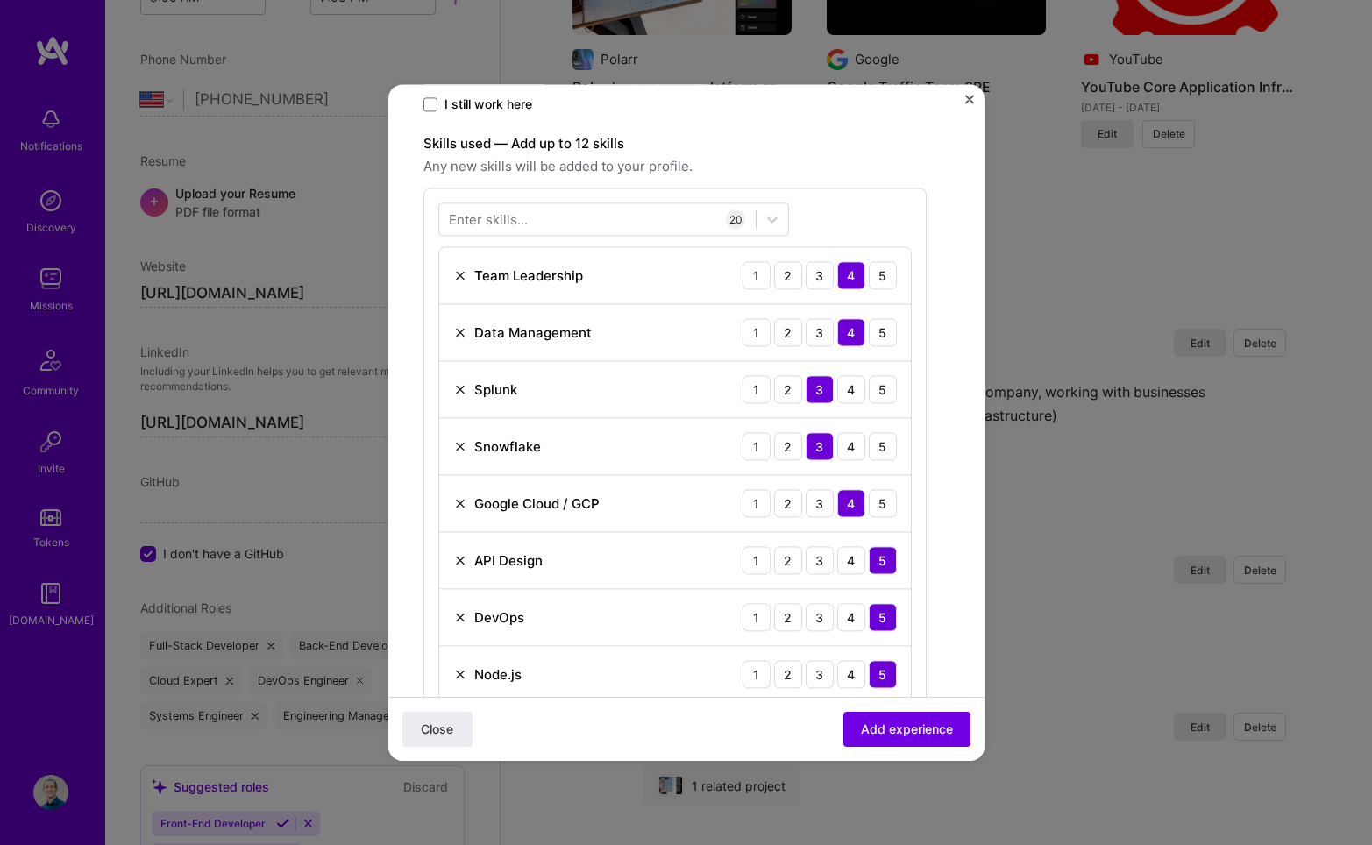
scroll to position [481, 0]
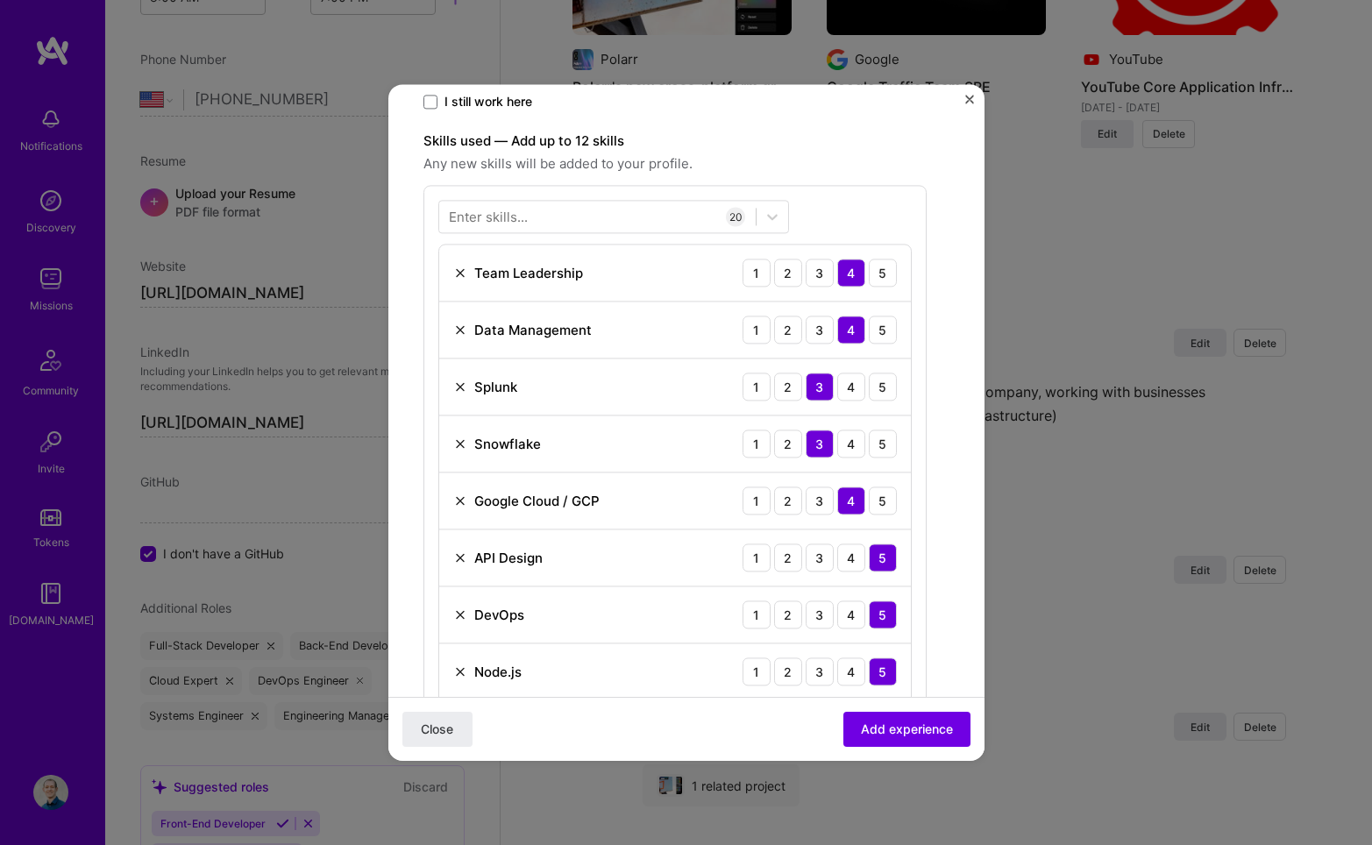
click at [459, 387] on img at bounding box center [460, 387] width 14 height 14
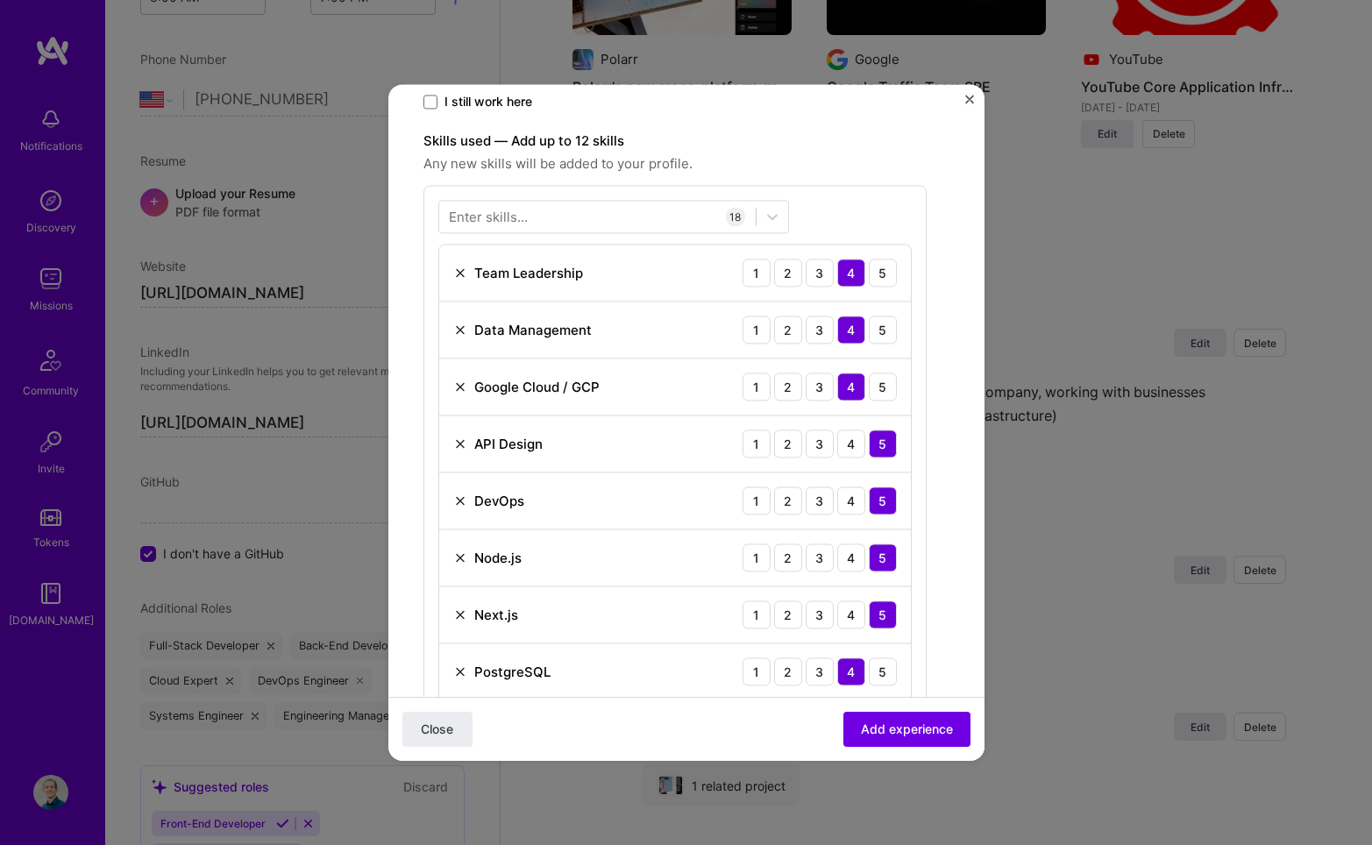
click at [459, 387] on img at bounding box center [460, 387] width 14 height 14
click at [460, 498] on img at bounding box center [460, 501] width 14 height 14
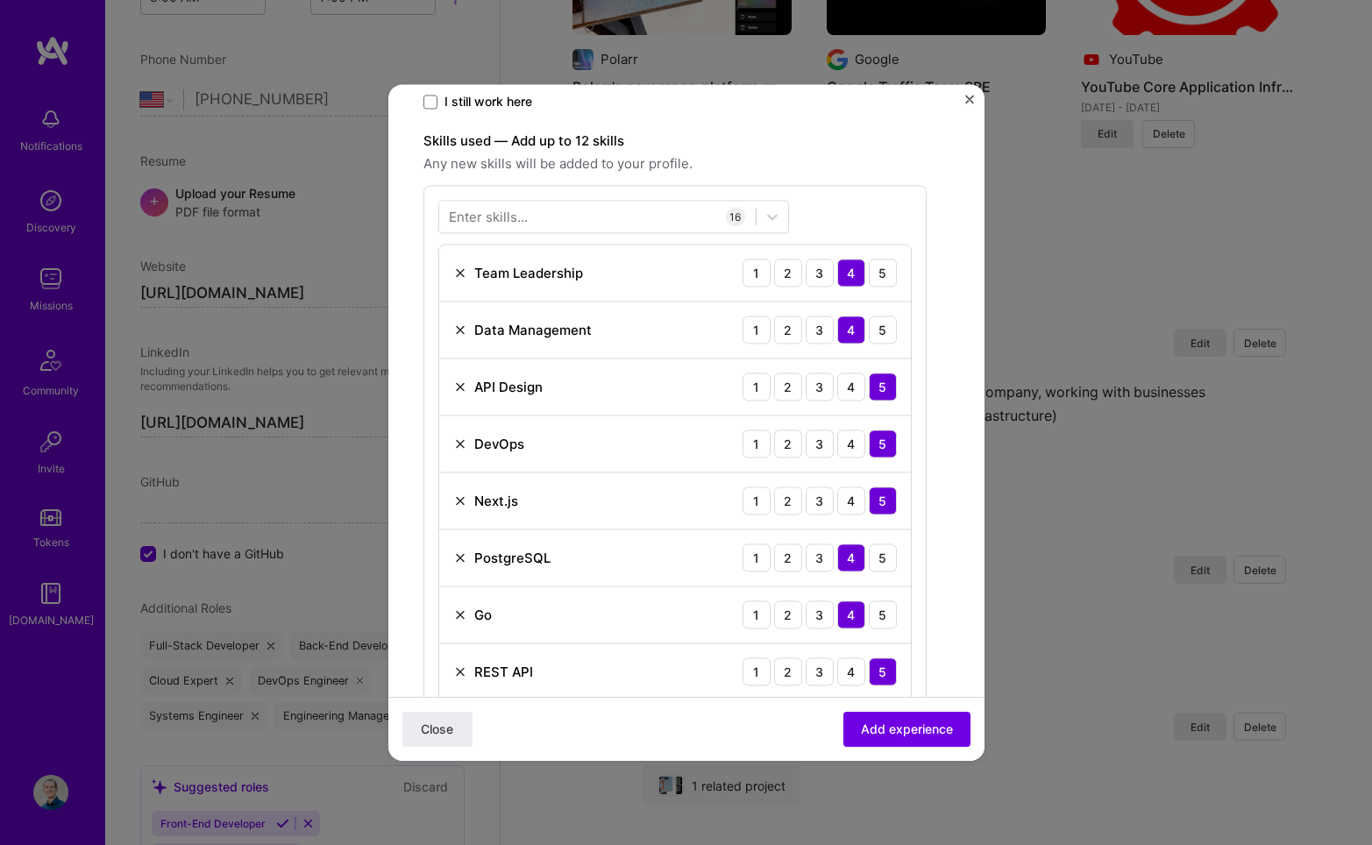
click at [459, 509] on div "Next.js" at bounding box center [485, 501] width 65 height 18
click at [461, 501] on img at bounding box center [460, 501] width 14 height 14
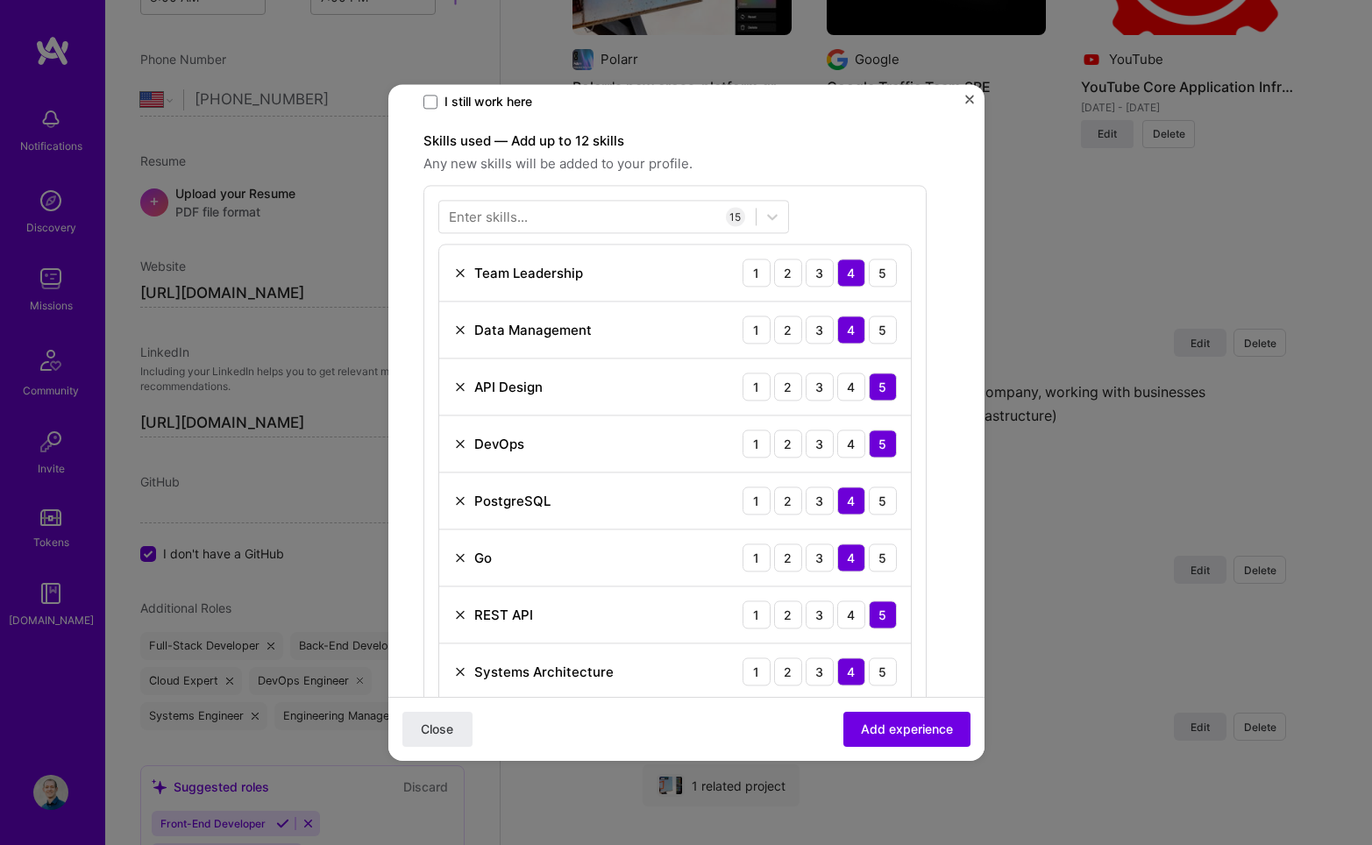
click at [461, 501] on img at bounding box center [460, 501] width 14 height 14
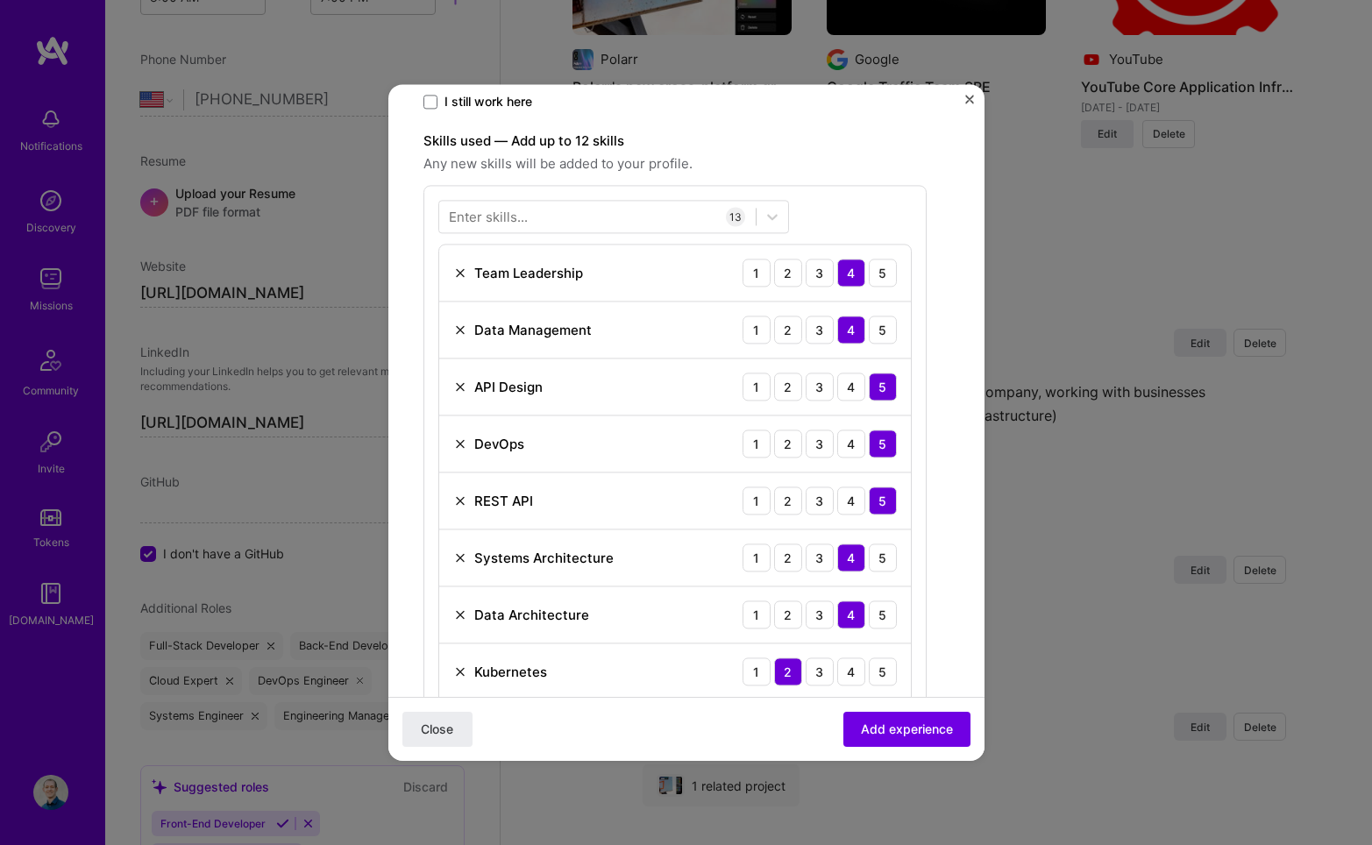
click at [461, 501] on img at bounding box center [460, 501] width 14 height 14
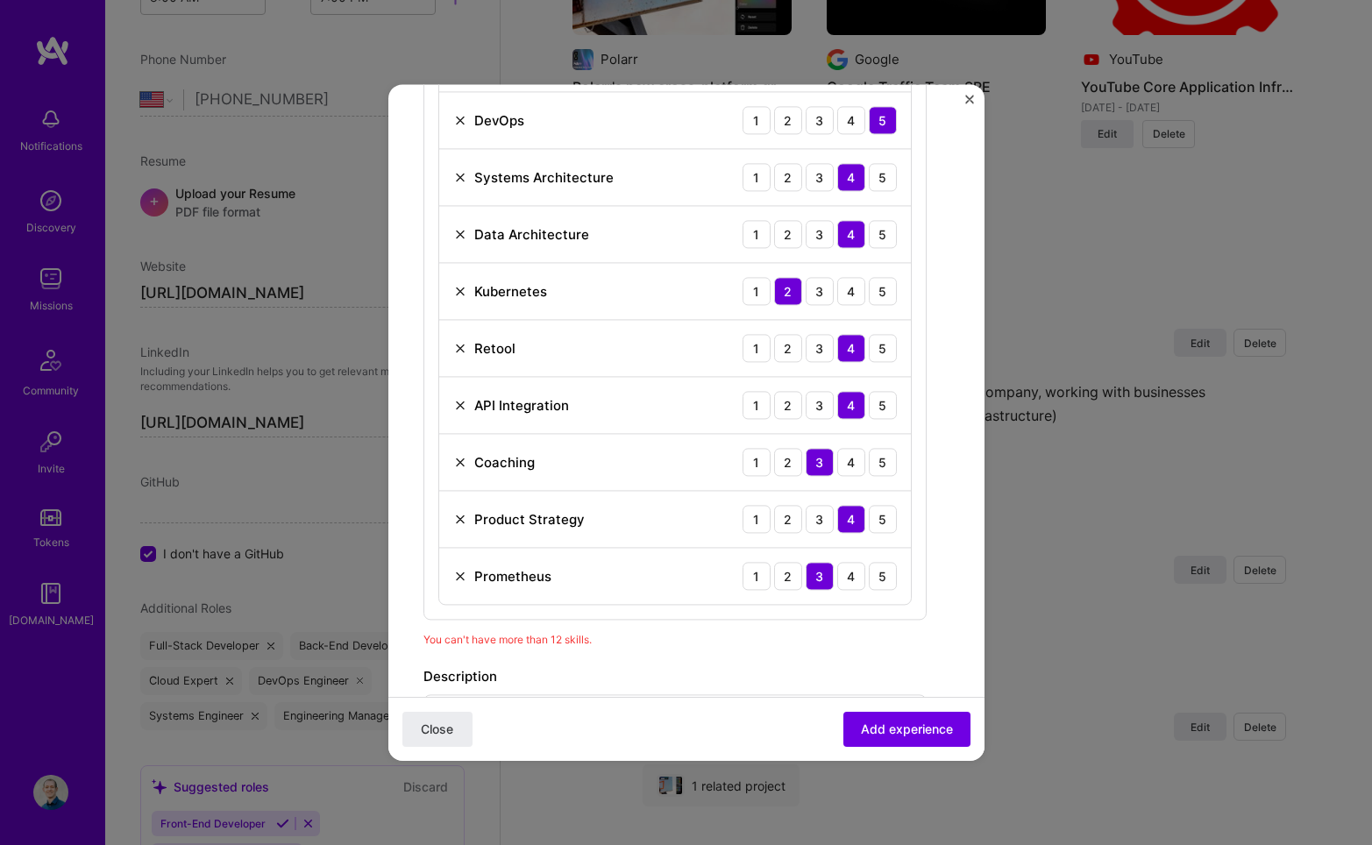
scroll to position [810, 0]
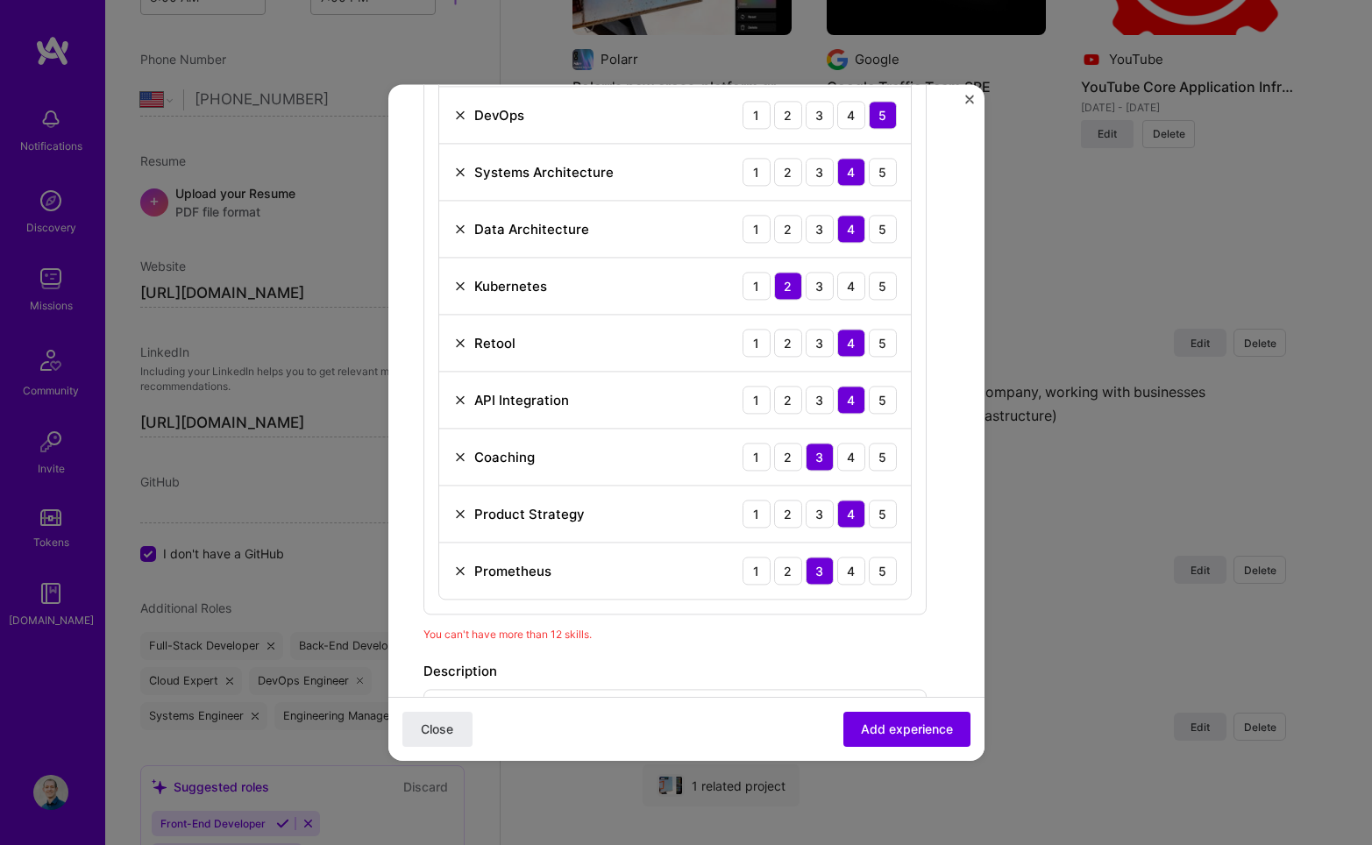
click at [459, 569] on img at bounding box center [460, 571] width 14 height 14
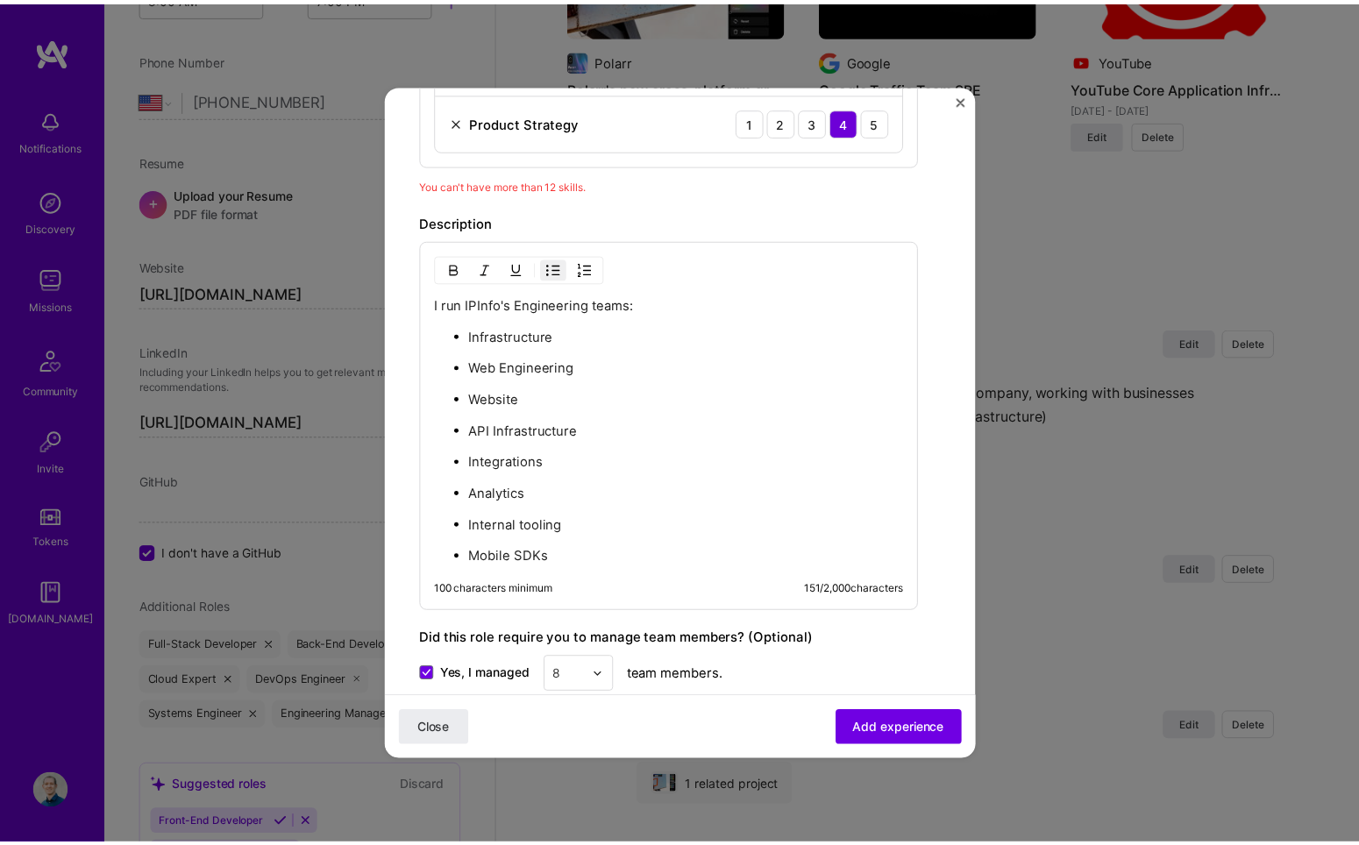
scroll to position [1232, 0]
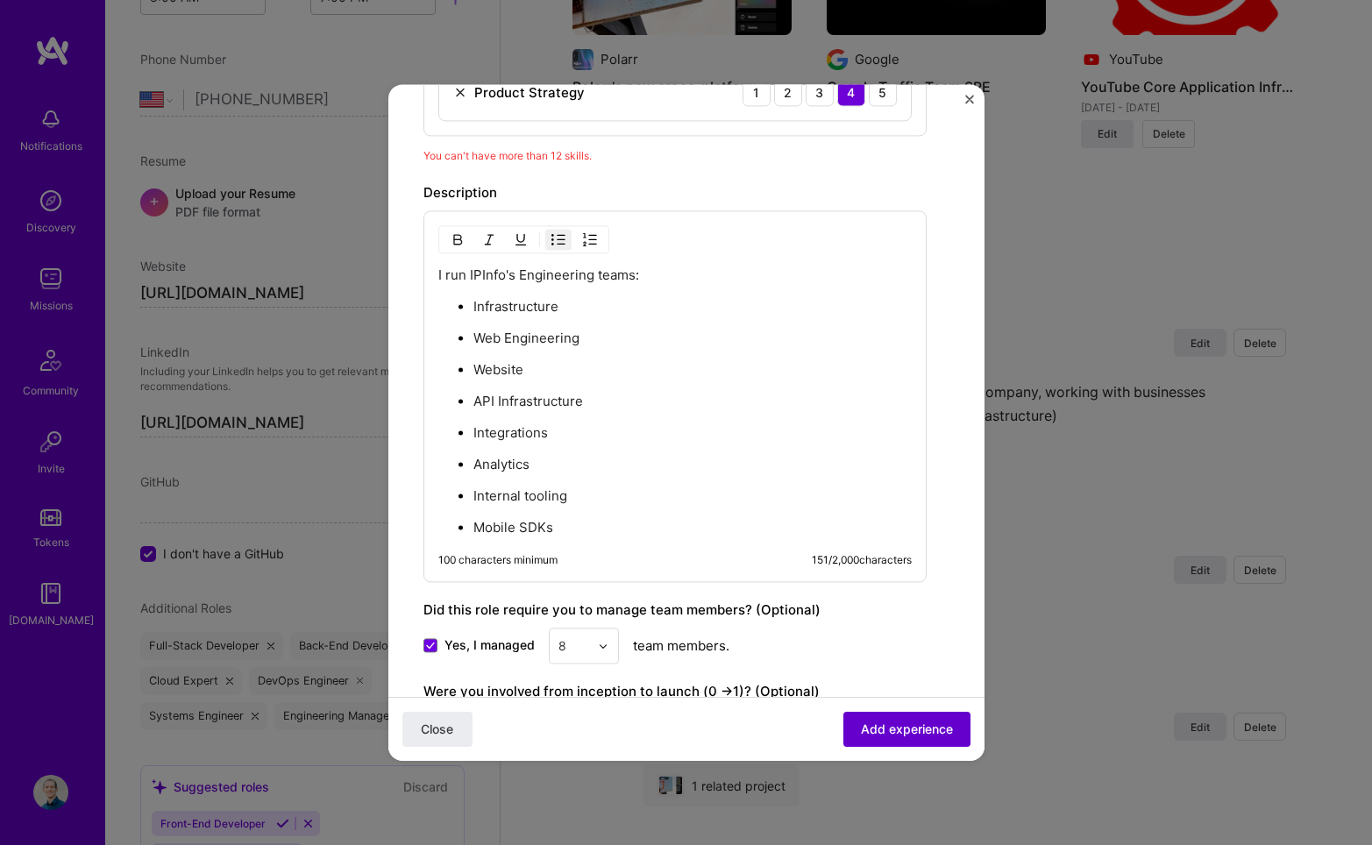
click at [907, 734] on span "Add experience" at bounding box center [907, 730] width 92 height 18
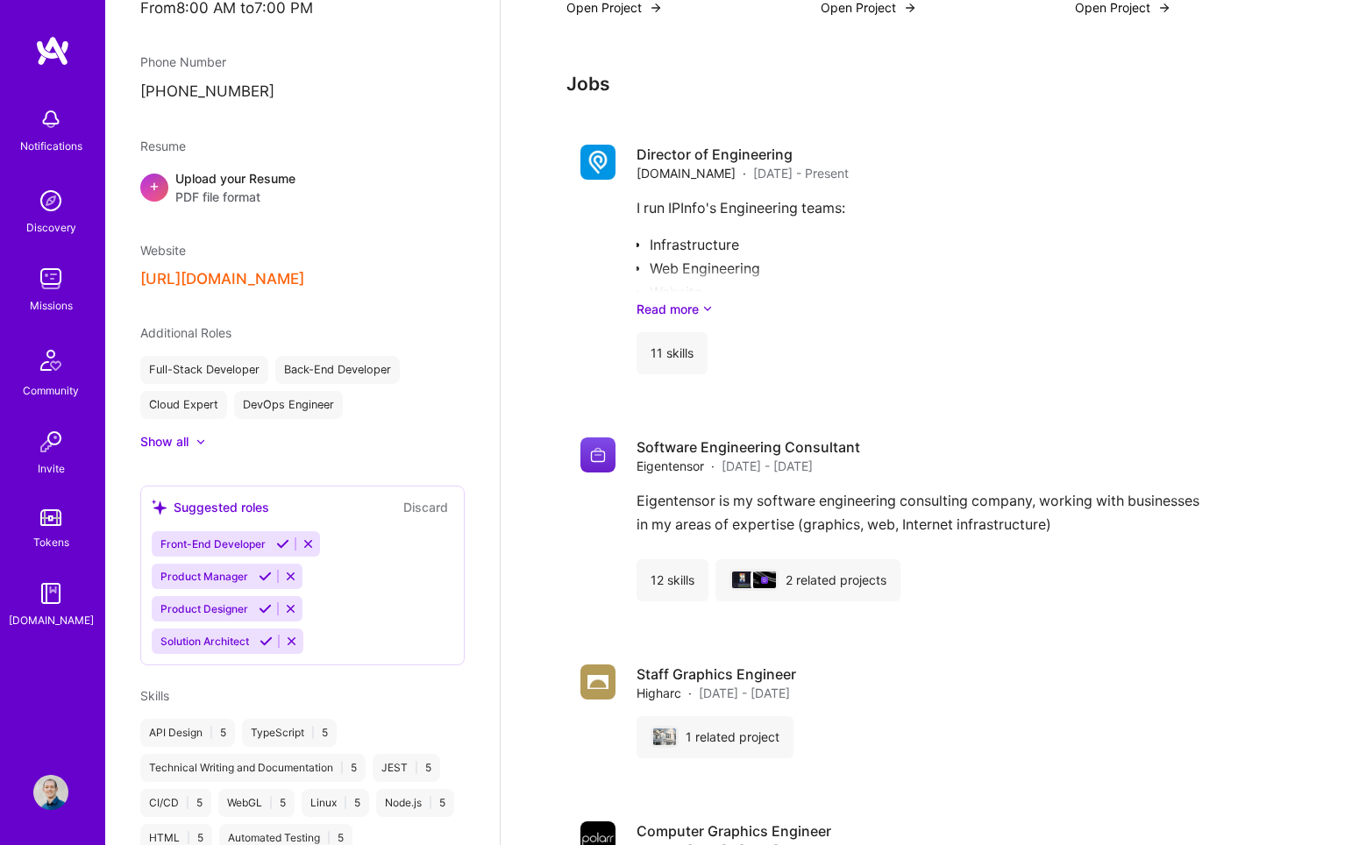
scroll to position [1153, 0]
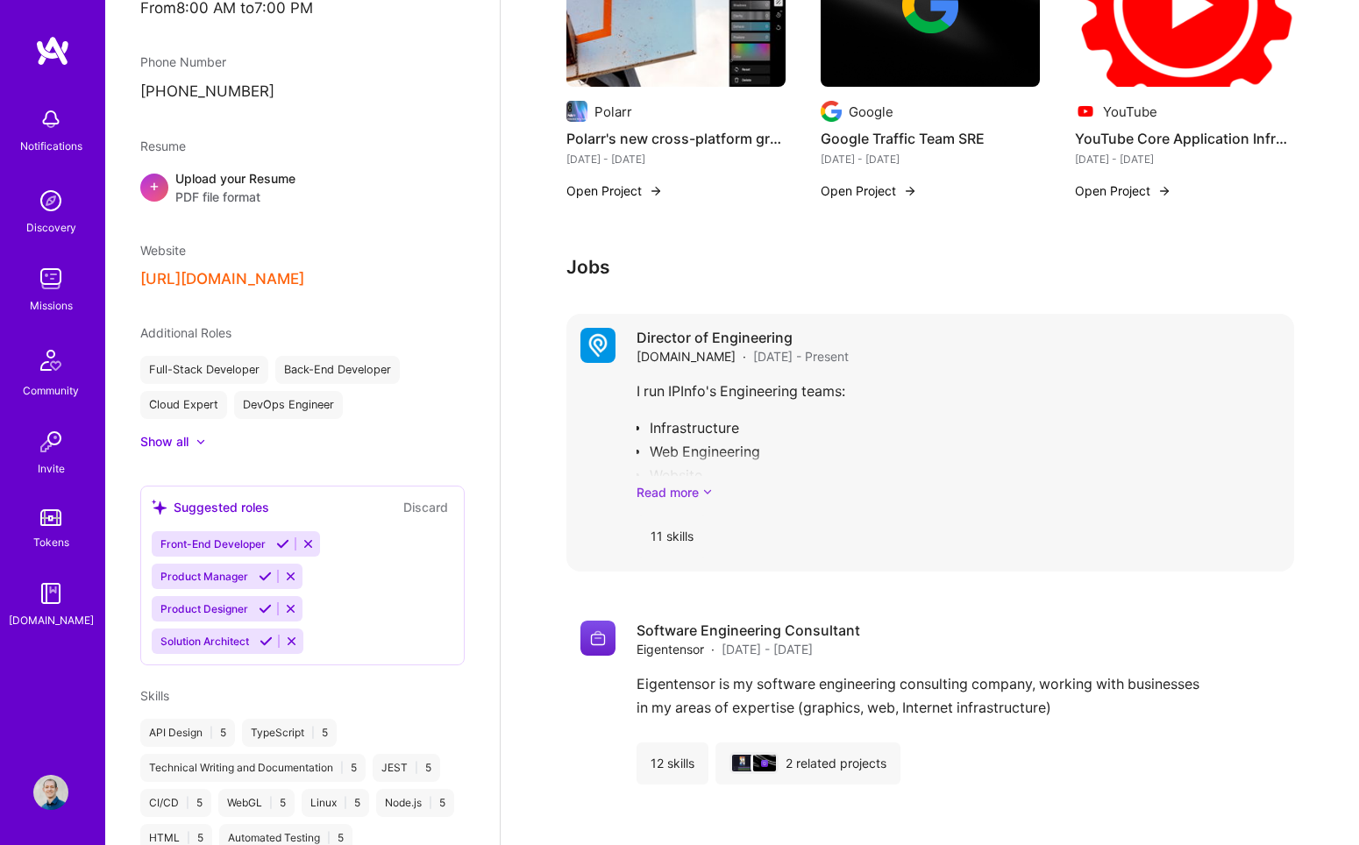
click at [695, 483] on link "Read more" at bounding box center [959, 492] width 644 height 18
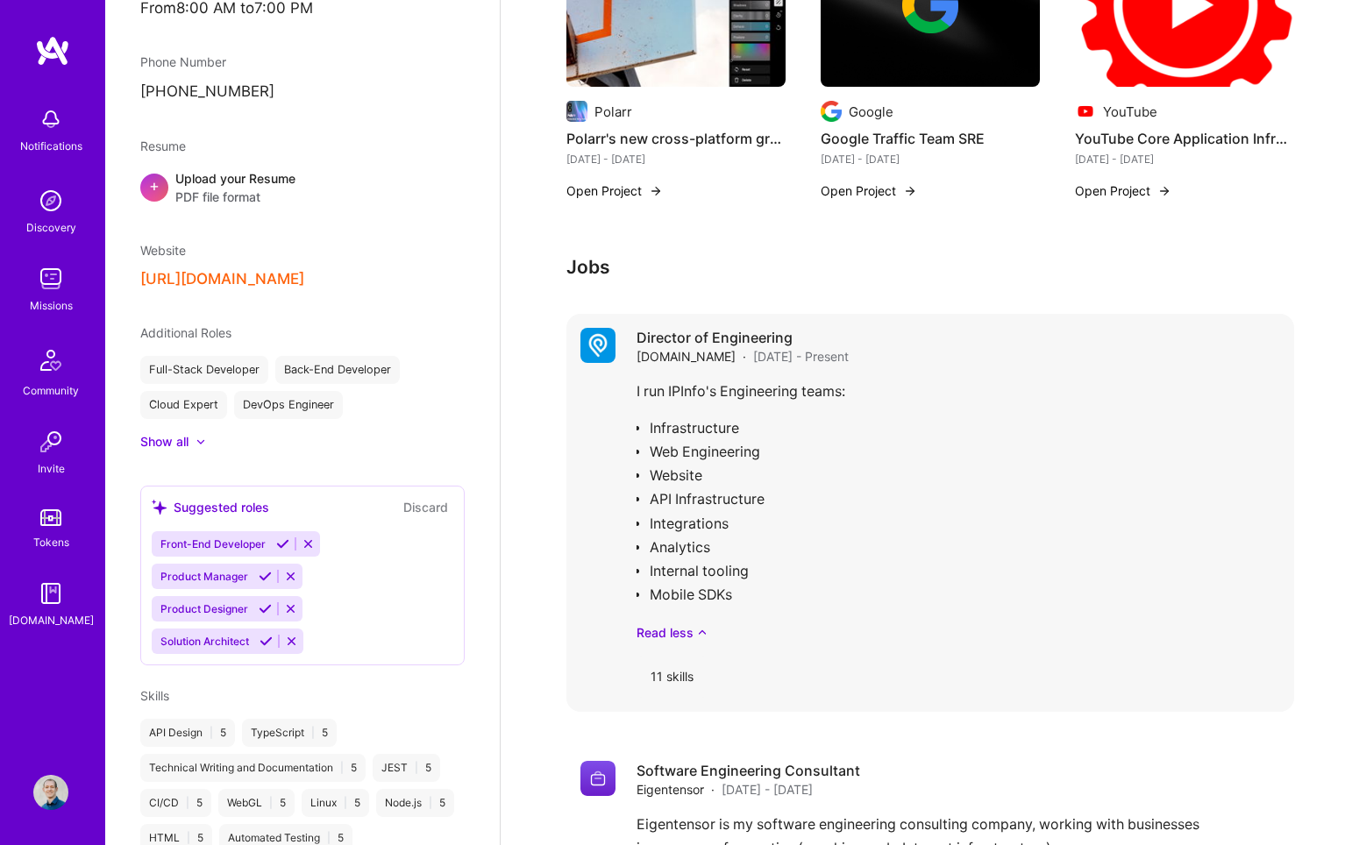
scroll to position [0, 0]
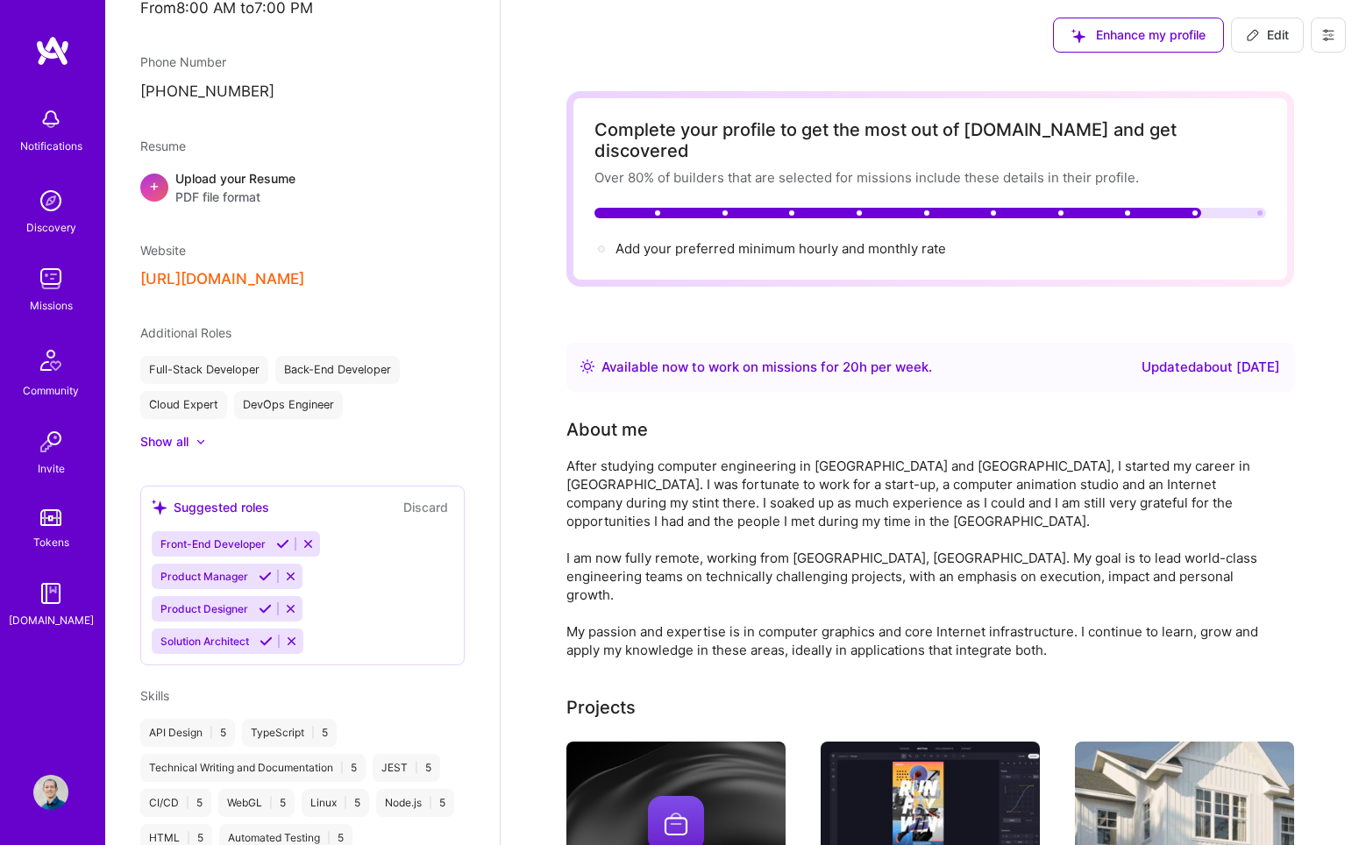
click at [58, 215] on img at bounding box center [50, 200] width 35 height 35
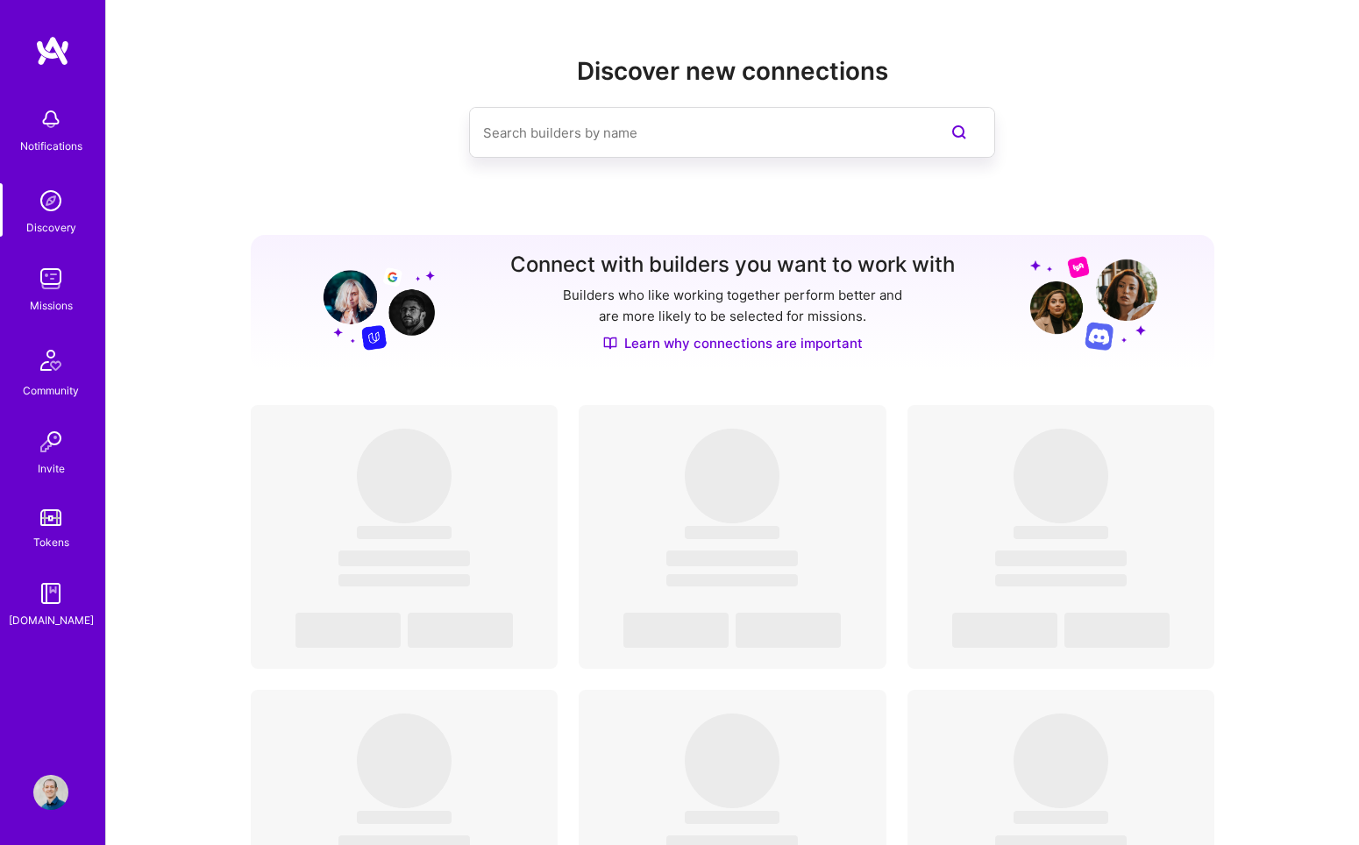
click at [48, 804] on img at bounding box center [50, 792] width 35 height 35
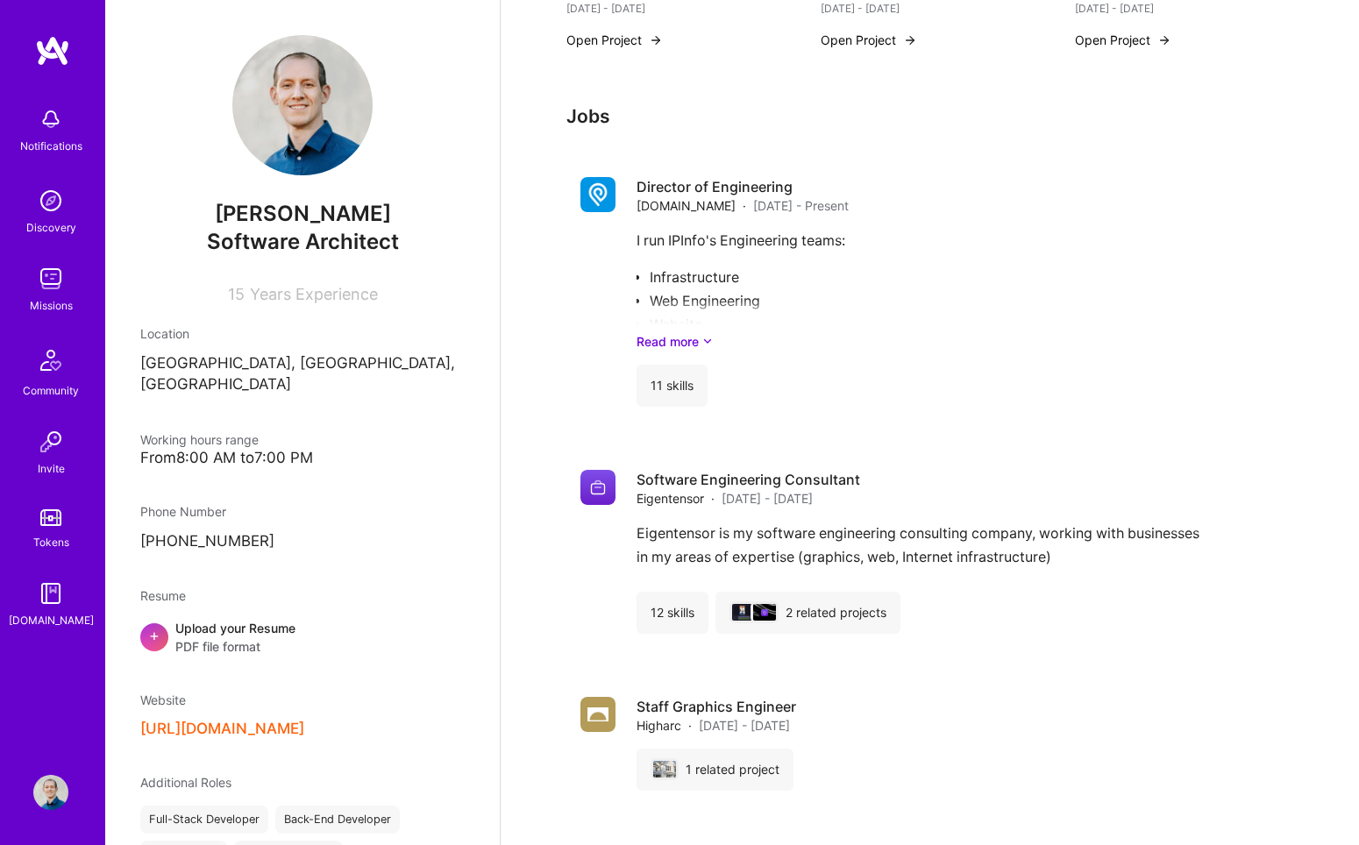
scroll to position [1384, 0]
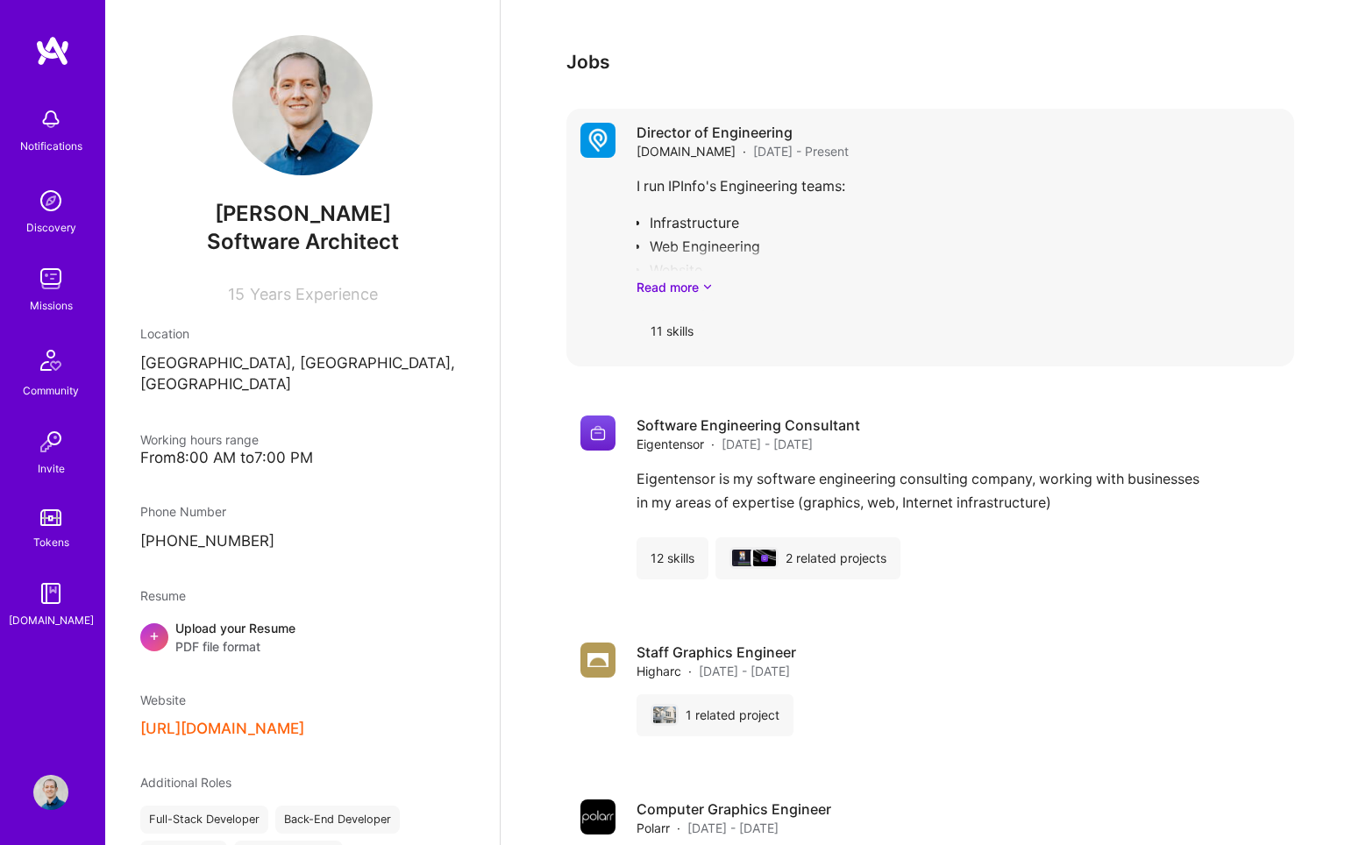
click at [1051, 134] on div "Director of Engineering IPinfo.io · Oct 2025 - Present I run IPInfo's Engineeri…" at bounding box center [959, 238] width 644 height 230
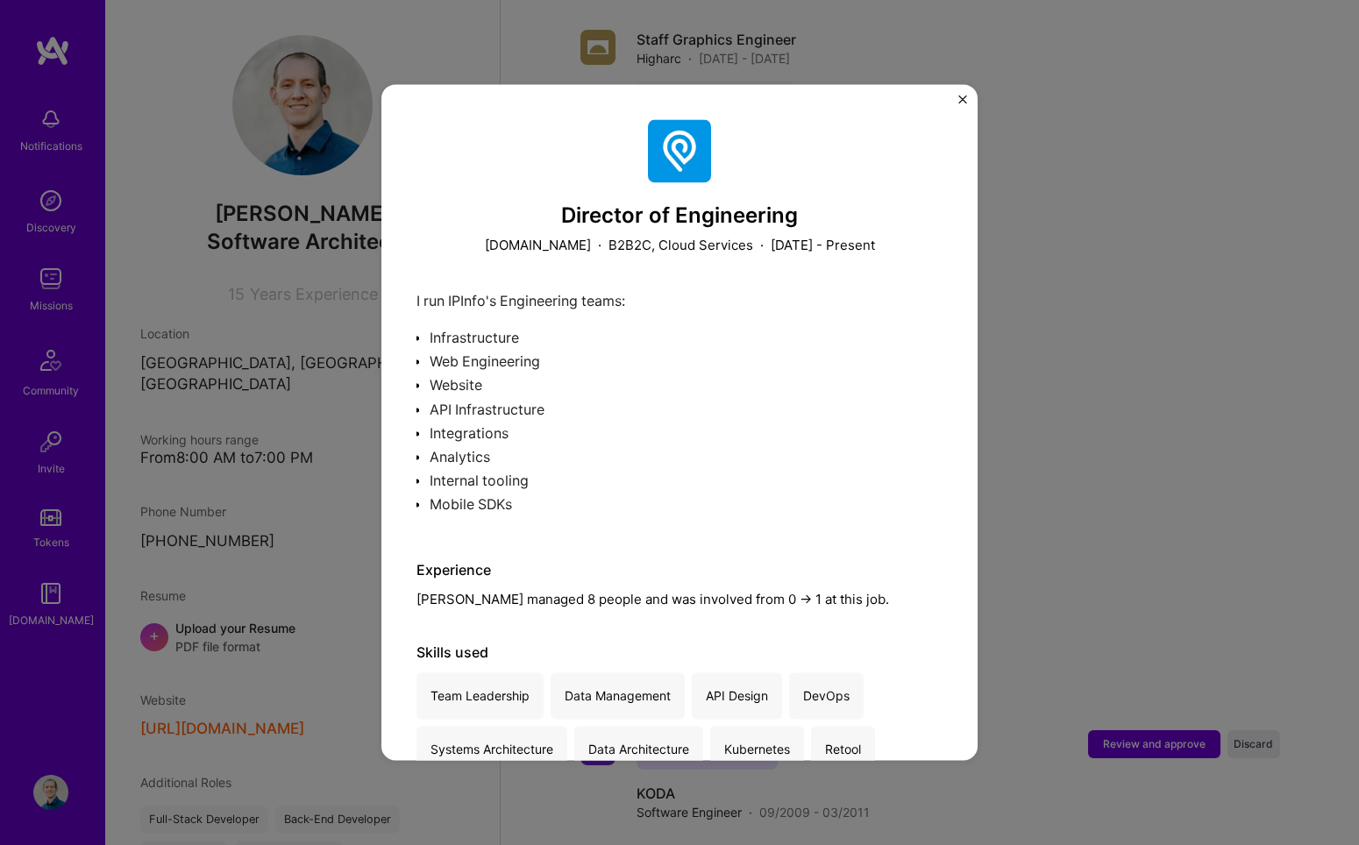
click at [966, 99] on img "Close" at bounding box center [962, 99] width 9 height 9
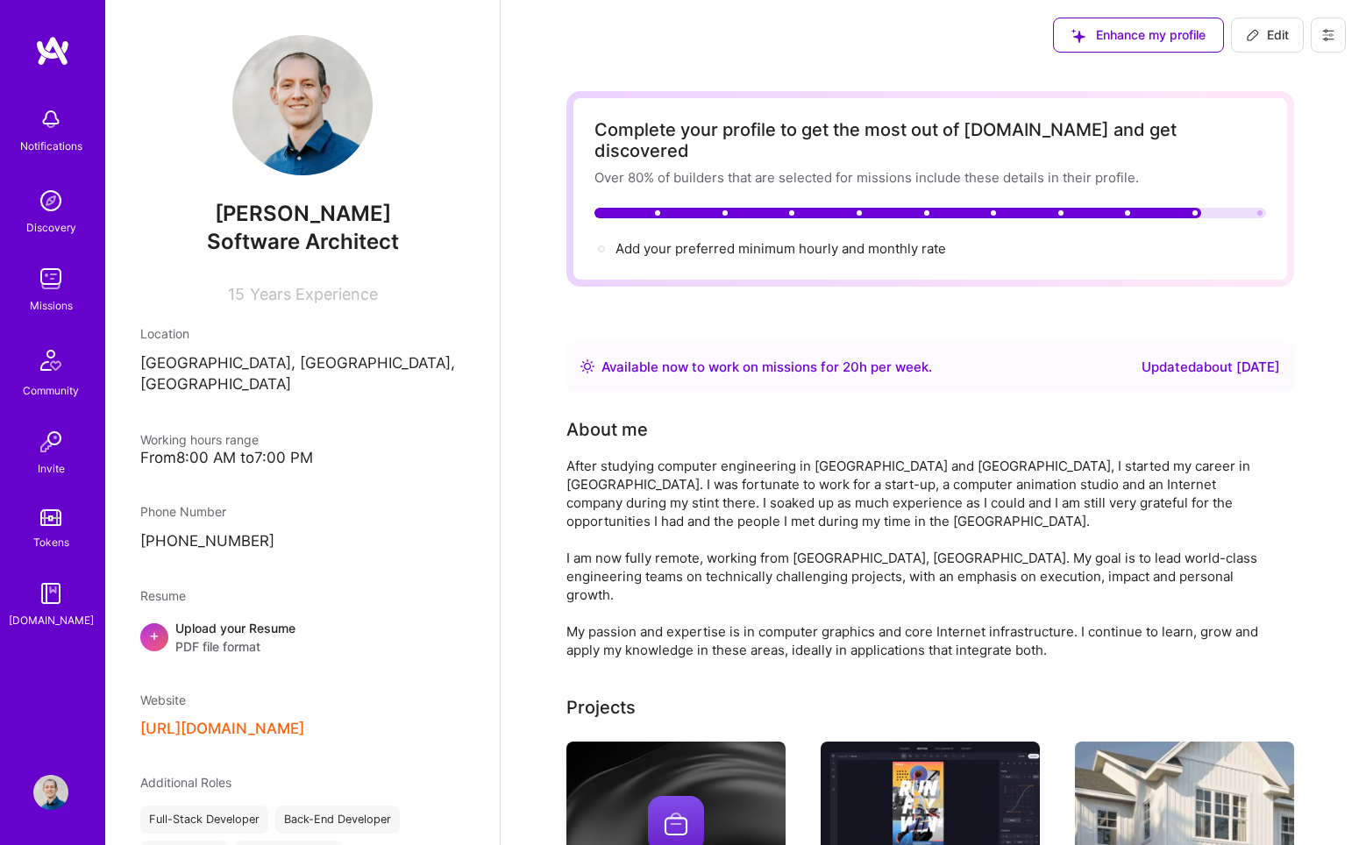
click at [1051, 47] on button "Edit" at bounding box center [1267, 35] width 73 height 35
select select "US"
select select "Right Now"
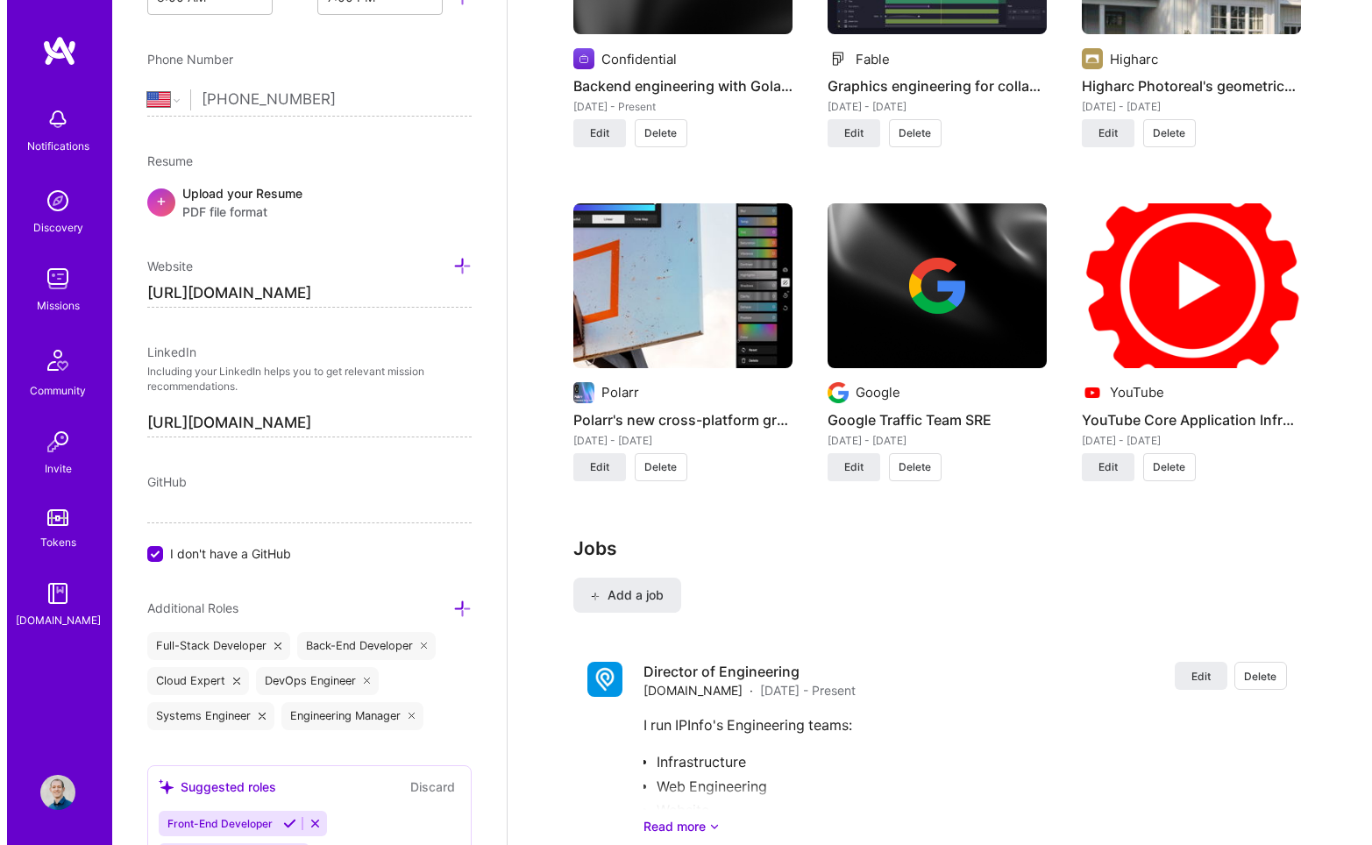
scroll to position [1996, 0]
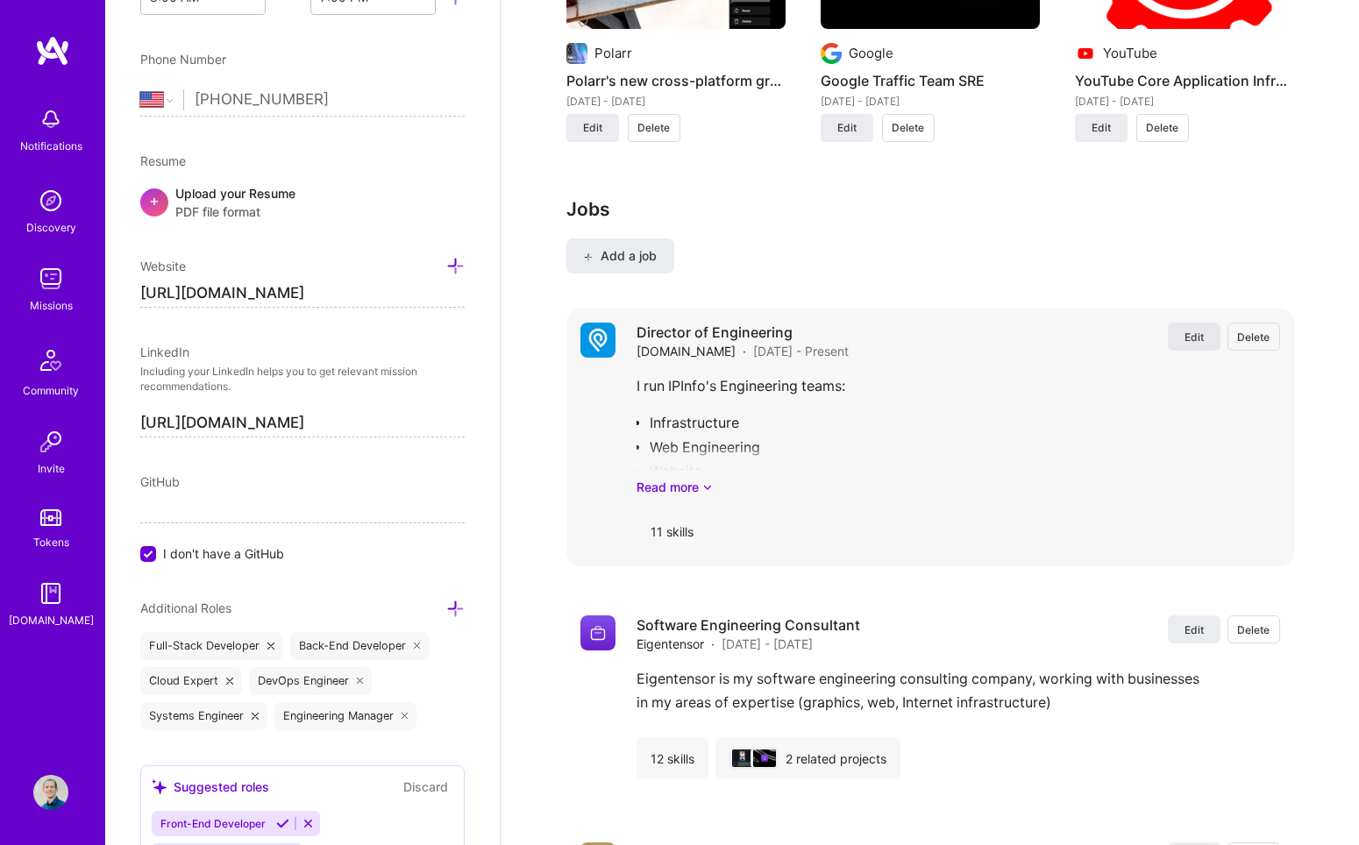
click at [1051, 323] on button "Edit" at bounding box center [1194, 337] width 53 height 28
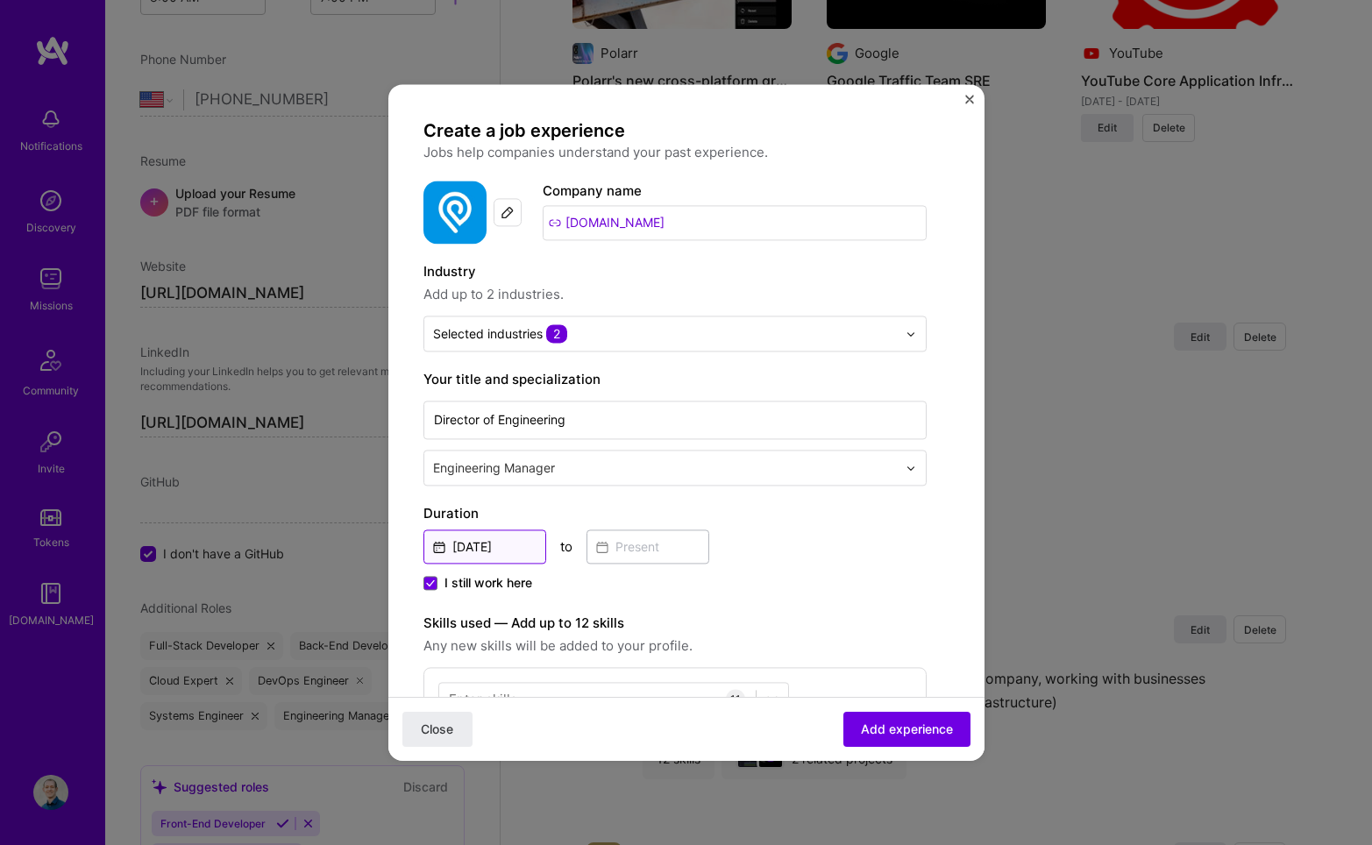
click at [518, 546] on input "Oct, 2025" at bounding box center [484, 547] width 123 height 34
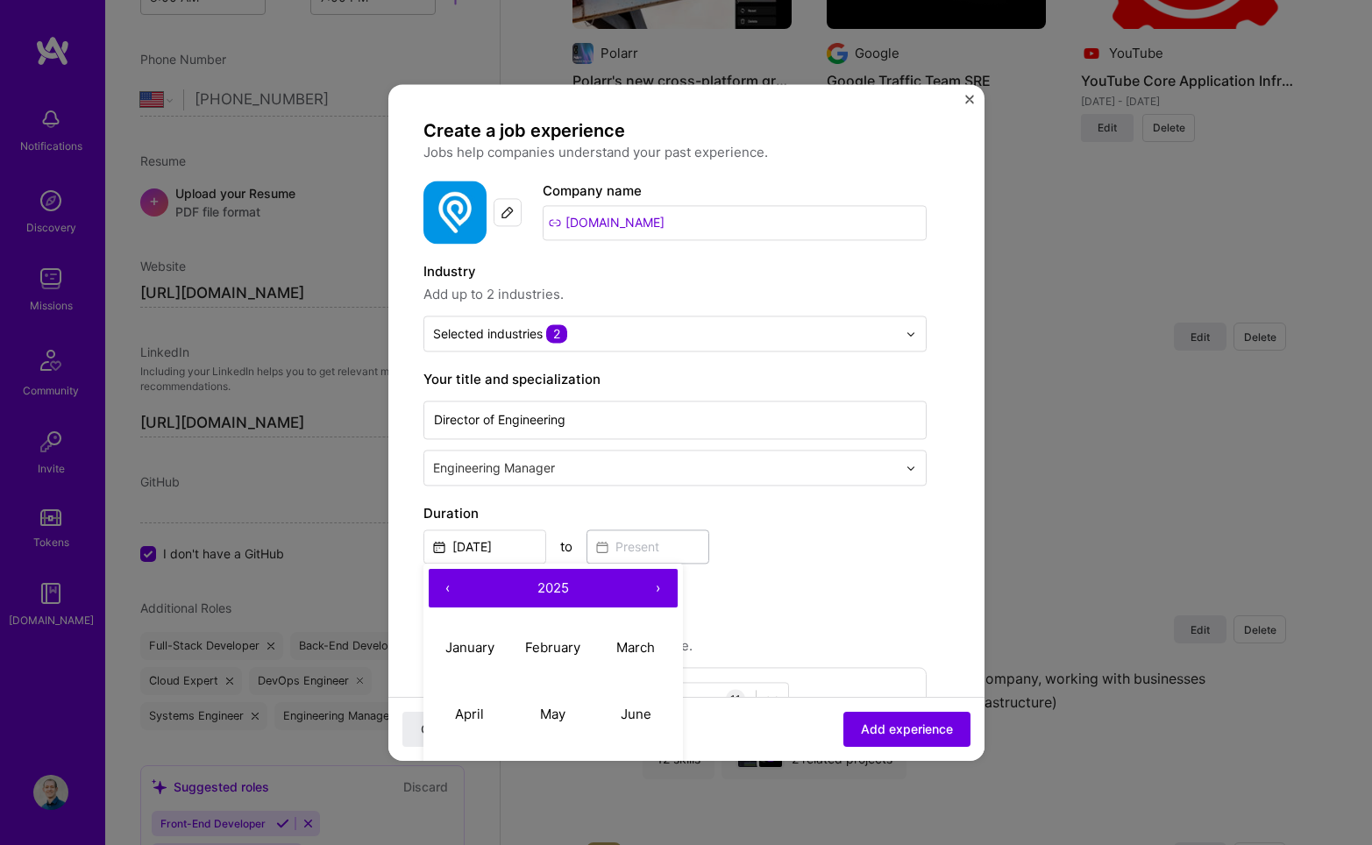
click at [446, 587] on button "‹" at bounding box center [448, 588] width 39 height 39
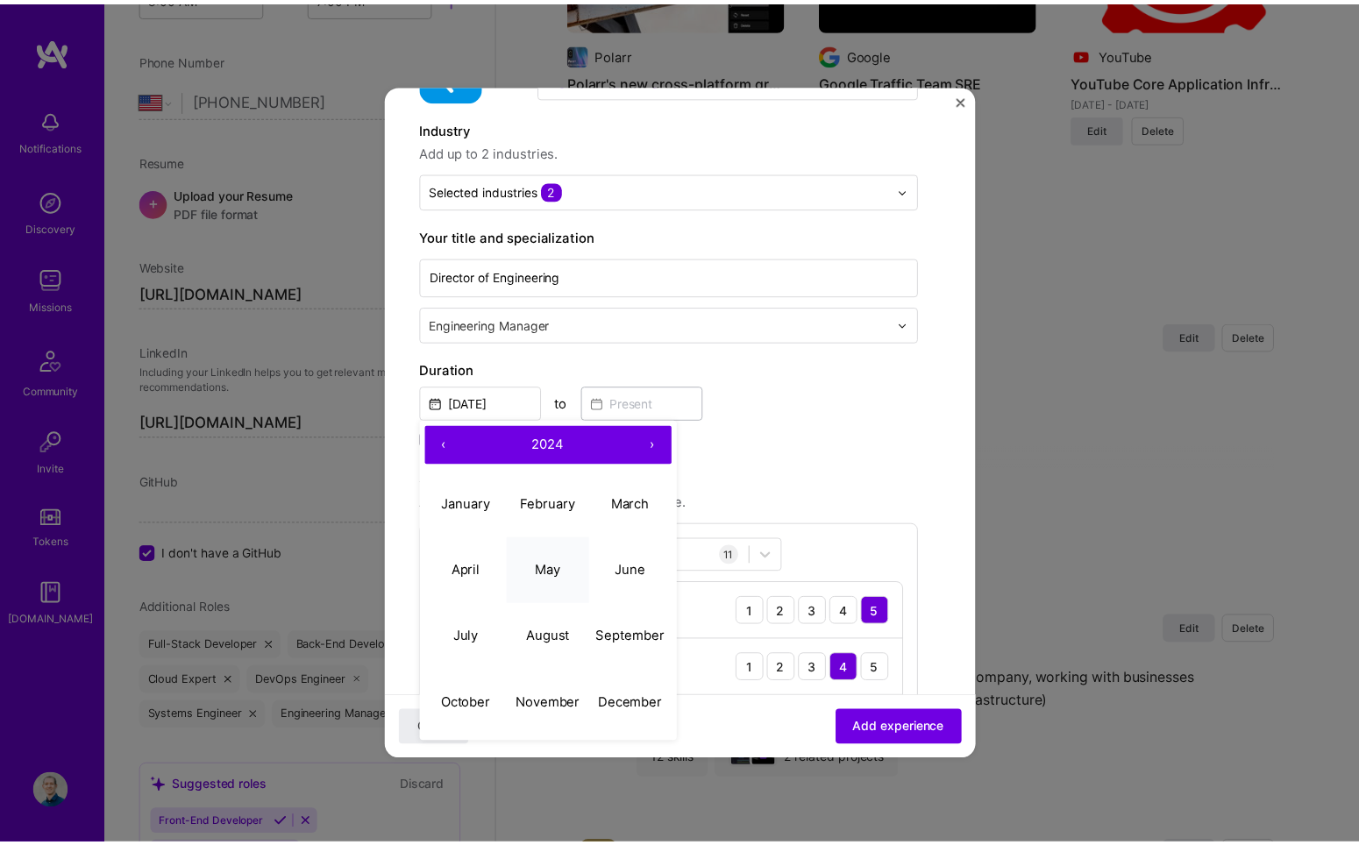
scroll to position [149, 0]
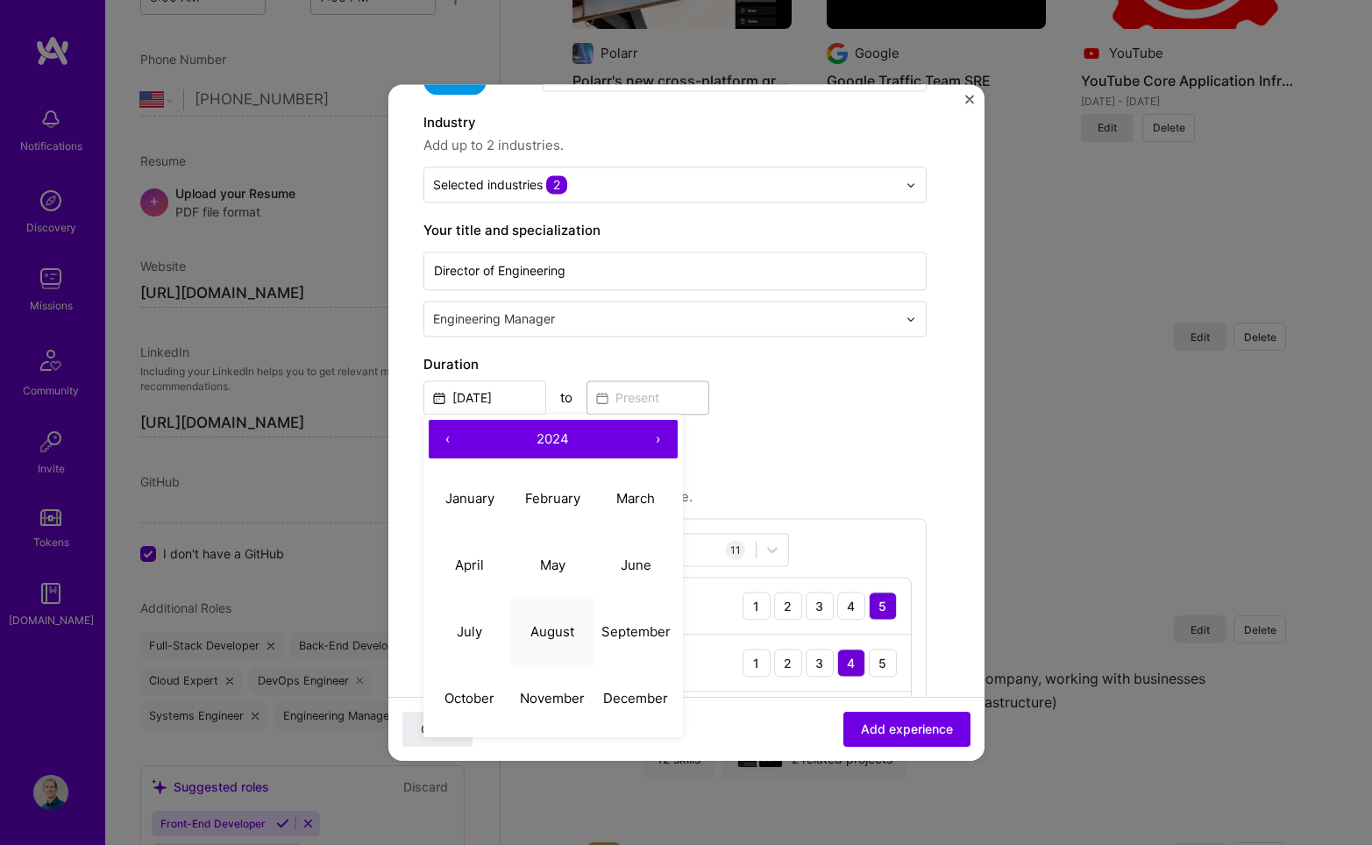
click at [549, 629] on abbr "August" at bounding box center [552, 631] width 44 height 17
type input "Aug, 2024"
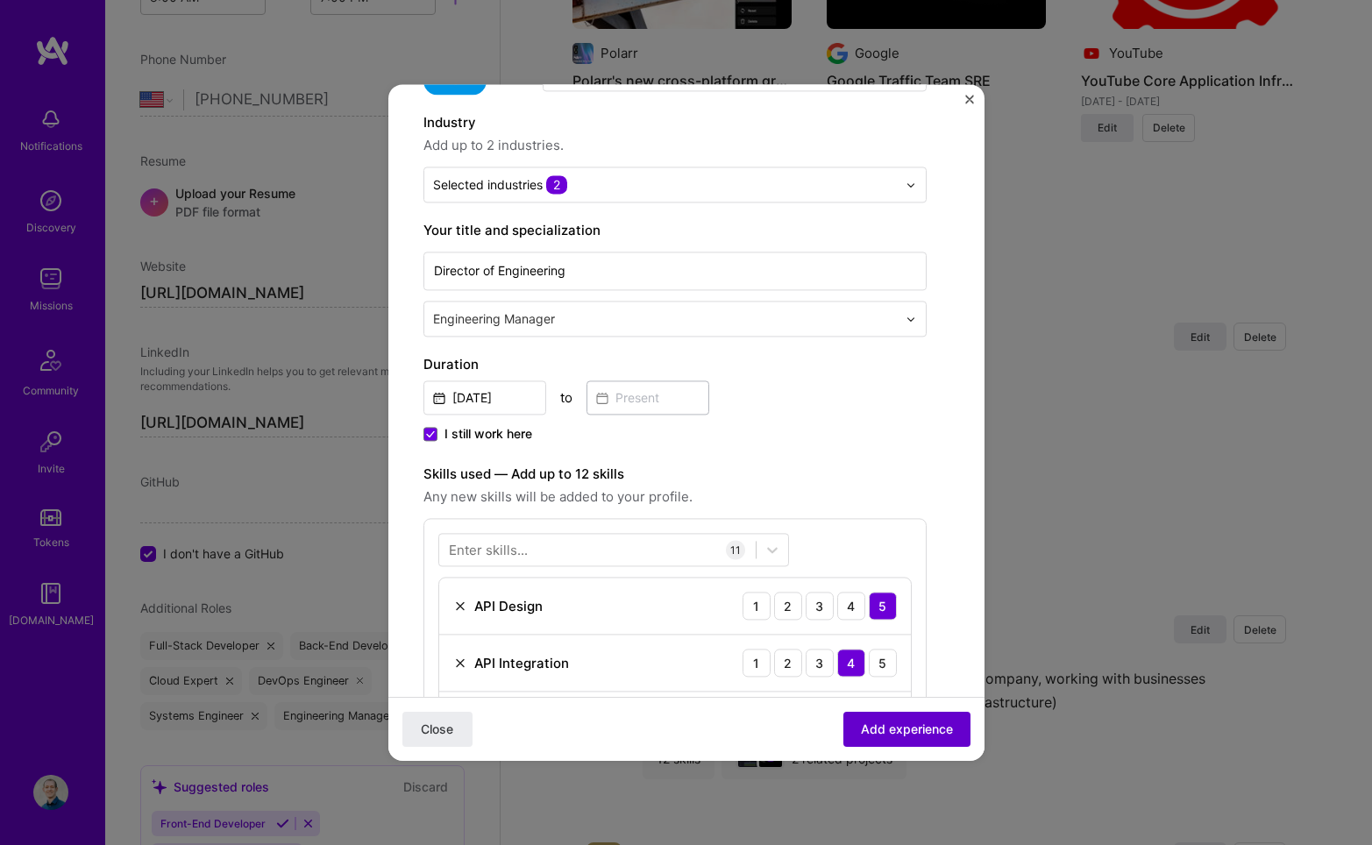
click at [880, 730] on span "Add experience" at bounding box center [907, 730] width 92 height 18
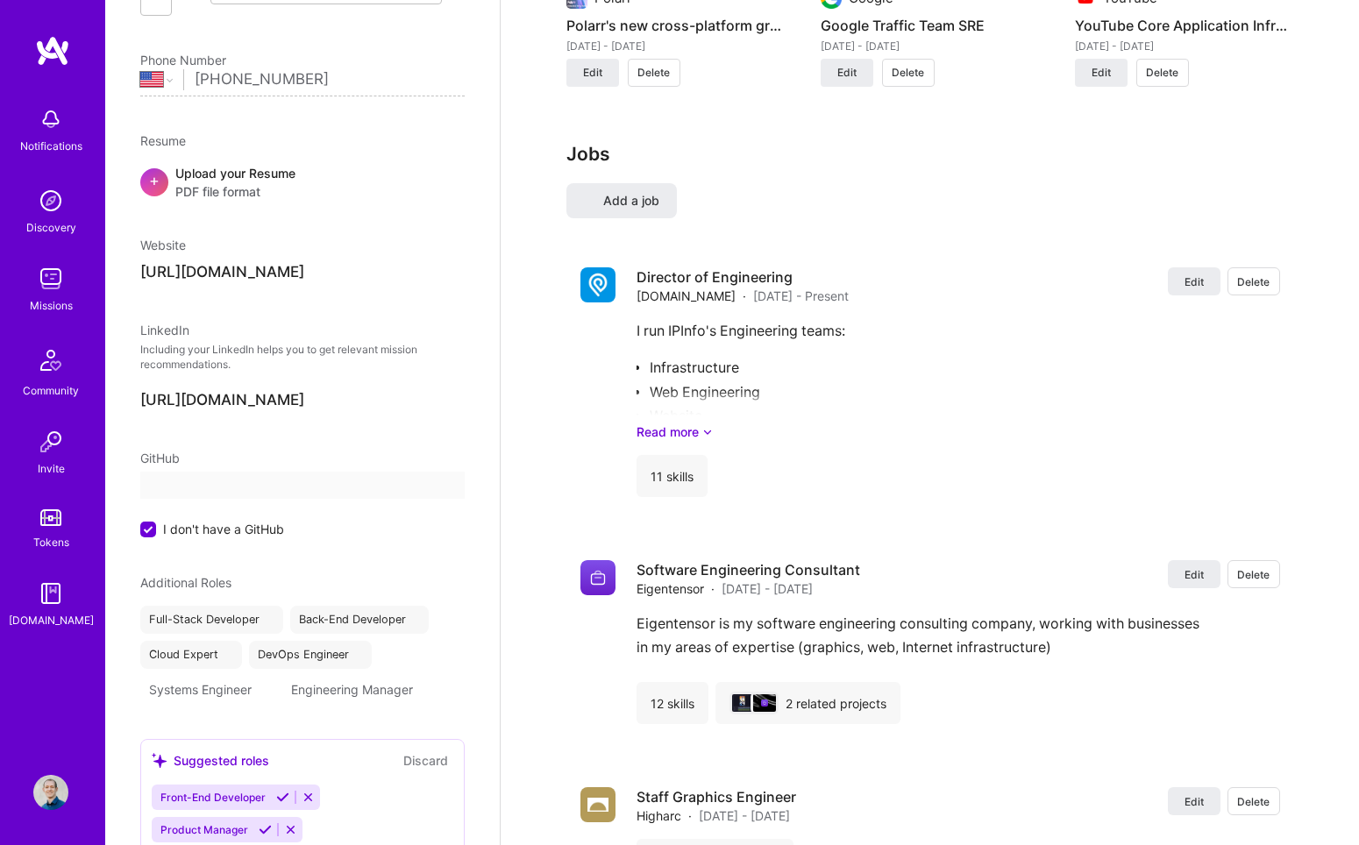
select select "US"
select select "Right Now"
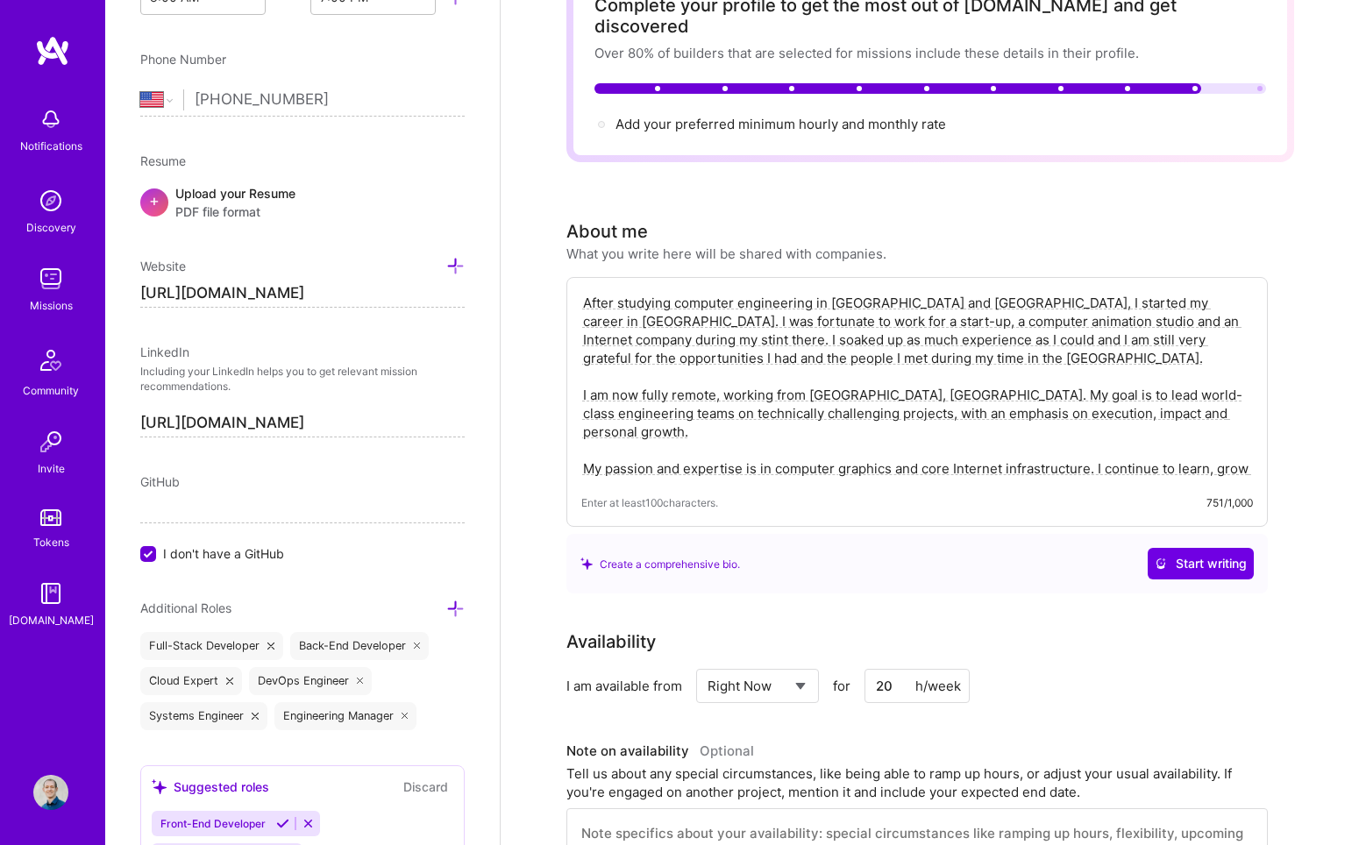
scroll to position [0, 0]
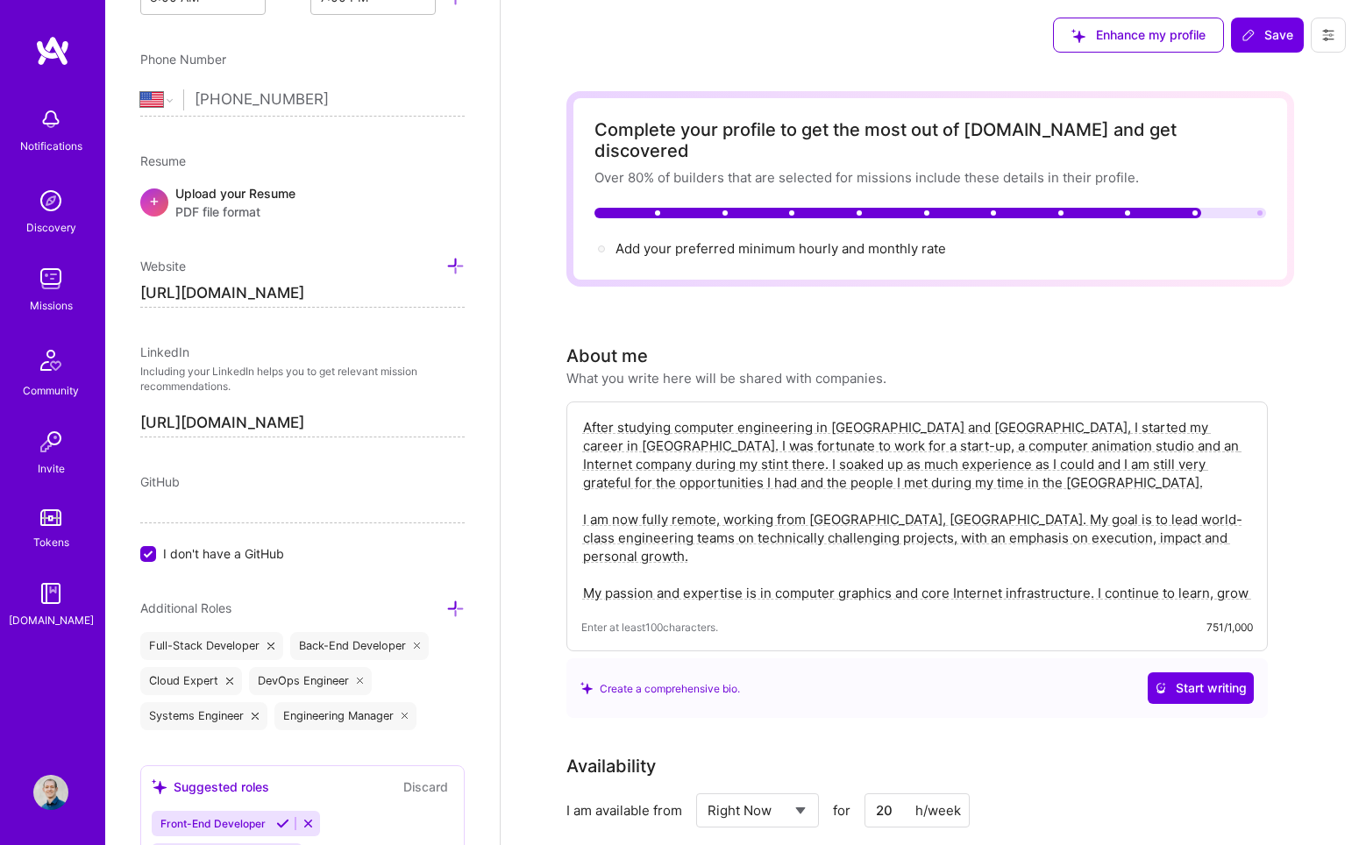
click at [45, 203] on img at bounding box center [50, 200] width 35 height 35
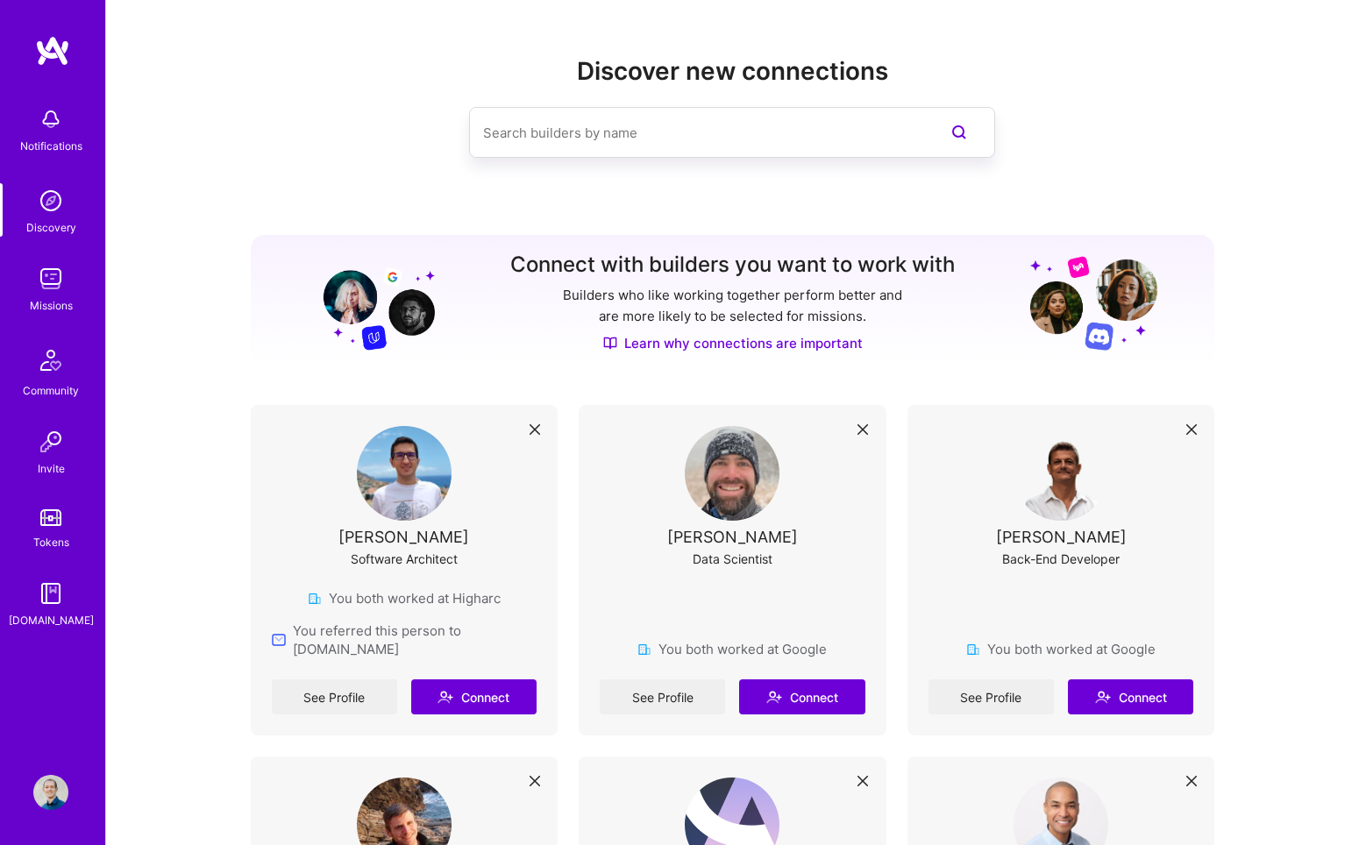
click at [54, 281] on img at bounding box center [50, 278] width 35 height 35
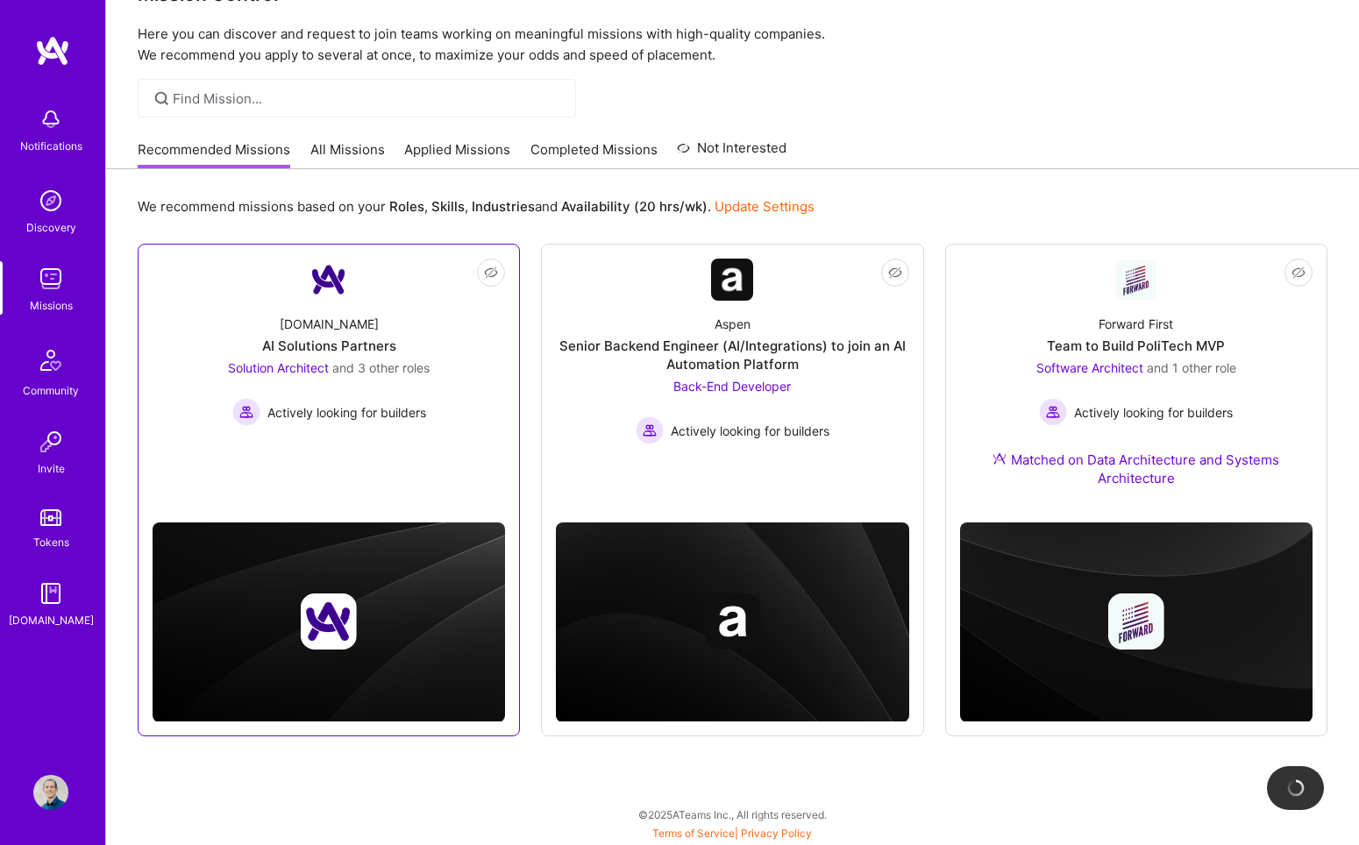
scroll to position [52, 0]
click at [364, 330] on div "A.Team AI Solutions Partners Solution Architect and 3 other roles Actively look…" at bounding box center [329, 363] width 352 height 125
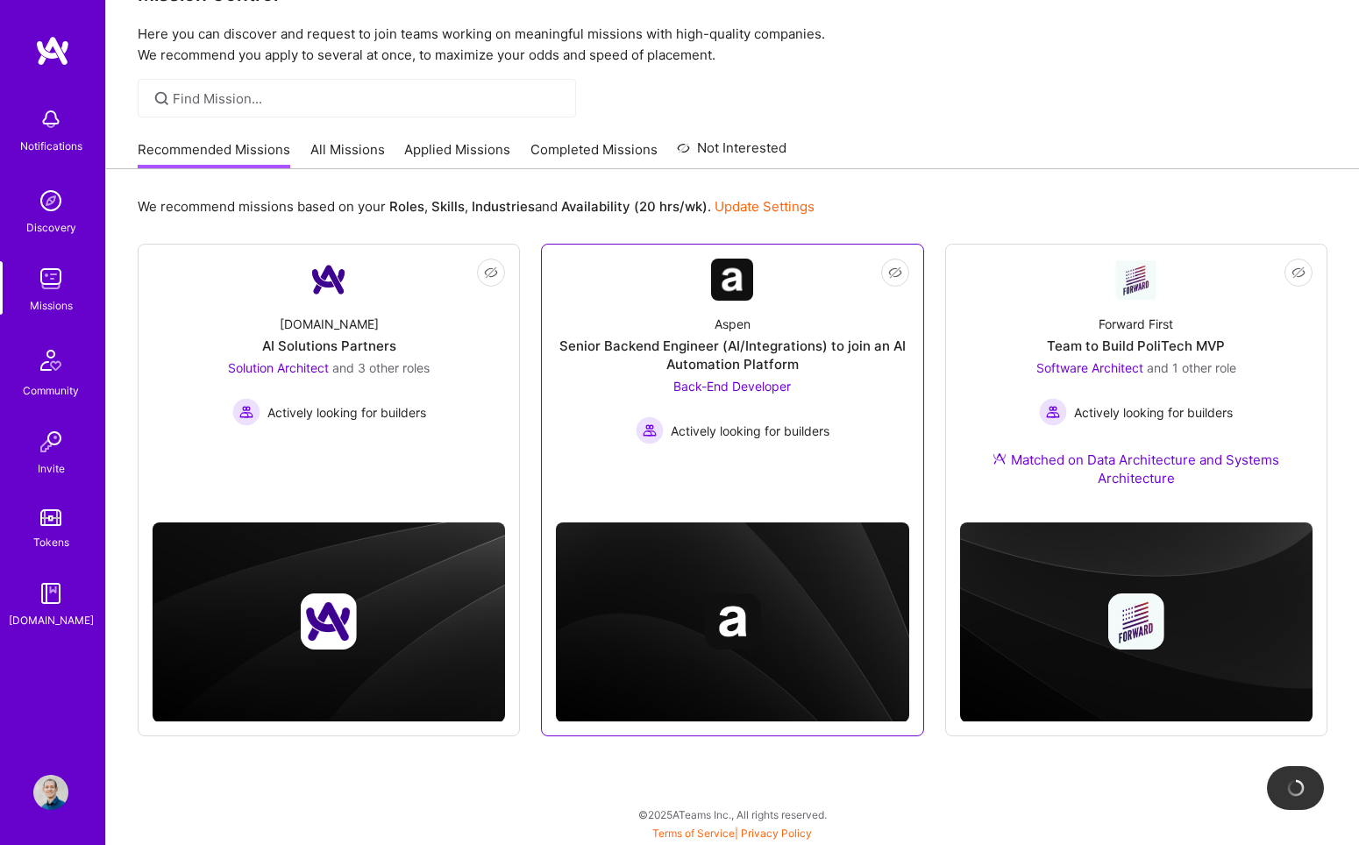
click at [743, 280] on img at bounding box center [732, 280] width 42 height 42
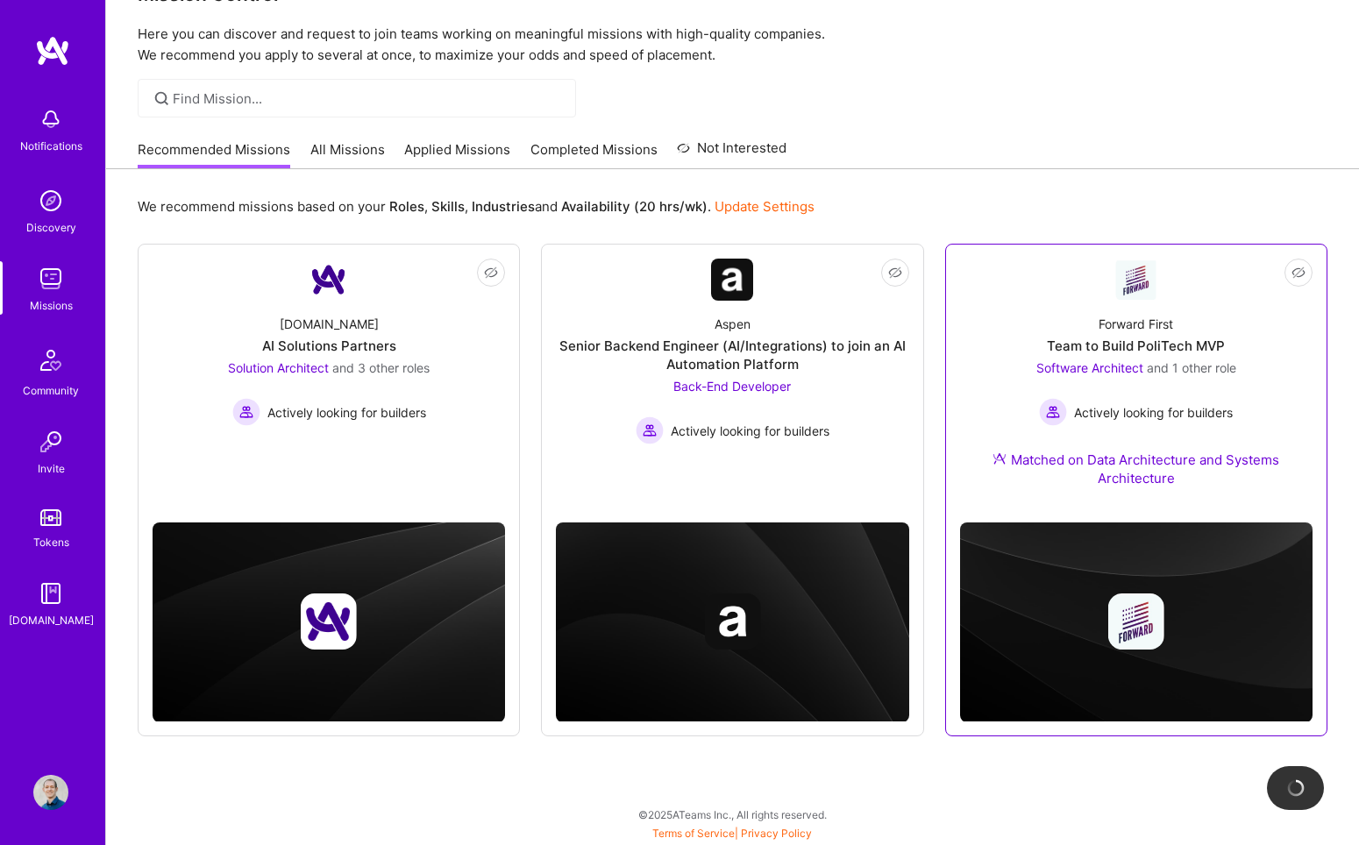
click at [1051, 309] on div "Forward First Team to Build PoliTech MVP Software Architect and 1 other role Ac…" at bounding box center [1136, 405] width 352 height 208
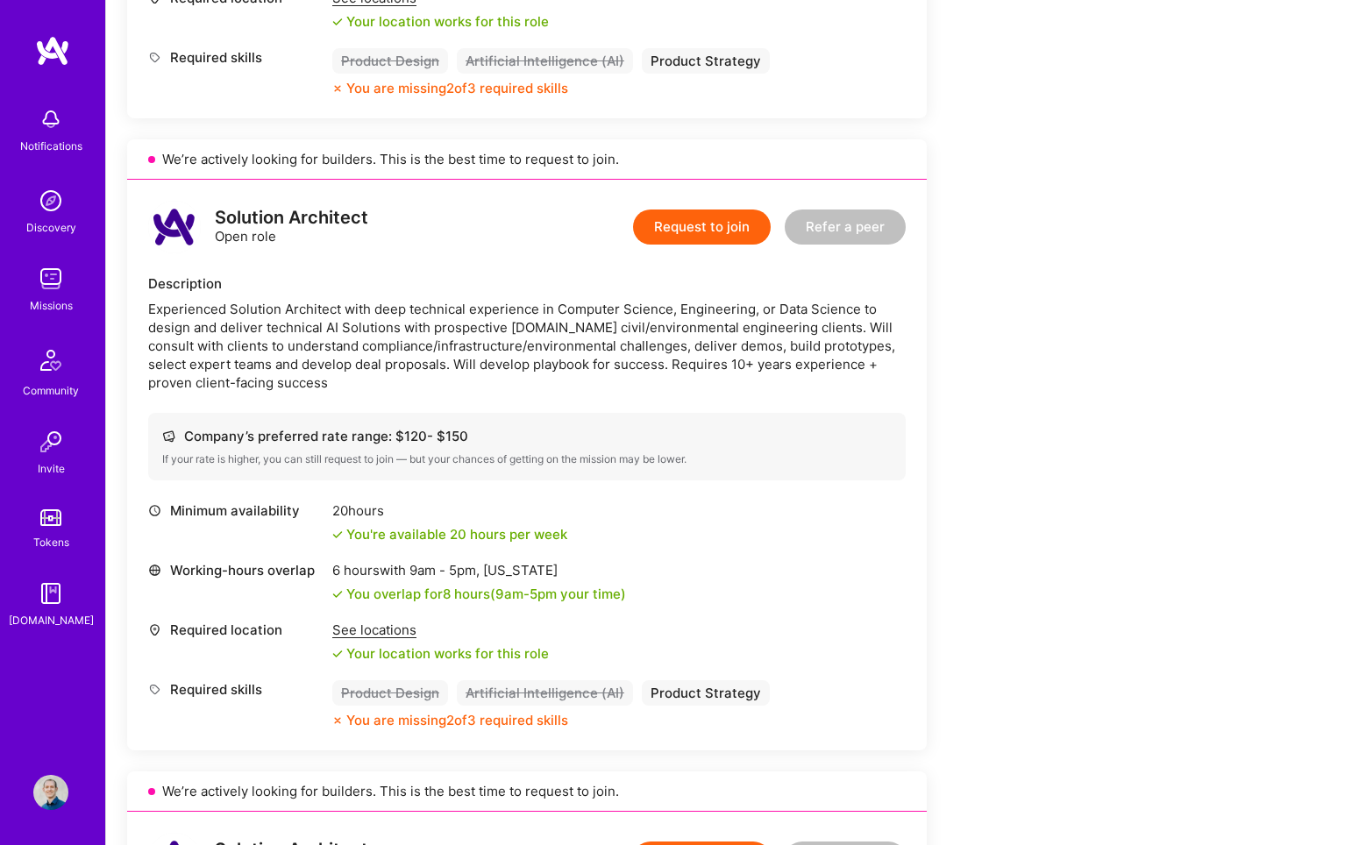
scroll to position [783, 0]
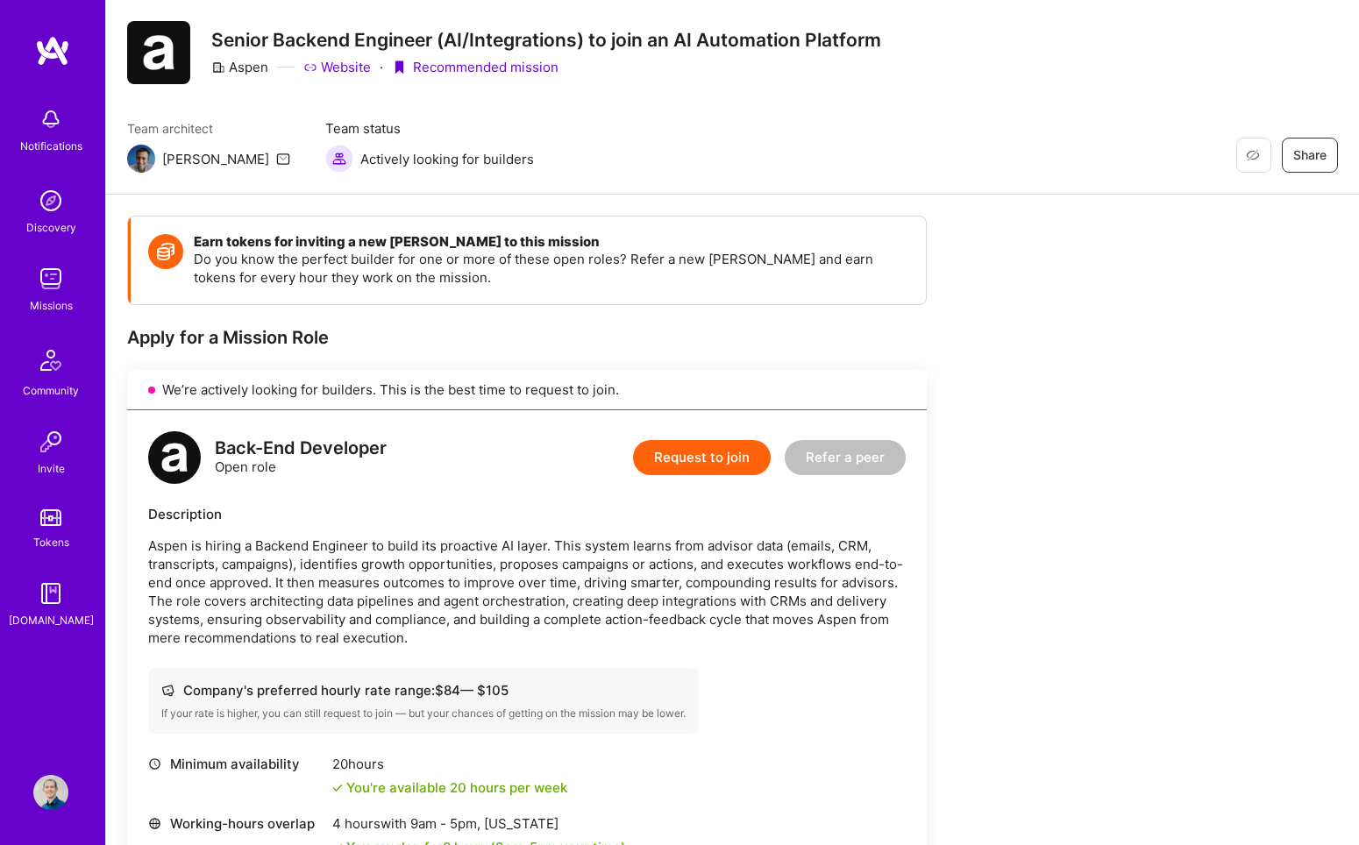
scroll to position [41, 0]
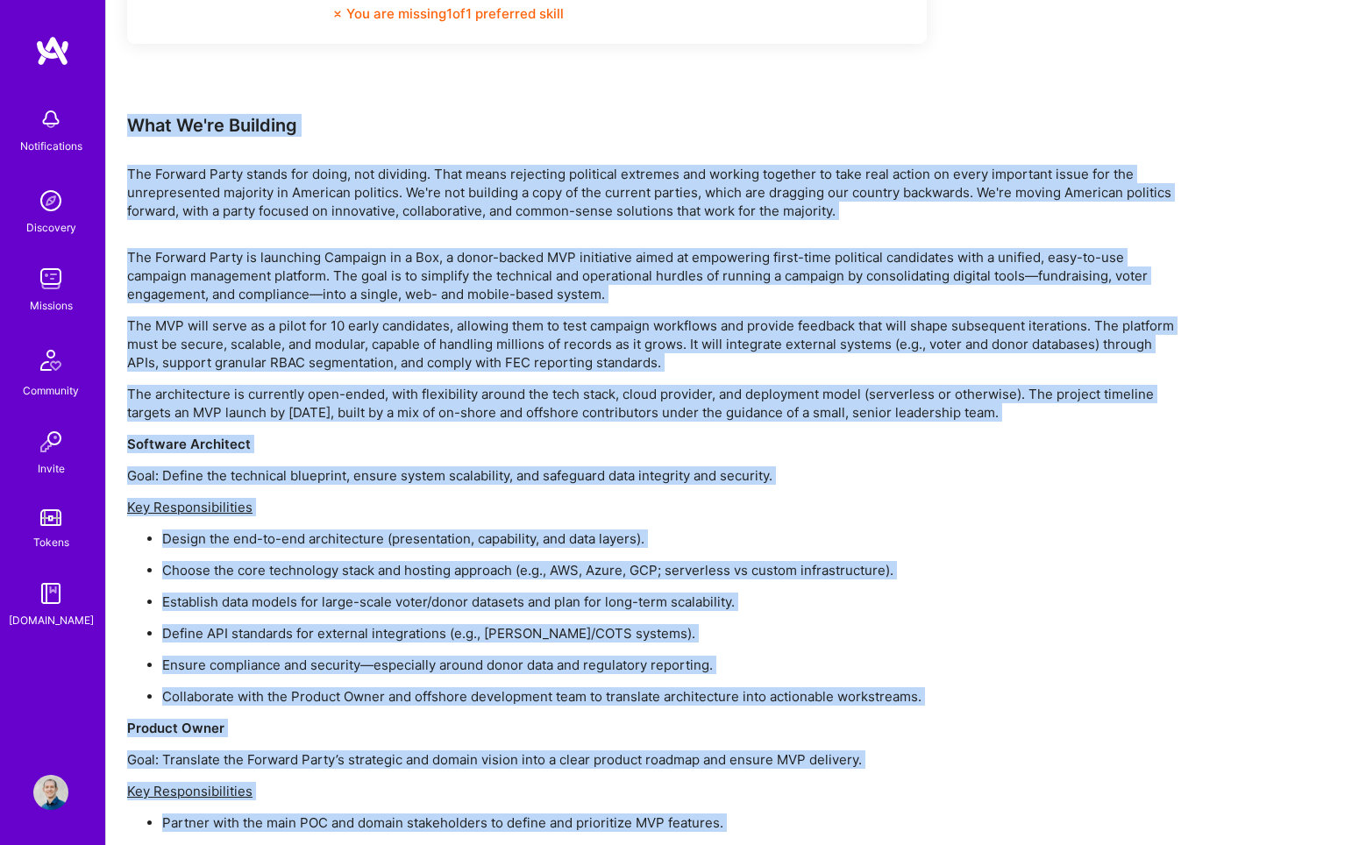
scroll to position [1783, 0]
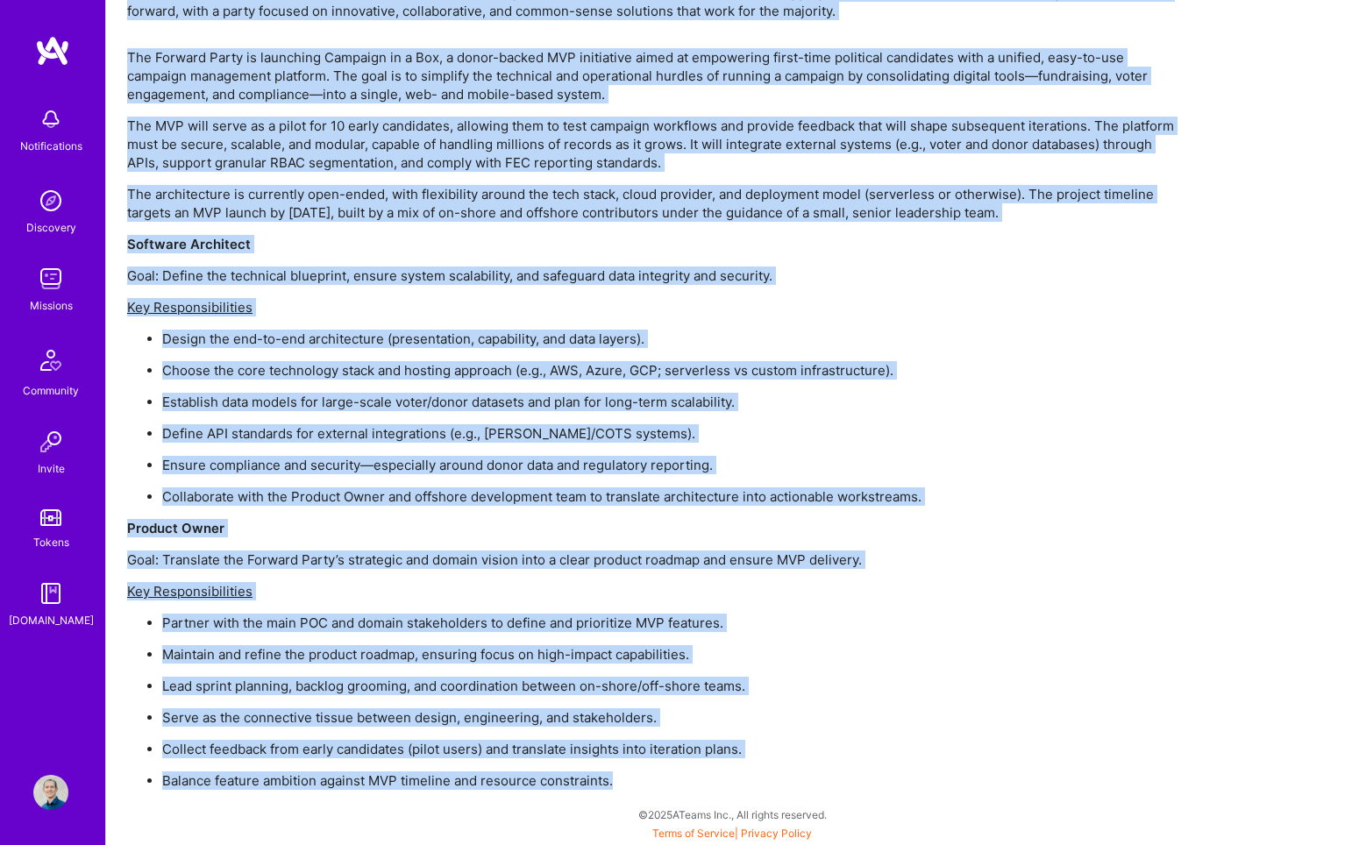
drag, startPoint x: 132, startPoint y: 125, endPoint x: 743, endPoint y: 784, distance: 897.7
copy div "What We're Building The Forward Party stands for doing, not dividing. That mean…"
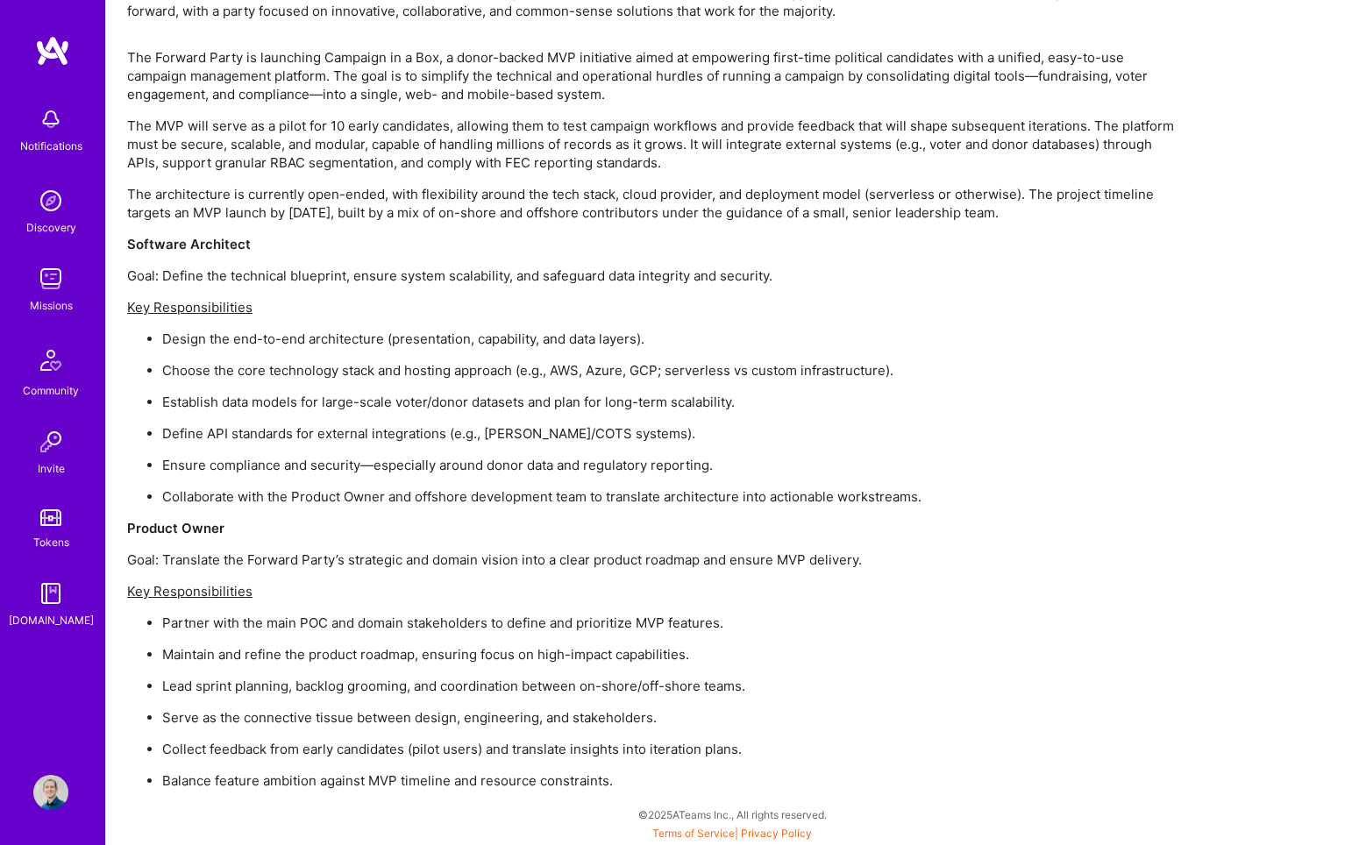
click at [809, 409] on p "Establish data models for large-scale voter/donor datasets and plan for long-te…" at bounding box center [670, 402] width 1017 height 18
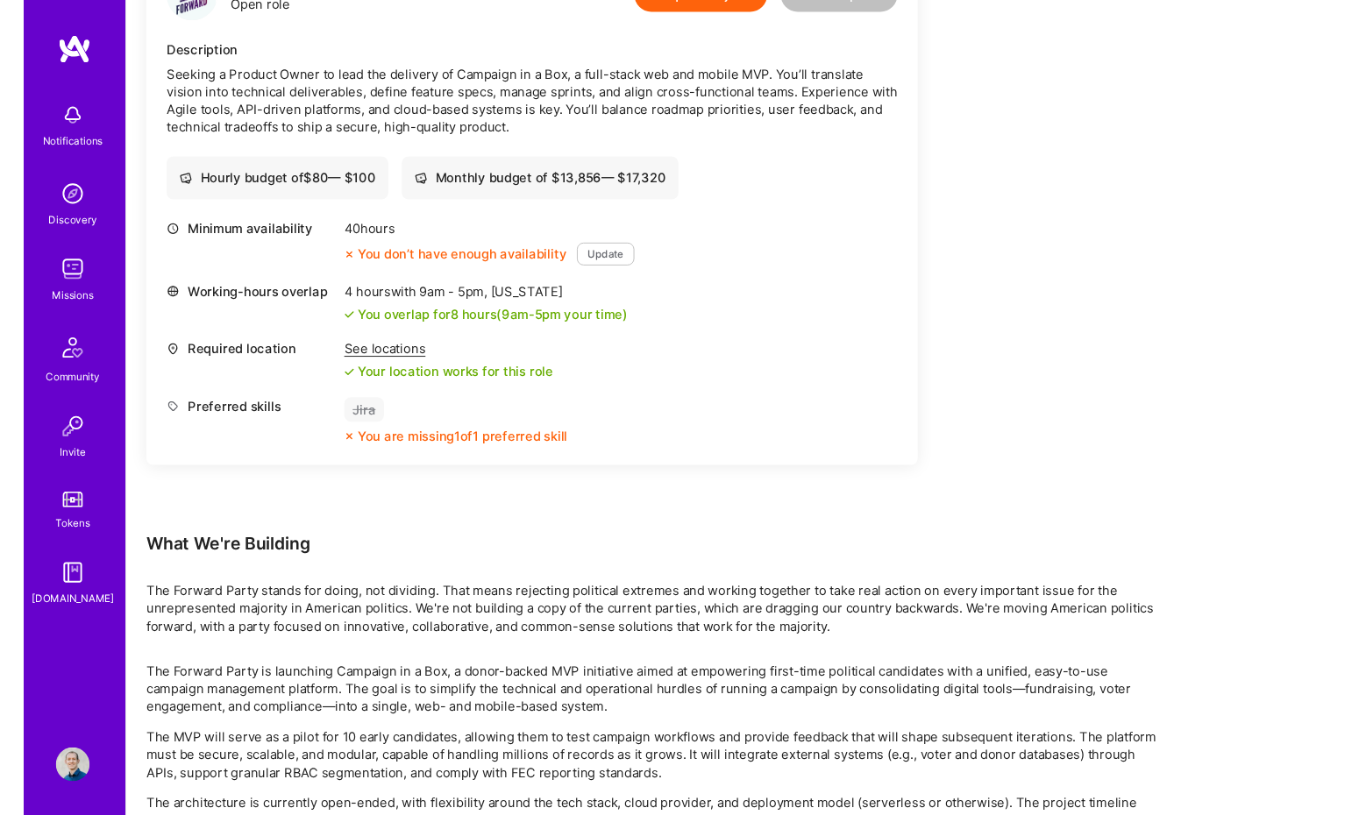
scroll to position [1265, 0]
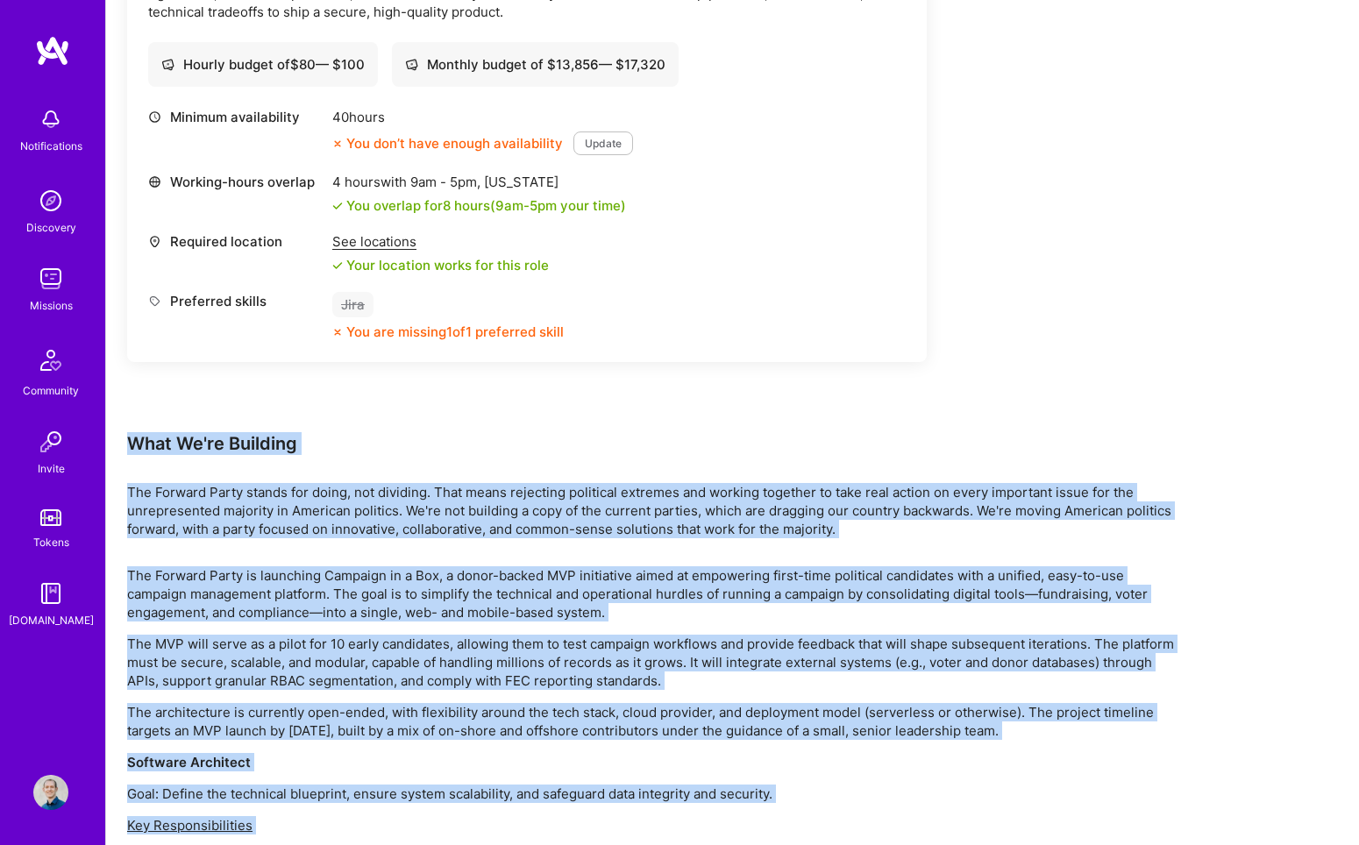
drag, startPoint x: 887, startPoint y: 493, endPoint x: 126, endPoint y: 442, distance: 762.7
click at [127, 442] on div "Earn tokens for inviting a new A.Teamer to this mission Do you know the perfect…" at bounding box center [653, 149] width 1052 height 2317
copy div "What We're Building The Forward Party stands for doing, not dividing. That mean…"
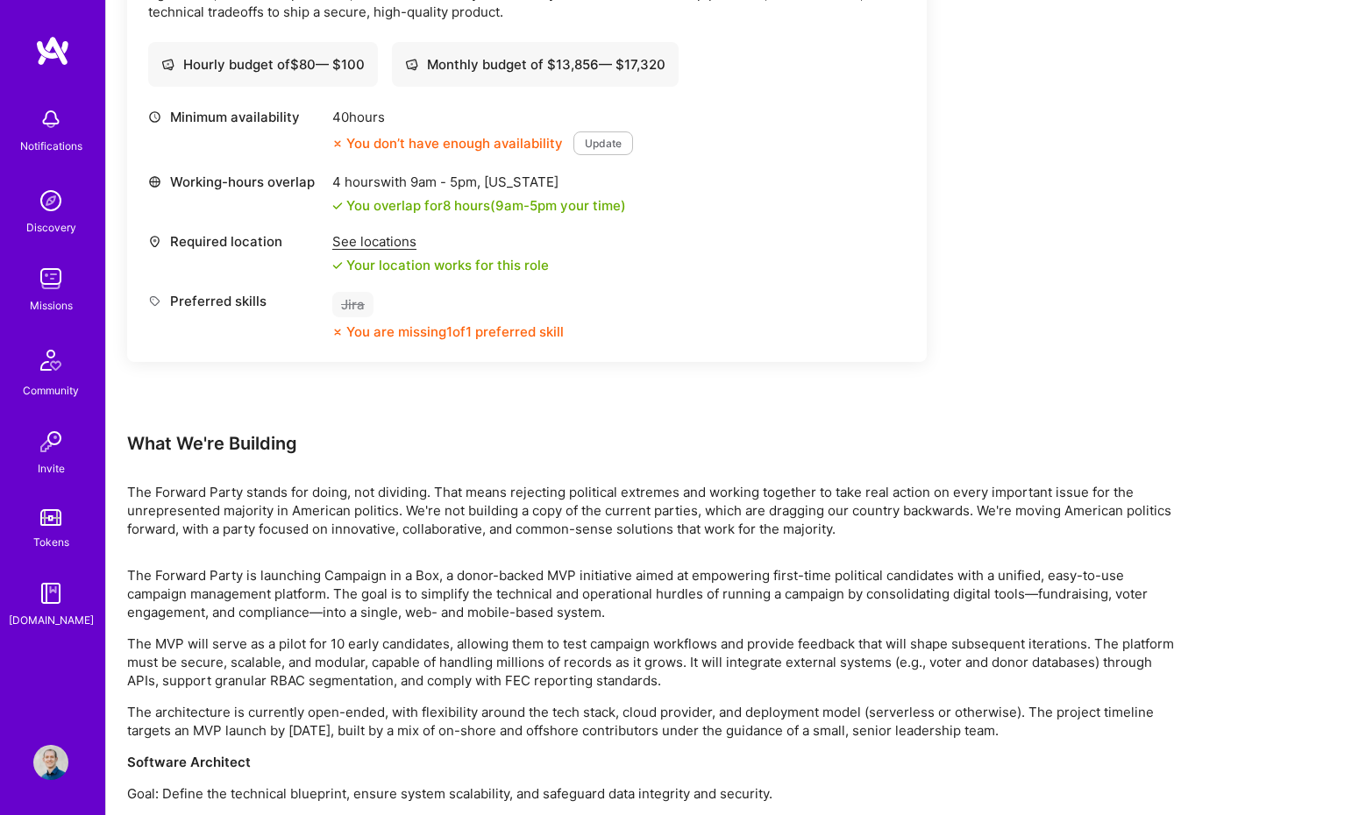
click at [800, 48] on div "Hourly budget of $ 80 — $ 100 Monthly budget of $ 13,856 — $ 17,320" at bounding box center [527, 64] width 758 height 45
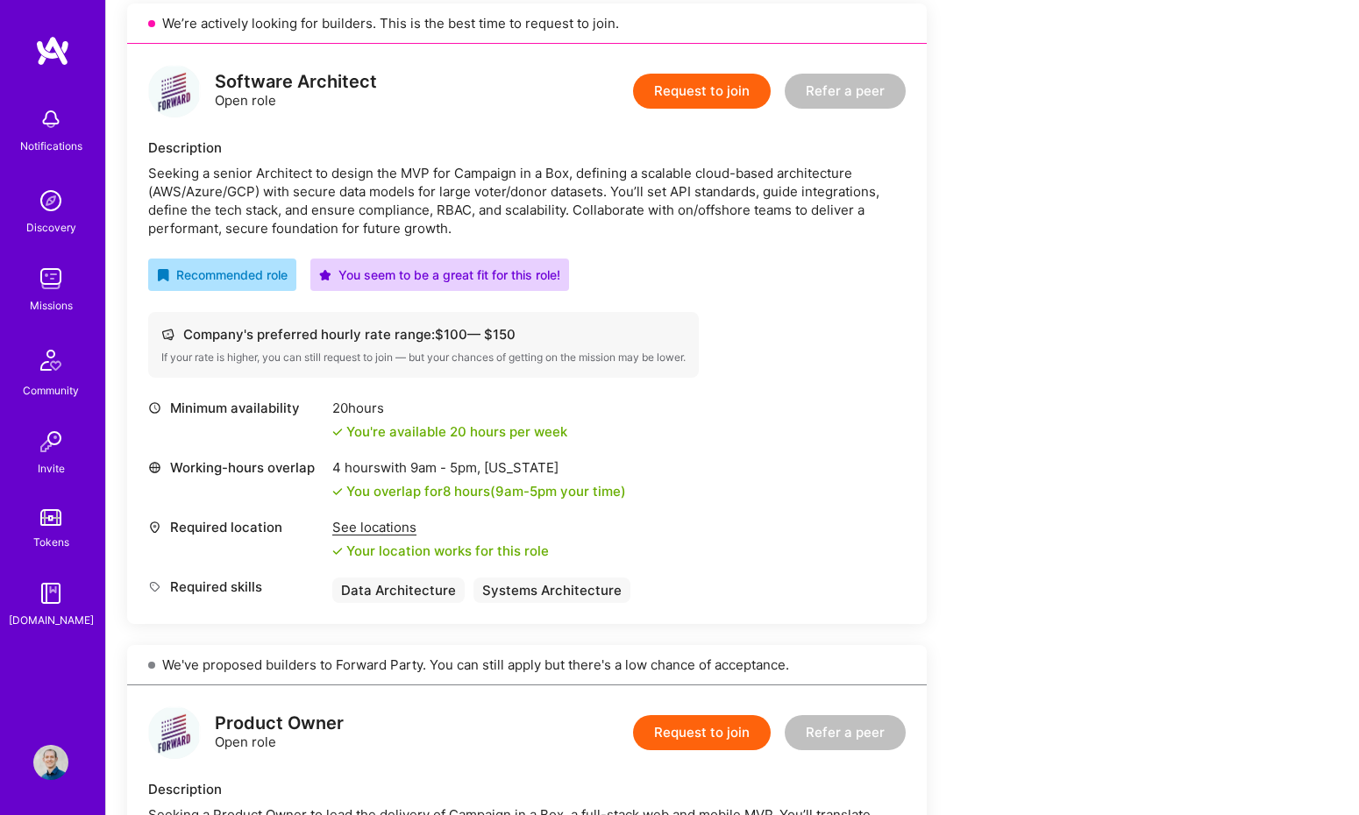
scroll to position [268, 0]
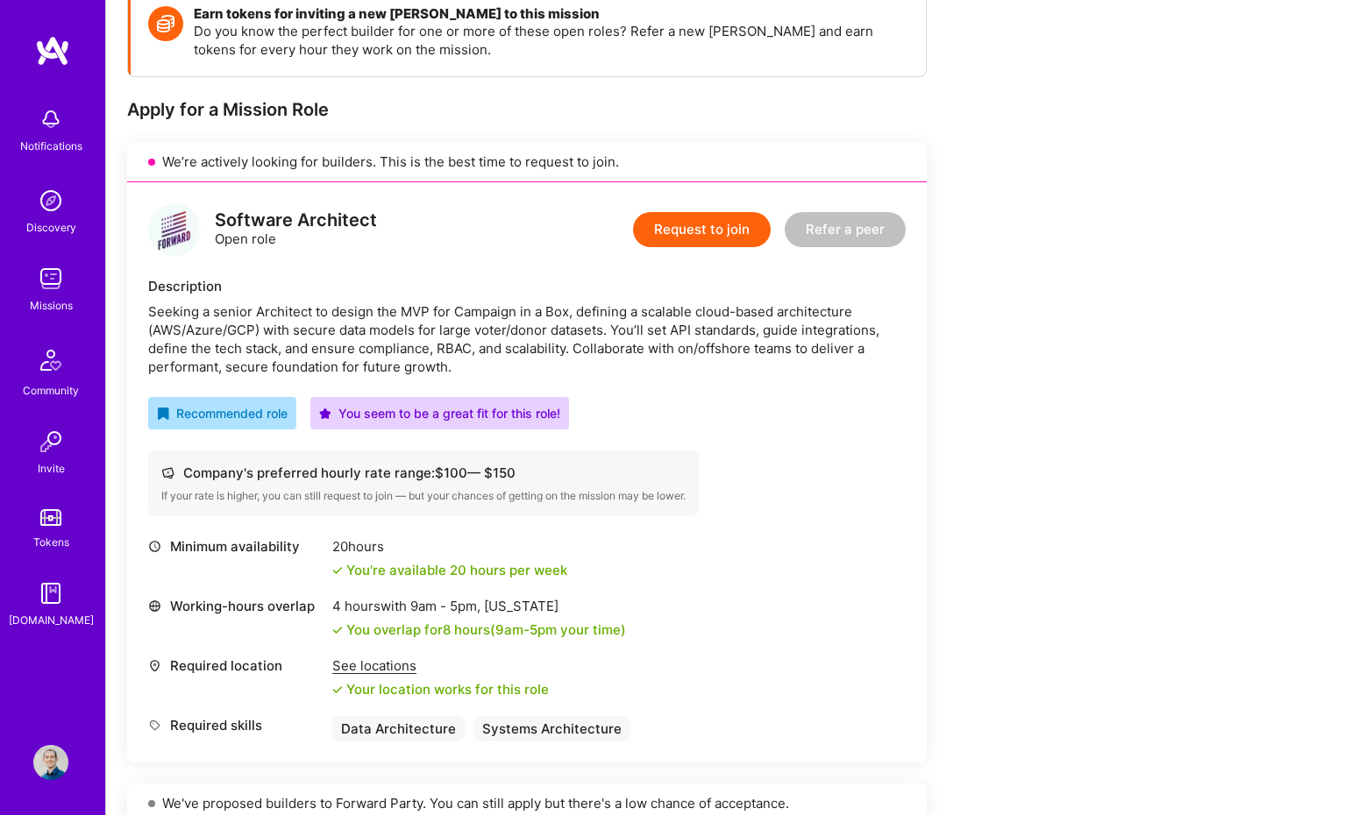
click at [701, 222] on button "Request to join" at bounding box center [702, 229] width 138 height 35
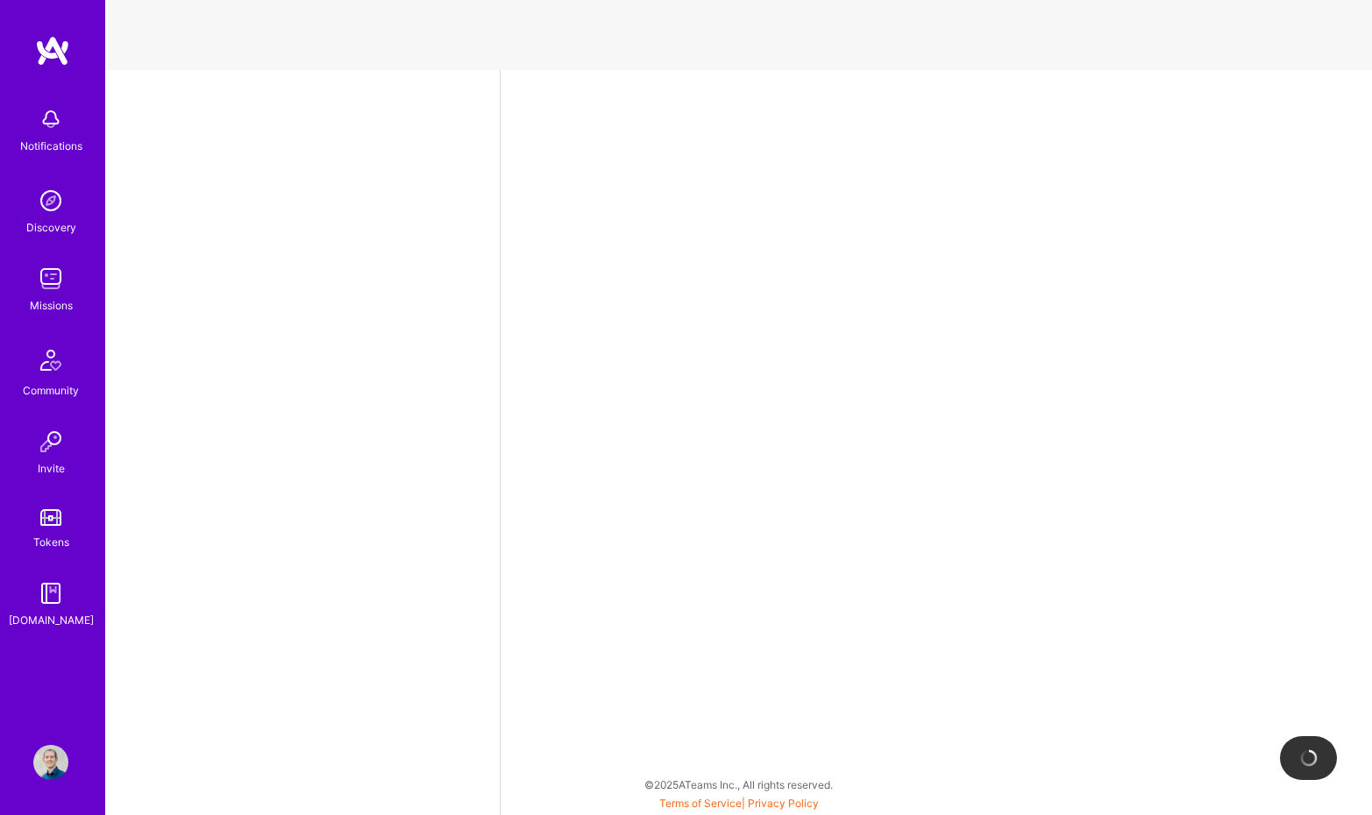
select select "US"
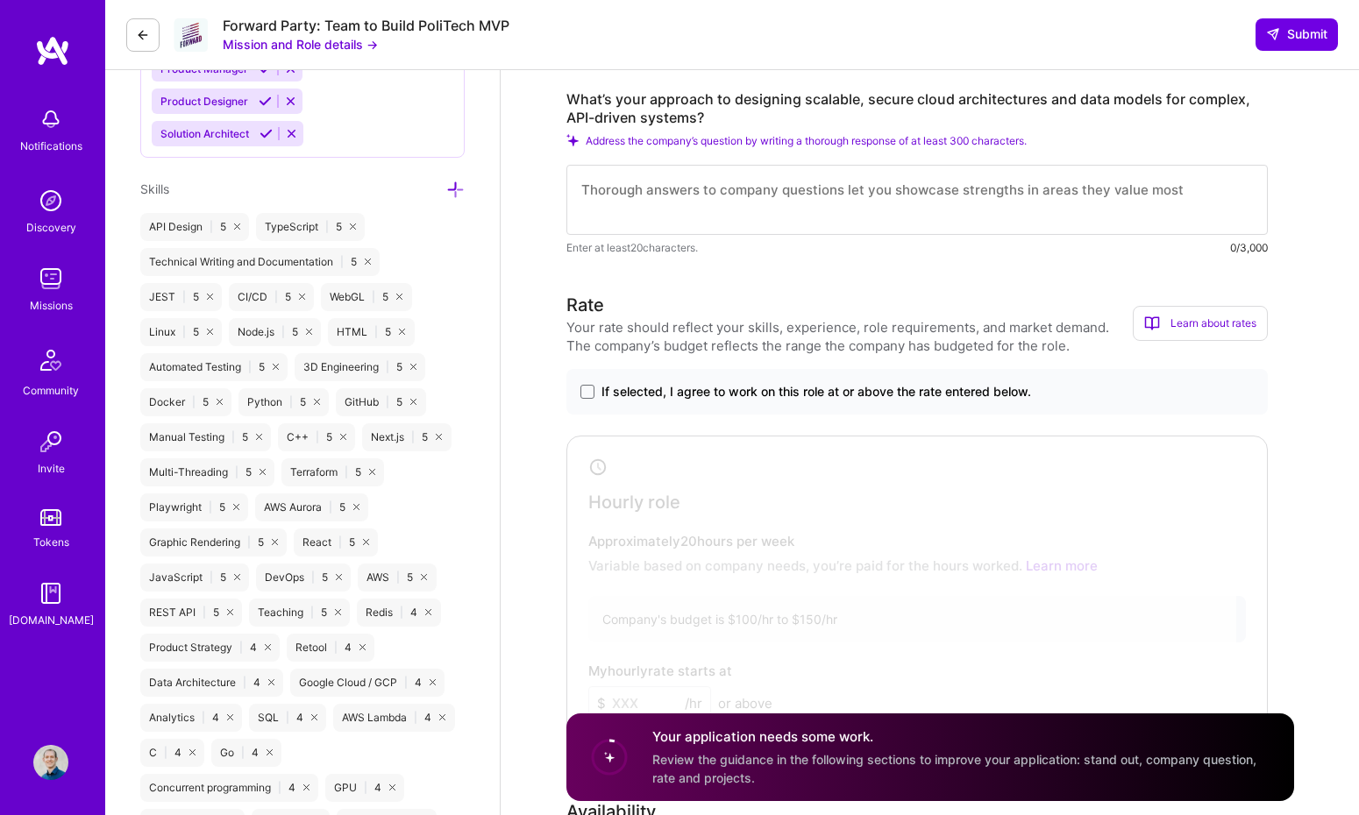
scroll to position [927, 0]
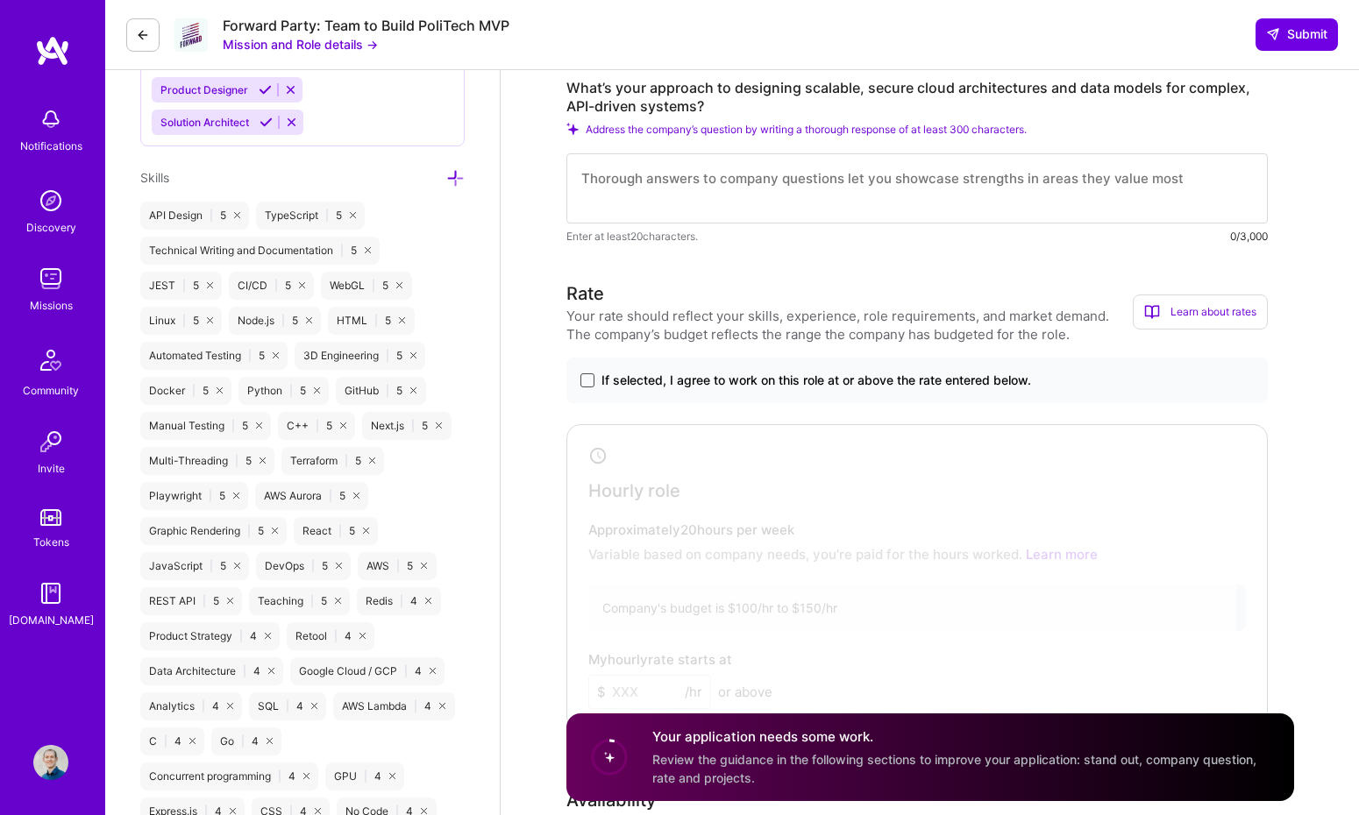
click at [586, 384] on span at bounding box center [587, 380] width 14 height 14
click at [0, 0] on input "If selected, I agree to work on this role at or above the rate entered below." at bounding box center [0, 0] width 0 height 0
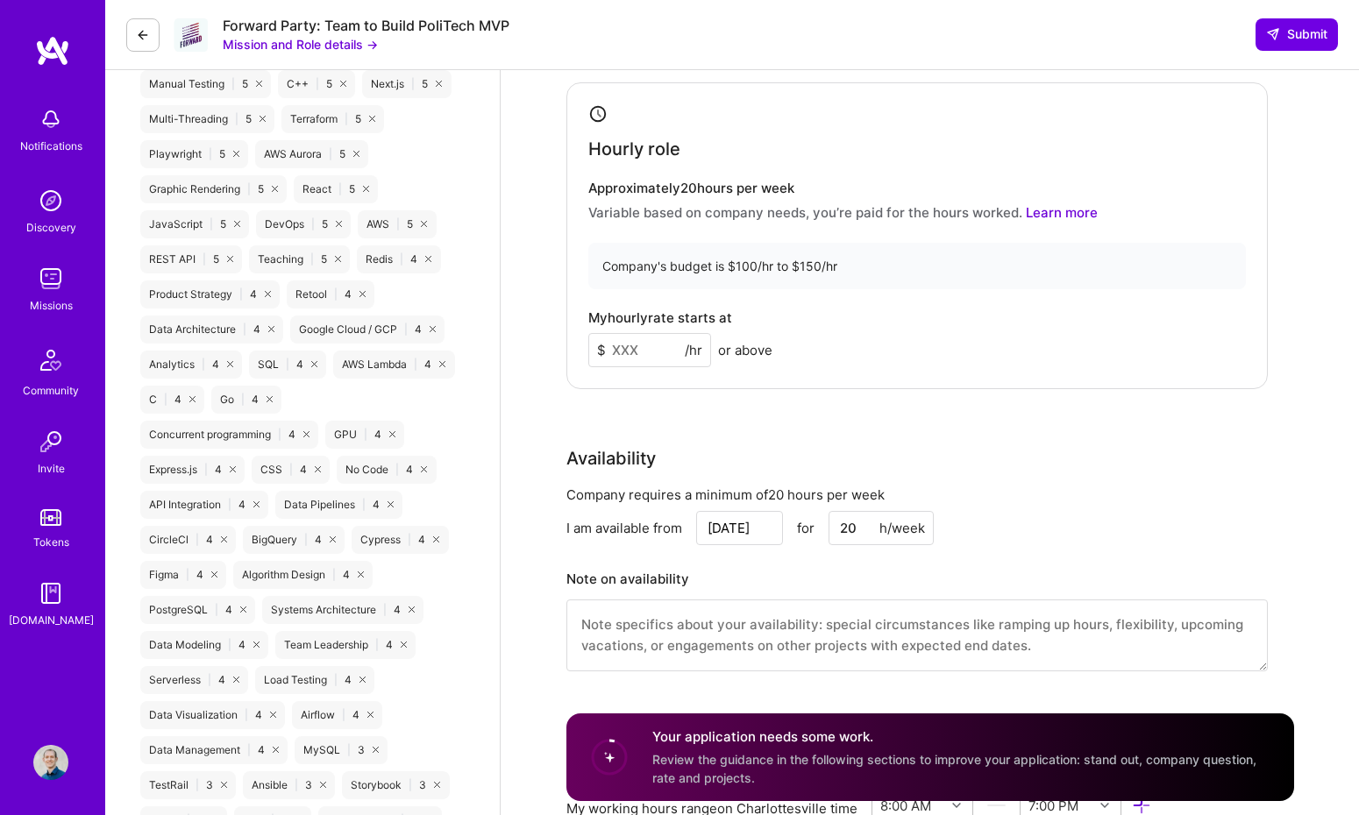
scroll to position [1288, 0]
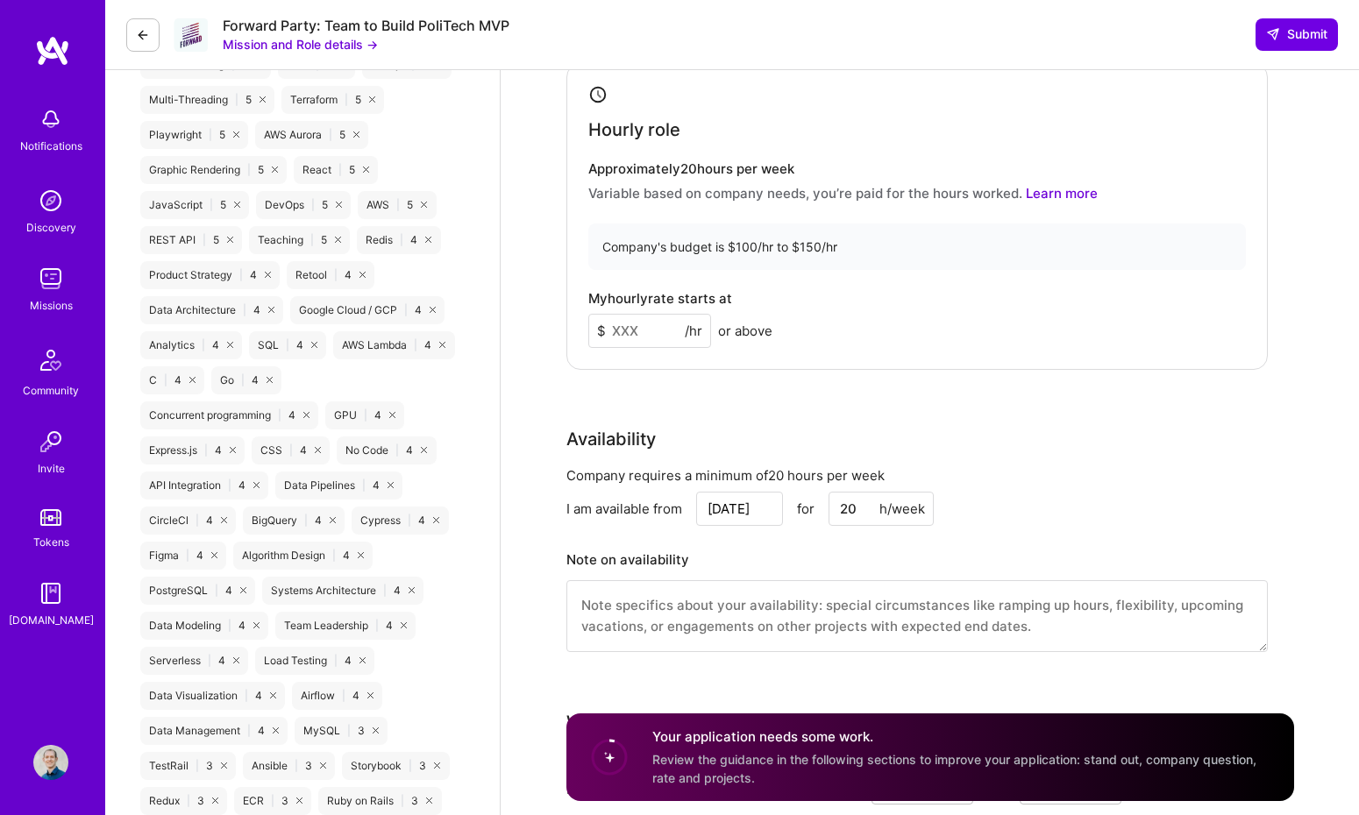
click at [656, 332] on input at bounding box center [649, 331] width 123 height 34
type input "2"
type input "150"
click at [993, 334] on div "My hourly rate starts at $ 150 /hr or above" at bounding box center [917, 319] width 658 height 57
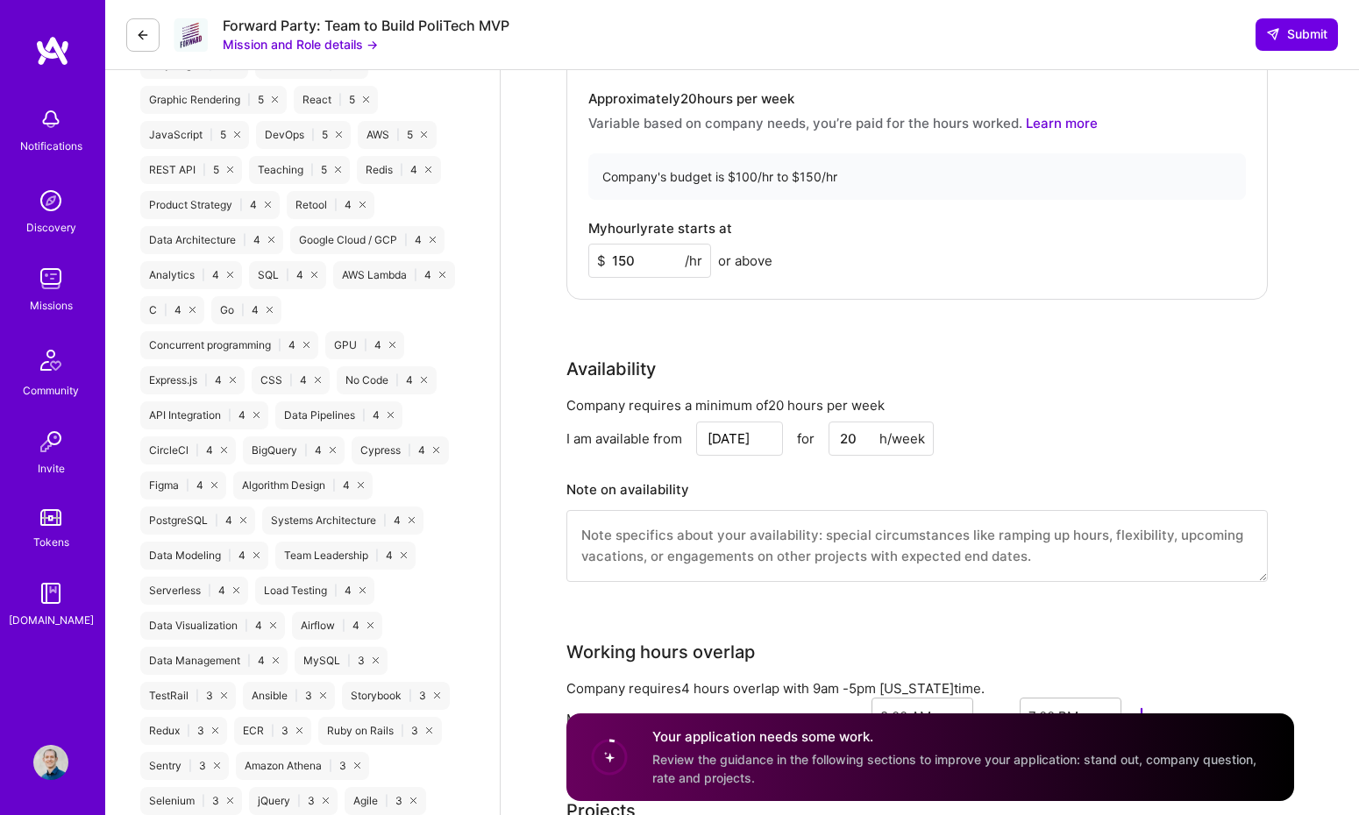
scroll to position [1364, 0]
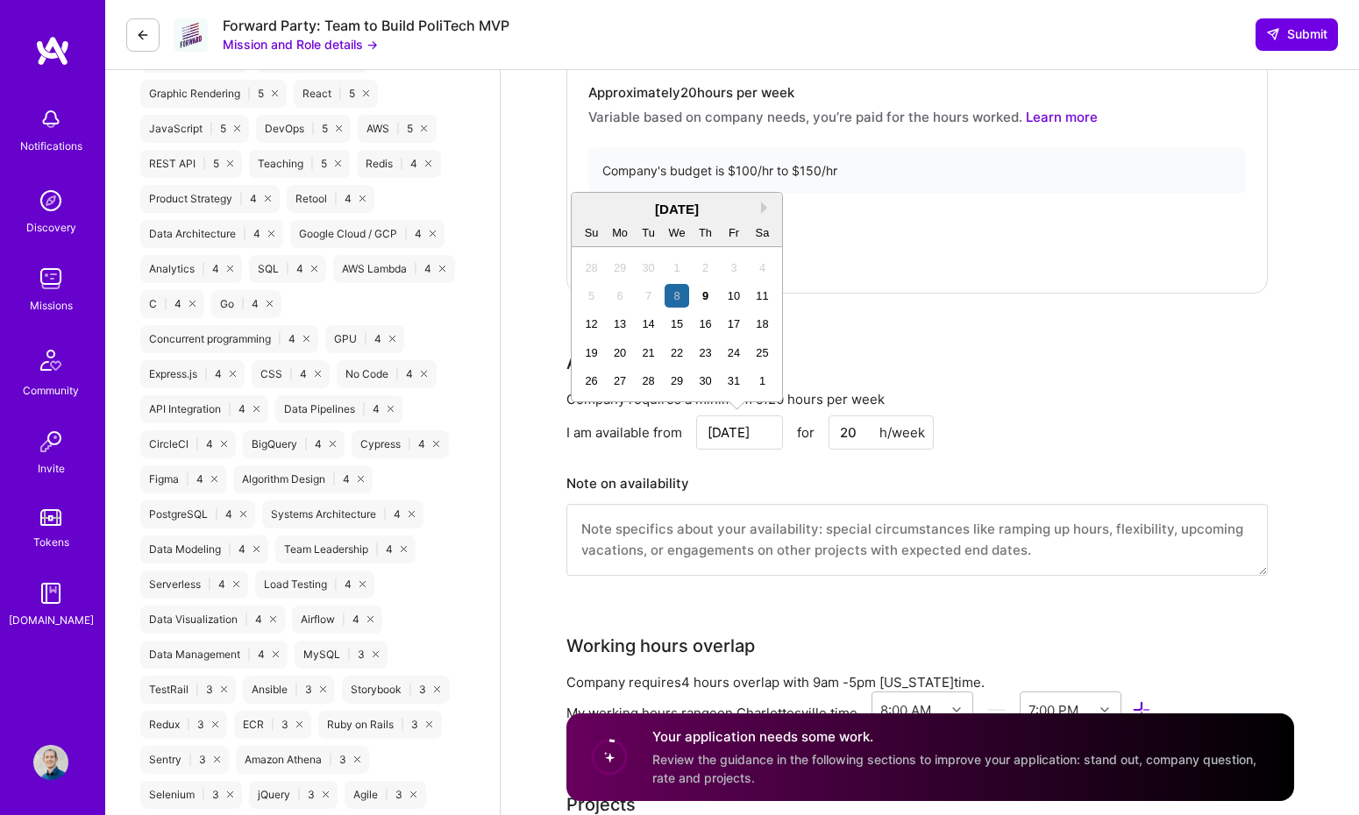
click at [751, 433] on input "Oct 8" at bounding box center [739, 433] width 87 height 34
click at [621, 352] on div "20" at bounding box center [620, 353] width 24 height 24
type input "[DATE]"
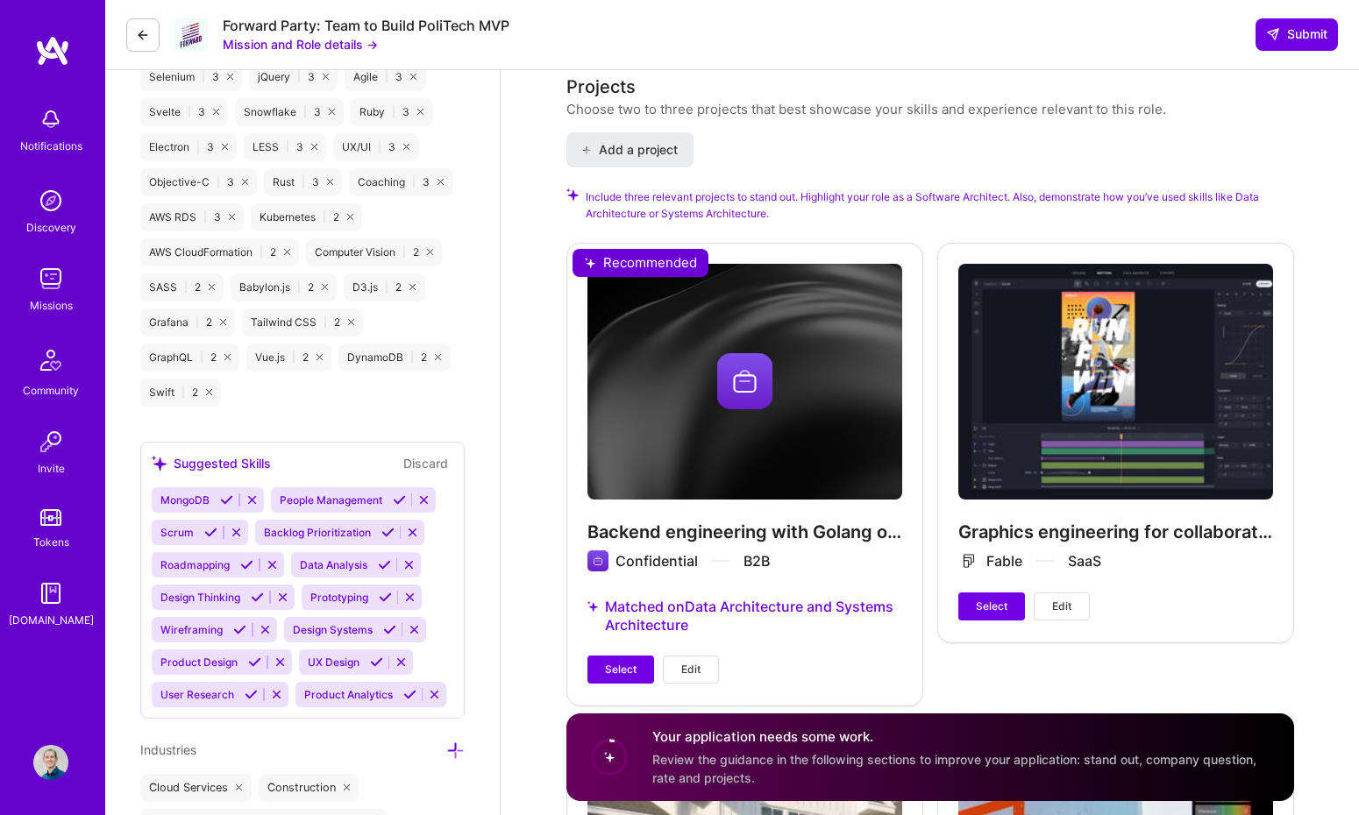
scroll to position [2096, 0]
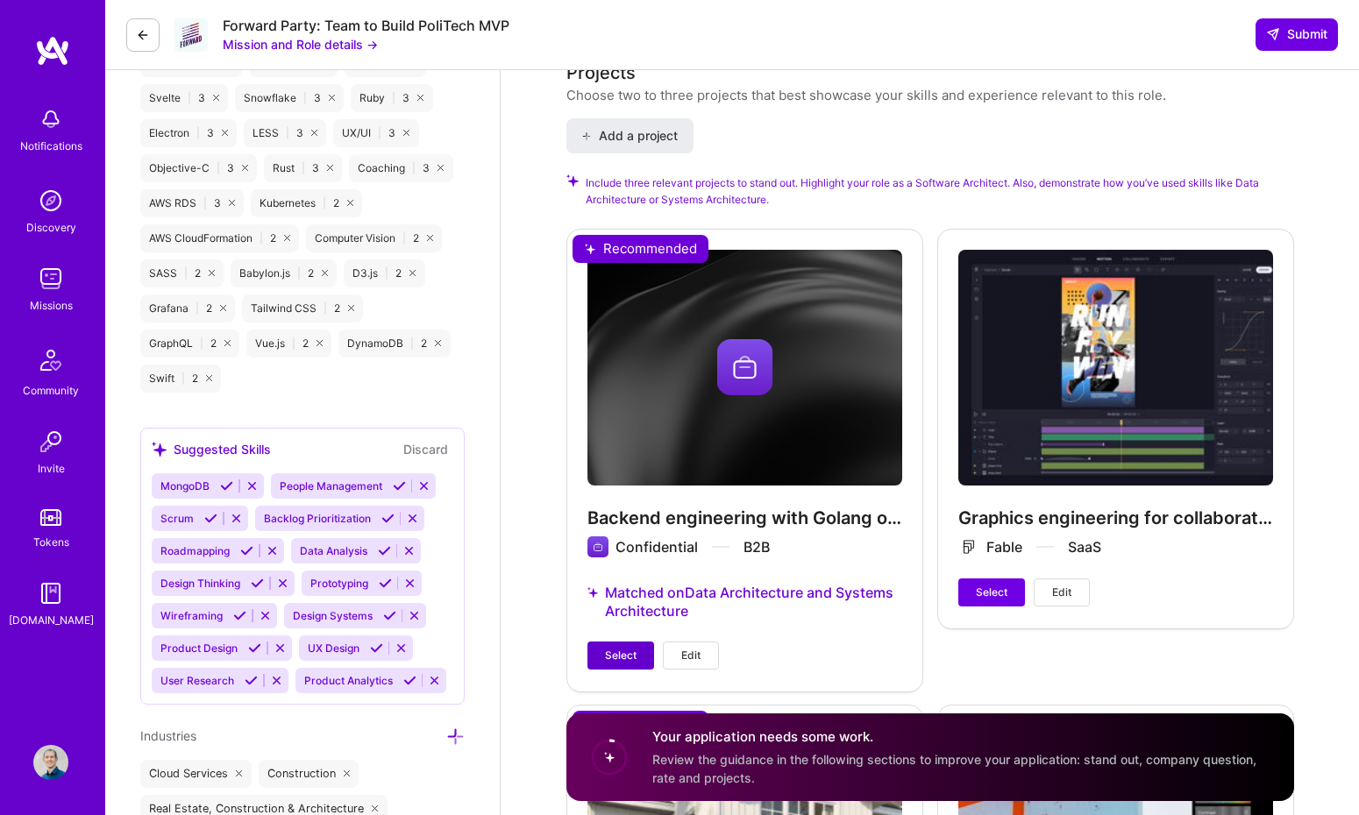
click at [627, 650] on span "Select" at bounding box center [621, 656] width 32 height 16
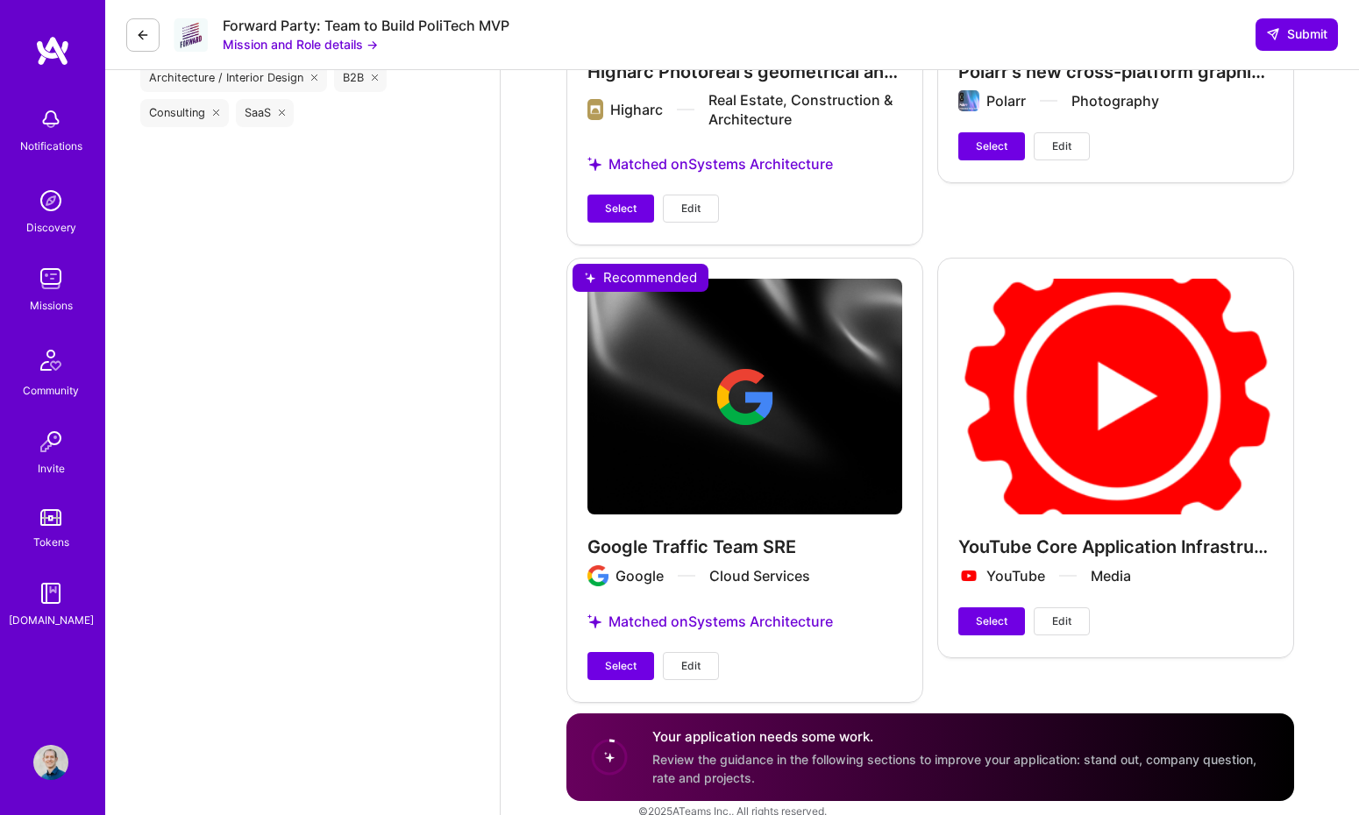
scroll to position [3029, 0]
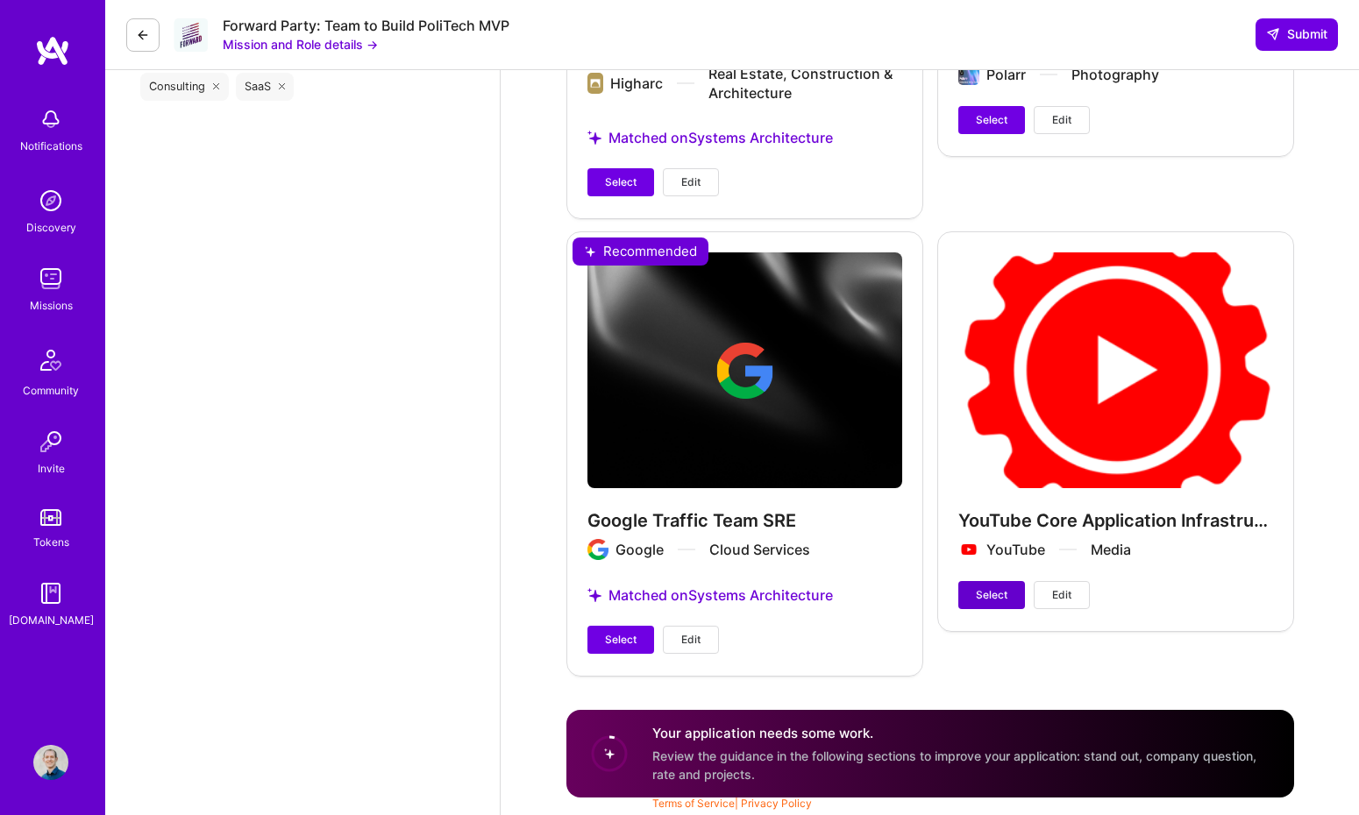
click at [1000, 594] on span "Select" at bounding box center [992, 595] width 32 height 16
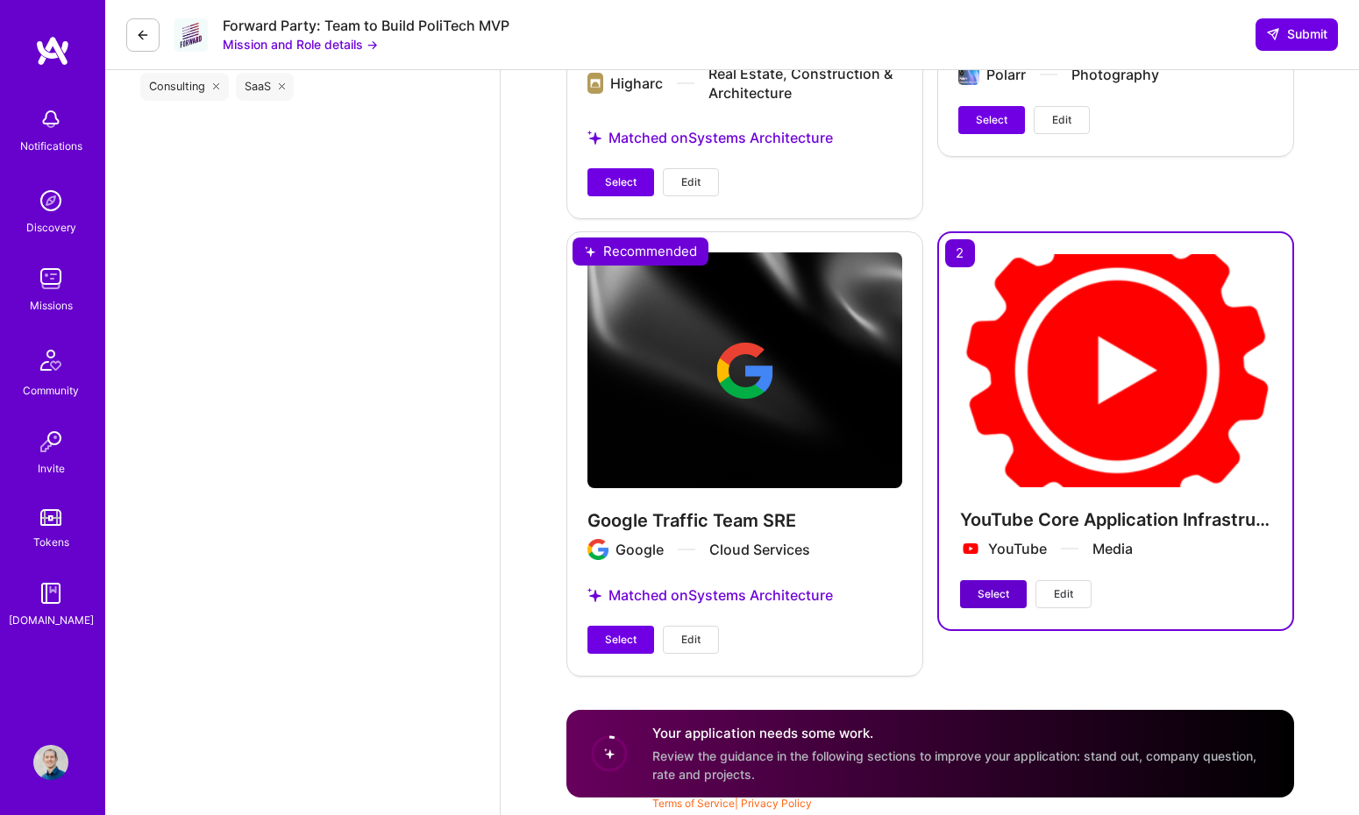
scroll to position [3013, 0]
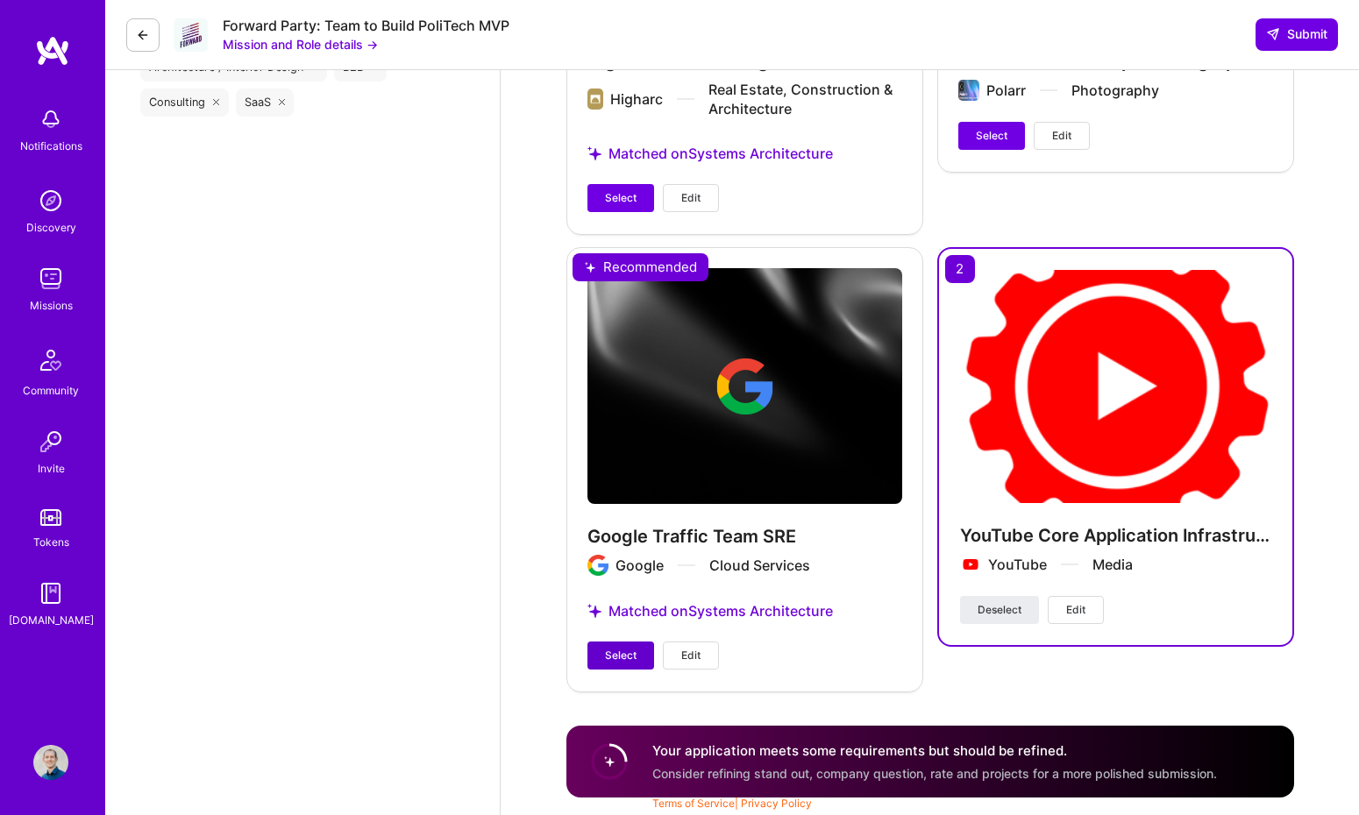
click at [624, 653] on span "Select" at bounding box center [621, 656] width 32 height 16
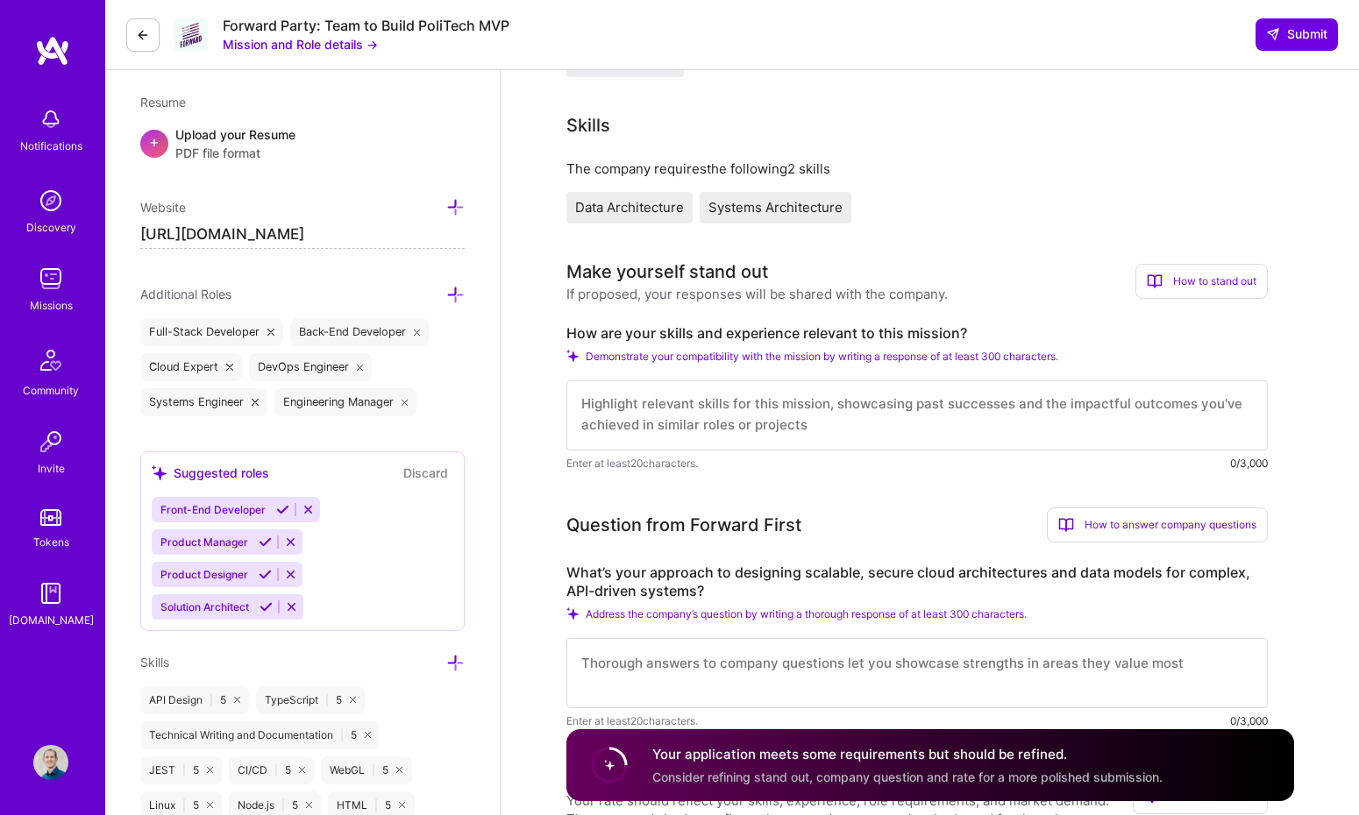
scroll to position [0, 0]
click at [848, 397] on textarea at bounding box center [916, 416] width 701 height 70
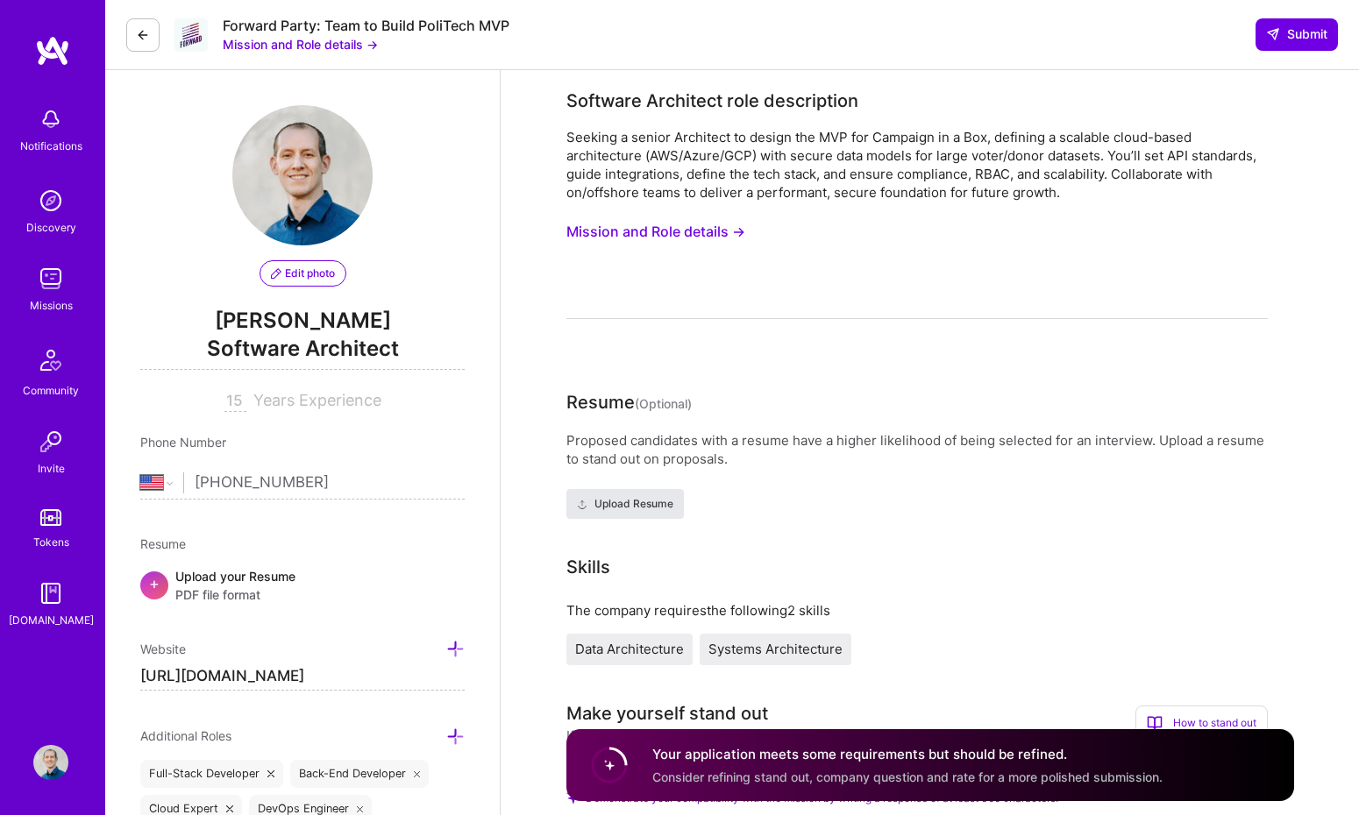
click at [674, 496] on button "Upload Resume" at bounding box center [624, 504] width 117 height 30
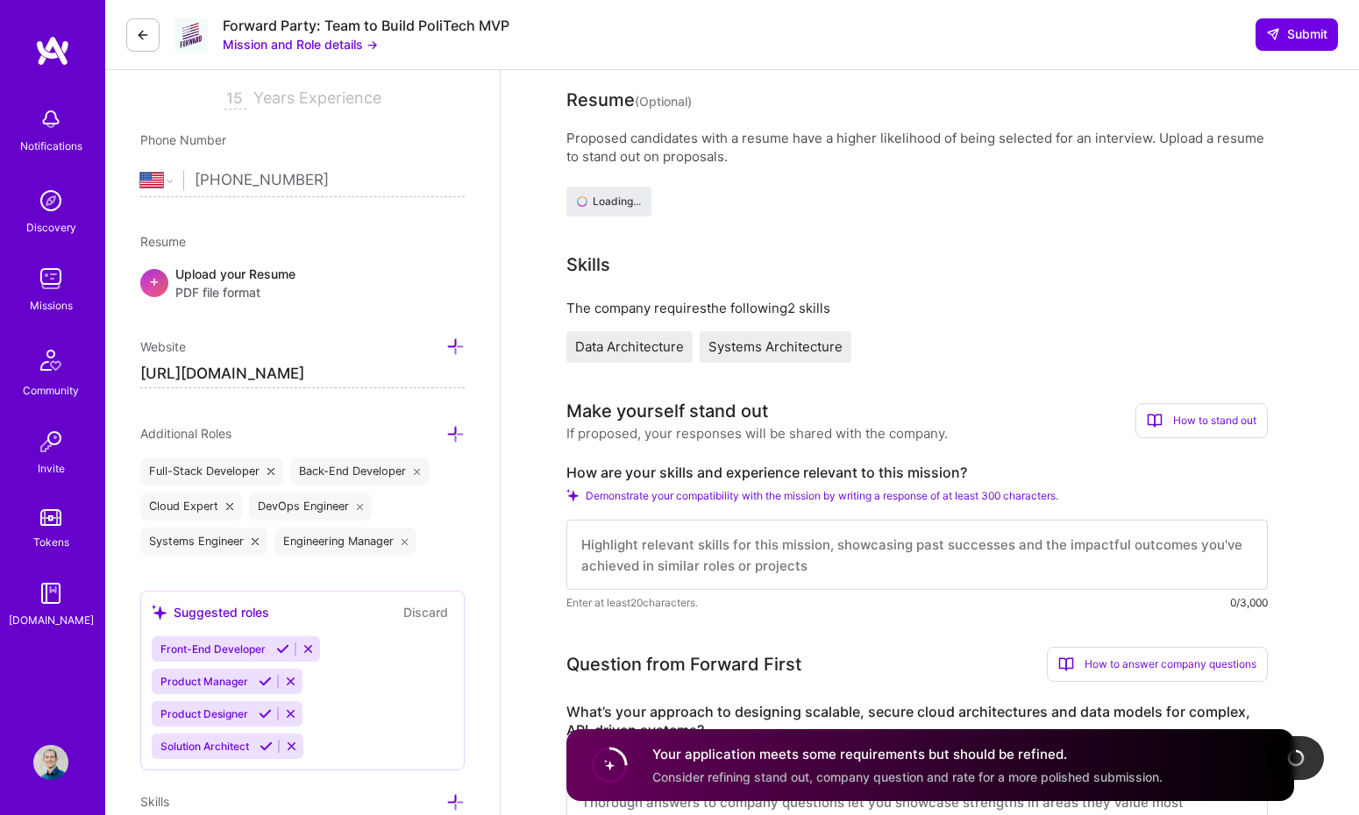
scroll to position [357, 0]
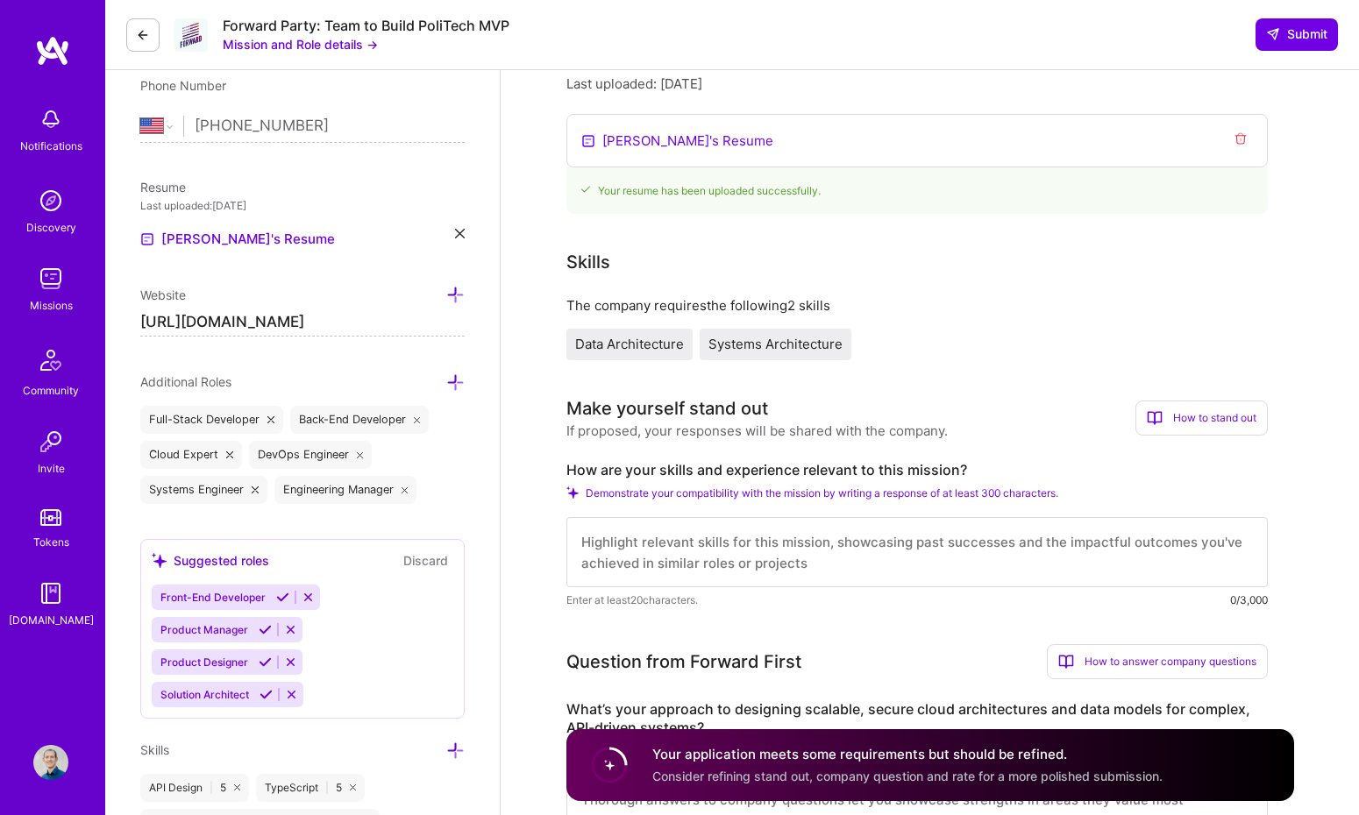
click at [815, 554] on textarea at bounding box center [916, 552] width 701 height 70
type textarea "I"
type textarea "I have been working as Staff Software Engineer and recently as"
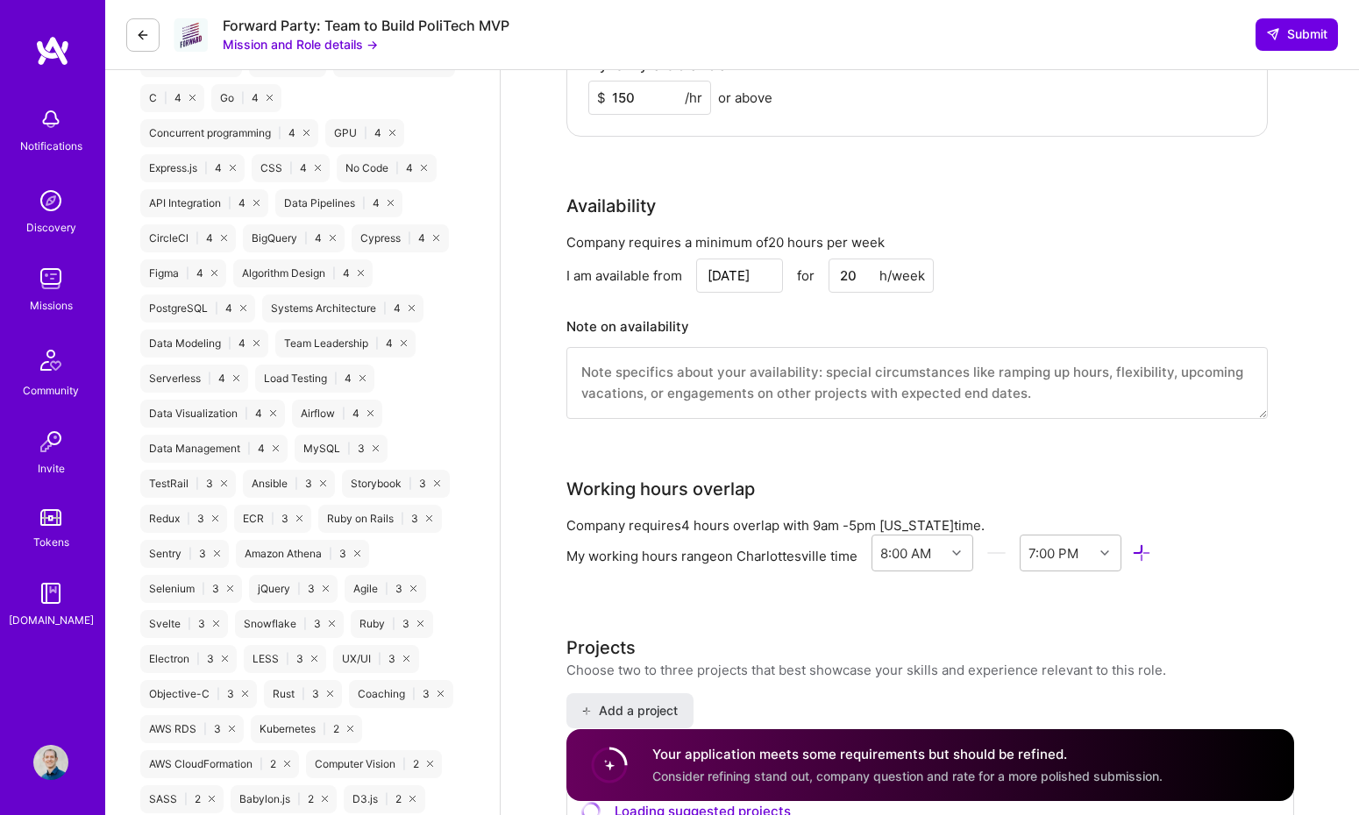
scroll to position [1575, 0]
click at [957, 379] on textarea at bounding box center [916, 381] width 701 height 72
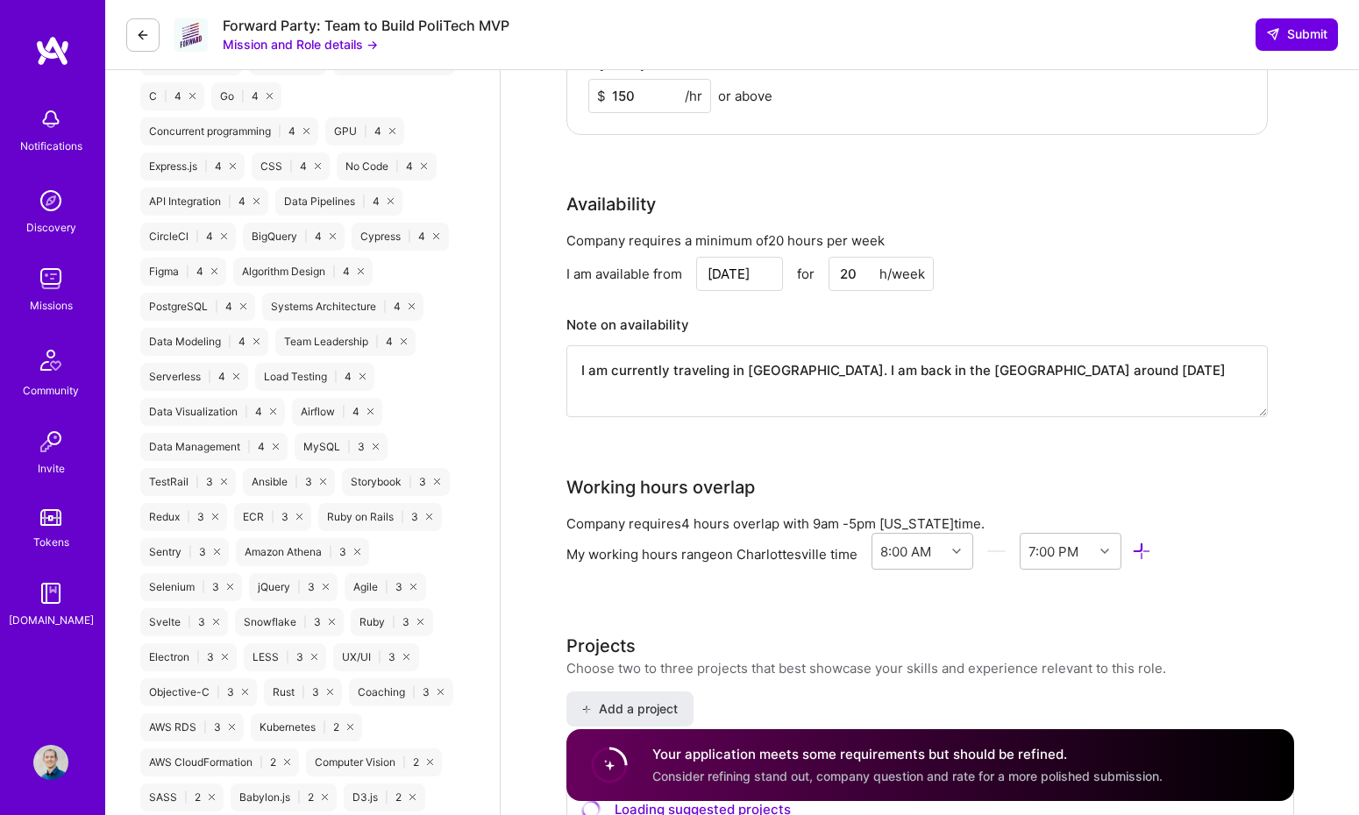
click at [943, 366] on textarea "I am currently traveling in Europe. I am back in the US around October 17" at bounding box center [916, 381] width 701 height 72
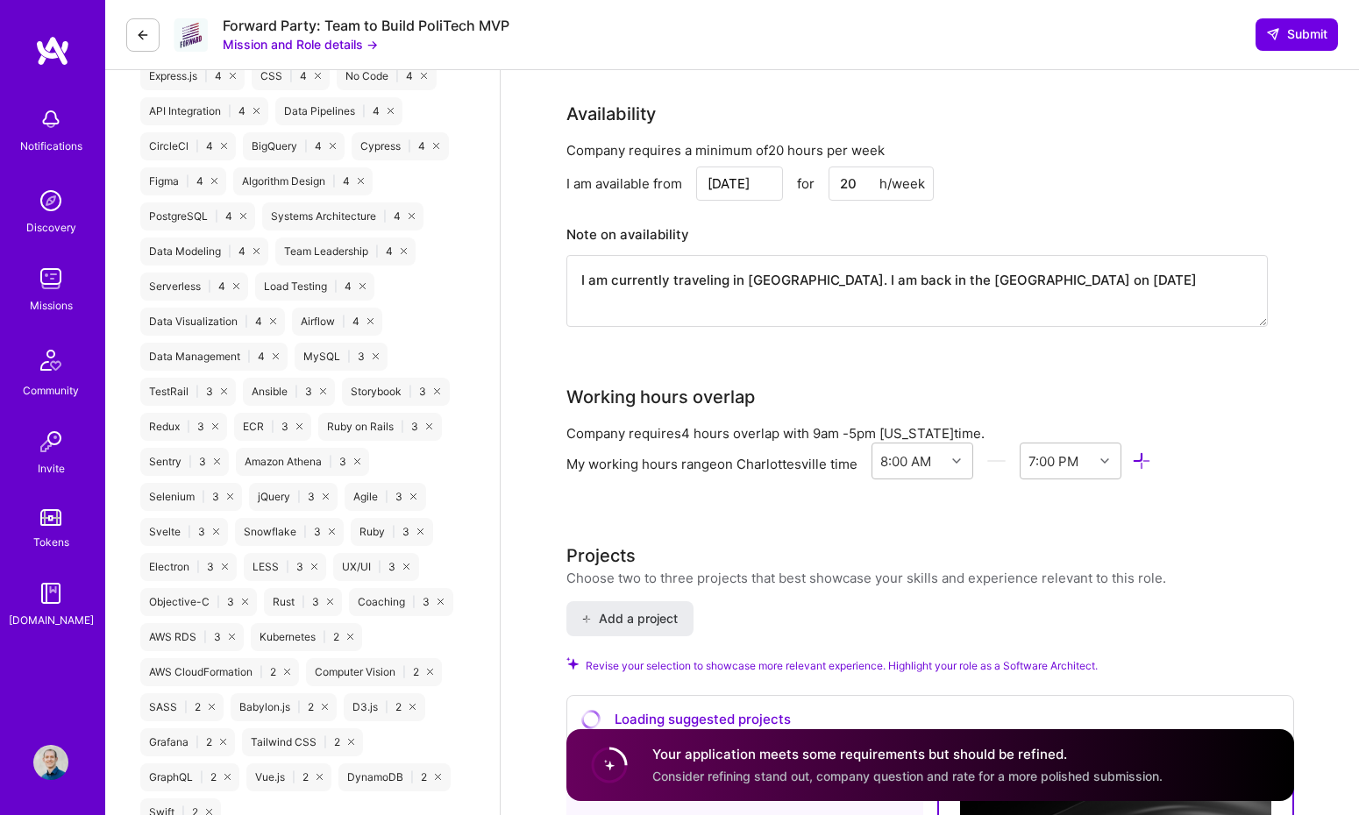
scroll to position [1724, 0]
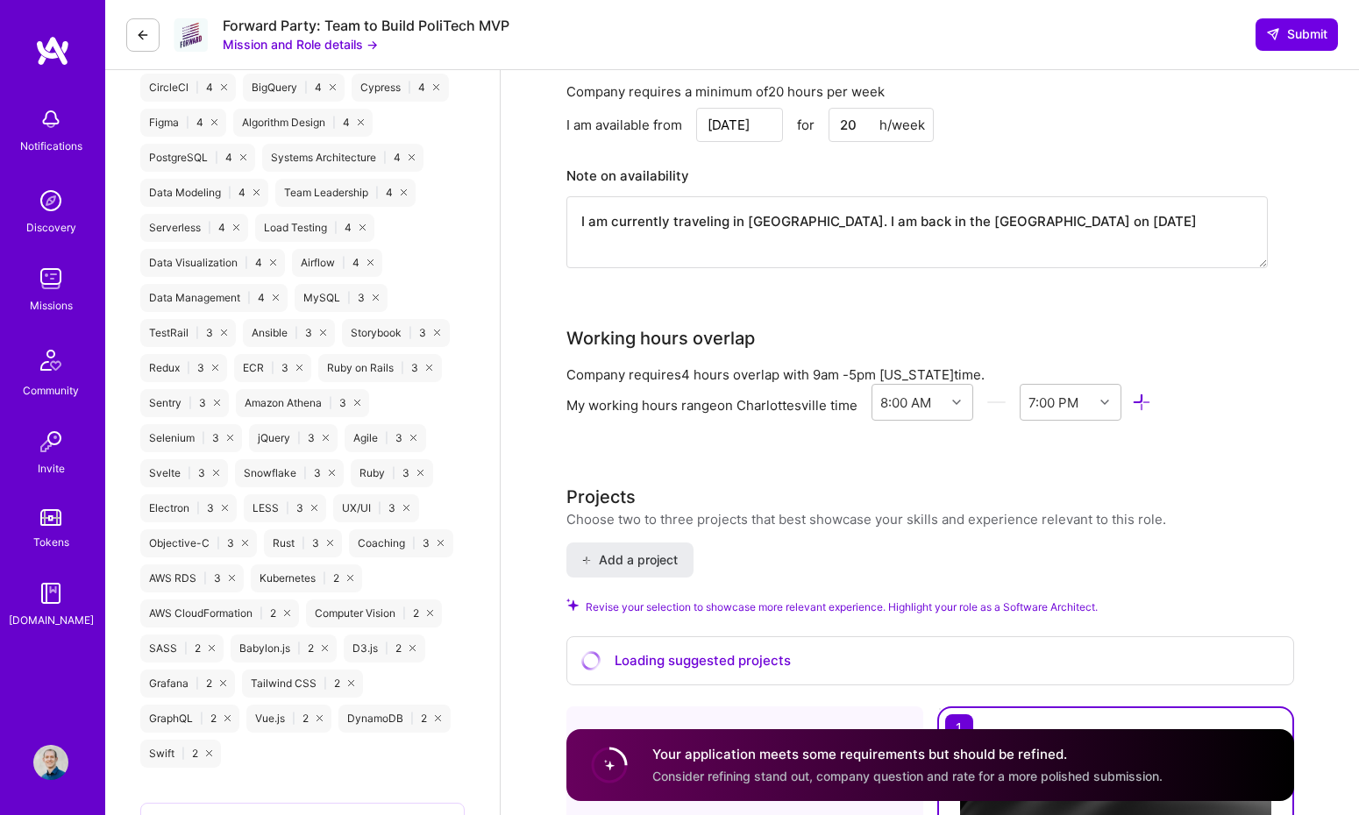
click at [1021, 225] on textarea "I am currently traveling in Europe. I am back in the US on October 17" at bounding box center [916, 232] width 701 height 72
click at [801, 221] on textarea "I am currently traveling in Europe. I am back in the US on October 16 2025." at bounding box center [916, 232] width 701 height 72
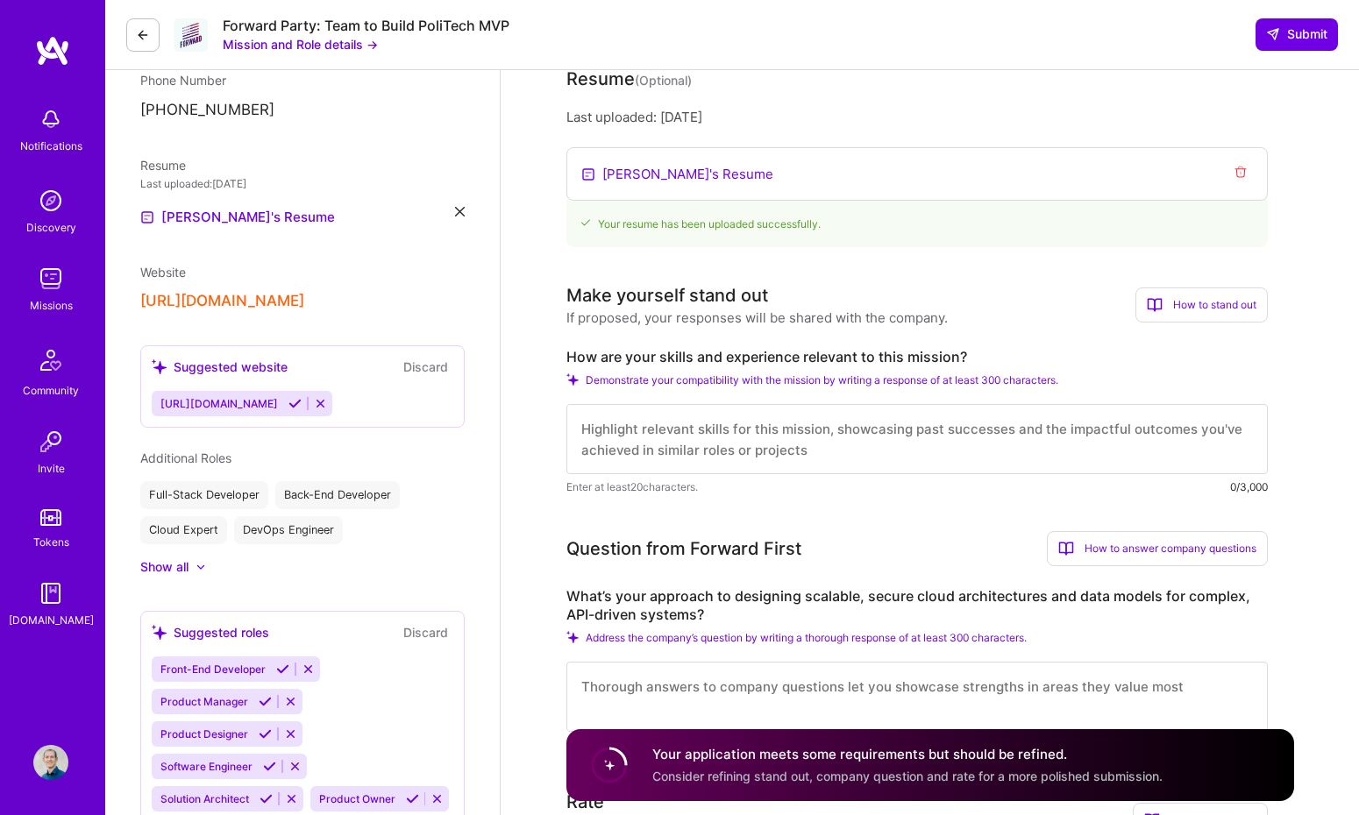
scroll to position [329, 0]
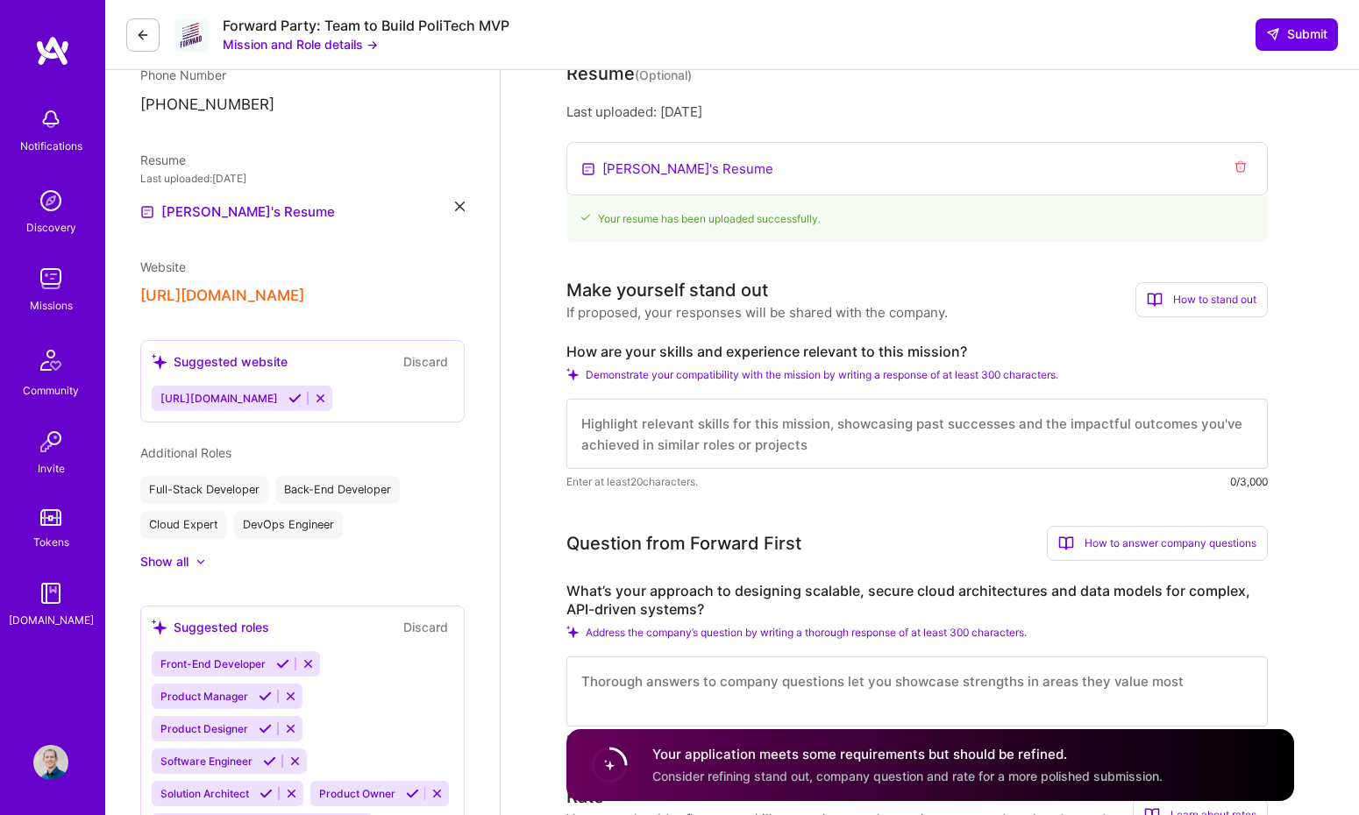
type textarea "I am currently traveling in [GEOGRAPHIC_DATA]. I will be back in the [GEOGRAPHI…"
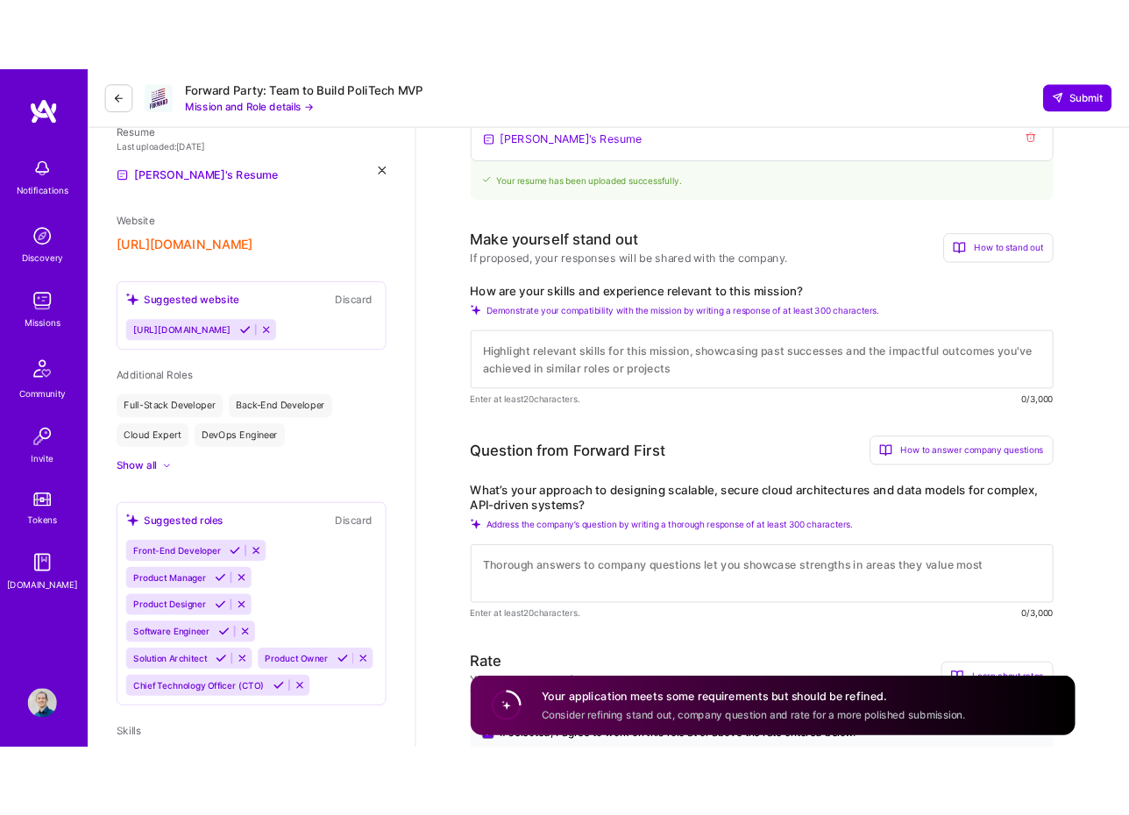
scroll to position [415, 0]
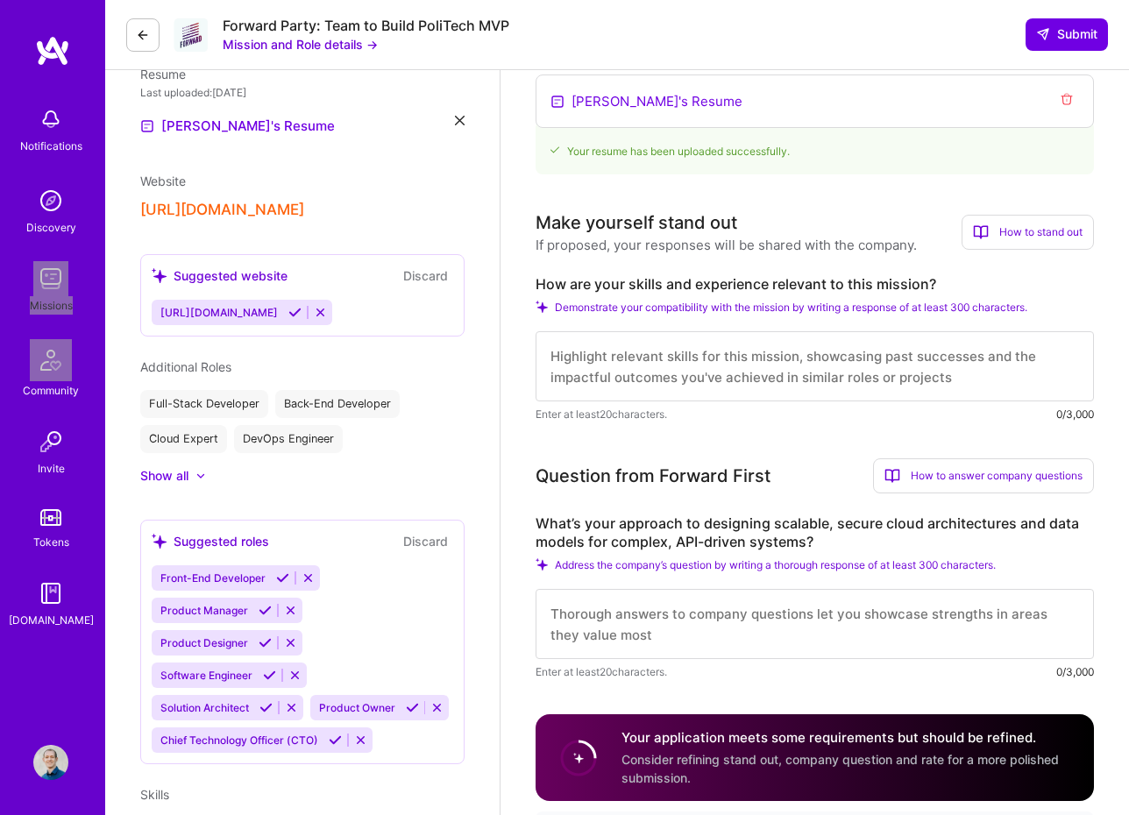
drag, startPoint x: 57, startPoint y: 268, endPoint x: 619, endPoint y: 2, distance: 622.0
click at [0, 0] on div "Notifications Discovery Missions Community Invite Tokens A.Guide Profile" at bounding box center [52, 407] width 105 height 815
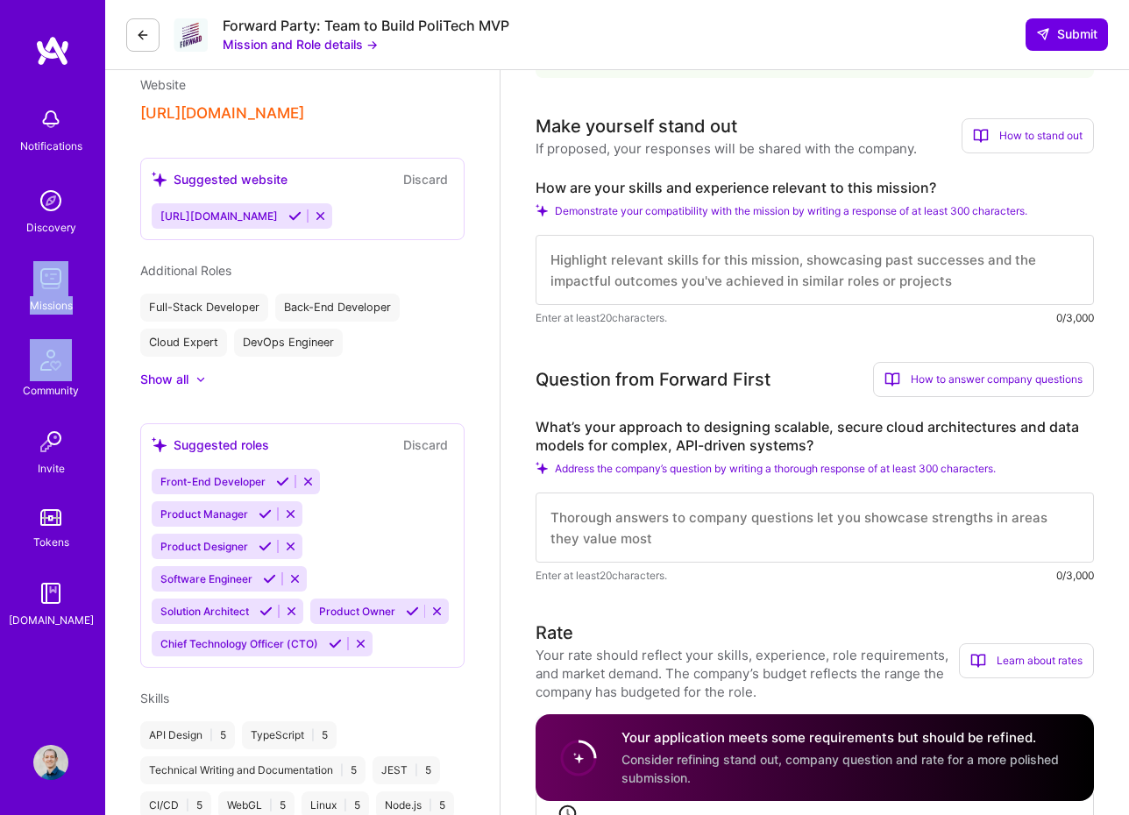
scroll to position [531, 0]
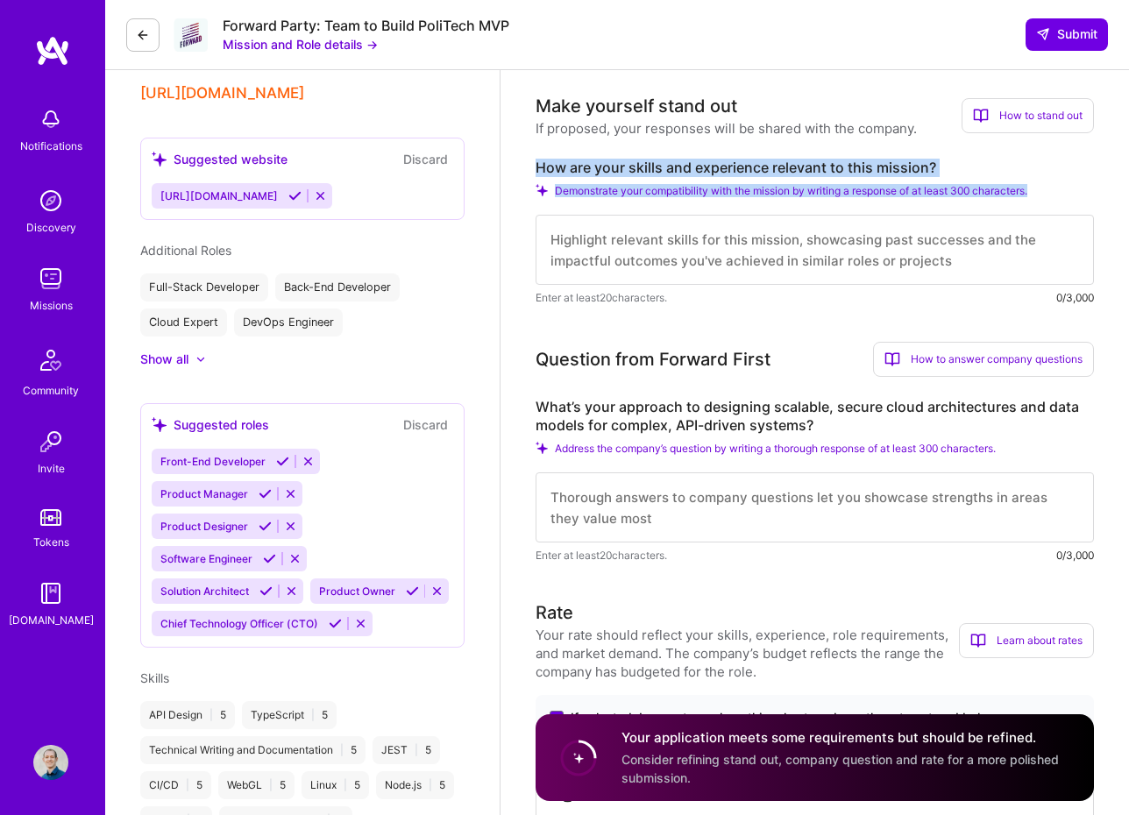
drag, startPoint x: 1053, startPoint y: 195, endPoint x: 530, endPoint y: 164, distance: 523.4
copy div "How are your skills and experience relevant to this mission? Demonstrate your c…"
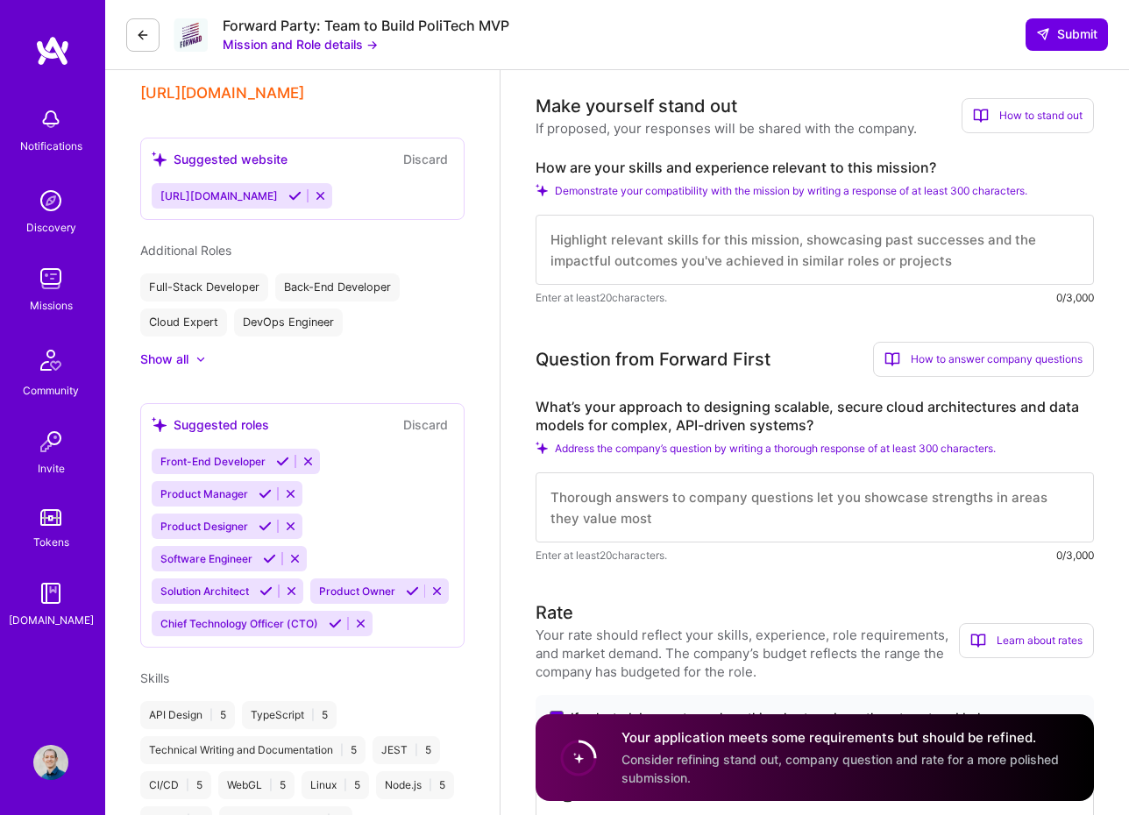
drag, startPoint x: 853, startPoint y: 314, endPoint x: 853, endPoint y: 302, distance: 11.4
click at [995, 256] on textarea at bounding box center [815, 250] width 558 height 70
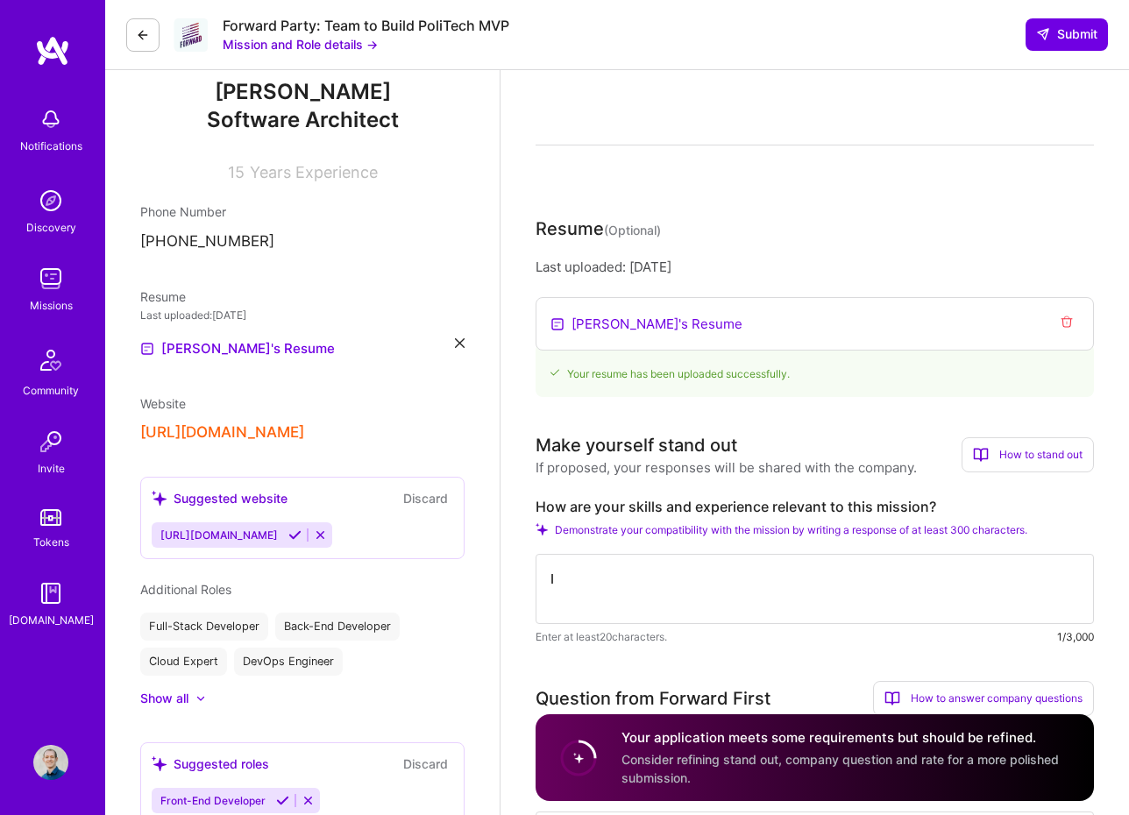
scroll to position [217, 0]
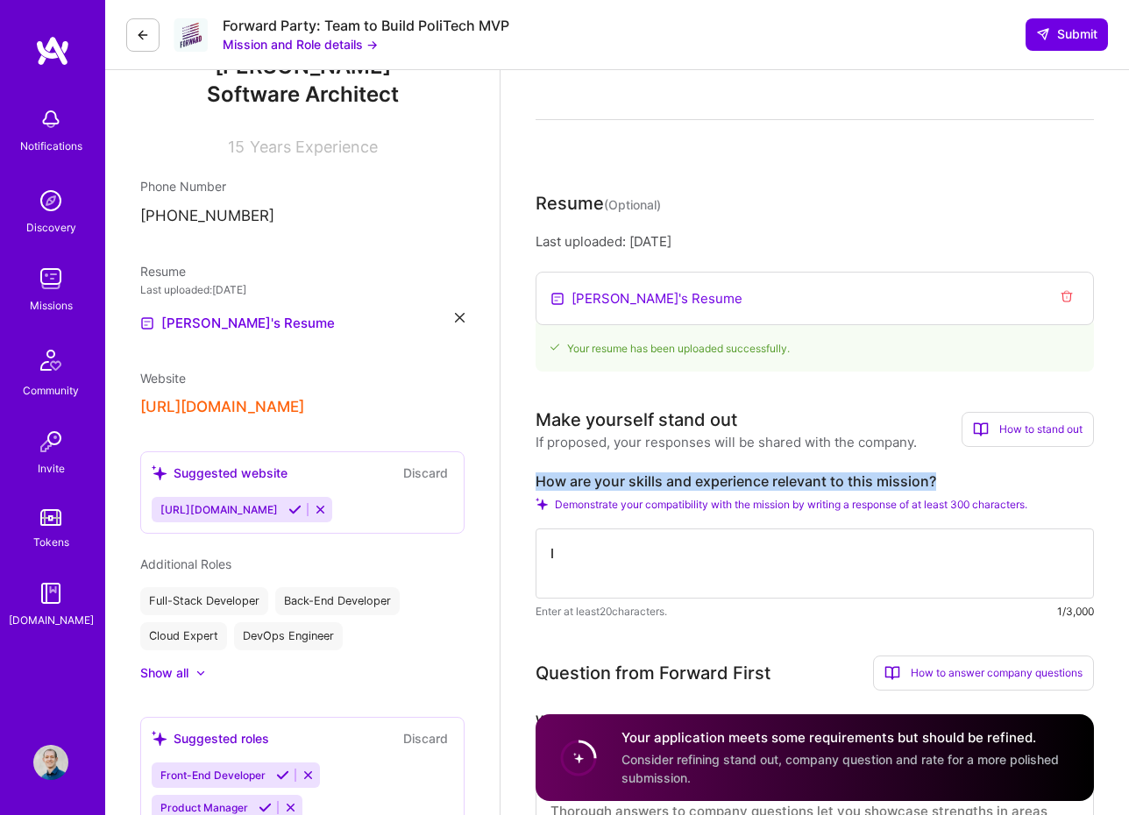
drag, startPoint x: 948, startPoint y: 479, endPoint x: 542, endPoint y: 468, distance: 406.1
click at [542, 468] on div "Make yourself stand out If proposed, your responses will be shared with the com…" at bounding box center [815, 514] width 558 height 214
copy label "How are your skills and experience relevant to this mission?"
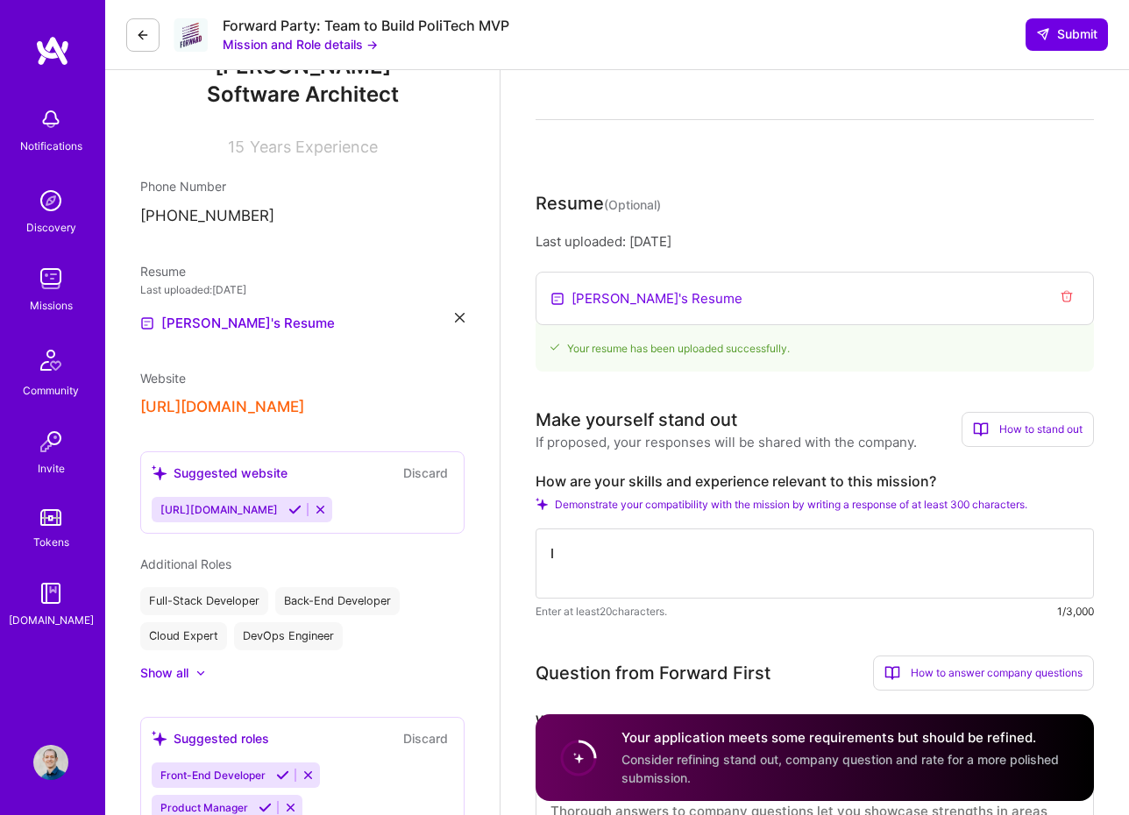
click at [648, 554] on textarea "I" at bounding box center [815, 564] width 558 height 70
paste textarea "believe my skills and experience are an excellent match for the Software Archit…"
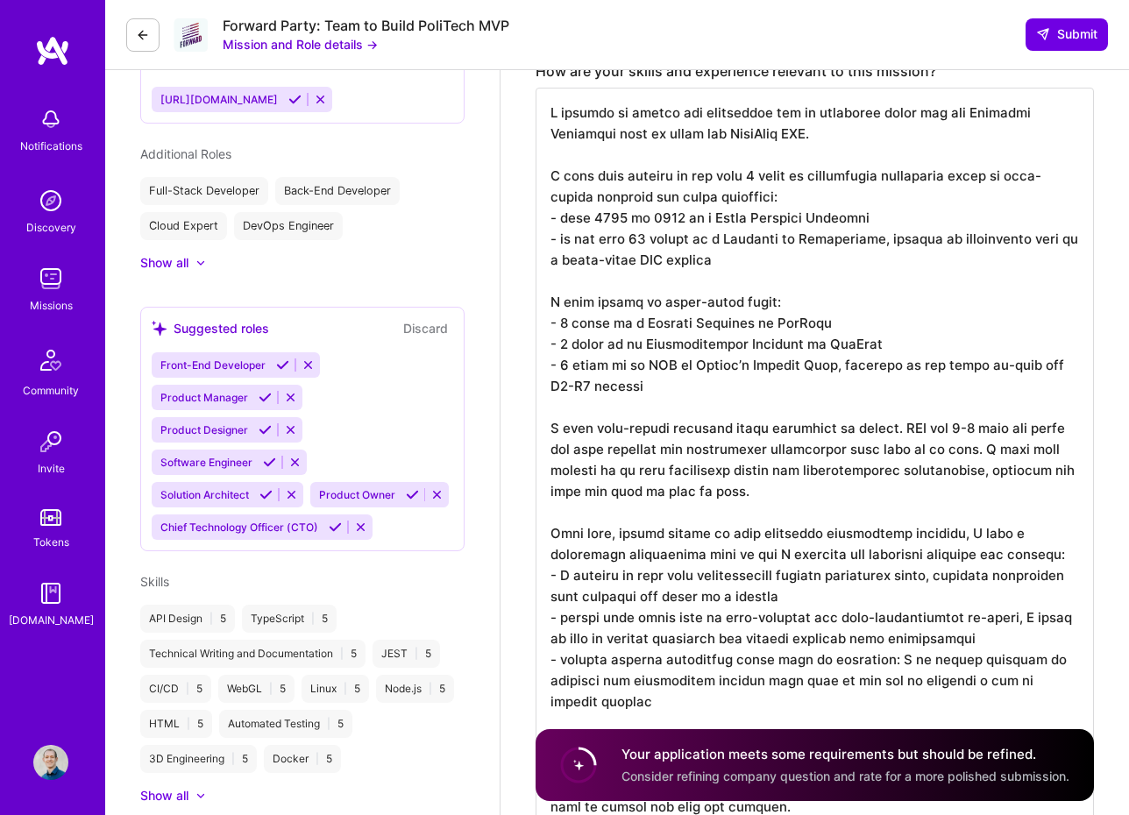
scroll to position [2, 0]
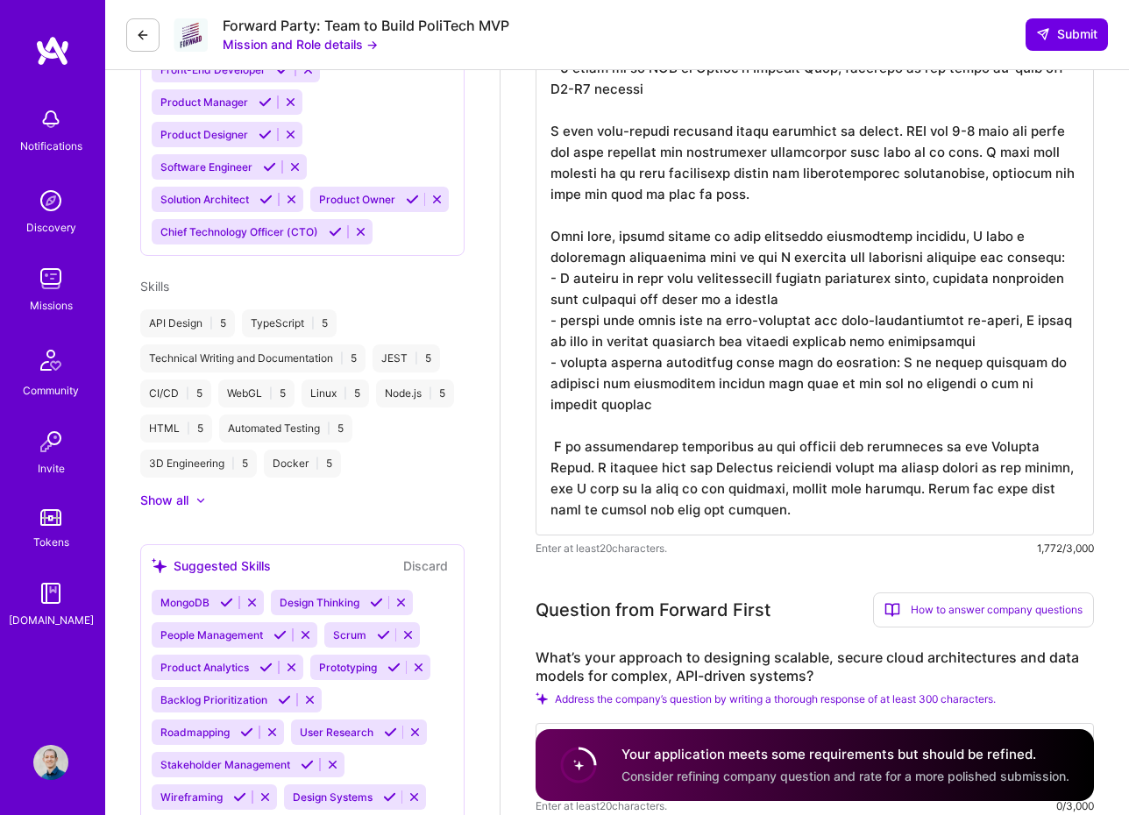
scroll to position [928, 0]
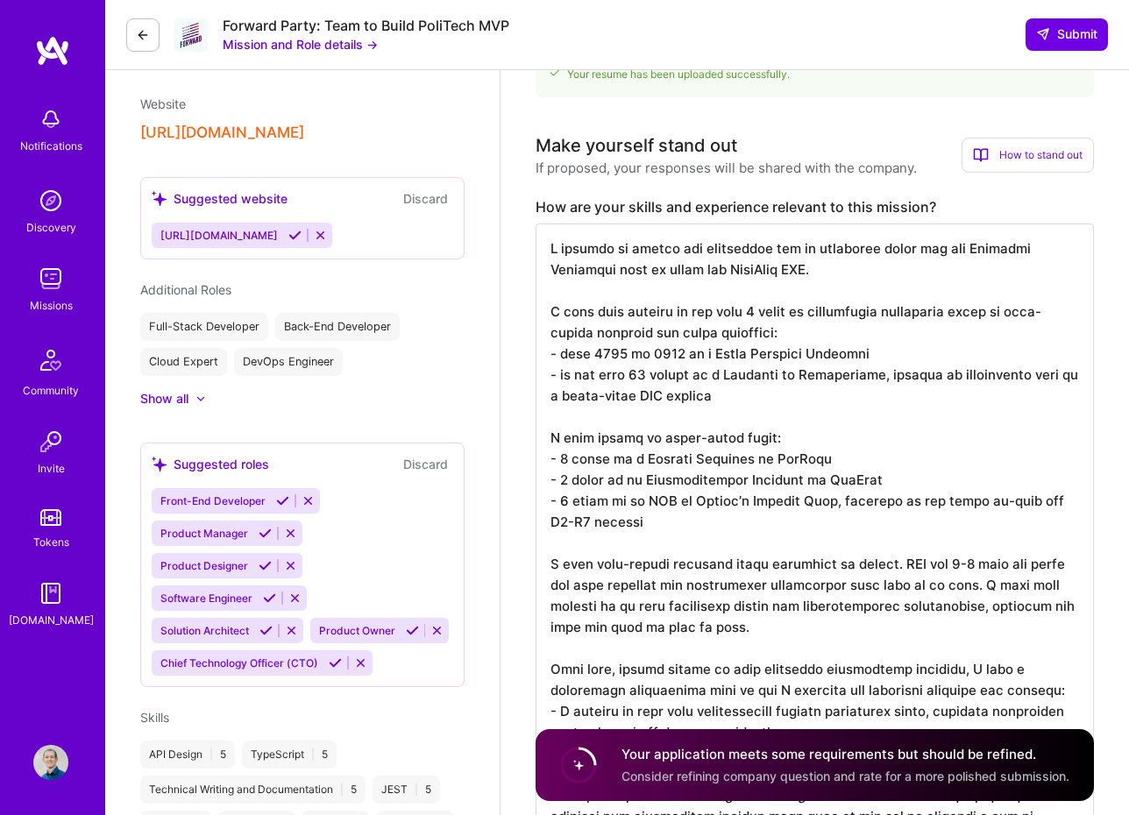
scroll to position [490, 0]
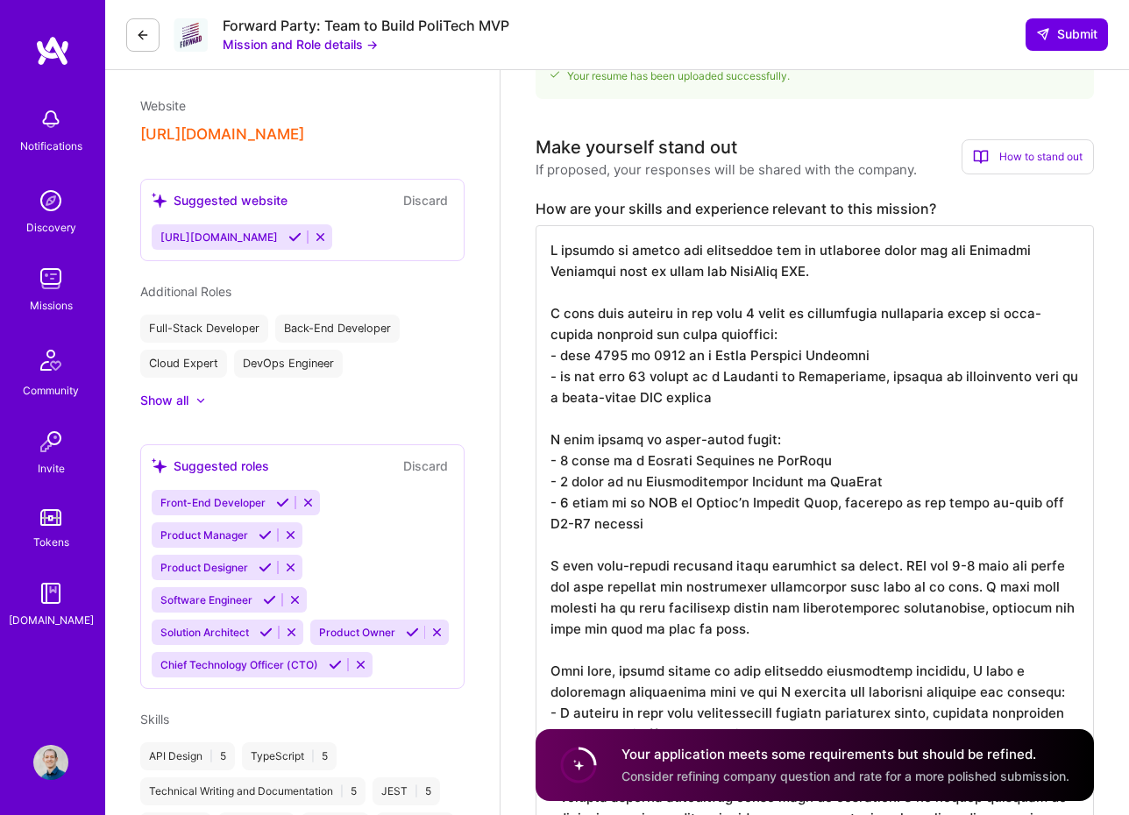
click at [870, 282] on textarea at bounding box center [815, 596] width 558 height 743
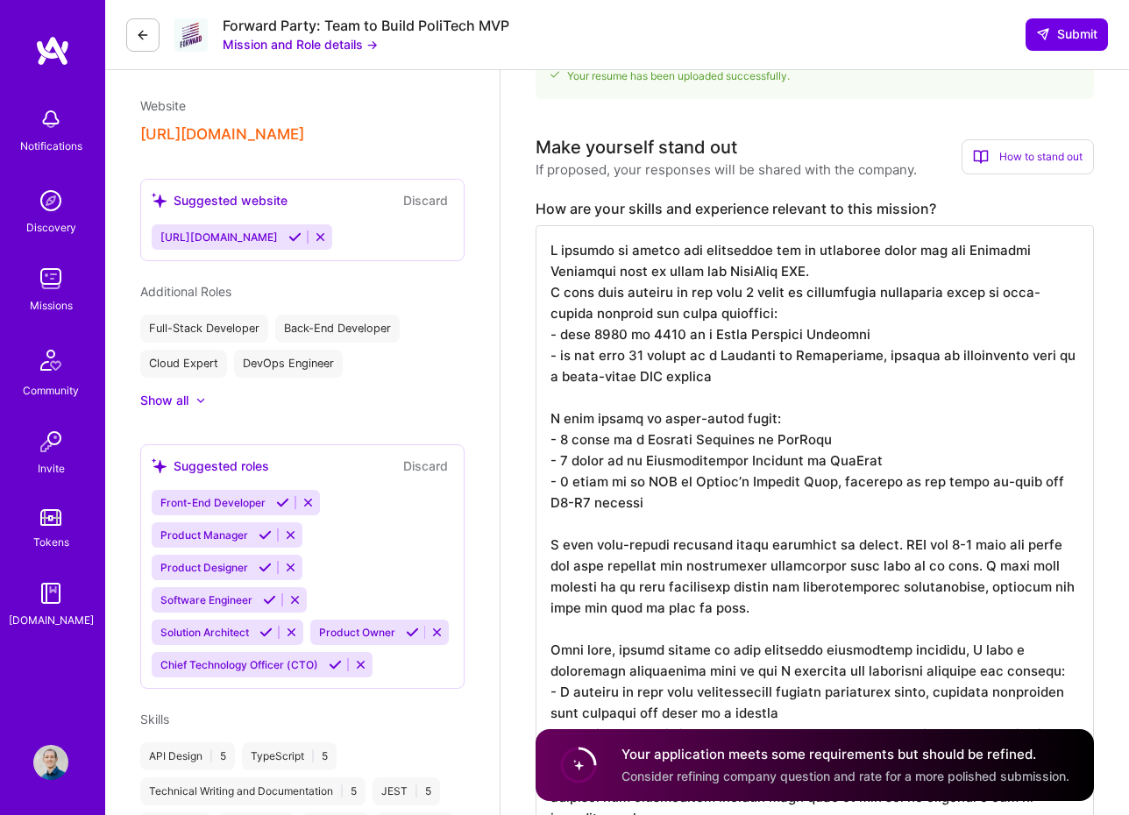
type textarea "L ipsumdo si ametco adi elitseddoe tem in utlaboree dolor mag ali Enimadmi Veni…"
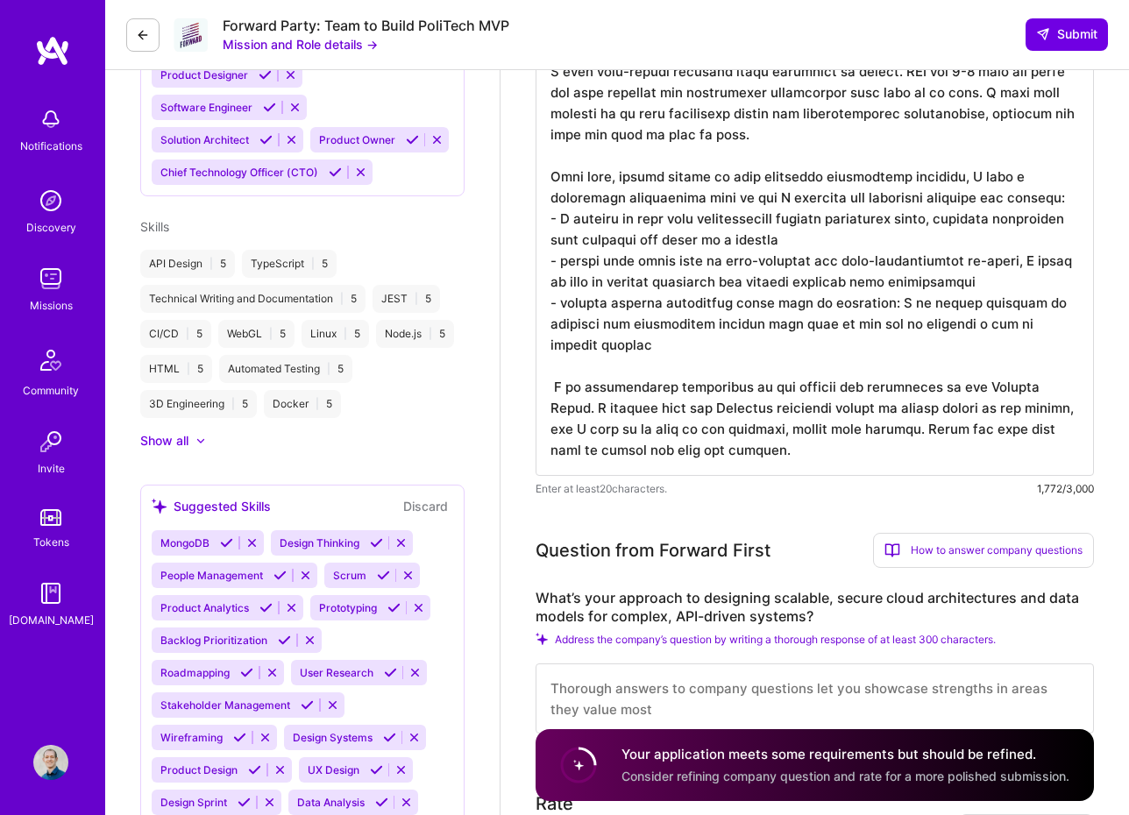
scroll to position [992, 0]
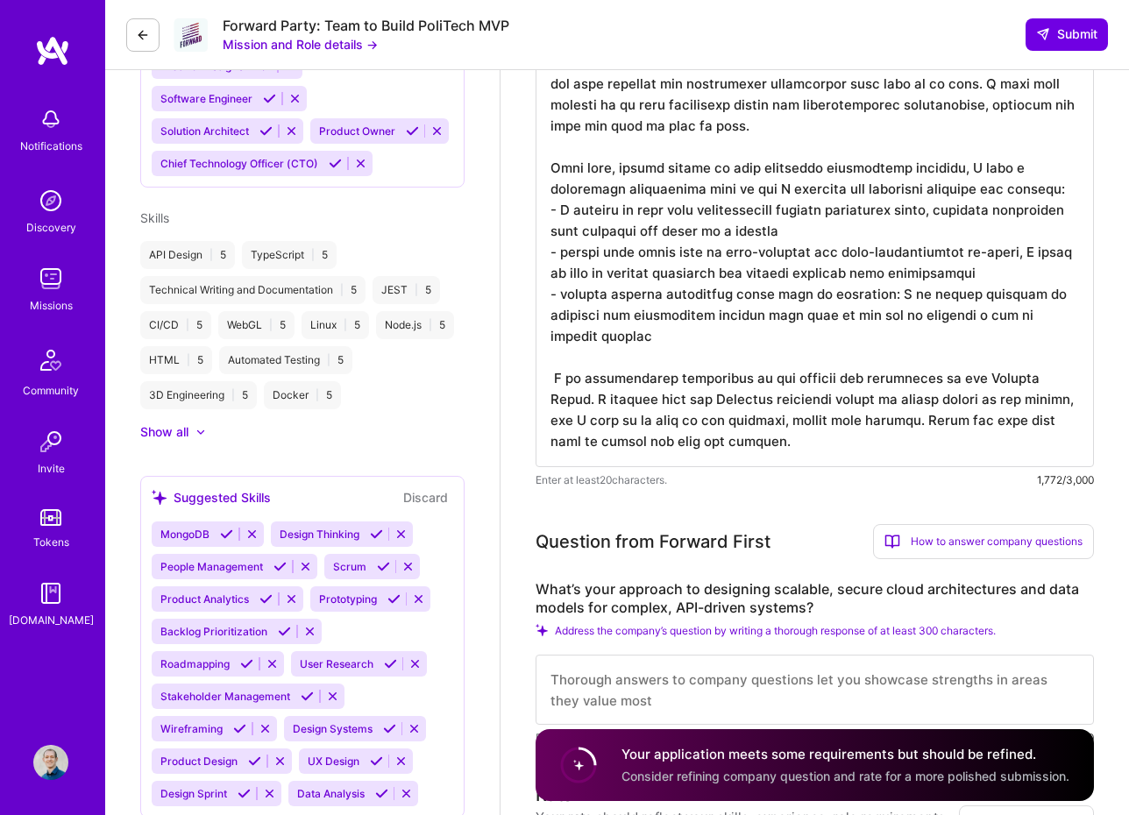
click at [554, 379] on textarea at bounding box center [815, 95] width 558 height 743
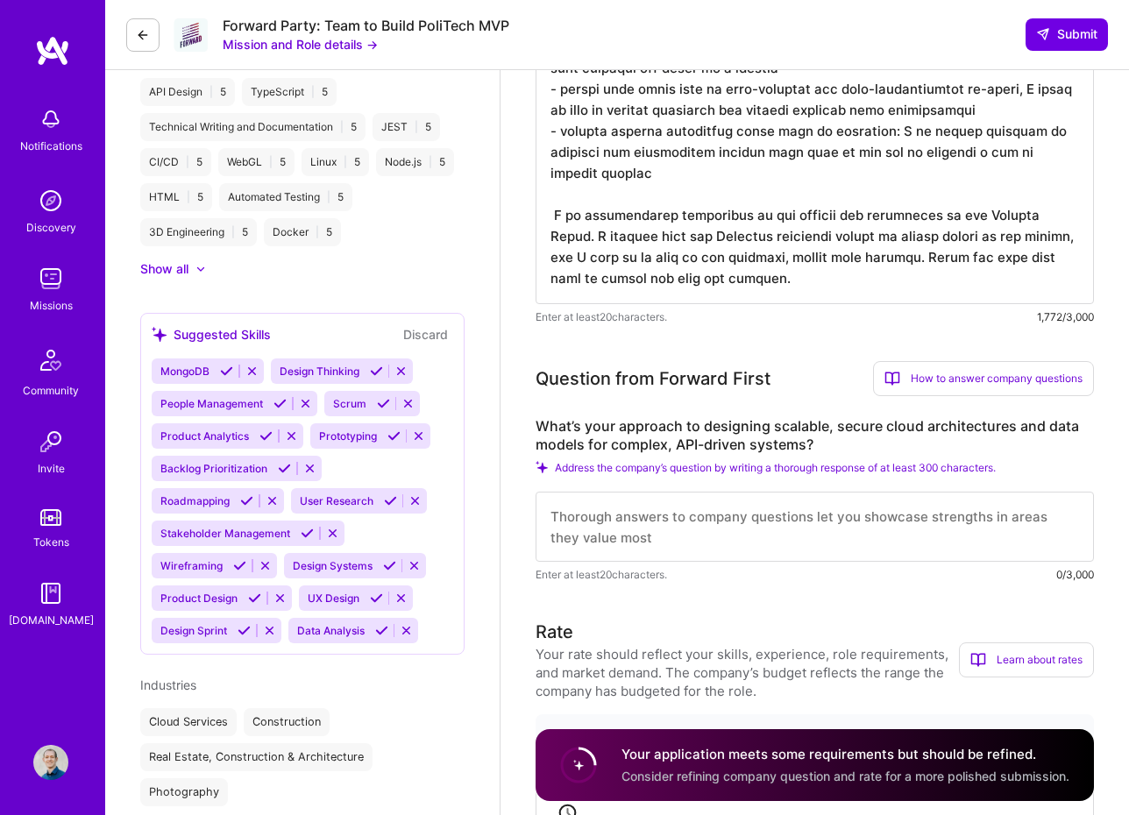
scroll to position [1160, 0]
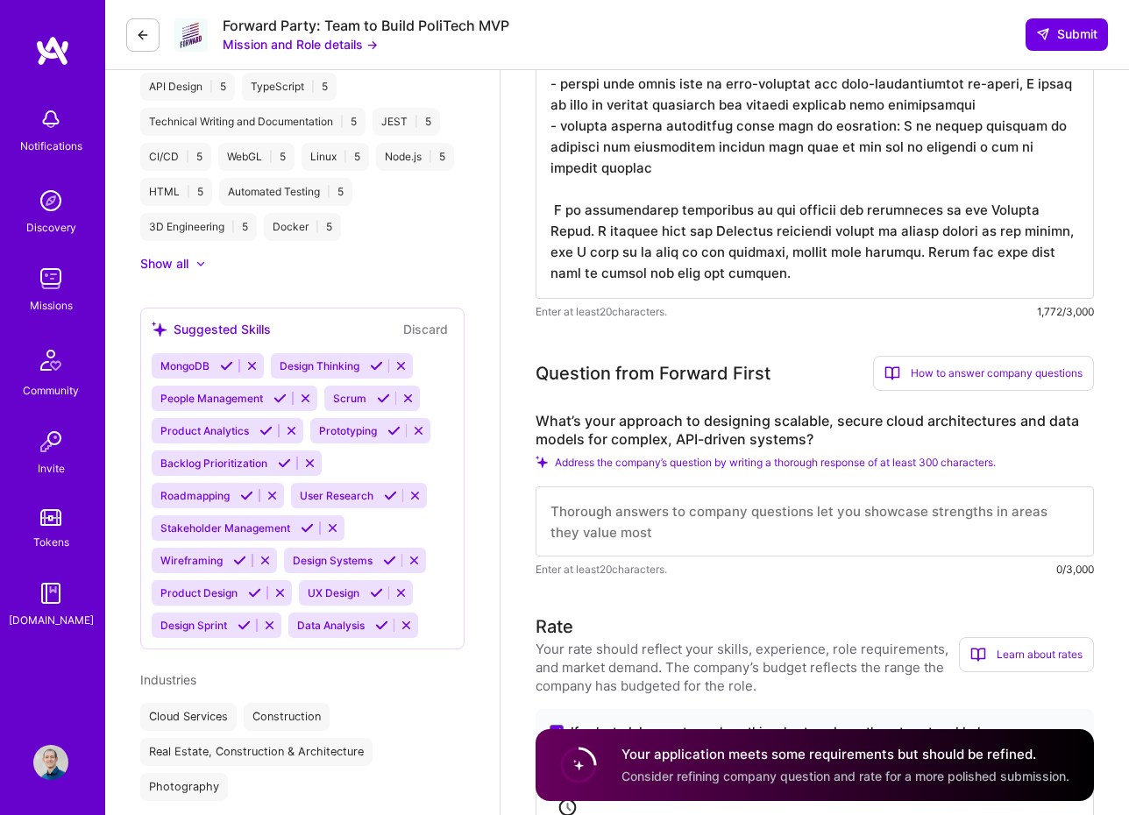
click at [749, 527] on textarea at bounding box center [815, 522] width 558 height 70
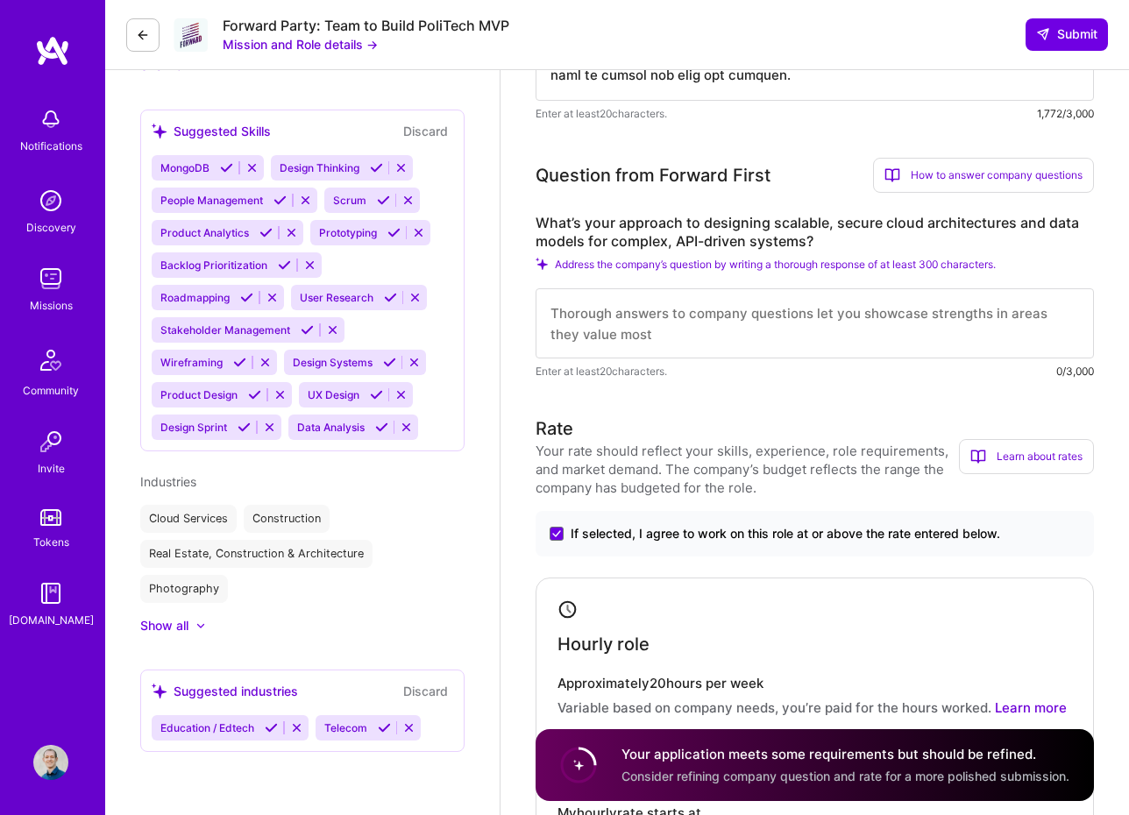
scroll to position [1361, 0]
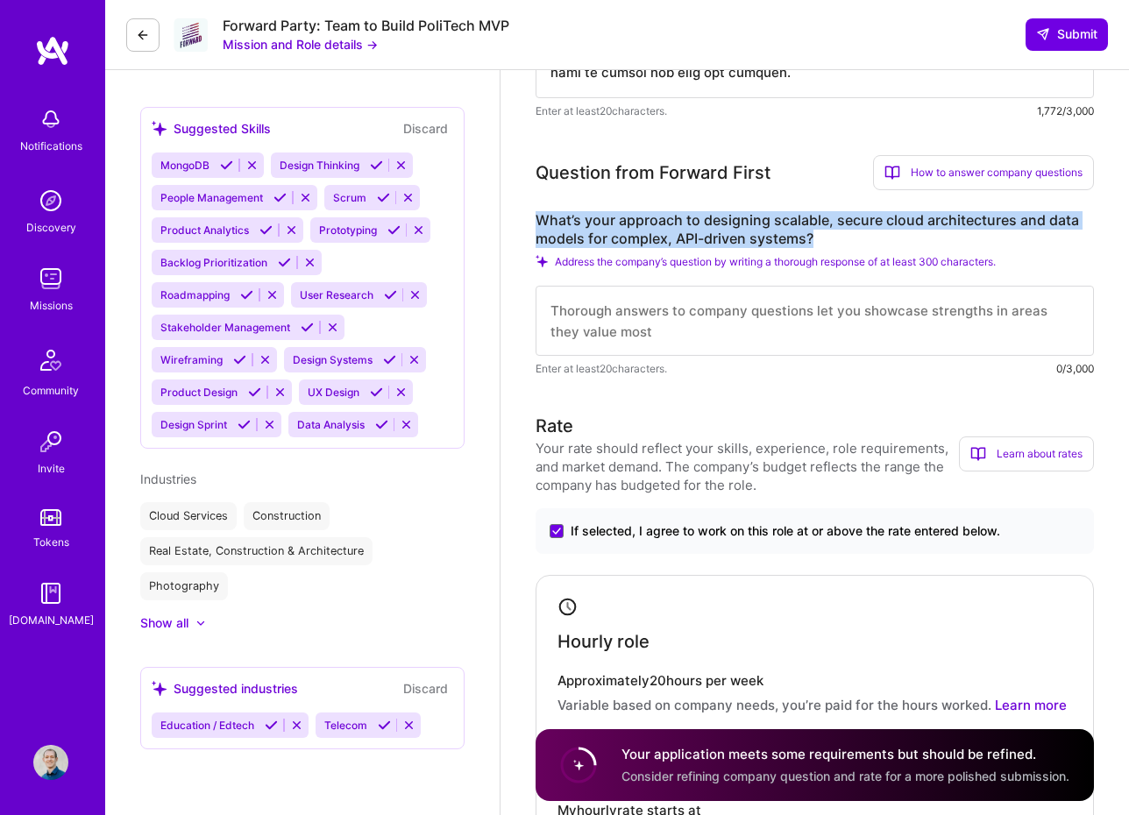
drag, startPoint x: 817, startPoint y: 242, endPoint x: 525, endPoint y: 221, distance: 292.7
copy label "What’s your approach to designing scalable, secure cloud architectures and data…"
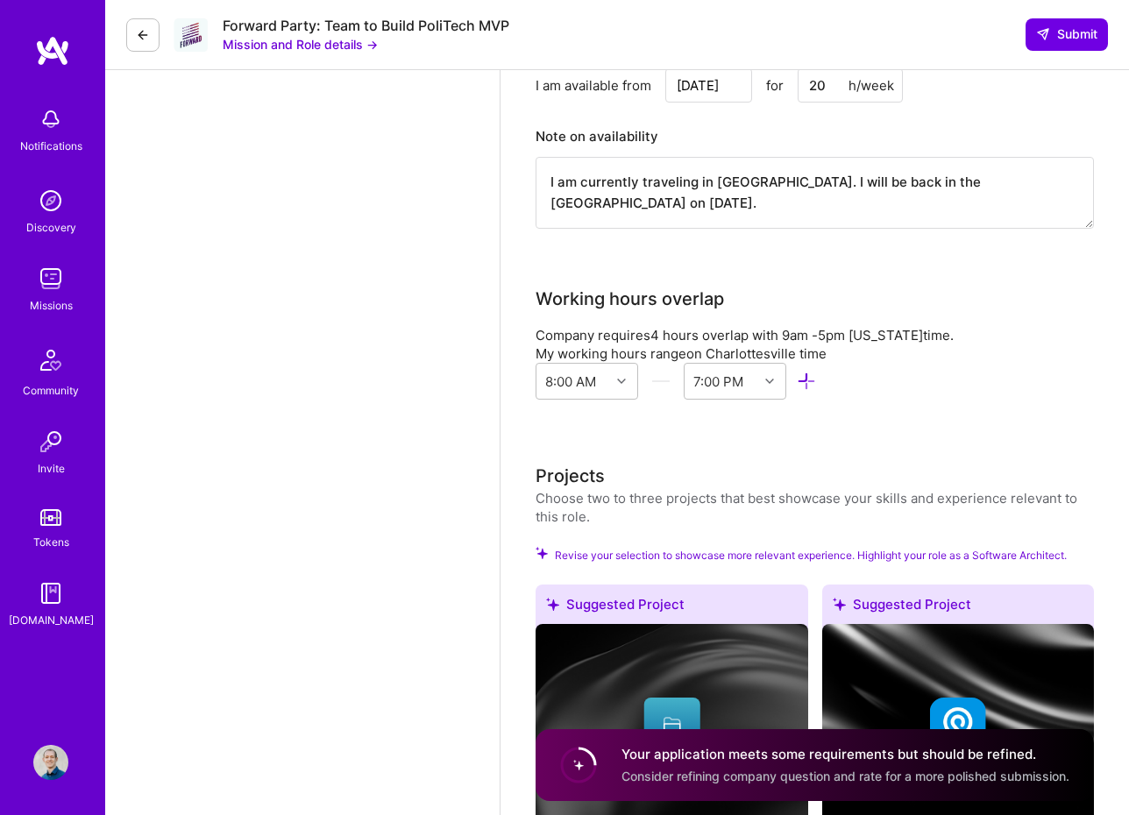
scroll to position [2309, 0]
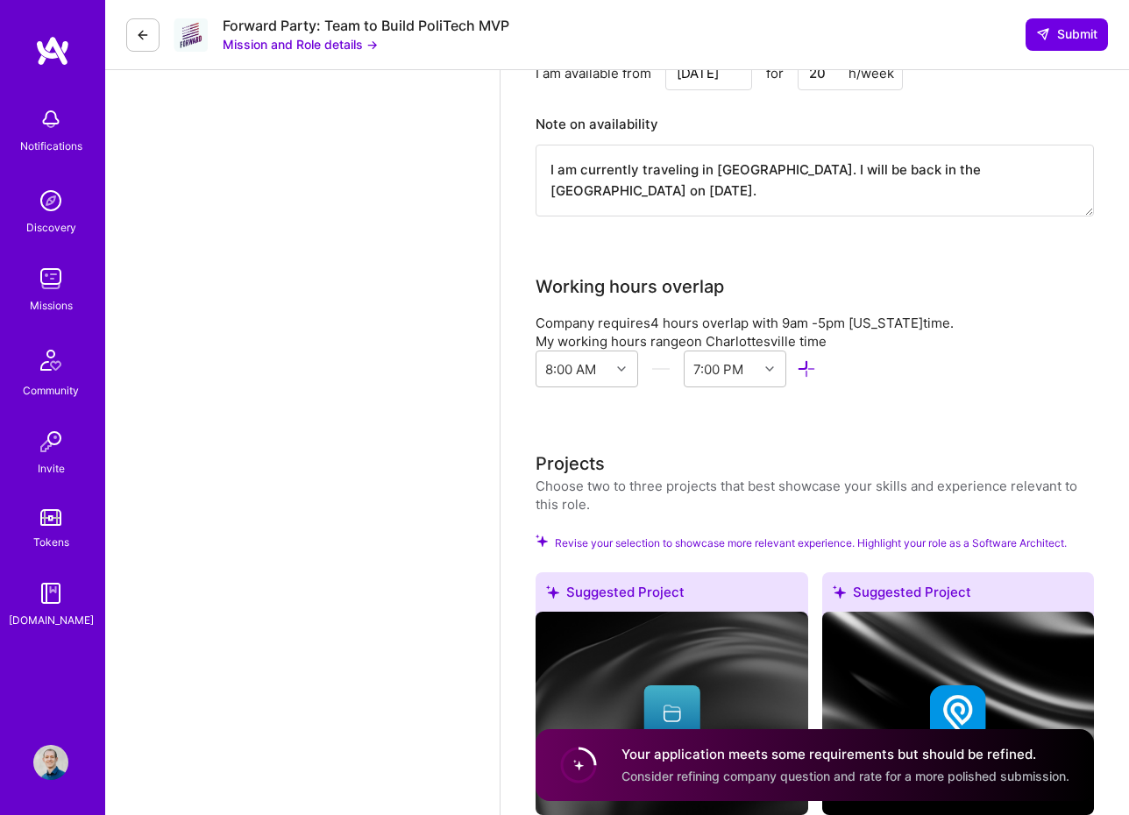
click at [665, 190] on textarea "I am currently traveling in [GEOGRAPHIC_DATA]. I will be back in the [GEOGRAPHI…" at bounding box center [815, 181] width 558 height 72
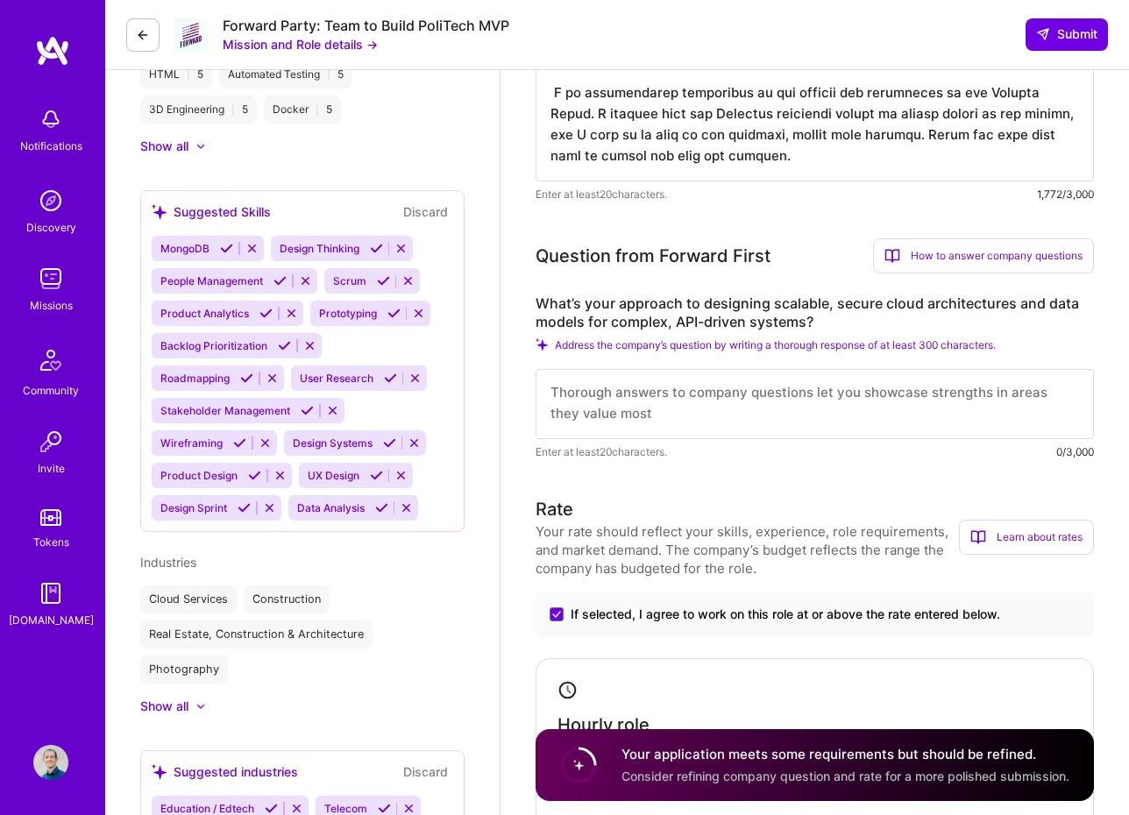
scroll to position [0, 0]
click at [637, 393] on textarea at bounding box center [815, 404] width 558 height 70
paste textarea "Generally, my most fundamental take on building world-class infrastructure is t…"
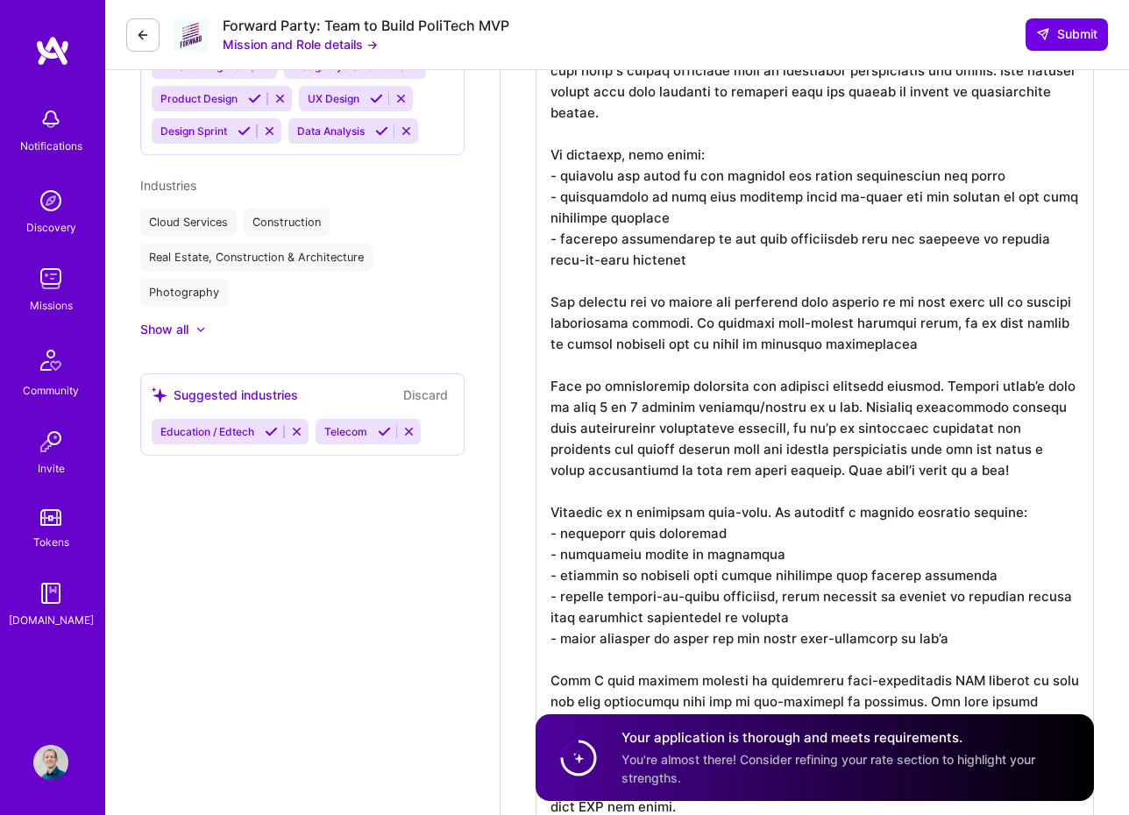
scroll to position [2, 0]
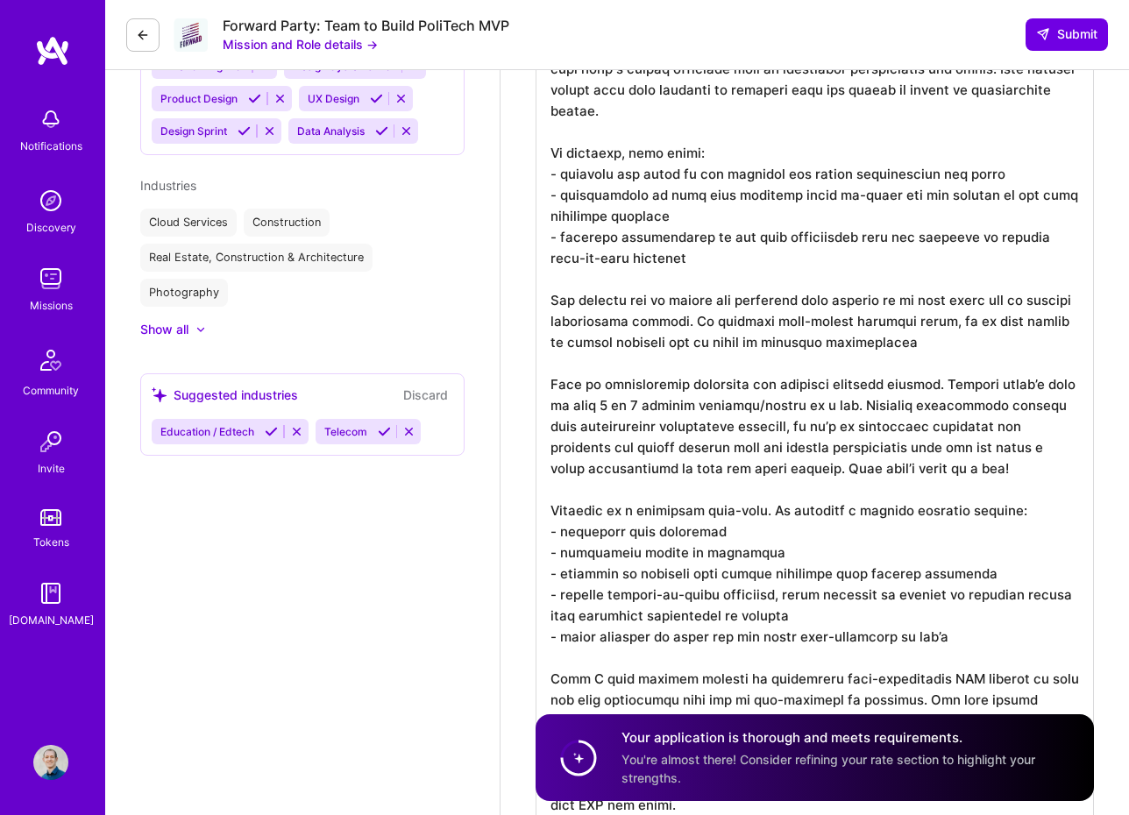
type textarea "Generally, my most fundamental take on building world-class infrastructure is t…"
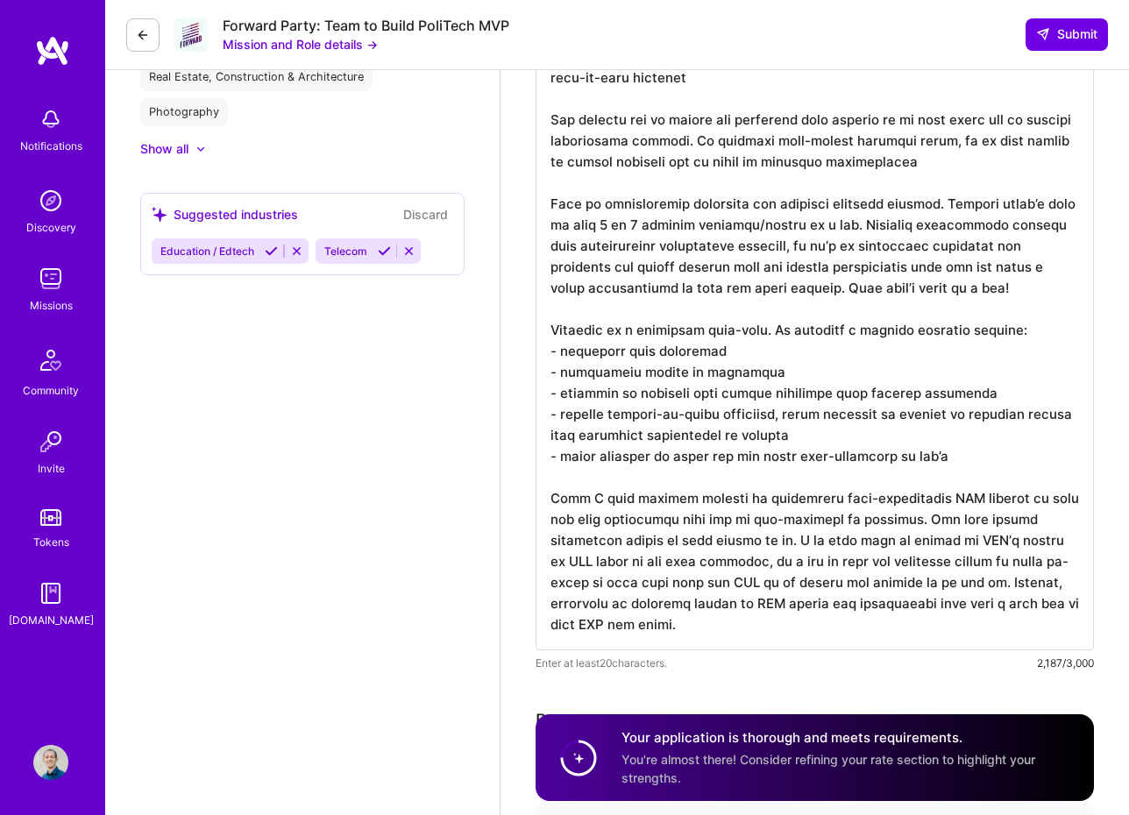
scroll to position [1950, 0]
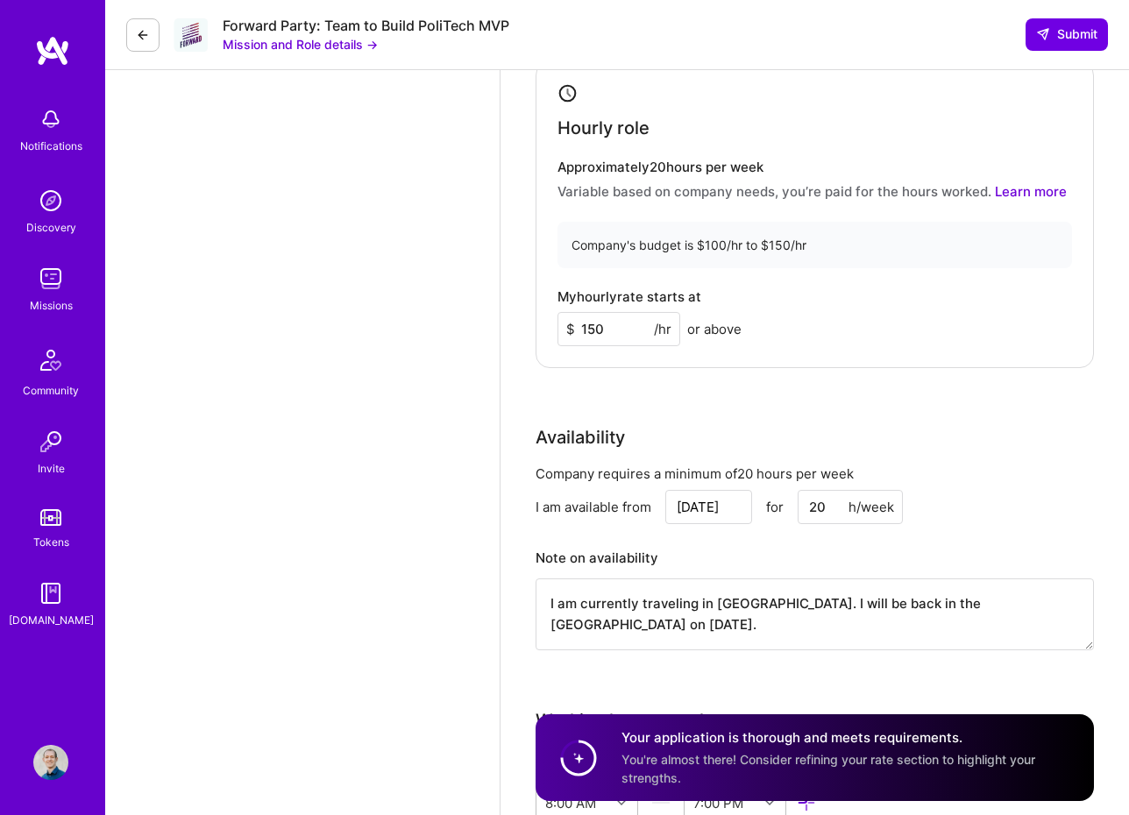
scroll to position [2645, 0]
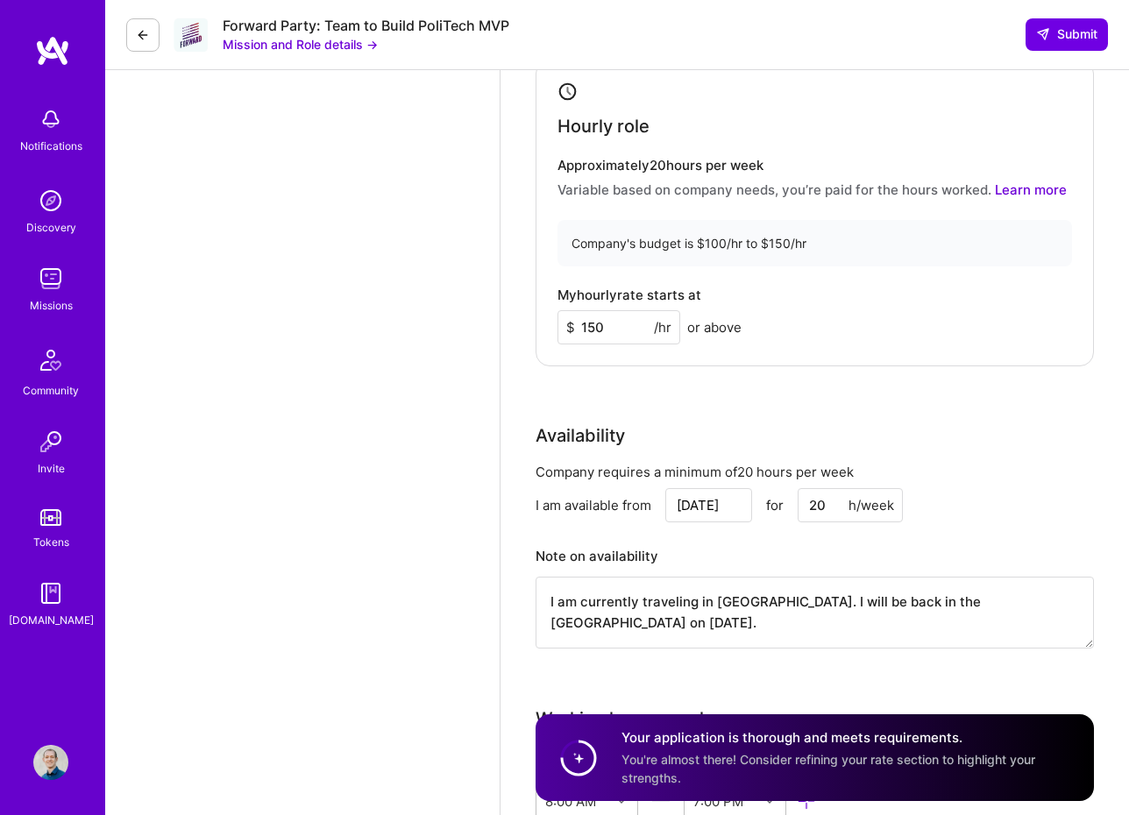
click at [380, 319] on div "Maxime Curioni Software Architect 15 Years Experience Phone Number +14159903845…" at bounding box center [302, 443] width 395 height 6036
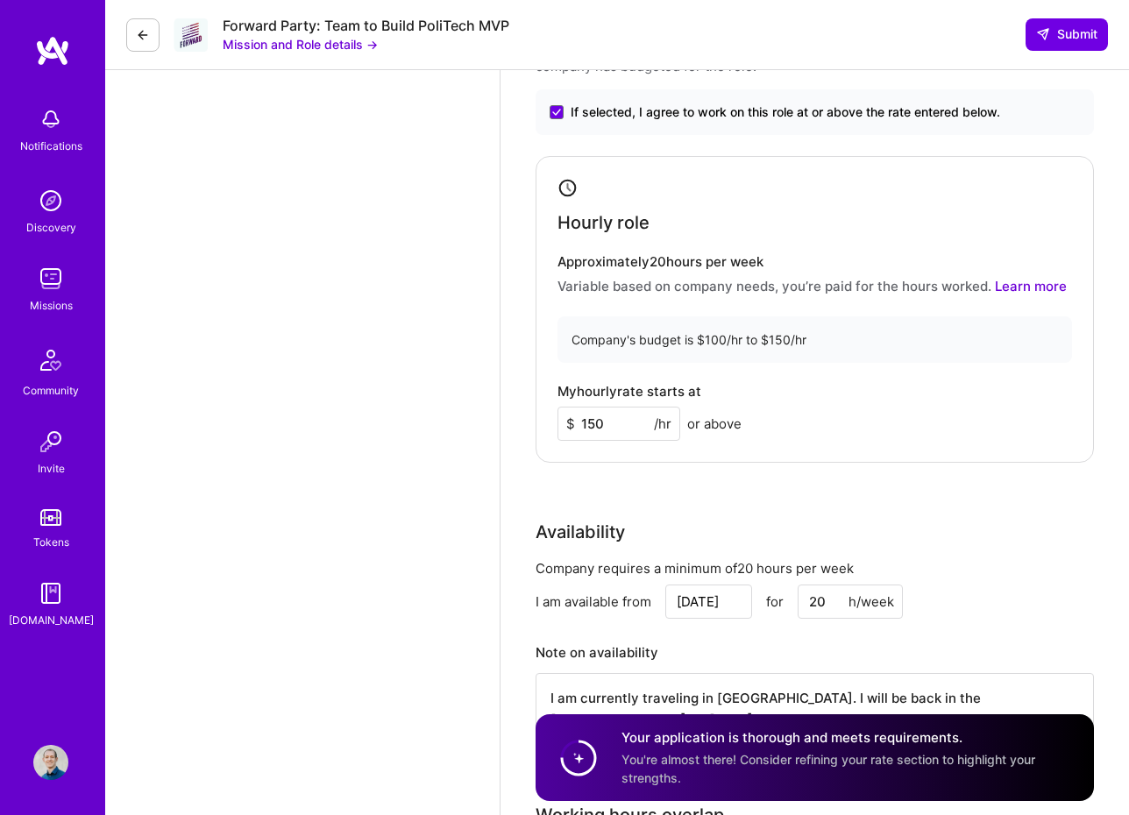
scroll to position [2548, 0]
click at [661, 333] on div "Company's budget is $100/hr to $150/hr" at bounding box center [815, 340] width 515 height 46
drag, startPoint x: 662, startPoint y: 339, endPoint x: 710, endPoint y: 339, distance: 48.2
click at [710, 339] on div "Company's budget is $100/hr to $150/hr" at bounding box center [815, 340] width 515 height 46
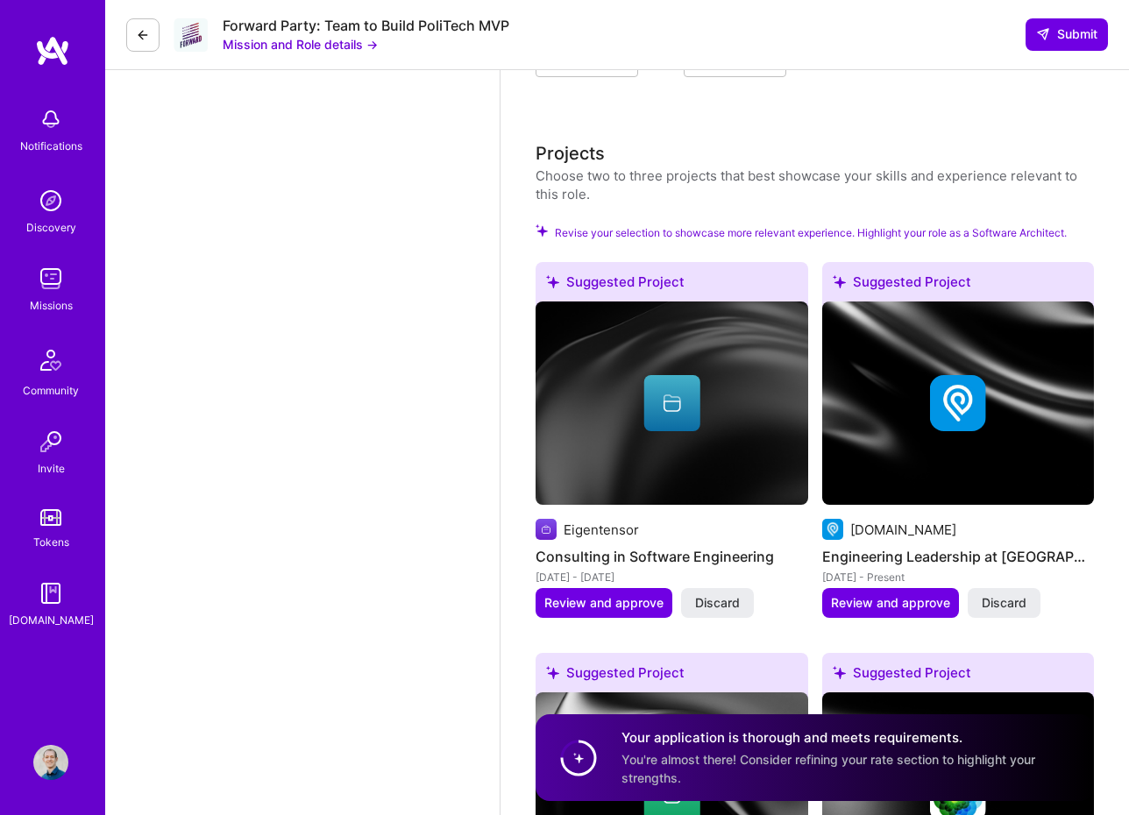
scroll to position [3383, 0]
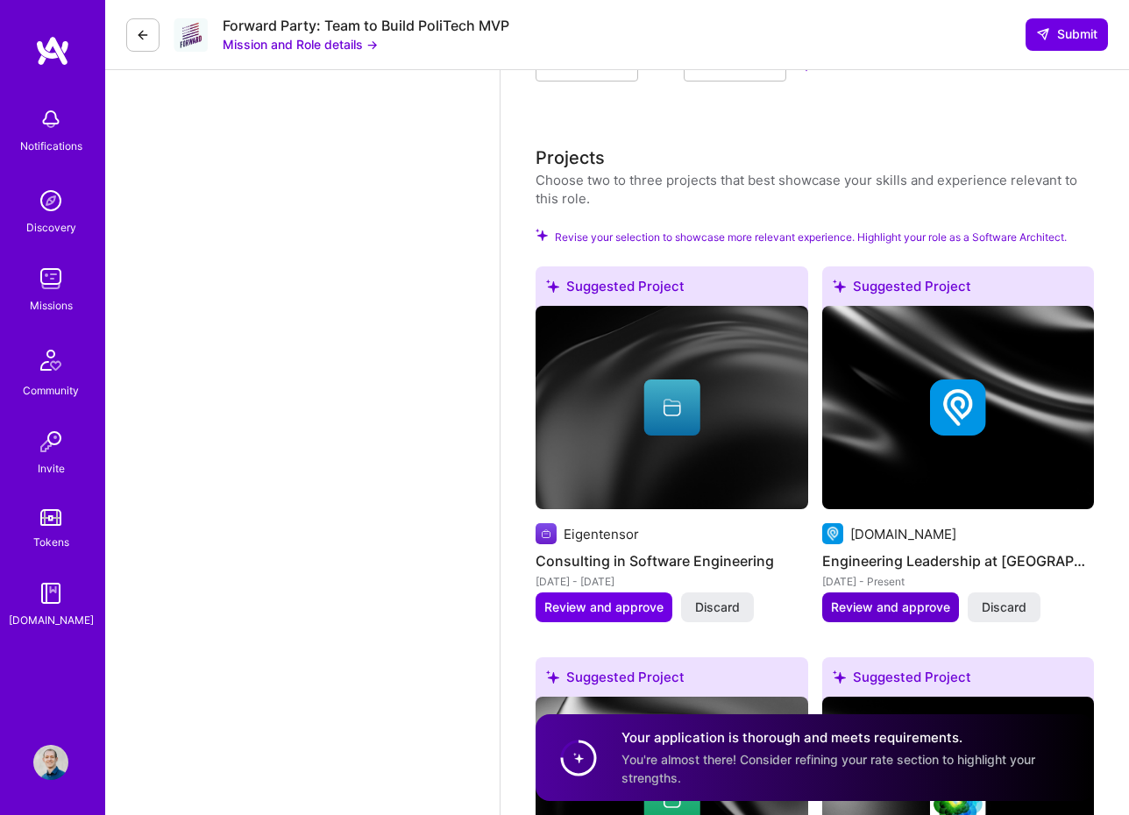
click at [893, 605] on span "Review and approve" at bounding box center [890, 608] width 119 height 18
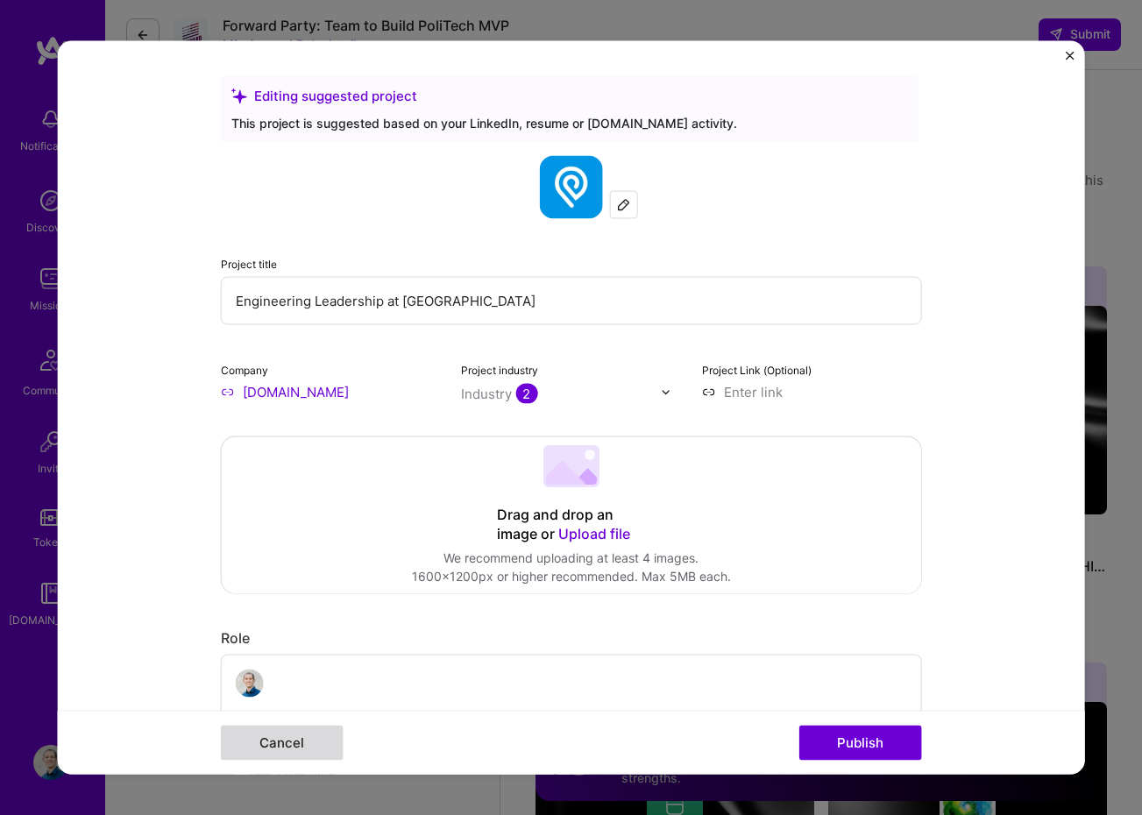
click at [293, 744] on button "Cancel" at bounding box center [282, 743] width 123 height 35
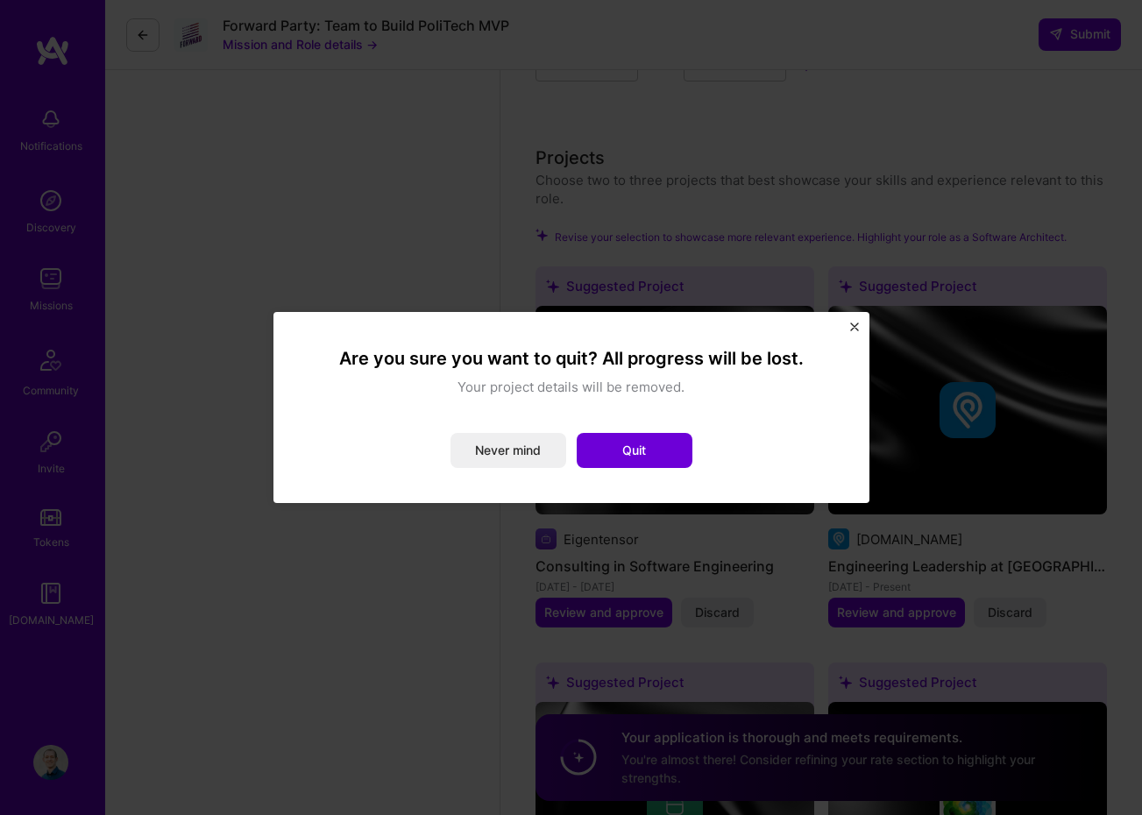
click at [853, 327] on img "Close" at bounding box center [854, 327] width 9 height 9
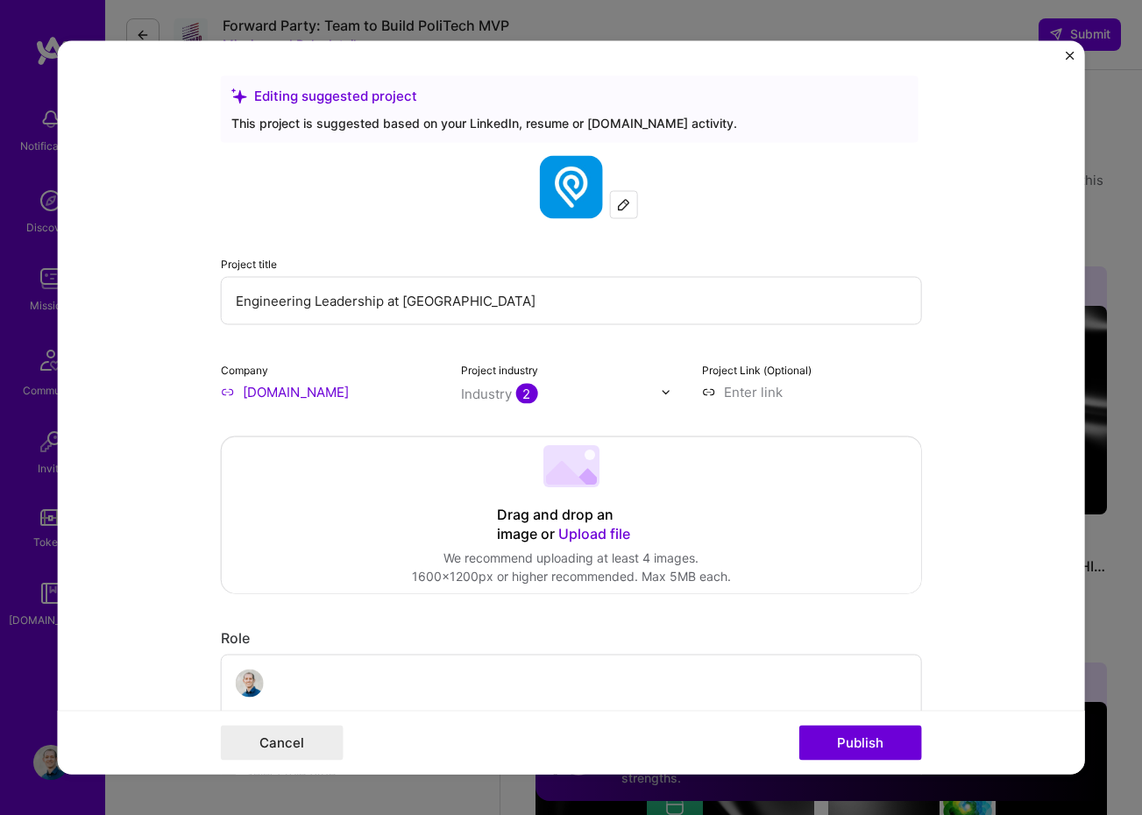
click at [1067, 52] on img "Close" at bounding box center [1070, 56] width 9 height 9
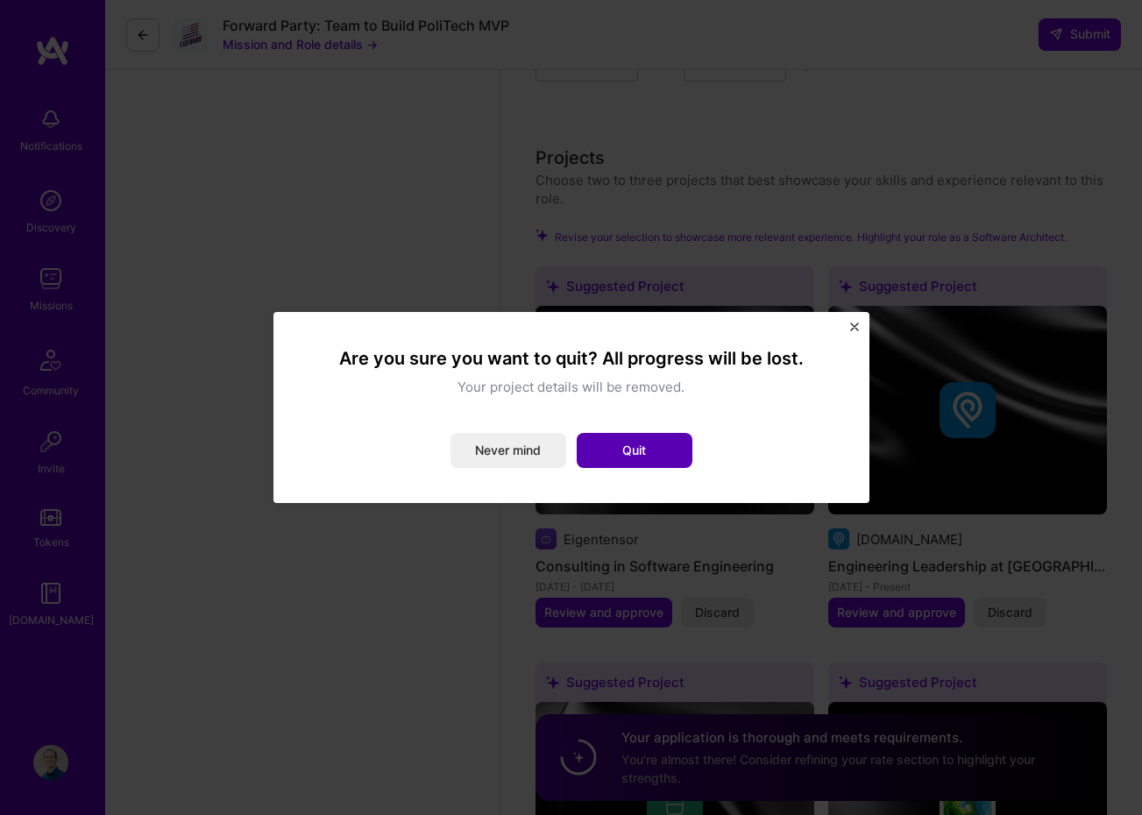
click at [602, 456] on button "Quit" at bounding box center [635, 450] width 116 height 35
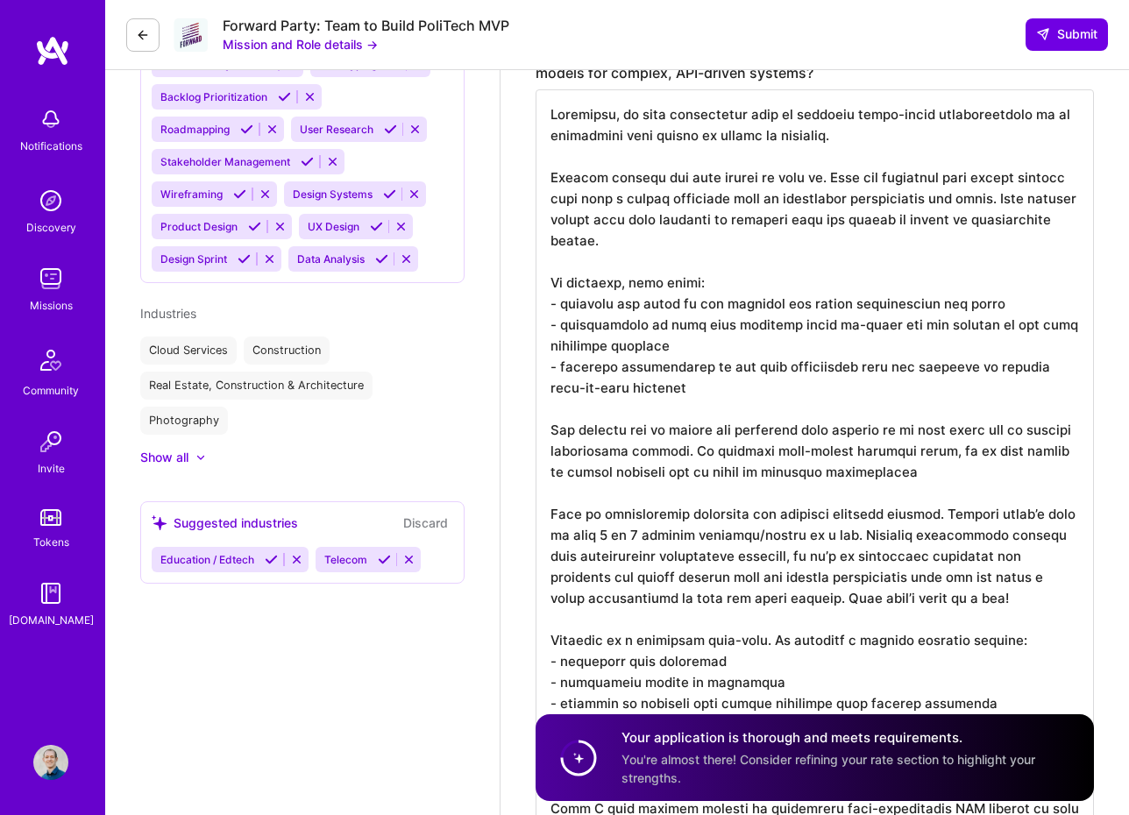
scroll to position [1525, 0]
click at [997, 222] on textarea at bounding box center [815, 526] width 558 height 870
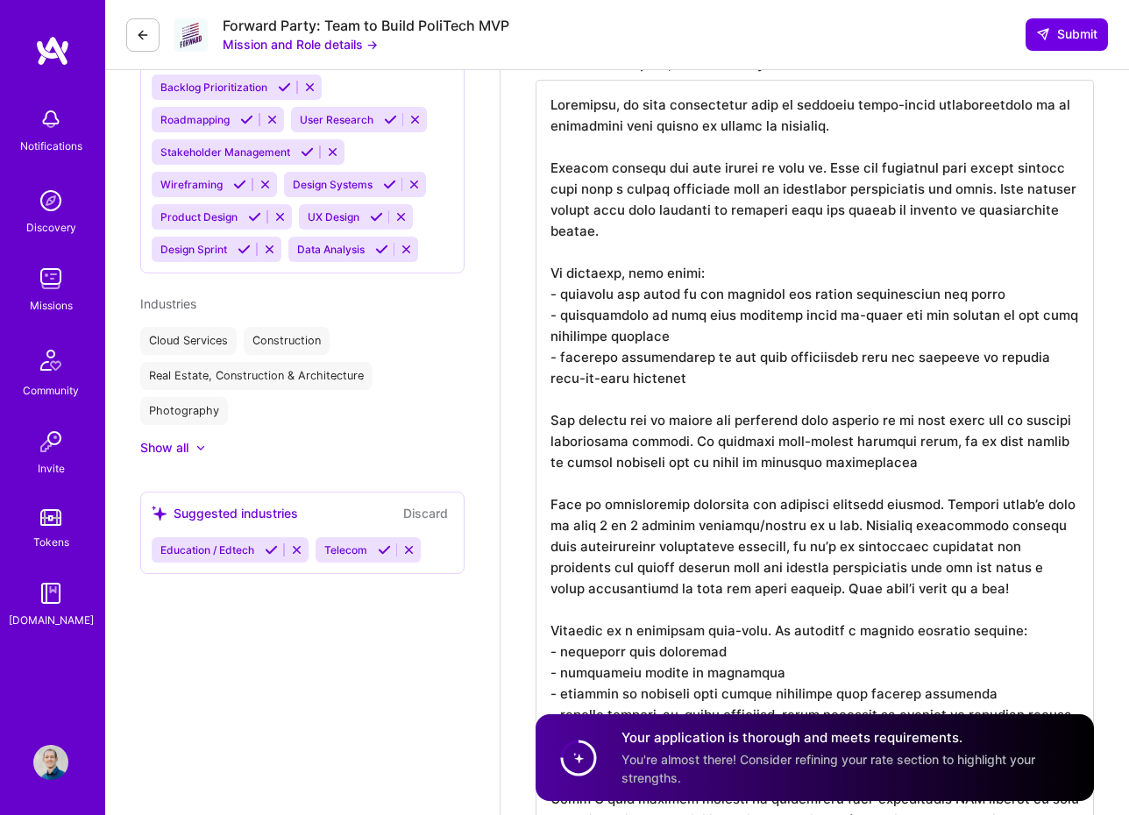
scroll to position [1543, 0]
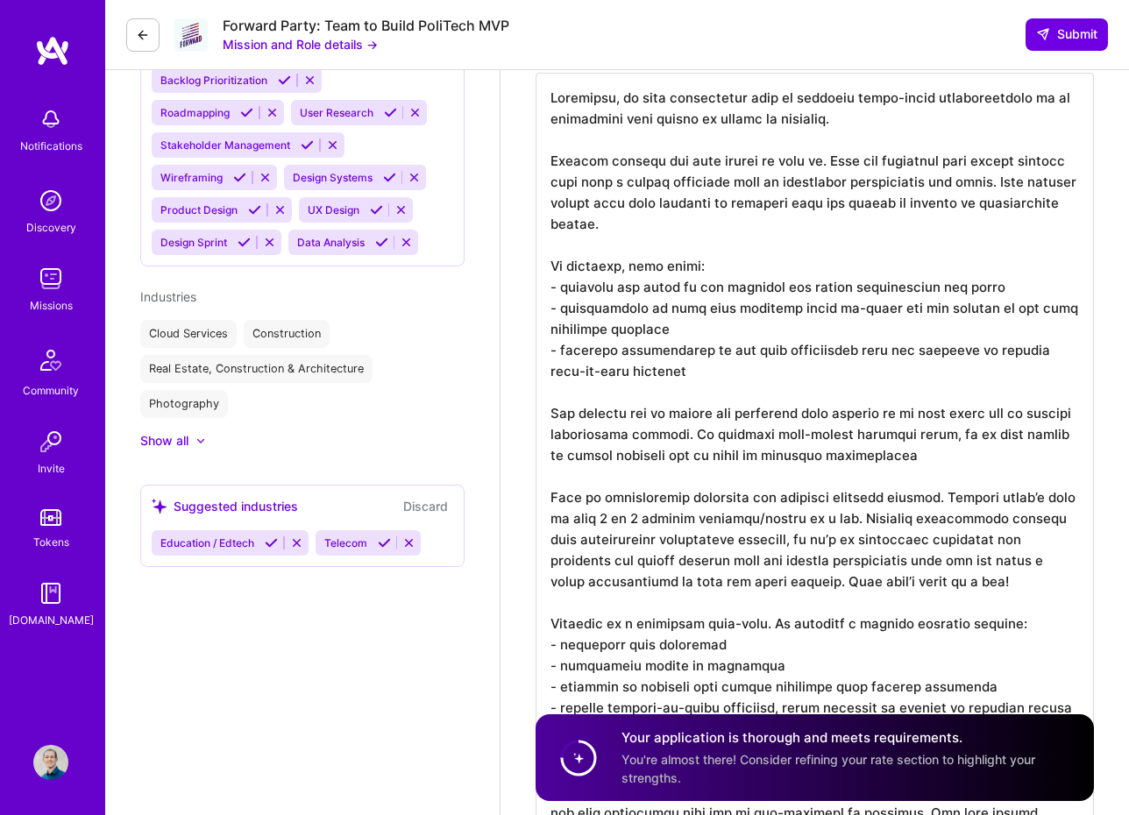
click at [677, 389] on textarea at bounding box center [815, 508] width 558 height 870
paste textarea ". It makes validating progress with stakeholders a much easier process. This is…"
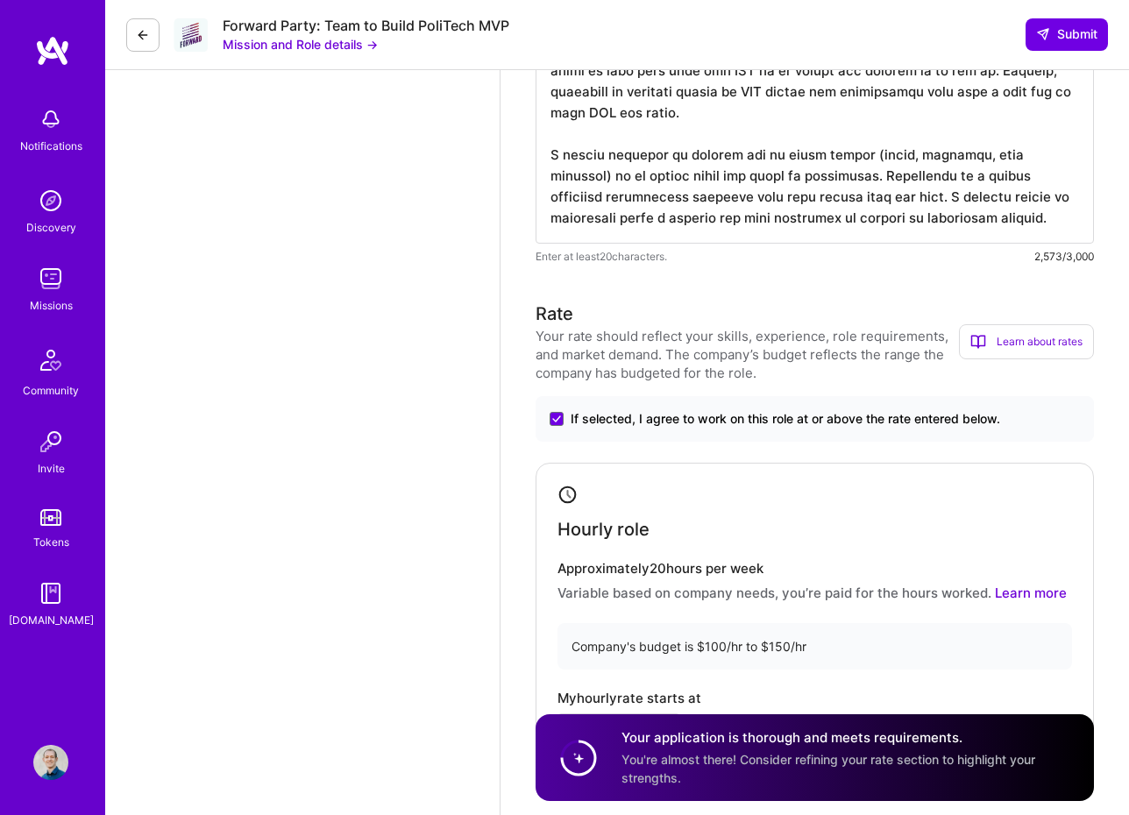
scroll to position [2370, 0]
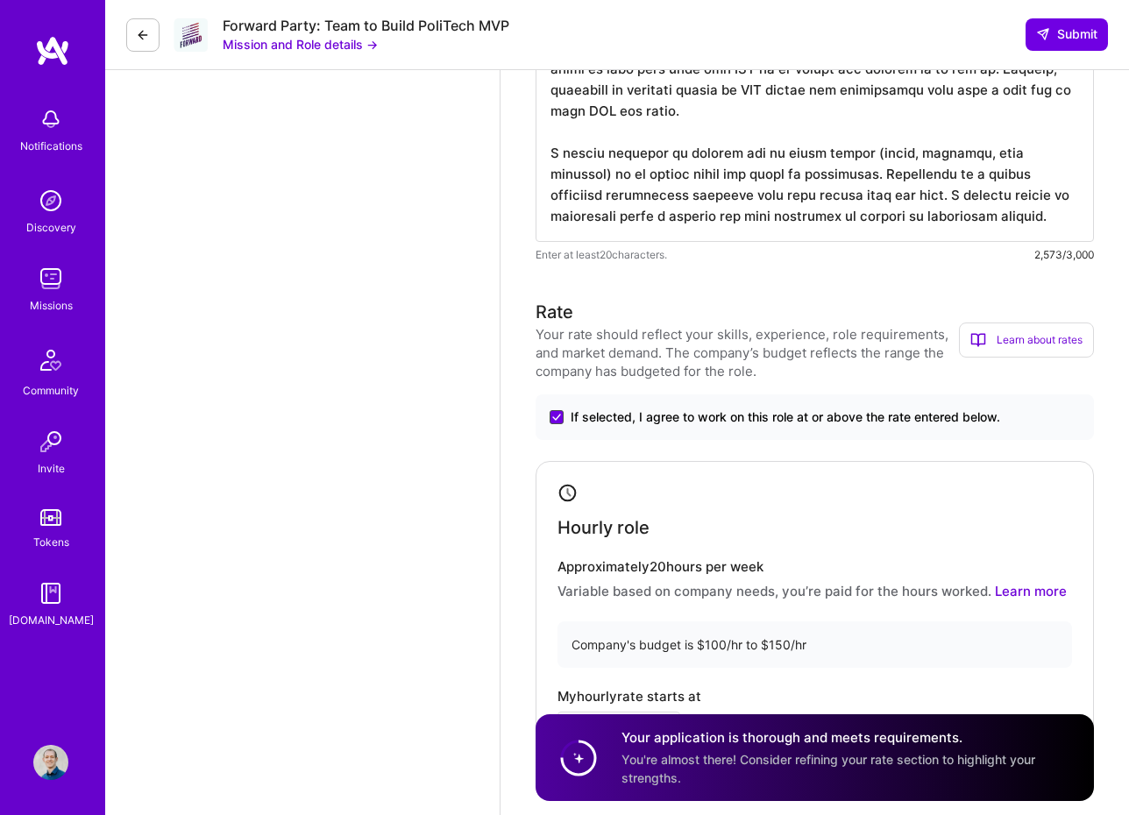
type textarea "Generally, my most fundamental take on building world-class infrastructure is t…"
click at [553, 417] on icon at bounding box center [556, 417] width 7 height 5
click at [0, 0] on input "If selected, I agree to work on this role at or above the rate entered below." at bounding box center [0, 0] width 0 height 0
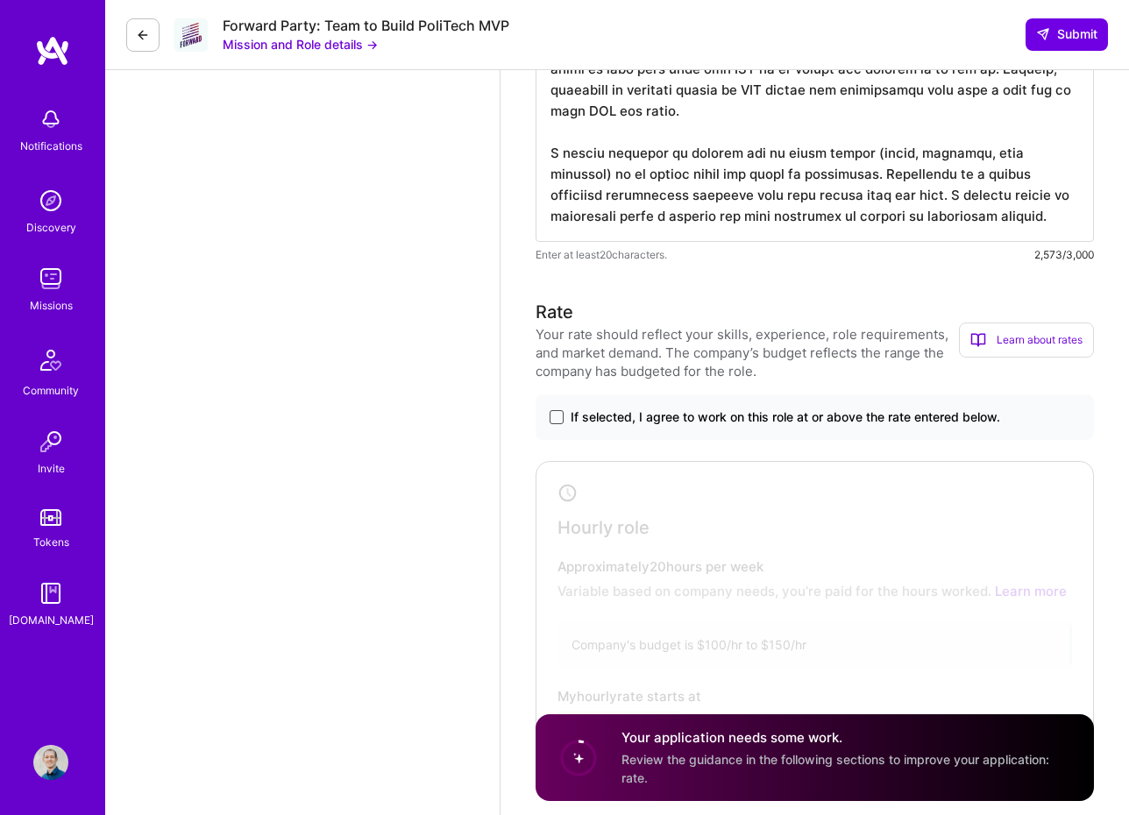
click at [553, 417] on span at bounding box center [557, 417] width 14 height 14
click at [0, 0] on input "If selected, I agree to work on this role at or above the rate entered below." at bounding box center [0, 0] width 0 height 0
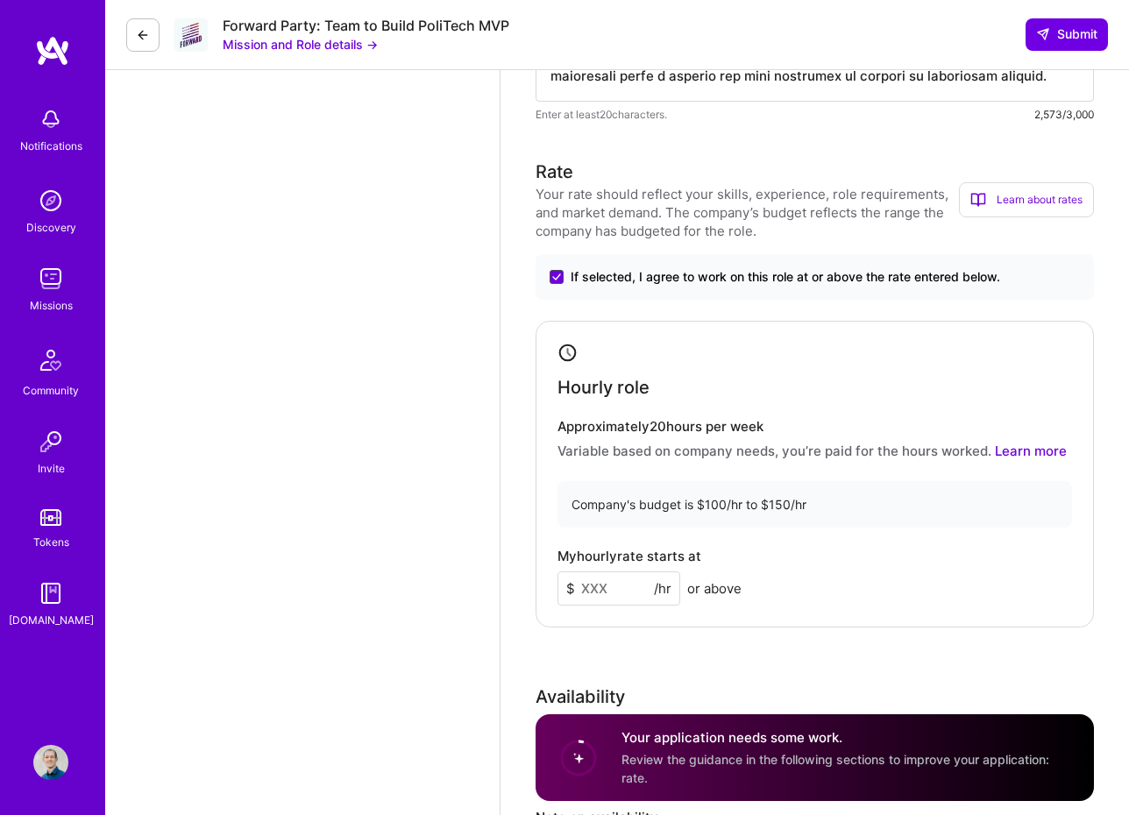
scroll to position [2529, 0]
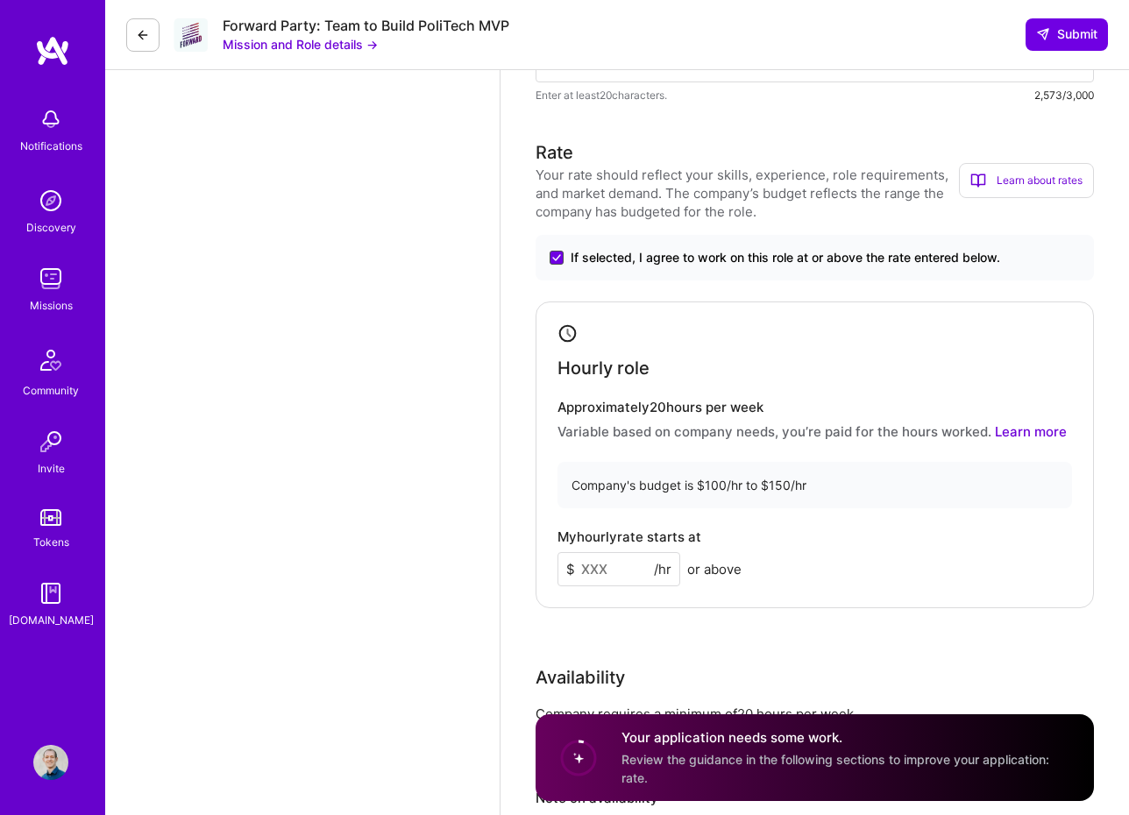
click at [617, 563] on input at bounding box center [619, 569] width 123 height 34
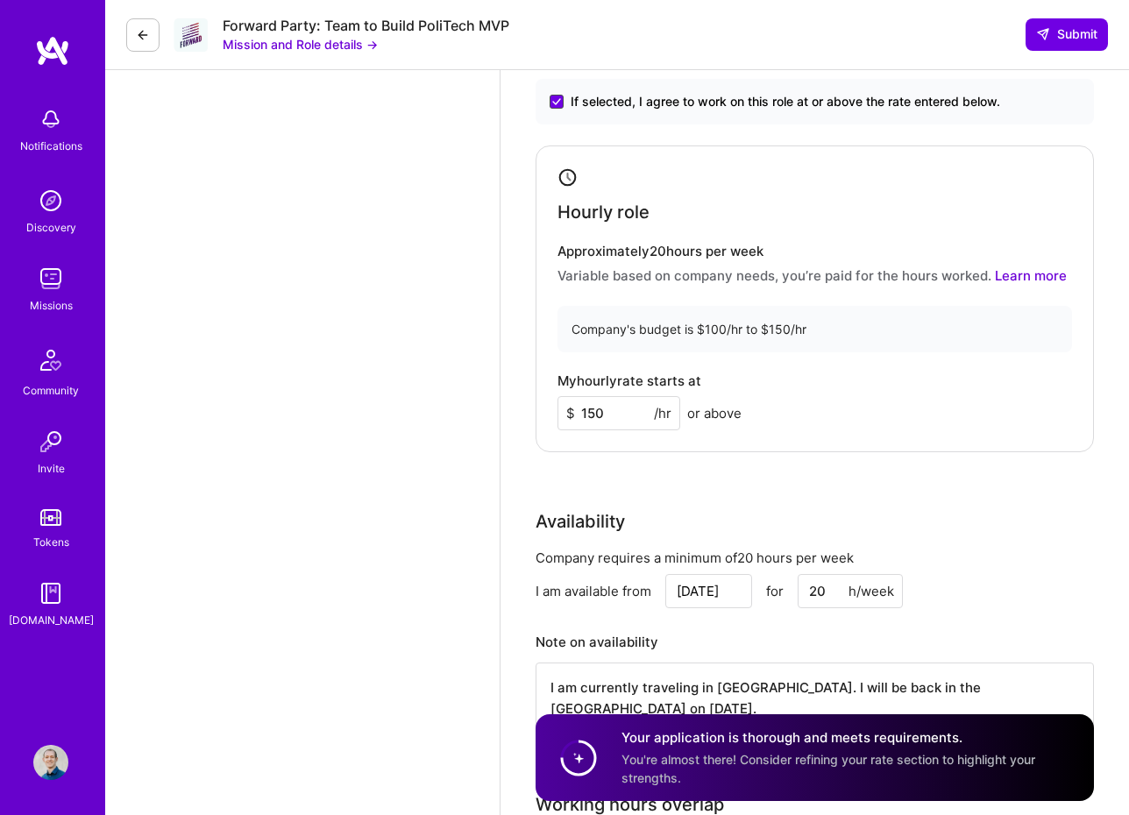
scroll to position [2702, 0]
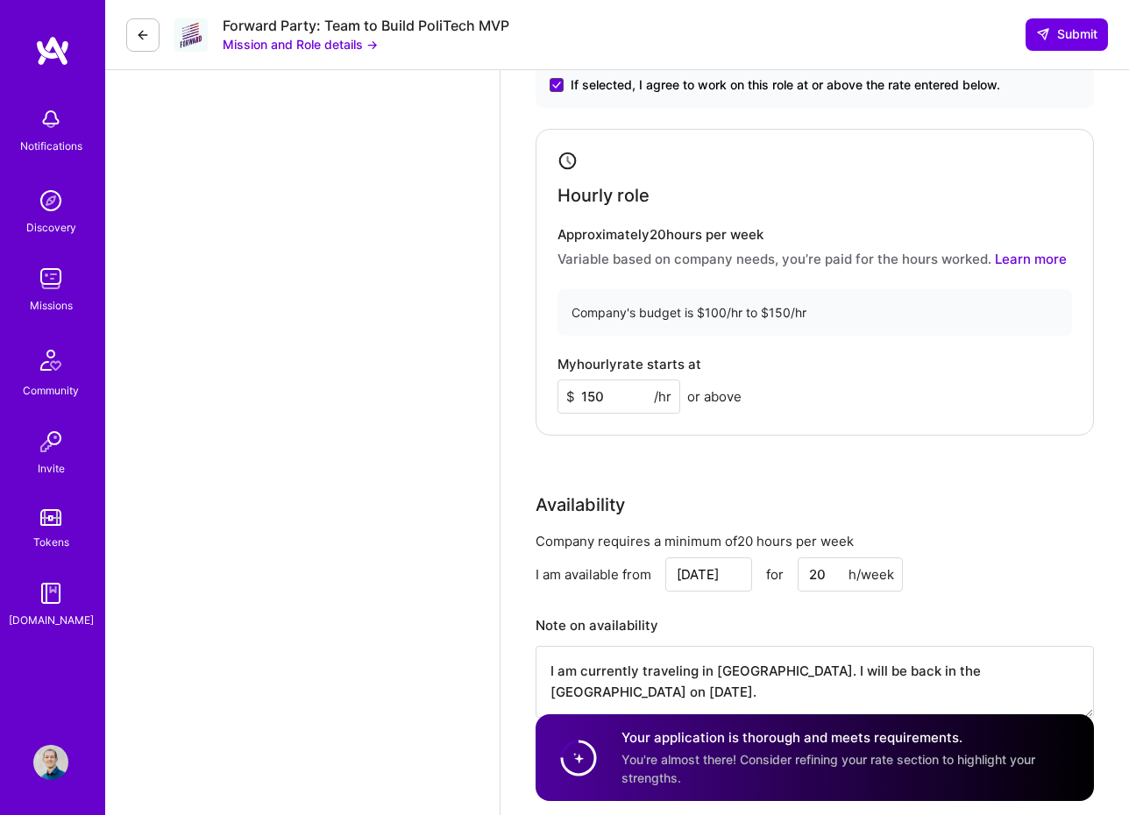
type input "150"
click at [717, 431] on div "Hourly role Approximately 20 hours per week Variable based on company needs, yo…" at bounding box center [815, 282] width 558 height 307
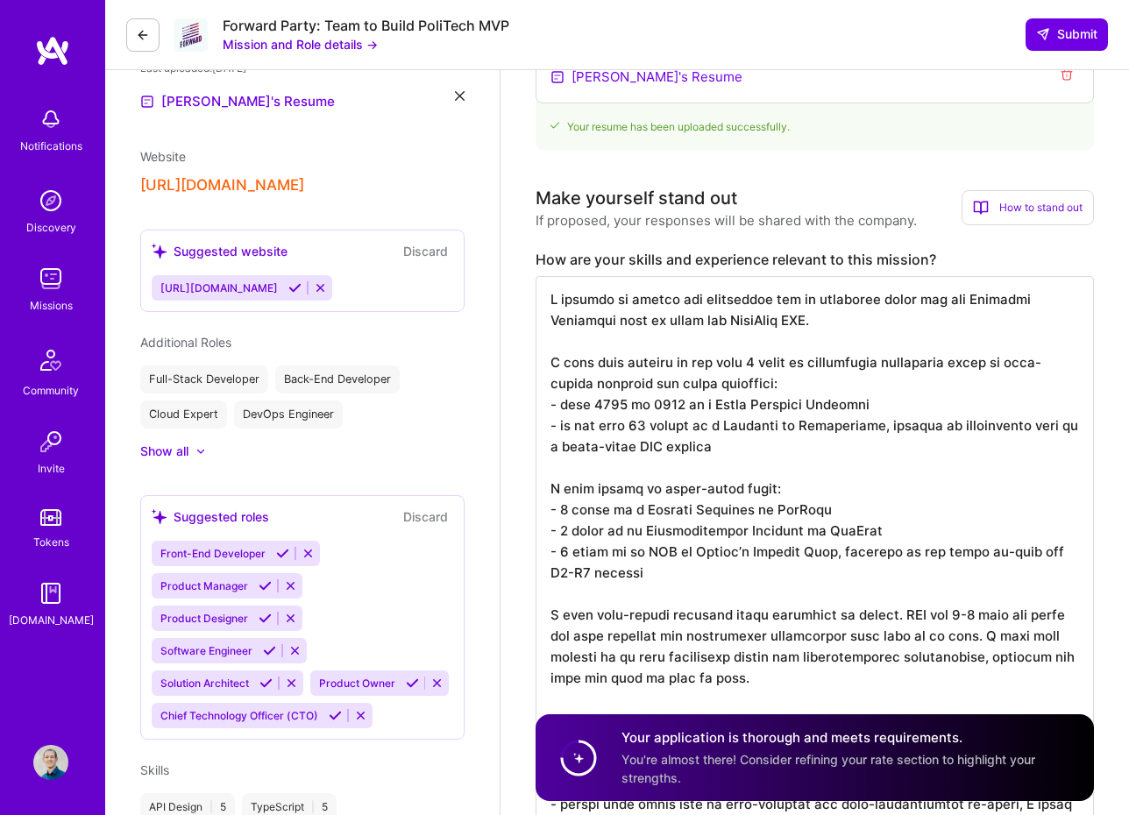
scroll to position [0, 0]
click at [800, 362] on textarea at bounding box center [815, 647] width 558 height 743
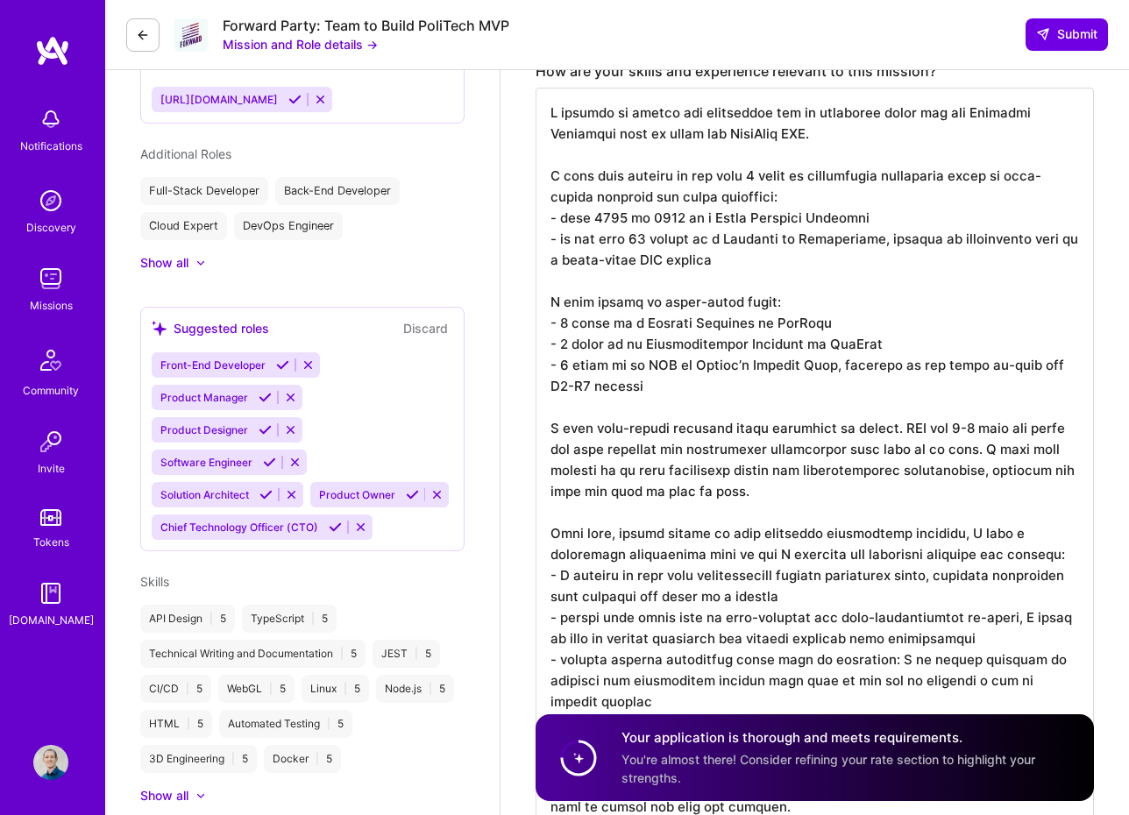
scroll to position [2, 0]
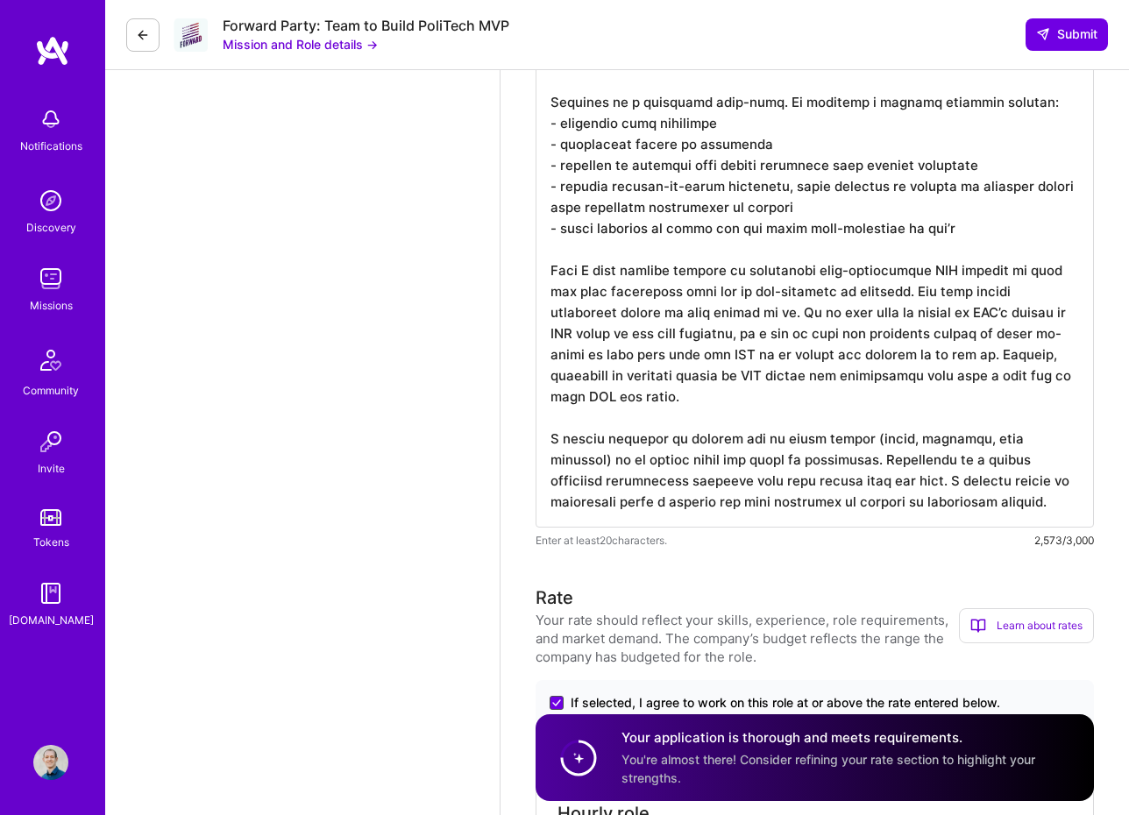
scroll to position [1973, 0]
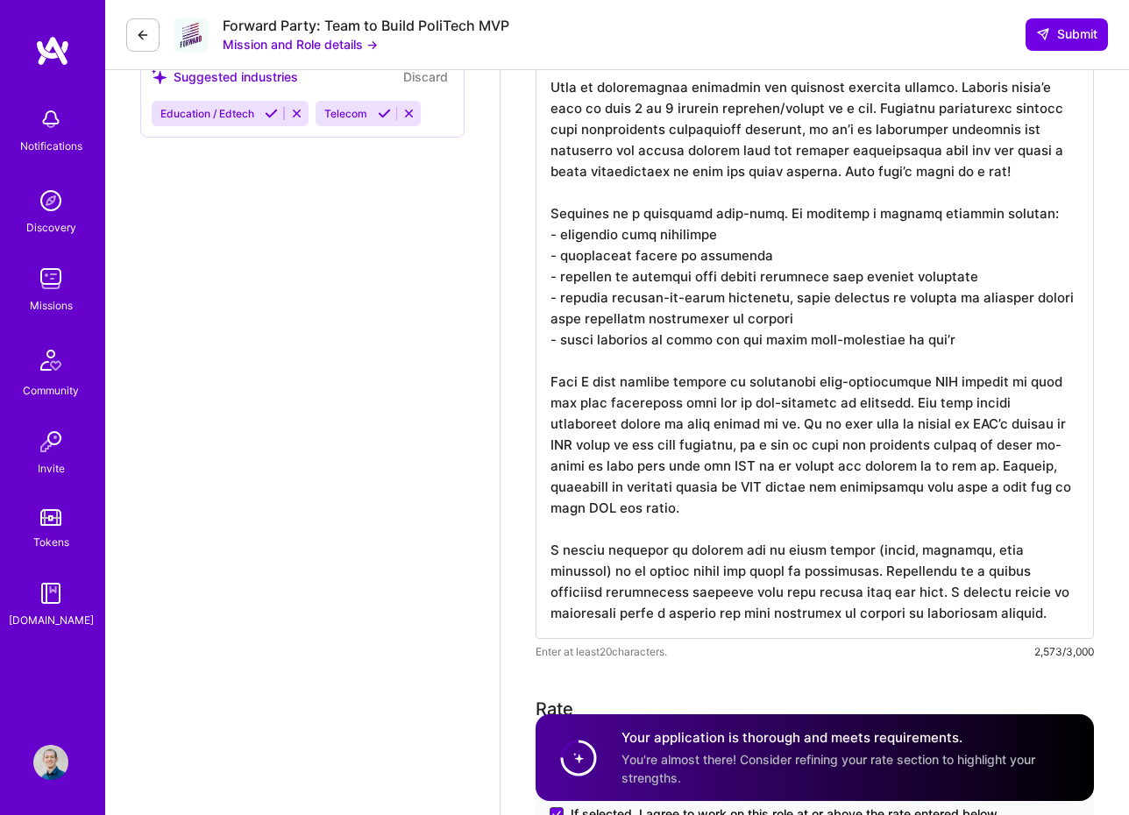
click at [708, 494] on textarea at bounding box center [815, 141] width 558 height 996
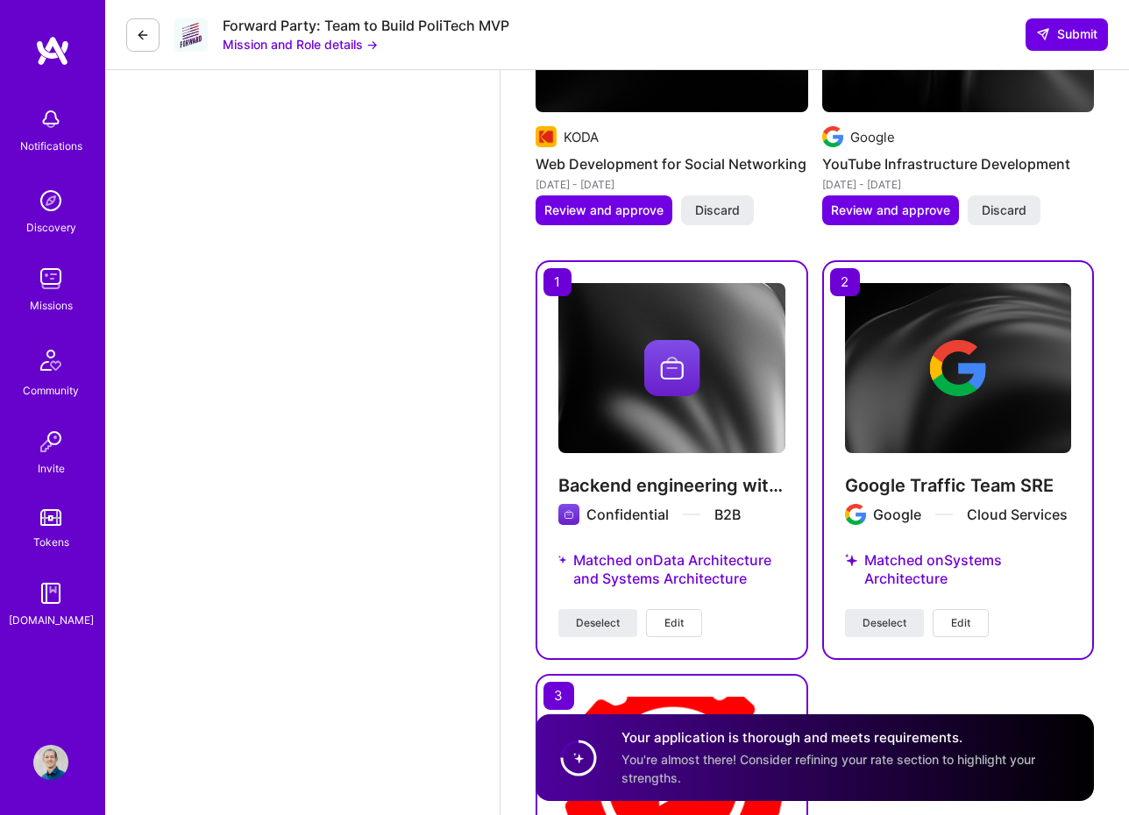
scroll to position [5417, 0]
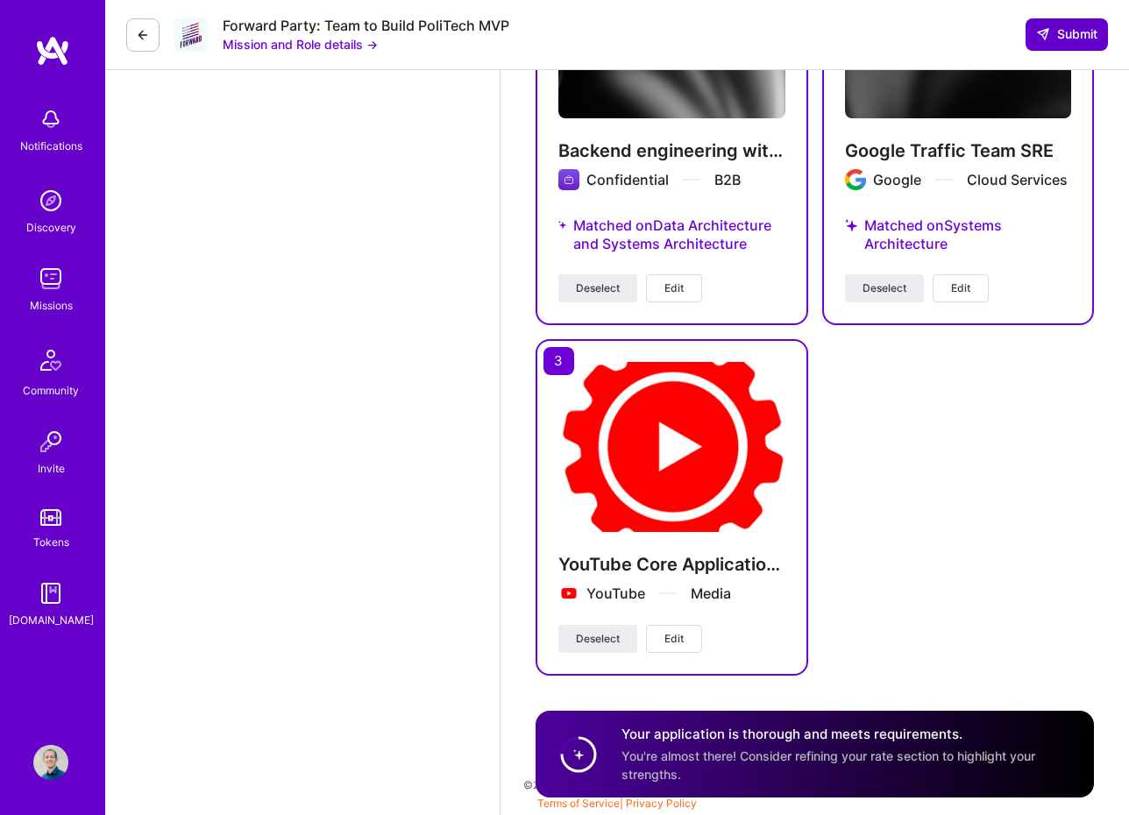
click at [1092, 44] on button "Submit" at bounding box center [1067, 34] width 82 height 32
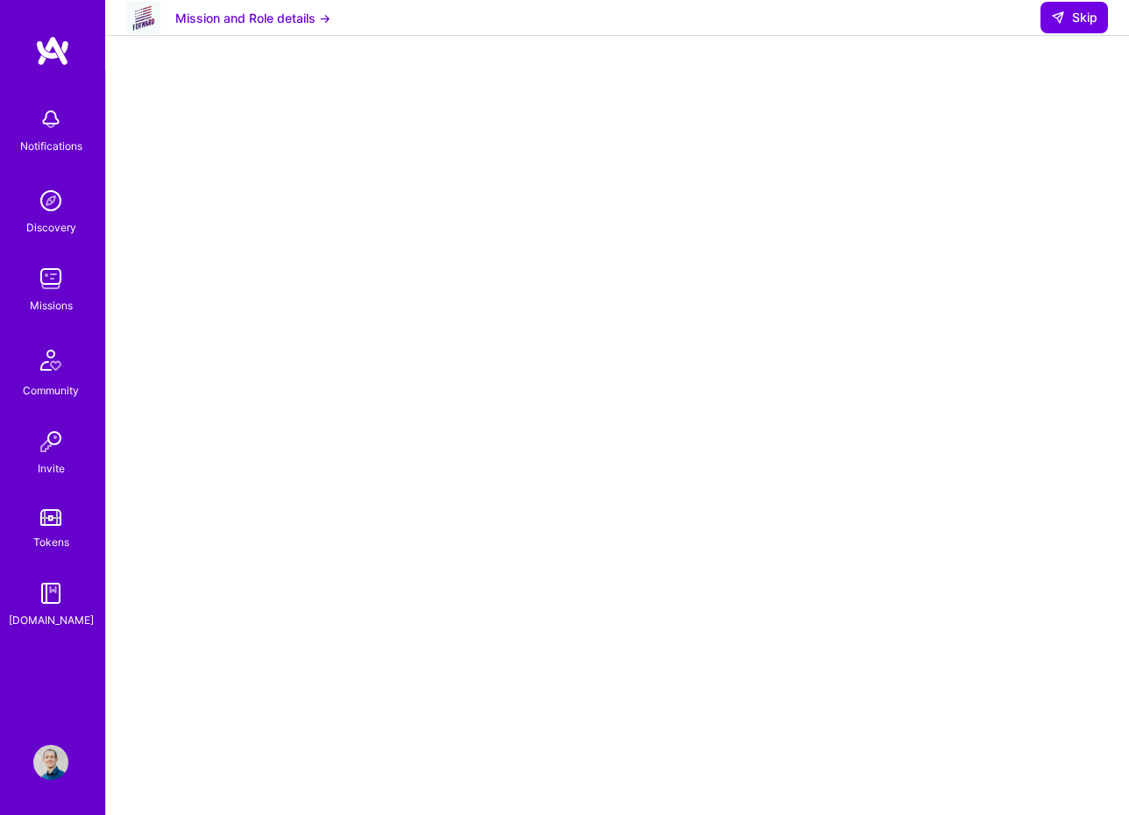
scroll to position [33, 0]
click at [41, 762] on img at bounding box center [50, 762] width 35 height 35
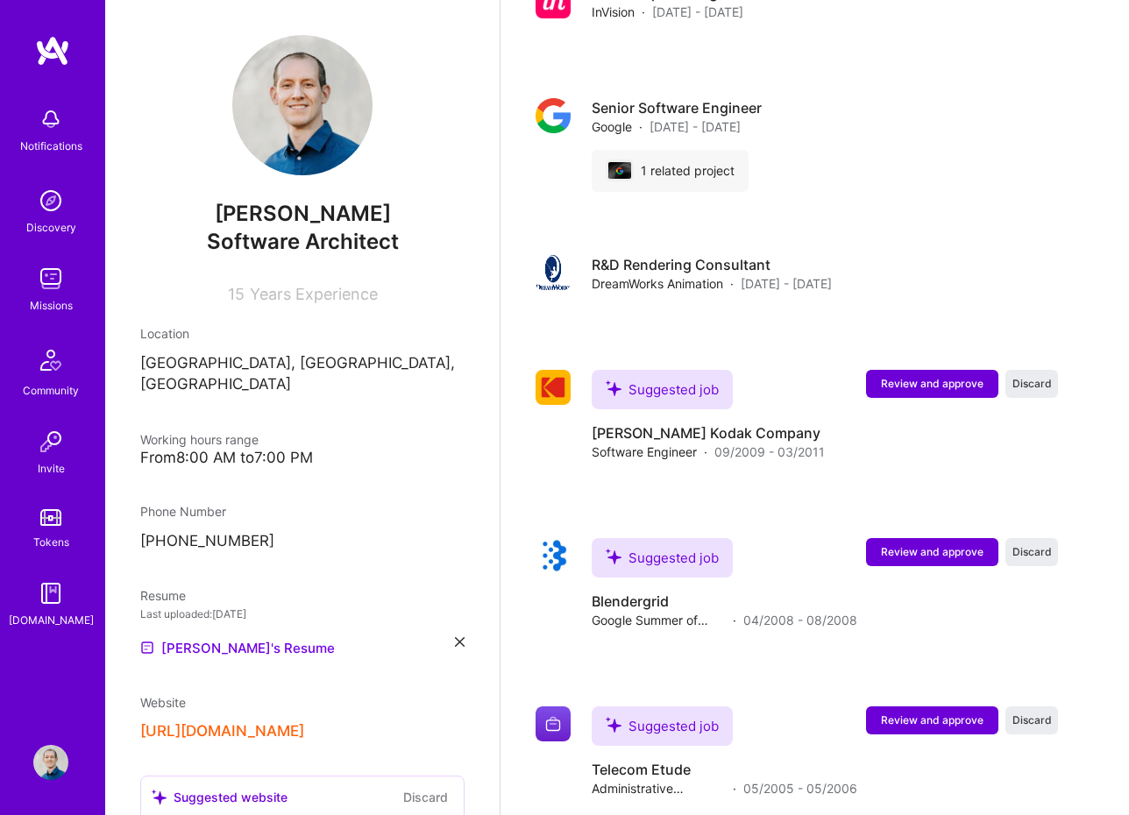
scroll to position [4637, 0]
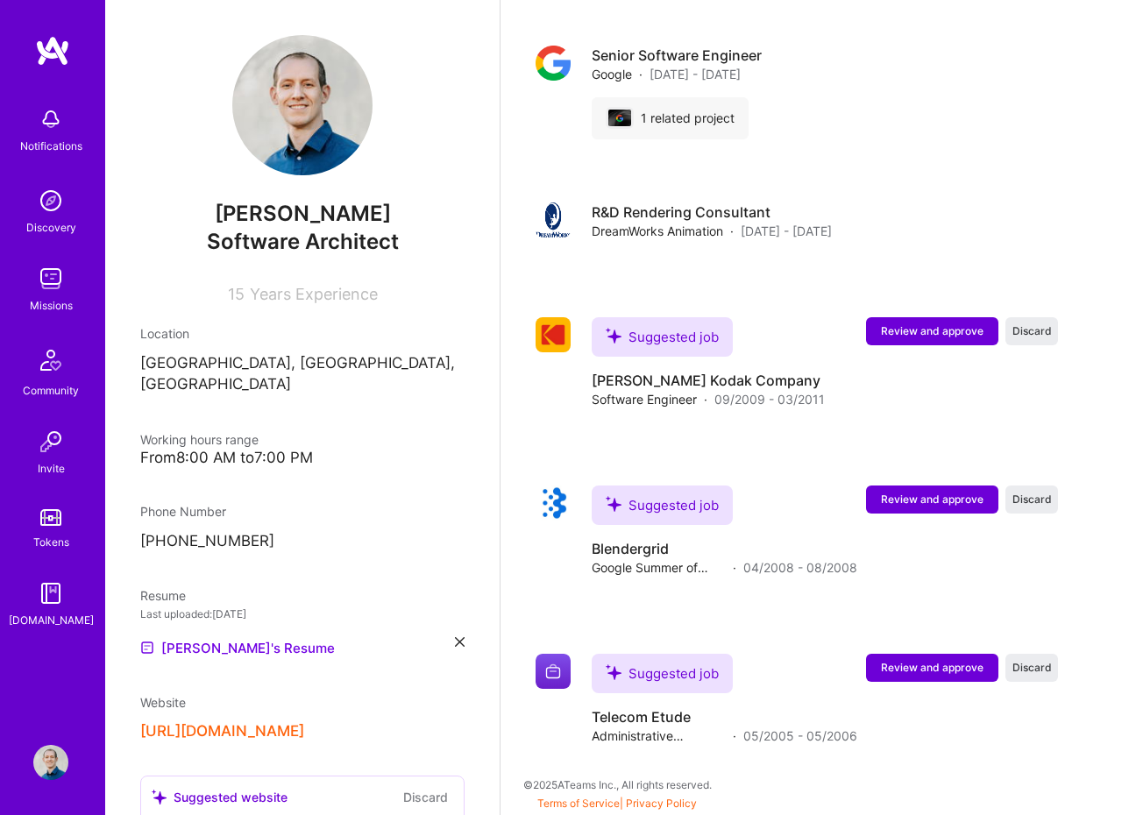
click at [53, 281] on img at bounding box center [50, 278] width 35 height 35
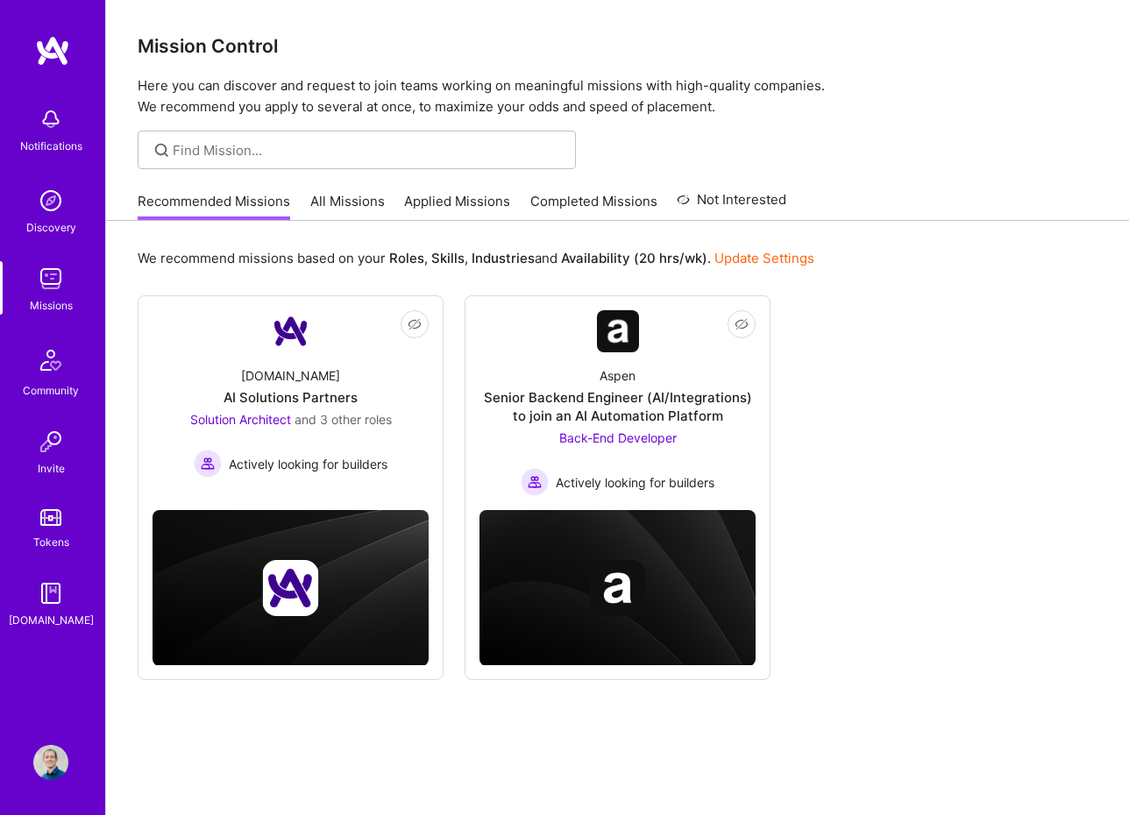
click at [471, 201] on link "Applied Missions" at bounding box center [457, 206] width 106 height 29
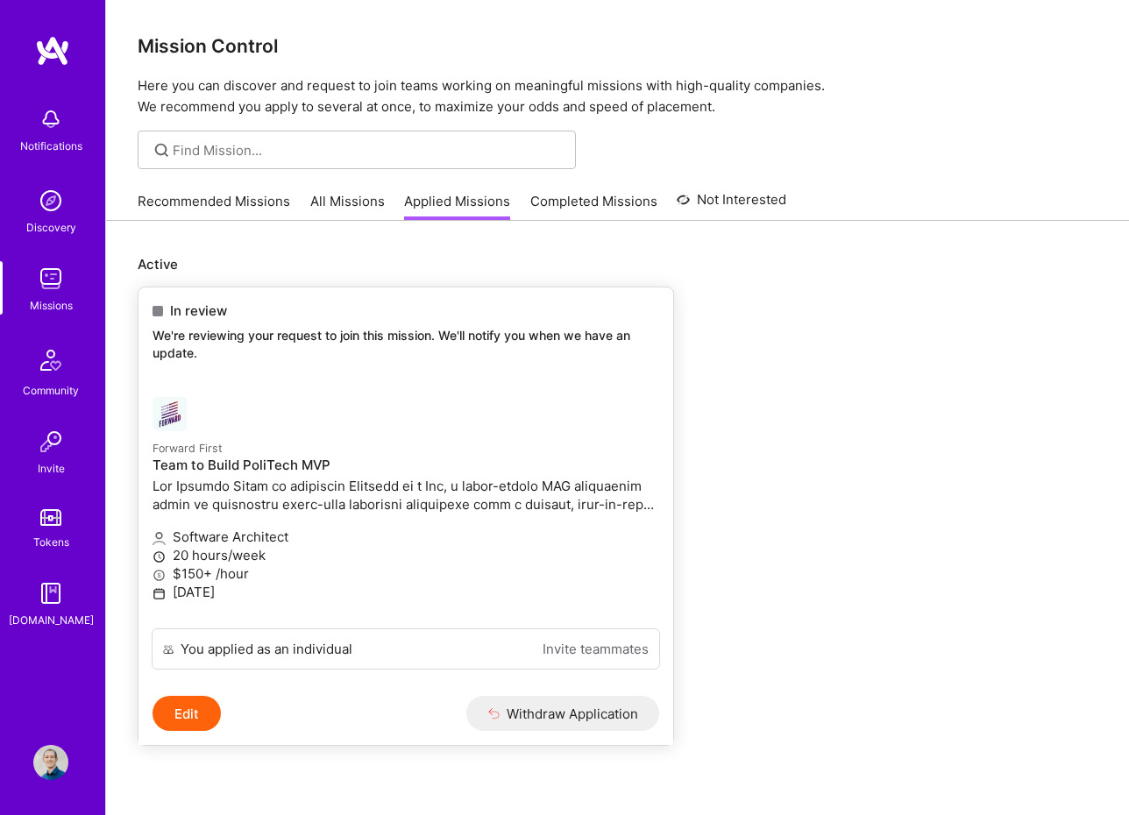
click at [487, 341] on p "We're reviewing your request to join this mission. We'll notify you when we hav…" at bounding box center [406, 344] width 507 height 34
click at [196, 707] on button "Edit" at bounding box center [187, 713] width 68 height 35
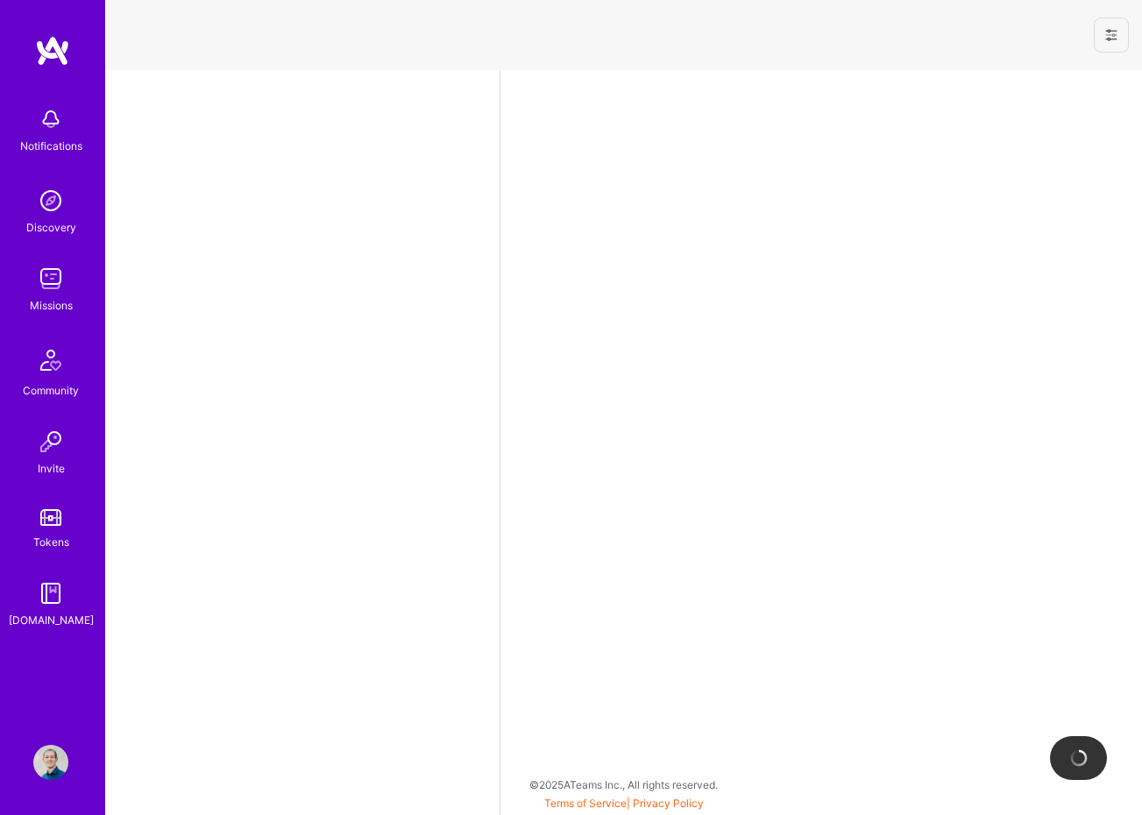
select select "US"
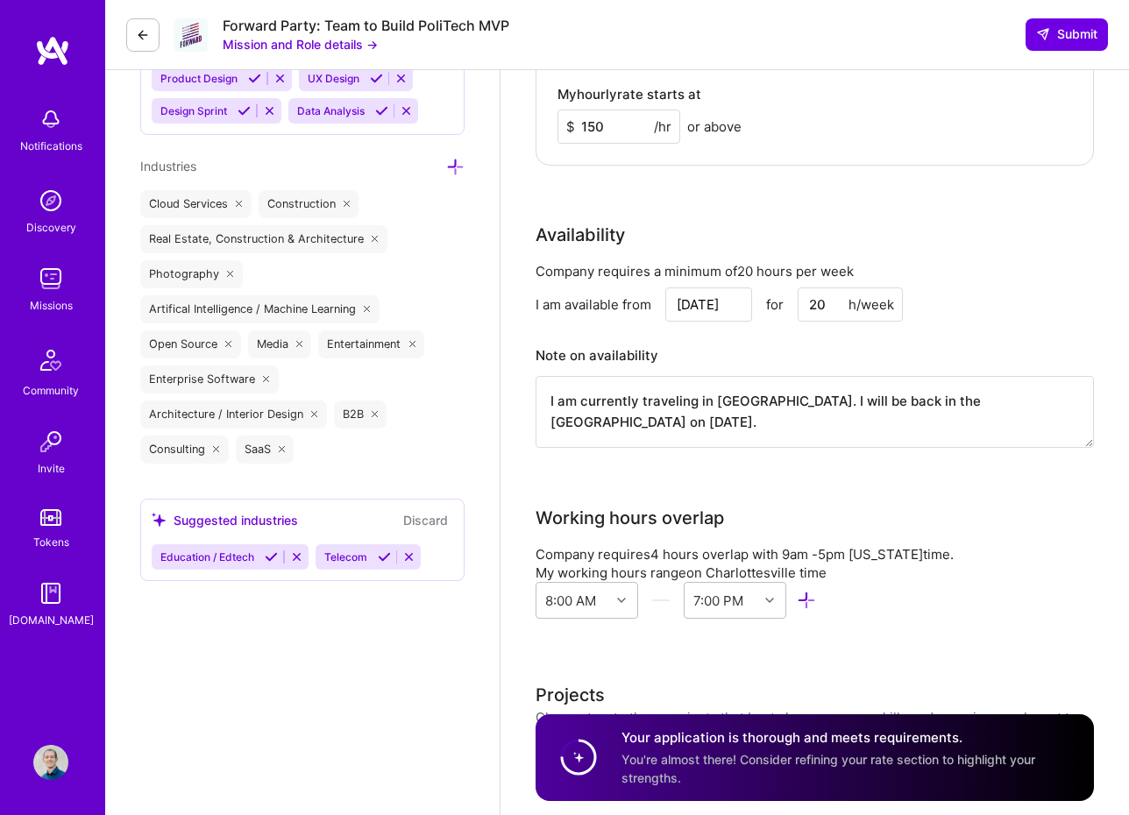
scroll to position [2903, 0]
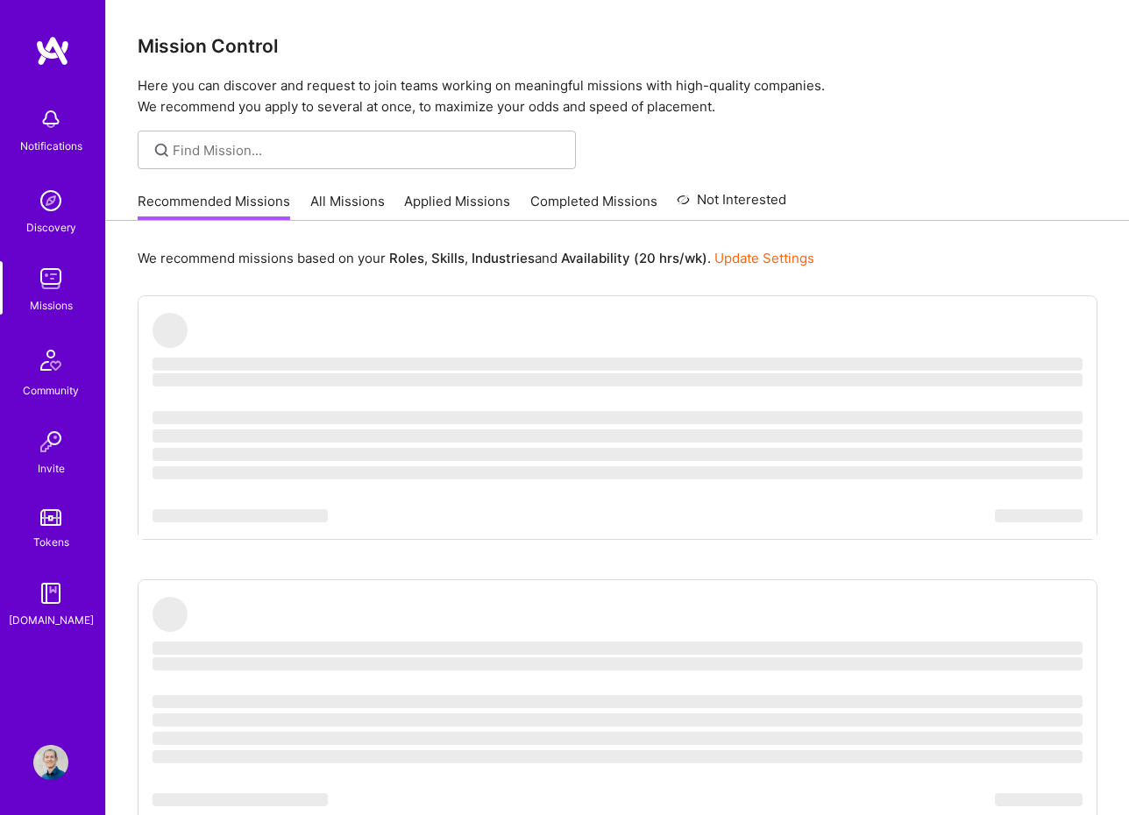
click at [447, 207] on link "Applied Missions" at bounding box center [457, 206] width 106 height 29
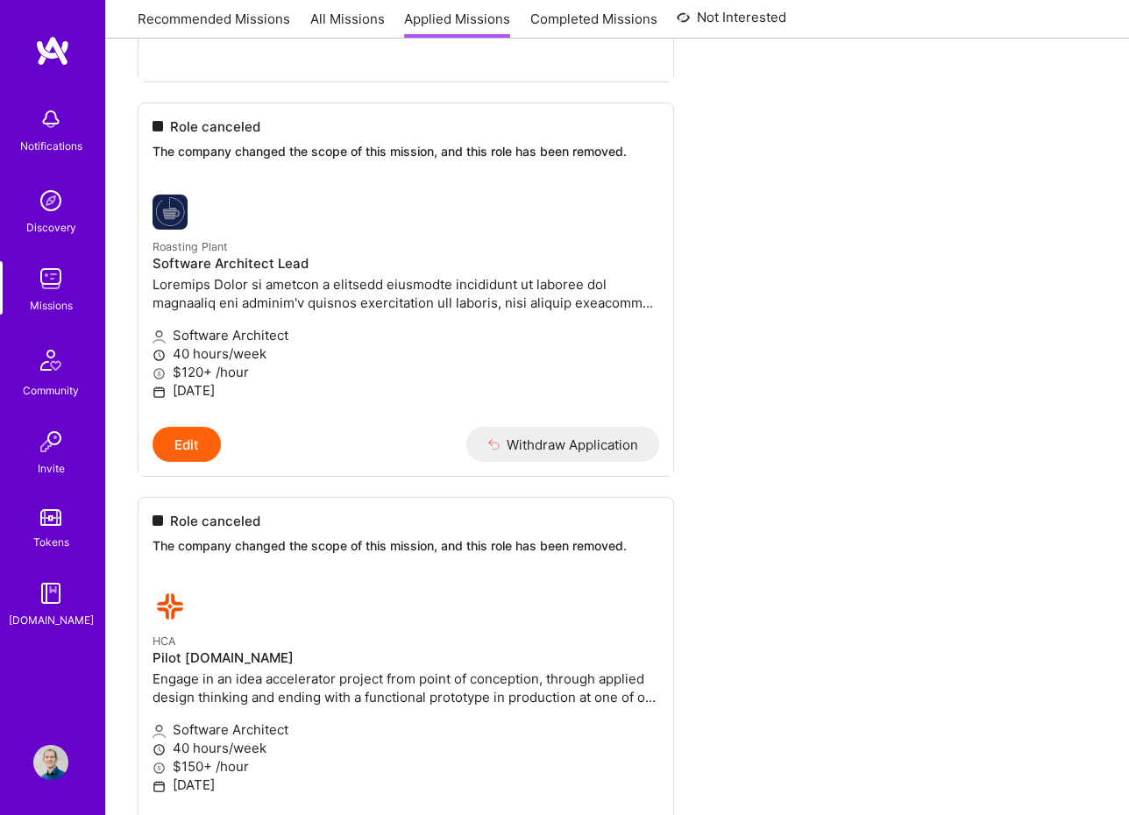
scroll to position [1618, 0]
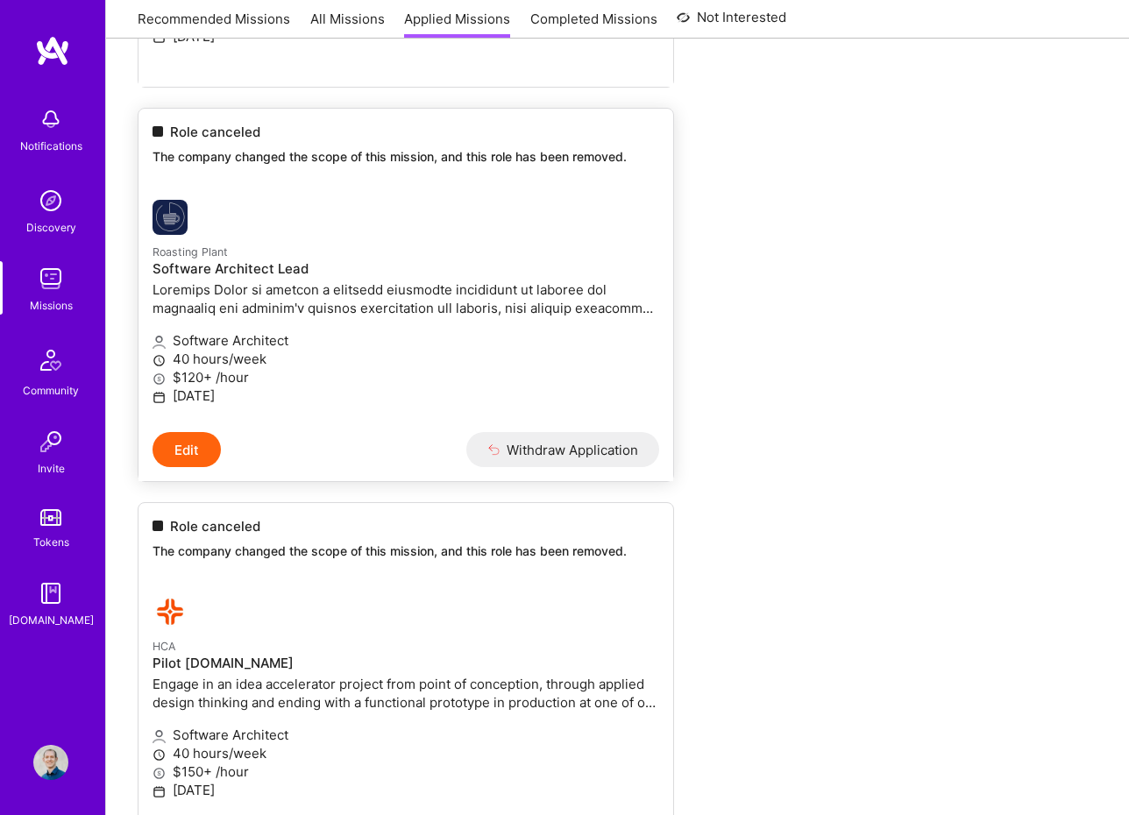
click at [424, 154] on p "The company changed the scope of this mission, and this role has been removed." at bounding box center [406, 157] width 507 height 18
click at [429, 154] on p "The company changed the scope of this mission, and this role has been removed." at bounding box center [406, 157] width 507 height 18
click at [202, 434] on button "Edit" at bounding box center [187, 449] width 68 height 35
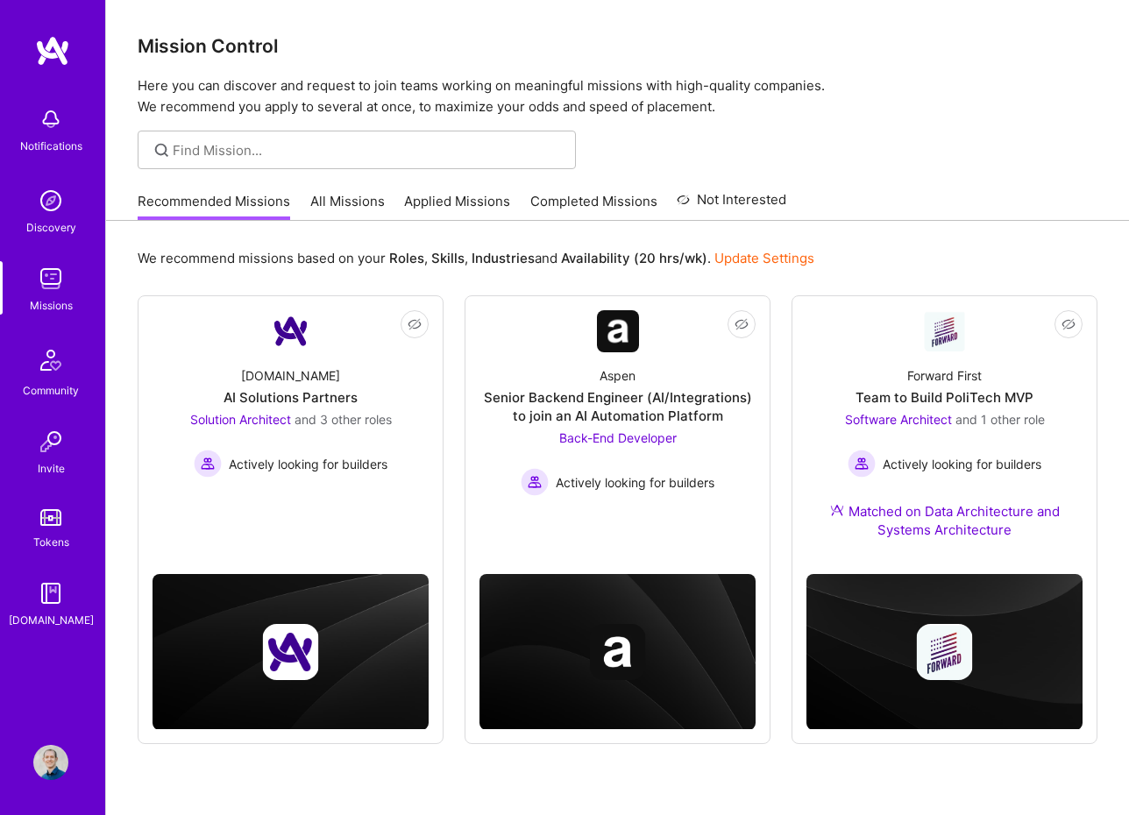
click at [474, 206] on link "Applied Missions" at bounding box center [457, 206] width 106 height 29
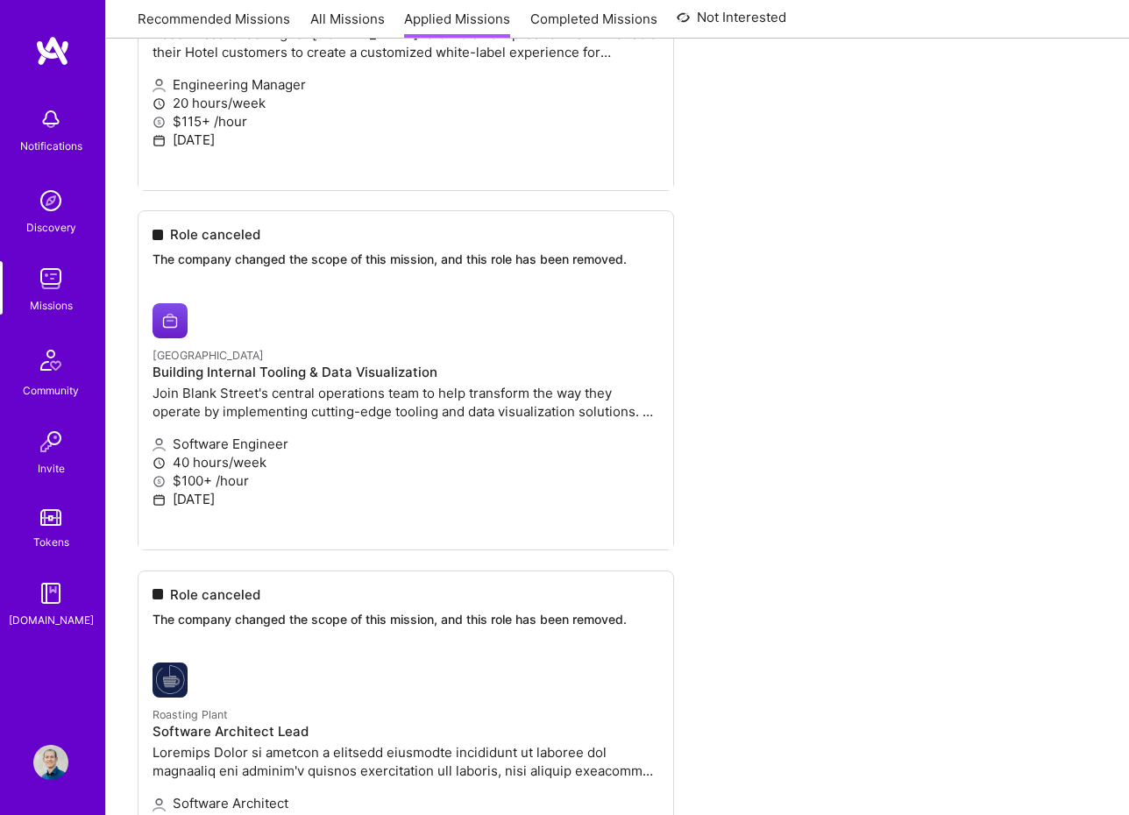
scroll to position [1303, 0]
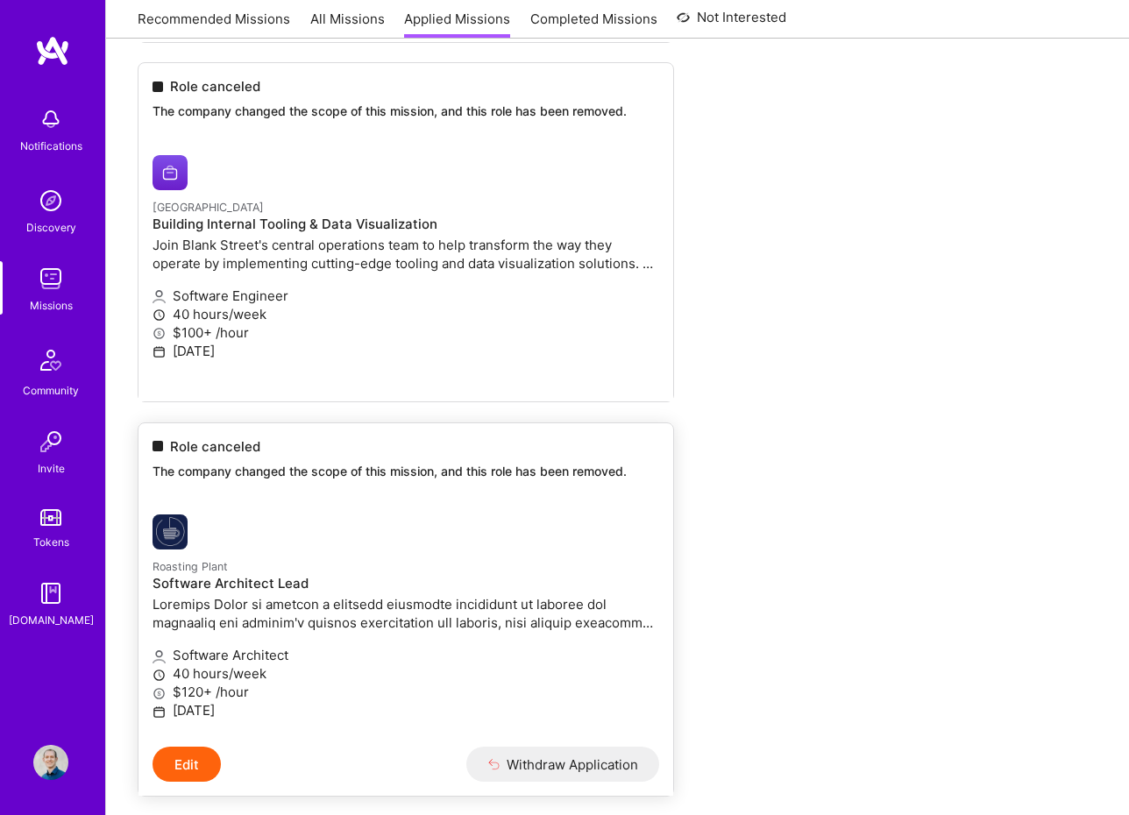
click at [203, 762] on button "Edit" at bounding box center [187, 764] width 68 height 35
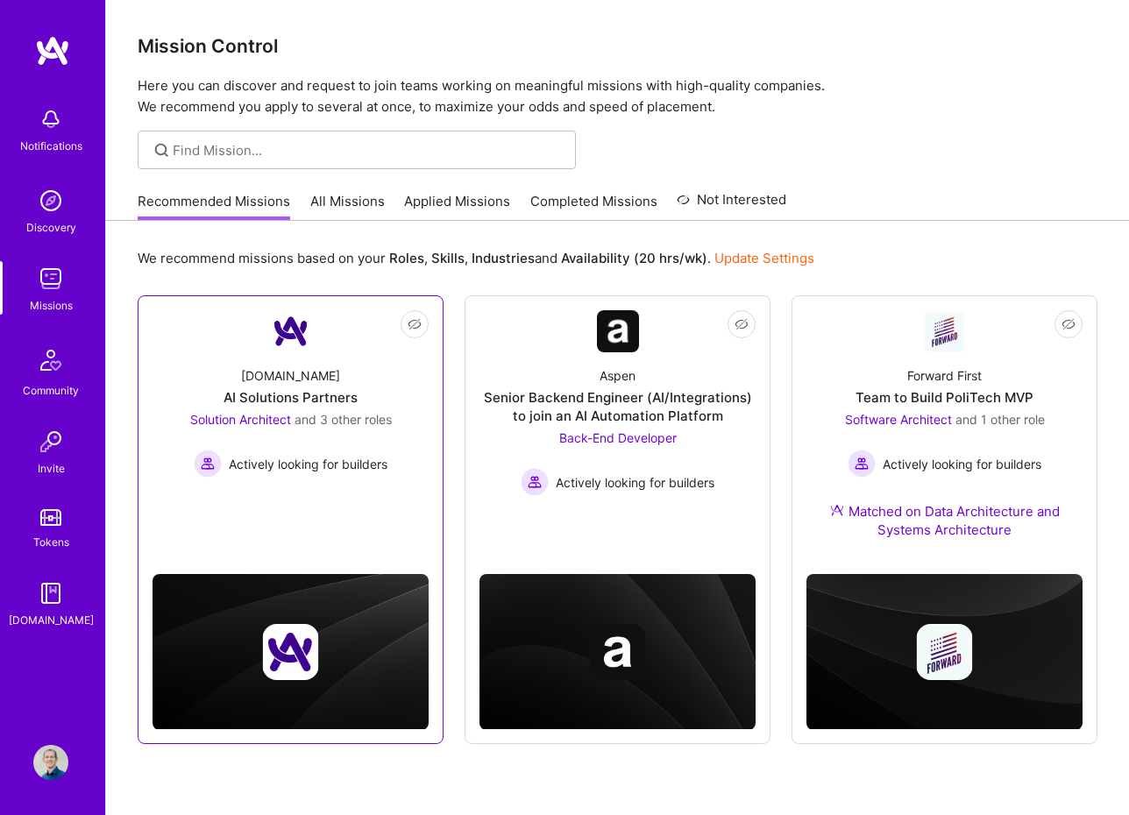
scroll to position [58, 0]
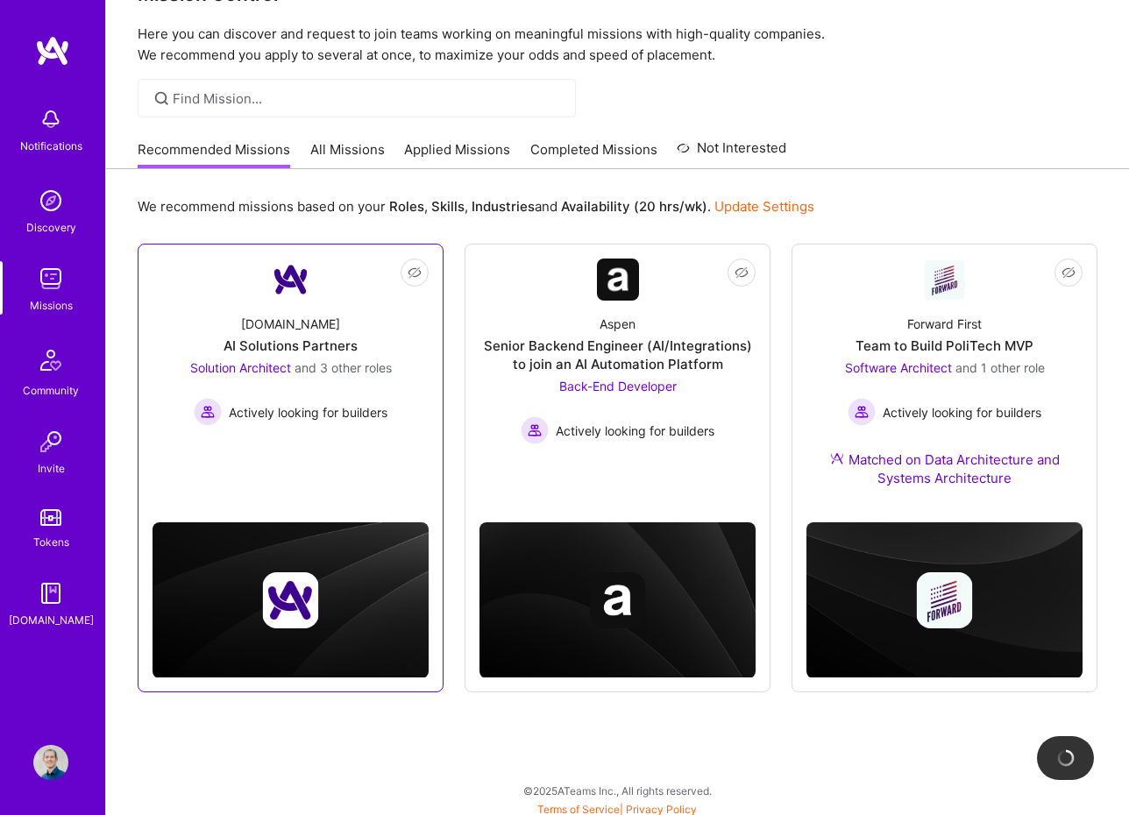
scroll to position [58, 0]
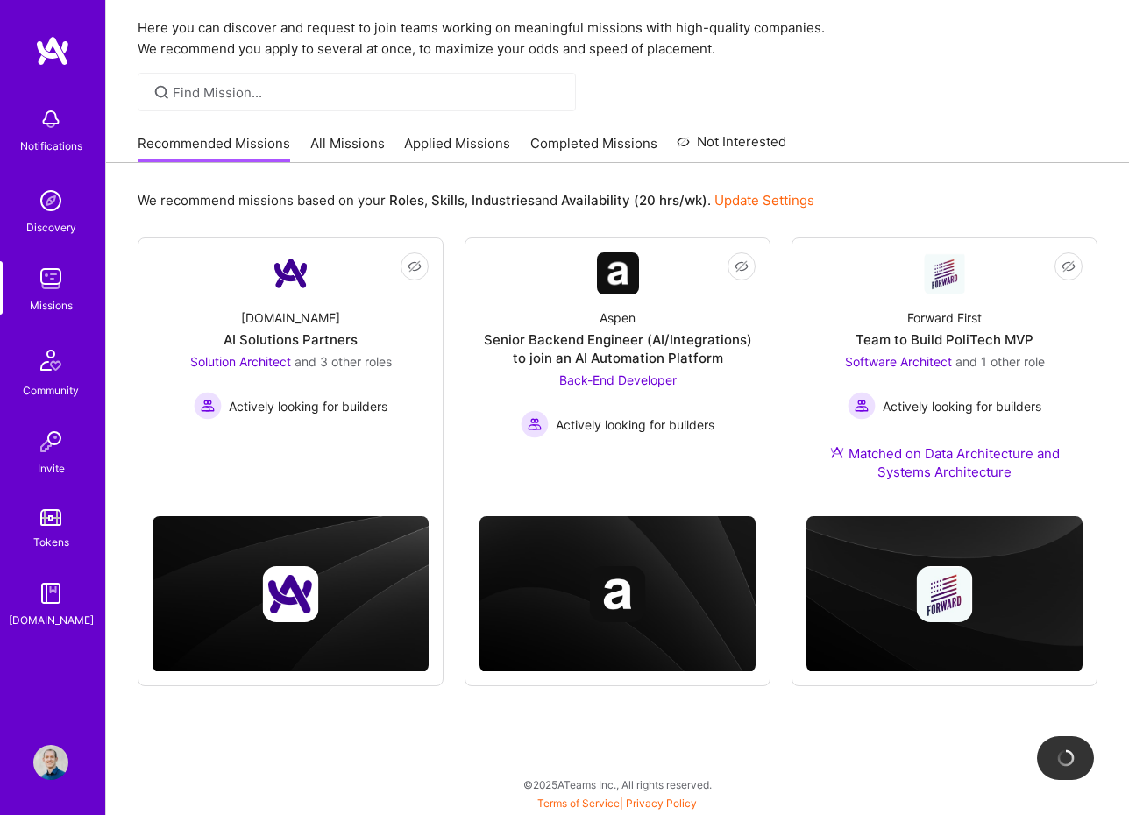
click at [42, 750] on img at bounding box center [50, 762] width 35 height 35
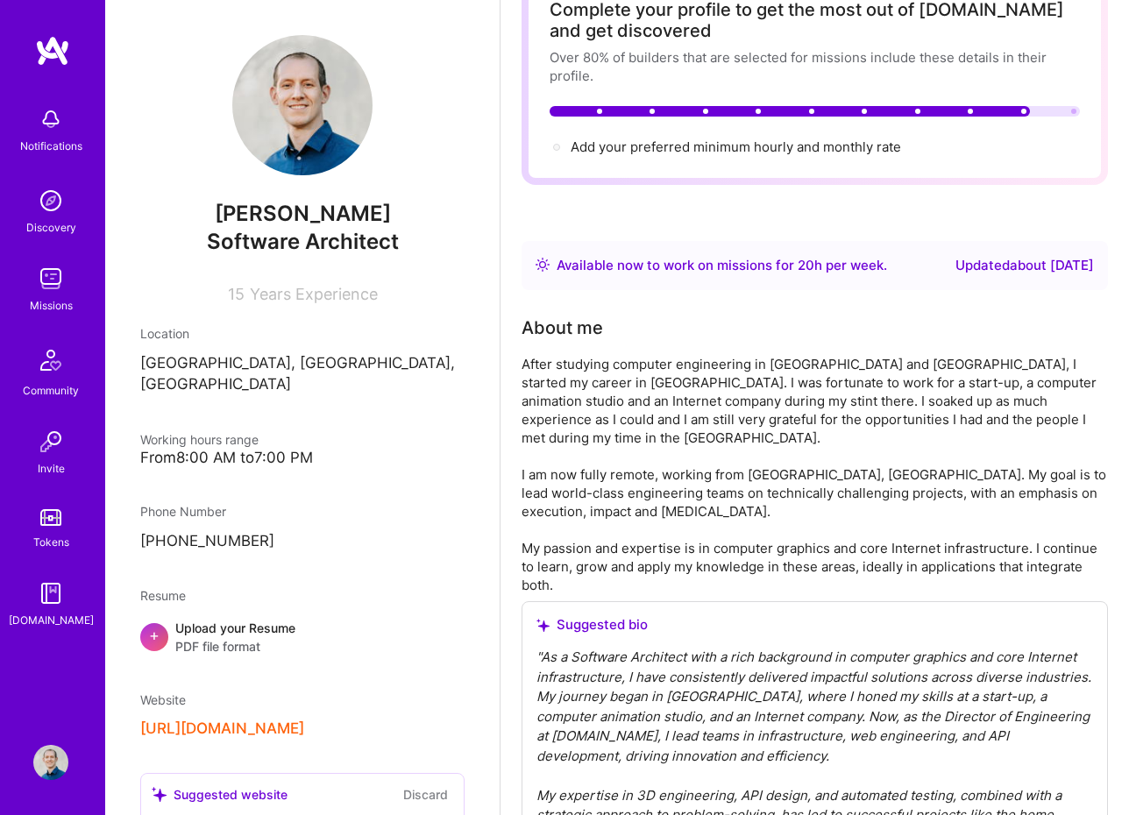
scroll to position [127, 0]
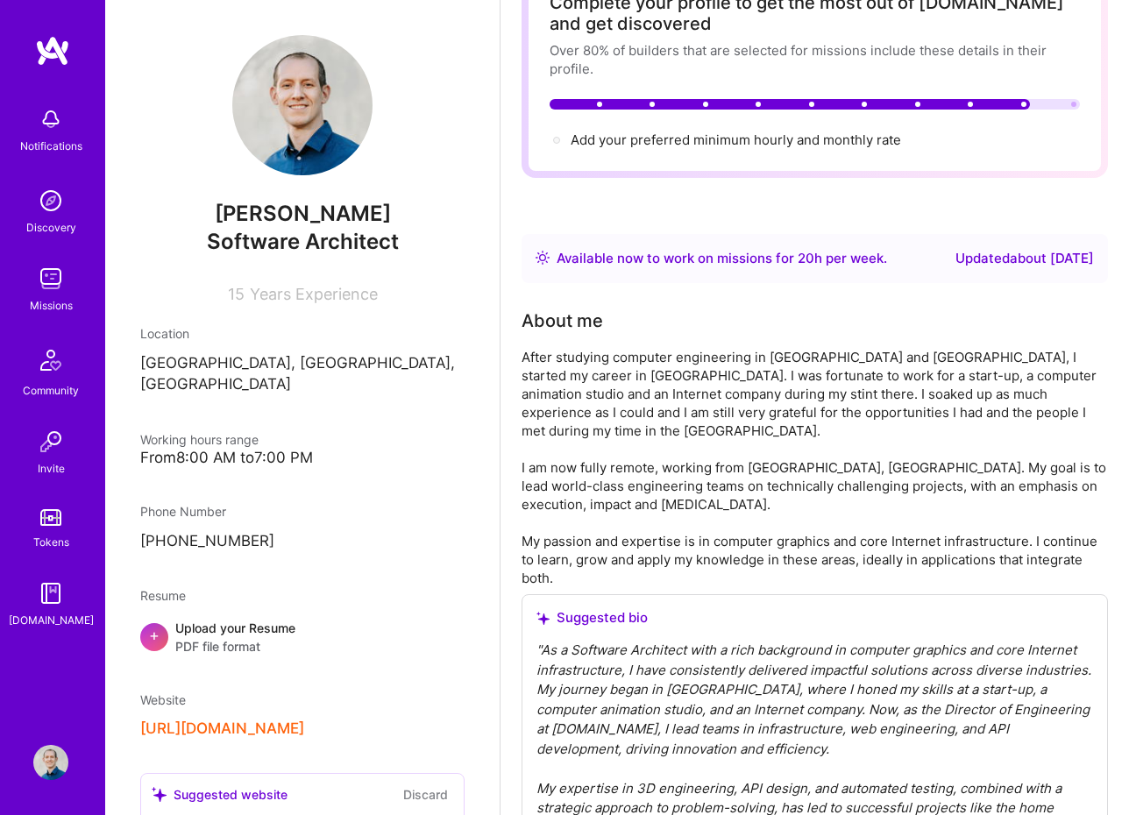
click at [849, 260] on div "Available now to work on missions for 20 h per week ." at bounding box center [722, 258] width 331 height 21
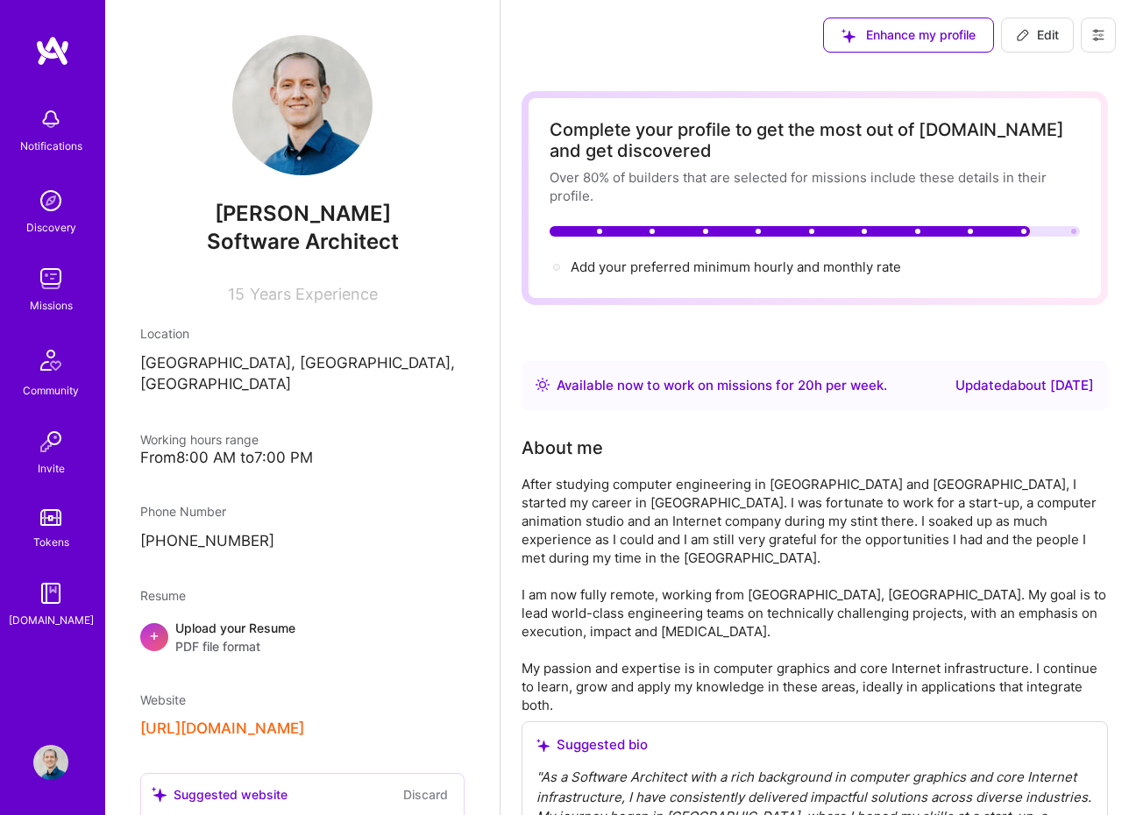
click at [1043, 33] on span "Edit" at bounding box center [1037, 35] width 43 height 18
select select "US"
select select "Right Now"
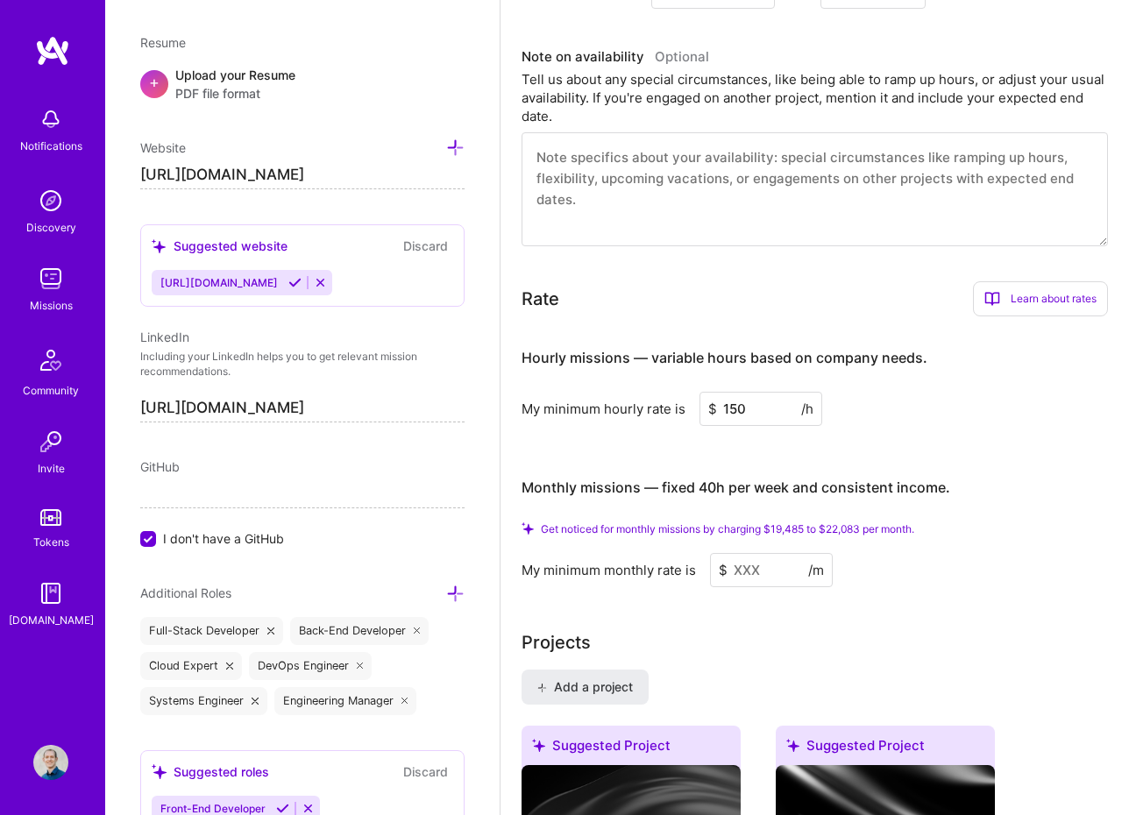
scroll to position [1130, 0]
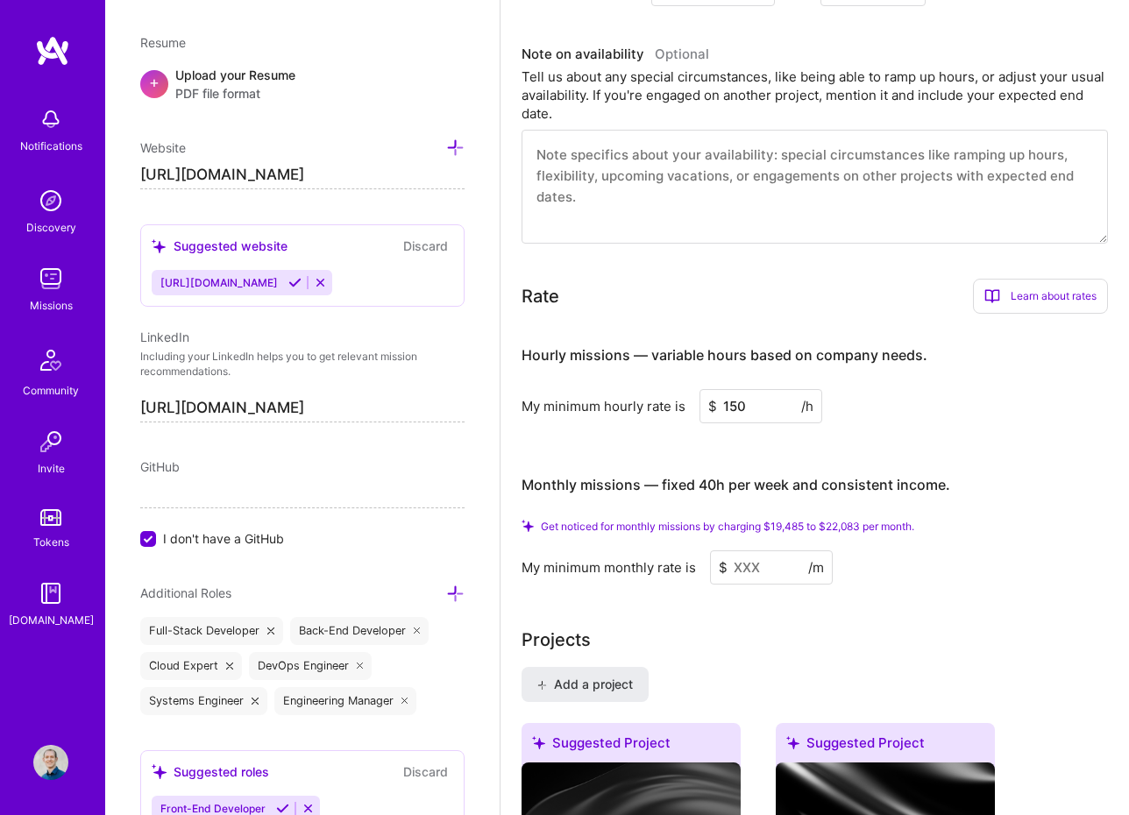
click at [751, 551] on input at bounding box center [771, 568] width 123 height 34
click at [1031, 308] on div "Learn about rates" at bounding box center [1040, 296] width 135 height 35
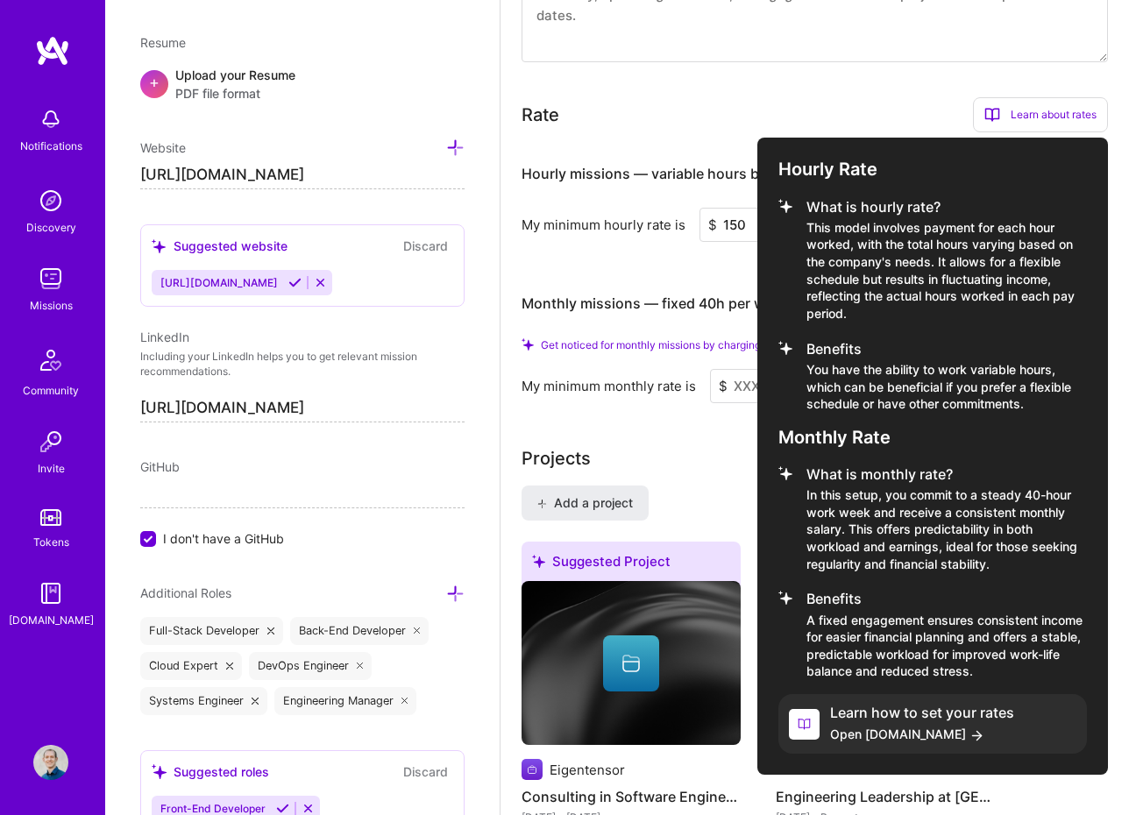
scroll to position [1314, 0]
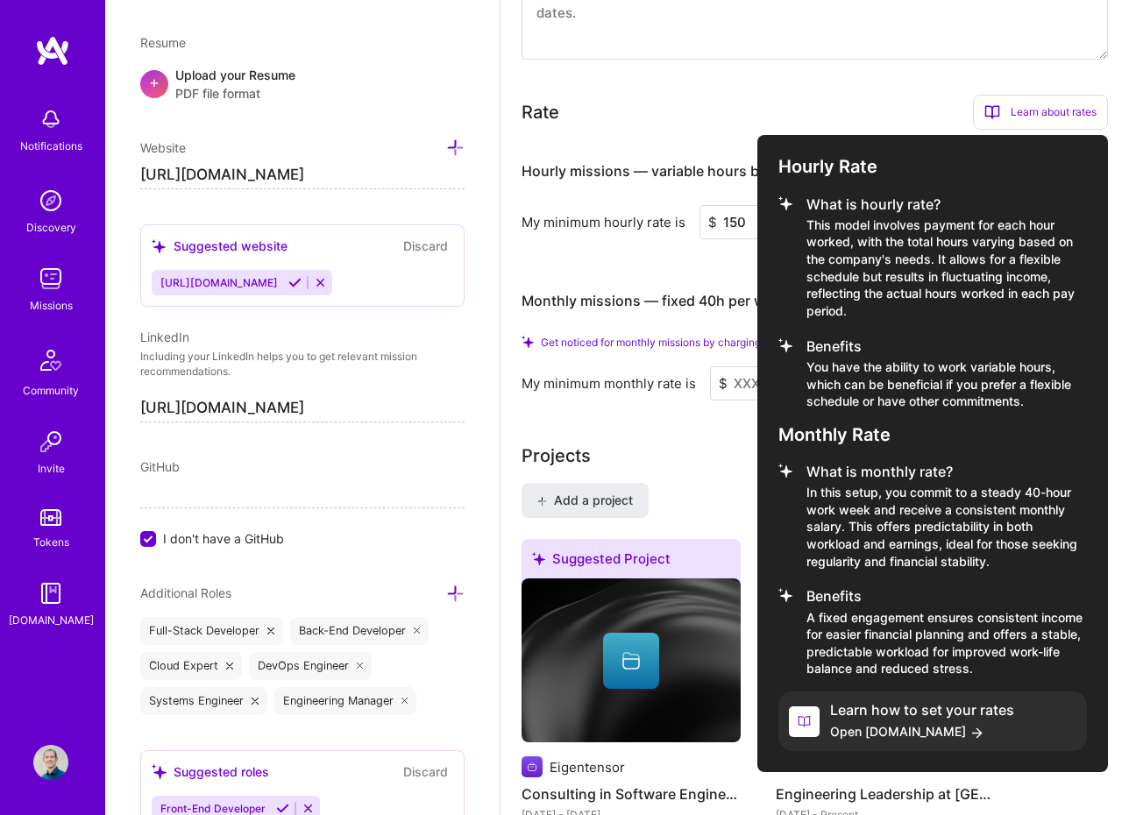
click at [608, 126] on div at bounding box center [564, 407] width 1129 height 815
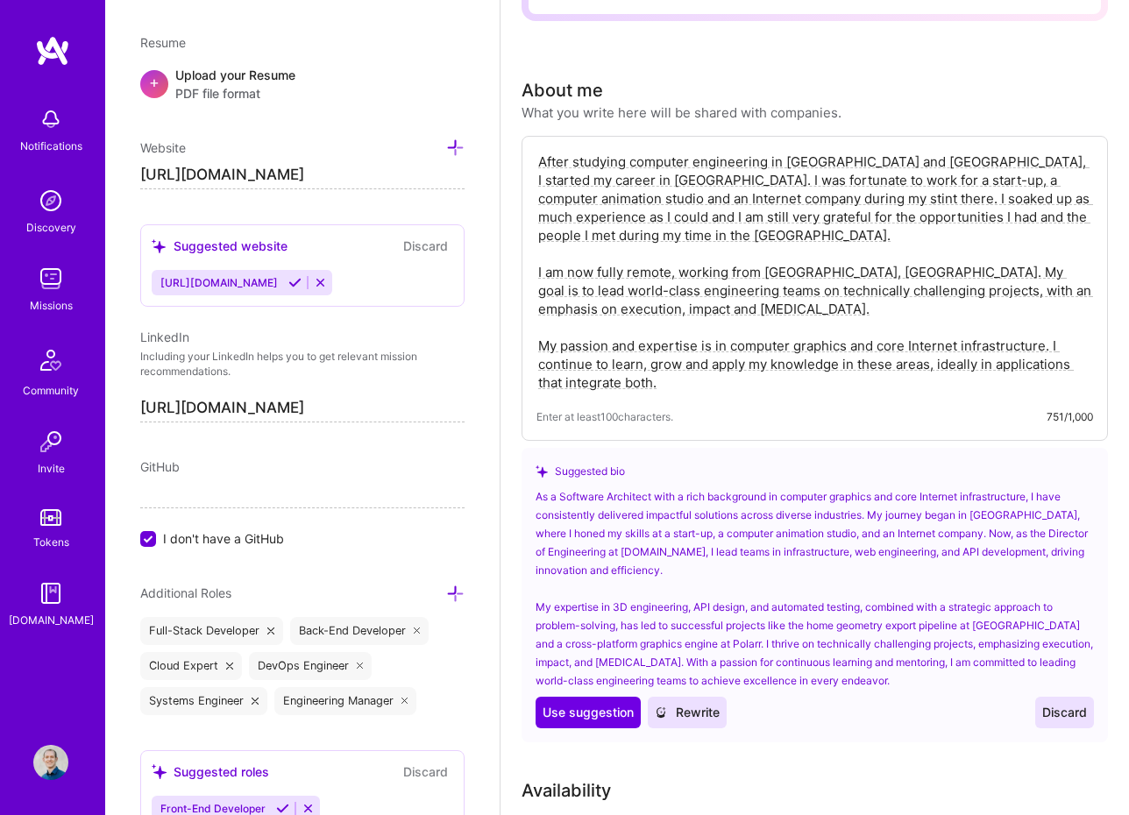
scroll to position [0, 0]
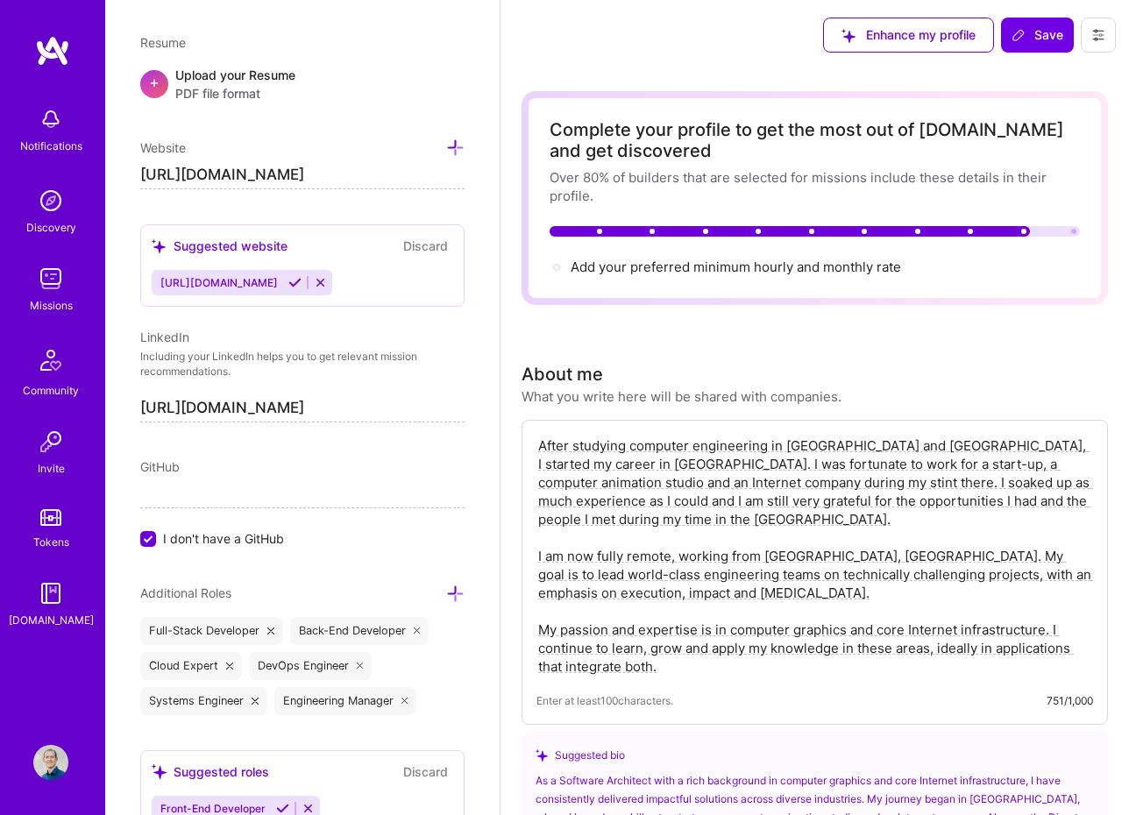
click at [57, 57] on img at bounding box center [52, 51] width 35 height 32
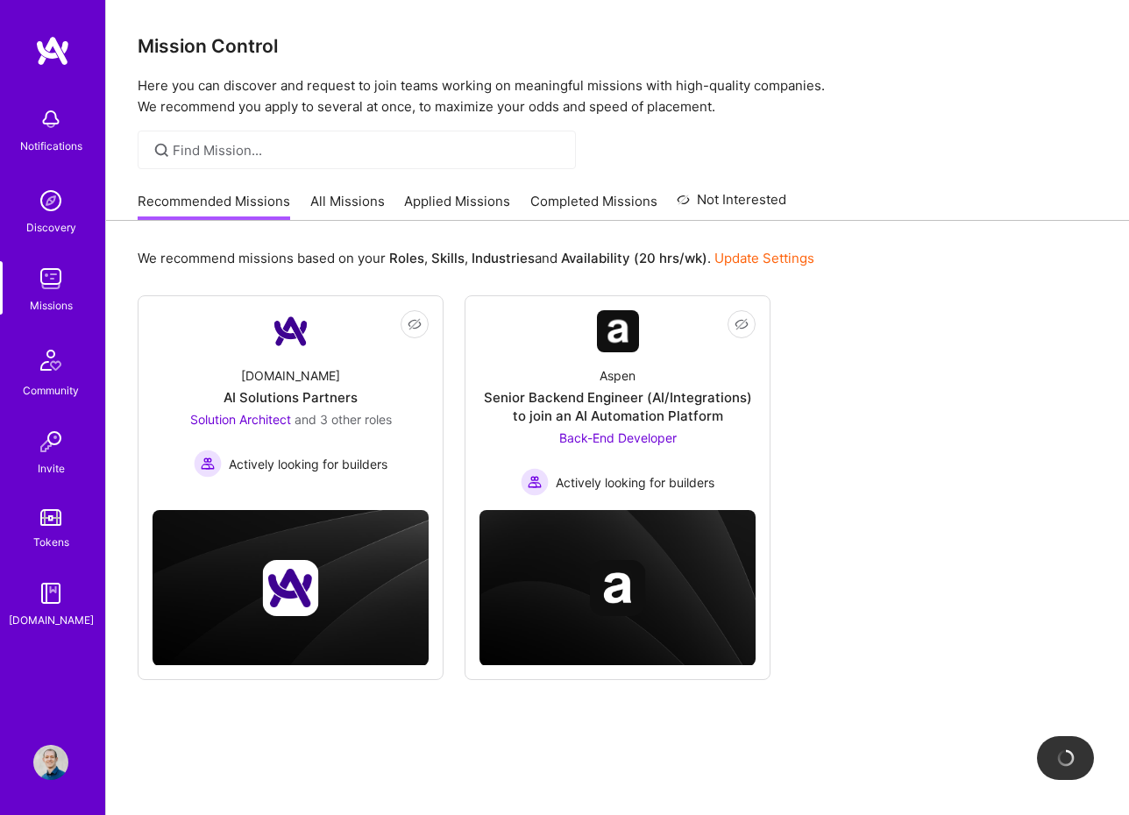
click at [39, 203] on img at bounding box center [50, 200] width 35 height 35
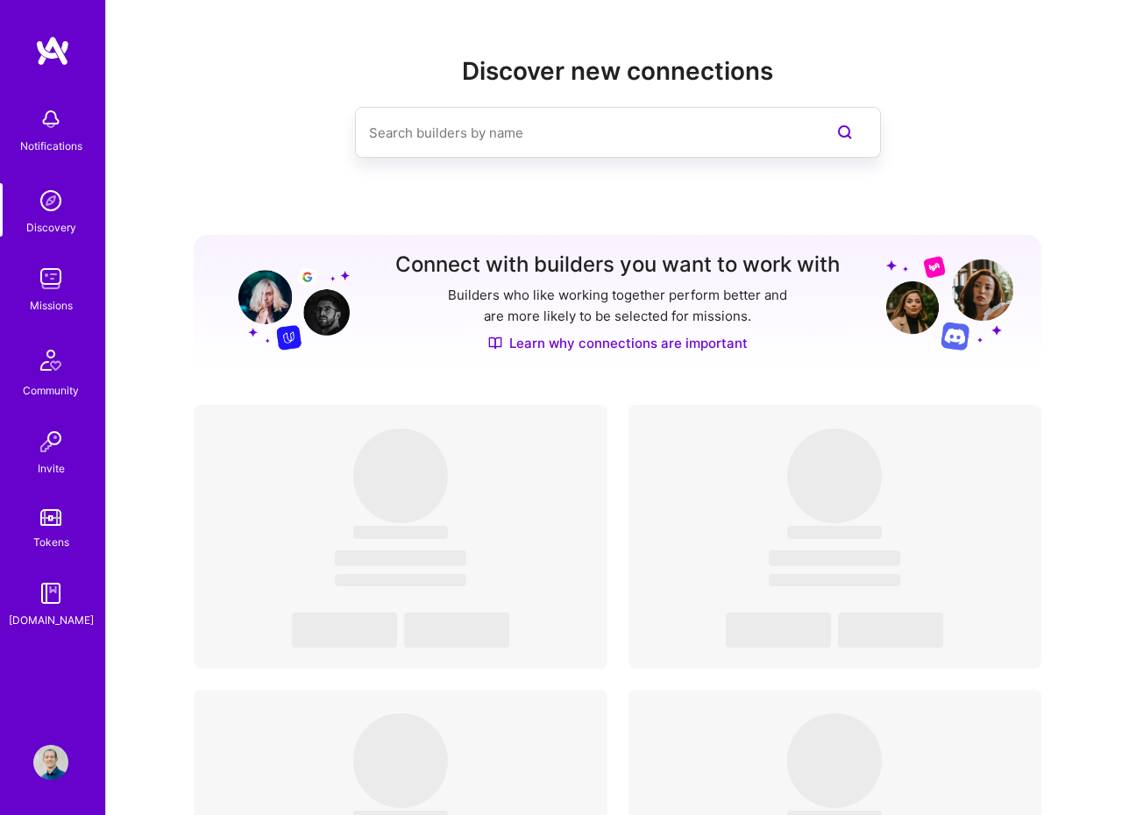
click at [45, 281] on img at bounding box center [50, 278] width 35 height 35
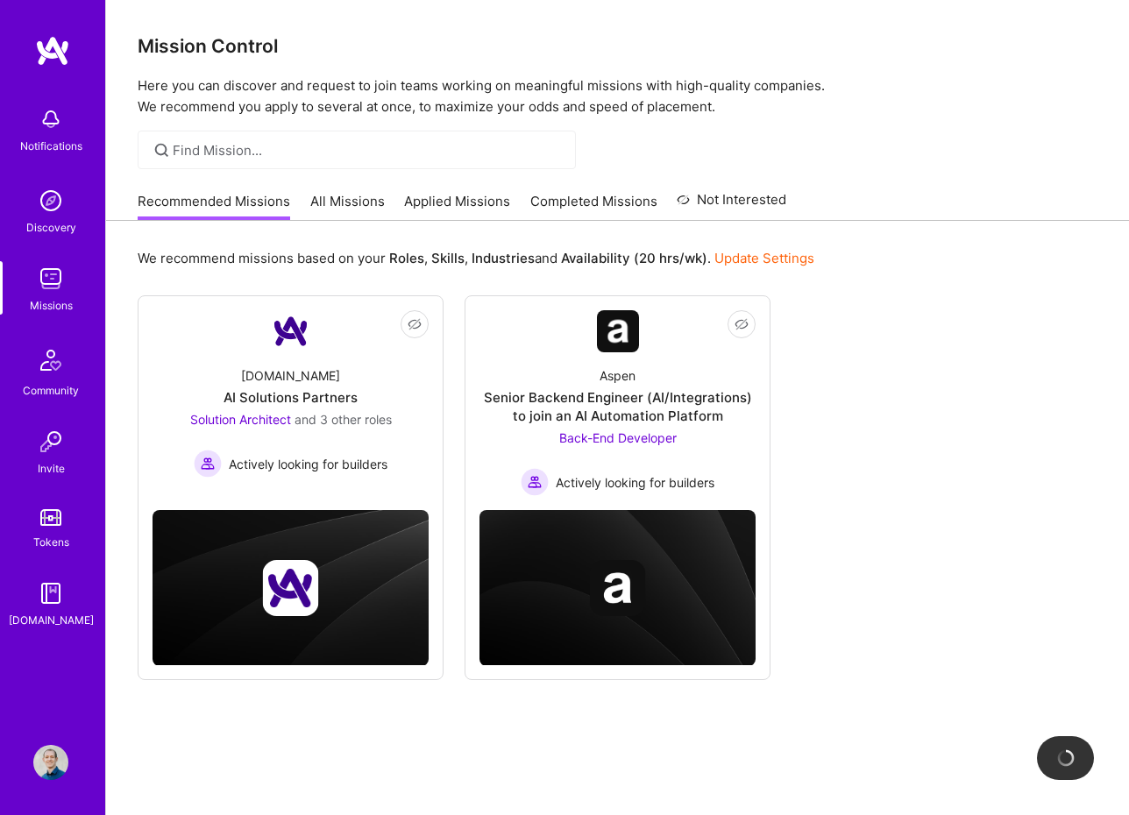
click at [355, 204] on link "All Missions" at bounding box center [347, 206] width 75 height 29
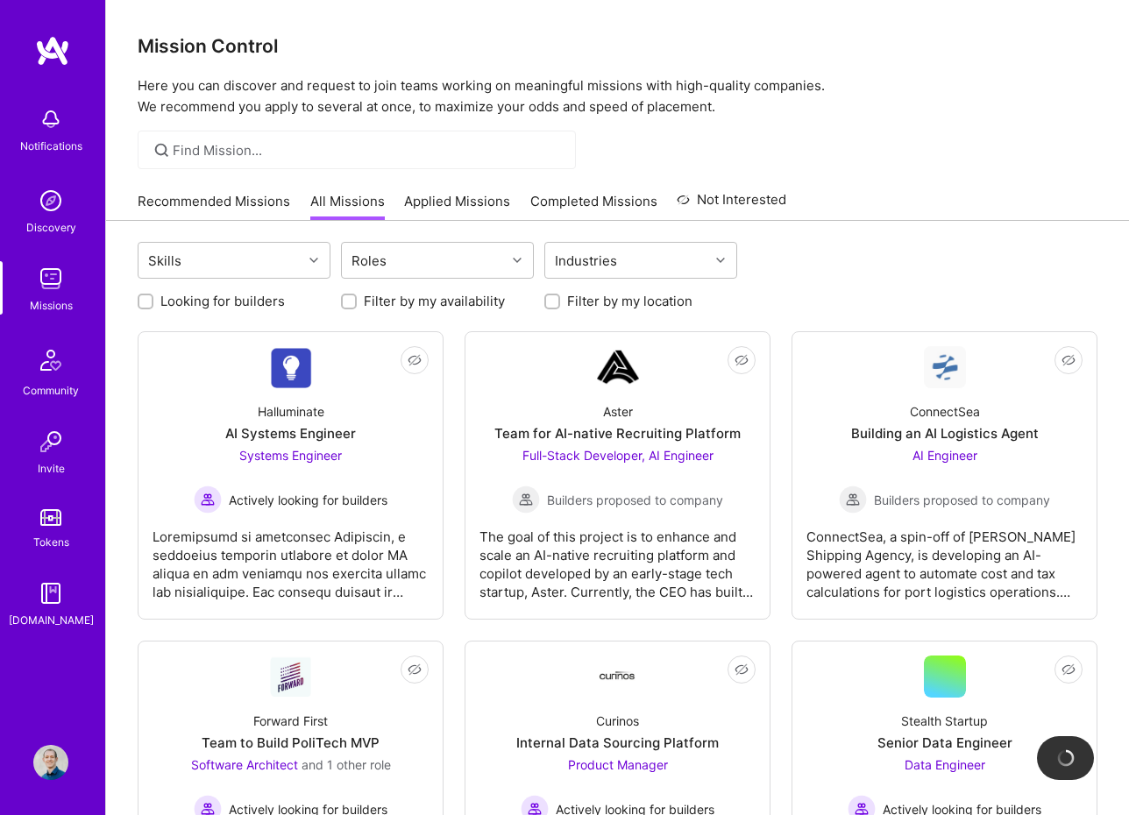
click at [477, 201] on link "Applied Missions" at bounding box center [457, 206] width 106 height 29
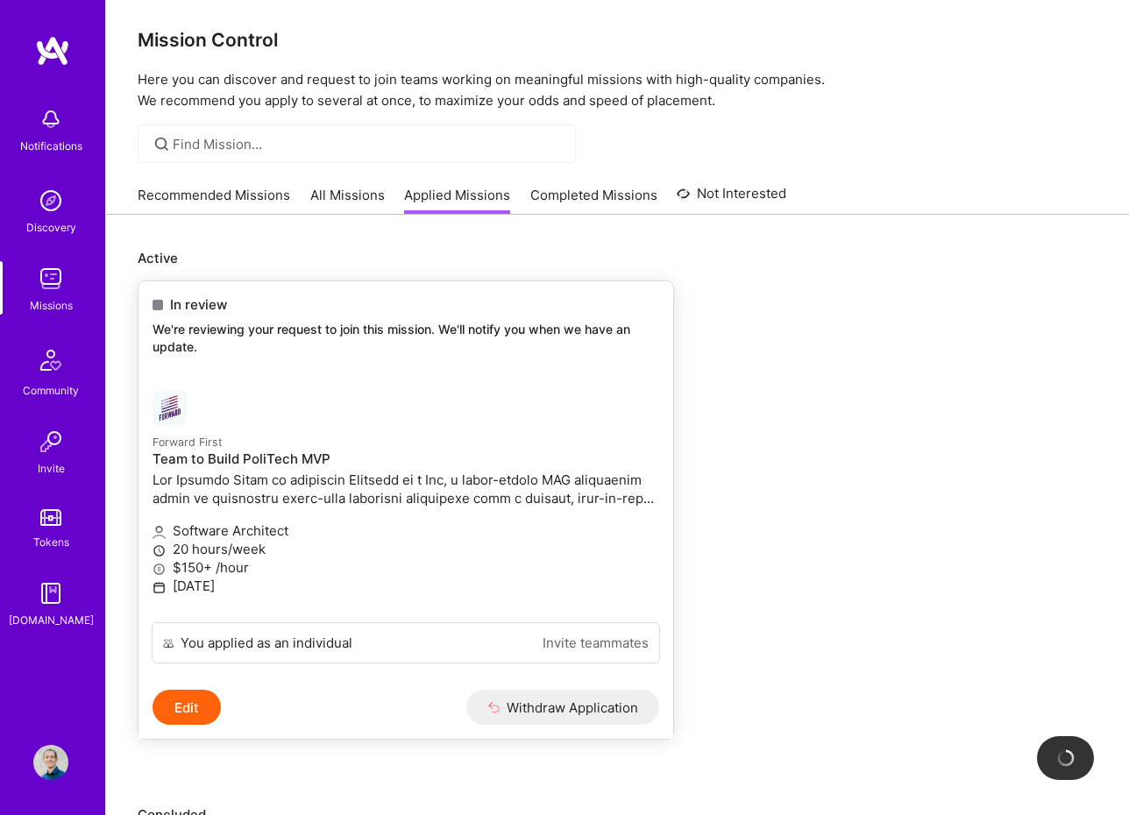
scroll to position [12, 0]
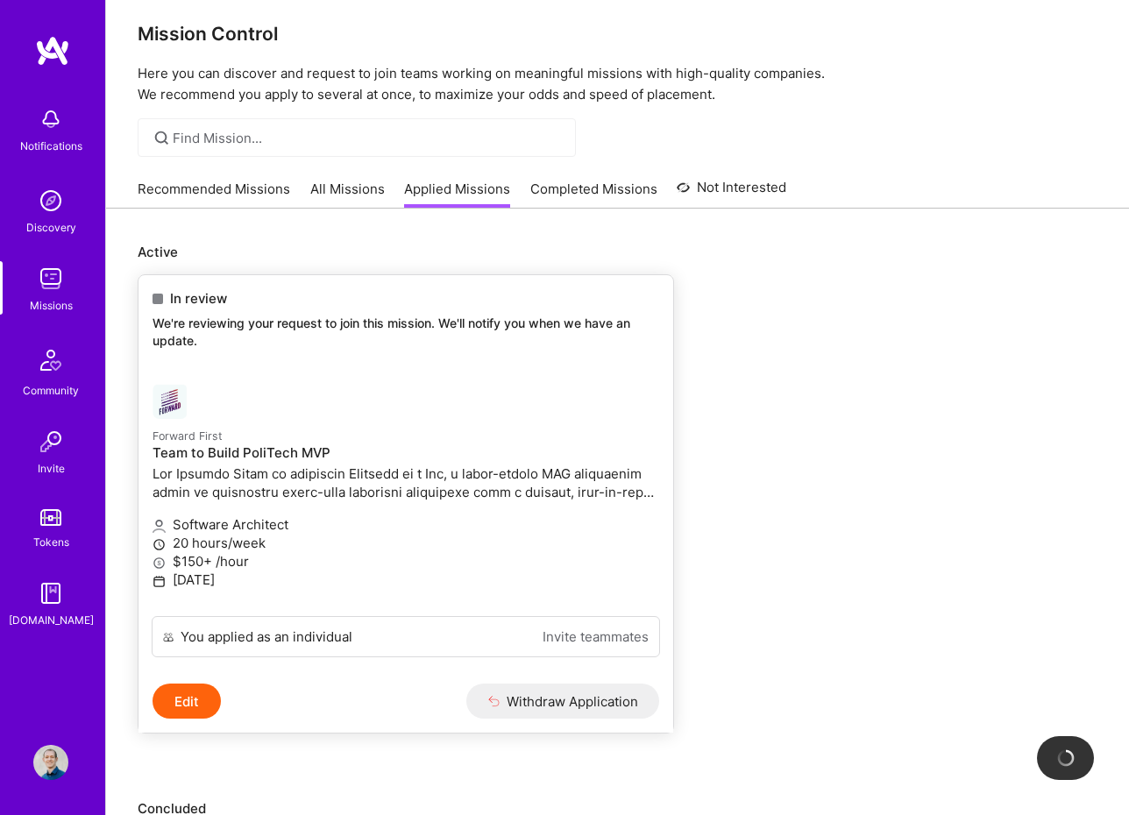
click at [406, 318] on p "We're reviewing your request to join this mission. We'll notify you when we hav…" at bounding box center [406, 332] width 507 height 34
click at [171, 393] on img at bounding box center [170, 401] width 35 height 35
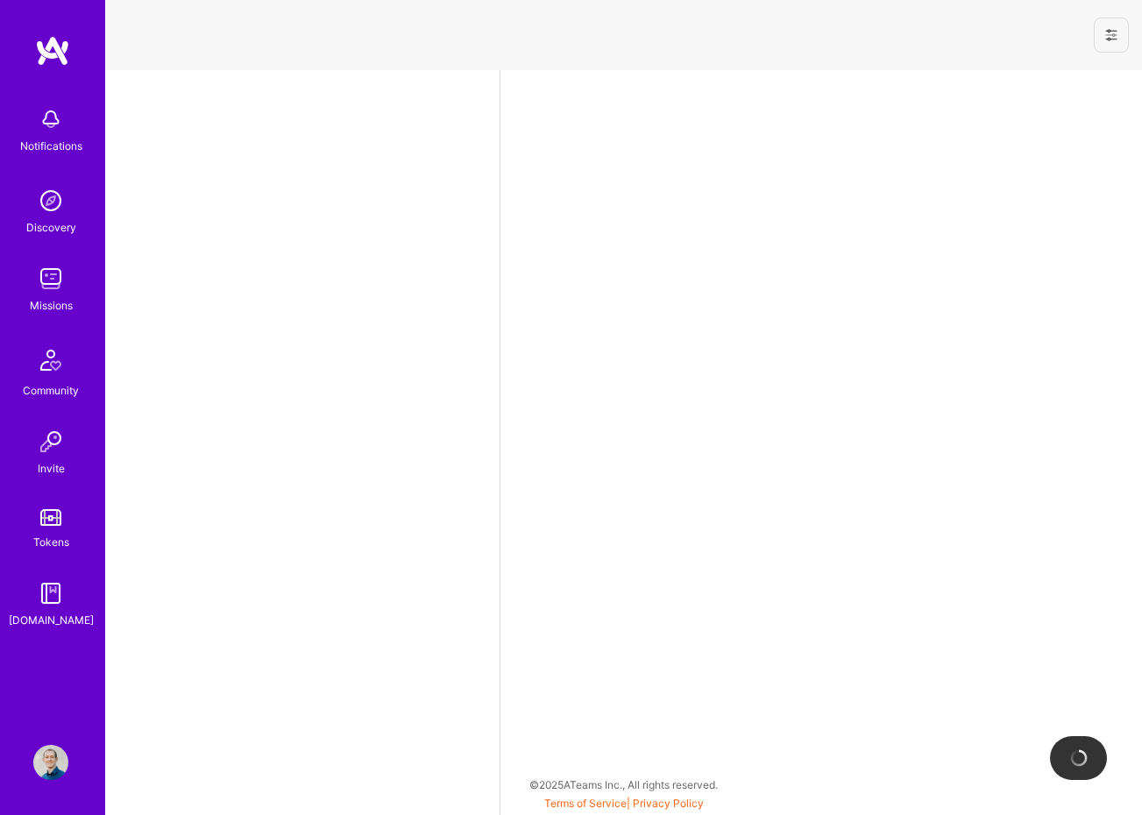
select select "US"
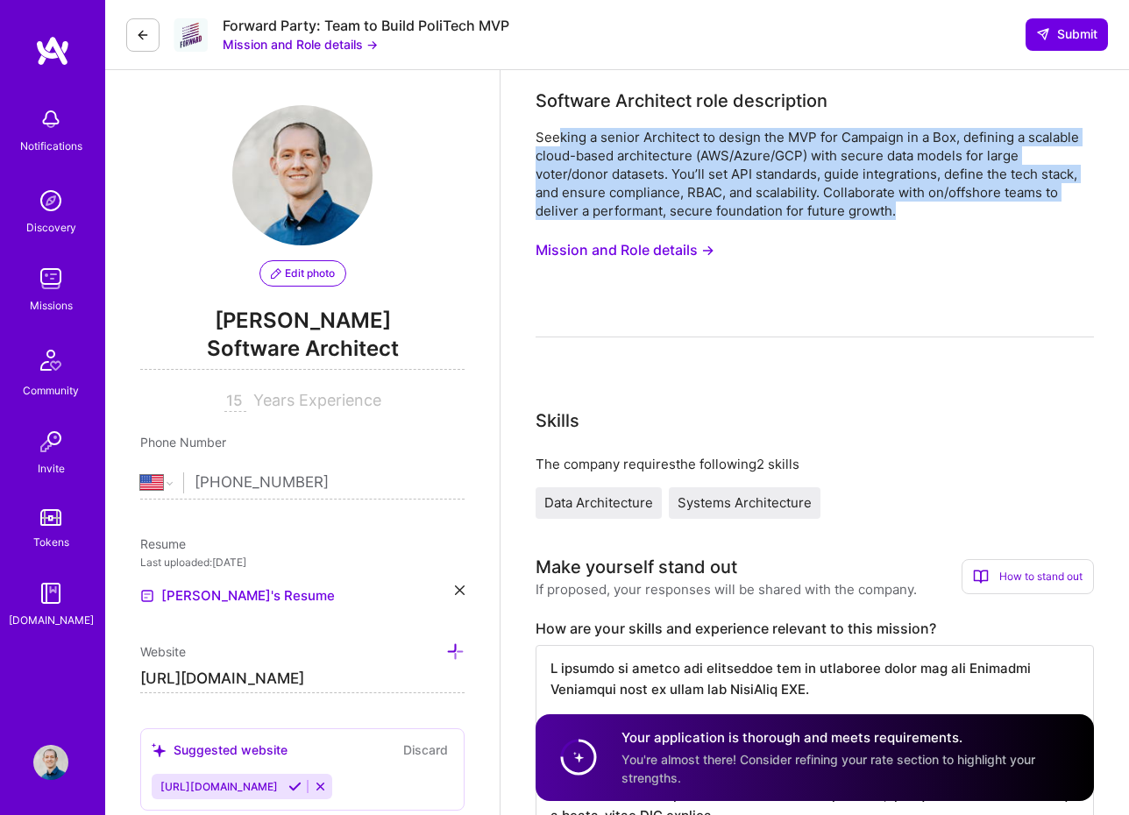
drag, startPoint x: 896, startPoint y: 217, endPoint x: 555, endPoint y: 136, distance: 350.5
click at [555, 136] on div "Seeking a senior Architect to design the MVP for Campaign in a Box, defining a …" at bounding box center [815, 174] width 558 height 92
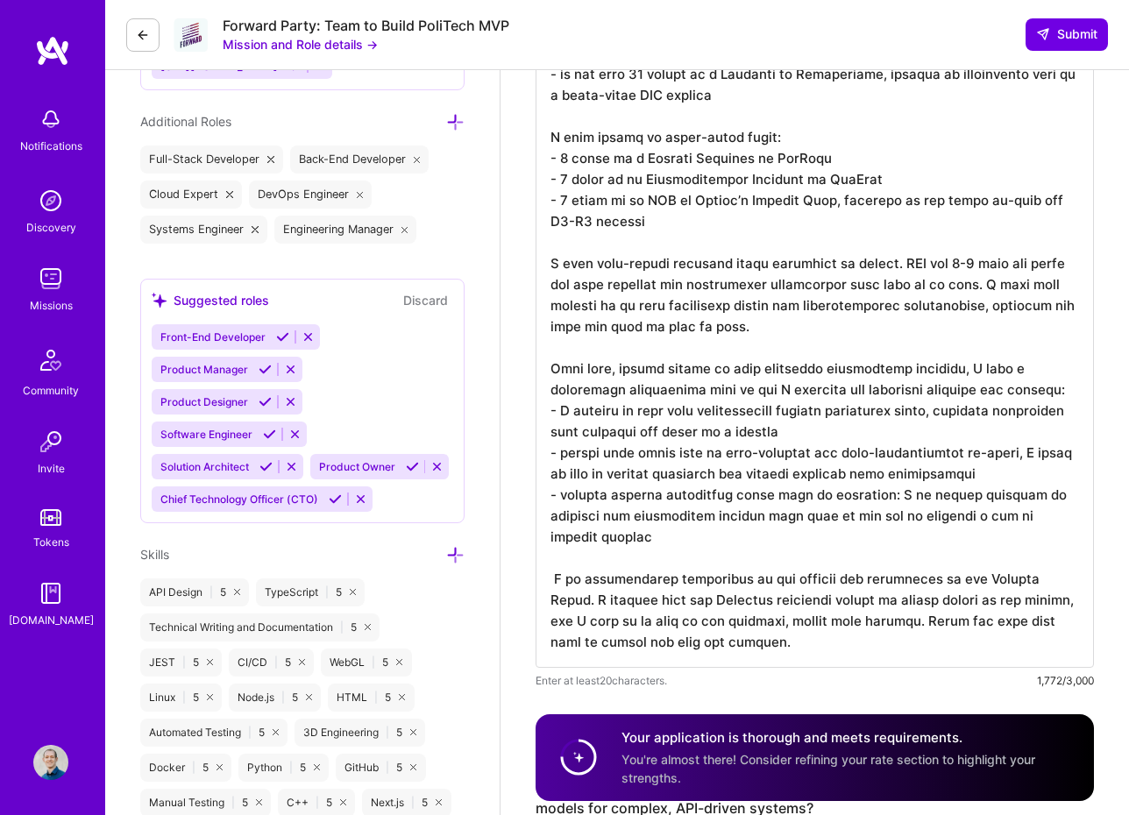
scroll to position [779, 0]
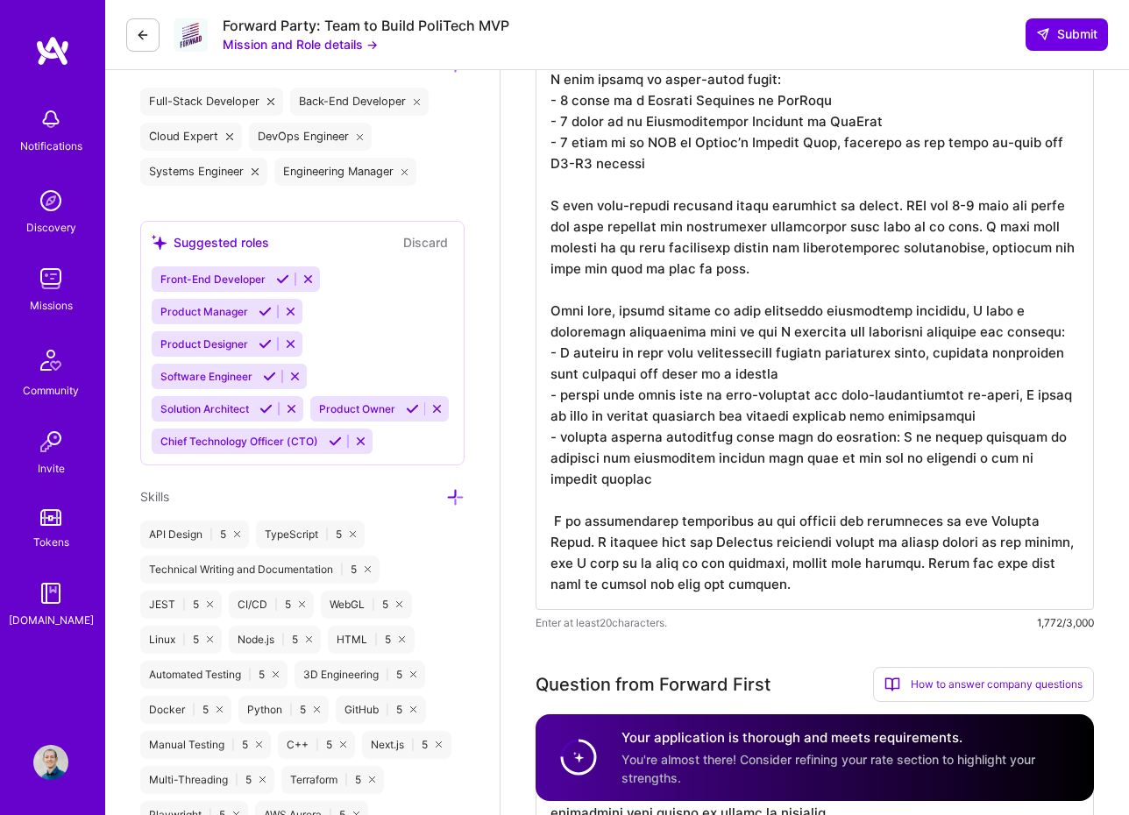
click at [685, 494] on textarea at bounding box center [815, 238] width 558 height 743
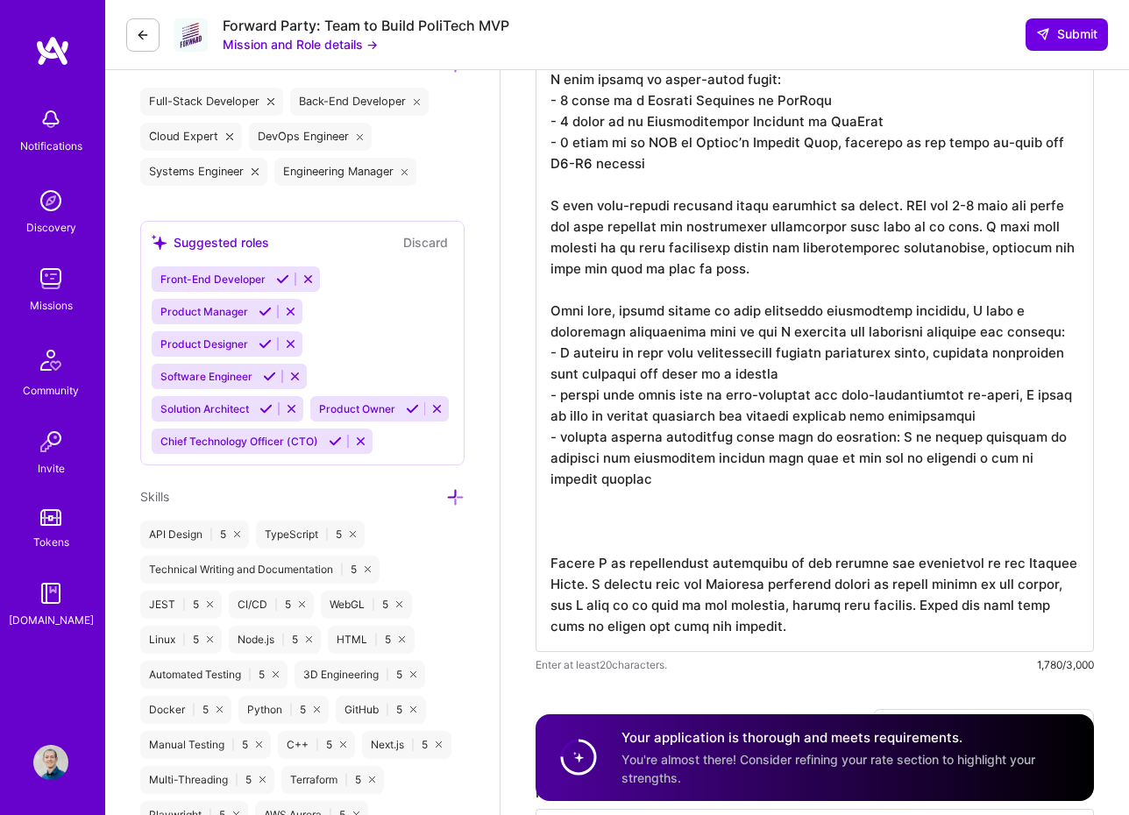
click at [653, 250] on textarea at bounding box center [815, 260] width 558 height 786
paste textarea "I have designed and implemented cloud architectures on AWS and GCP for the past…"
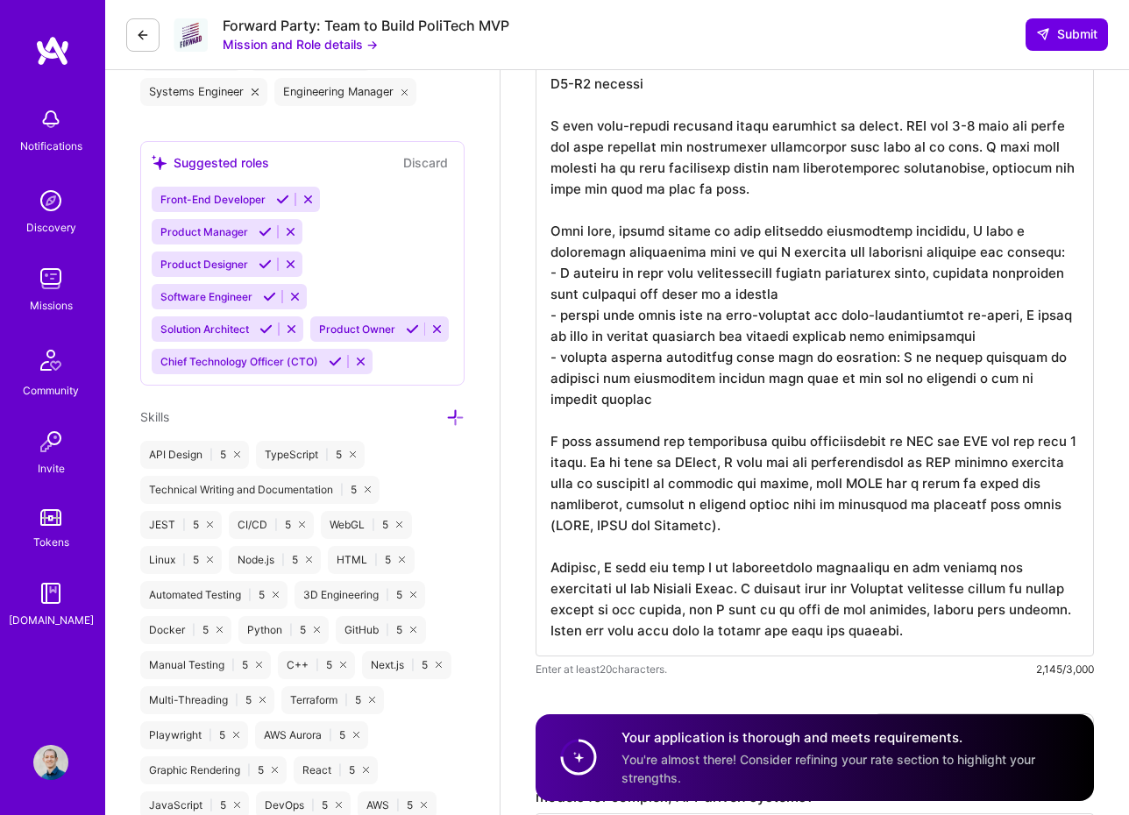
scroll to position [859, 0]
type textarea "L ipsumdo si ametco adi elitseddoe tem in utlaboree dolor mag ali Enimadmi Veni…"
click at [1080, 38] on span "Submit" at bounding box center [1066, 34] width 61 height 18
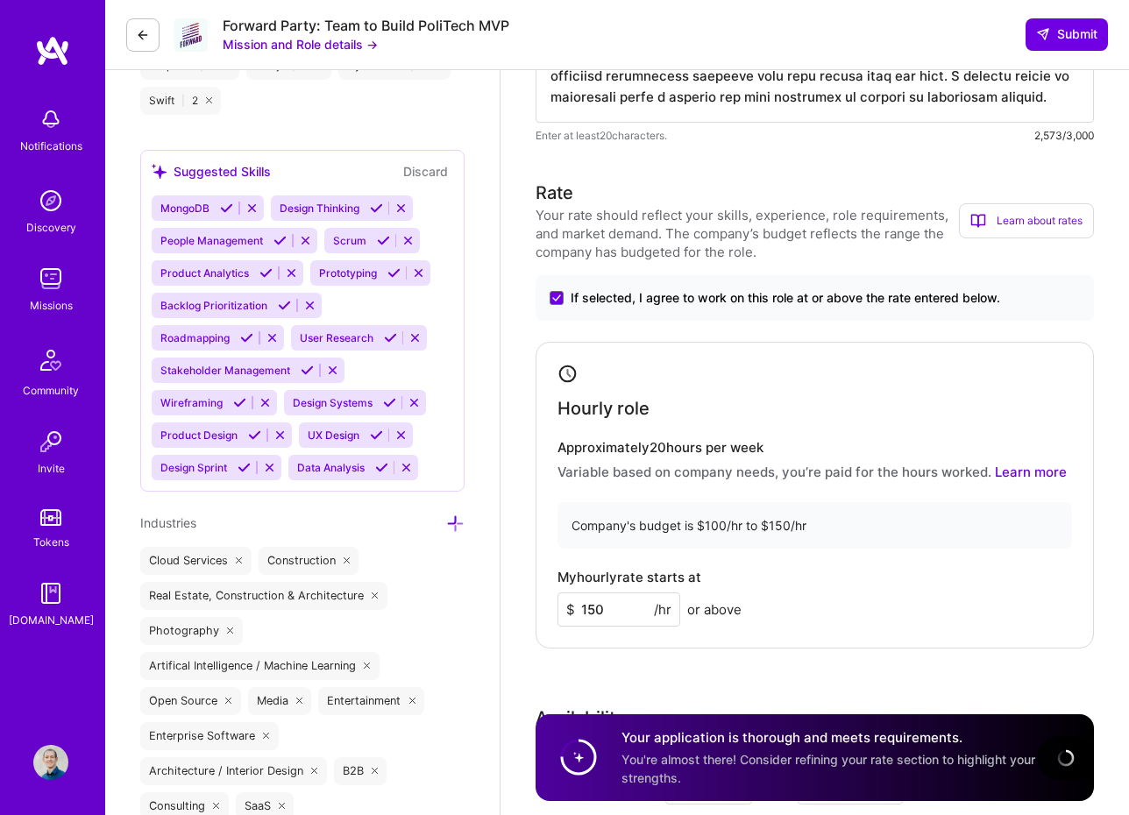
scroll to position [2548, 0]
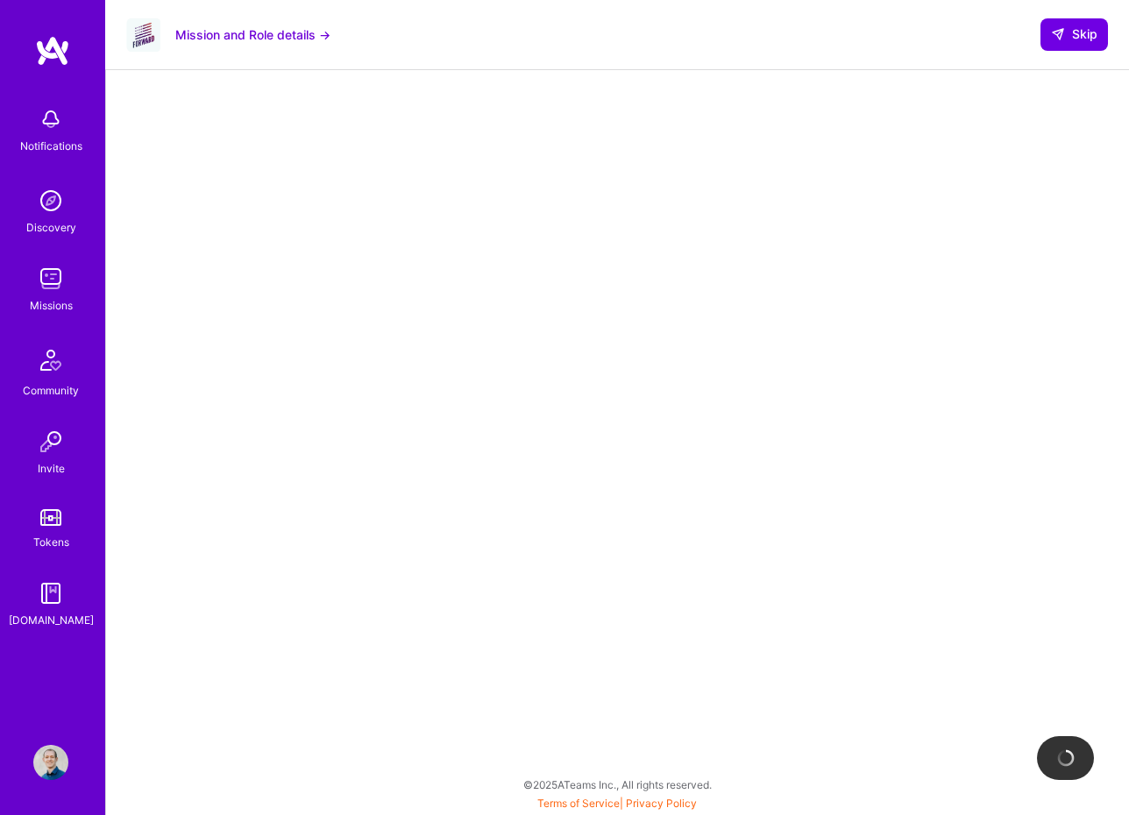
scroll to position [171, 0]
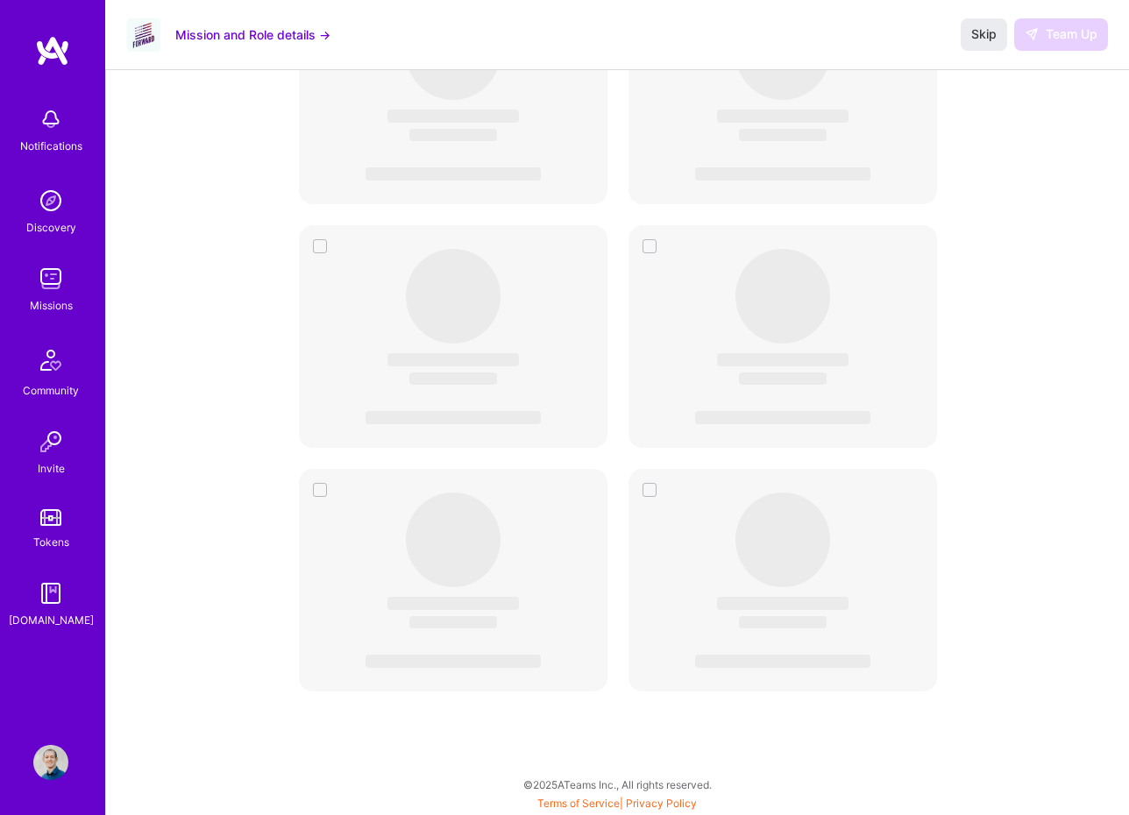
scroll to position [2977, 0]
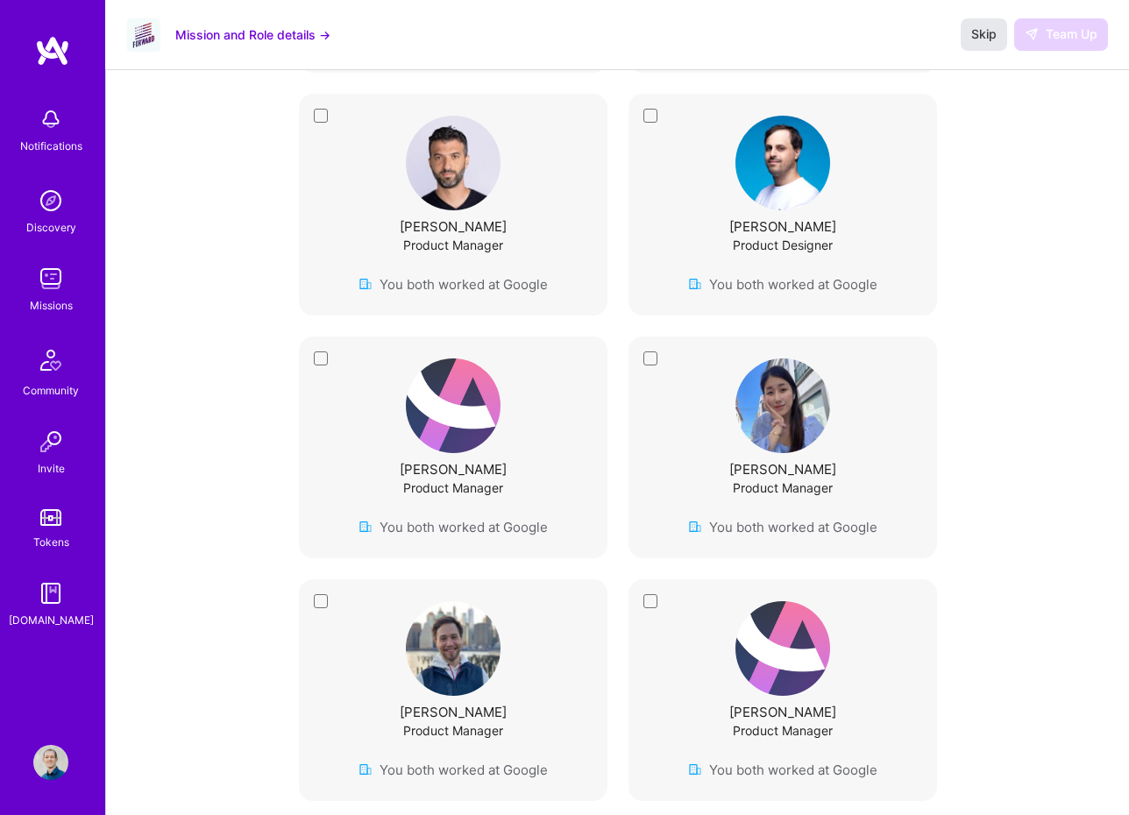
click at [971, 22] on button "Skip" at bounding box center [984, 34] width 46 height 32
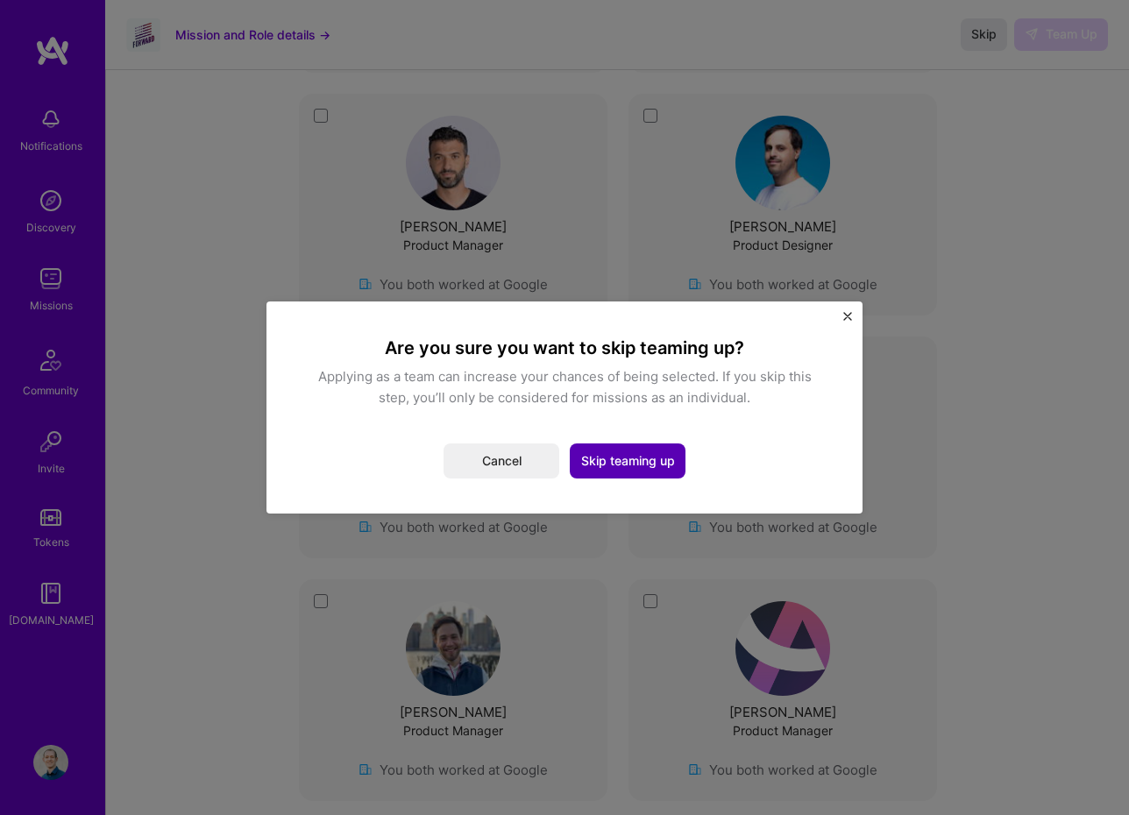
click at [649, 459] on button "Skip teaming up" at bounding box center [628, 461] width 116 height 35
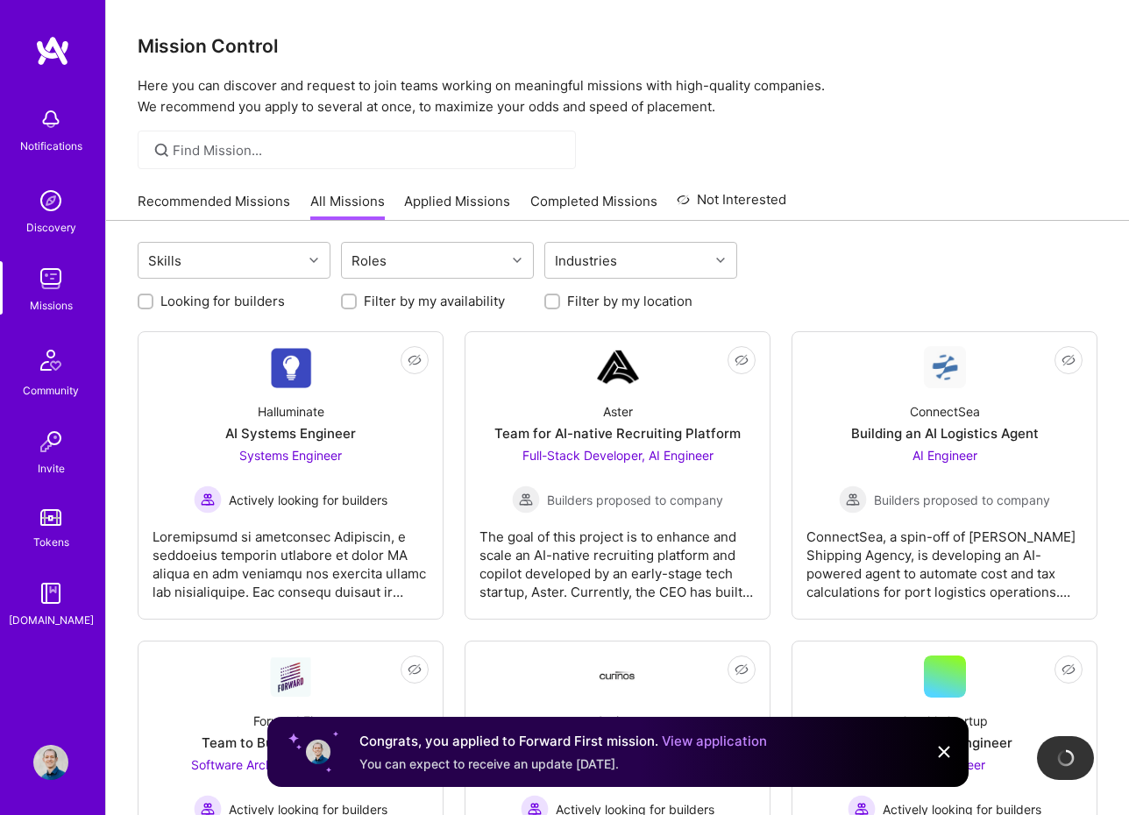
click at [244, 202] on link "Recommended Missions" at bounding box center [214, 206] width 153 height 29
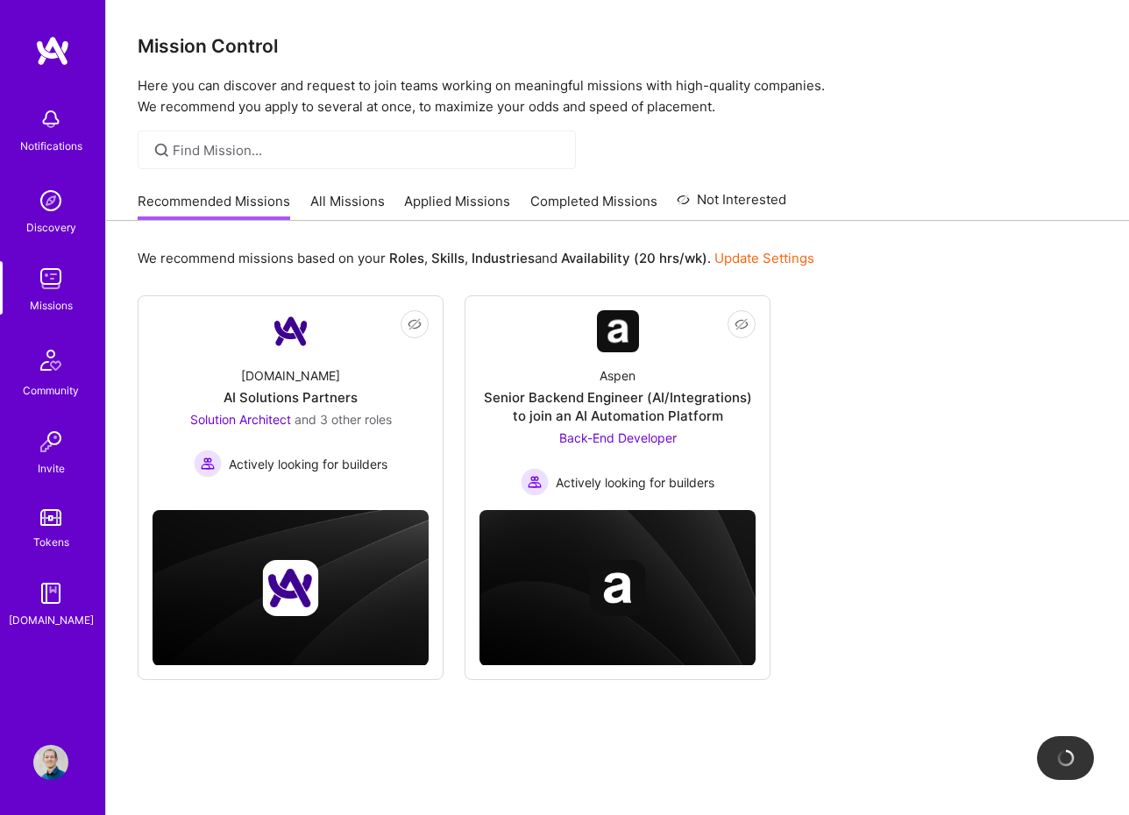
click at [448, 203] on link "Applied Missions" at bounding box center [457, 206] width 106 height 29
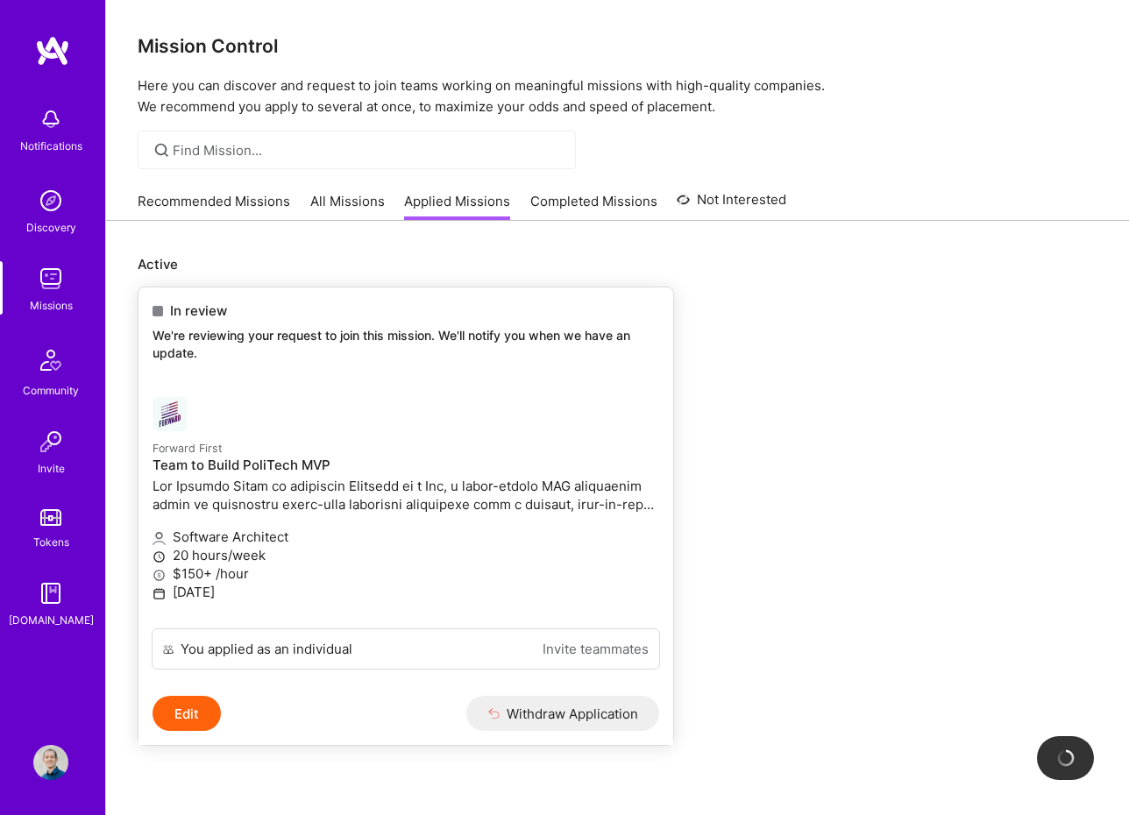
click at [181, 714] on button "Edit" at bounding box center [187, 713] width 68 height 35
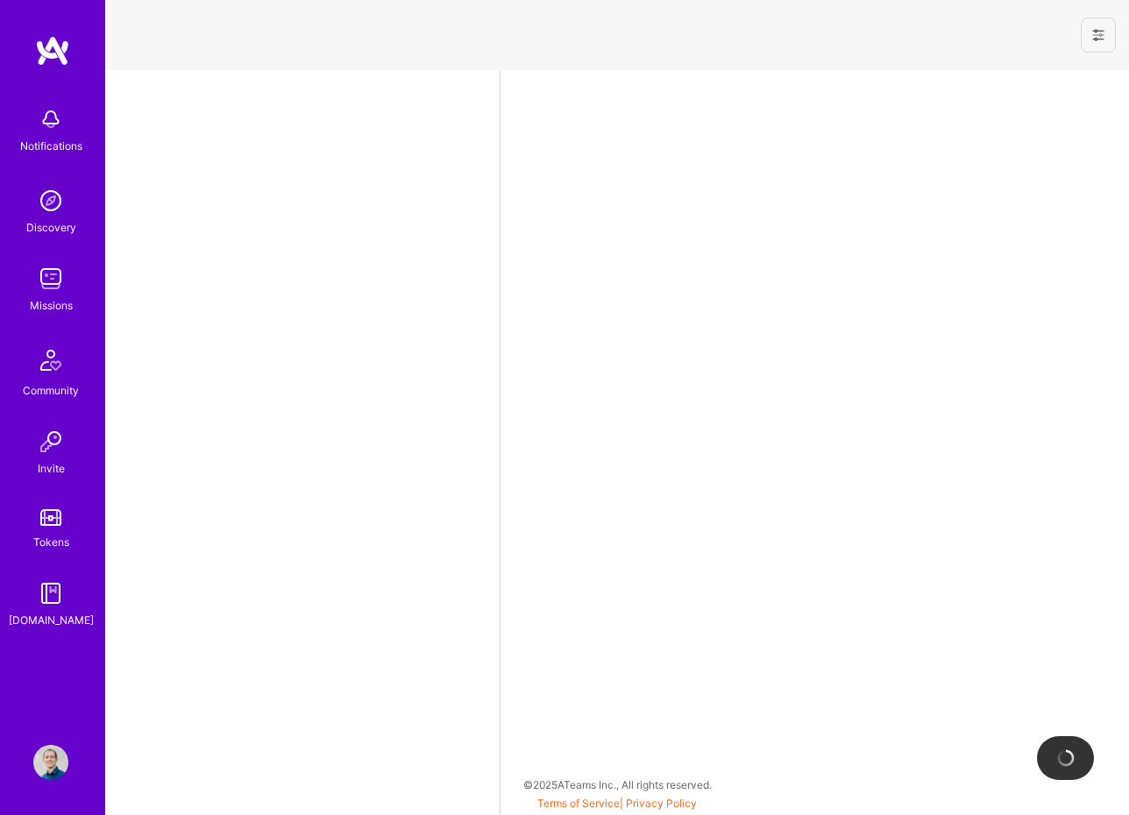
select select "US"
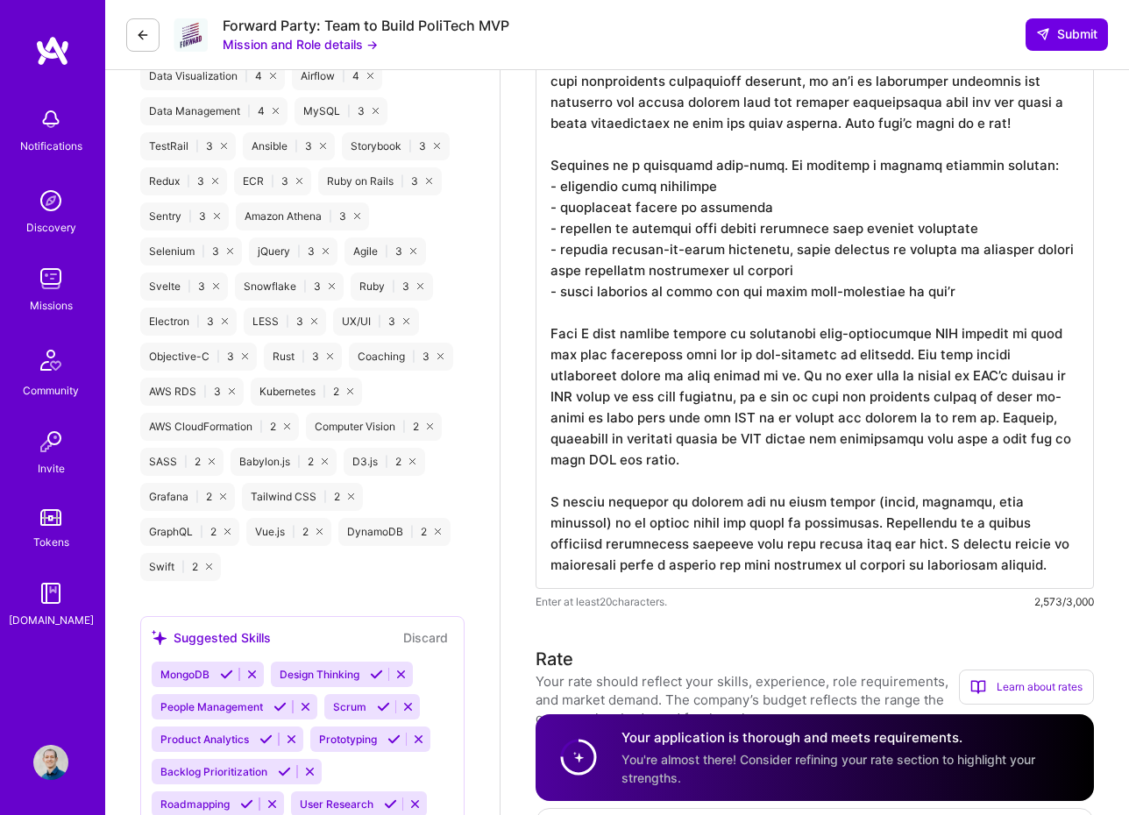
scroll to position [2, 0]
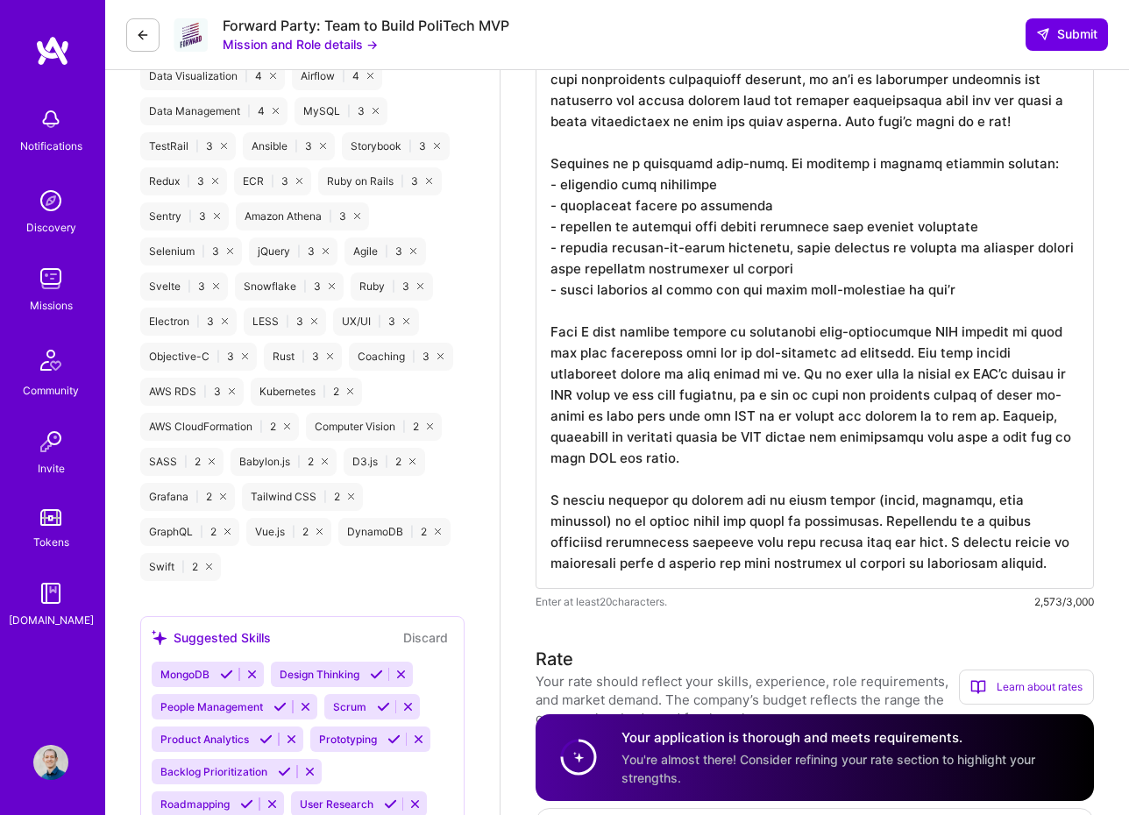
click at [957, 287] on textarea at bounding box center [815, 91] width 558 height 996
paste textarea "capabilities"
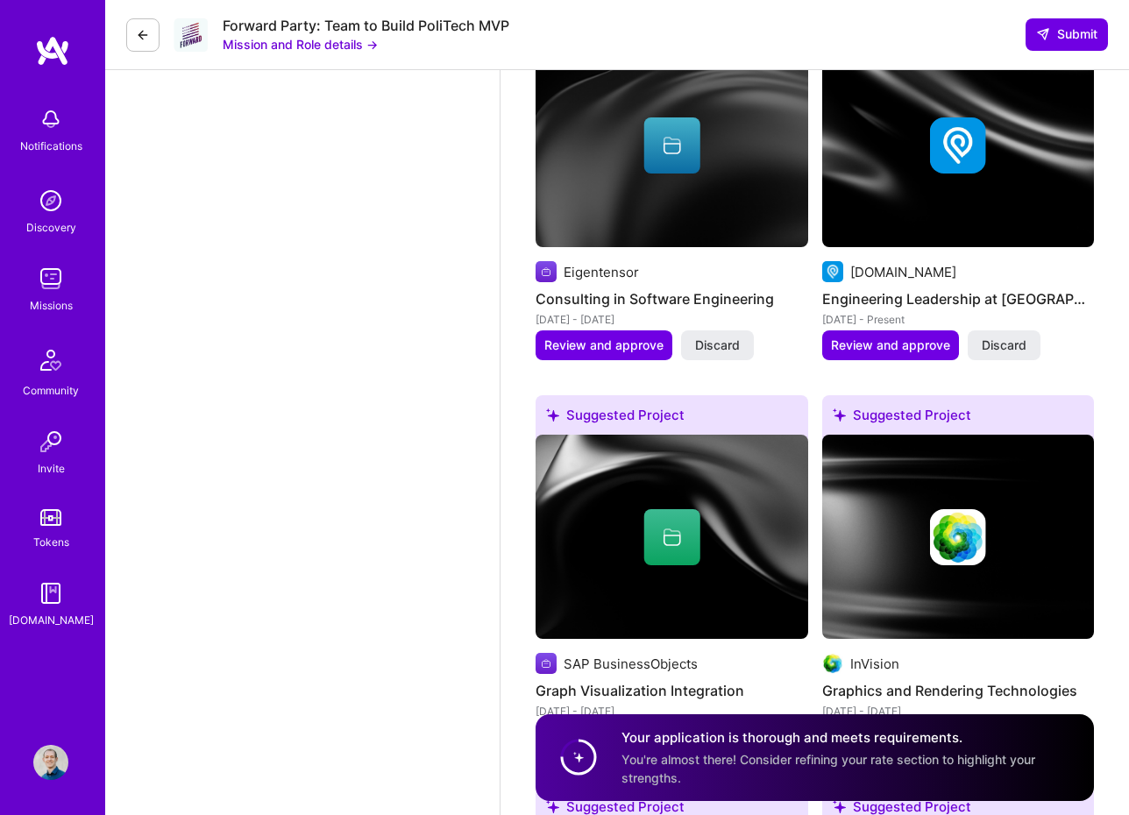
scroll to position [3911, 0]
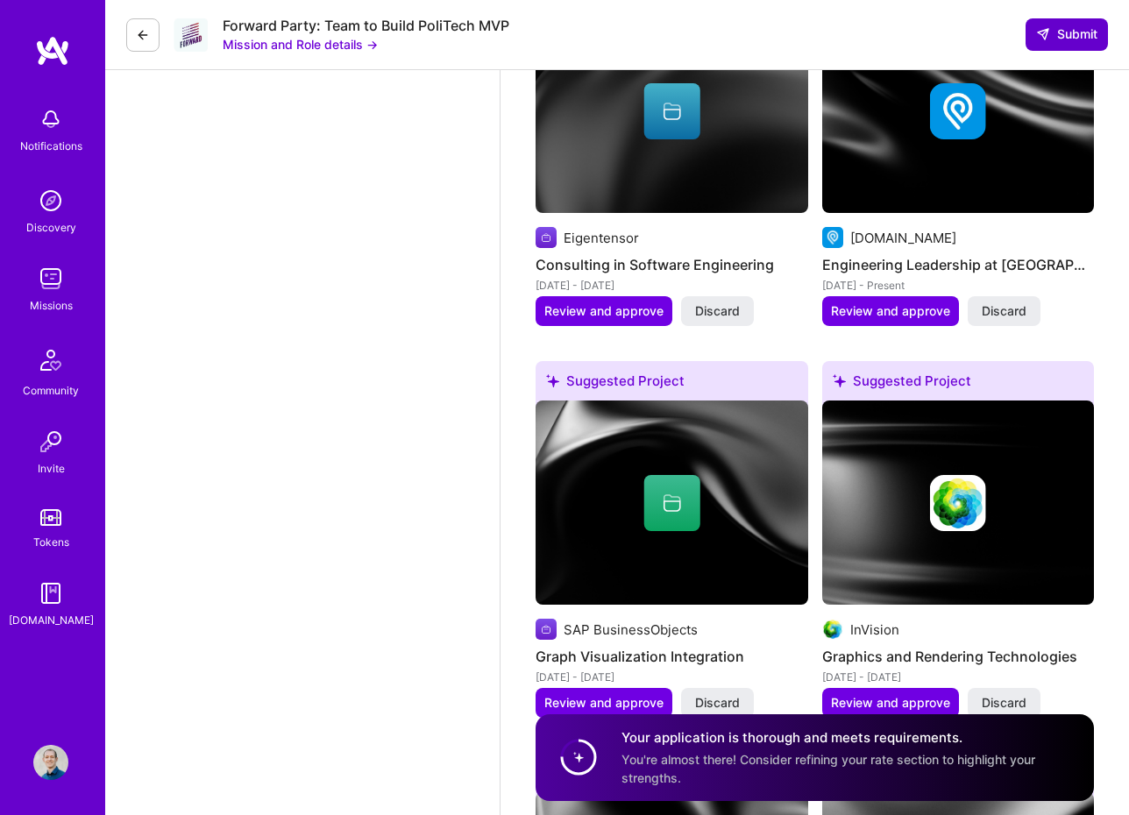
type textarea "Generally, my most fundamental take on building world-class infrastructure is t…"
click at [1081, 41] on span "Submit" at bounding box center [1066, 34] width 61 height 18
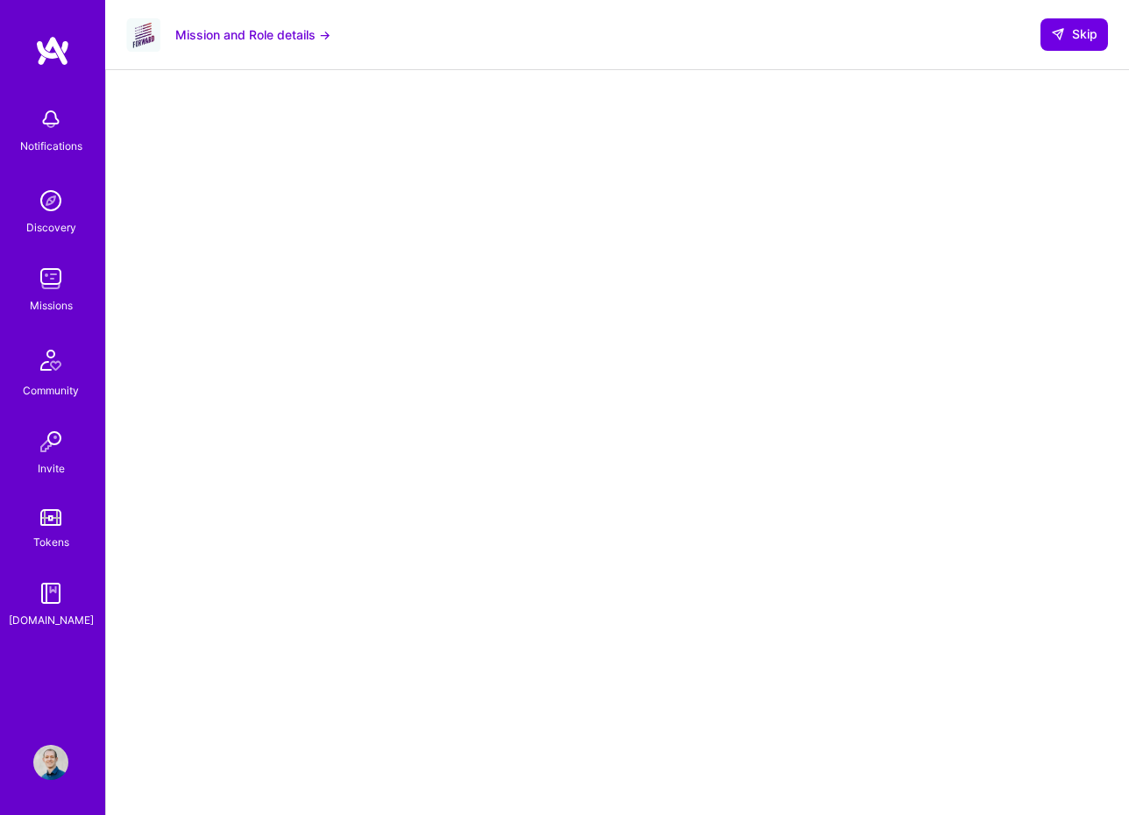
scroll to position [171, 0]
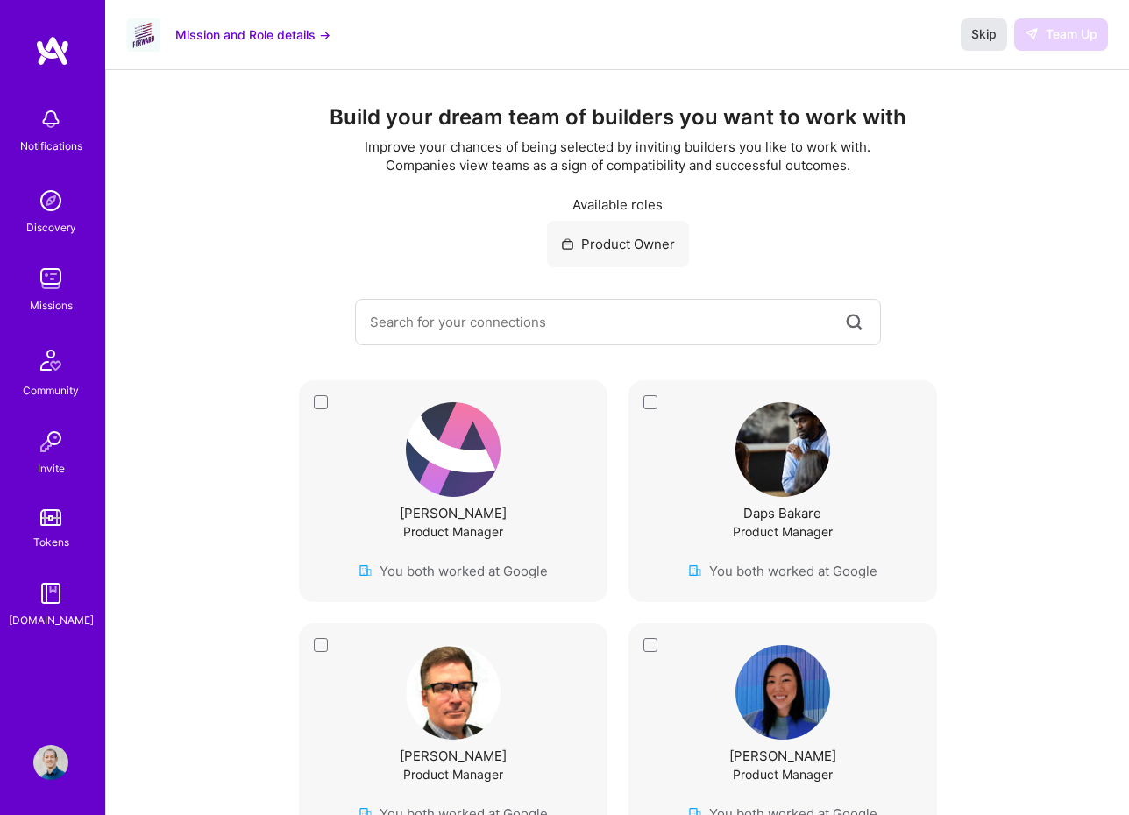
click at [983, 48] on button "Skip" at bounding box center [984, 34] width 46 height 32
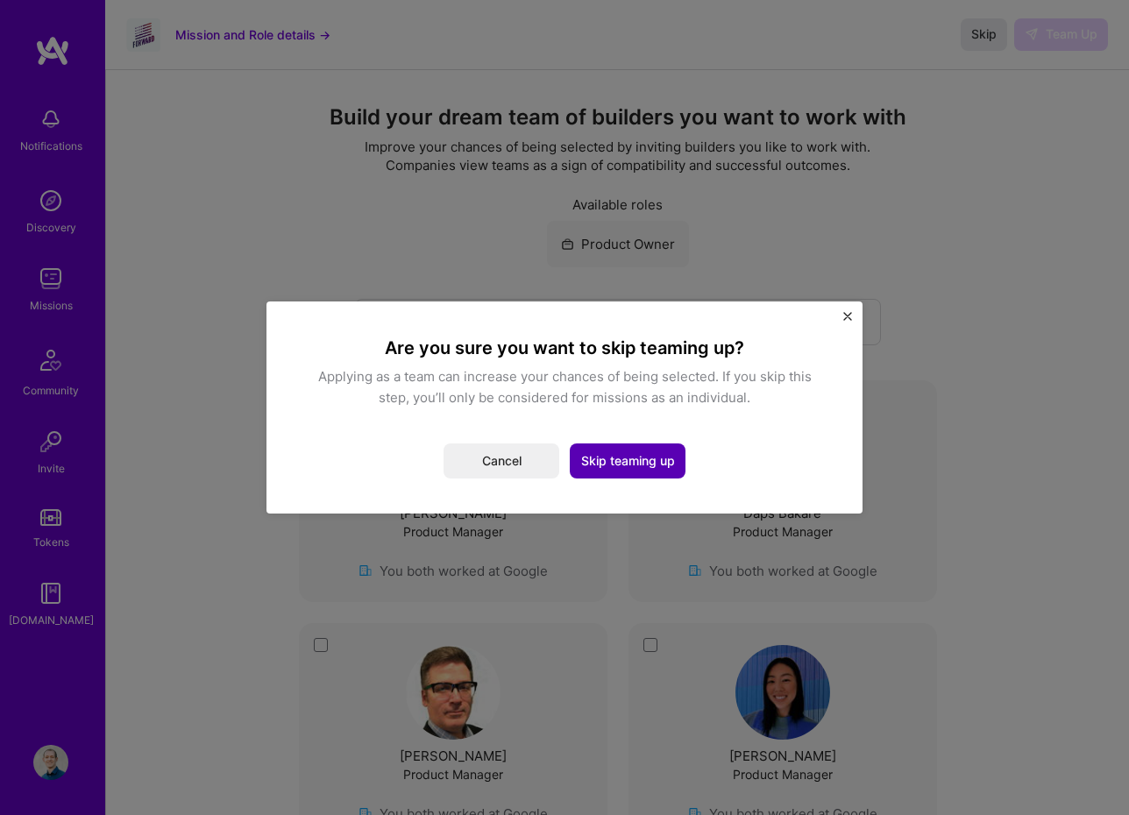
click at [652, 460] on button "Skip teaming up" at bounding box center [628, 461] width 116 height 35
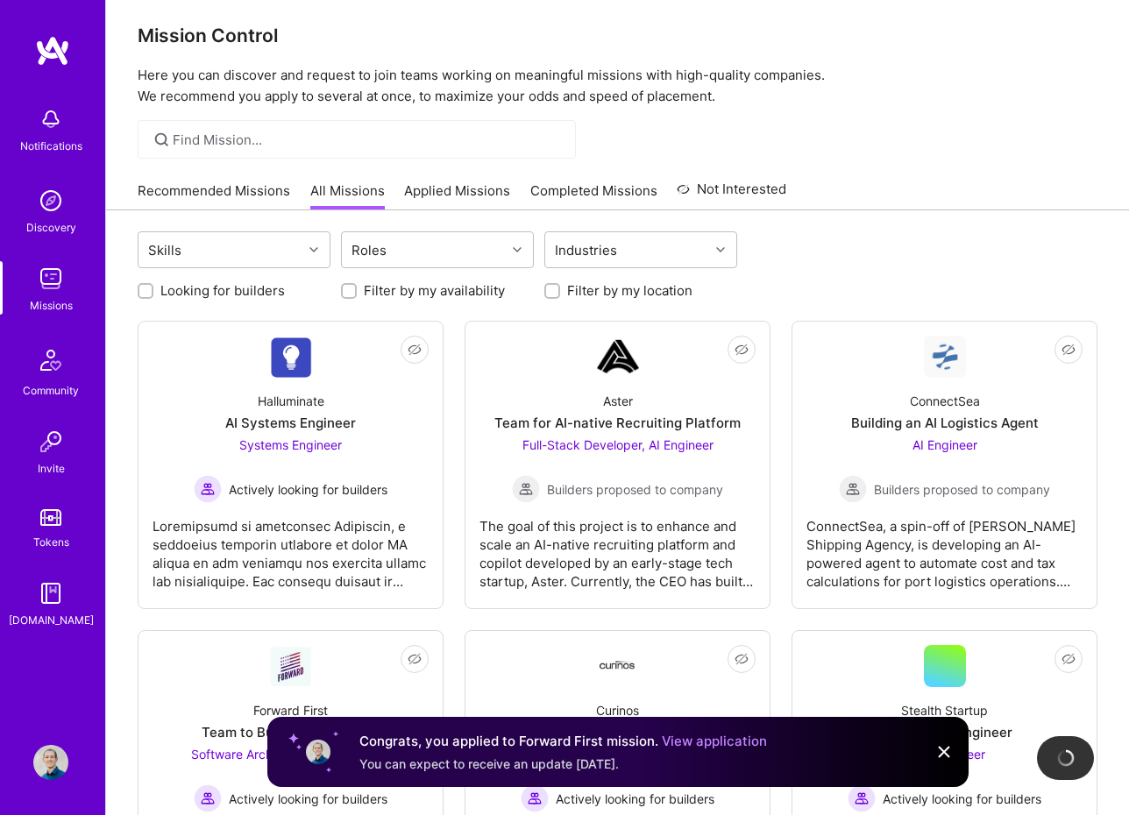
scroll to position [12, 0]
